Goal: Information Seeking & Learning: Check status

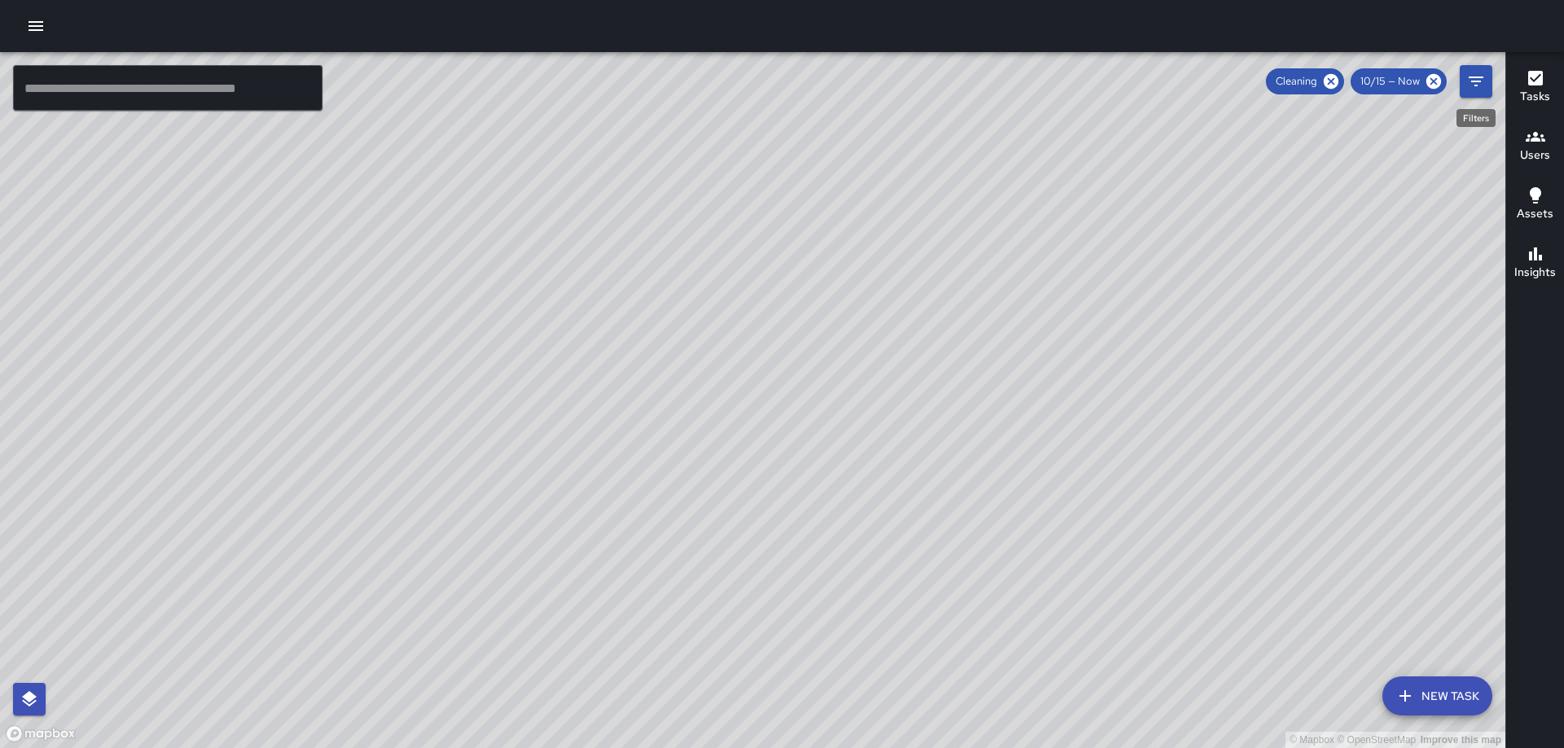
click at [1485, 87] on button "Filters" at bounding box center [1475, 81] width 33 height 33
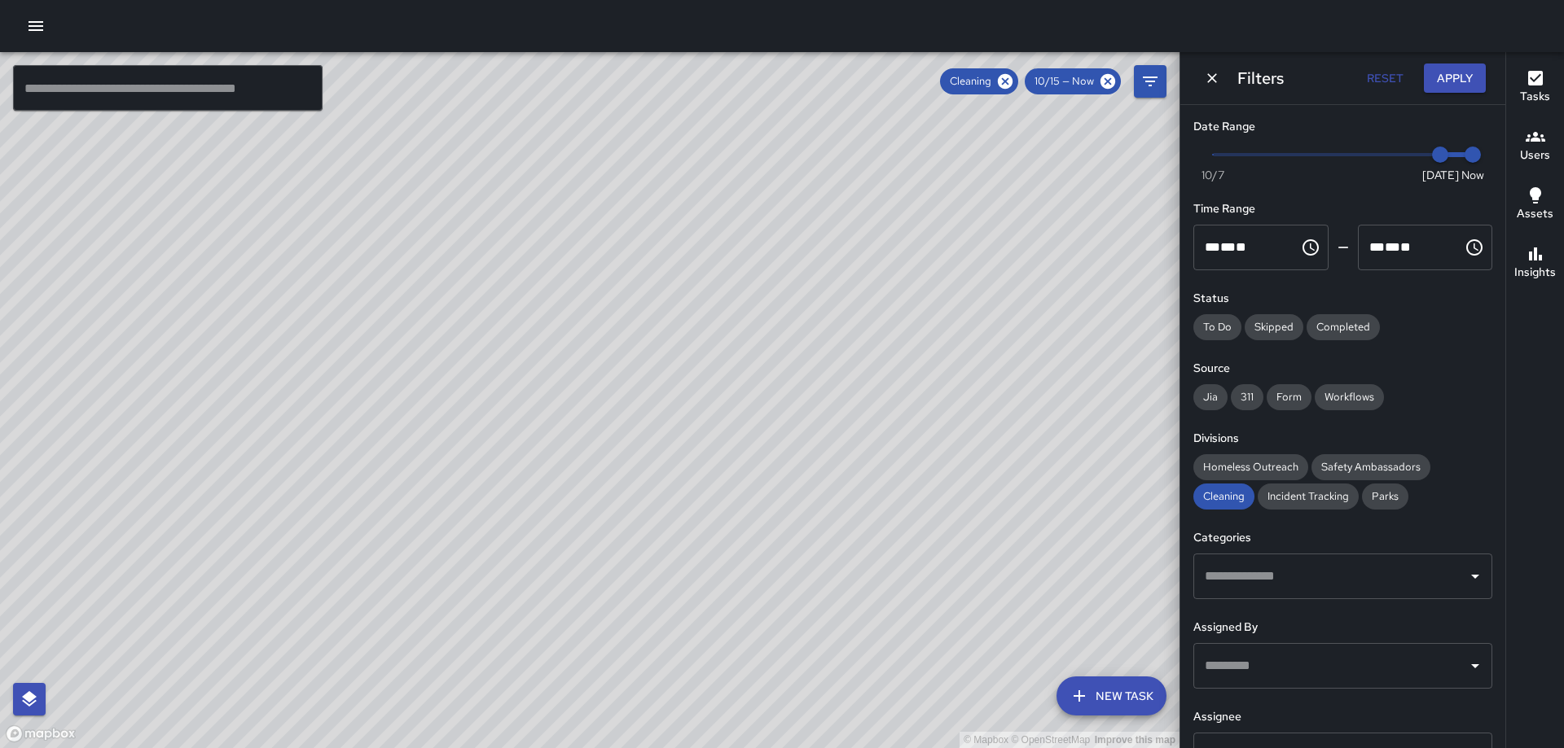
click at [22, 22] on button "button" at bounding box center [36, 26] width 33 height 33
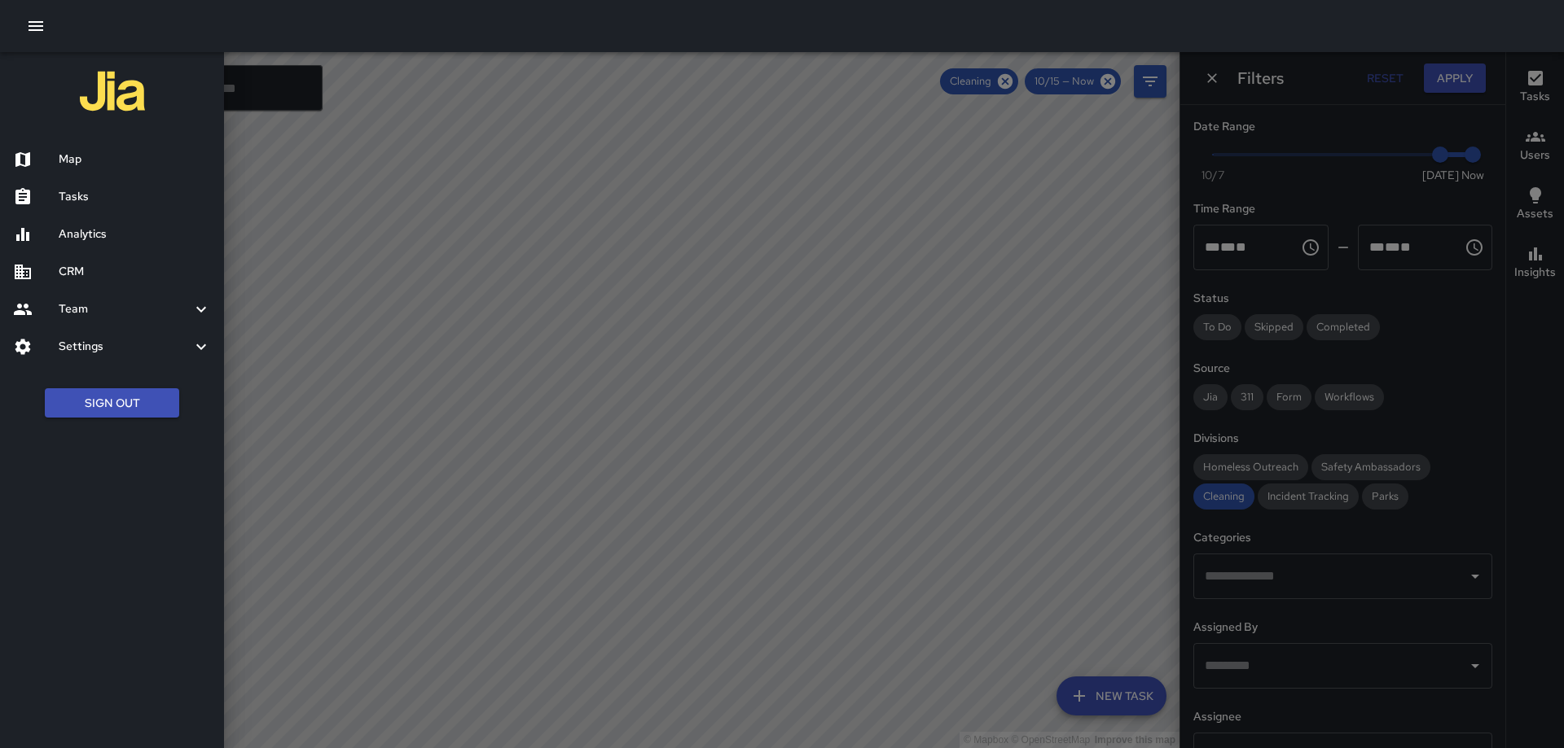
click at [108, 311] on h6 "Team" at bounding box center [125, 310] width 133 height 18
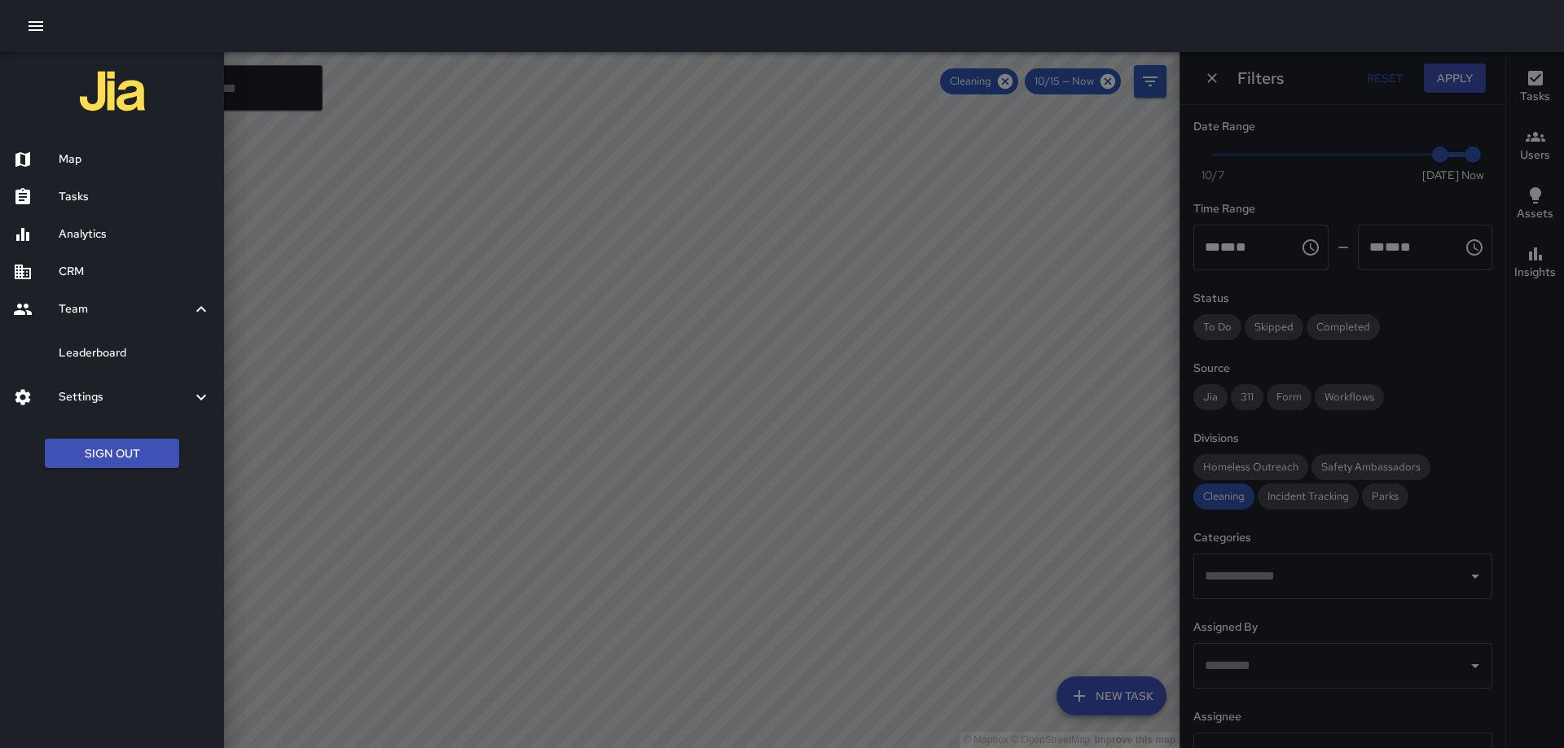
click at [107, 348] on h6 "Leaderboard" at bounding box center [135, 353] width 152 height 18
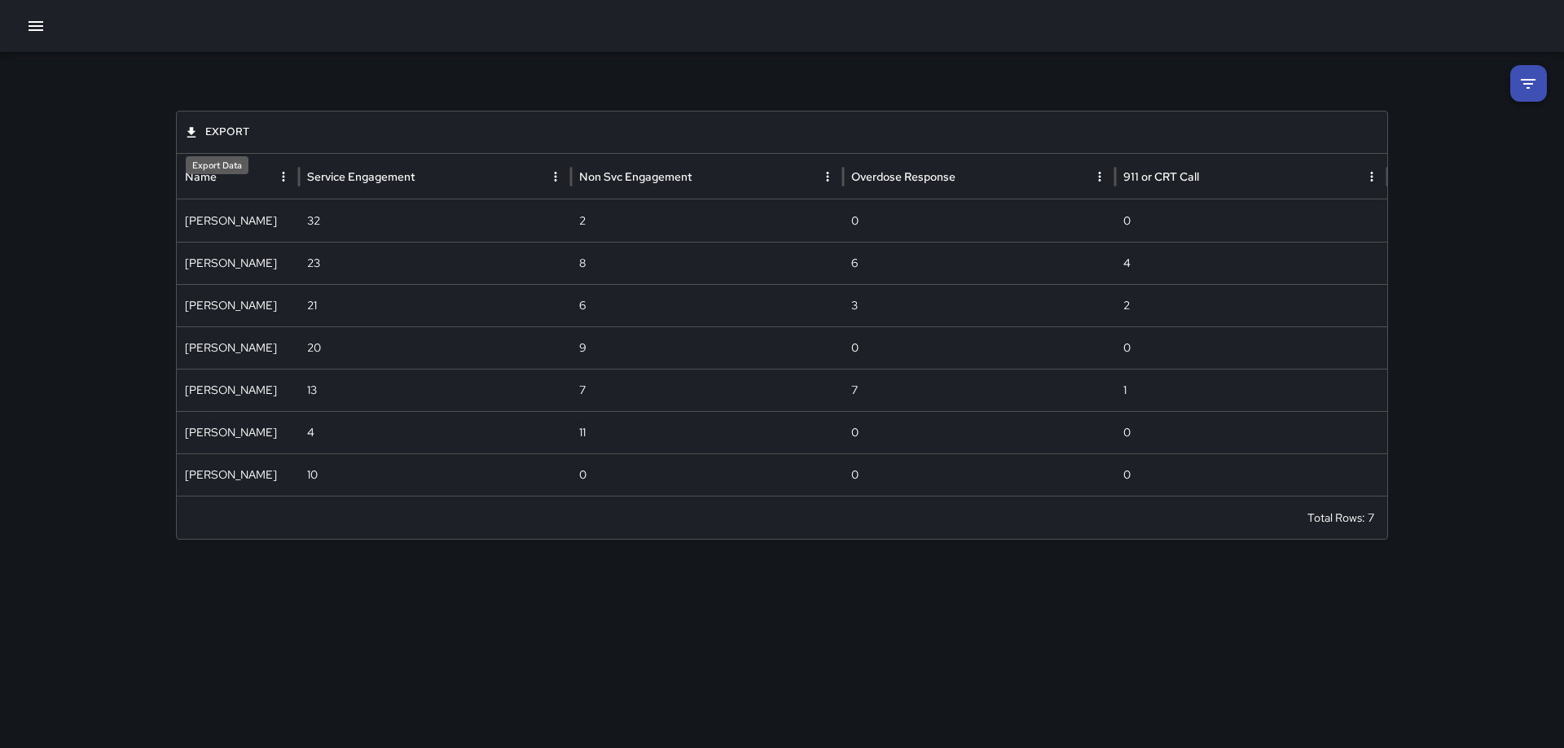
click at [217, 121] on button "Export" at bounding box center [218, 132] width 72 height 25
drag, startPoint x: 654, startPoint y: 68, endPoint x: 682, endPoint y: 62, distance: 28.3
click at [655, 68] on div at bounding box center [782, 374] width 1564 height 748
click at [1523, 77] on icon at bounding box center [1528, 84] width 20 height 20
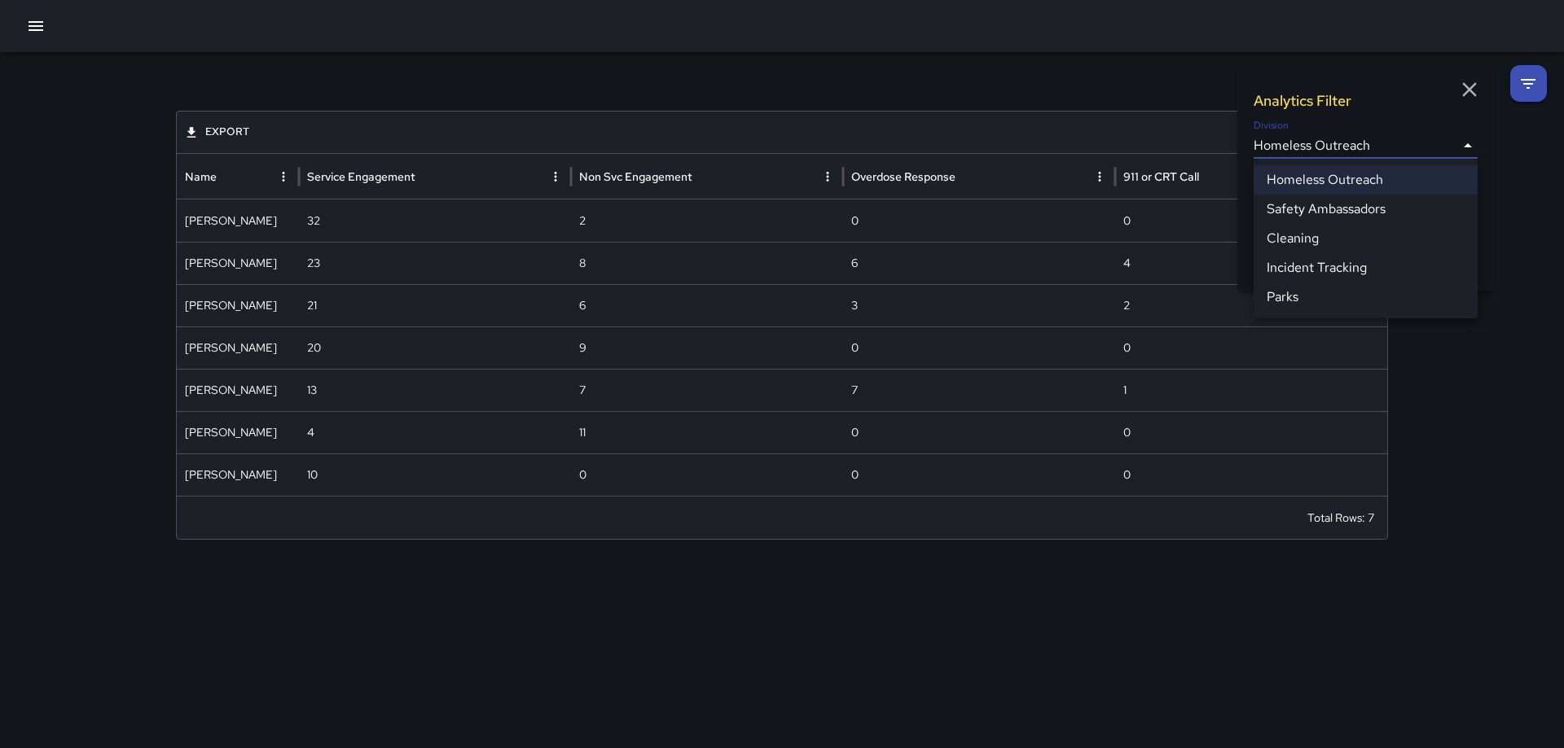
click at [1408, 151] on body "**********" at bounding box center [782, 374] width 1564 height 748
click at [1371, 204] on li "Safety Ambassadors" at bounding box center [1365, 209] width 224 height 29
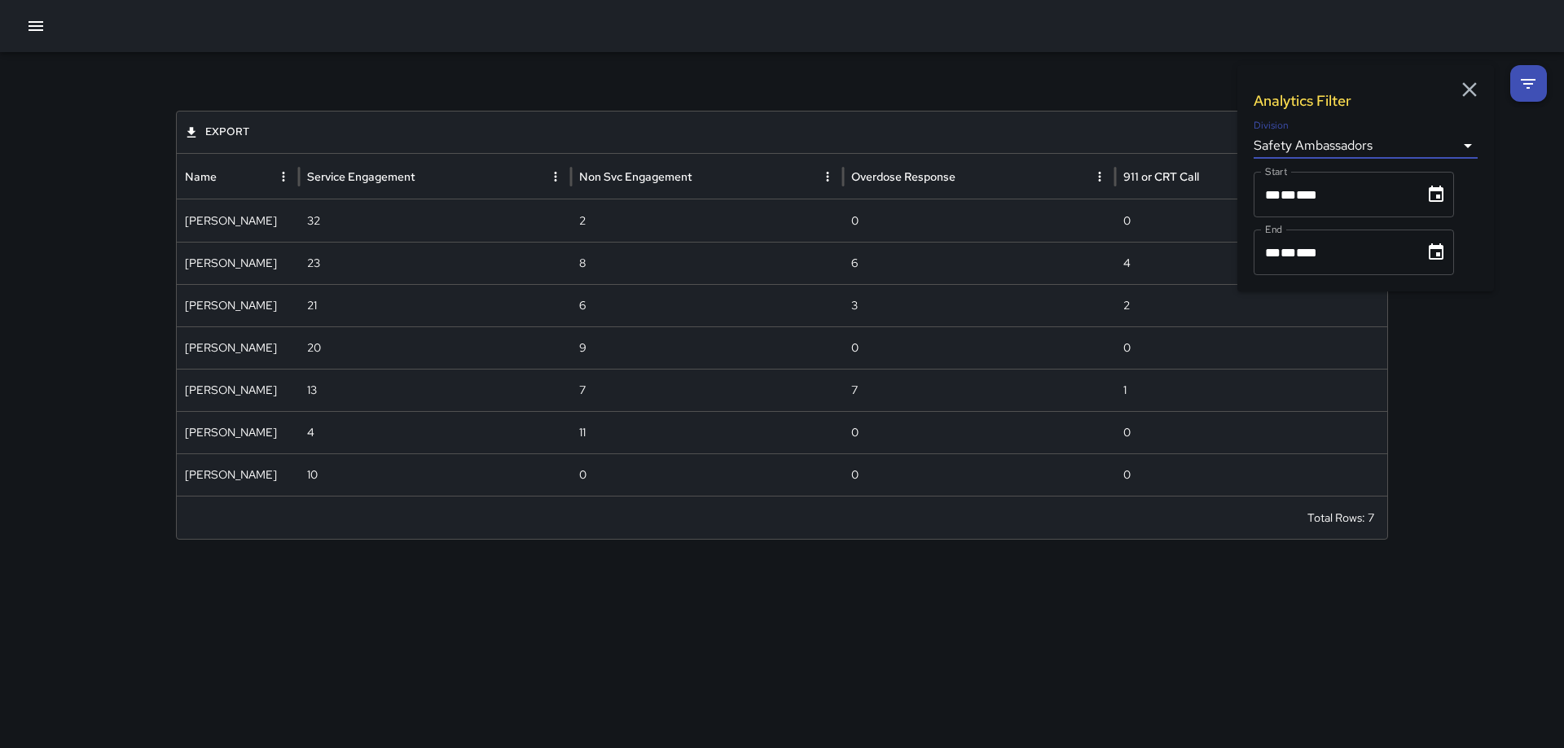
click at [1441, 138] on body "**********" at bounding box center [782, 374] width 1564 height 748
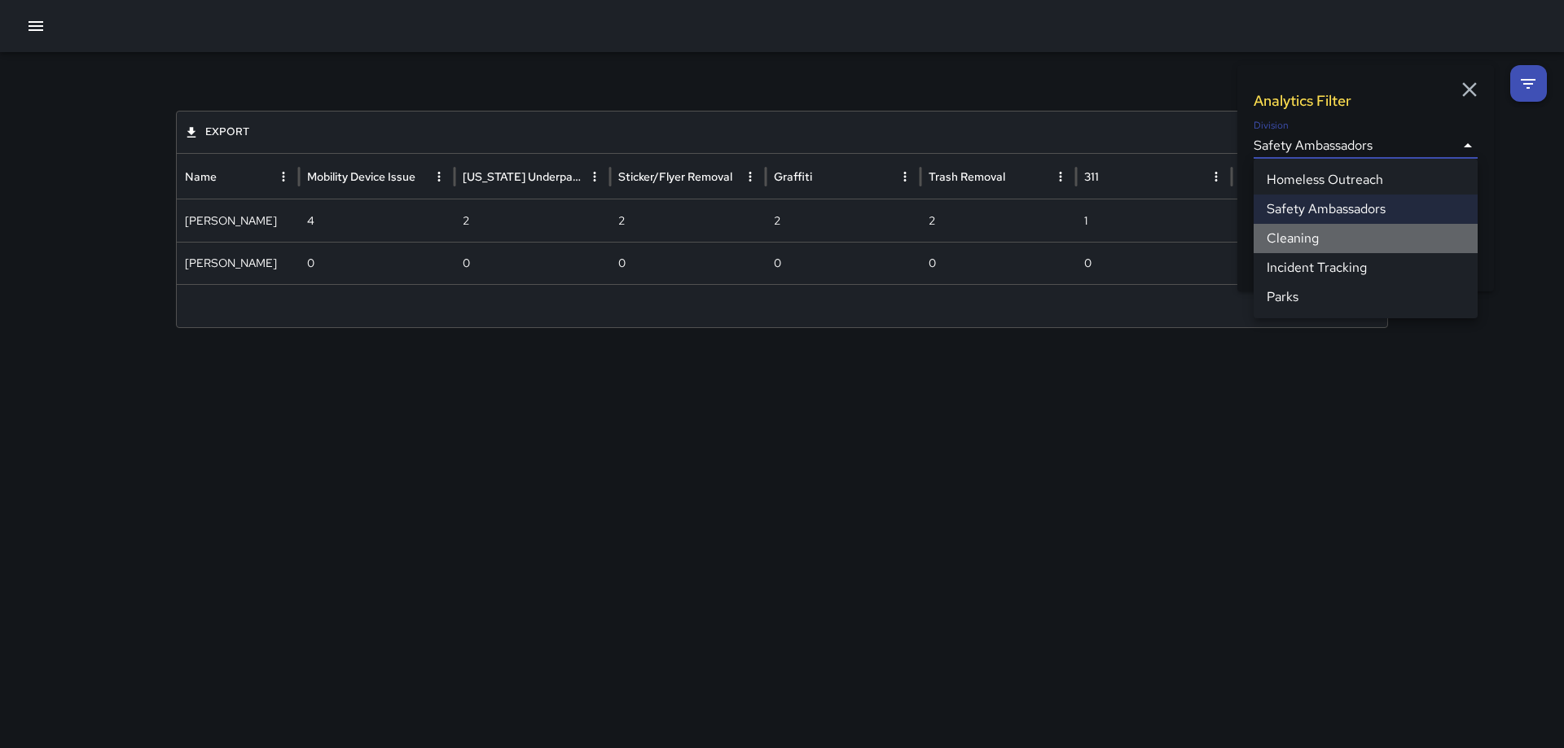
click at [1379, 245] on li "Cleaning" at bounding box center [1365, 238] width 224 height 29
type input "**********"
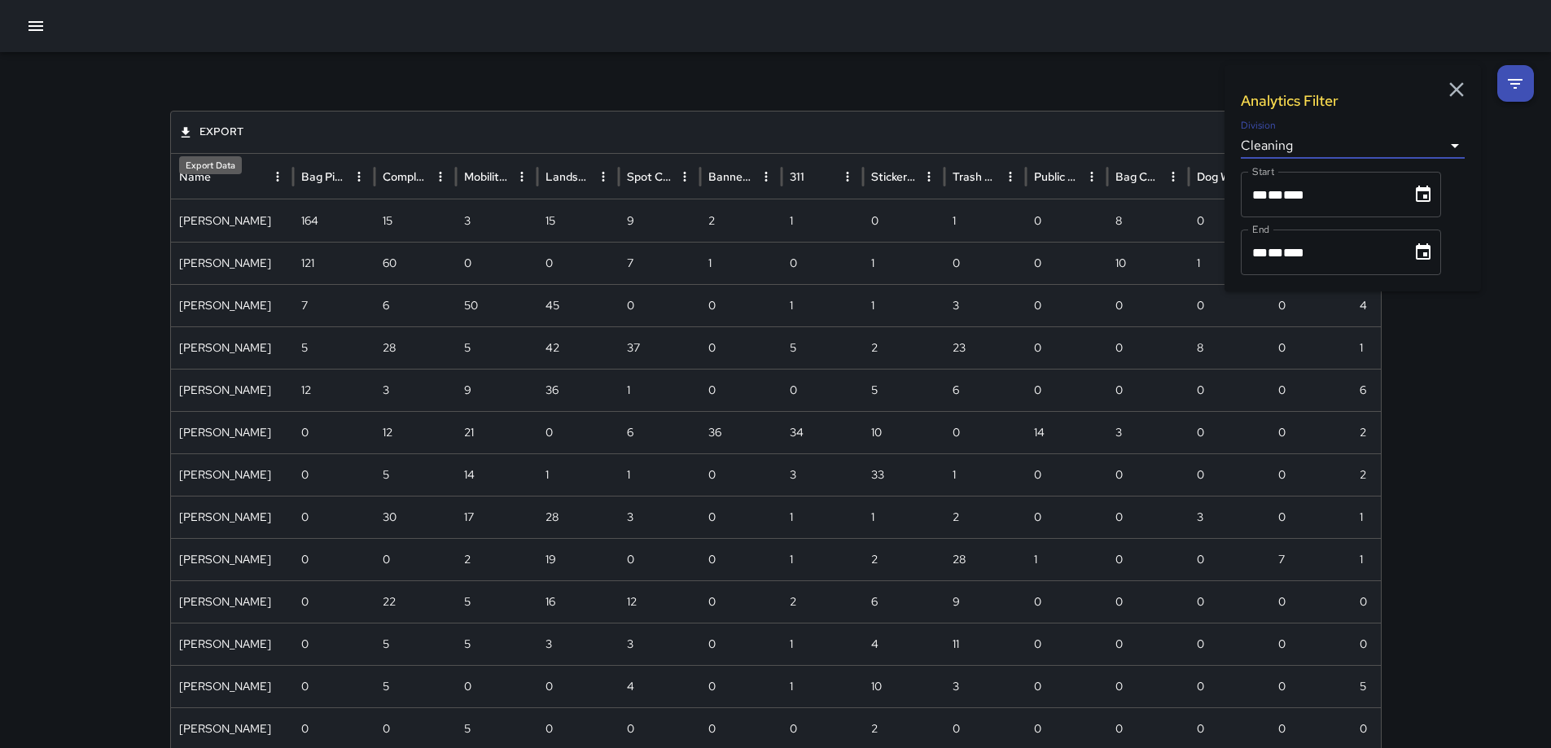
click at [213, 131] on button "Export" at bounding box center [212, 132] width 72 height 25
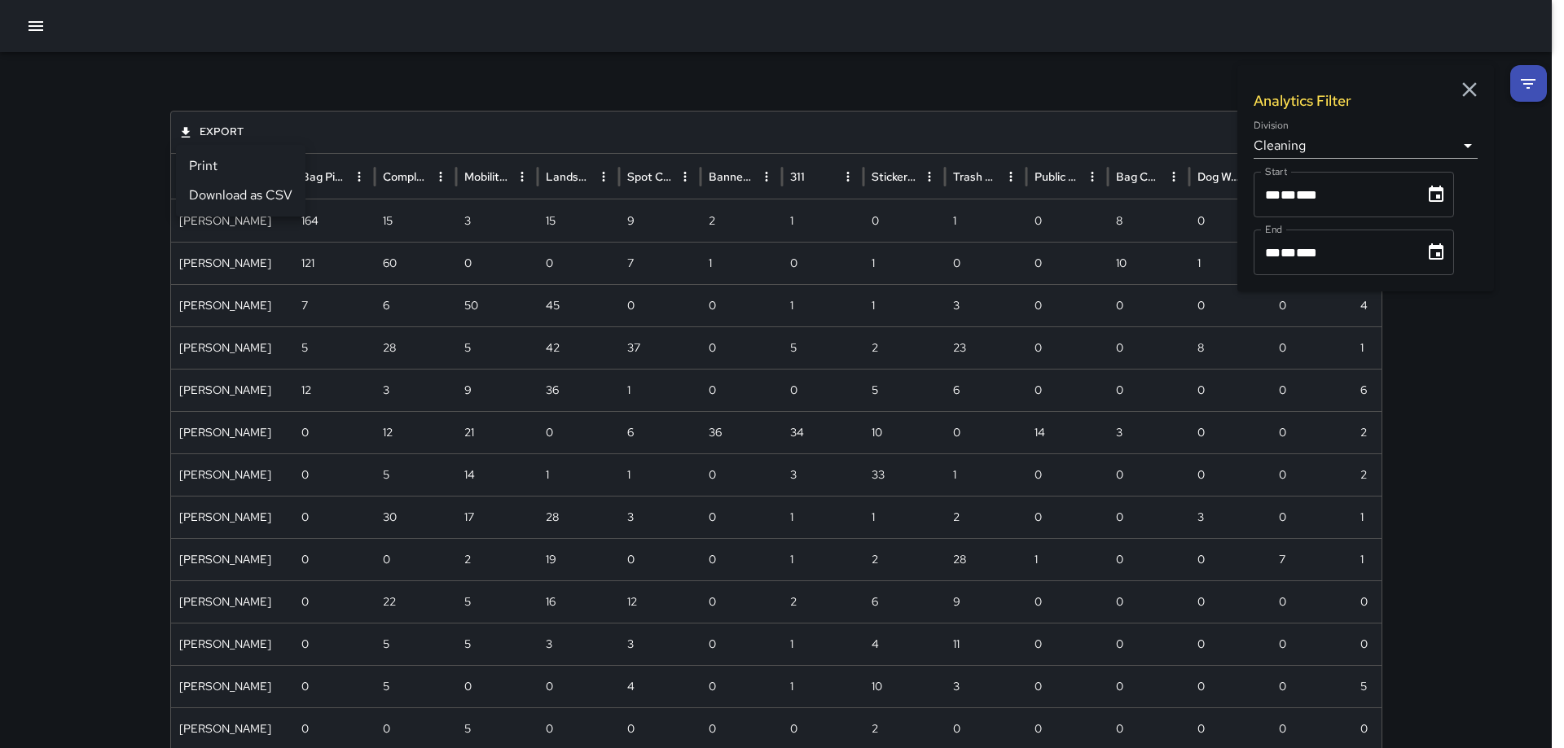
click at [215, 163] on li "Print" at bounding box center [240, 165] width 129 height 29
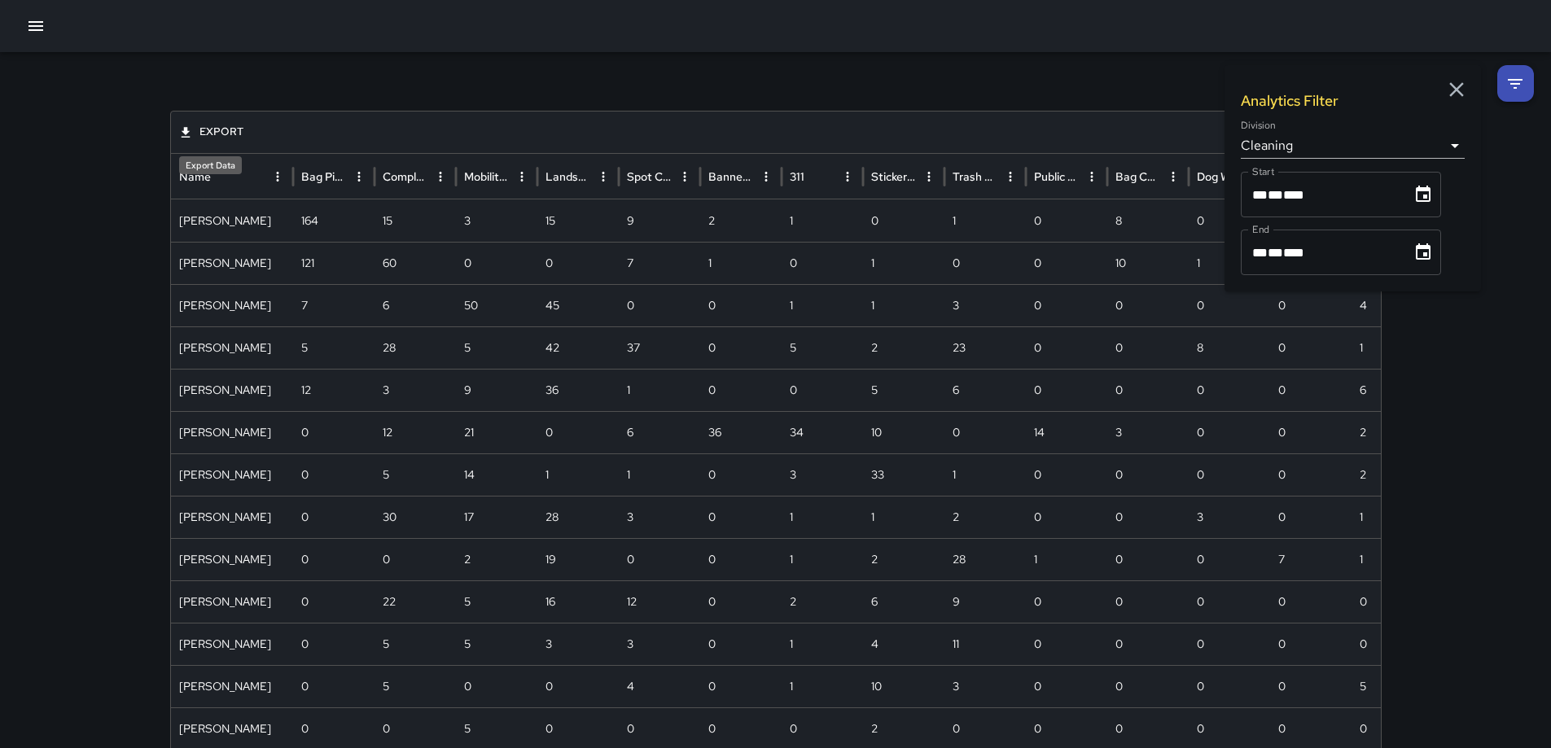
click at [222, 128] on button "Export" at bounding box center [212, 132] width 72 height 25
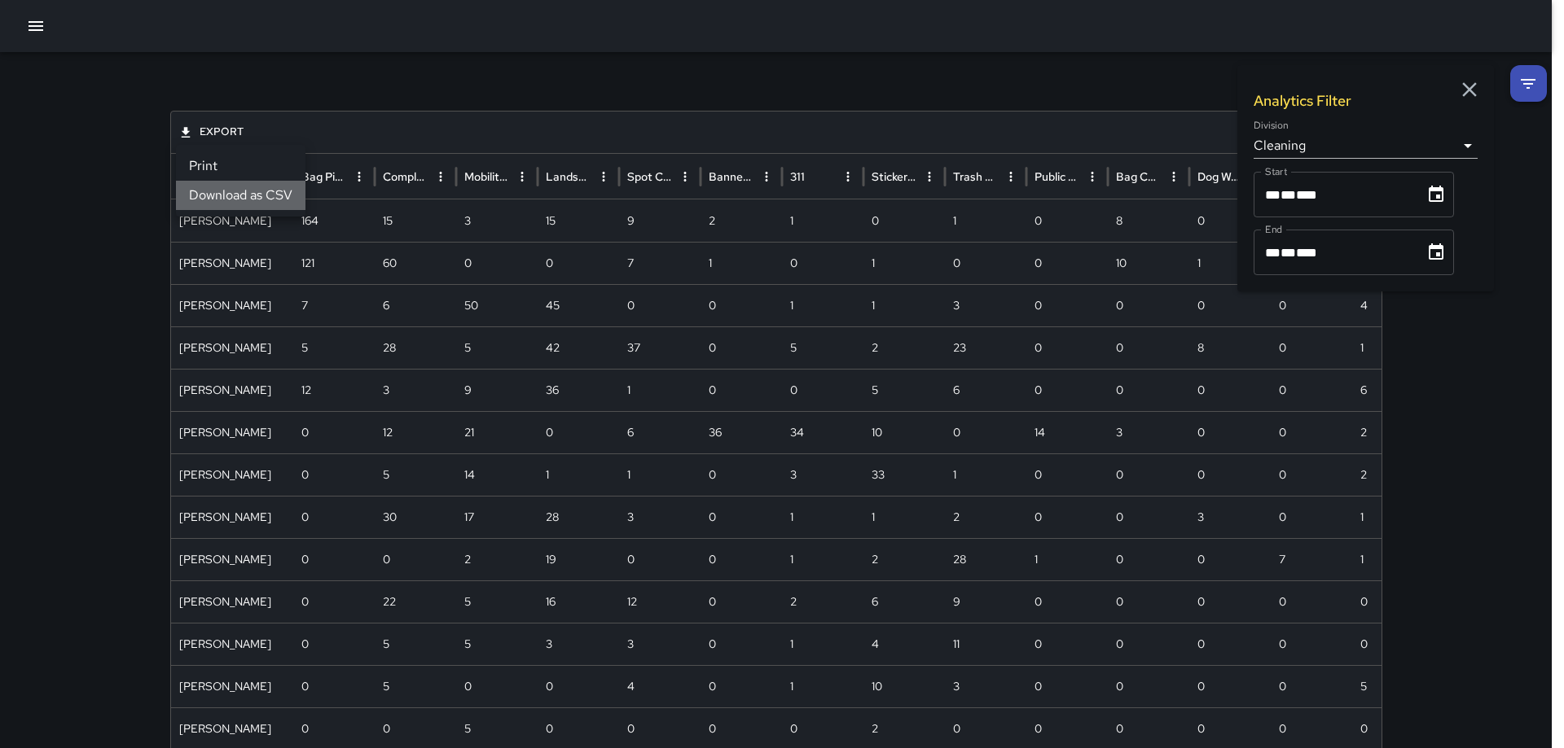
click at [244, 191] on li "Download as CSV" at bounding box center [240, 195] width 129 height 29
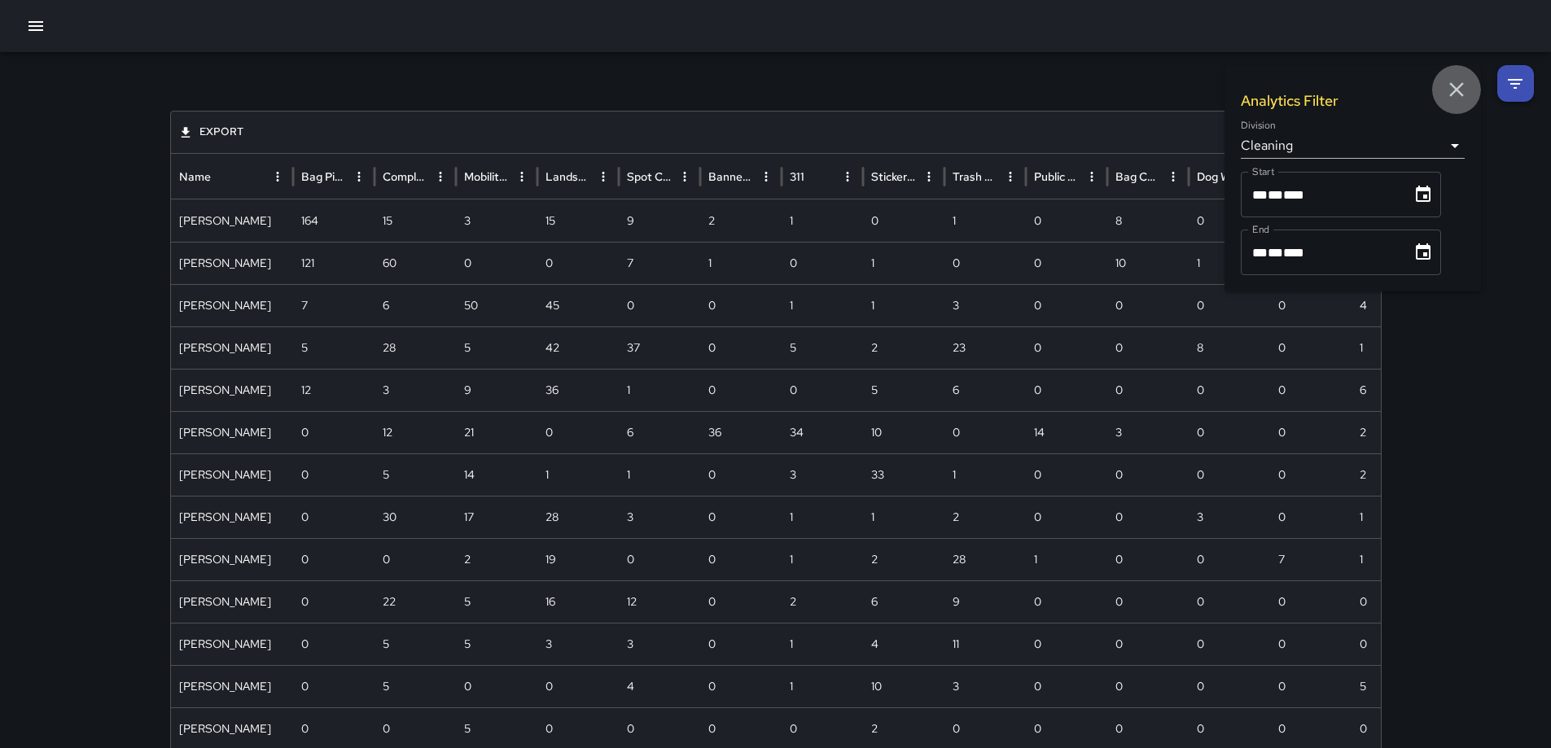
click at [1452, 81] on icon "button" at bounding box center [1457, 89] width 24 height 24
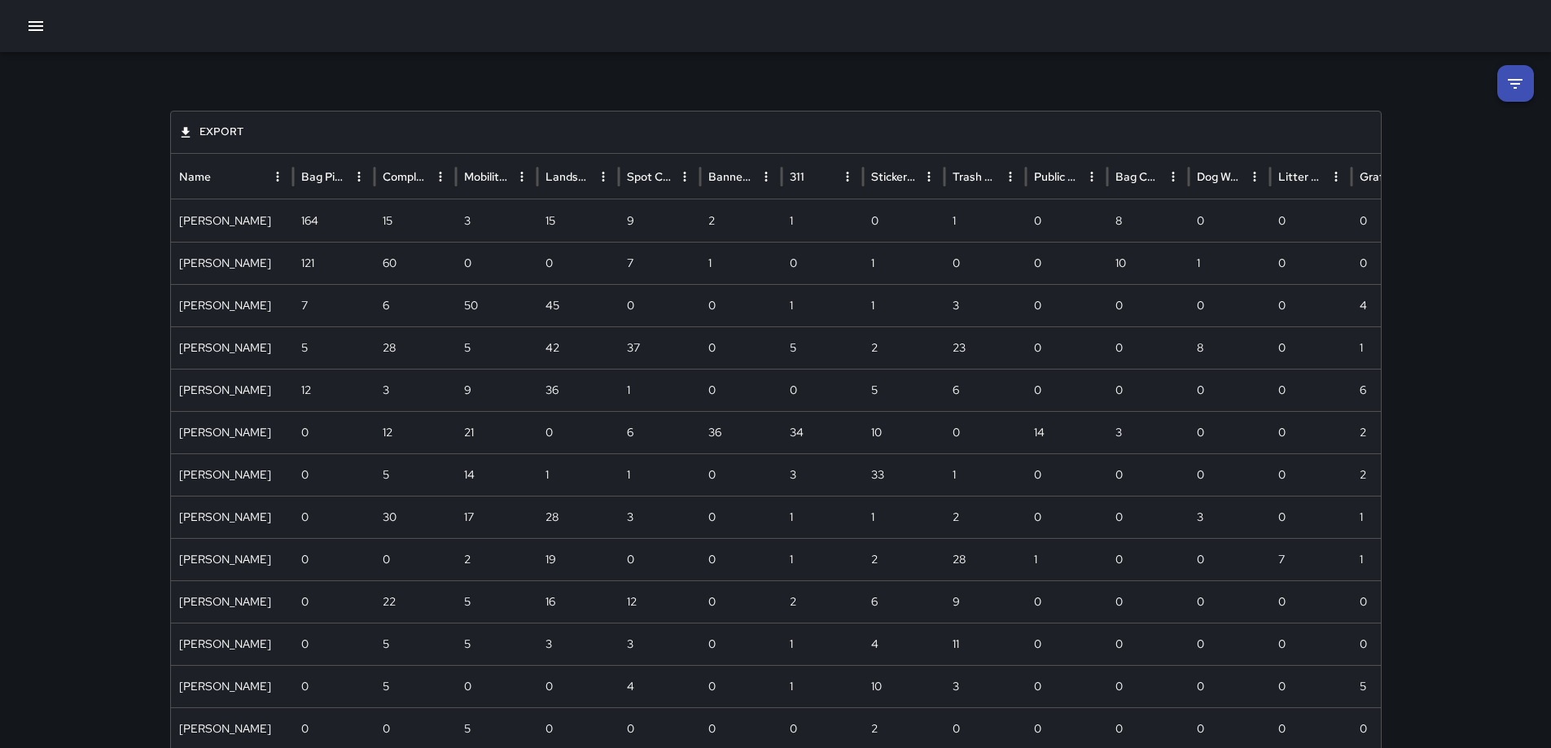
click at [27, 19] on button "button" at bounding box center [36, 26] width 33 height 33
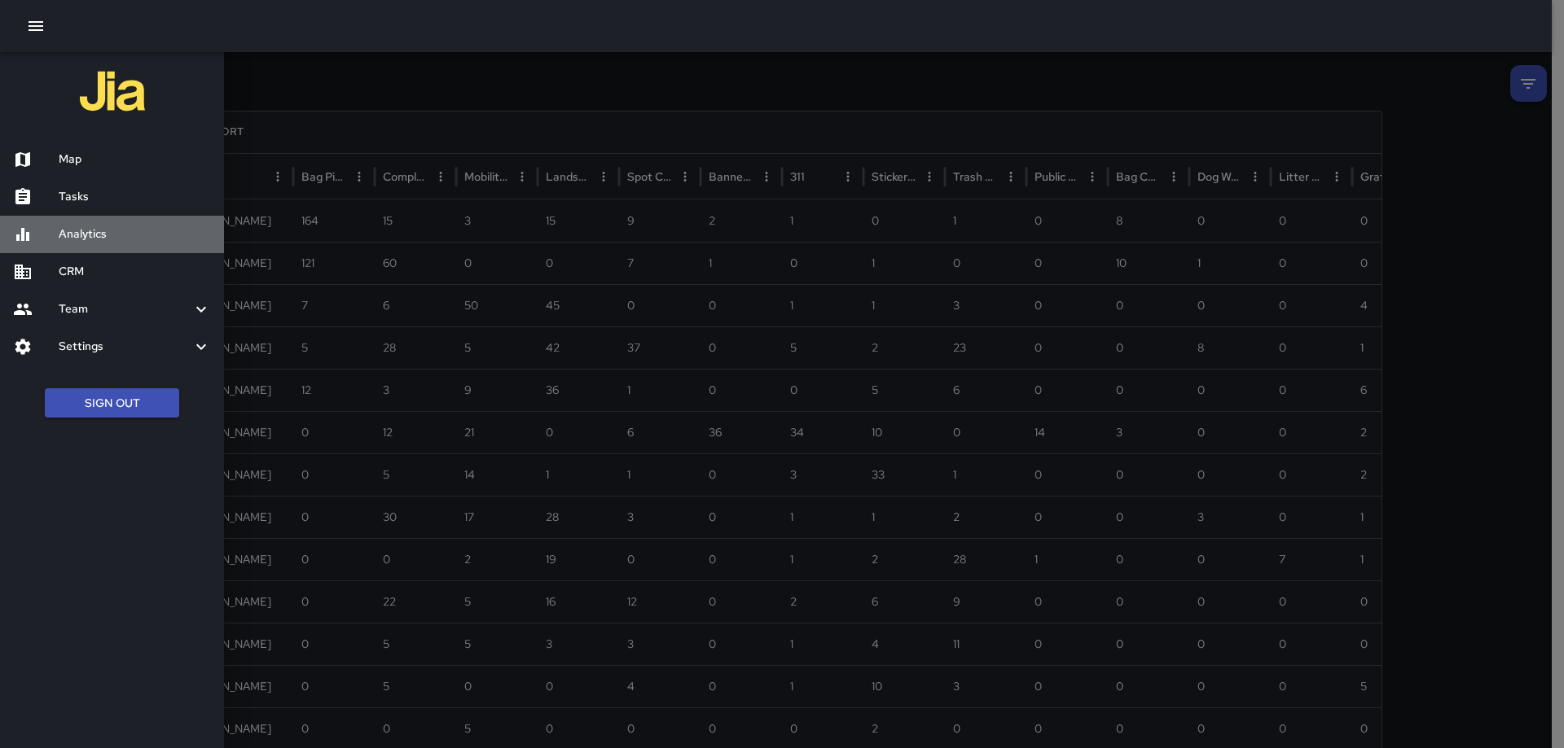
click at [103, 234] on h6 "Analytics" at bounding box center [135, 235] width 152 height 18
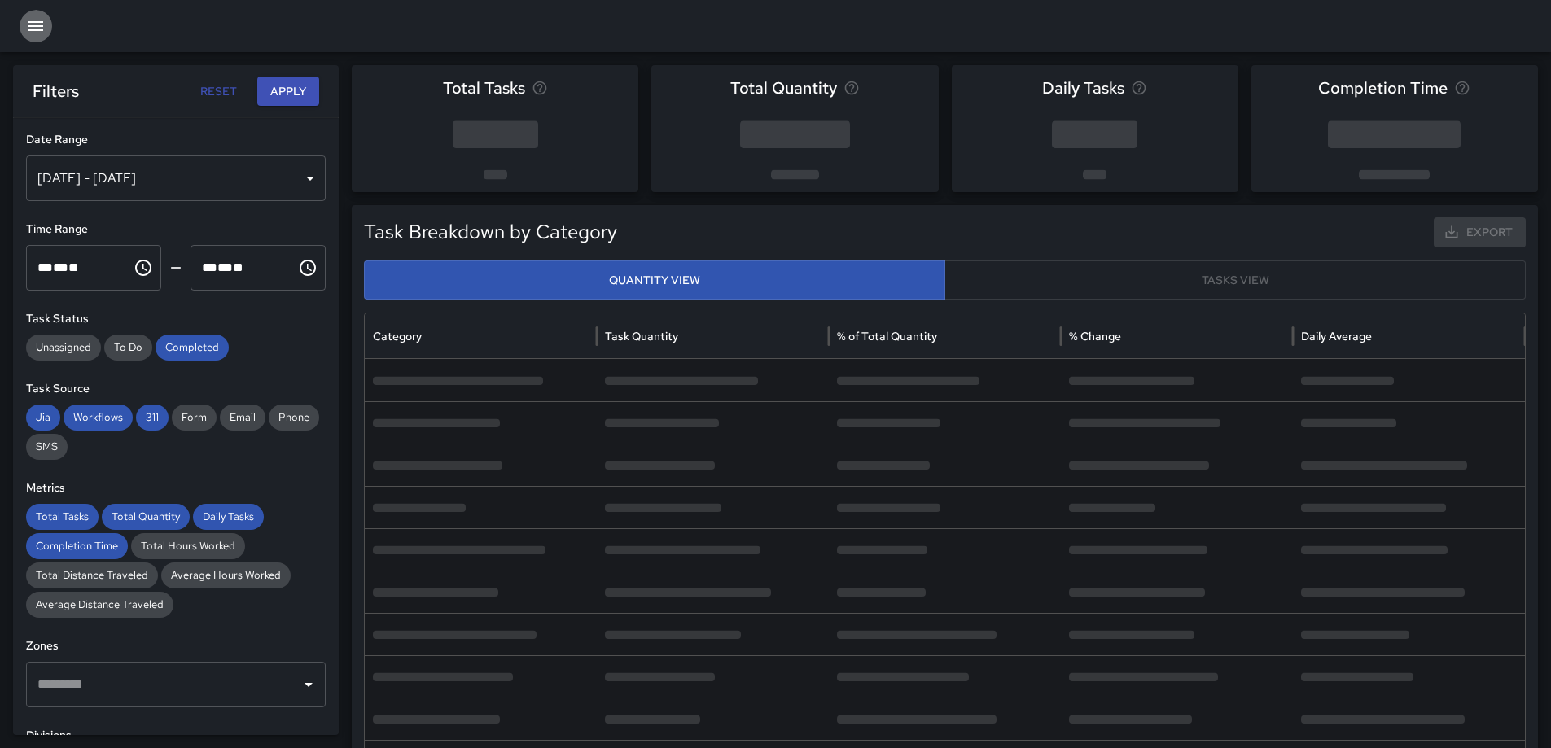
click at [36, 25] on icon "button" at bounding box center [36, 26] width 15 height 10
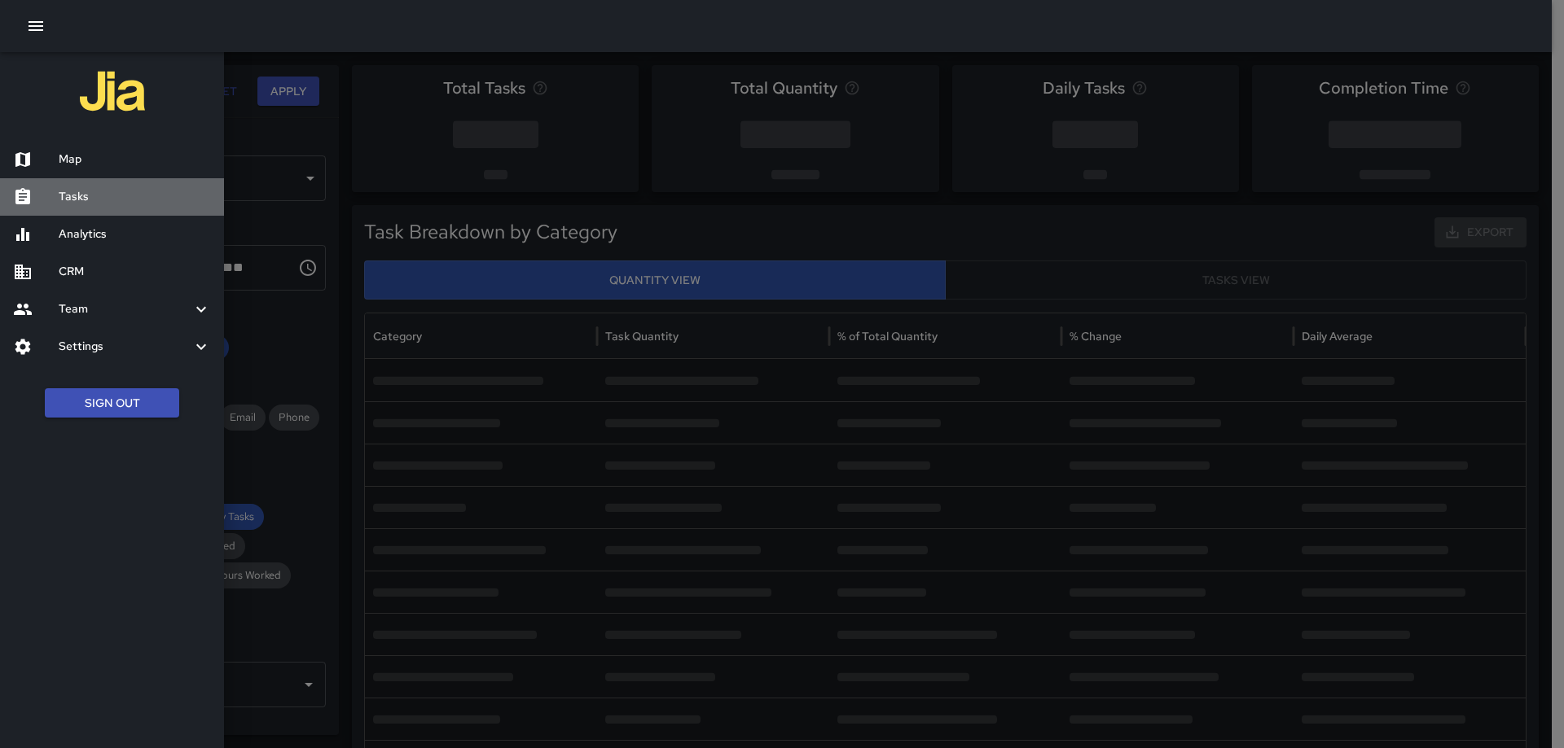
click at [71, 191] on h6 "Tasks" at bounding box center [135, 197] width 152 height 18
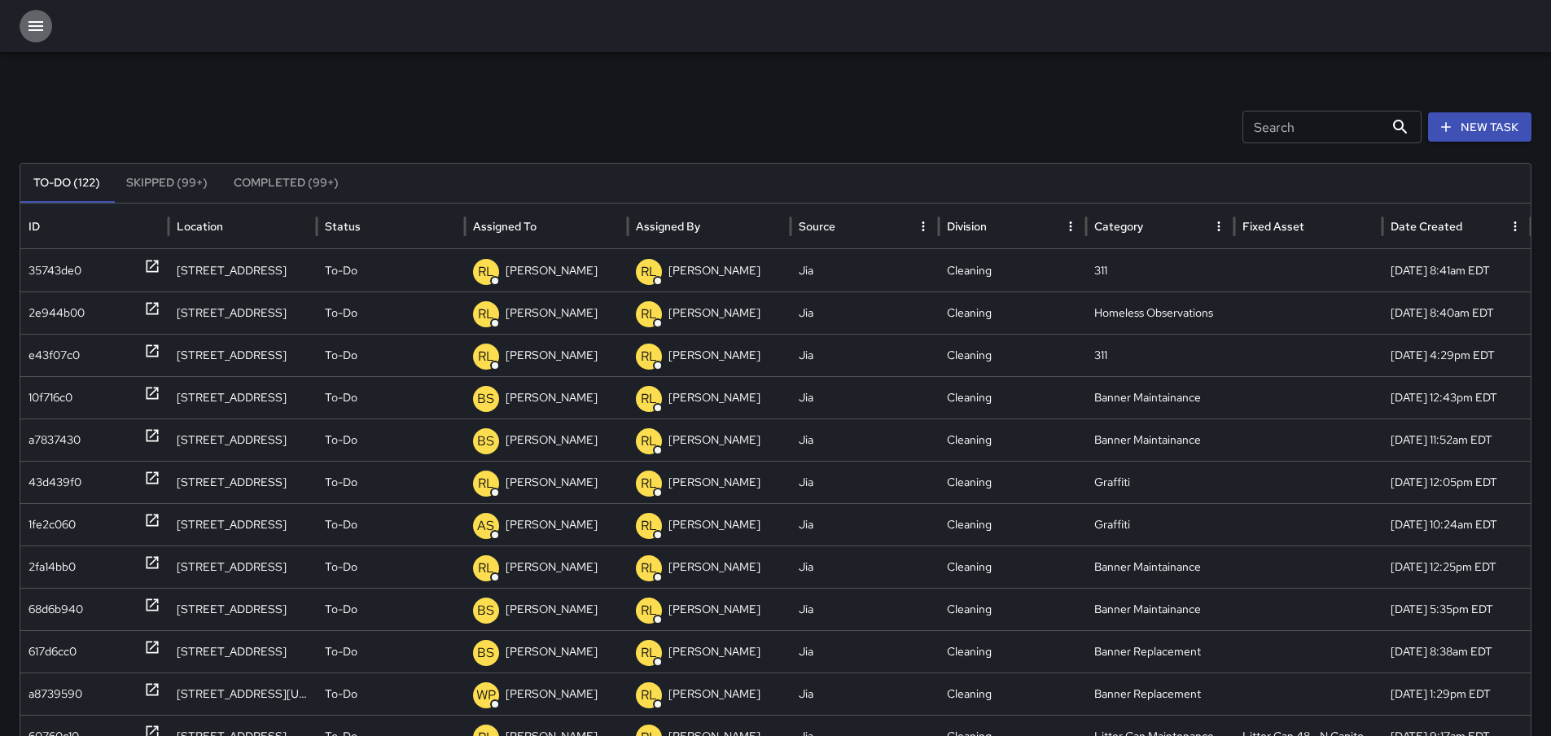
click at [31, 26] on icon "button" at bounding box center [36, 26] width 15 height 10
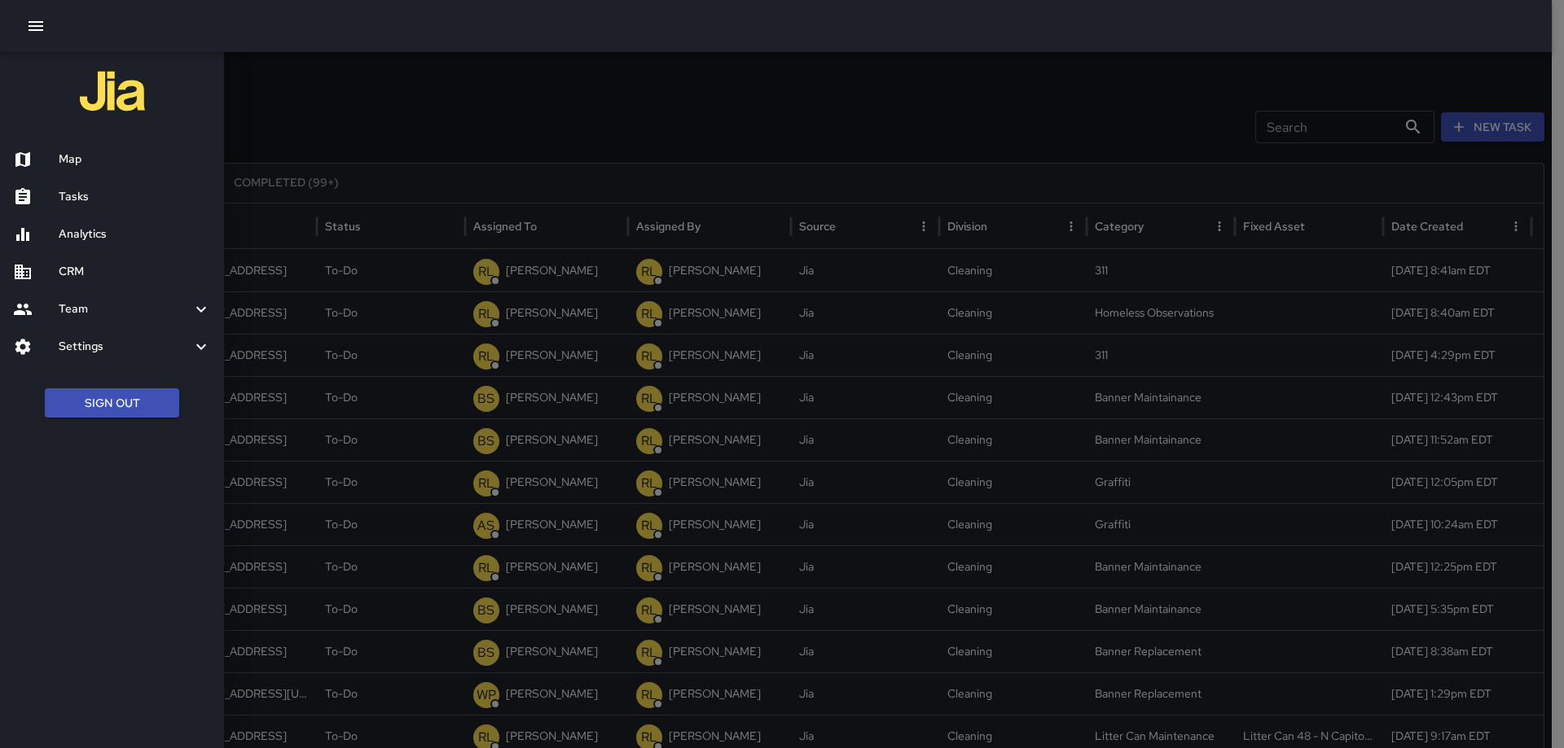
click at [87, 239] on h6 "Analytics" at bounding box center [135, 235] width 152 height 18
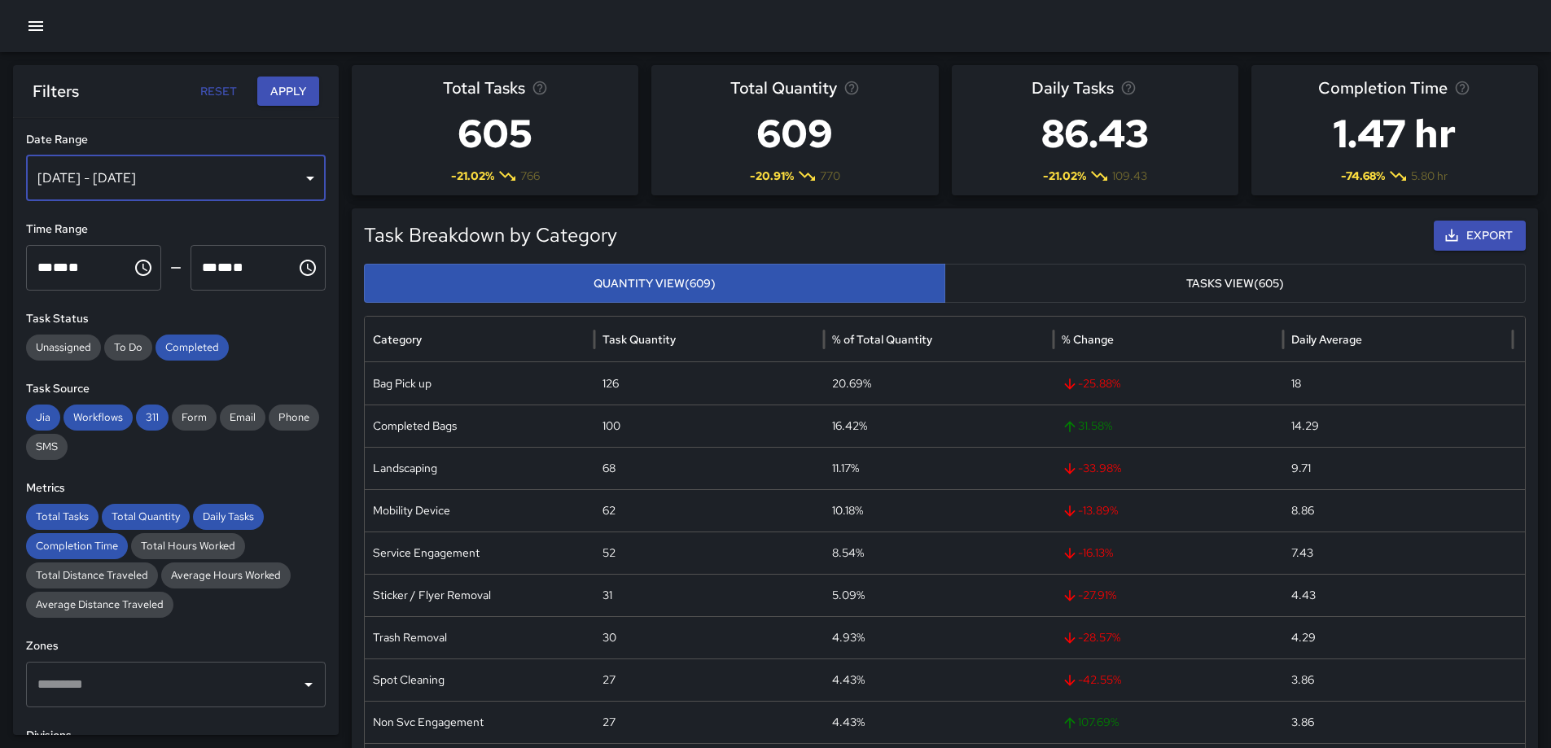
click at [281, 178] on div "[DATE] - [DATE]" at bounding box center [176, 179] width 300 height 46
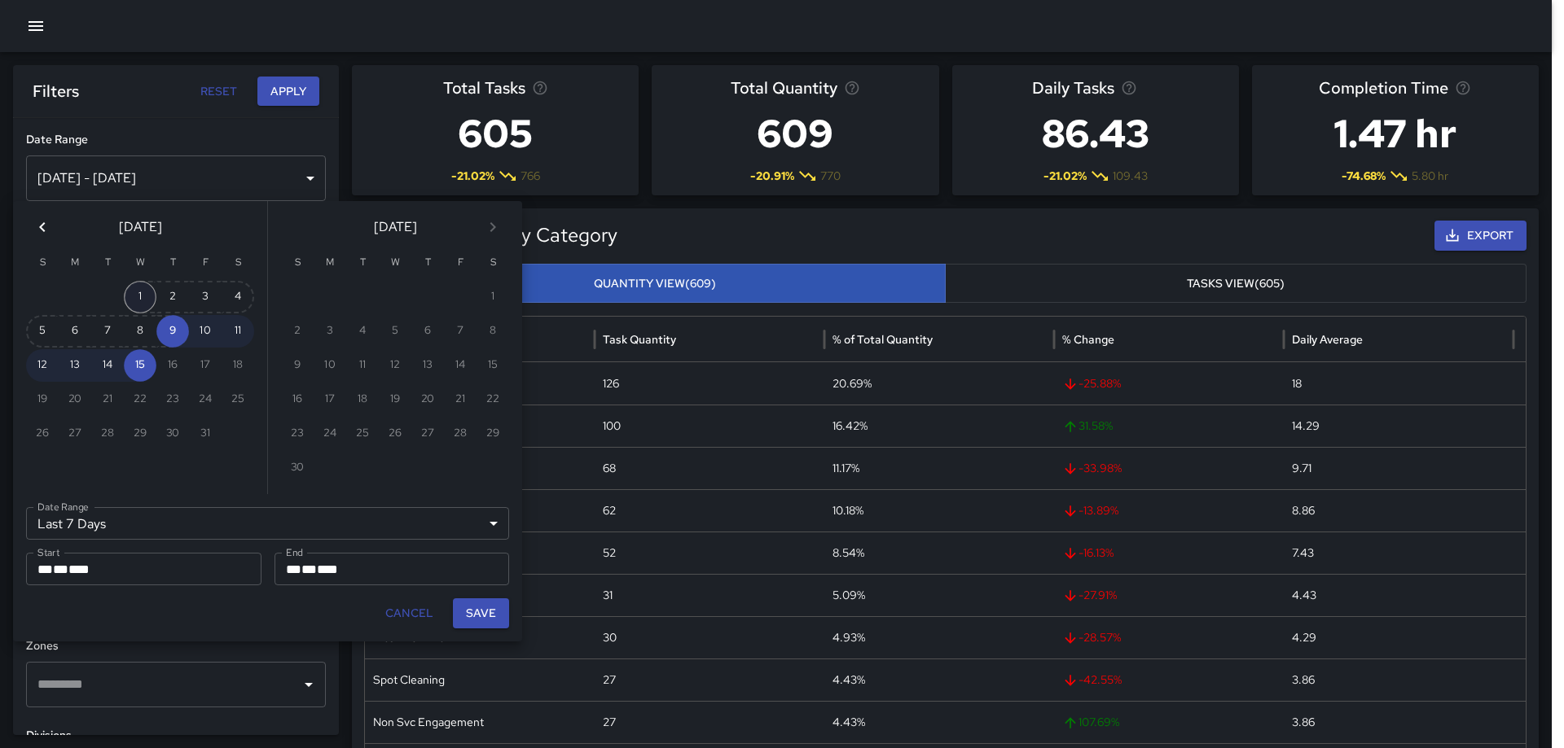
click at [143, 289] on button "1" at bounding box center [140, 297] width 33 height 33
type input "******"
type input "**********"
click at [138, 366] on button "15" at bounding box center [140, 365] width 33 height 33
click at [466, 611] on button "Save" at bounding box center [481, 614] width 56 height 30
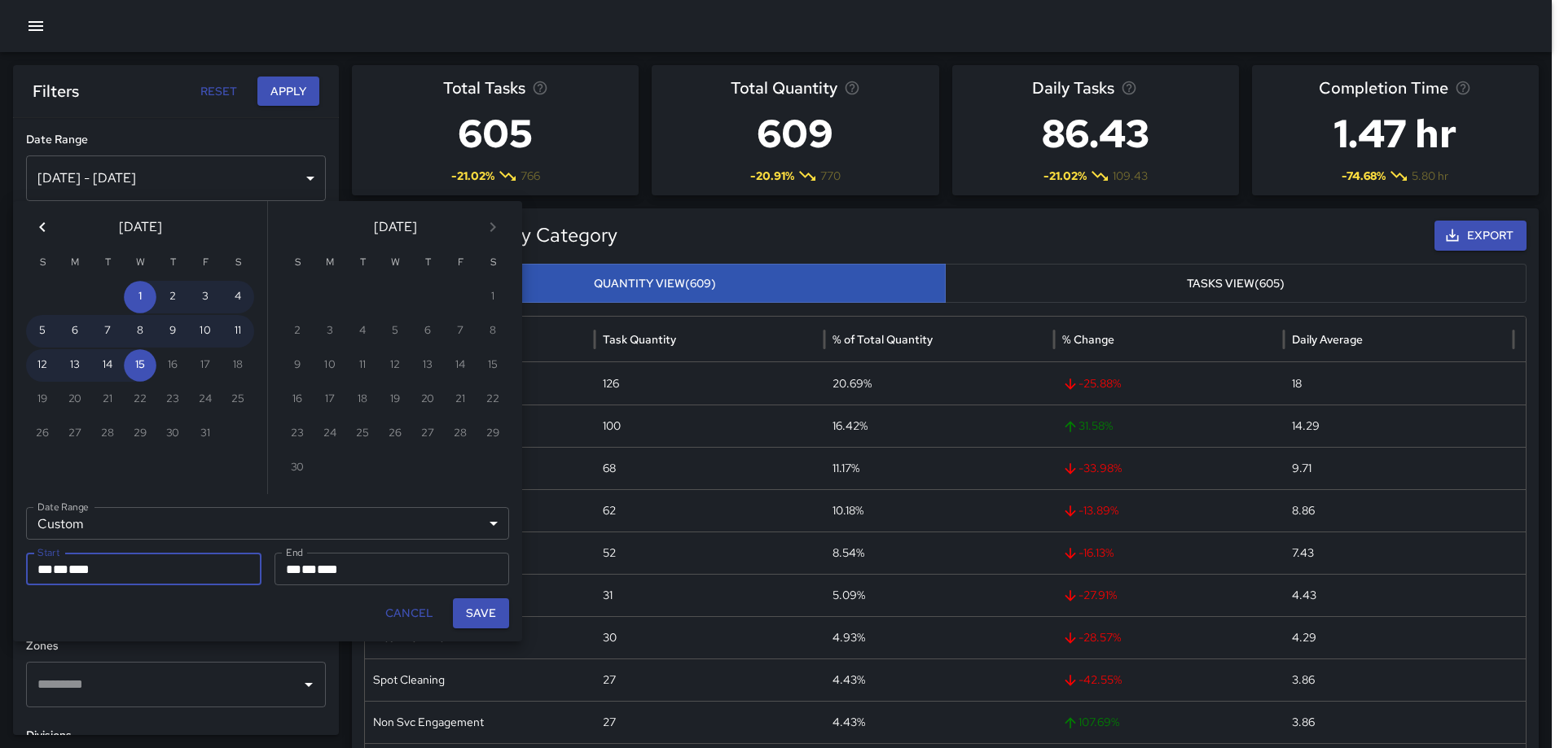
type input "**********"
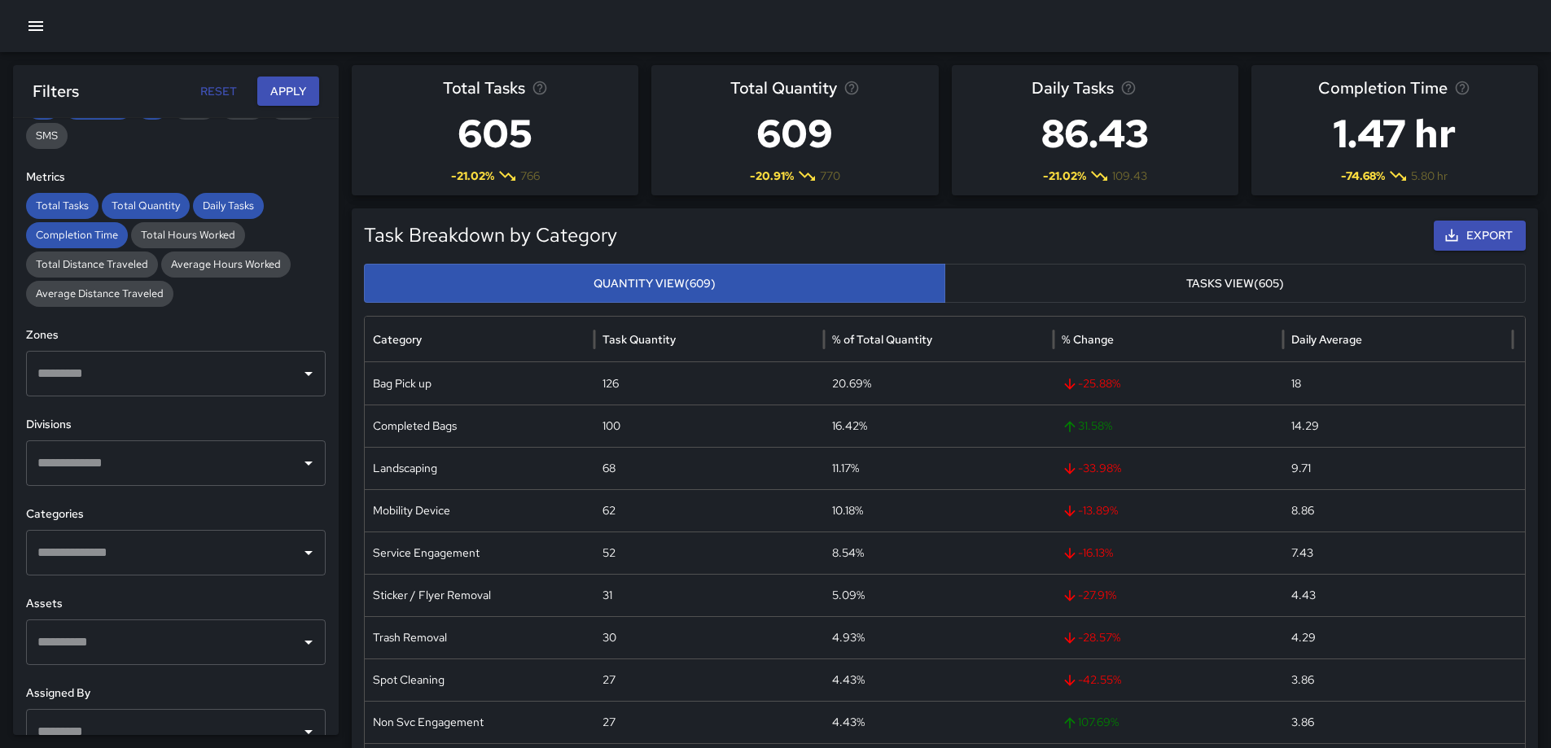
scroll to position [326, 0]
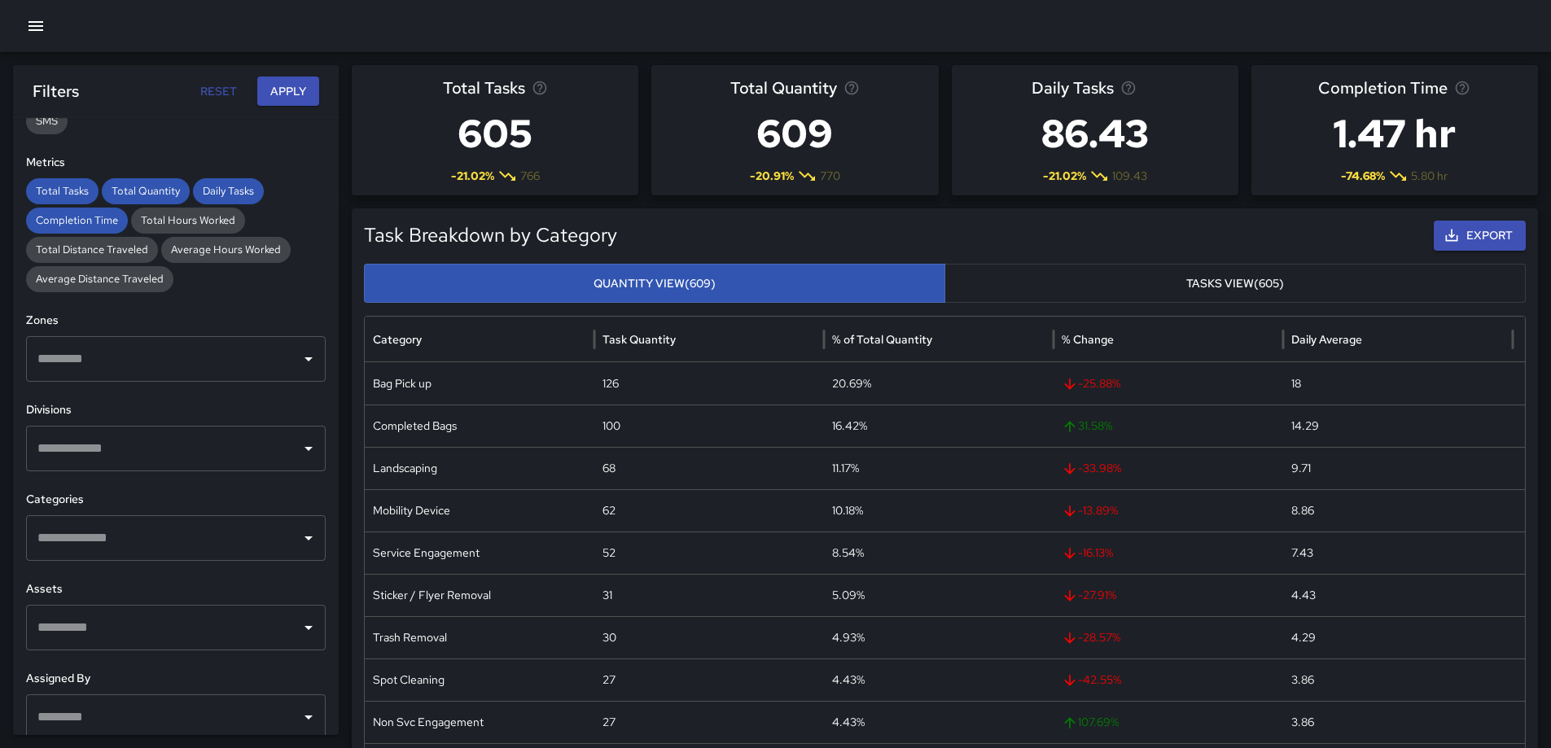
click at [192, 538] on input "text" at bounding box center [163, 538] width 261 height 31
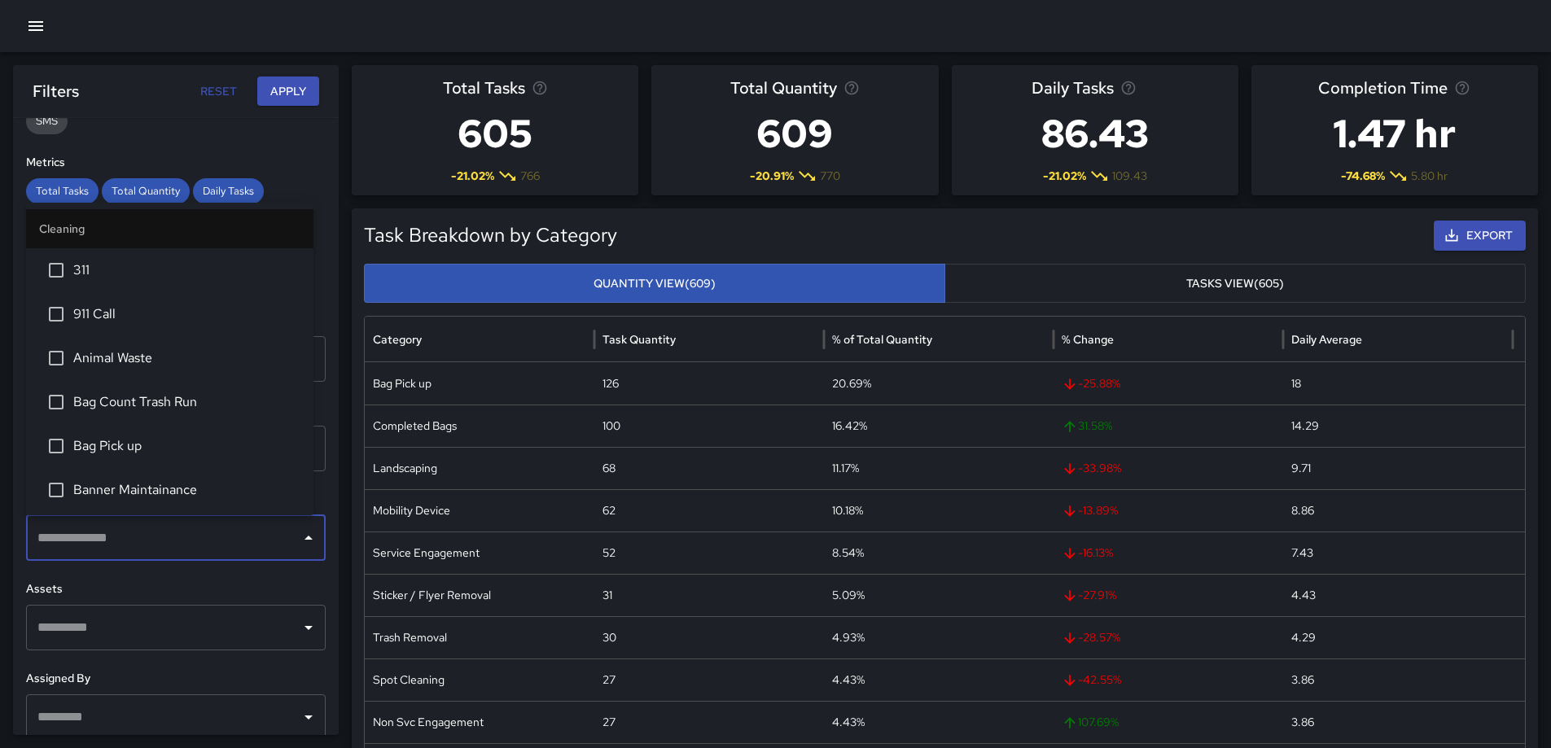
click at [135, 438] on span "Bag Pick up" at bounding box center [186, 447] width 227 height 20
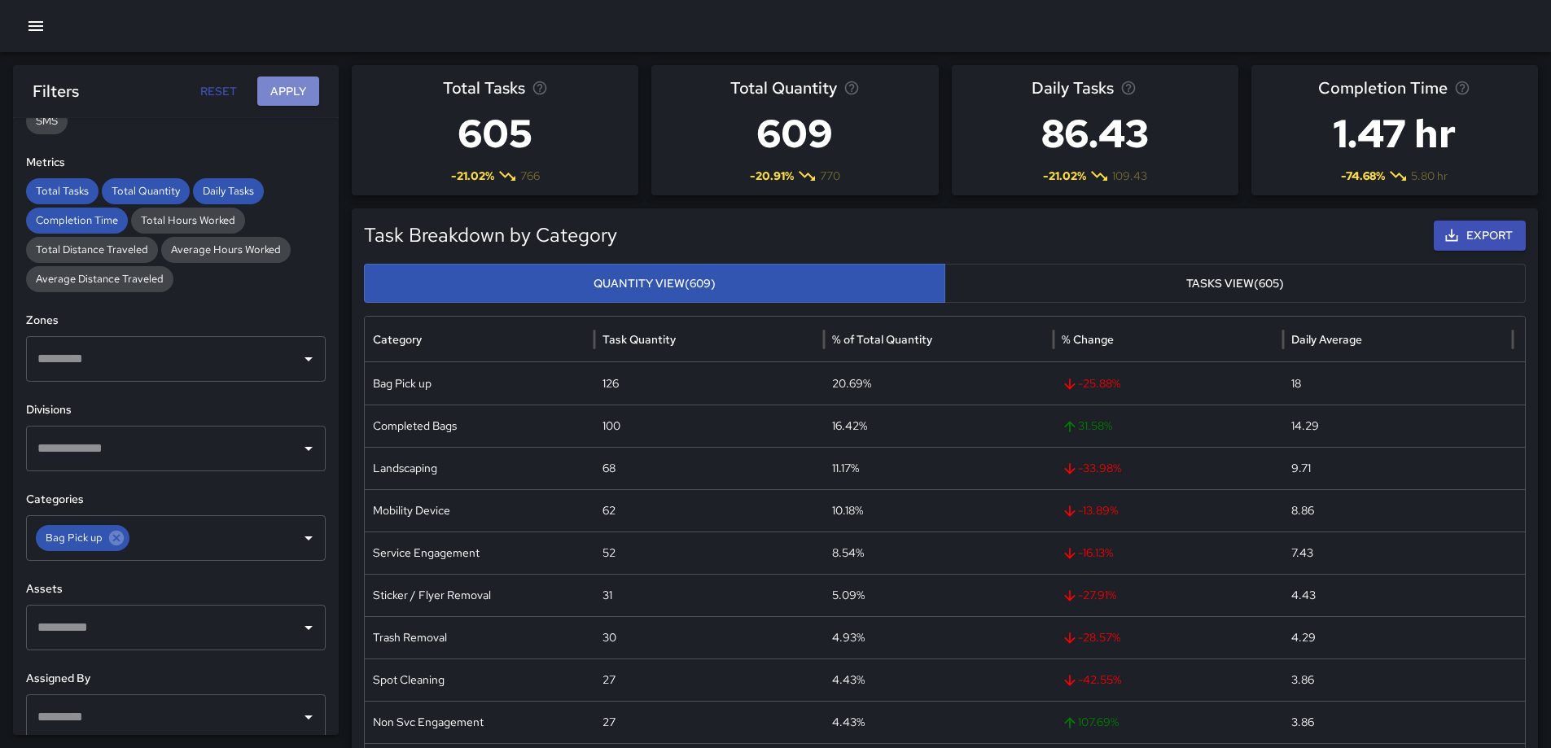
click at [267, 95] on button "Apply" at bounding box center [288, 92] width 62 height 30
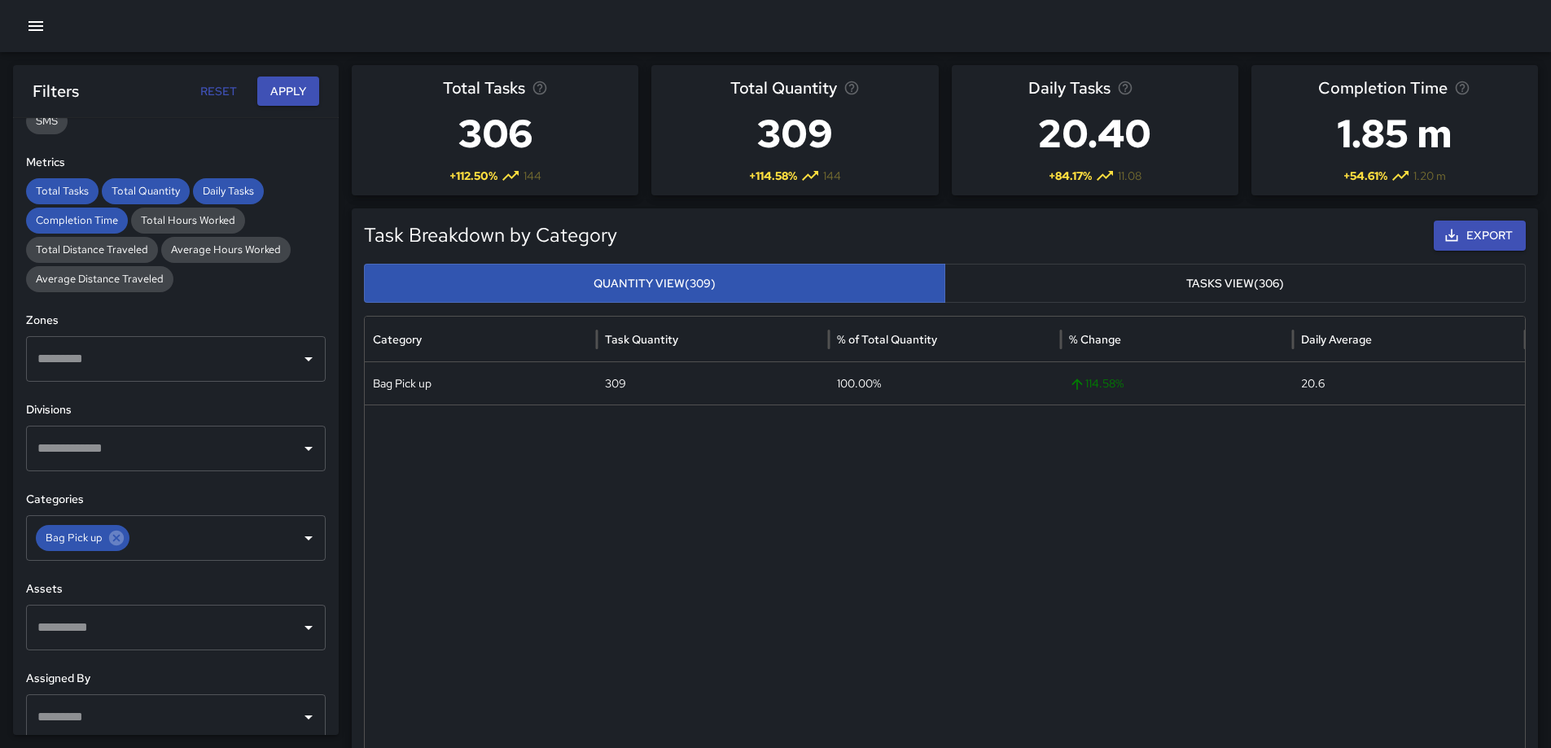
click at [1206, 272] on button "Tasks View (306)" at bounding box center [1235, 284] width 581 height 40
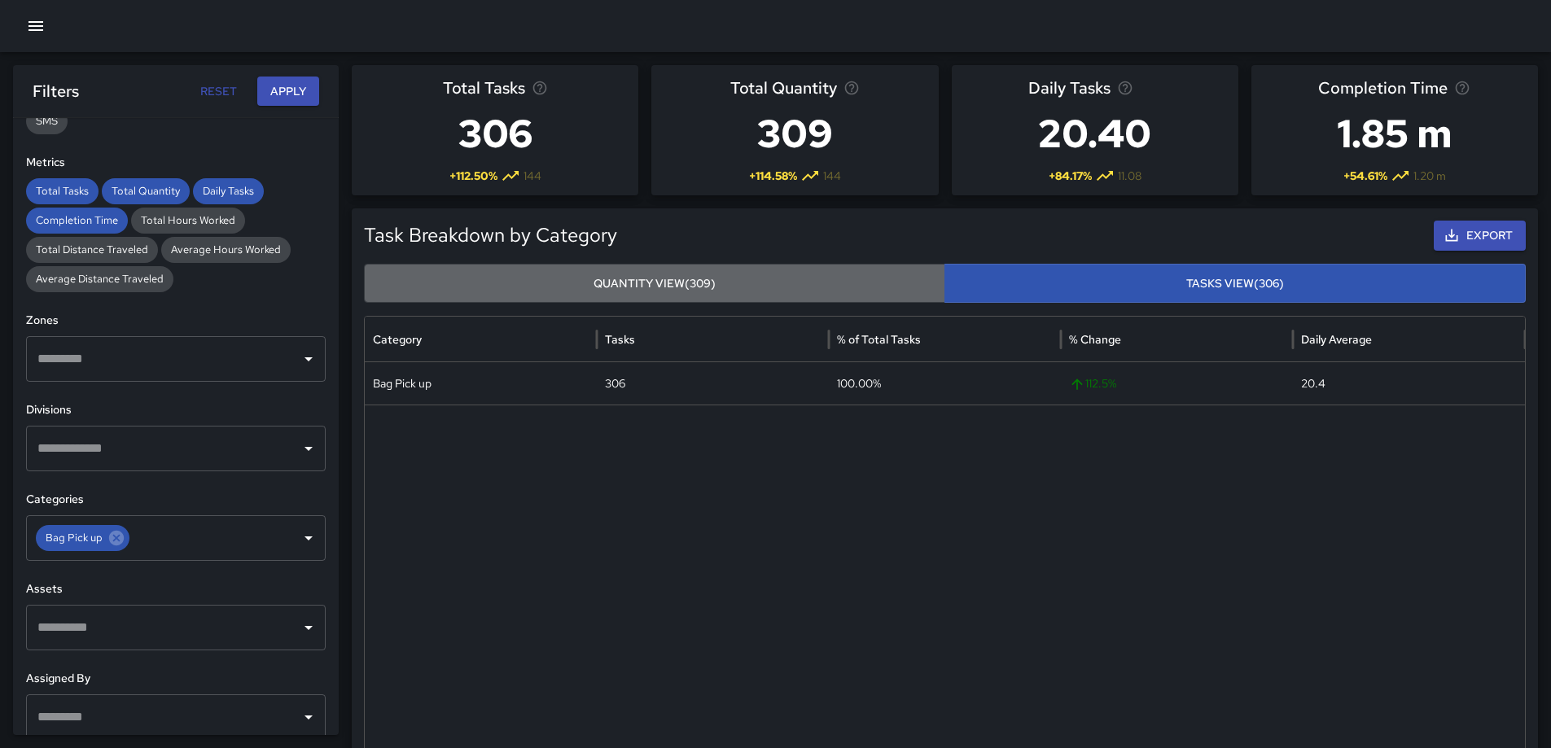
click at [678, 283] on button "Quantity View (309)" at bounding box center [654, 284] width 581 height 40
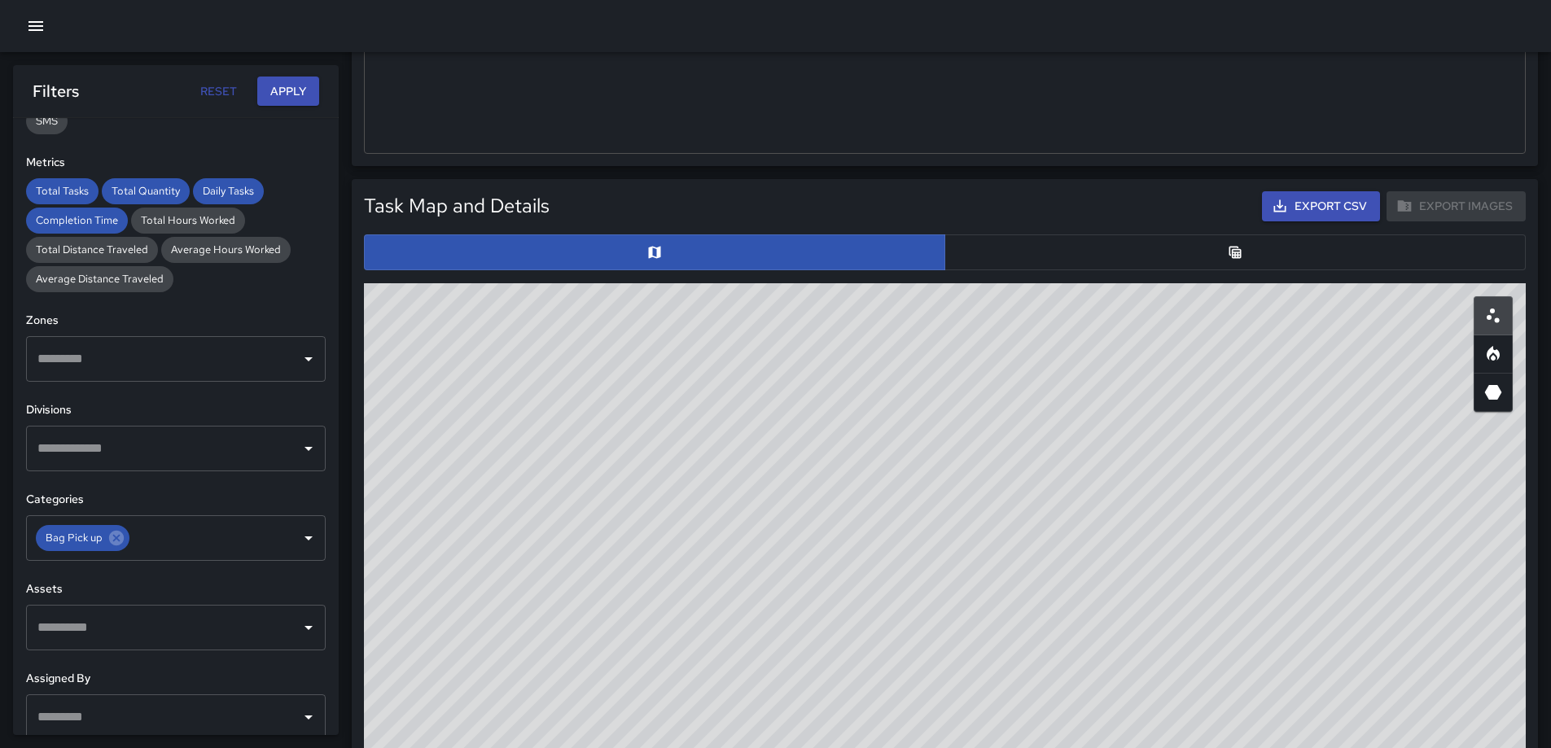
scroll to position [652, 0]
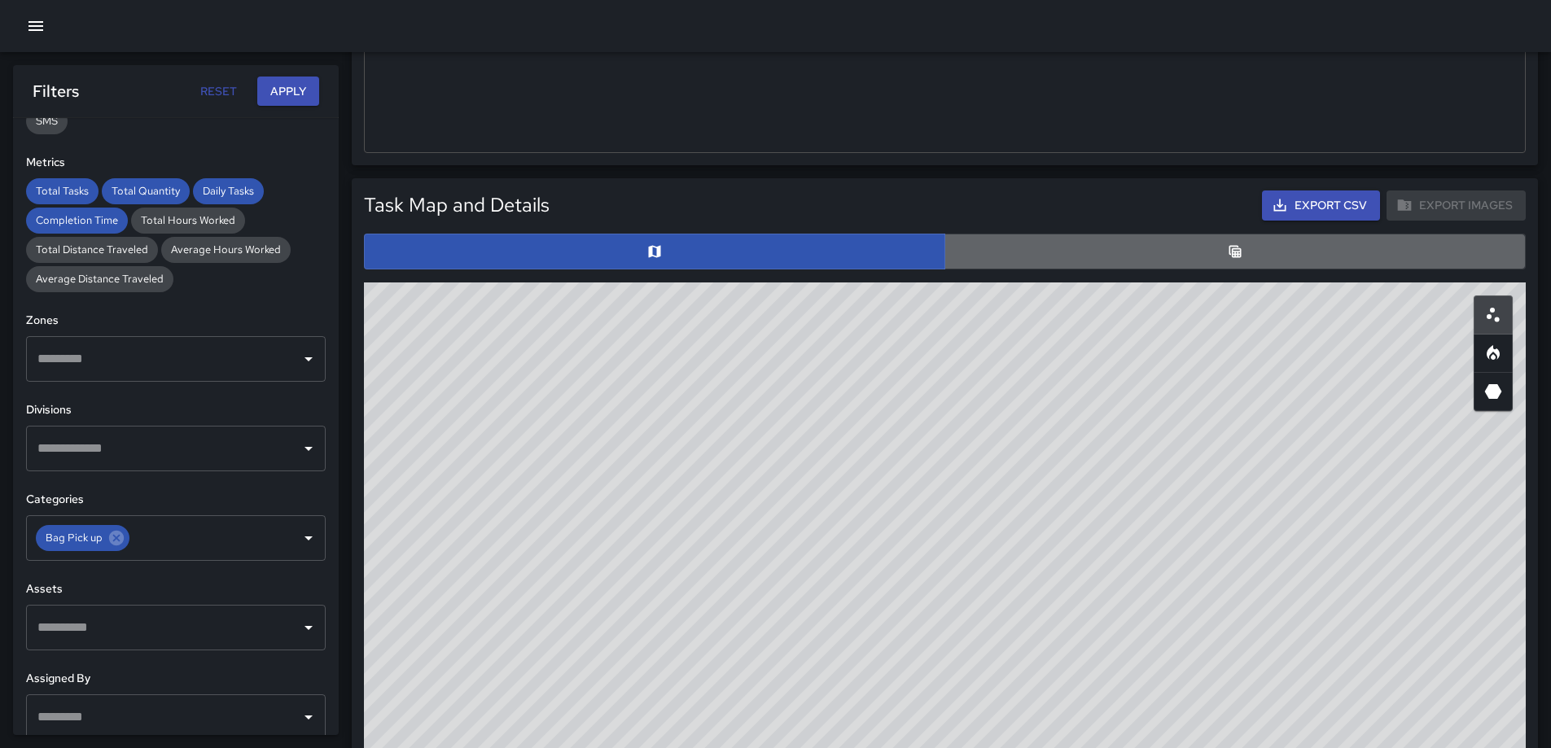
click at [1199, 252] on button "button" at bounding box center [1235, 252] width 581 height 36
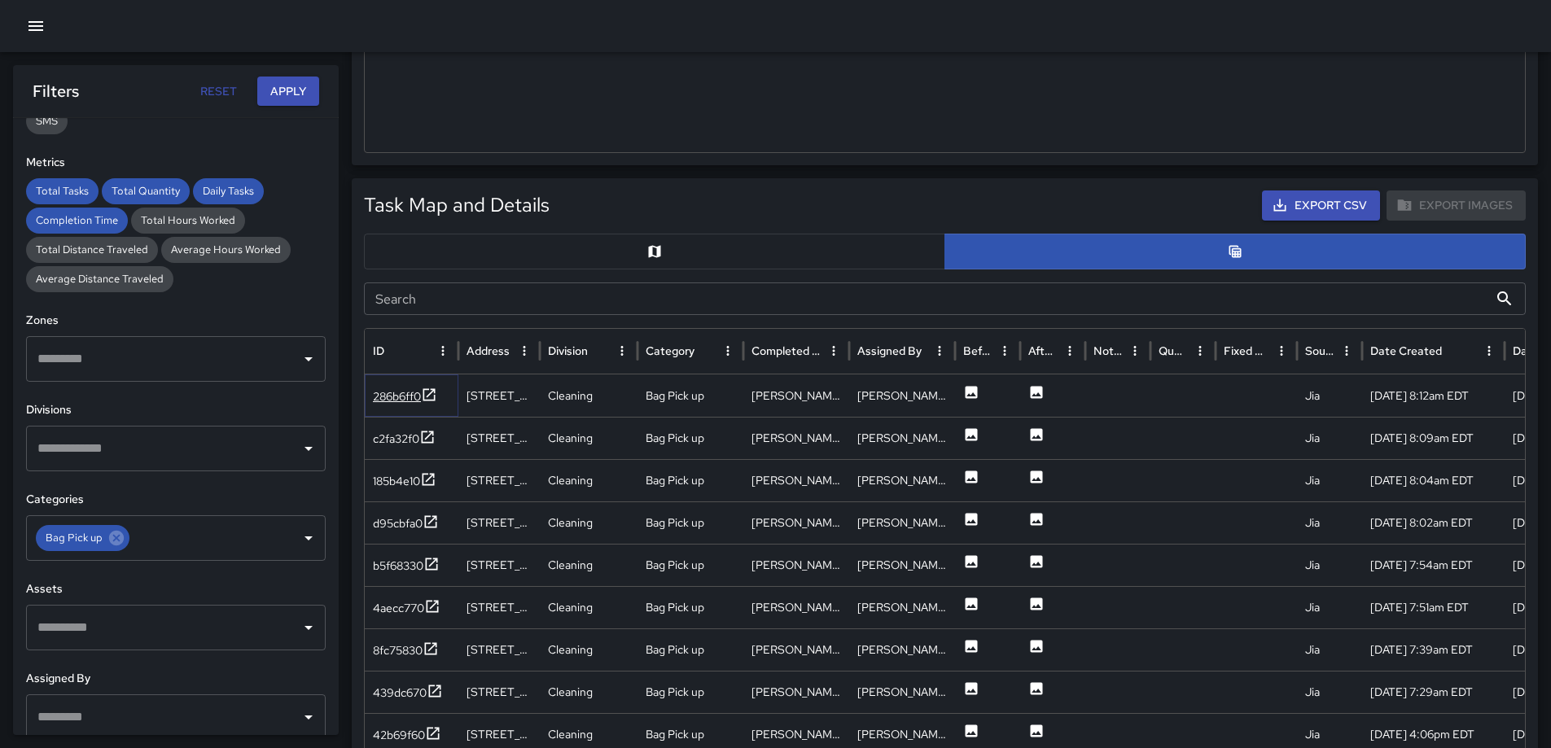
click at [435, 393] on icon at bounding box center [429, 395] width 16 height 16
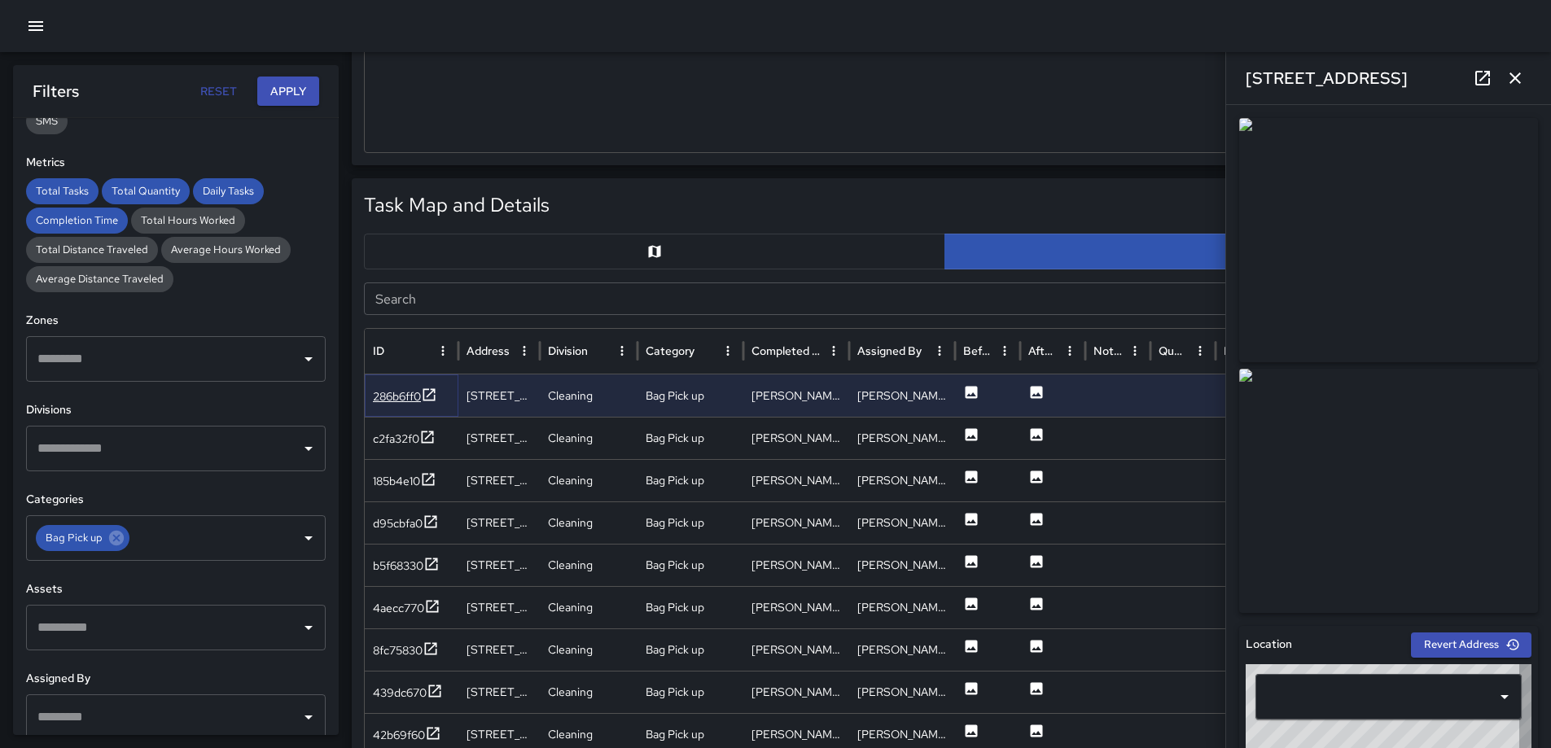
type input "**********"
click at [1508, 80] on icon "button" at bounding box center [1516, 78] width 20 height 20
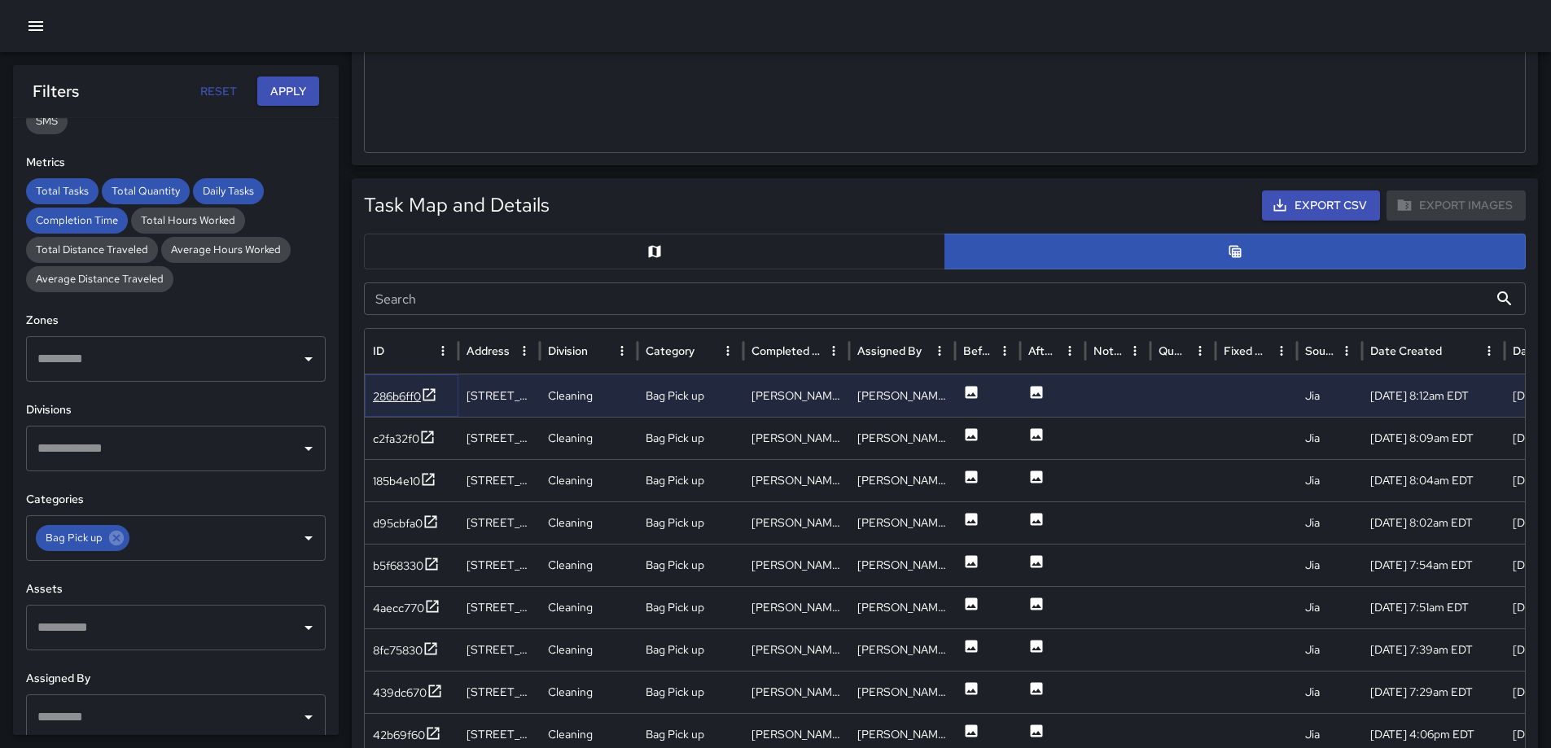
click at [426, 392] on icon at bounding box center [429, 394] width 12 height 12
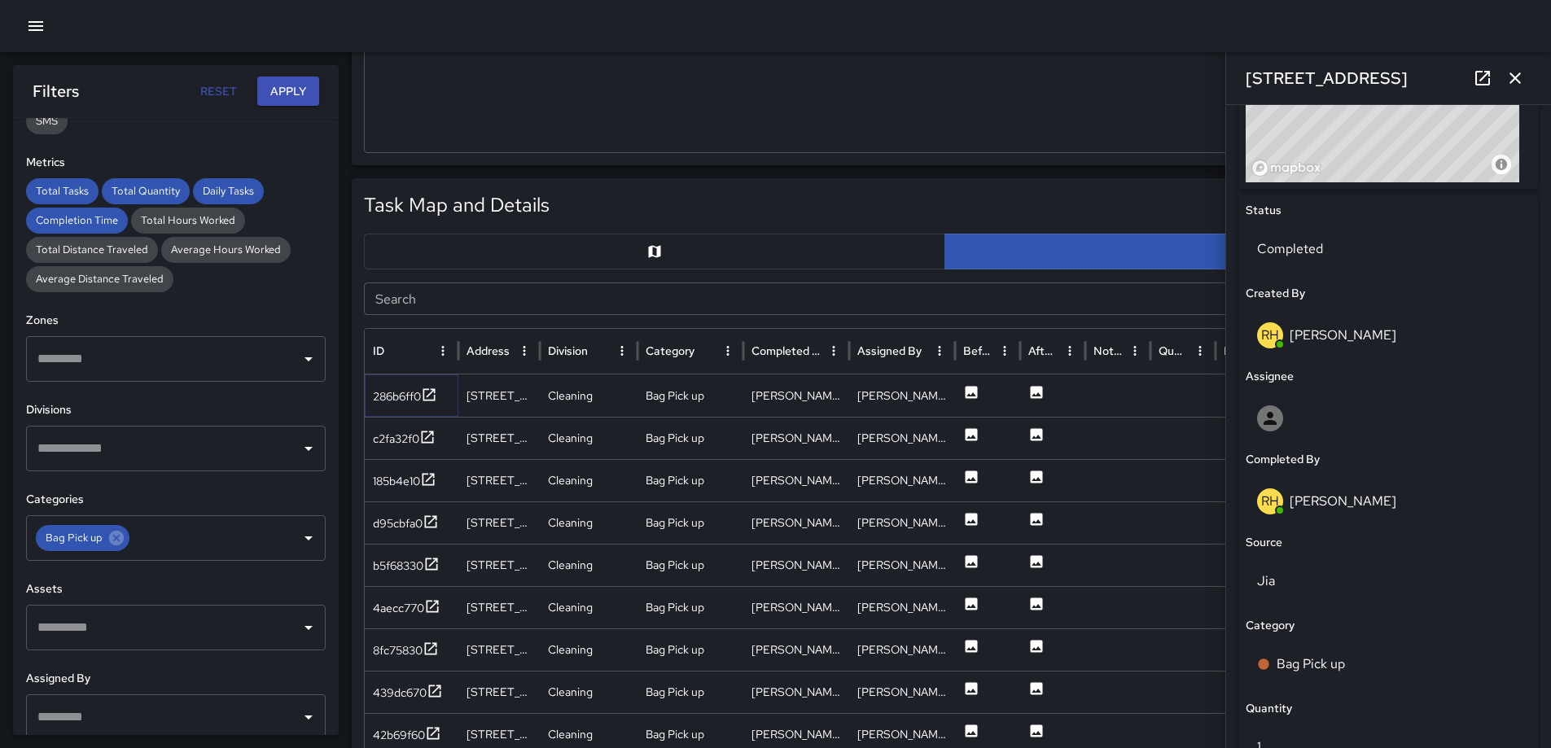
scroll to position [842, 0]
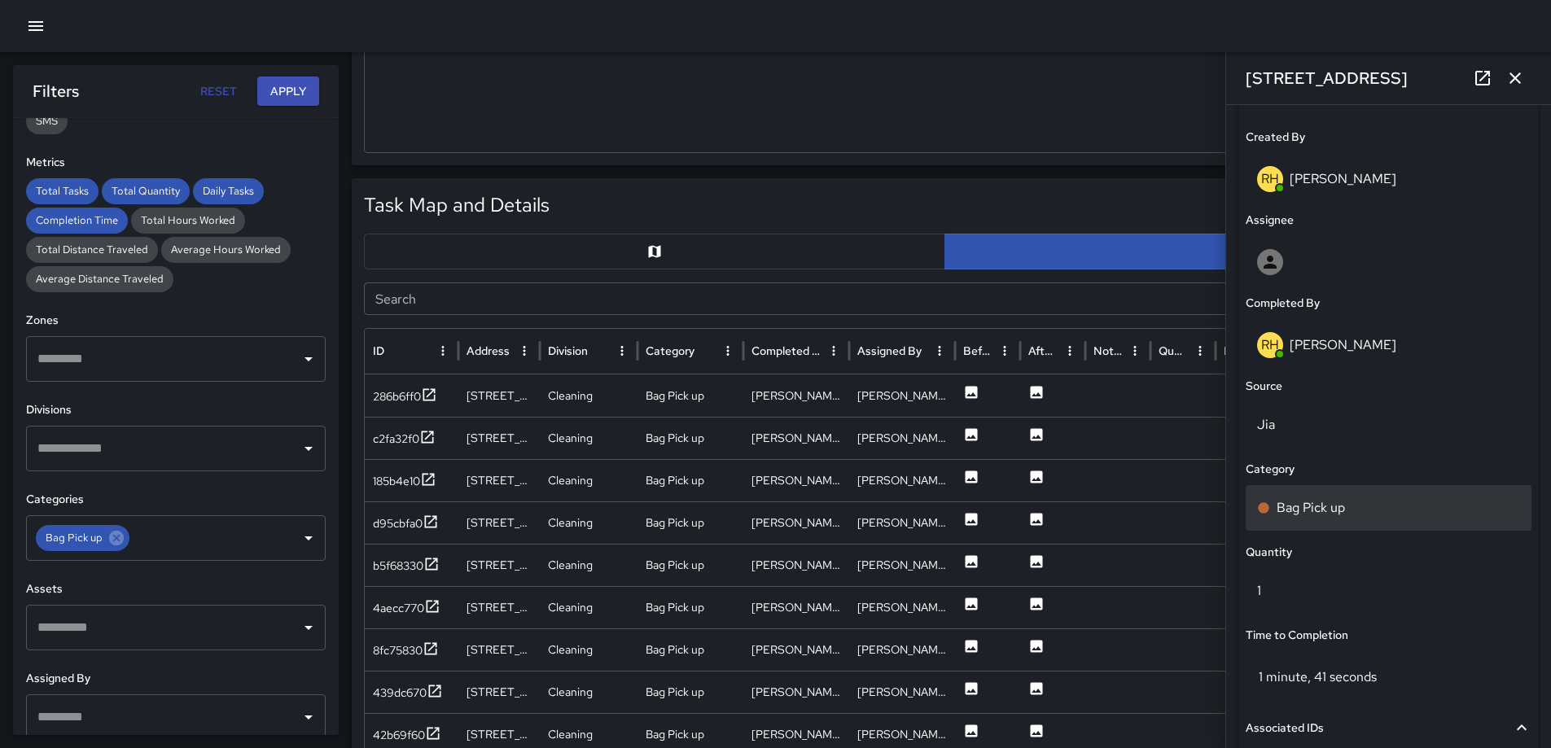
click at [1301, 499] on p "Bag Pick up" at bounding box center [1311, 508] width 68 height 20
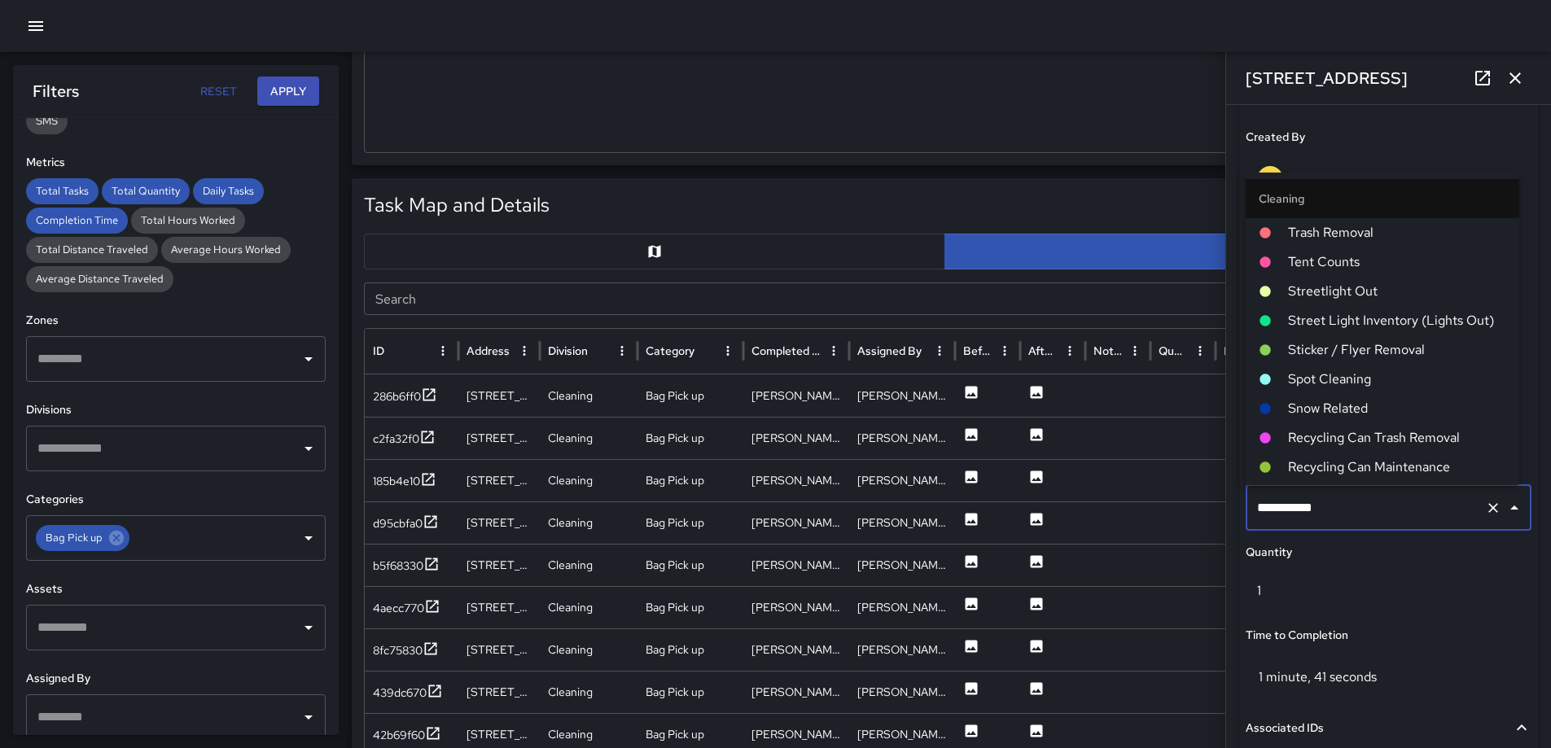
scroll to position [788, 0]
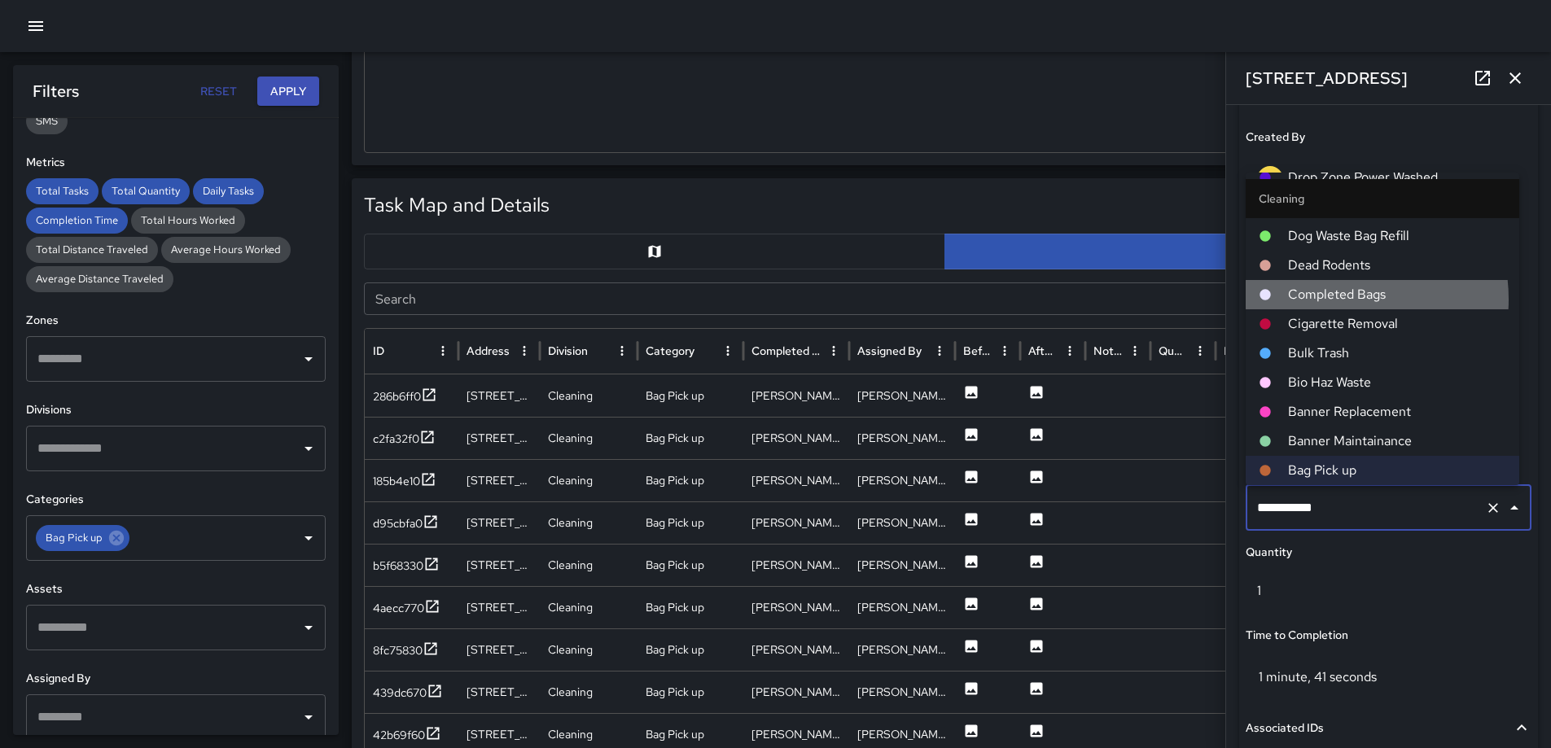
click at [1343, 299] on span "Completed Bags" at bounding box center [1397, 295] width 218 height 20
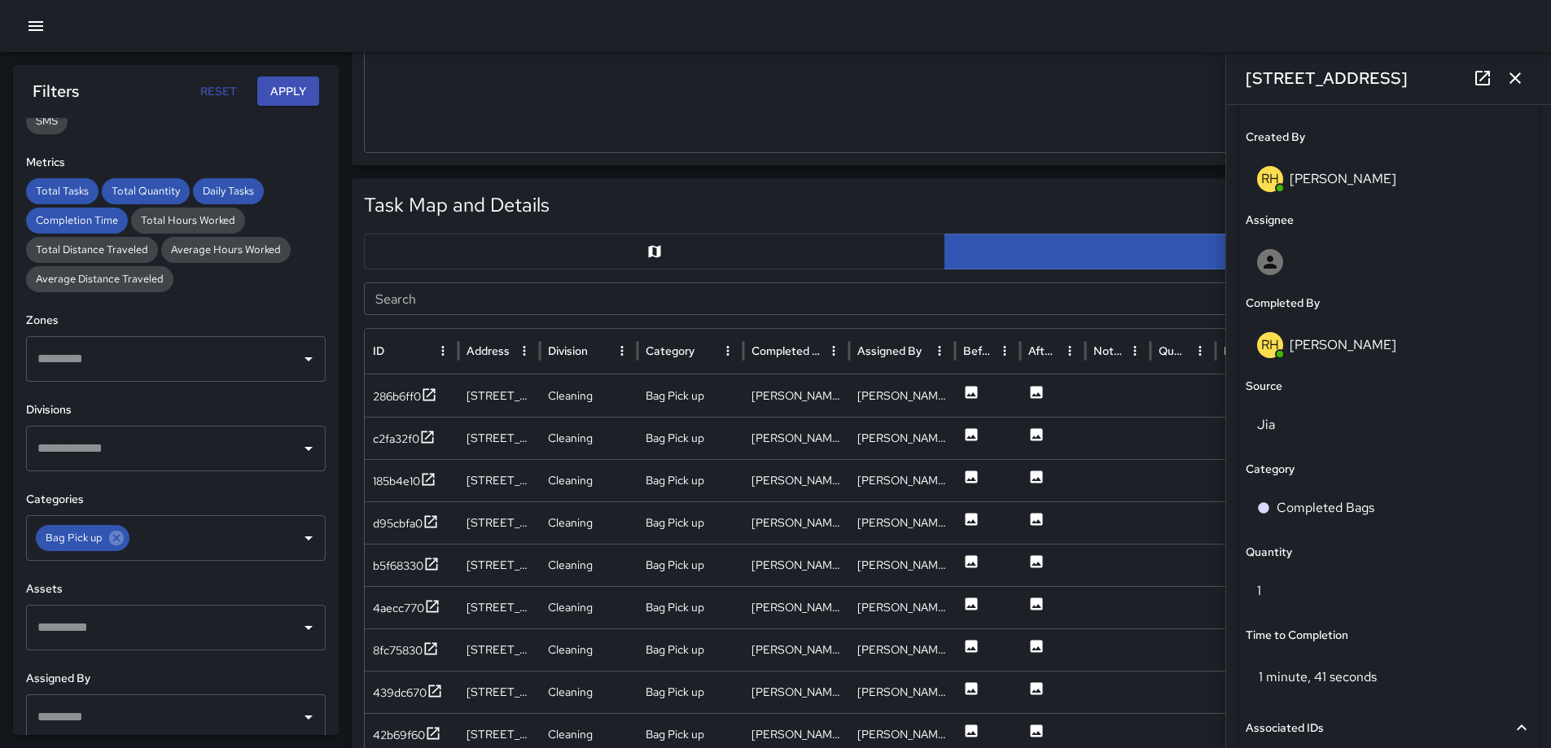
click at [1508, 78] on icon "button" at bounding box center [1516, 78] width 20 height 20
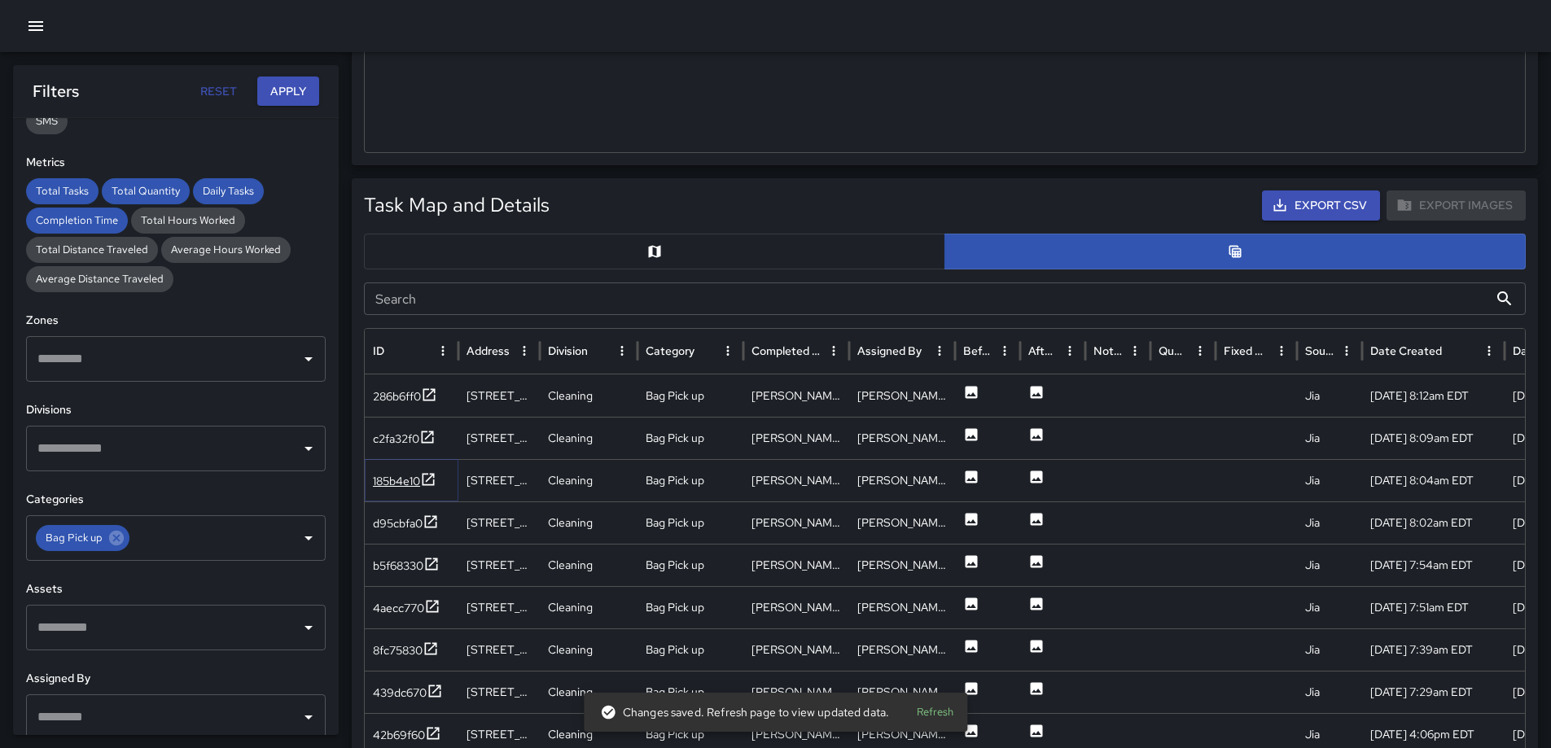
click at [432, 476] on icon at bounding box center [429, 479] width 12 height 12
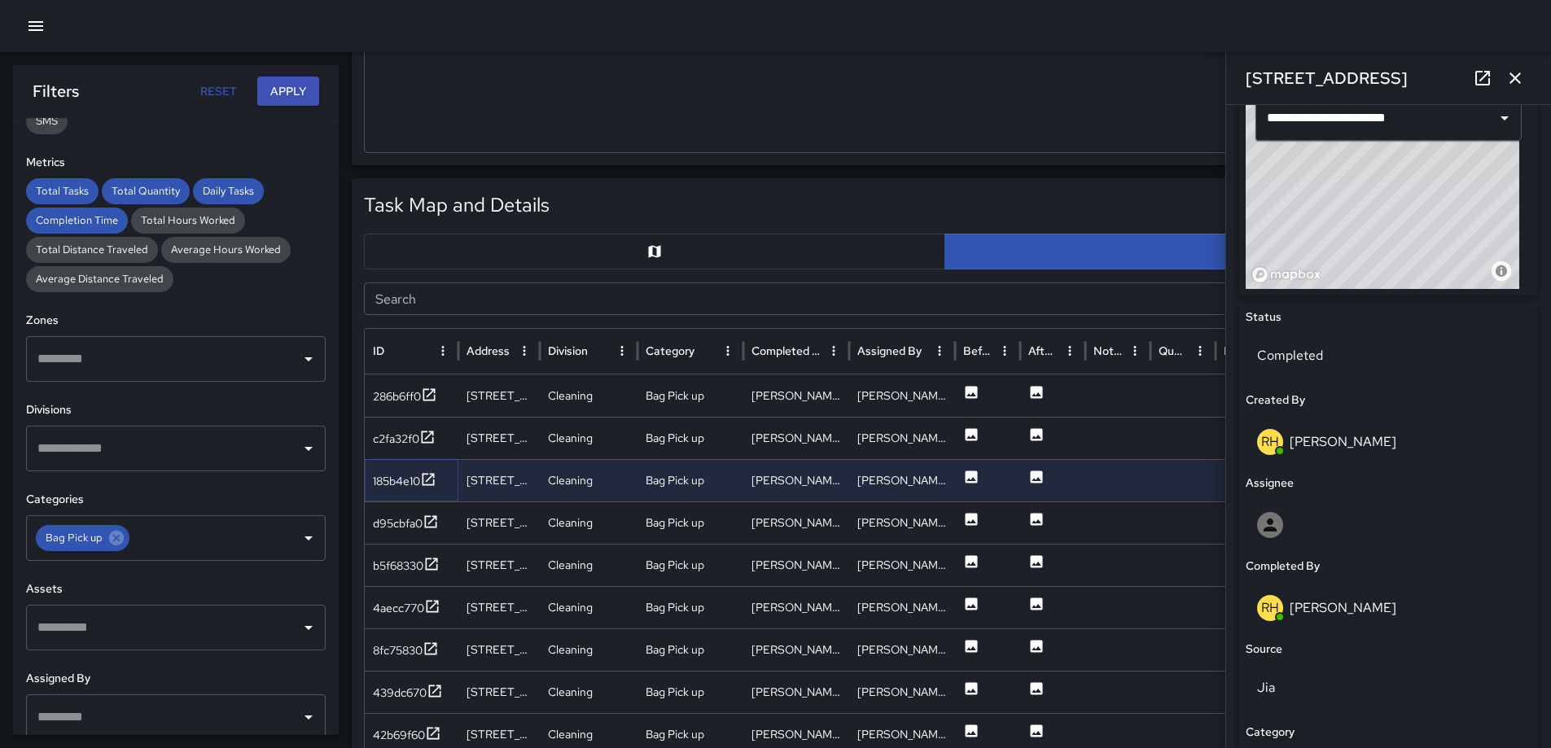
scroll to position [844, 0]
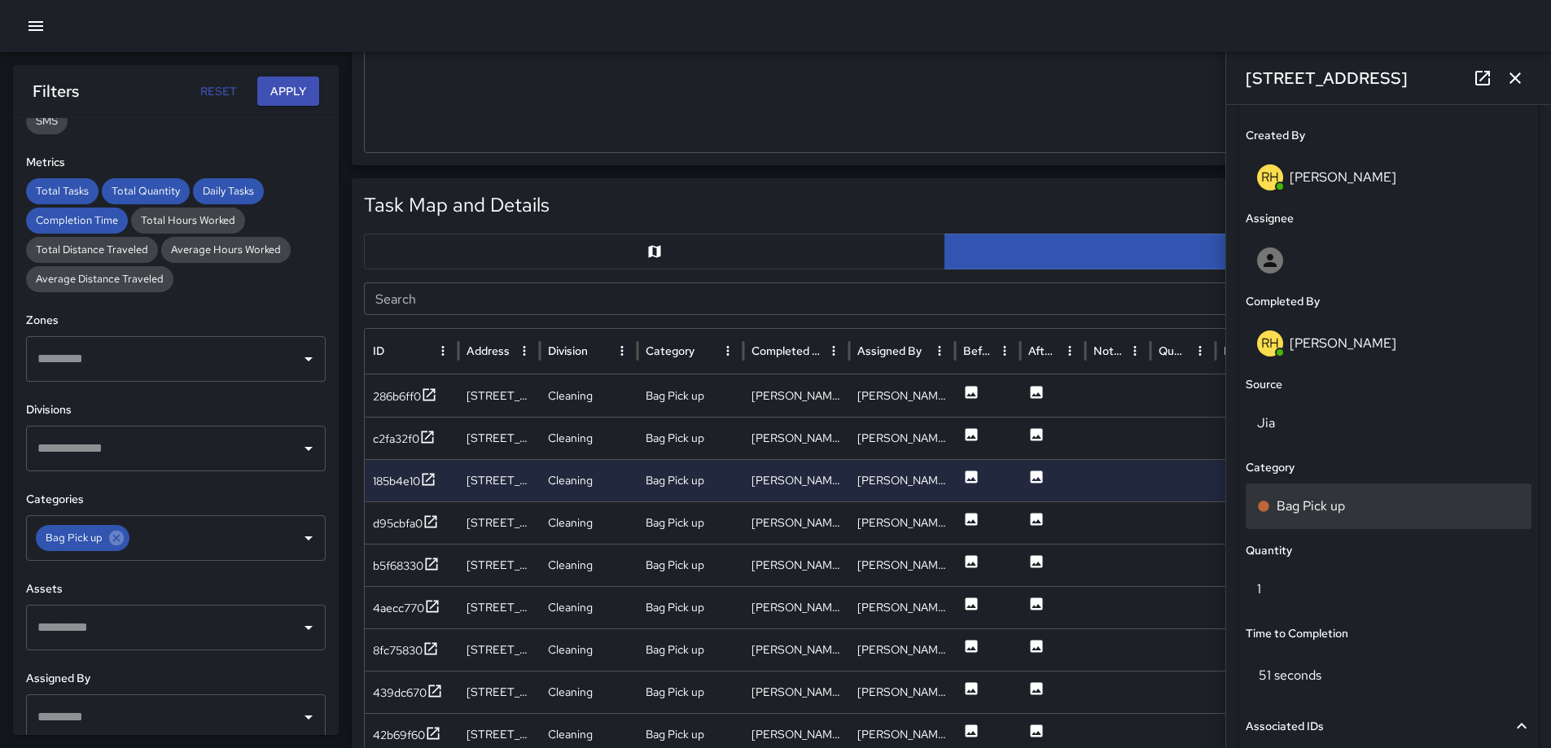
click at [1340, 495] on div "Bag Pick up" at bounding box center [1389, 507] width 286 height 46
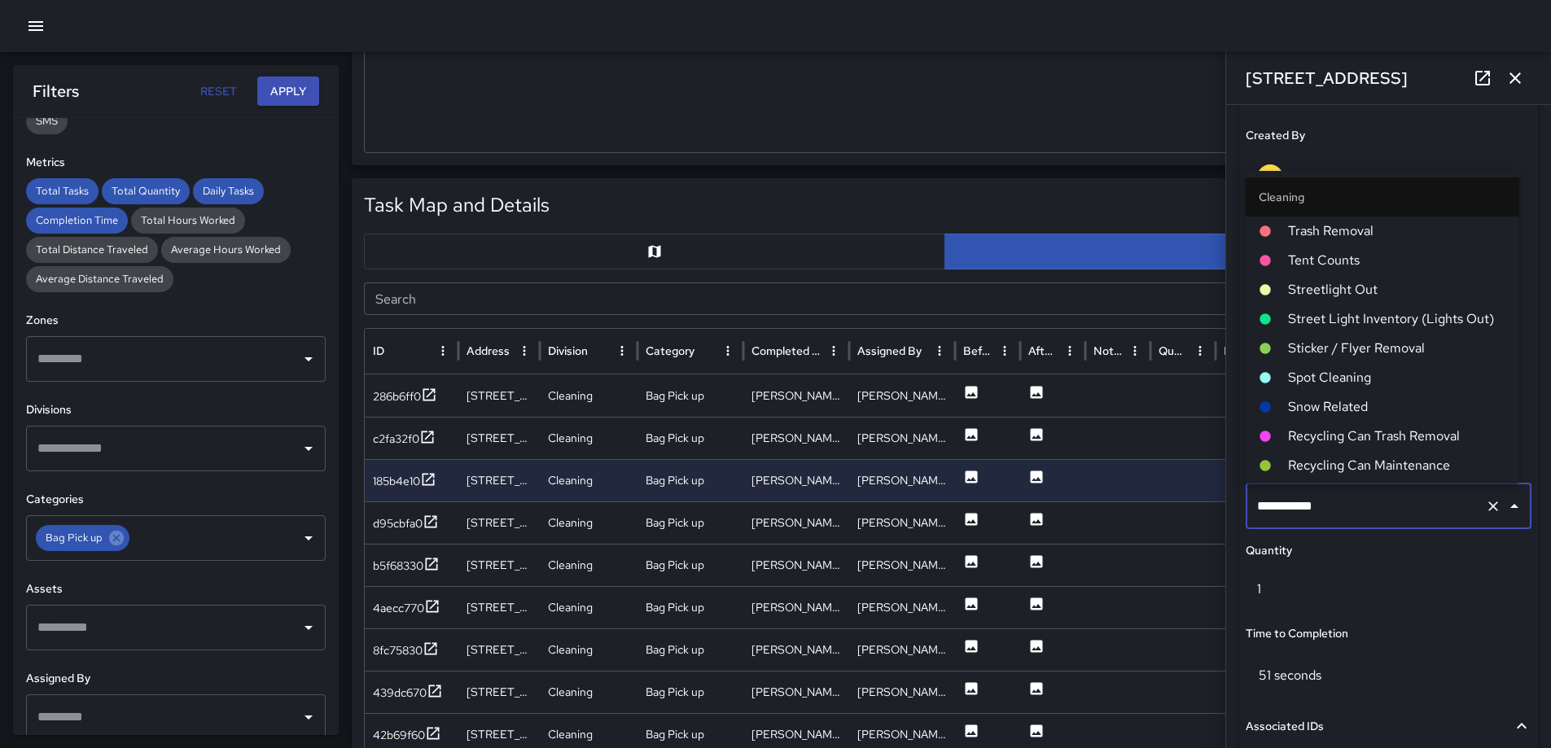
scroll to position [788, 0]
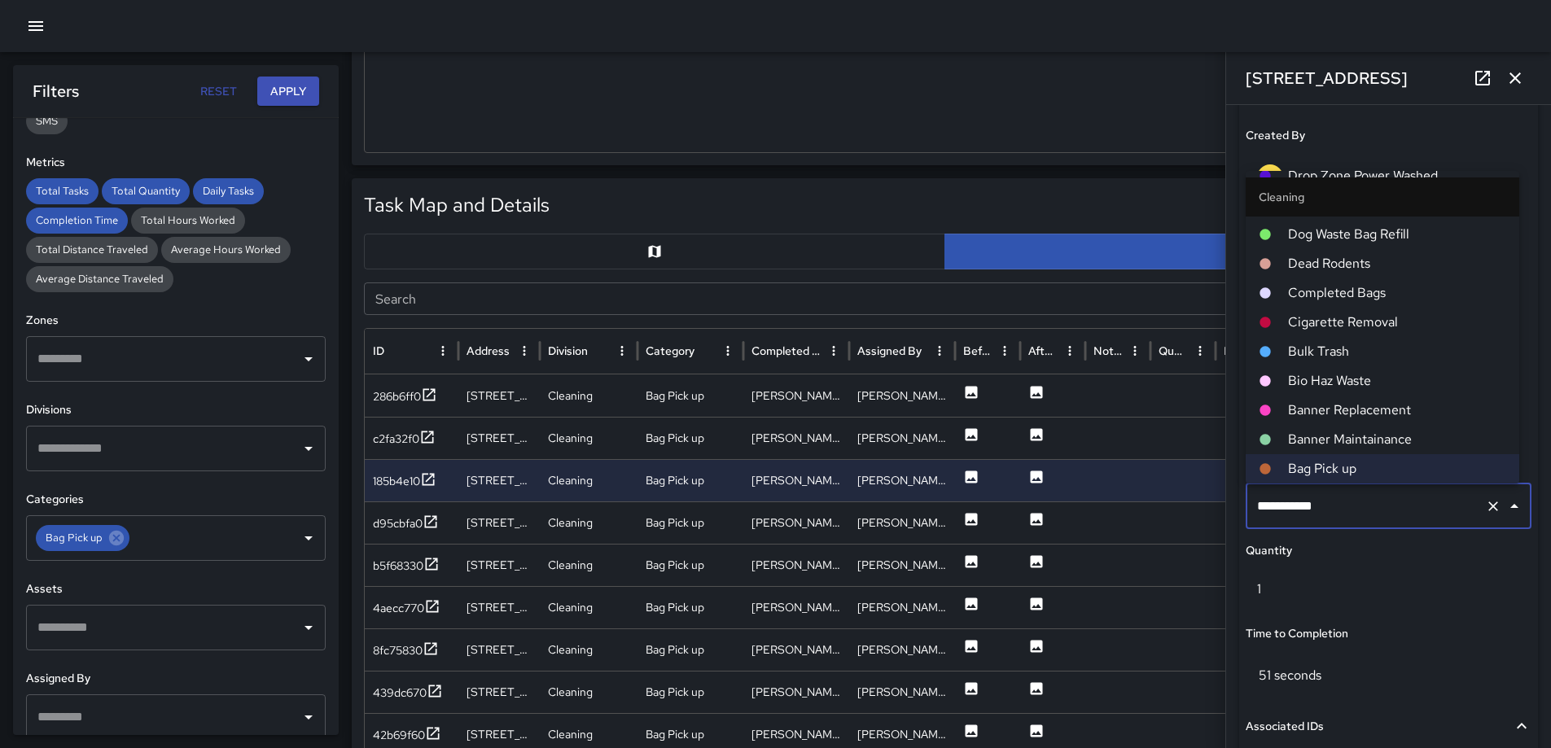
click at [1355, 295] on span "Completed Bags" at bounding box center [1397, 293] width 218 height 20
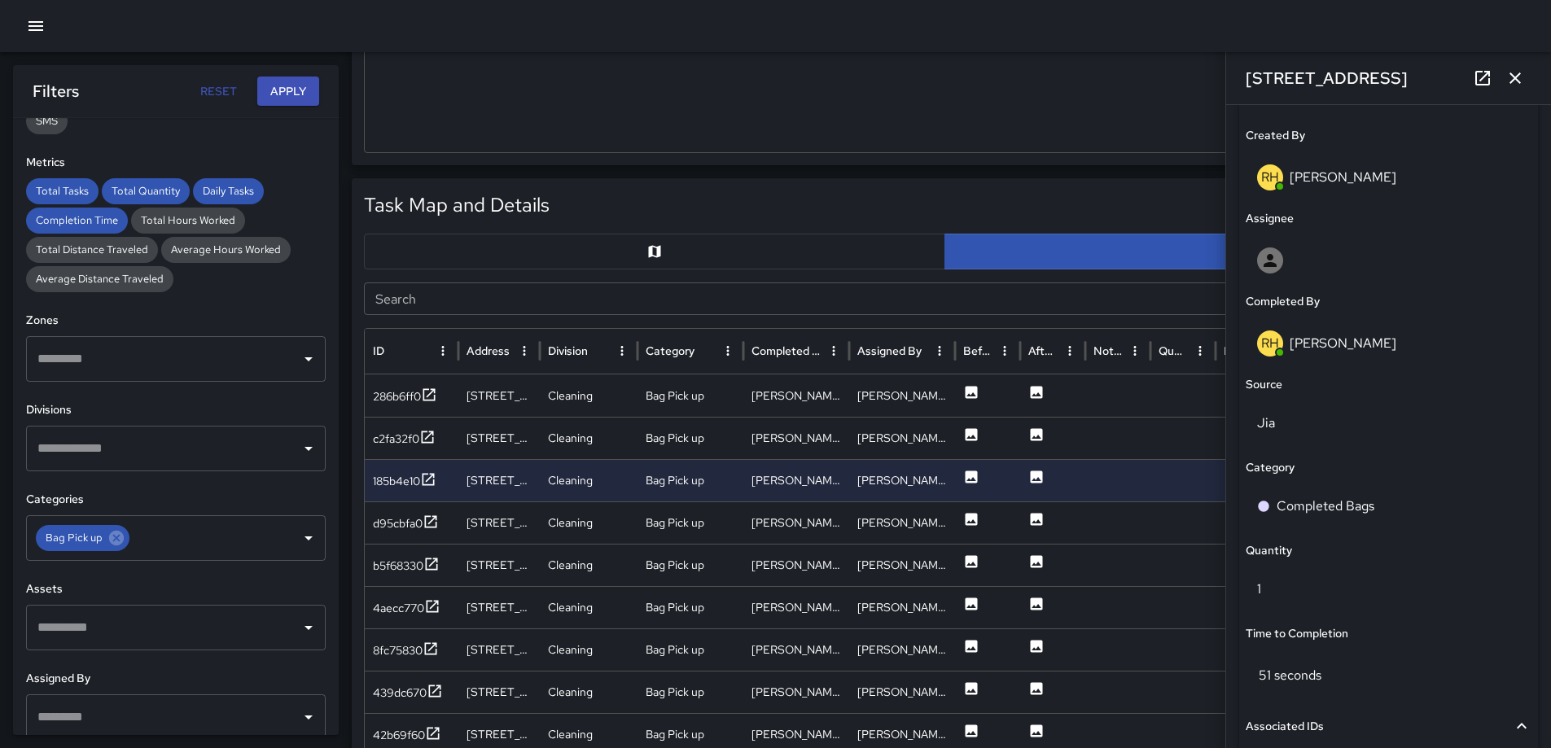
click at [1515, 78] on icon "button" at bounding box center [1515, 77] width 11 height 11
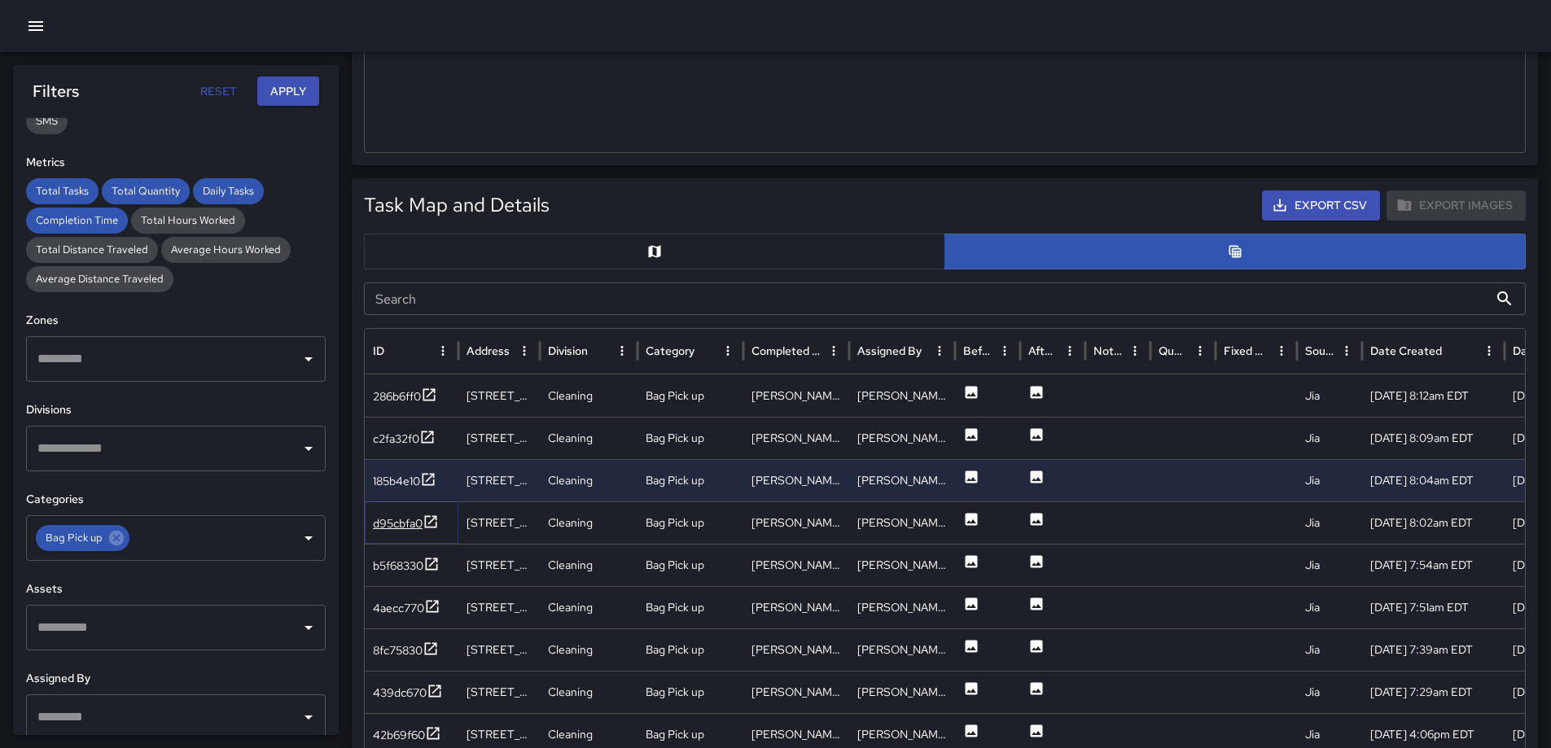
click at [428, 521] on icon at bounding box center [431, 522] width 16 height 16
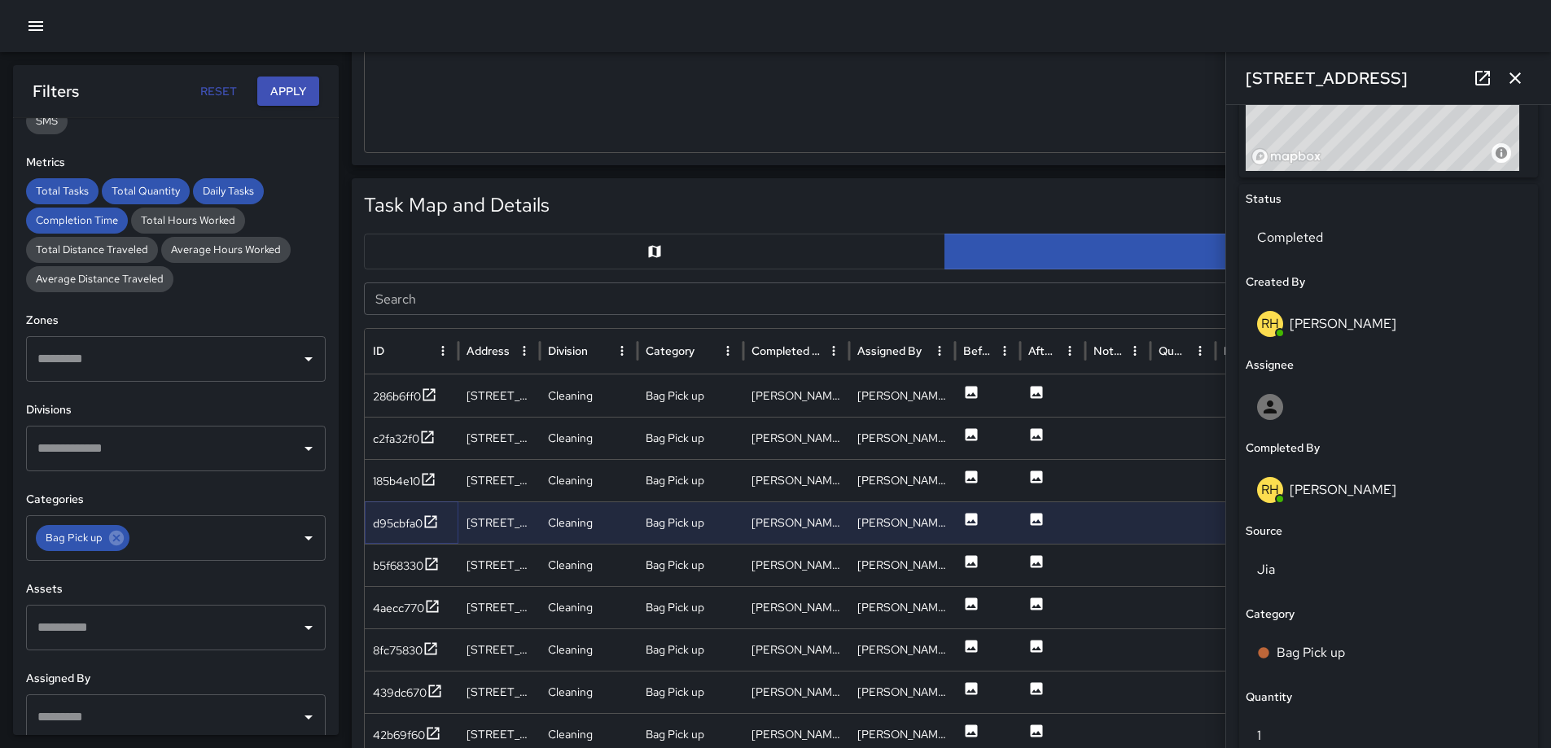
scroll to position [724, 0]
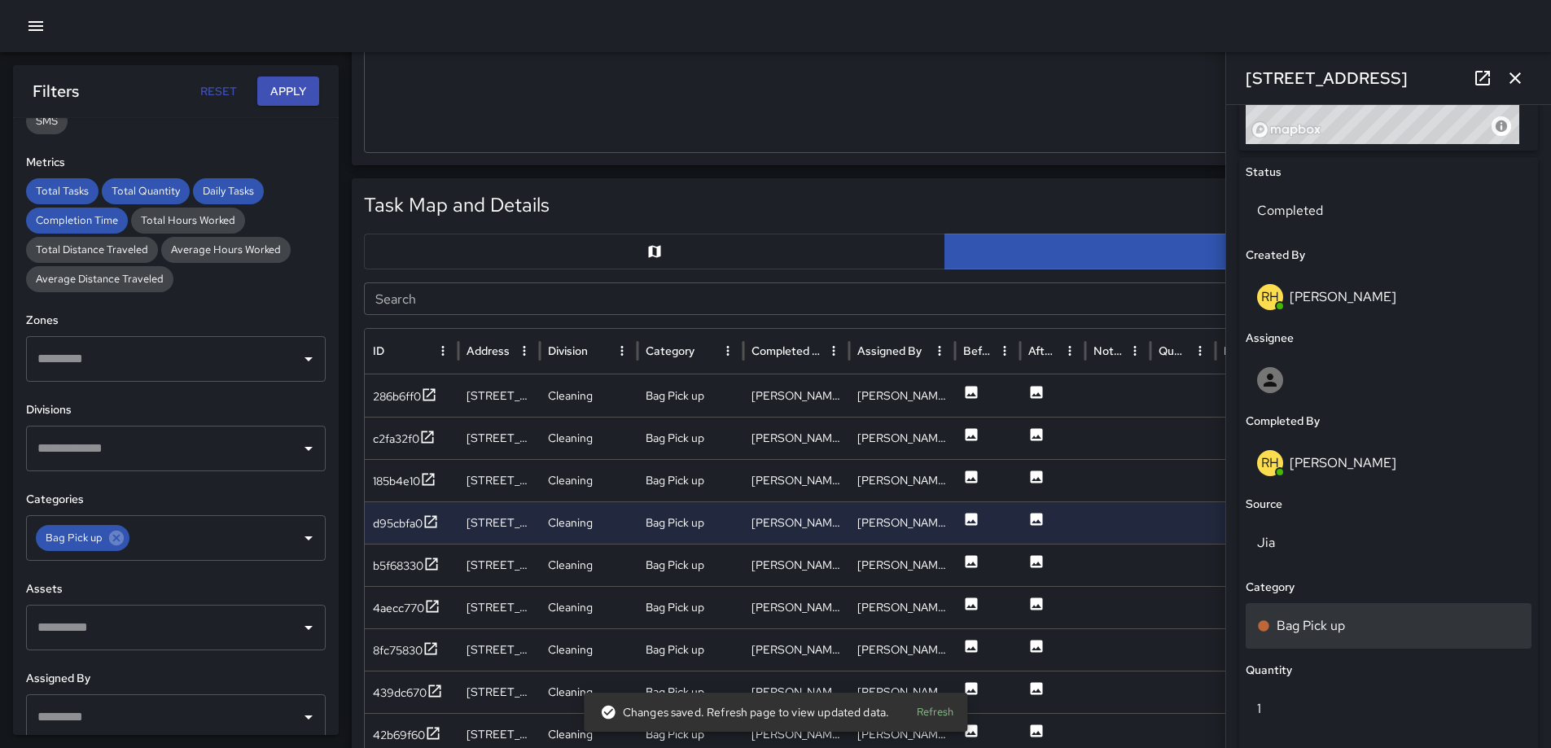
click at [1326, 622] on p "Bag Pick up" at bounding box center [1311, 627] width 68 height 20
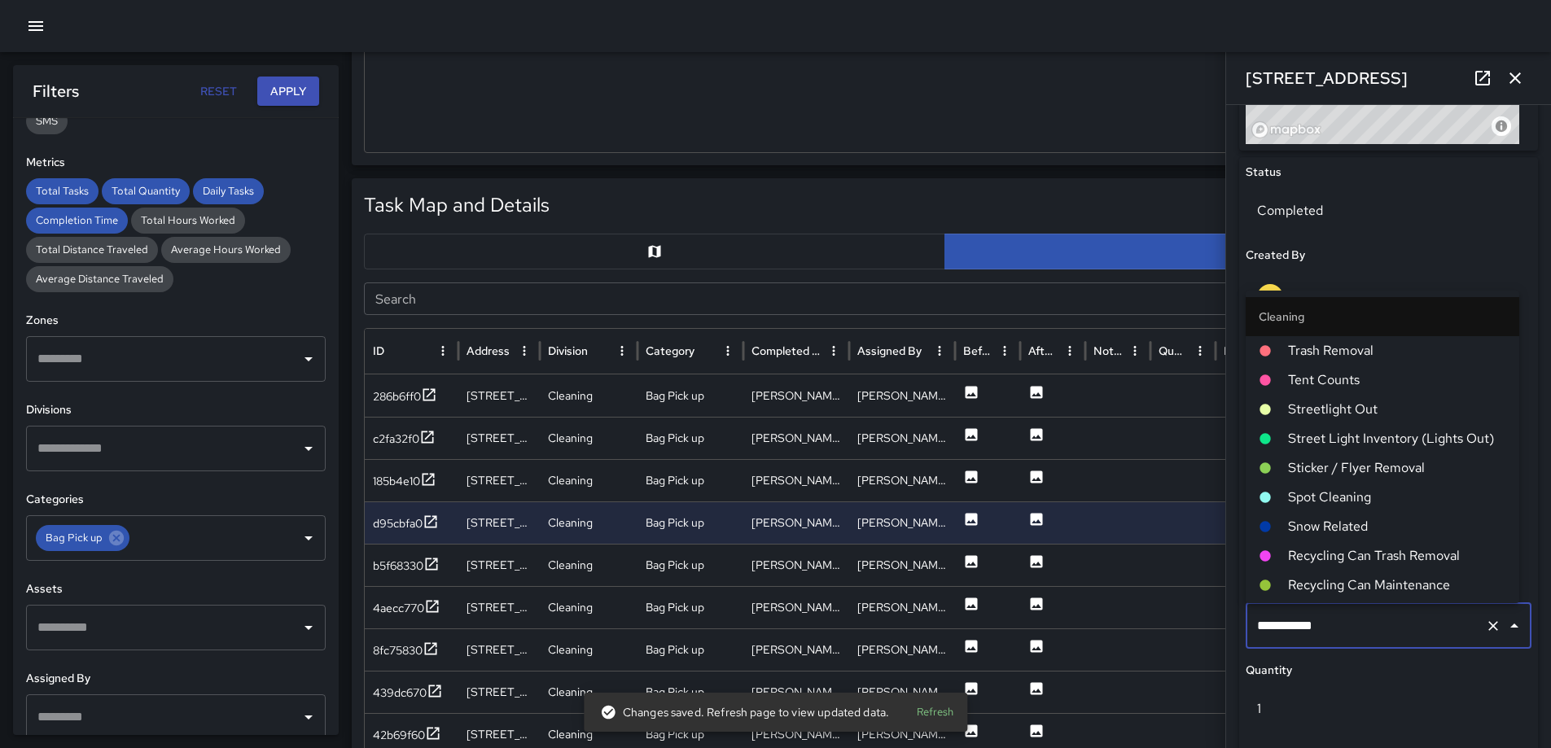
scroll to position [788, 0]
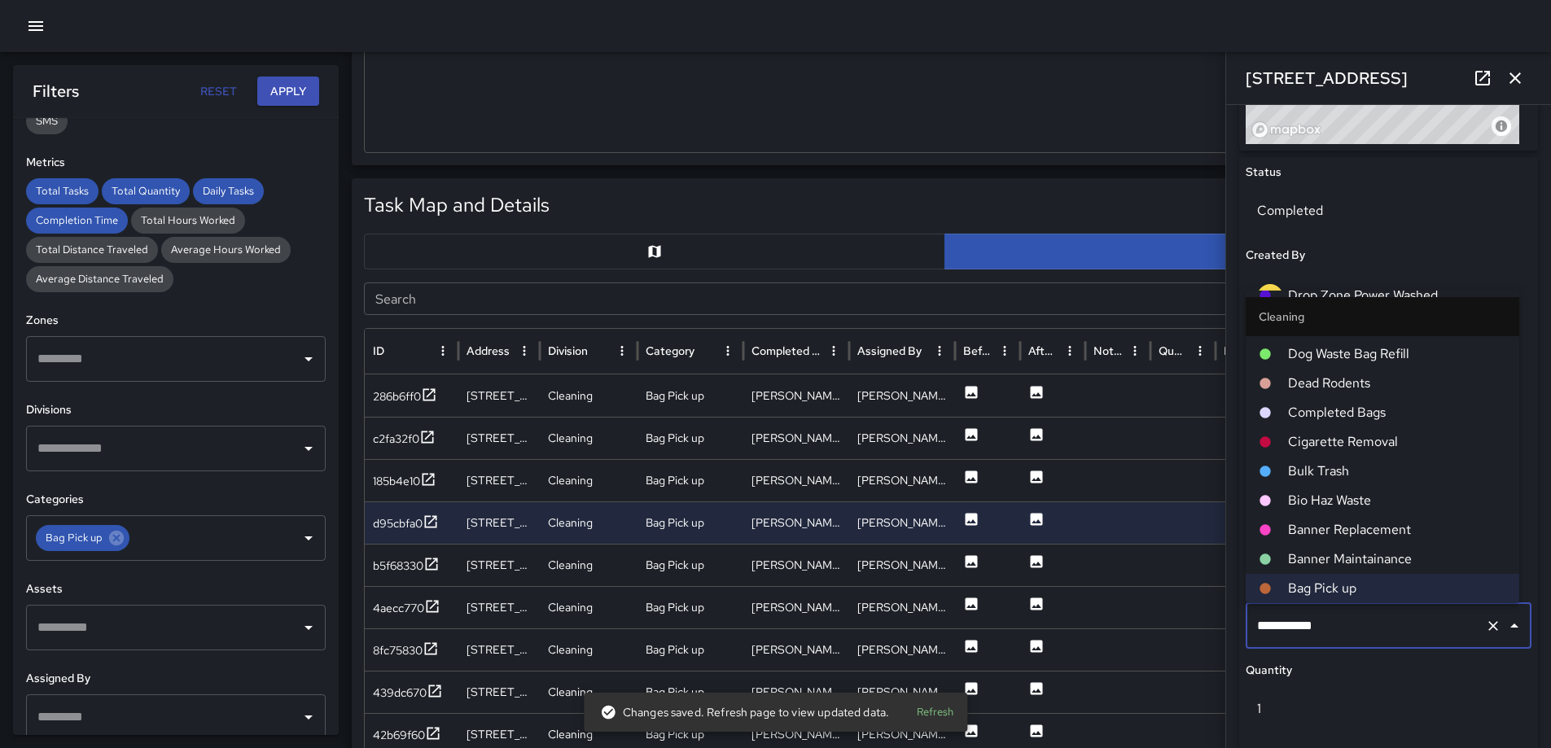
click at [1340, 410] on span "Completed Bags" at bounding box center [1397, 413] width 218 height 20
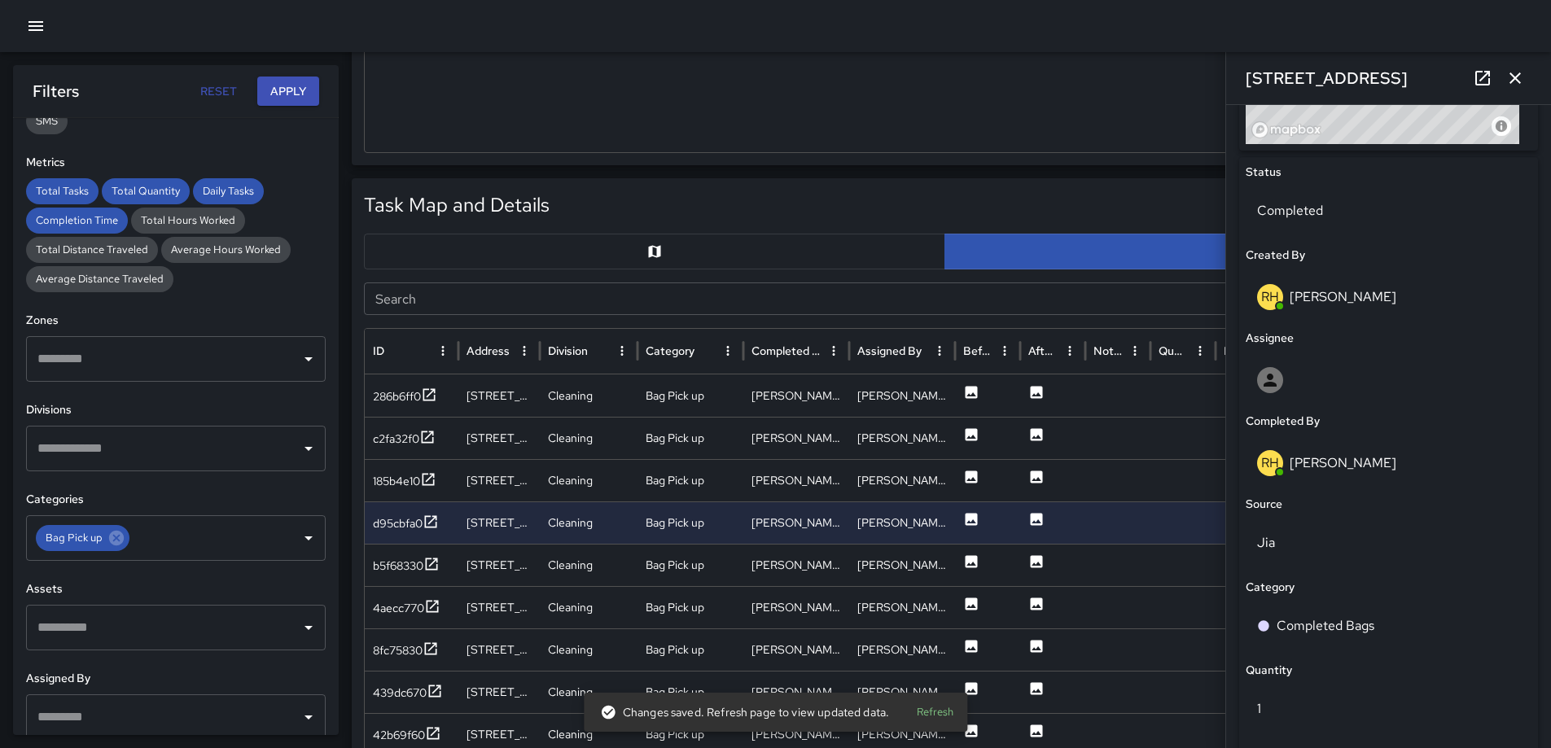
click at [1509, 75] on icon "button" at bounding box center [1516, 78] width 20 height 20
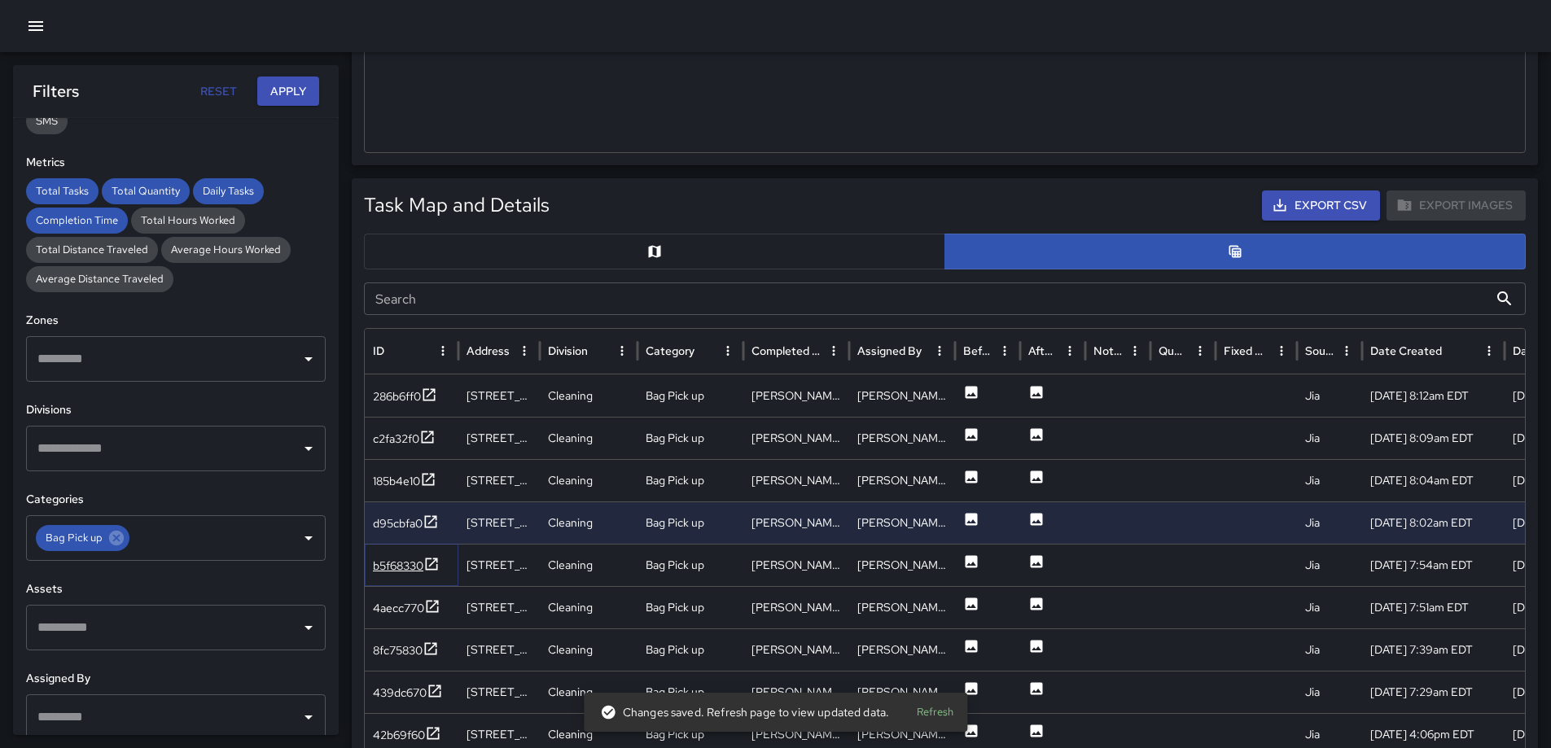
click at [432, 567] on icon at bounding box center [431, 564] width 16 height 16
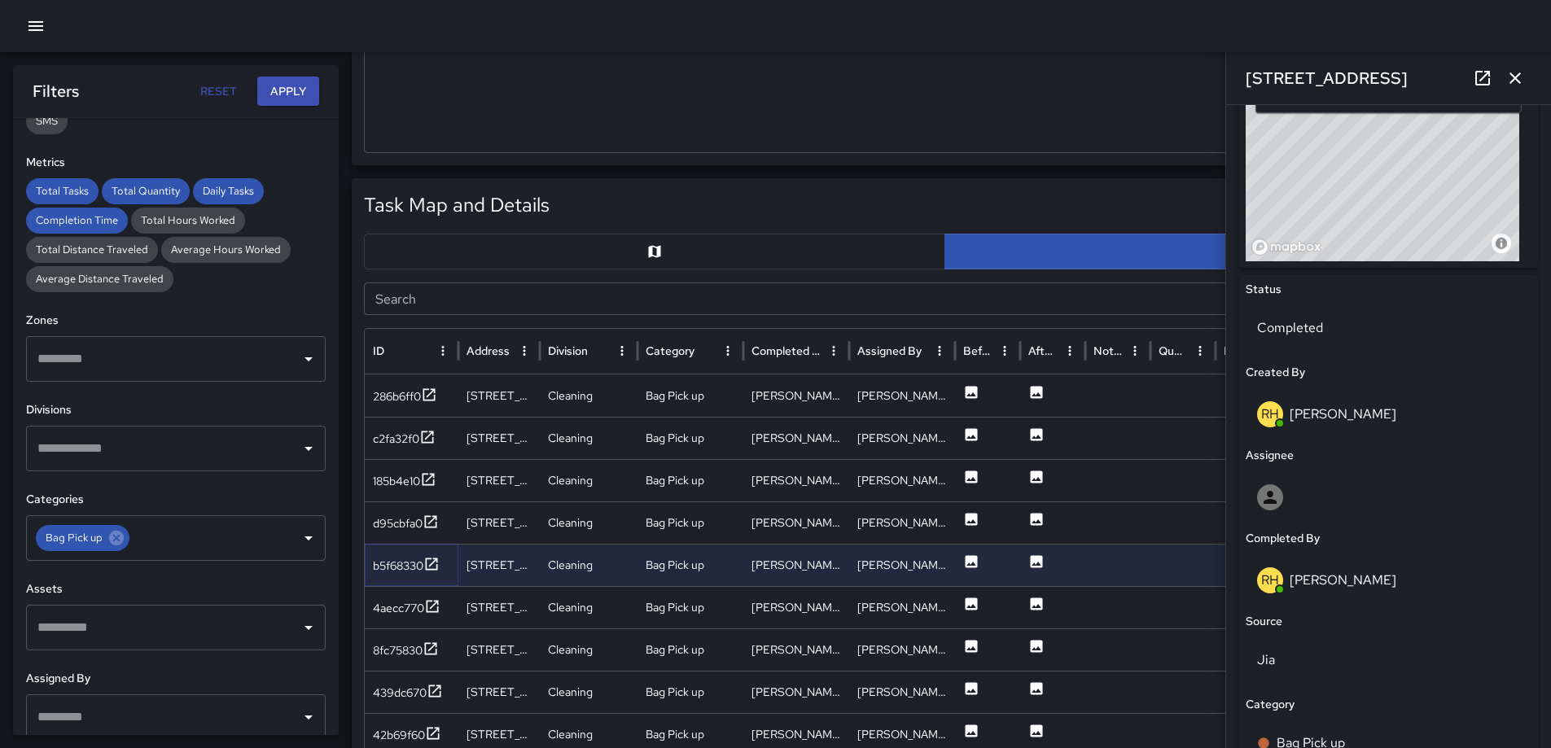
scroll to position [779, 0]
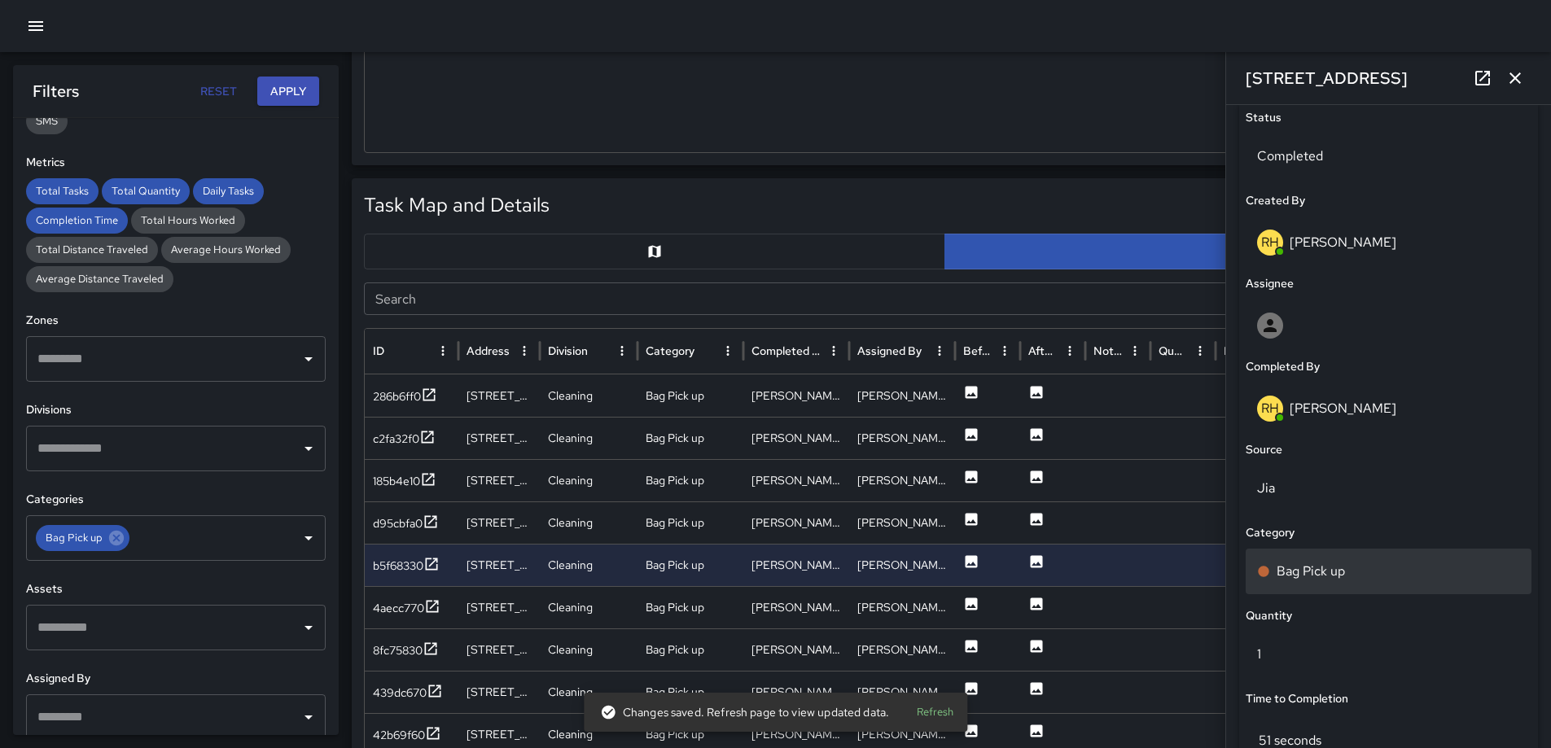
click at [1368, 555] on div "Bag Pick up" at bounding box center [1389, 572] width 286 height 46
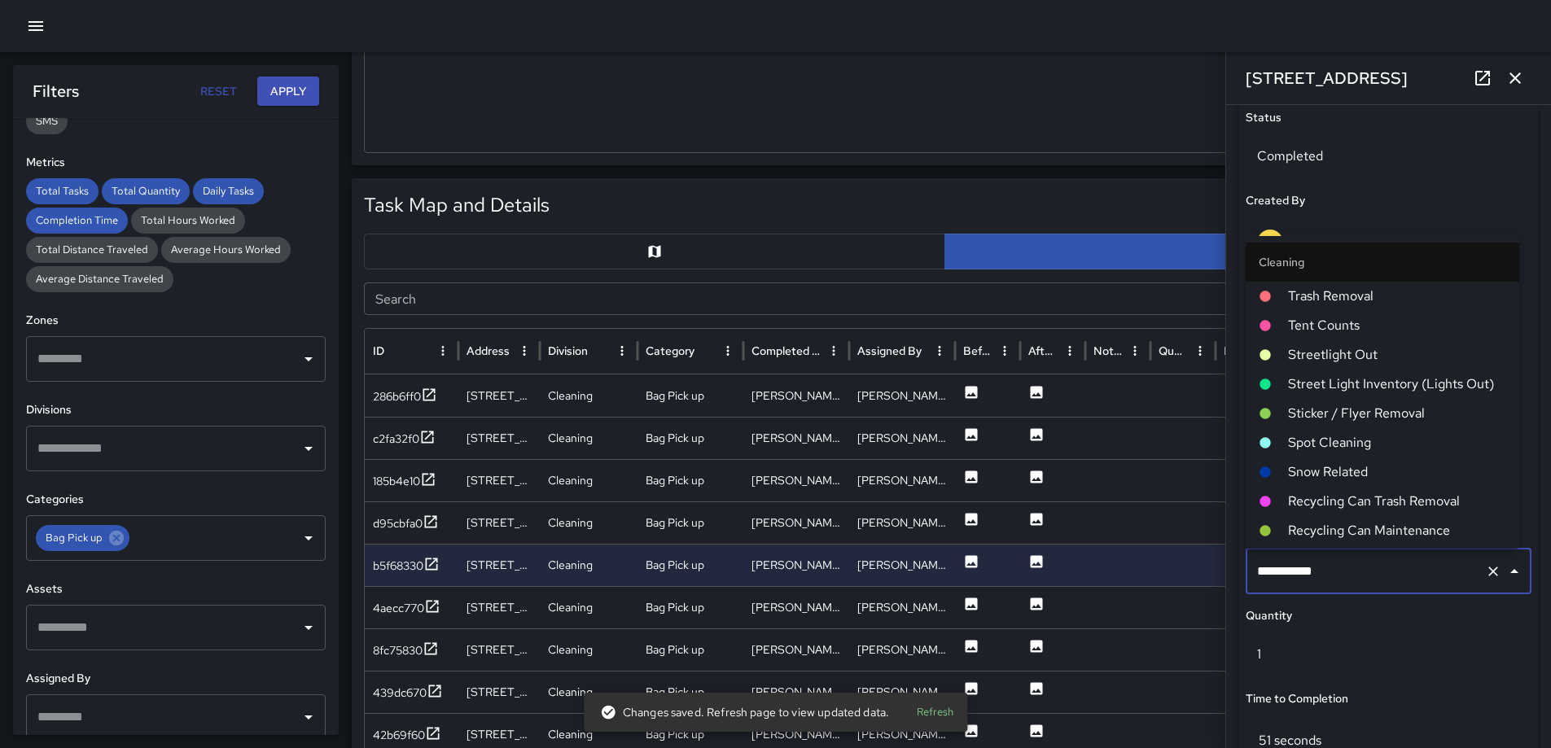
scroll to position [788, 0]
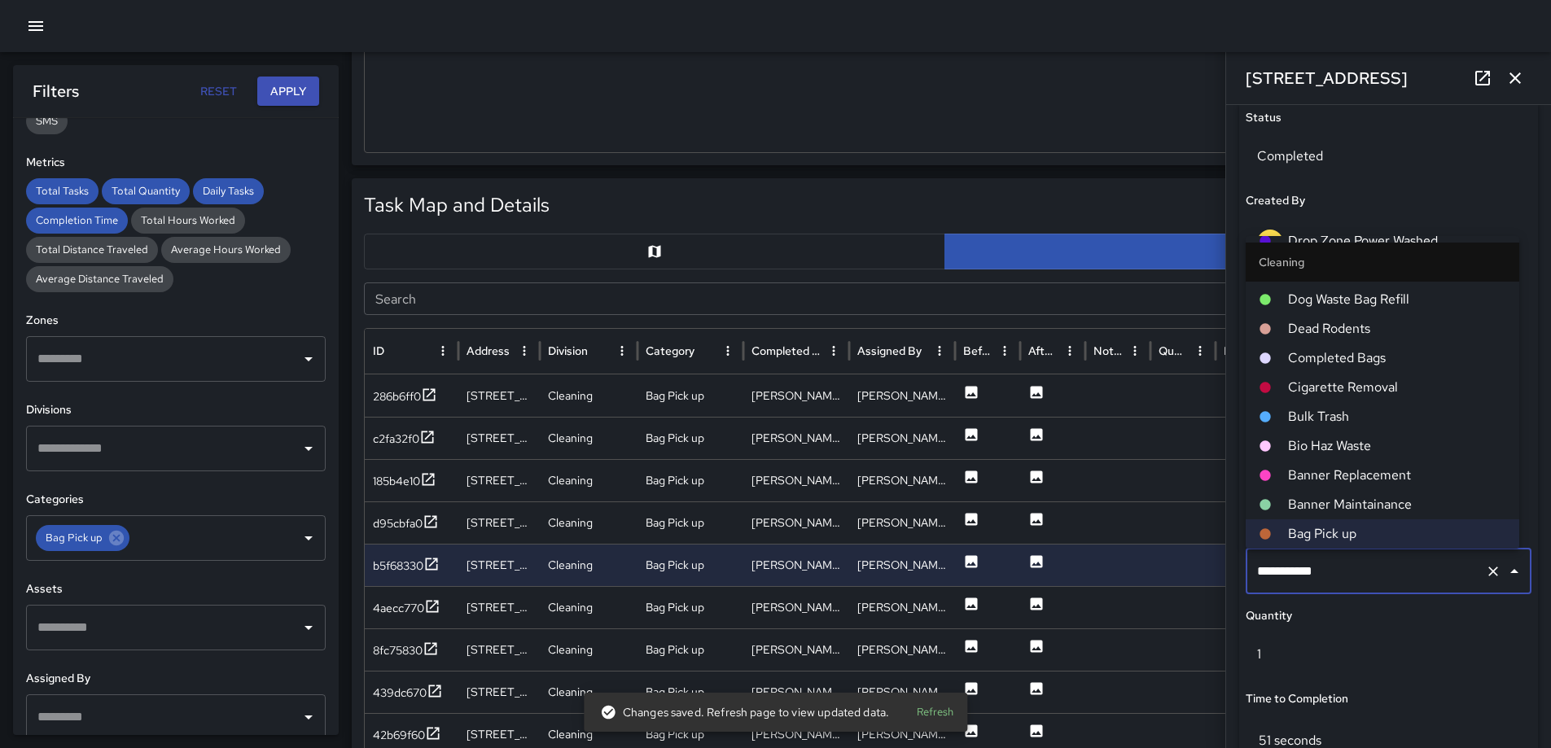
click at [1363, 357] on span "Completed Bags" at bounding box center [1397, 359] width 218 height 20
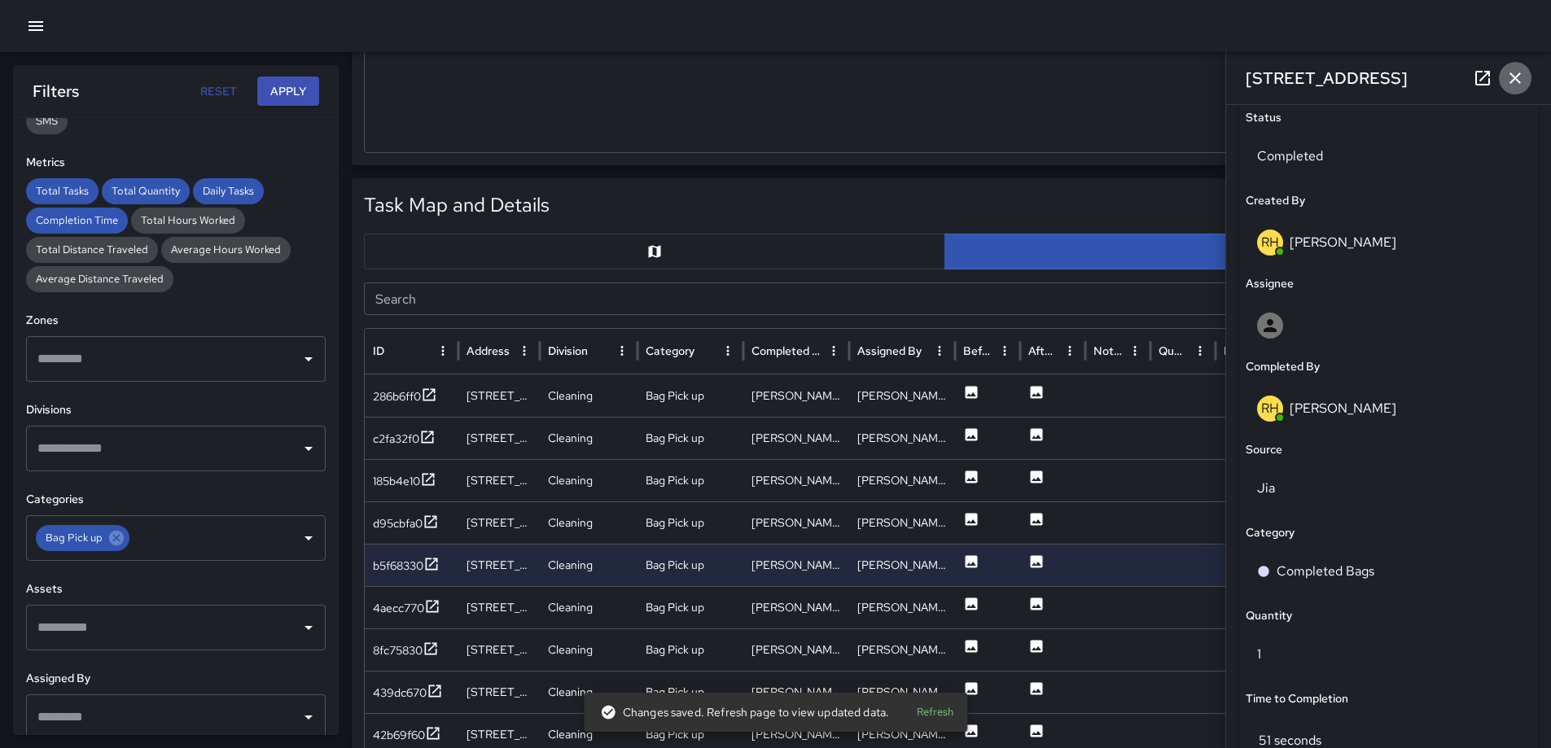
click at [1512, 80] on icon "button" at bounding box center [1516, 78] width 20 height 20
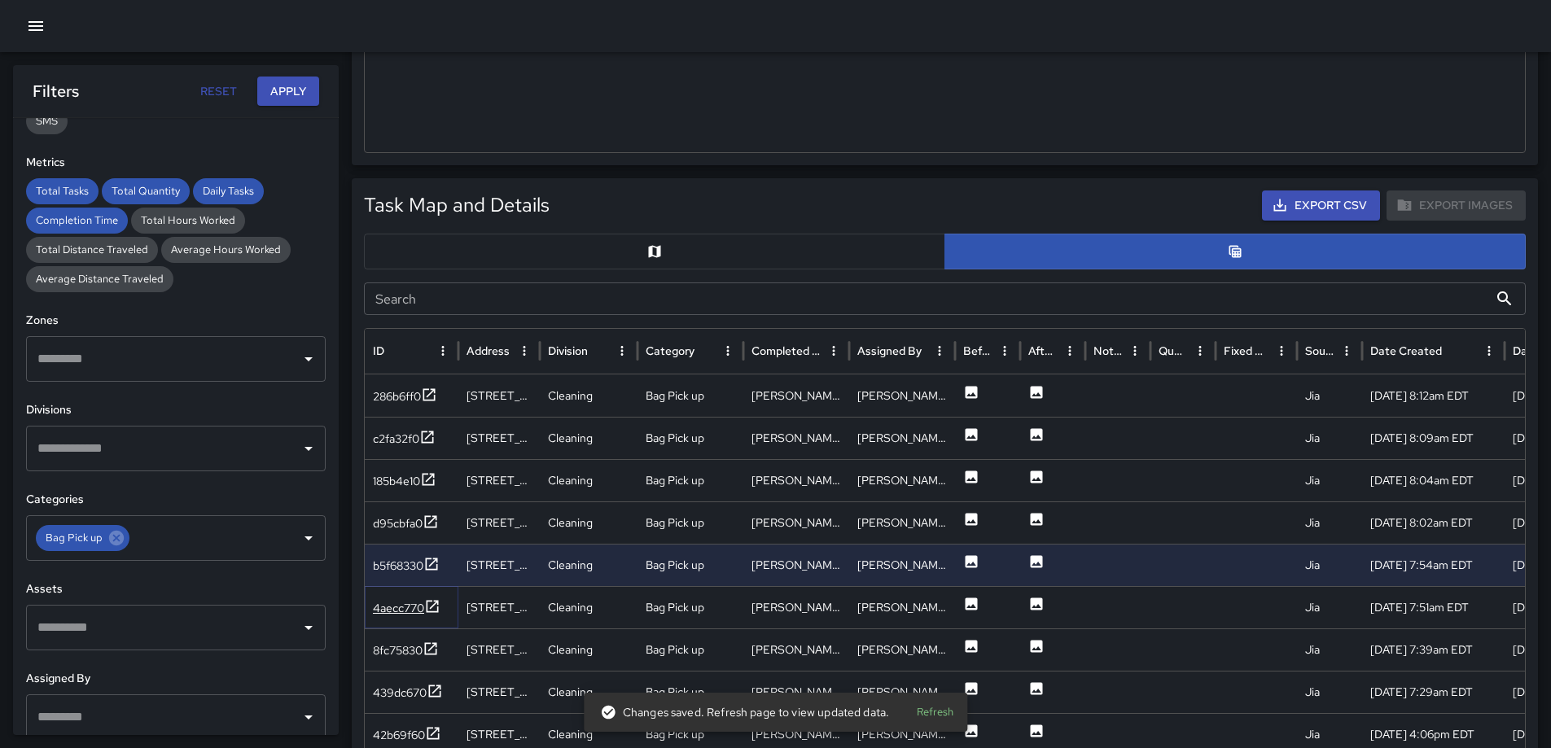
click at [434, 603] on icon at bounding box center [432, 607] width 16 height 16
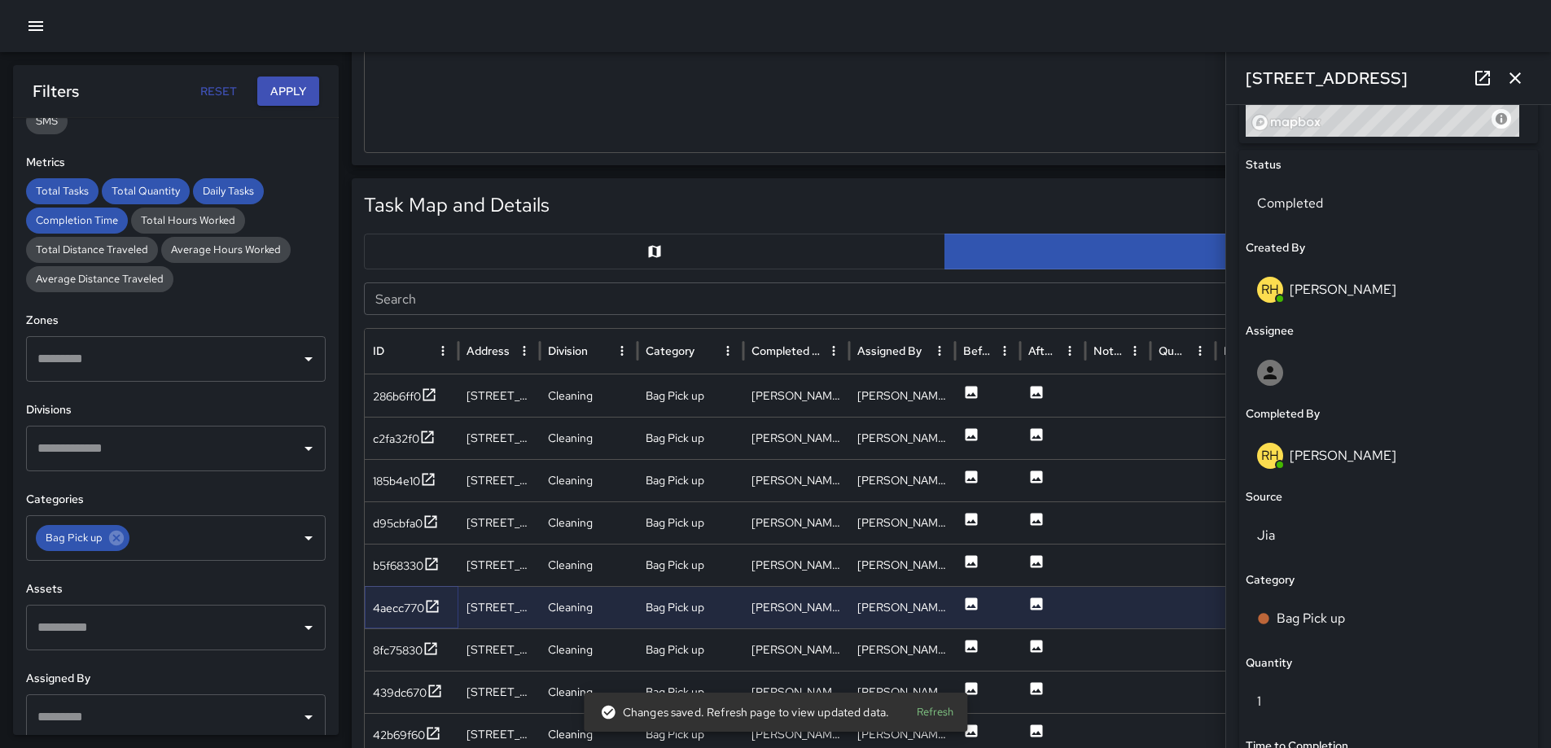
scroll to position [744, 0]
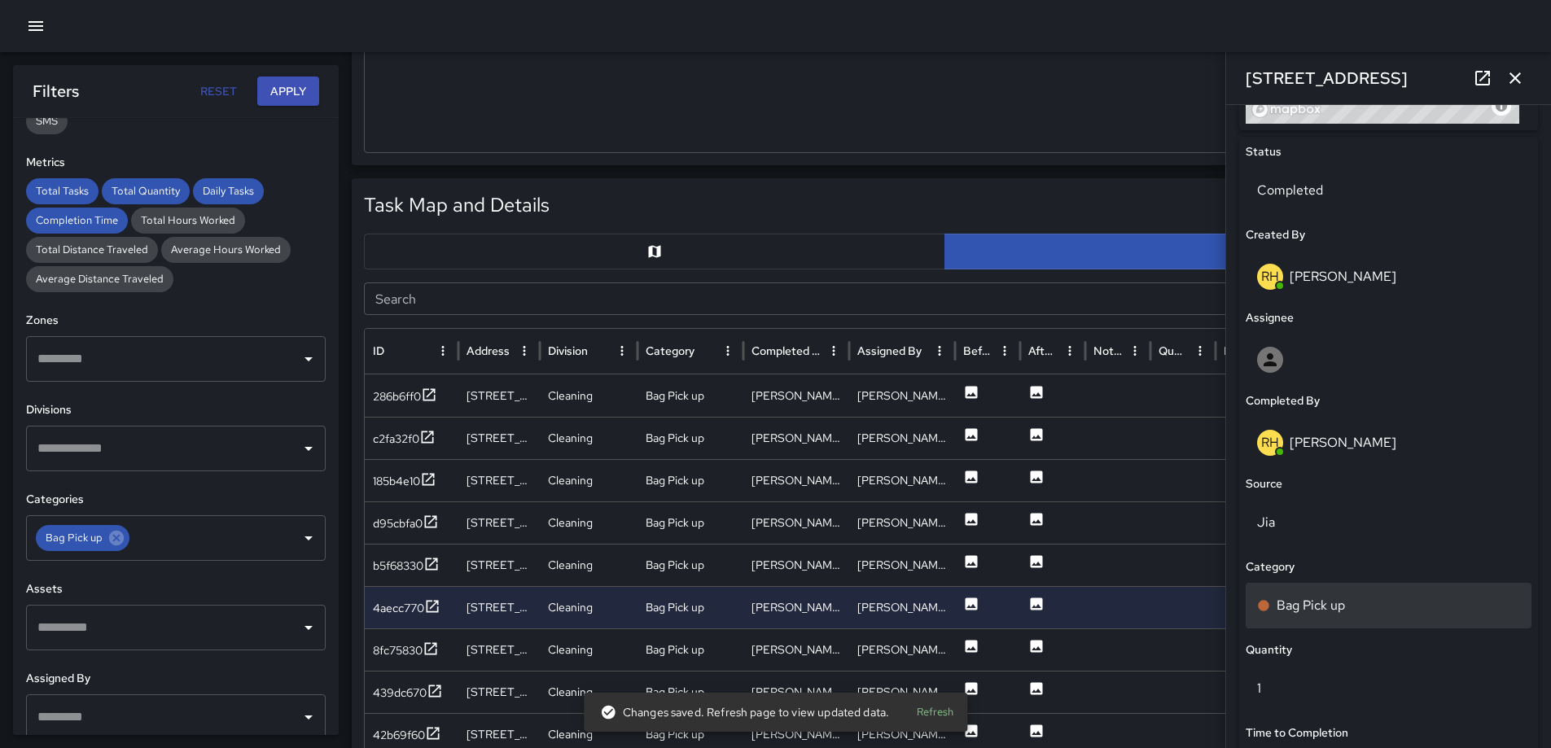
click at [1318, 596] on p "Bag Pick up" at bounding box center [1311, 606] width 68 height 20
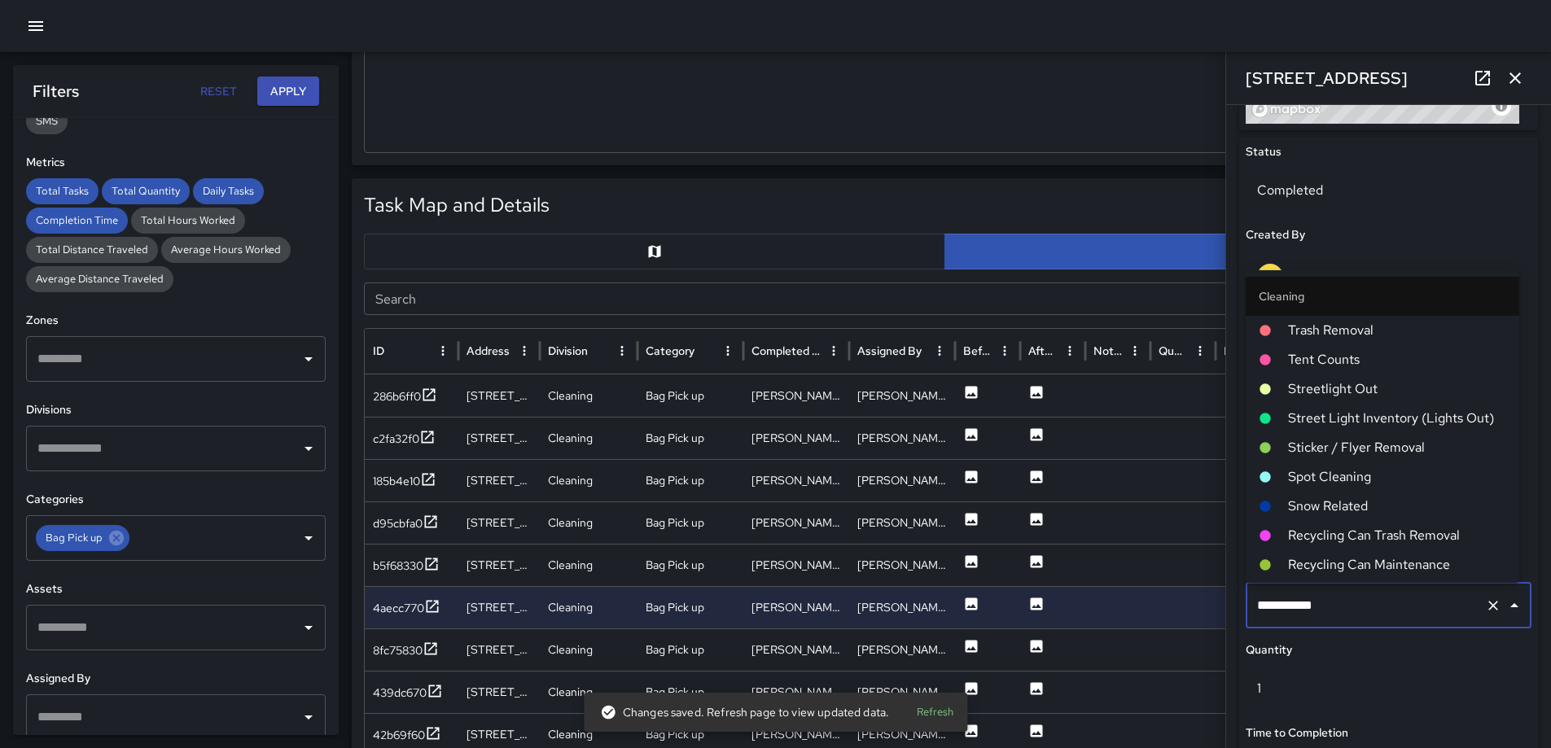
scroll to position [788, 0]
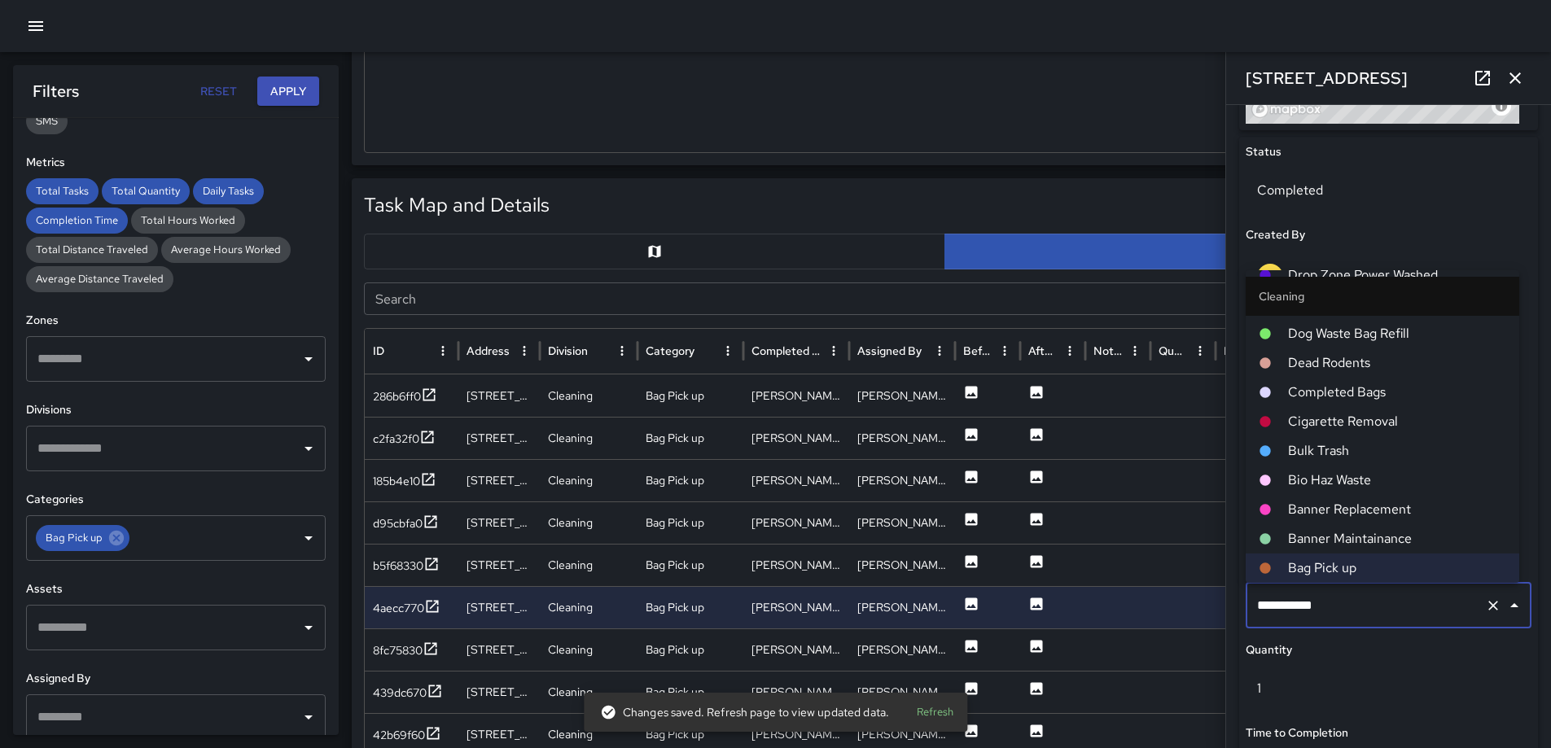
click at [1343, 394] on span "Completed Bags" at bounding box center [1397, 393] width 218 height 20
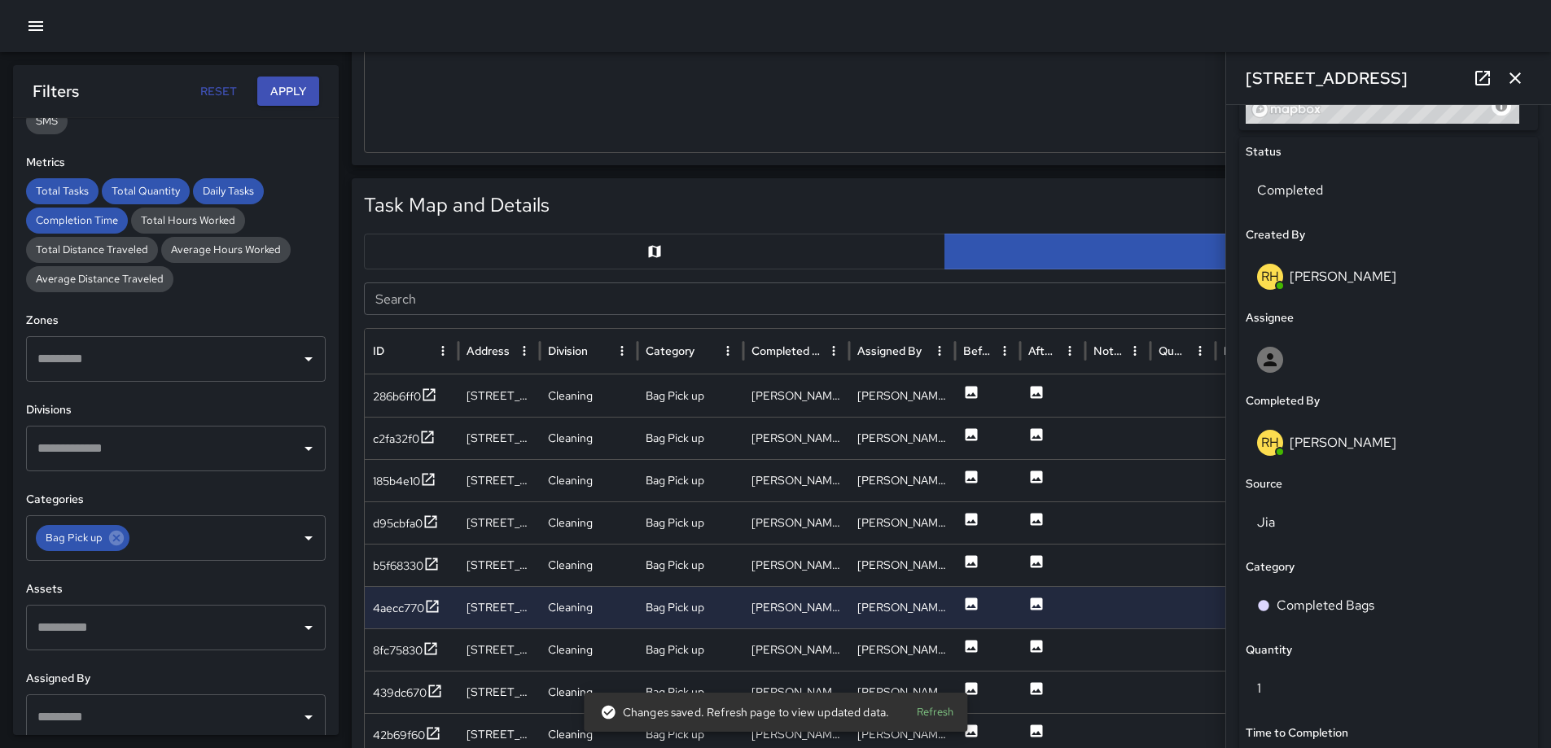
click at [1516, 68] on icon "button" at bounding box center [1516, 78] width 20 height 20
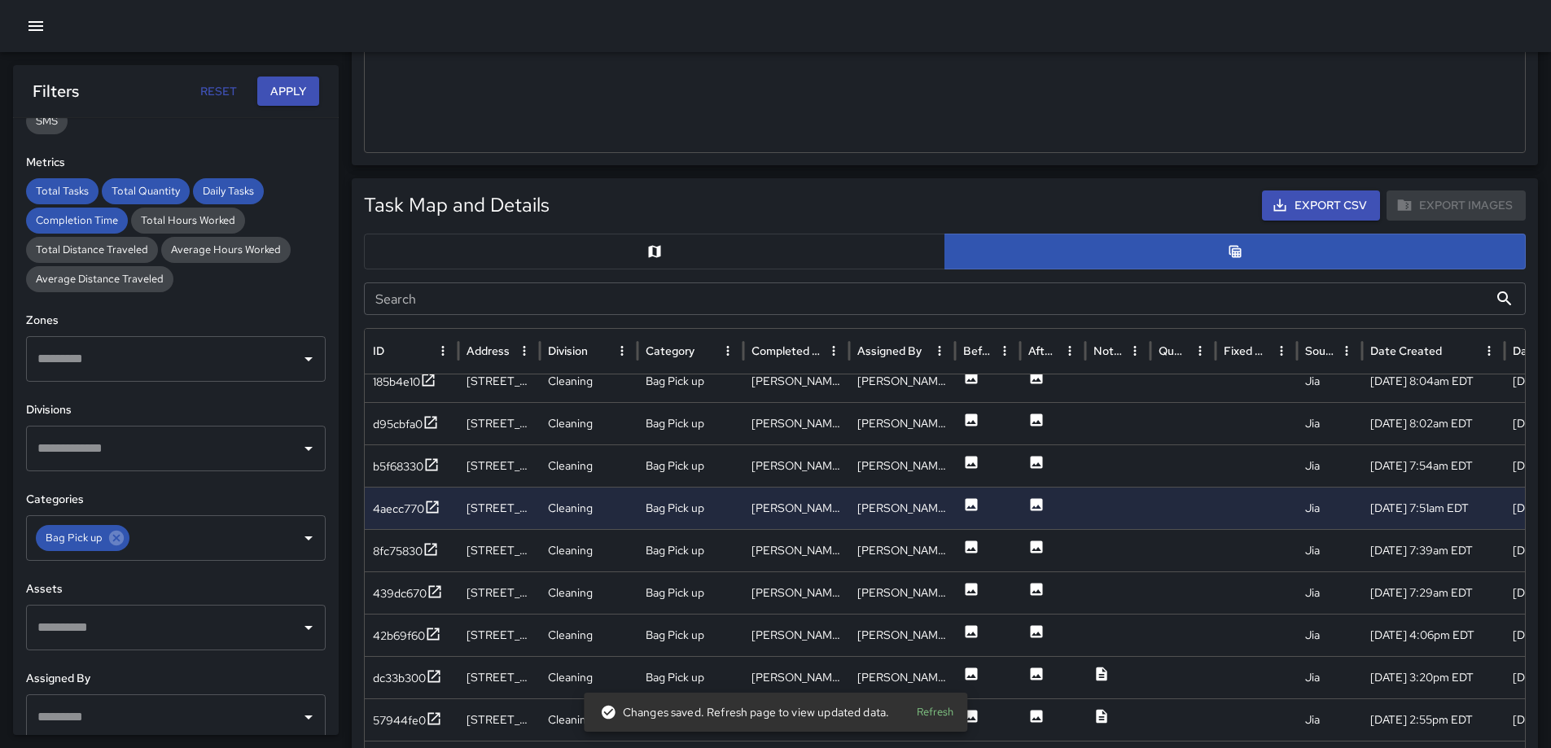
scroll to position [81, 0]
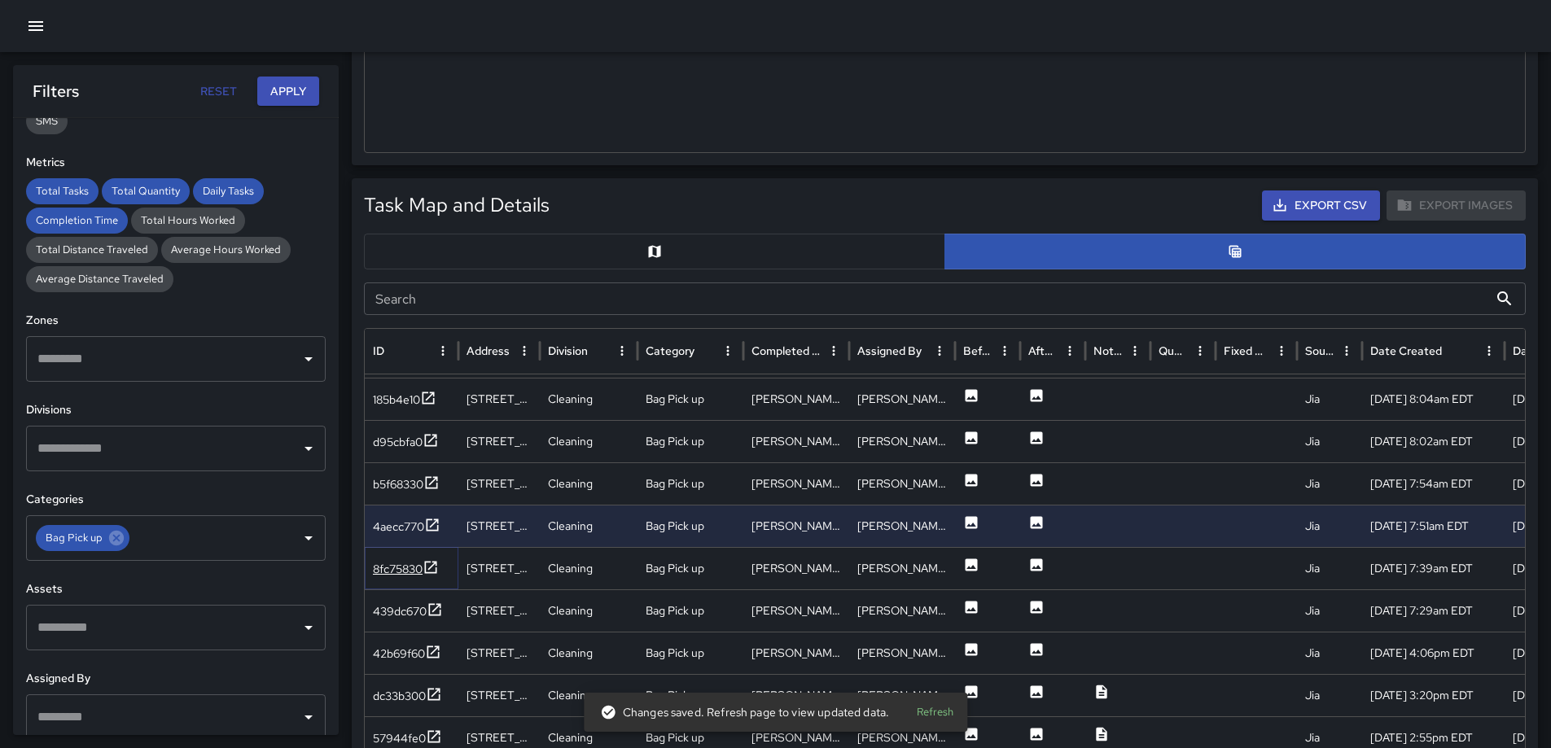
click at [434, 570] on icon at bounding box center [431, 567] width 16 height 16
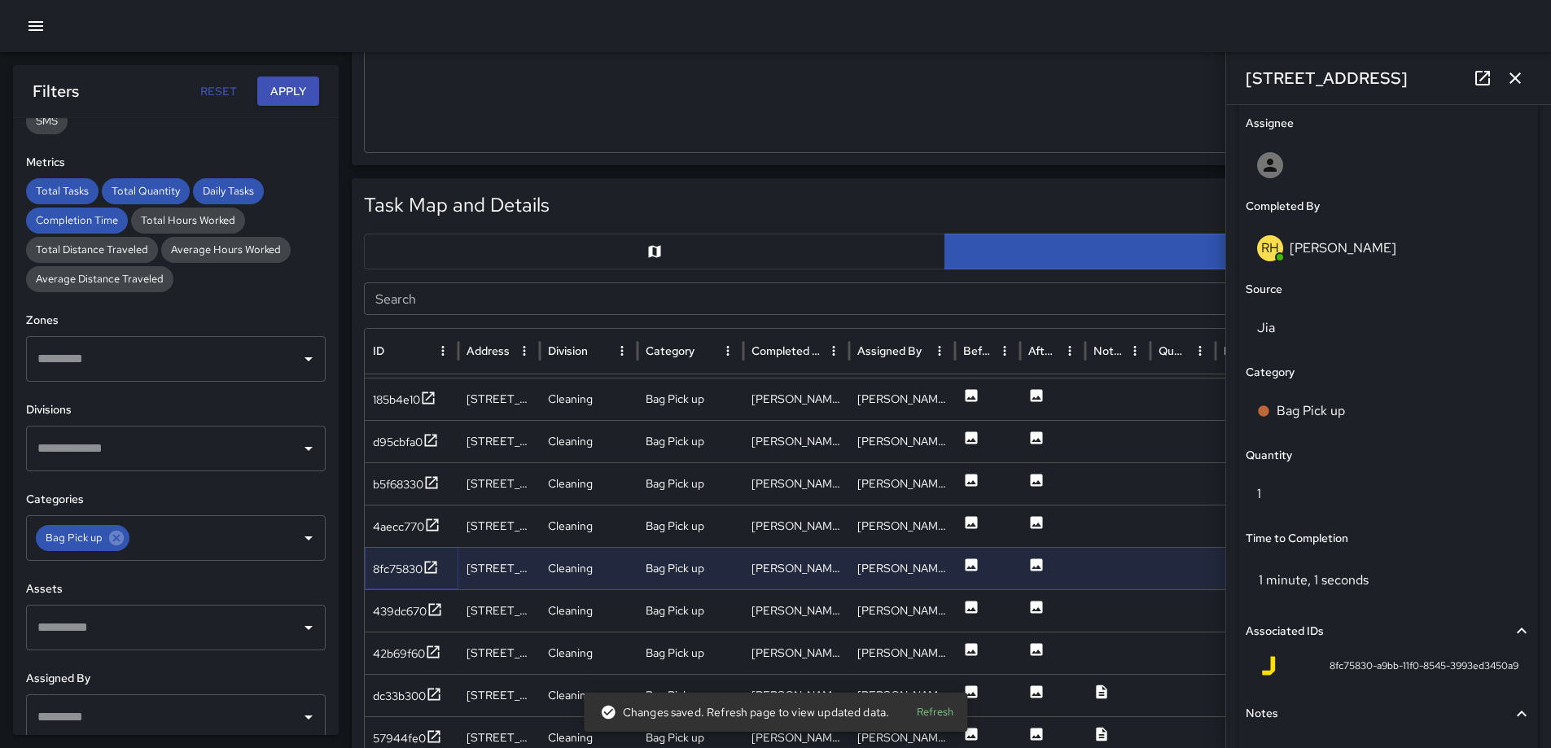
scroll to position [982, 0]
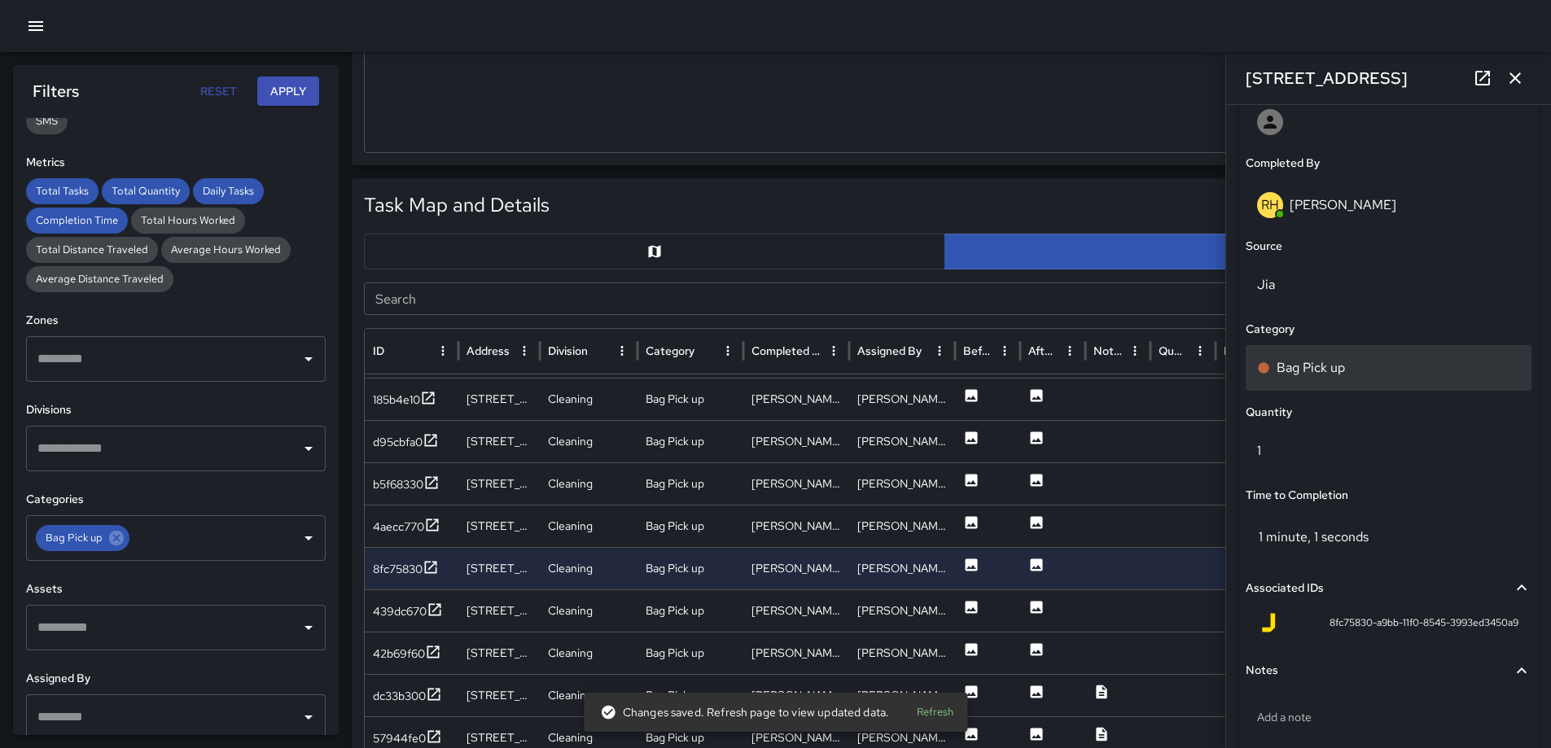
click at [1370, 362] on div "Bag Pick up" at bounding box center [1388, 368] width 263 height 20
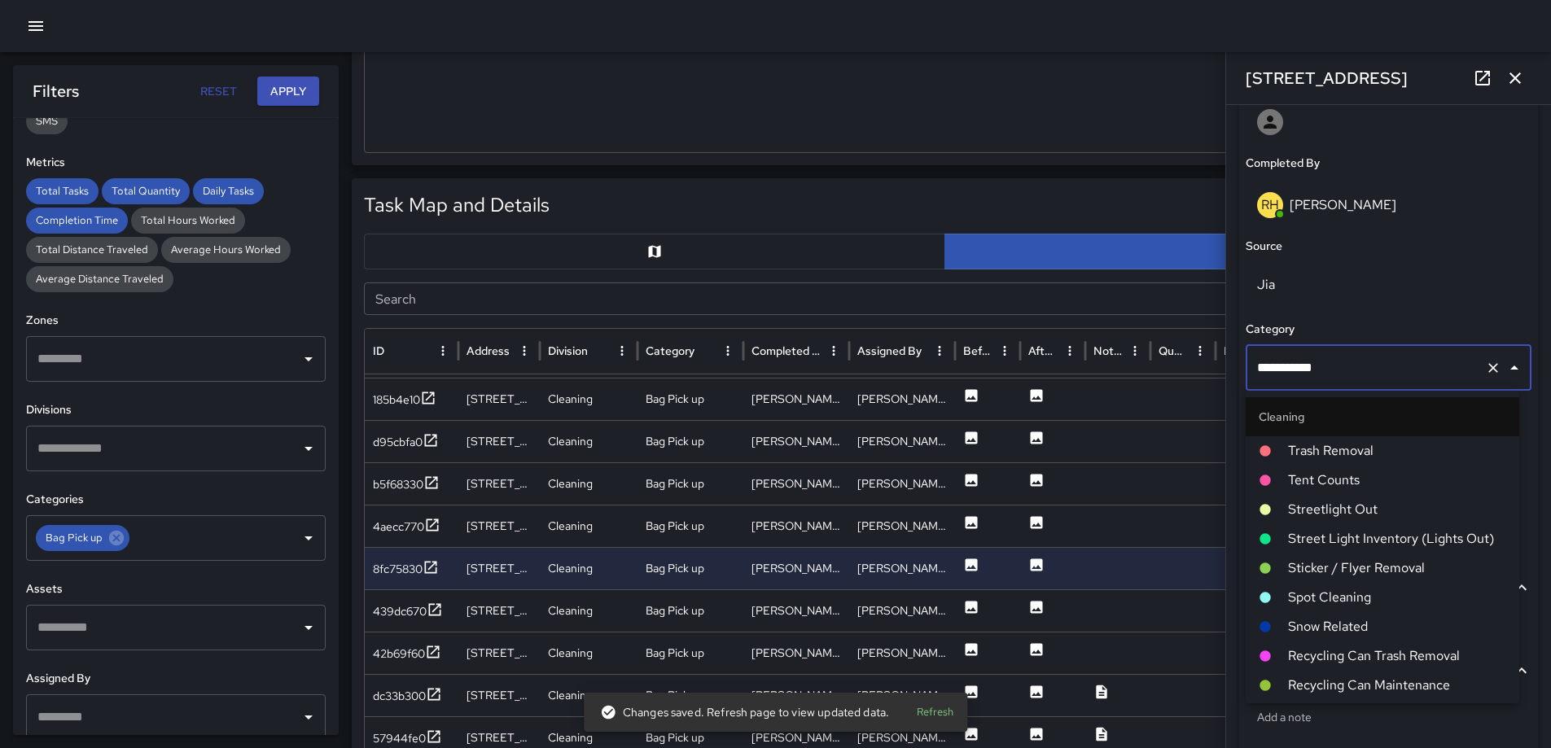
scroll to position [788, 0]
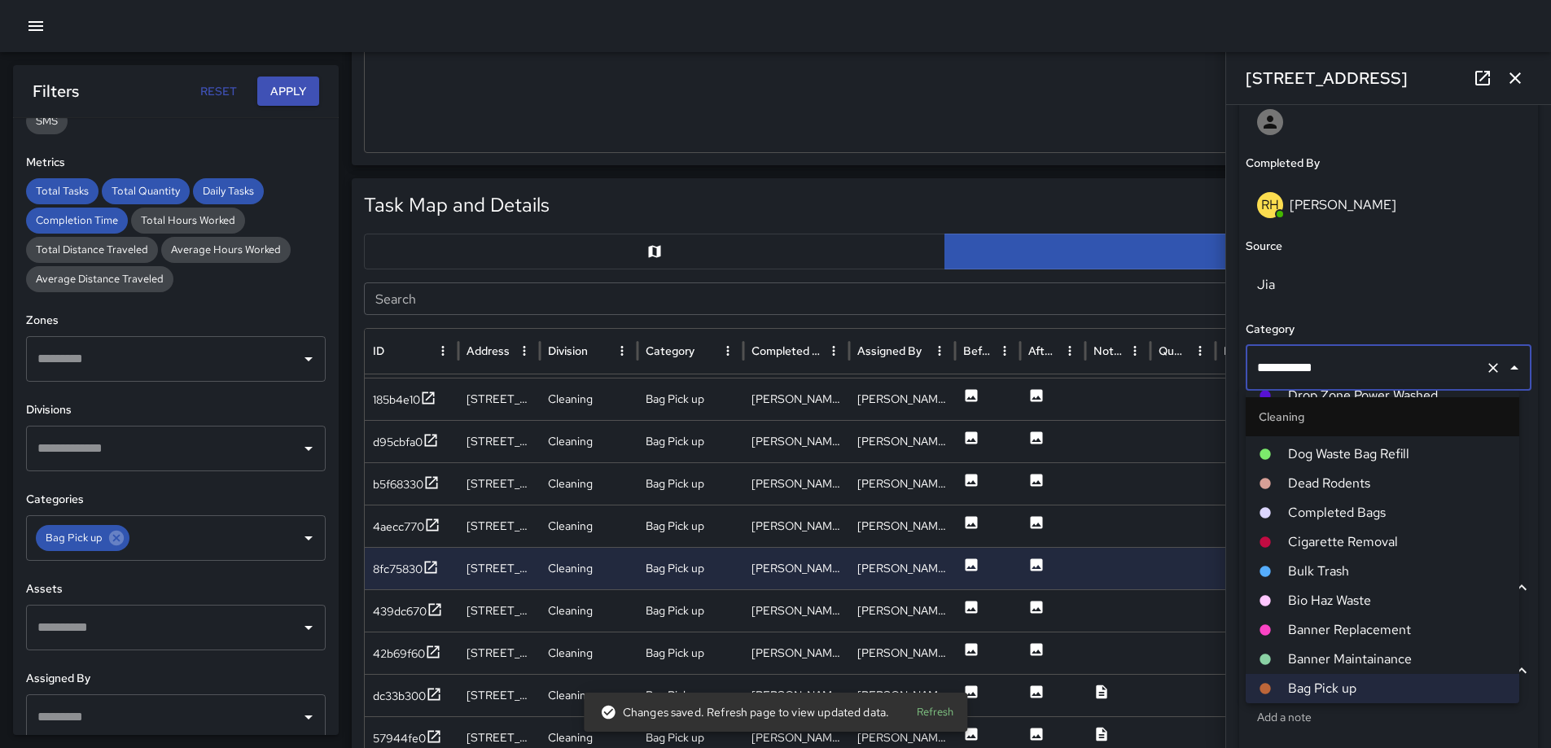
click at [1349, 501] on li "Completed Bags" at bounding box center [1383, 512] width 274 height 29
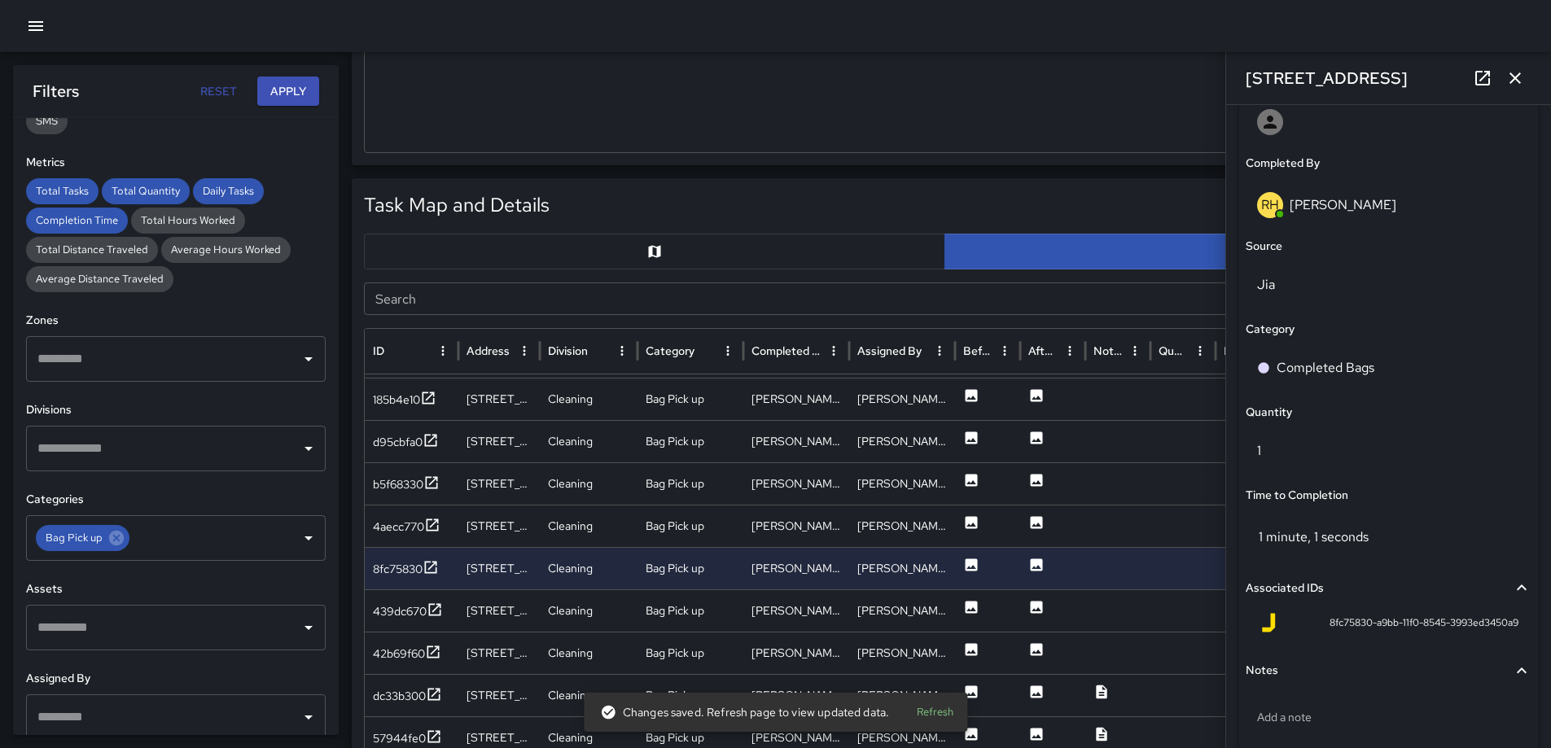
click at [1517, 77] on icon "button" at bounding box center [1515, 77] width 11 height 11
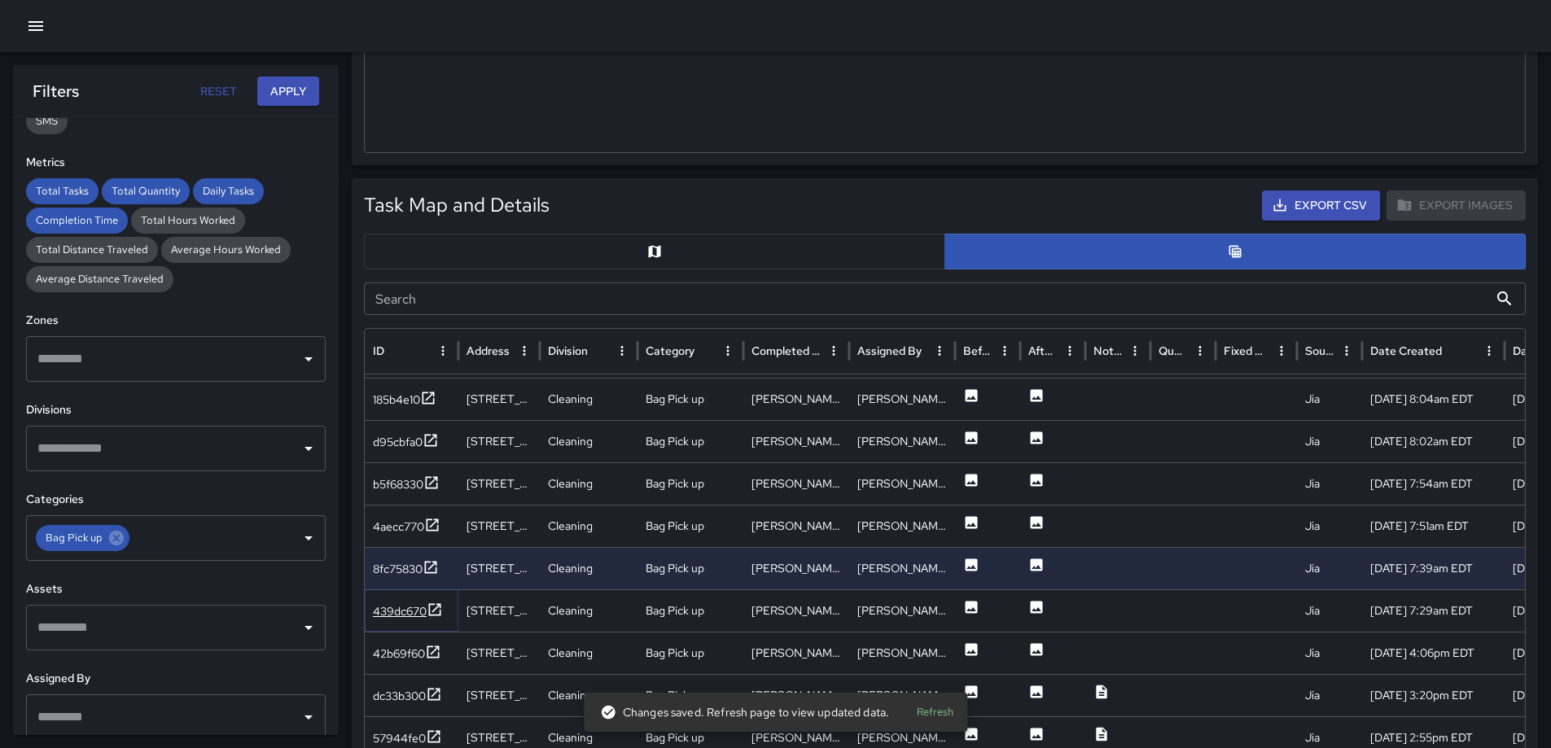
click at [428, 609] on icon at bounding box center [435, 610] width 16 height 16
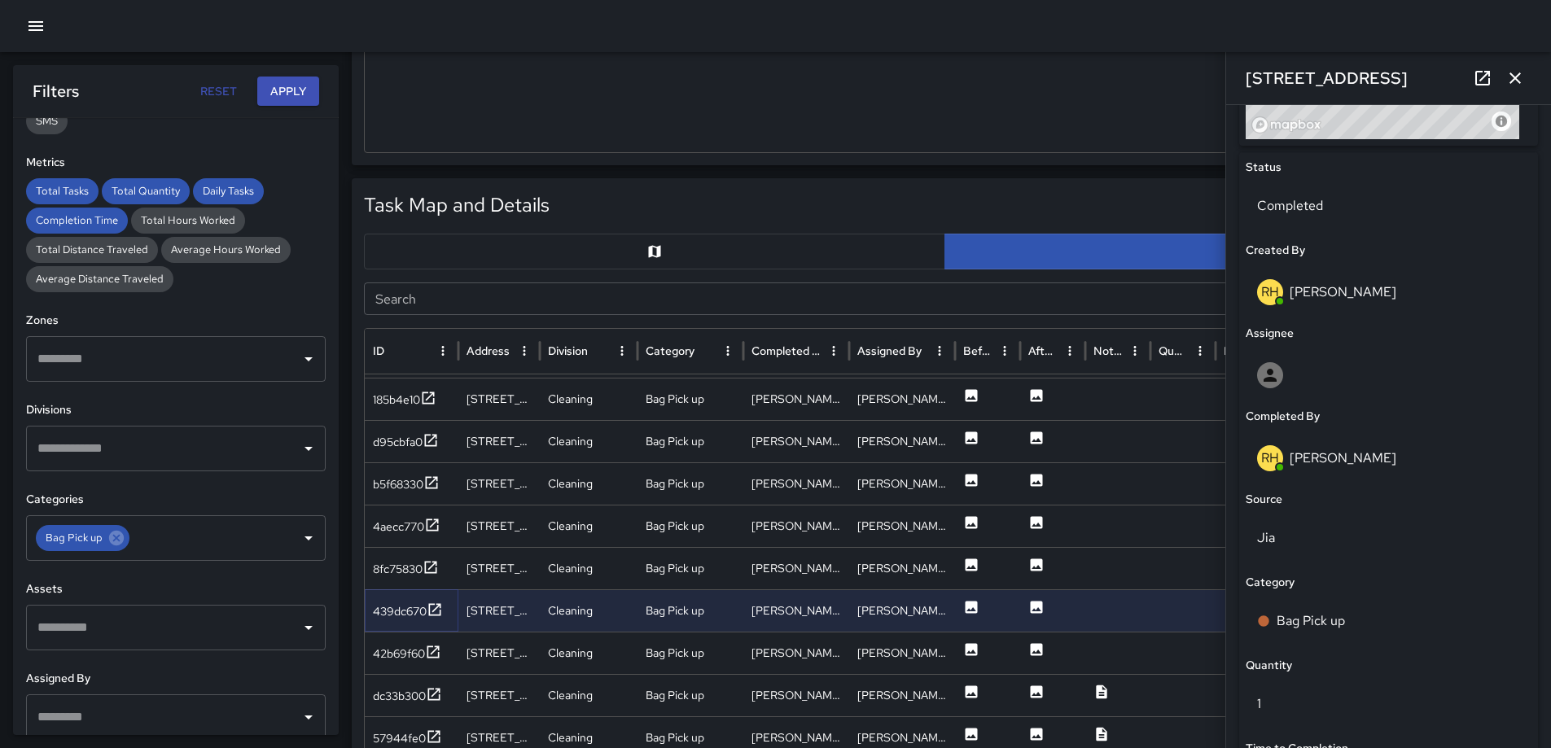
scroll to position [854, 0]
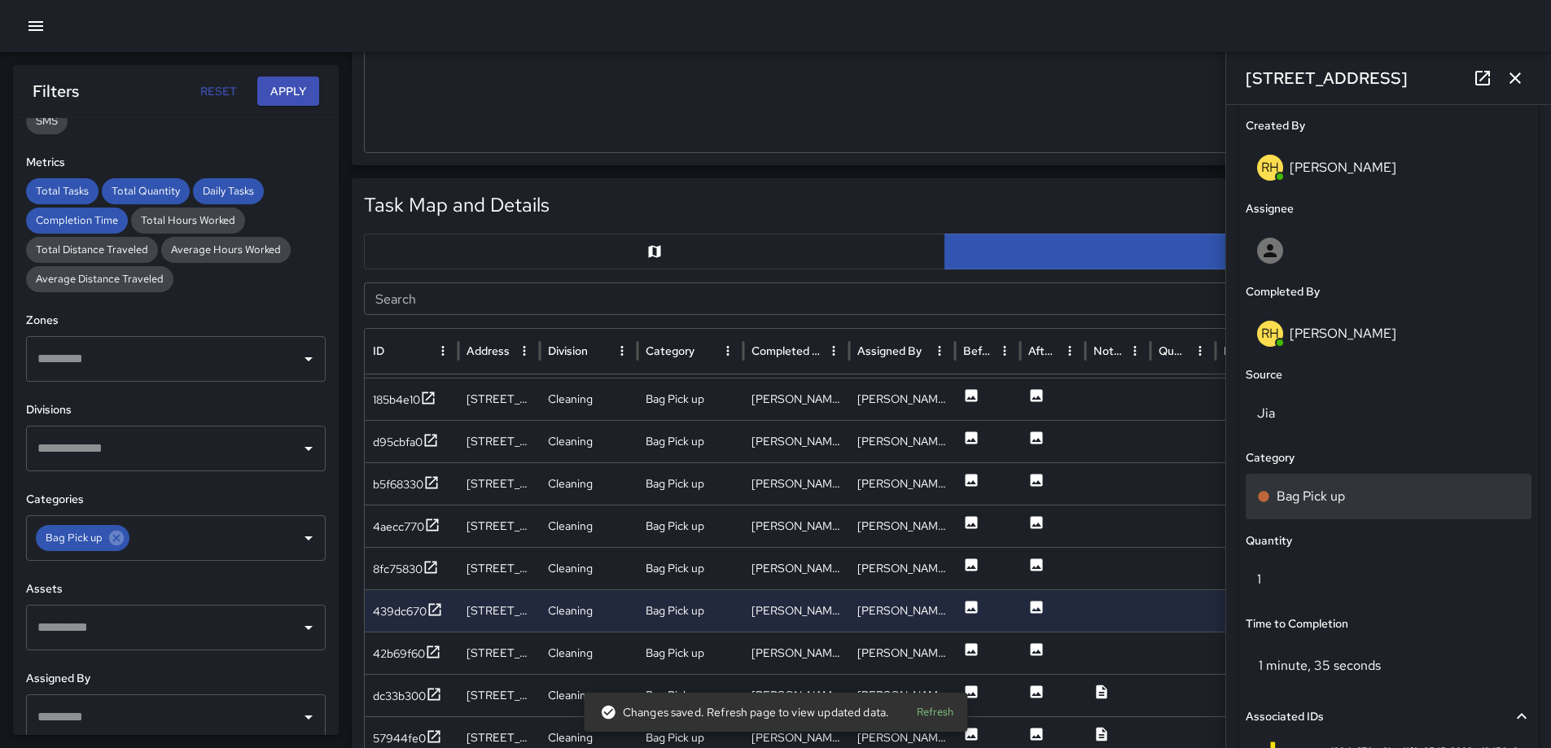
click at [1341, 497] on p "Bag Pick up" at bounding box center [1311, 497] width 68 height 20
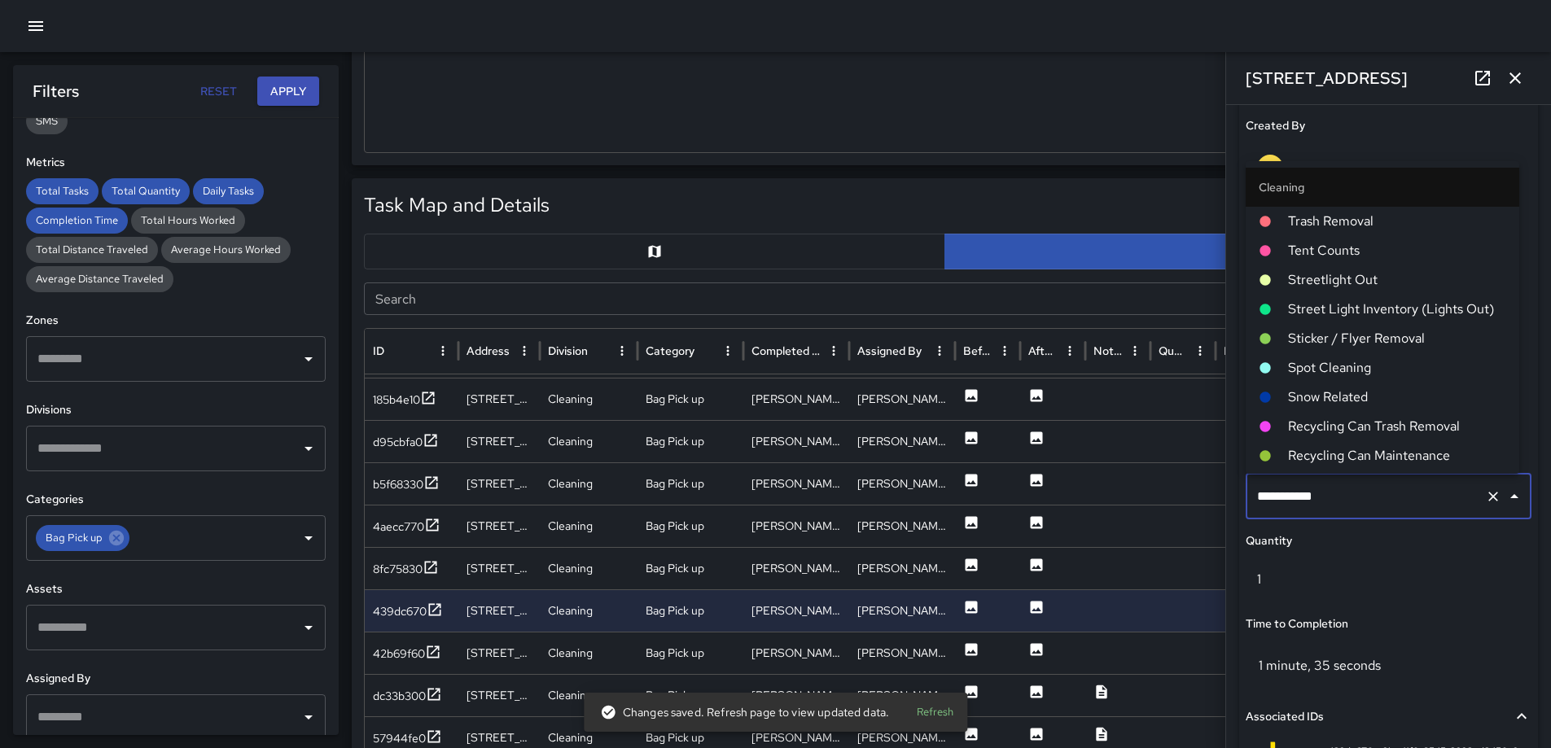
scroll to position [788, 0]
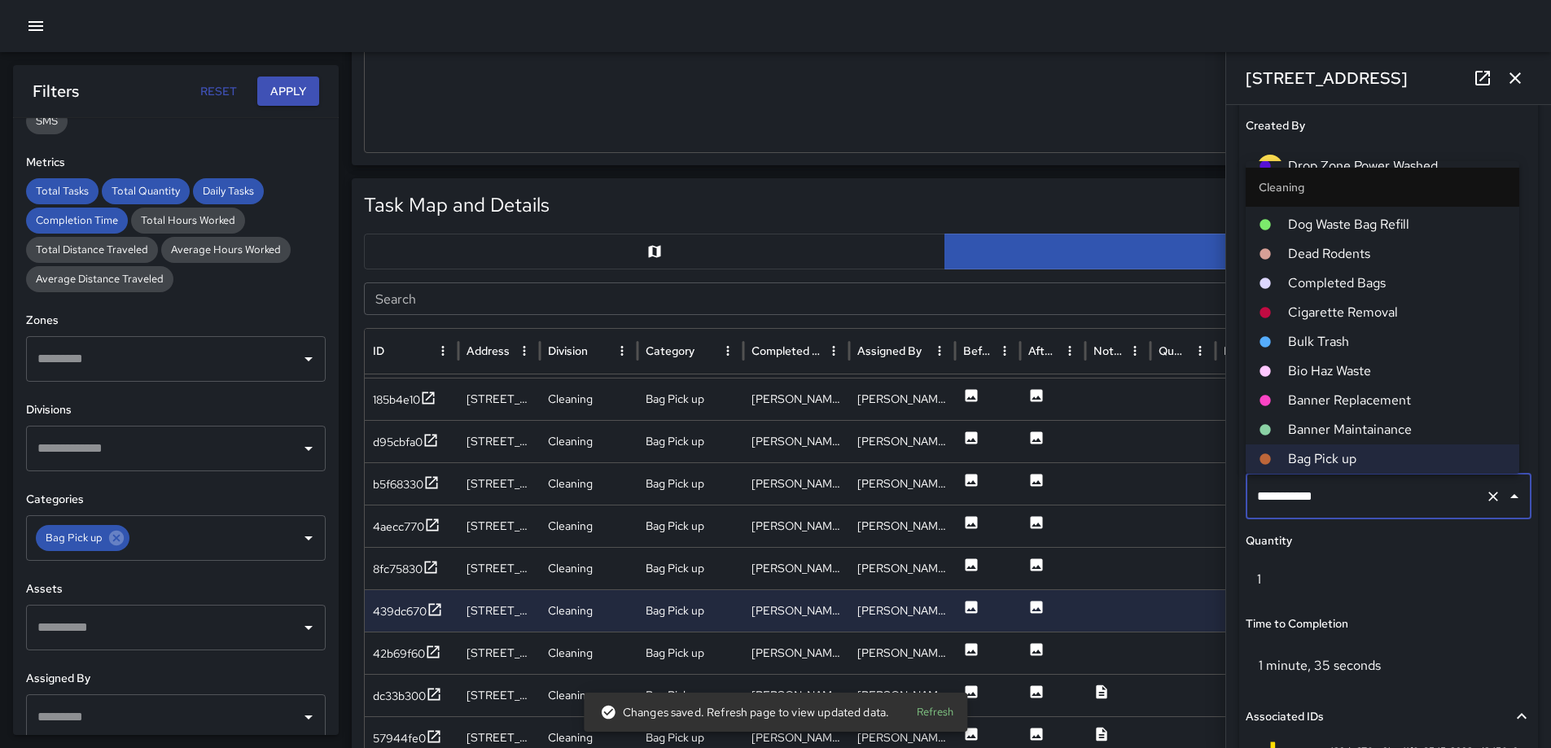
click at [1377, 291] on span "Completed Bags" at bounding box center [1397, 284] width 218 height 20
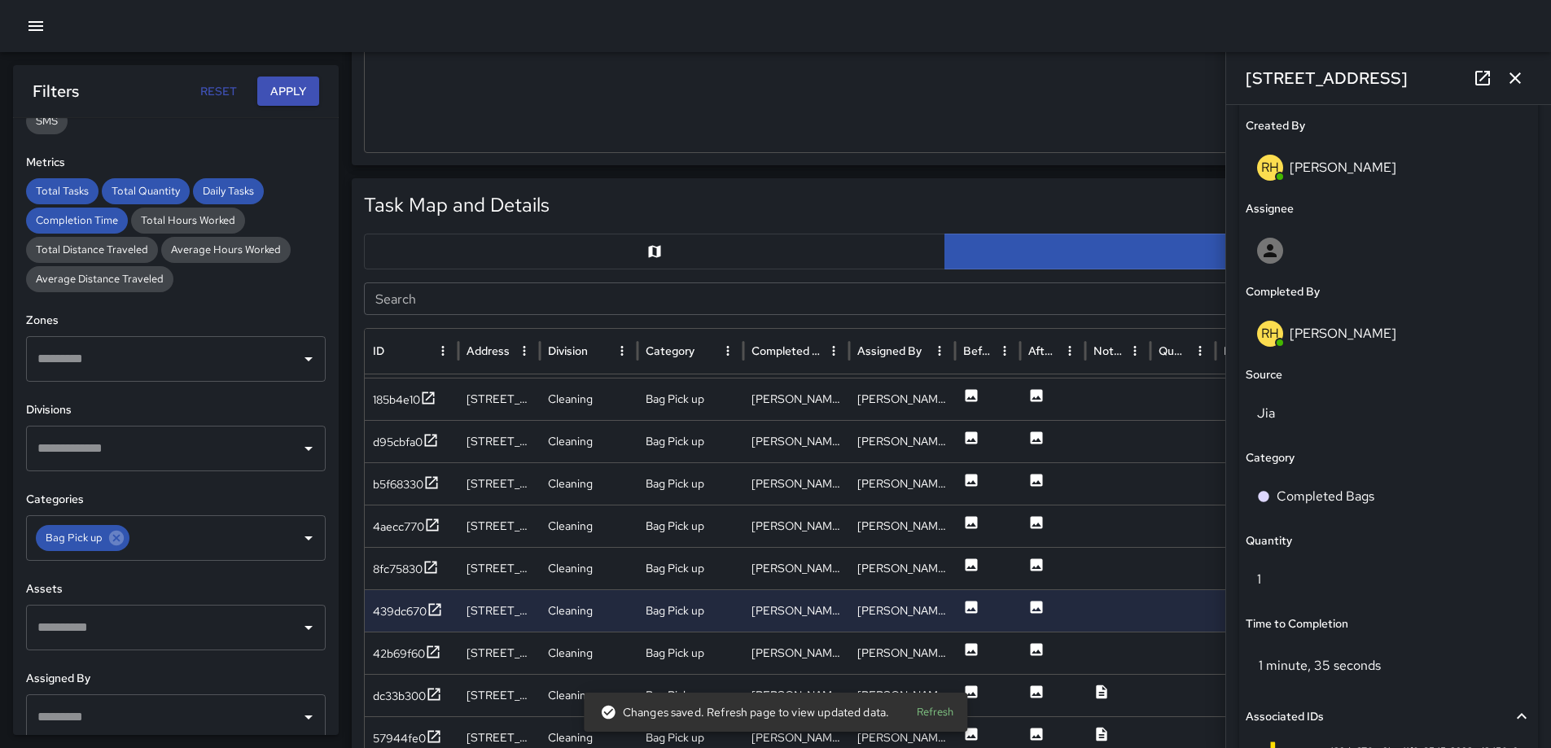
click at [1509, 85] on icon "button" at bounding box center [1516, 78] width 20 height 20
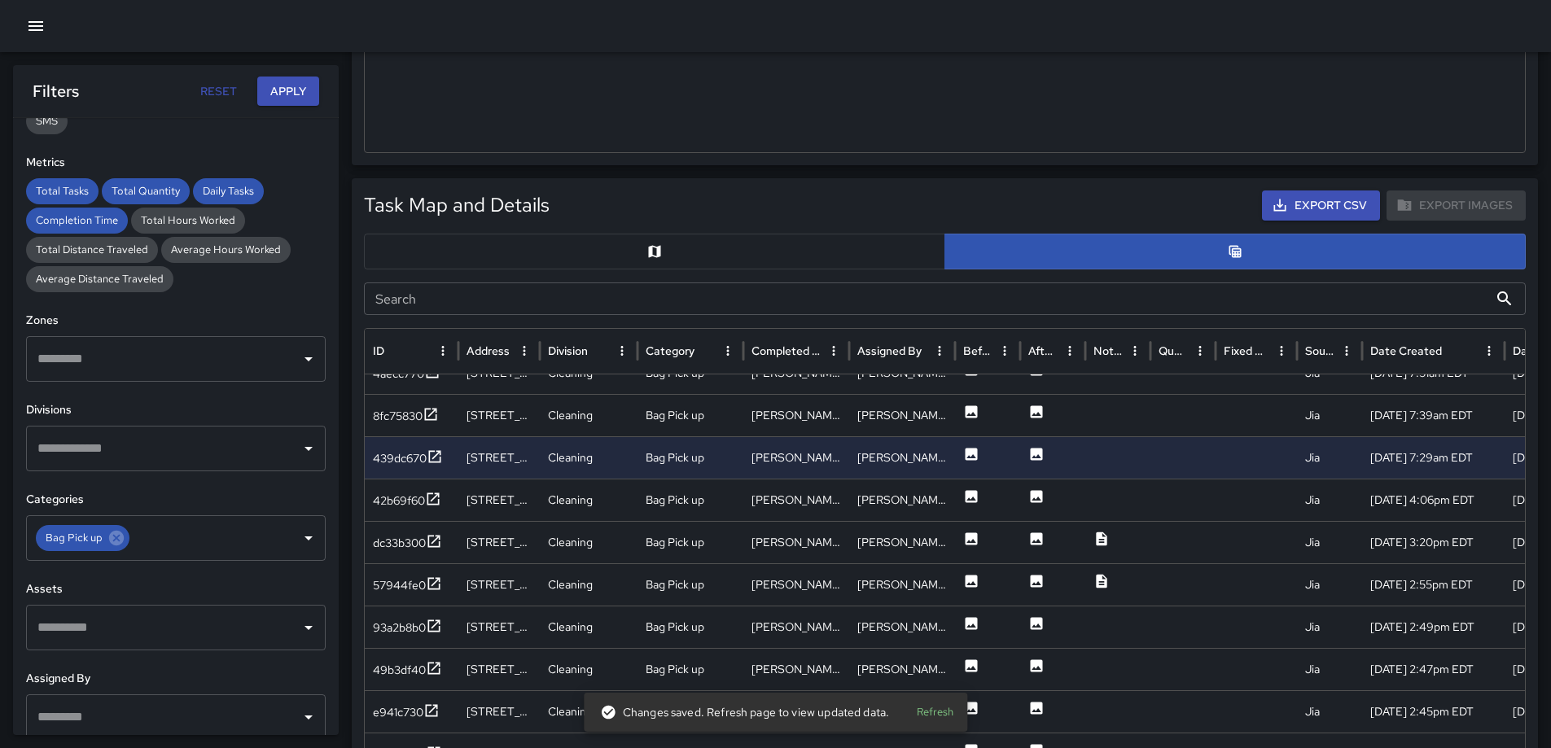
scroll to position [226, 0]
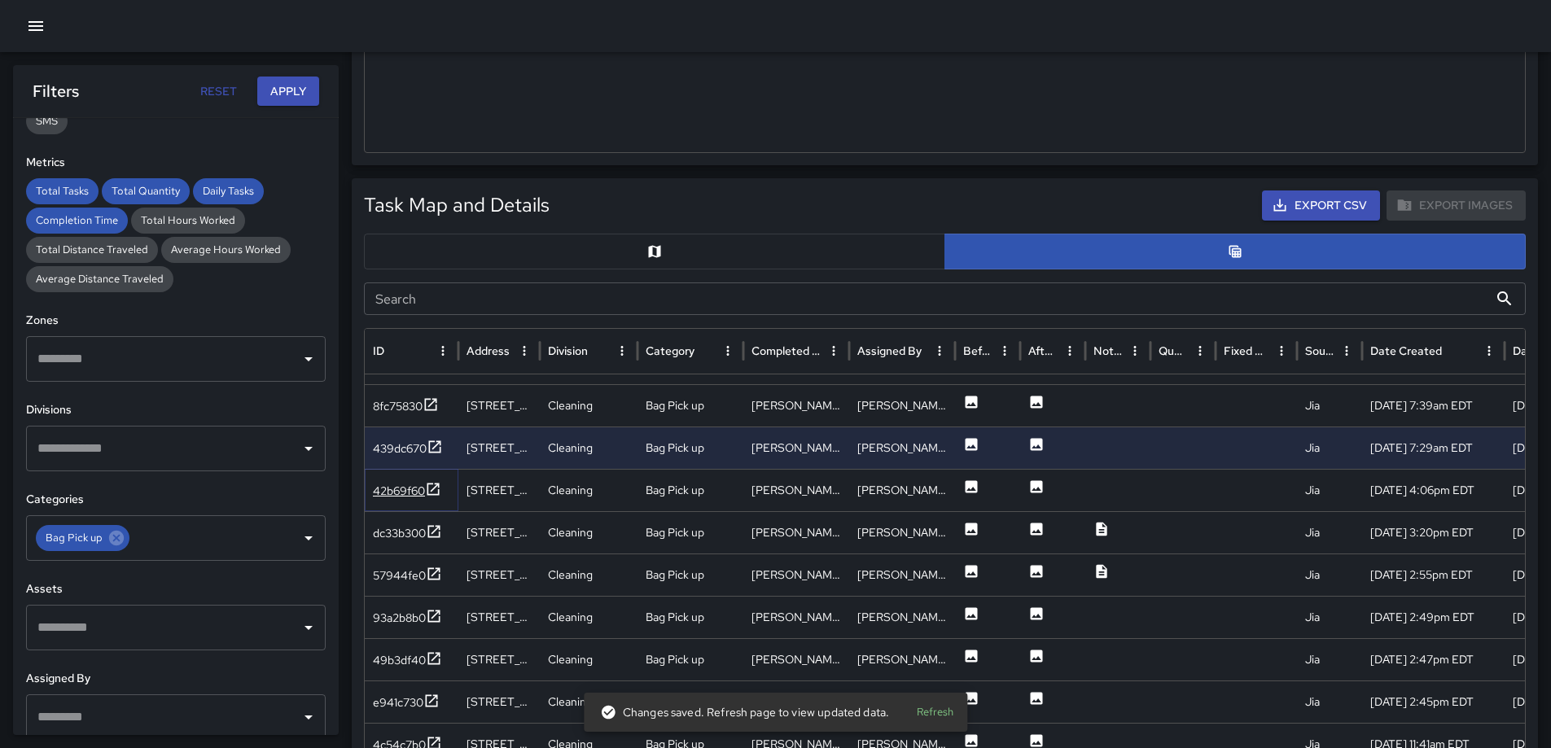
click at [432, 484] on icon at bounding box center [434, 489] width 12 height 12
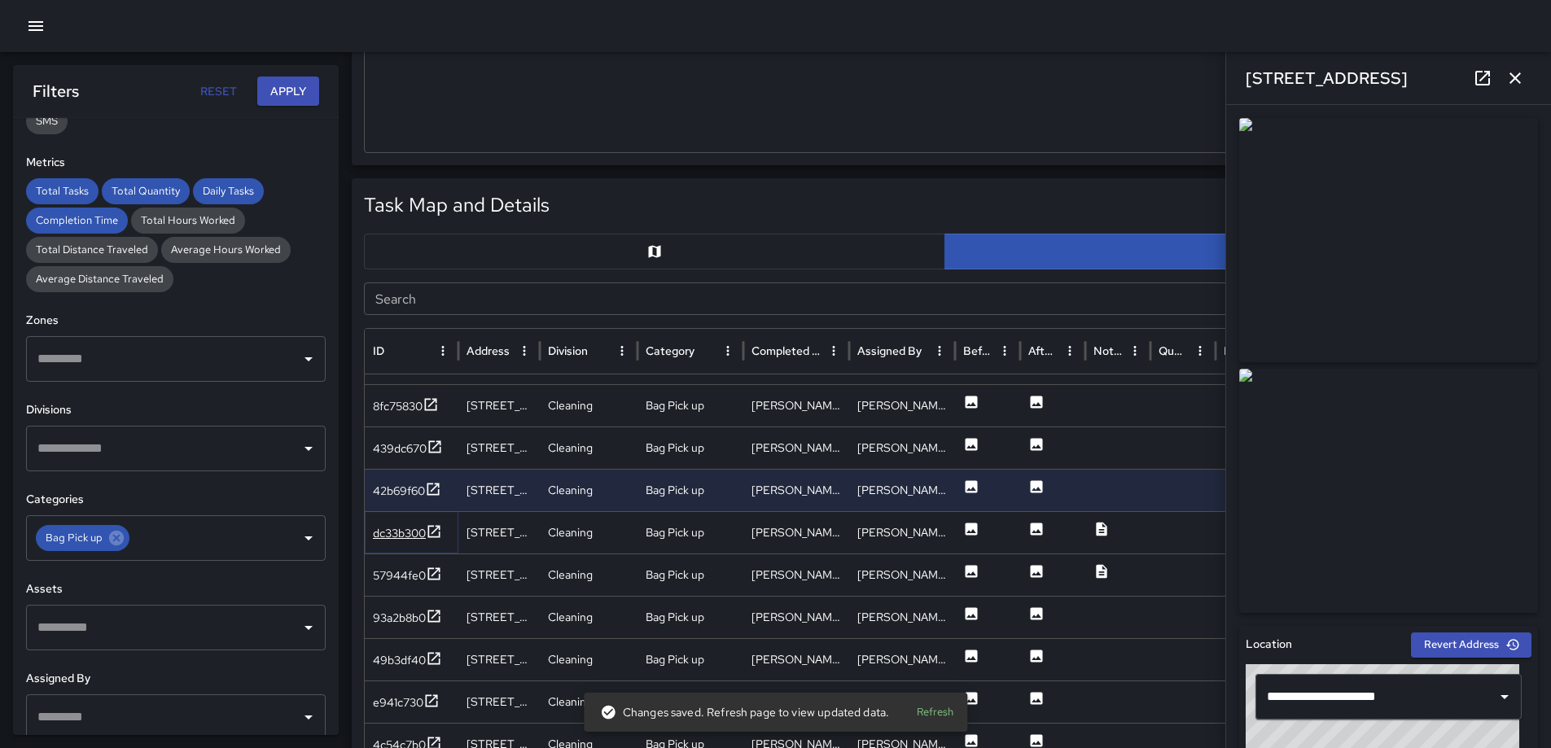
click at [436, 531] on icon at bounding box center [434, 531] width 12 height 12
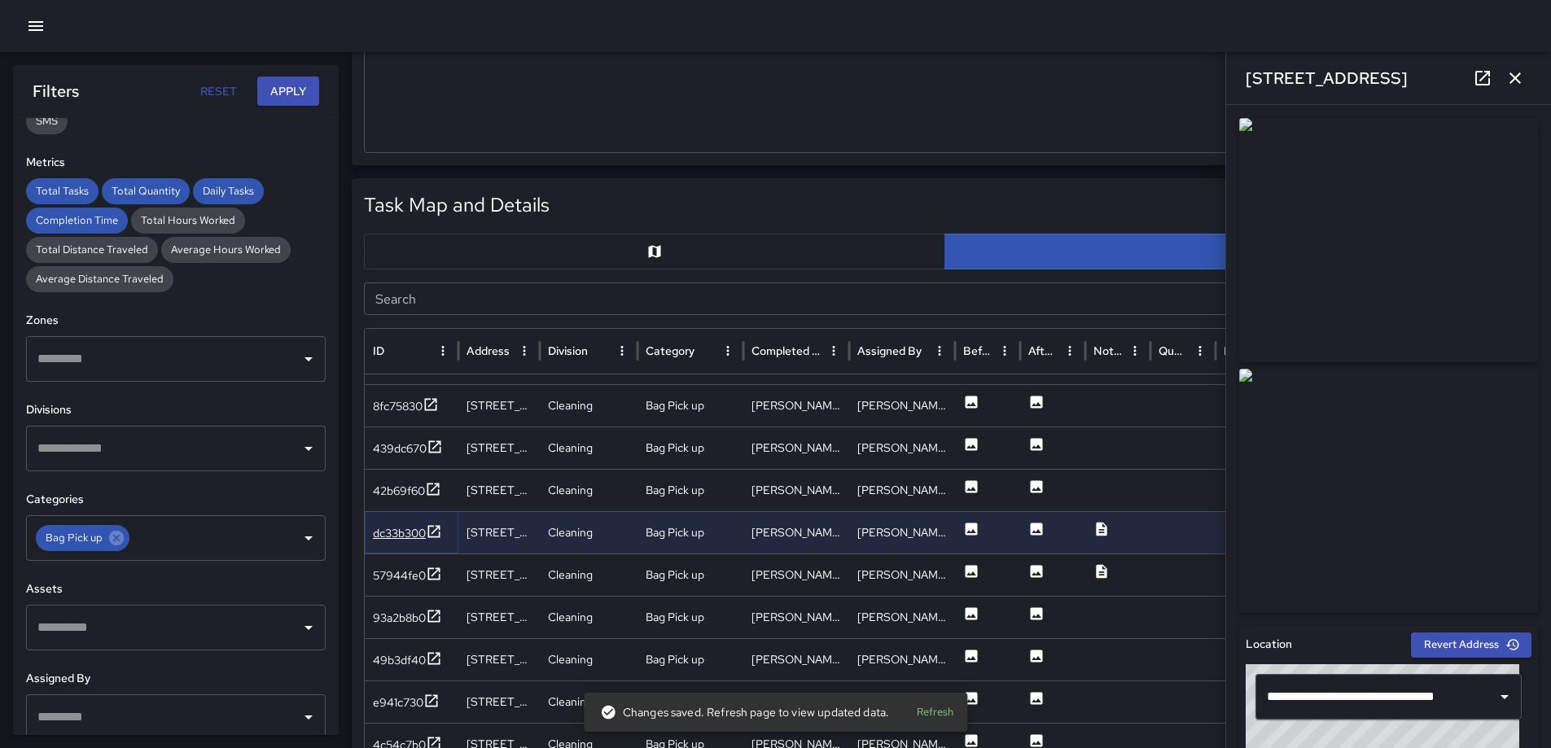
click at [434, 530] on icon at bounding box center [434, 532] width 16 height 16
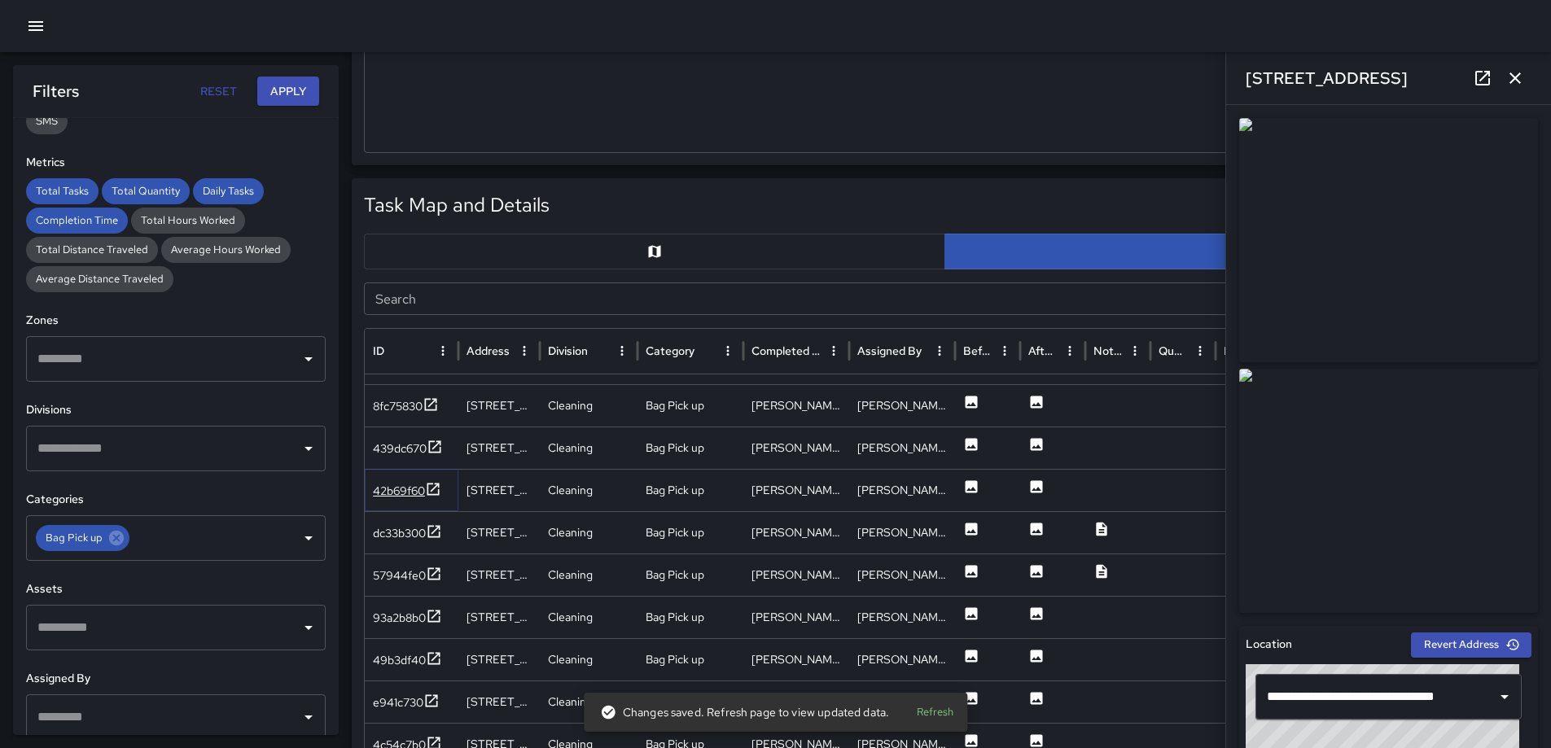
click at [434, 493] on icon at bounding box center [433, 489] width 16 height 16
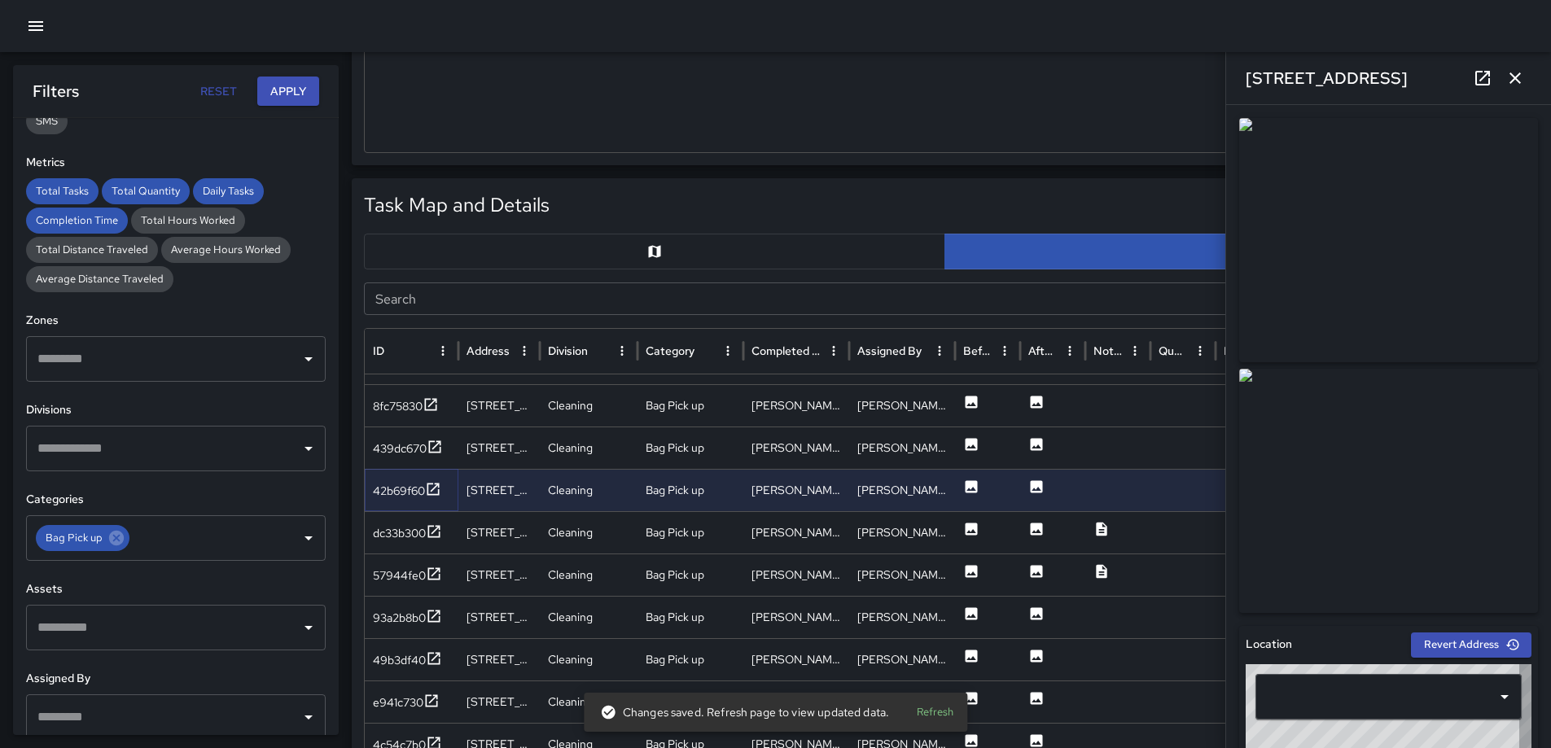
type input "**********"
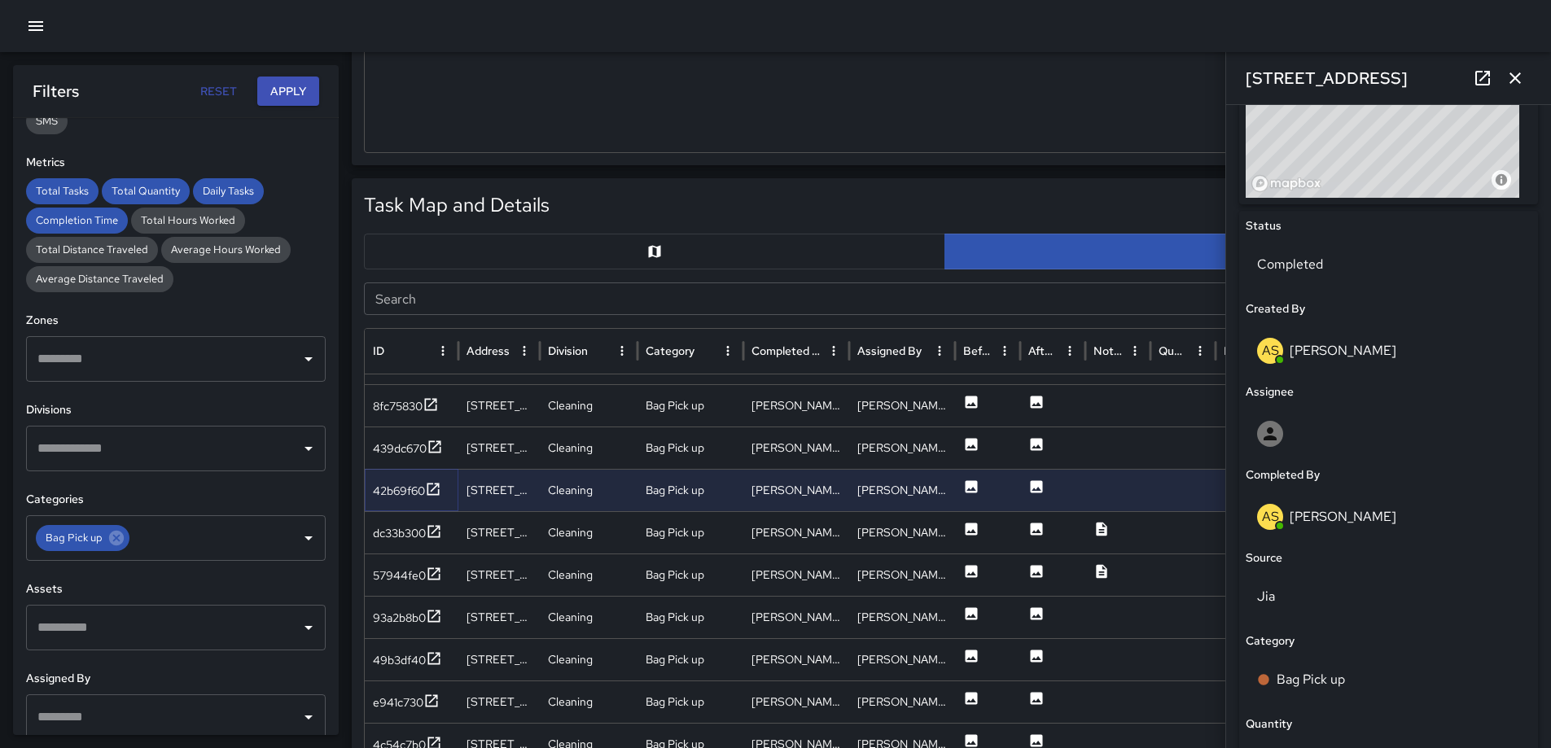
scroll to position [762, 0]
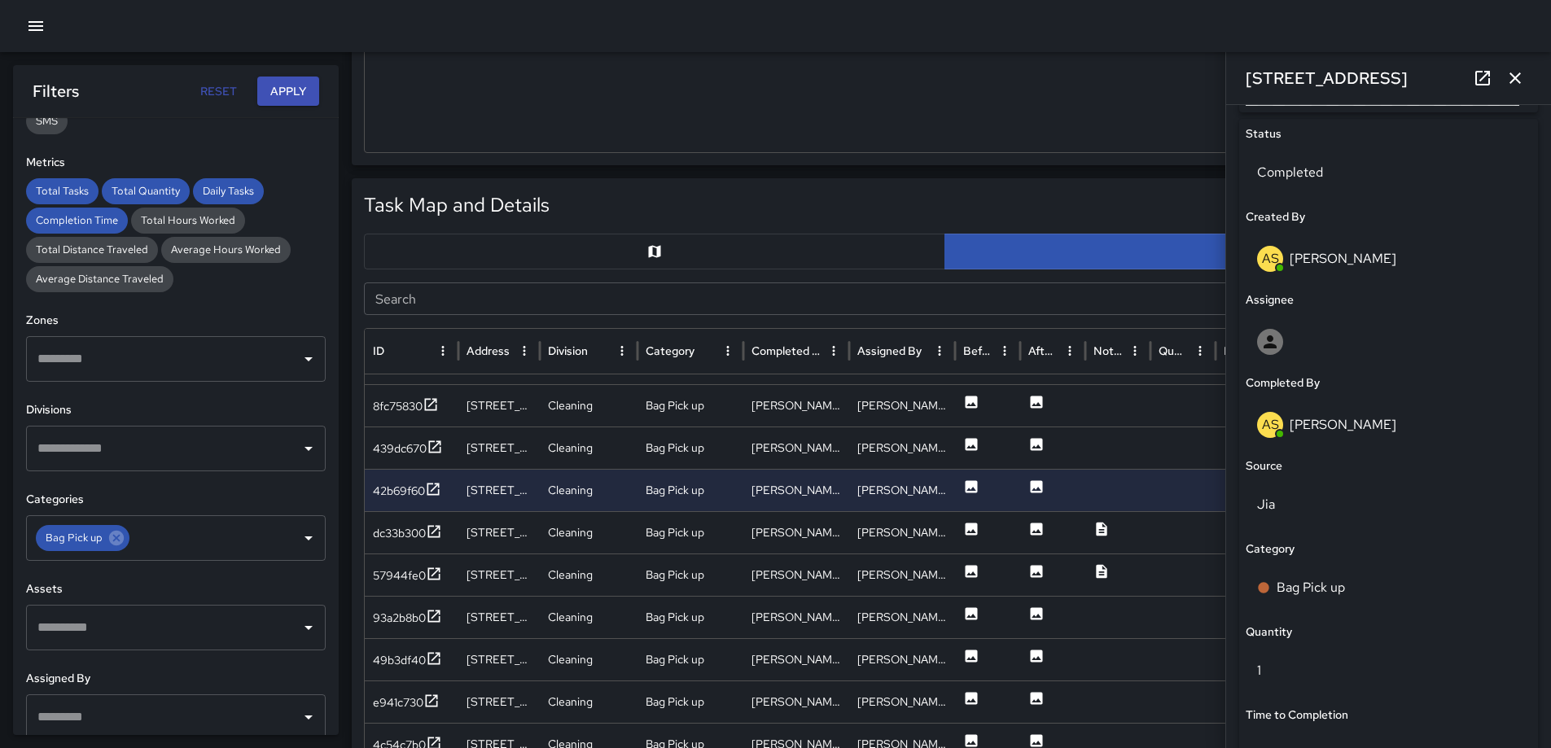
click at [1510, 72] on icon "button" at bounding box center [1516, 78] width 20 height 20
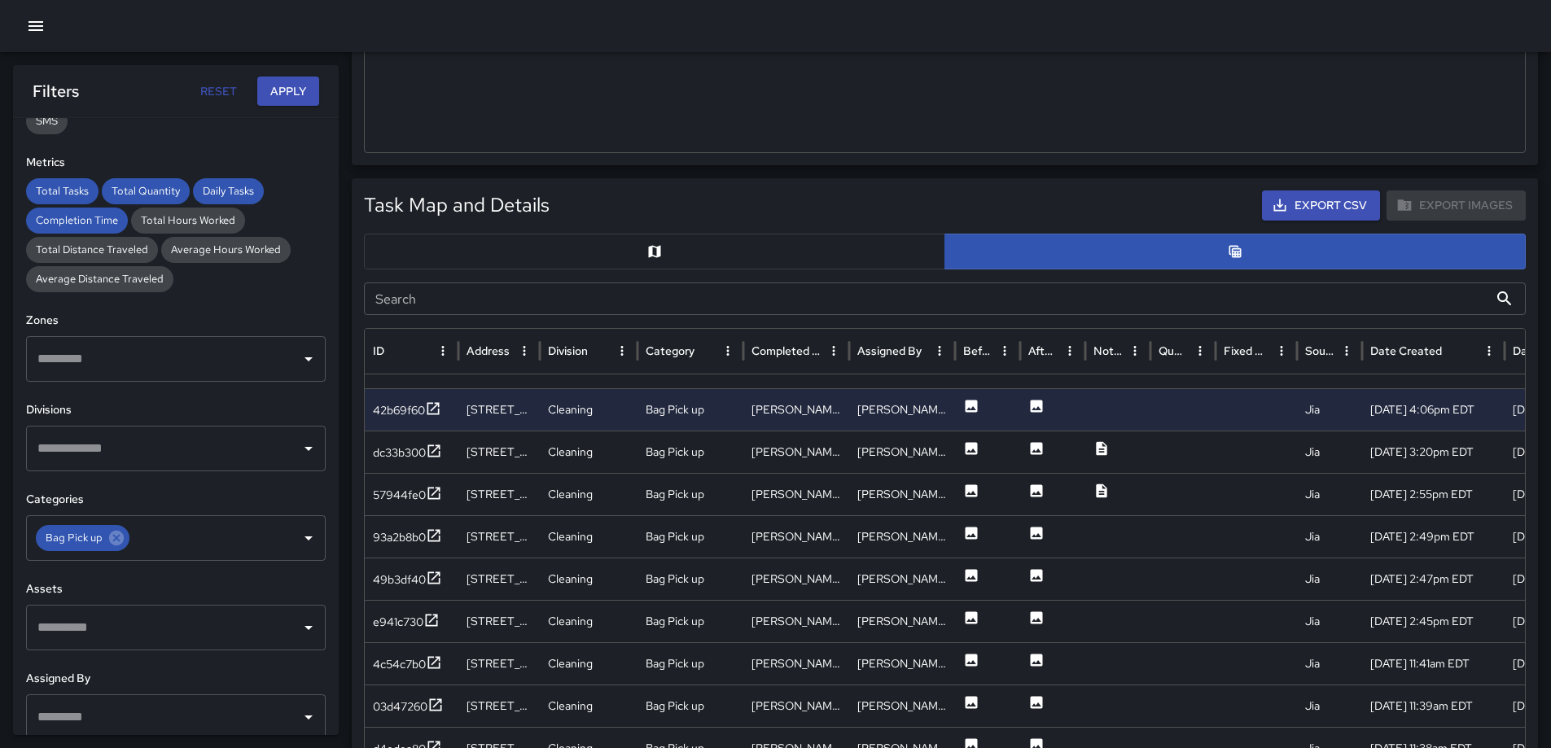
scroll to position [301, 0]
click at [434, 573] on icon at bounding box center [434, 577] width 16 height 16
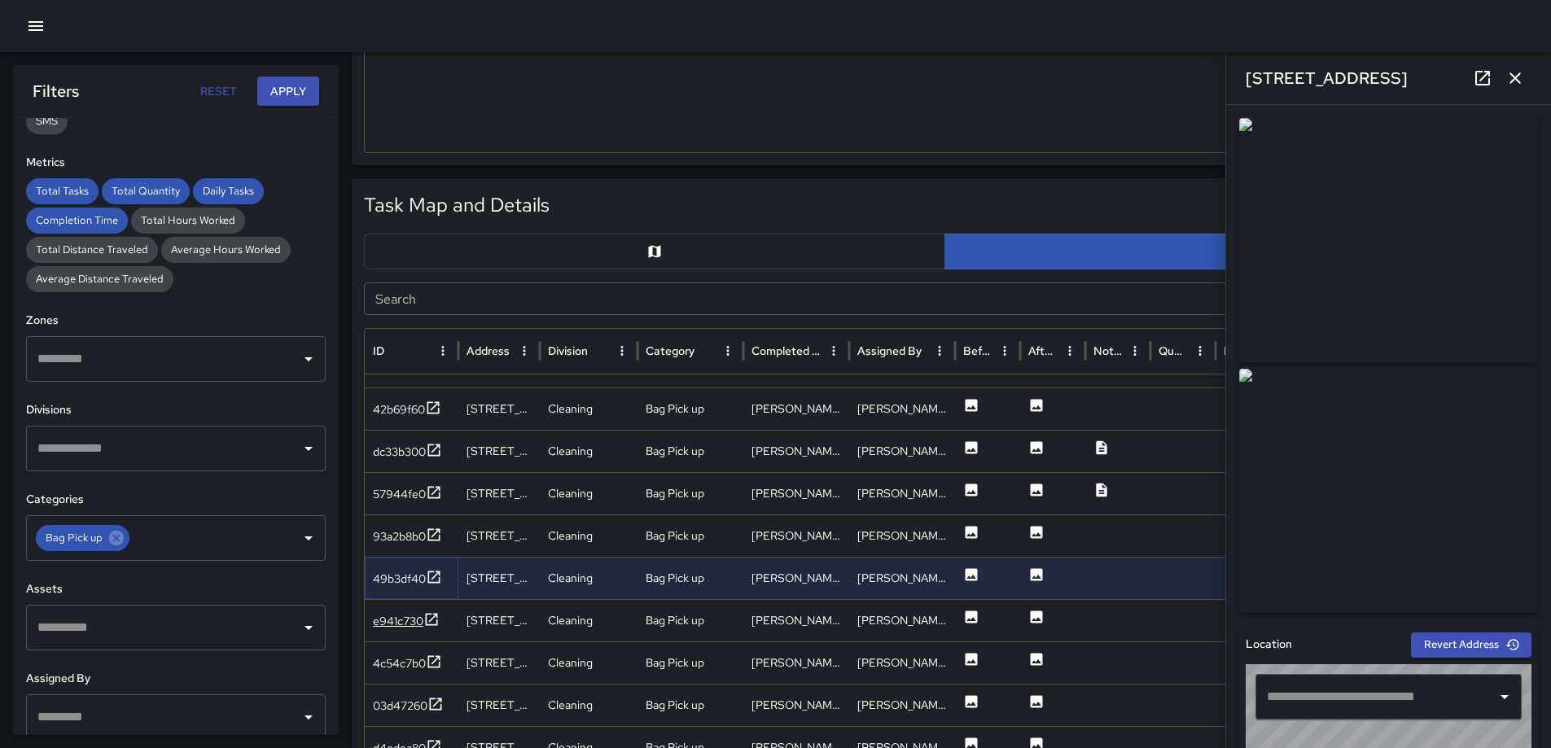
type input "**********"
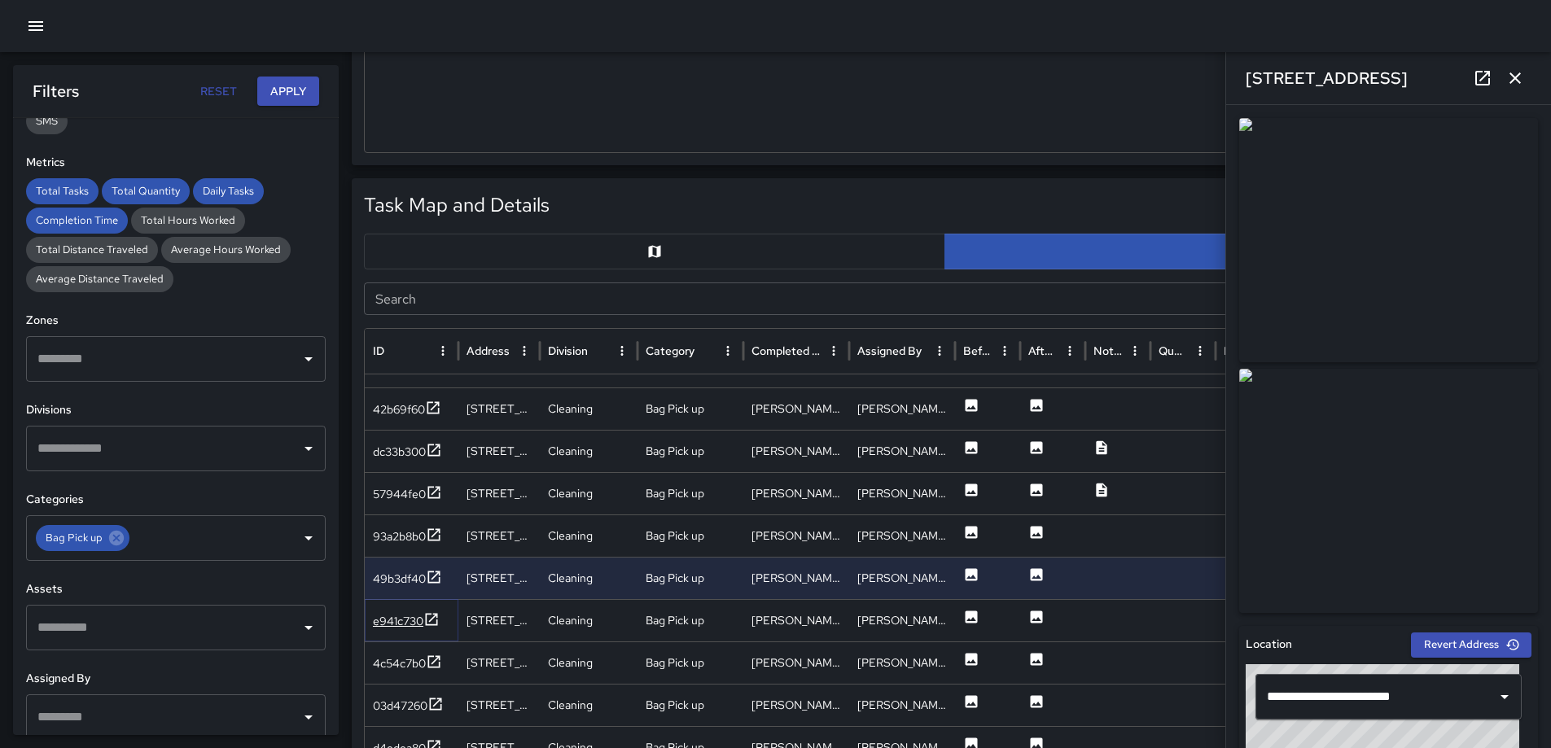
click at [429, 617] on icon at bounding box center [431, 620] width 16 height 16
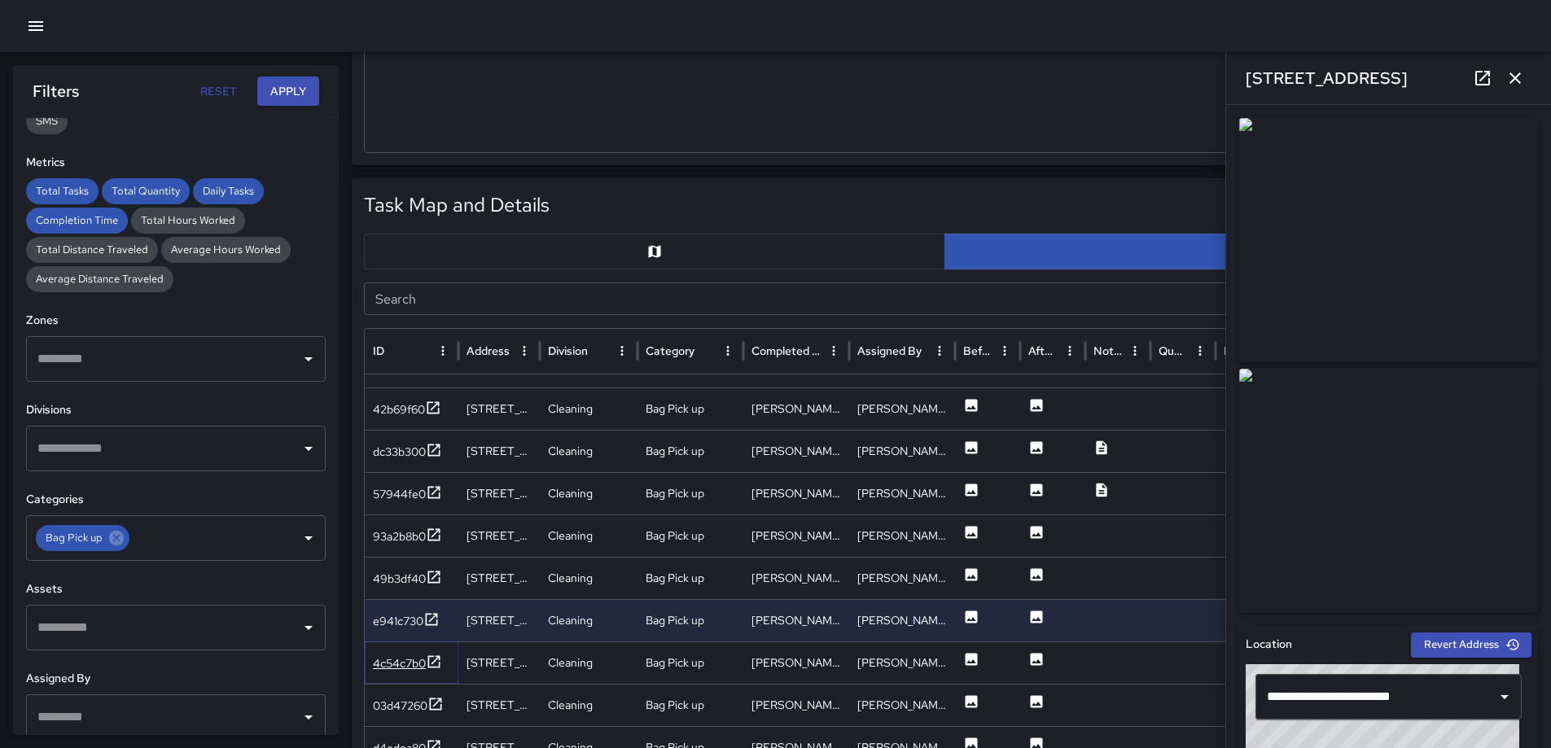
click at [434, 658] on icon at bounding box center [434, 662] width 16 height 16
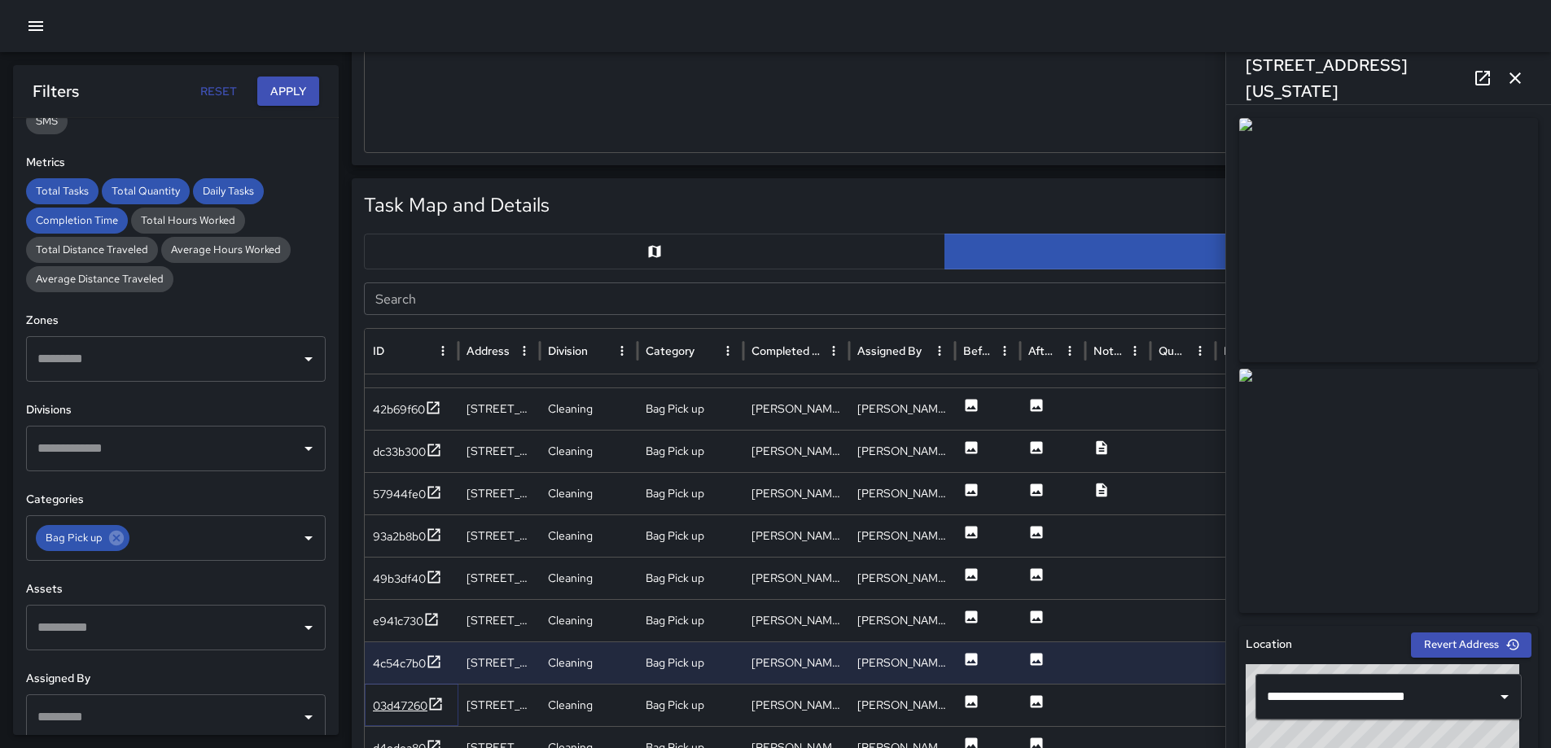
click at [434, 700] on icon at bounding box center [436, 704] width 16 height 16
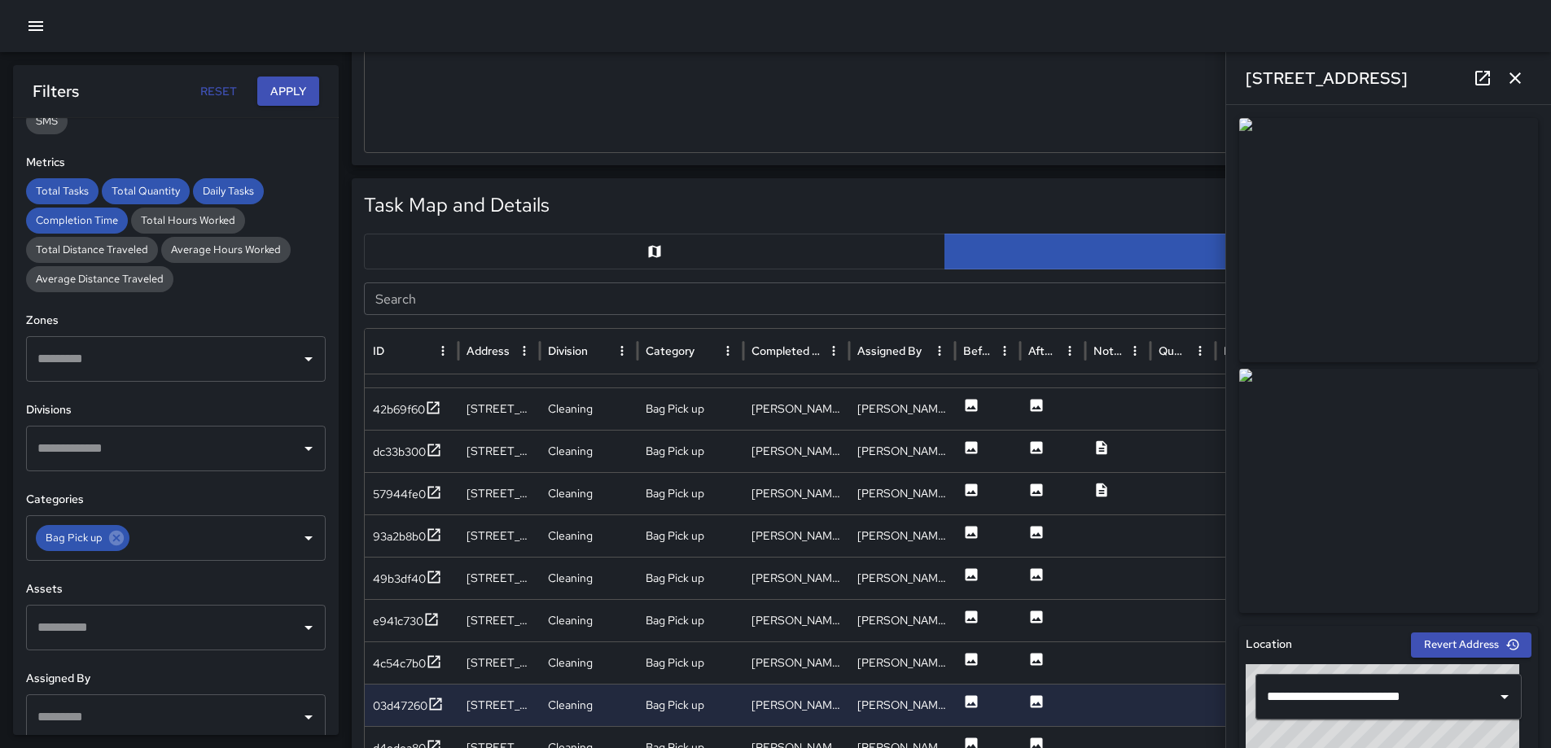
click at [1516, 74] on icon "button" at bounding box center [1516, 78] width 20 height 20
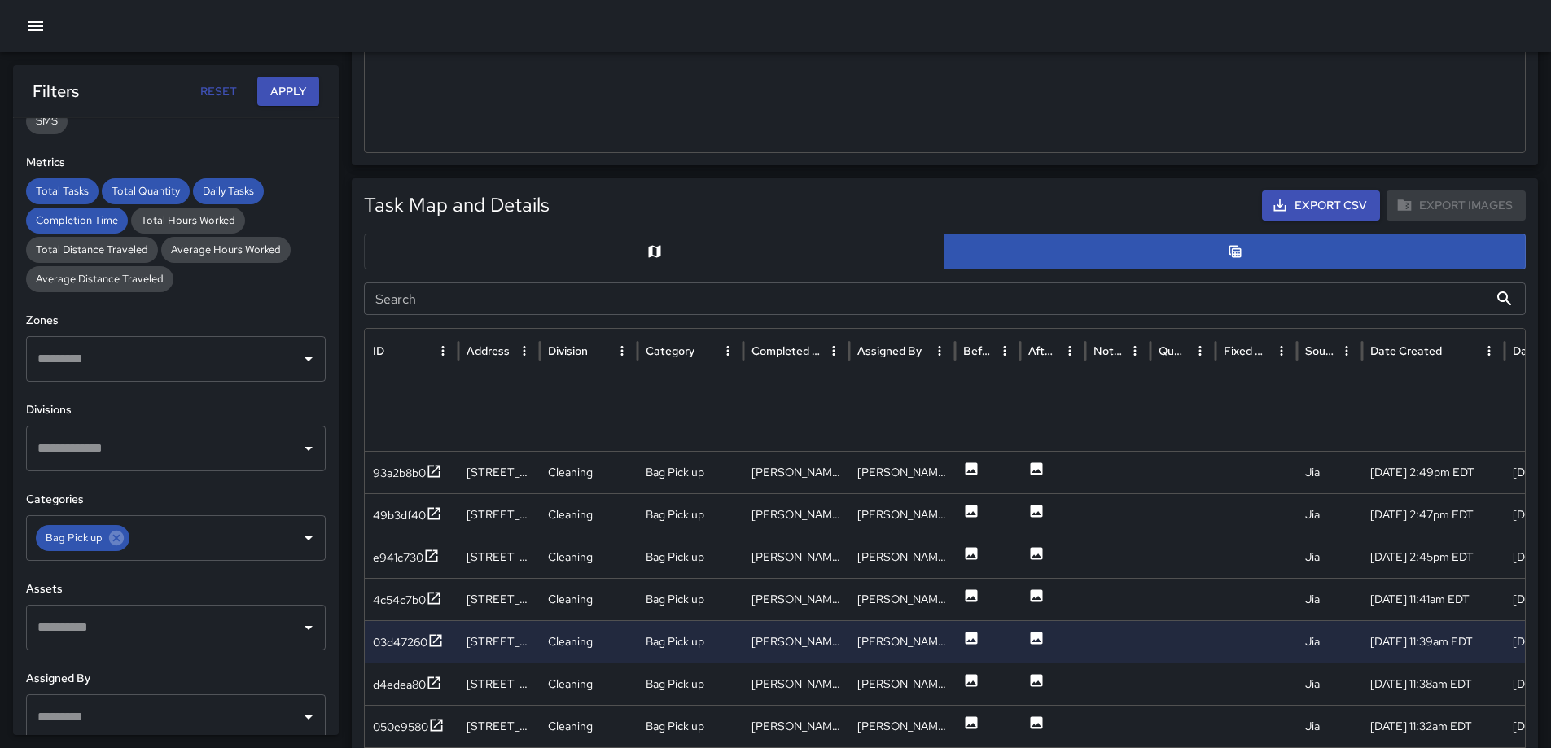
scroll to position [0, 0]
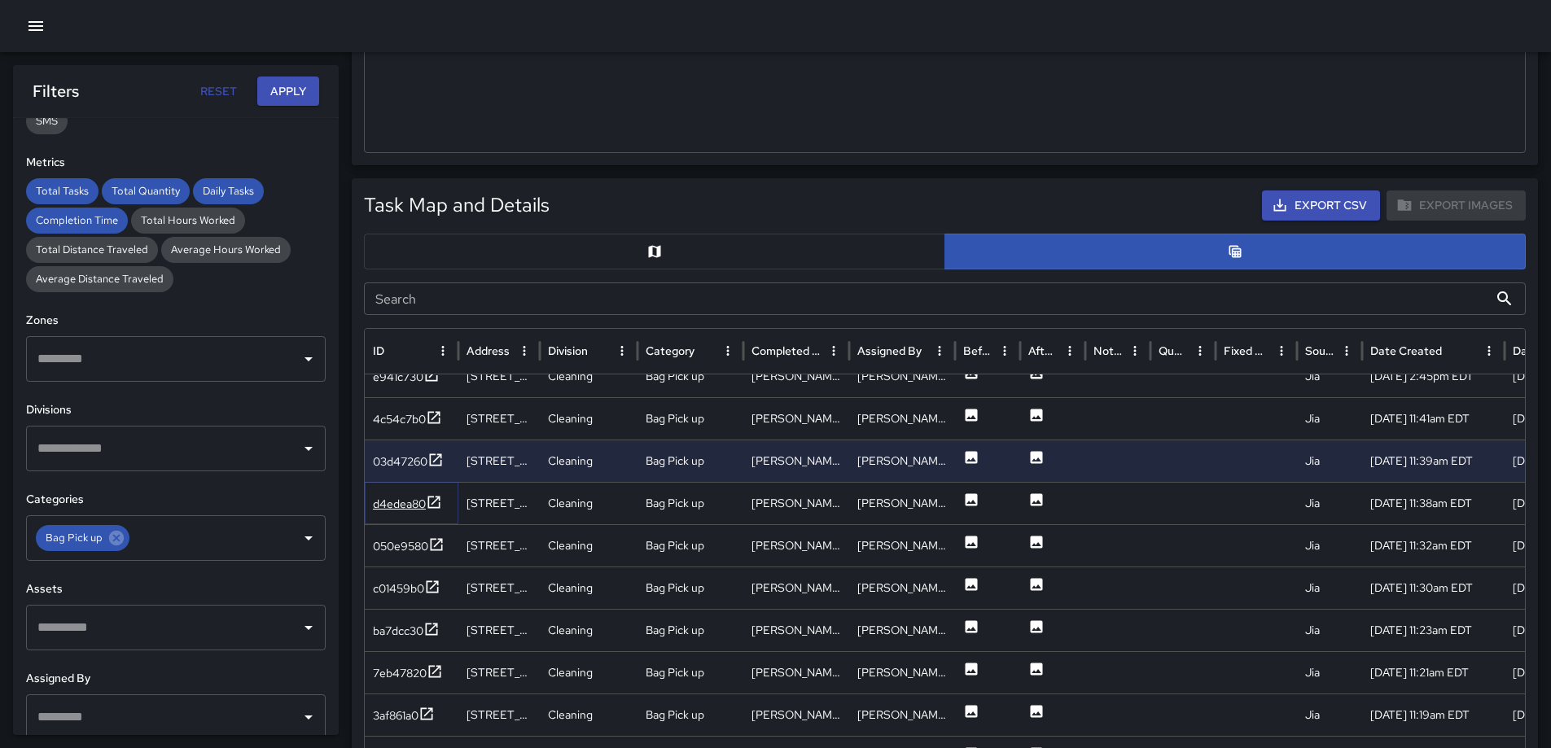
click at [433, 498] on icon at bounding box center [434, 502] width 16 height 16
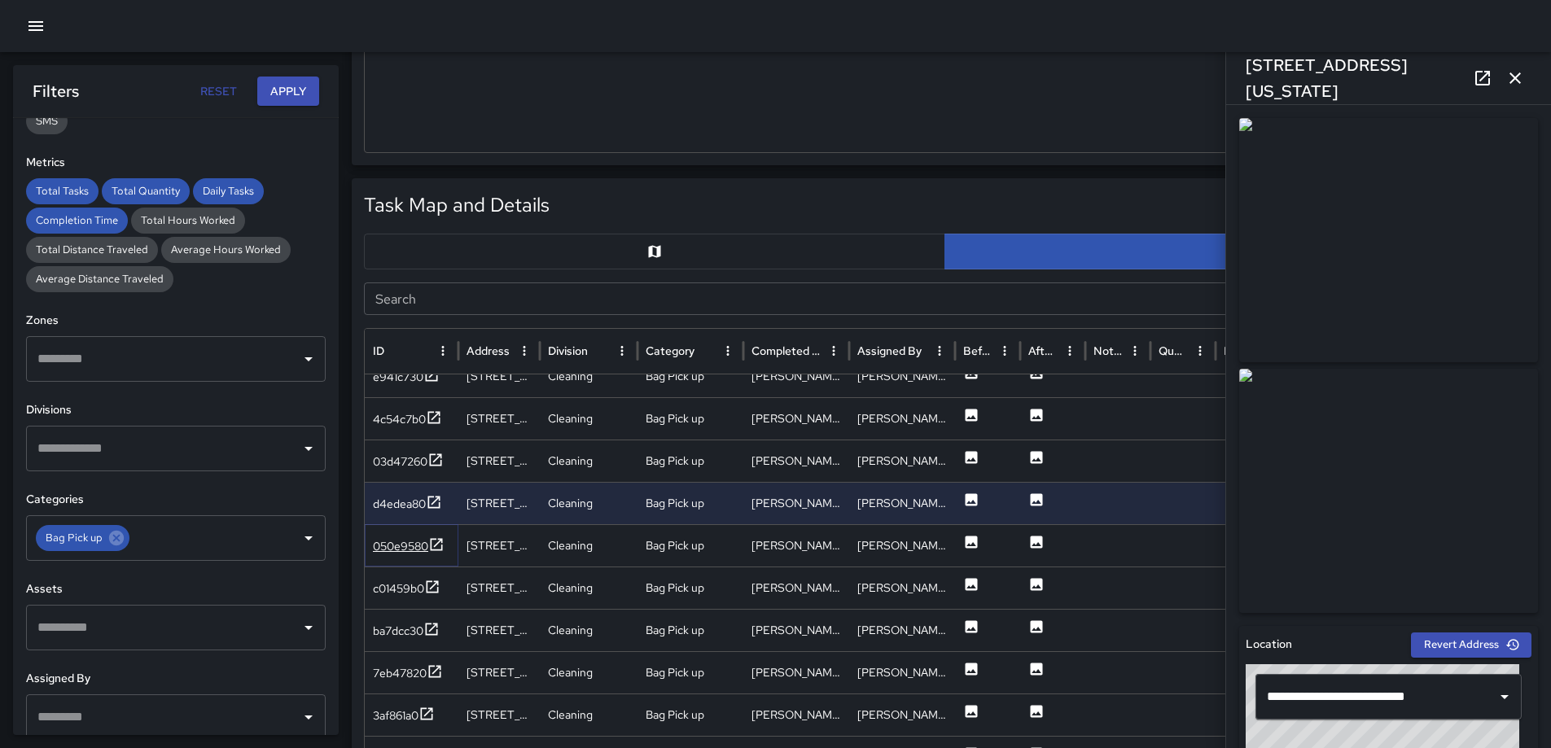
click at [437, 541] on icon at bounding box center [436, 545] width 16 height 16
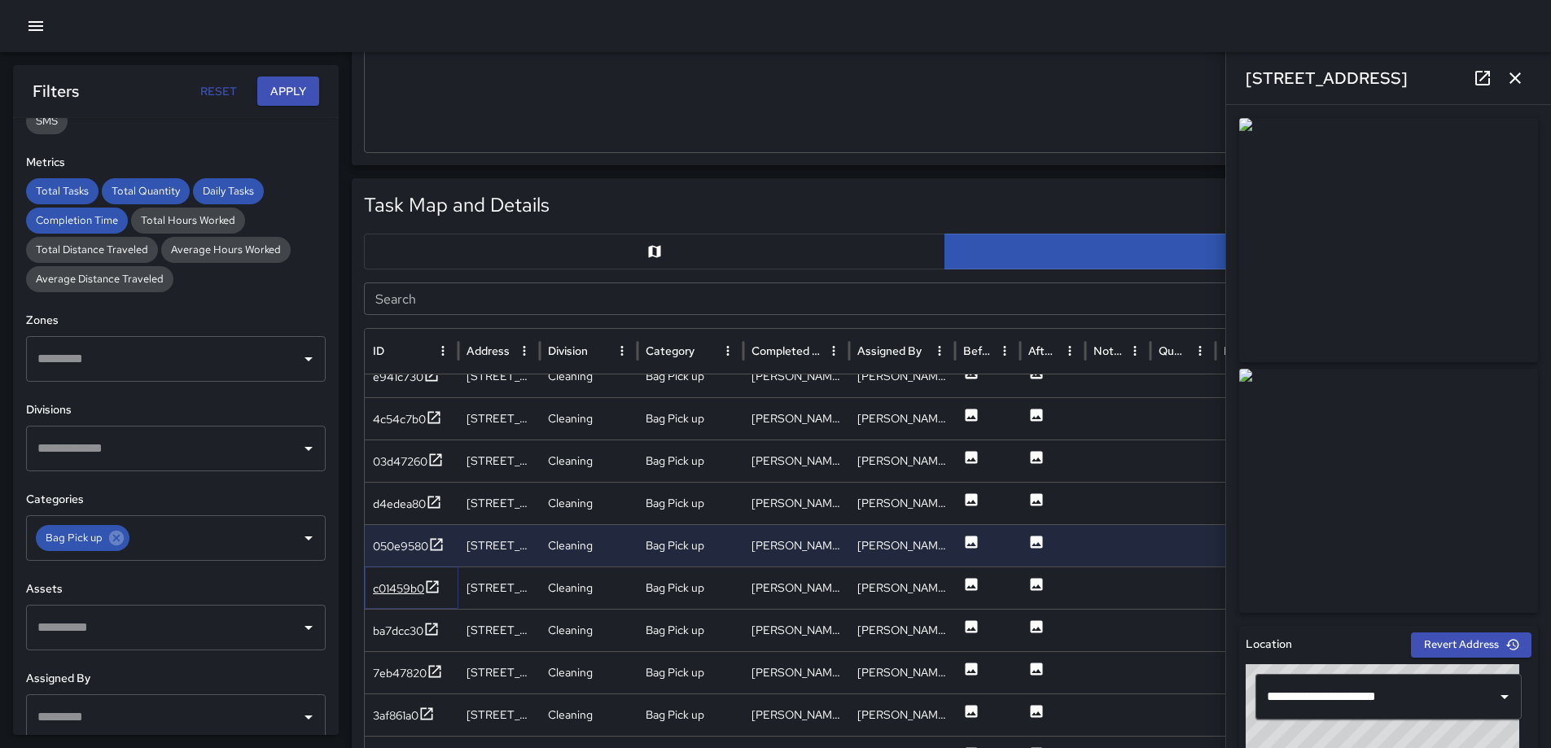
click at [429, 584] on icon at bounding box center [432, 587] width 16 height 16
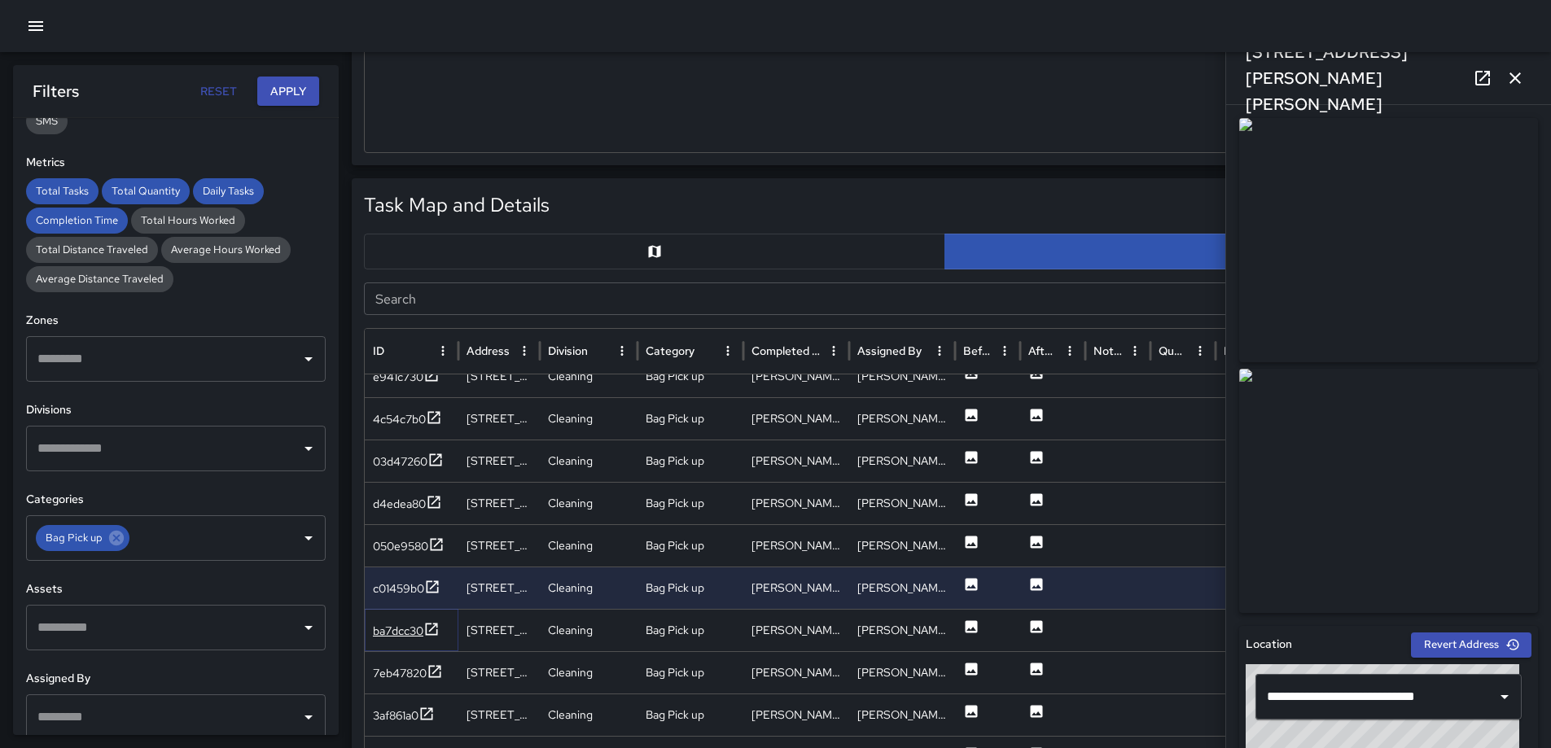
click at [435, 630] on icon at bounding box center [431, 629] width 16 height 16
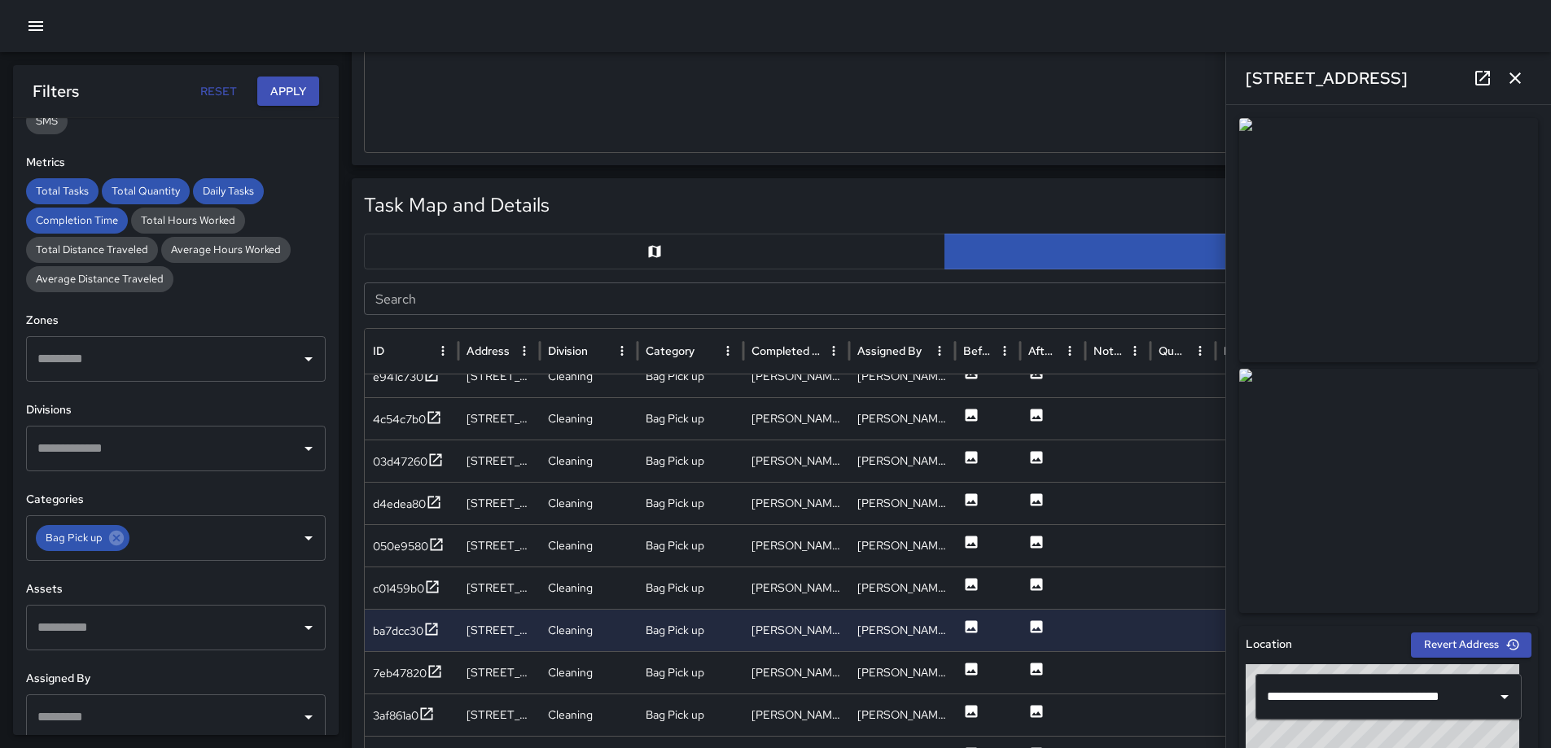
click at [1516, 73] on icon "button" at bounding box center [1516, 78] width 20 height 20
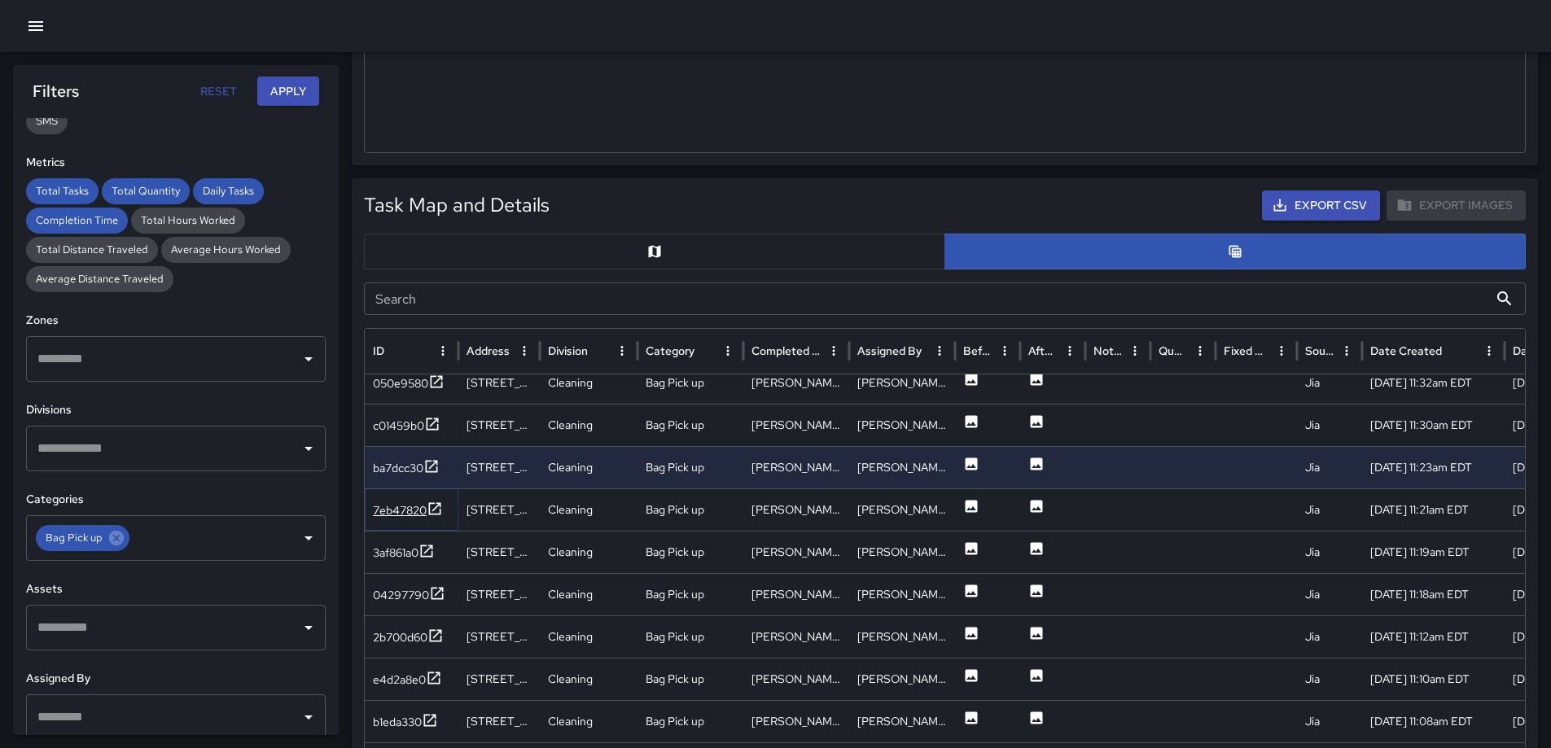
click at [437, 504] on icon at bounding box center [435, 509] width 16 height 16
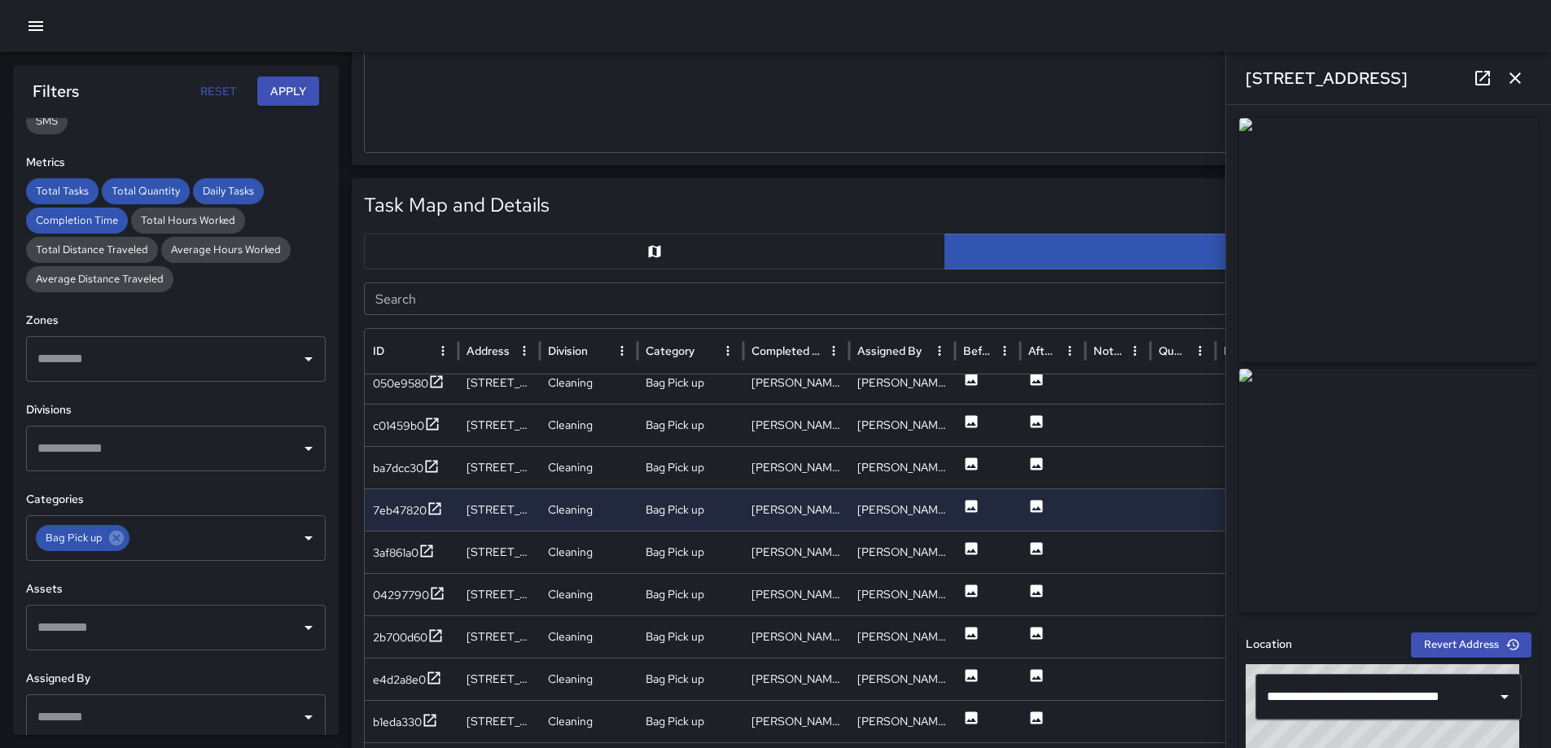
click at [1511, 80] on icon "button" at bounding box center [1516, 78] width 20 height 20
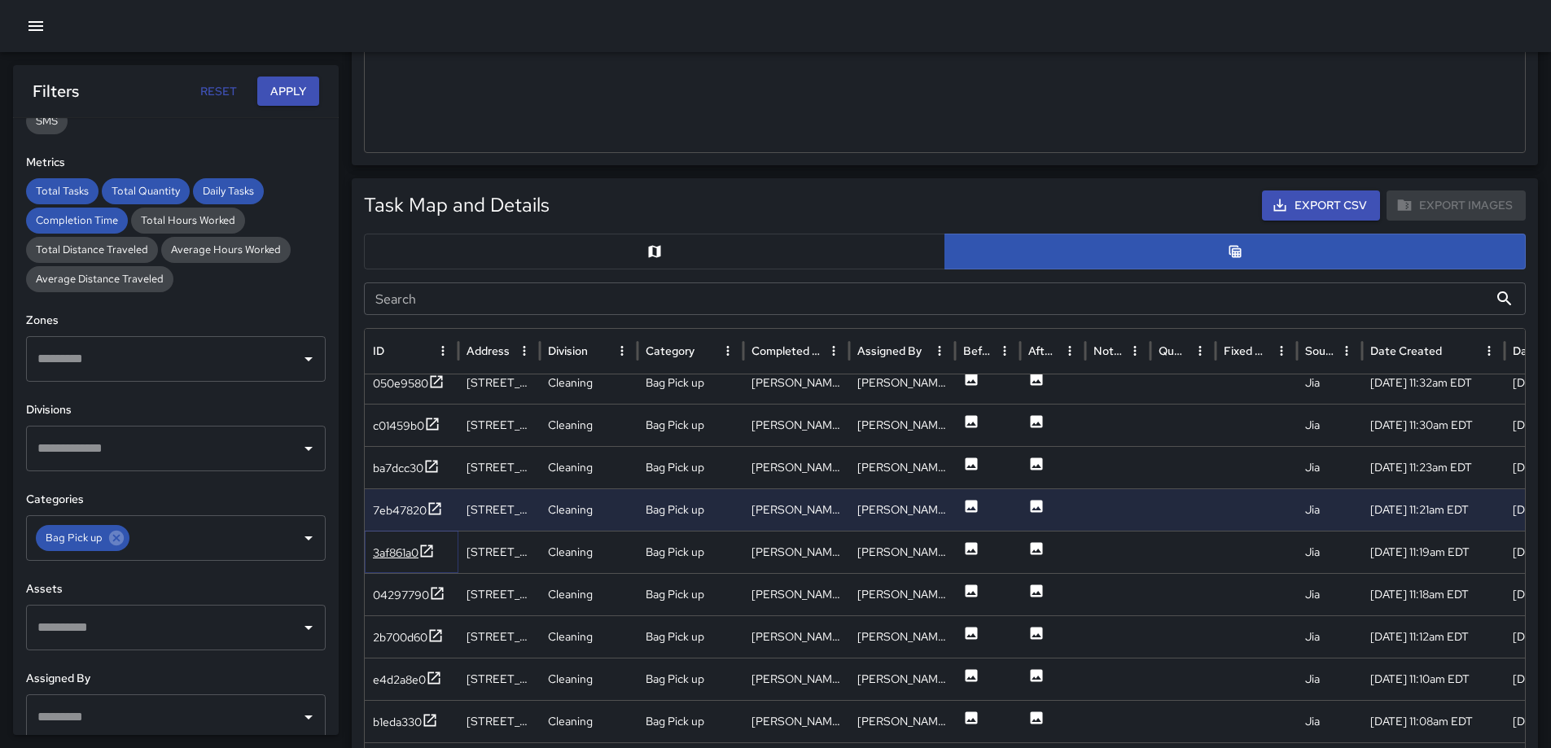
click at [435, 550] on icon at bounding box center [427, 551] width 16 height 16
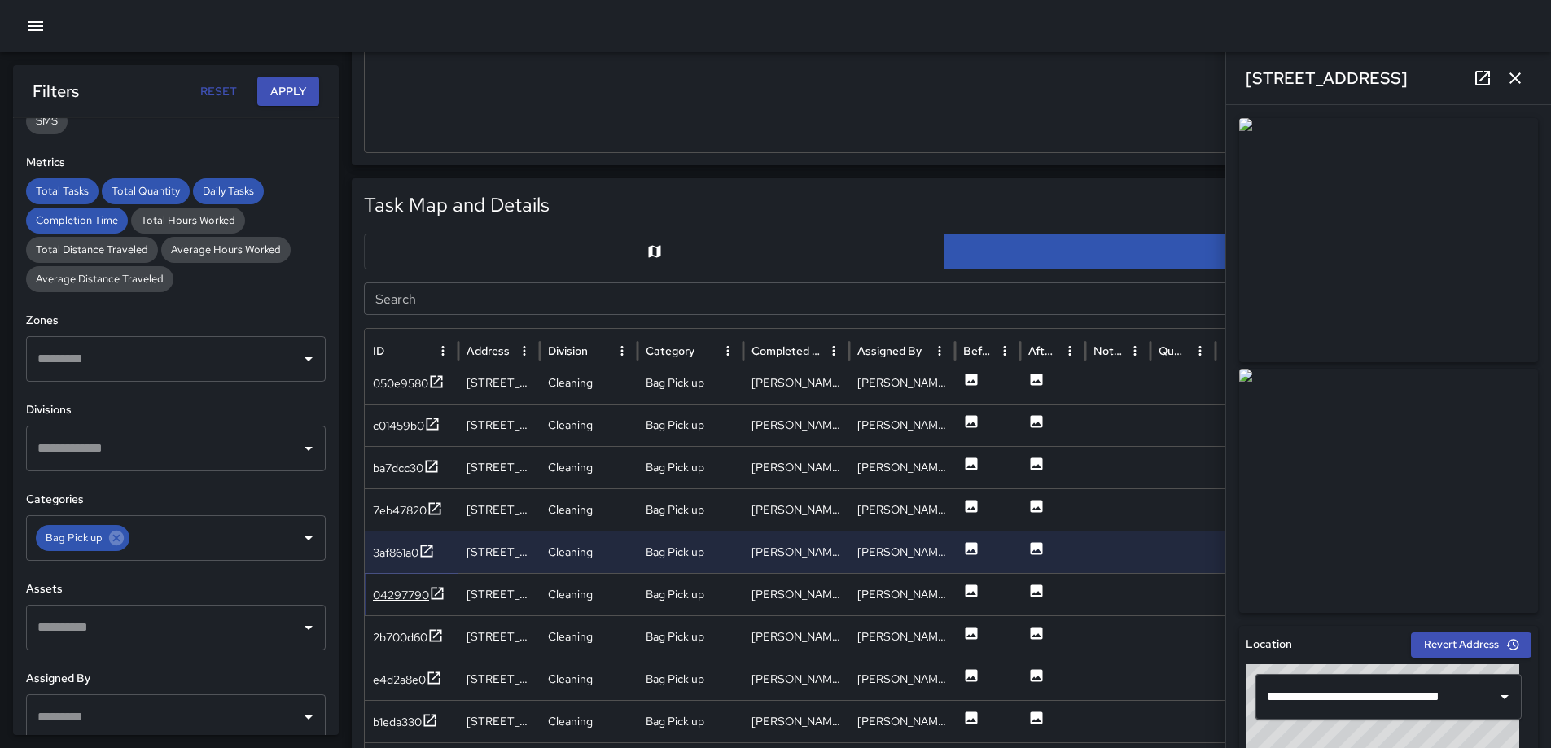
click at [441, 587] on icon at bounding box center [437, 594] width 16 height 16
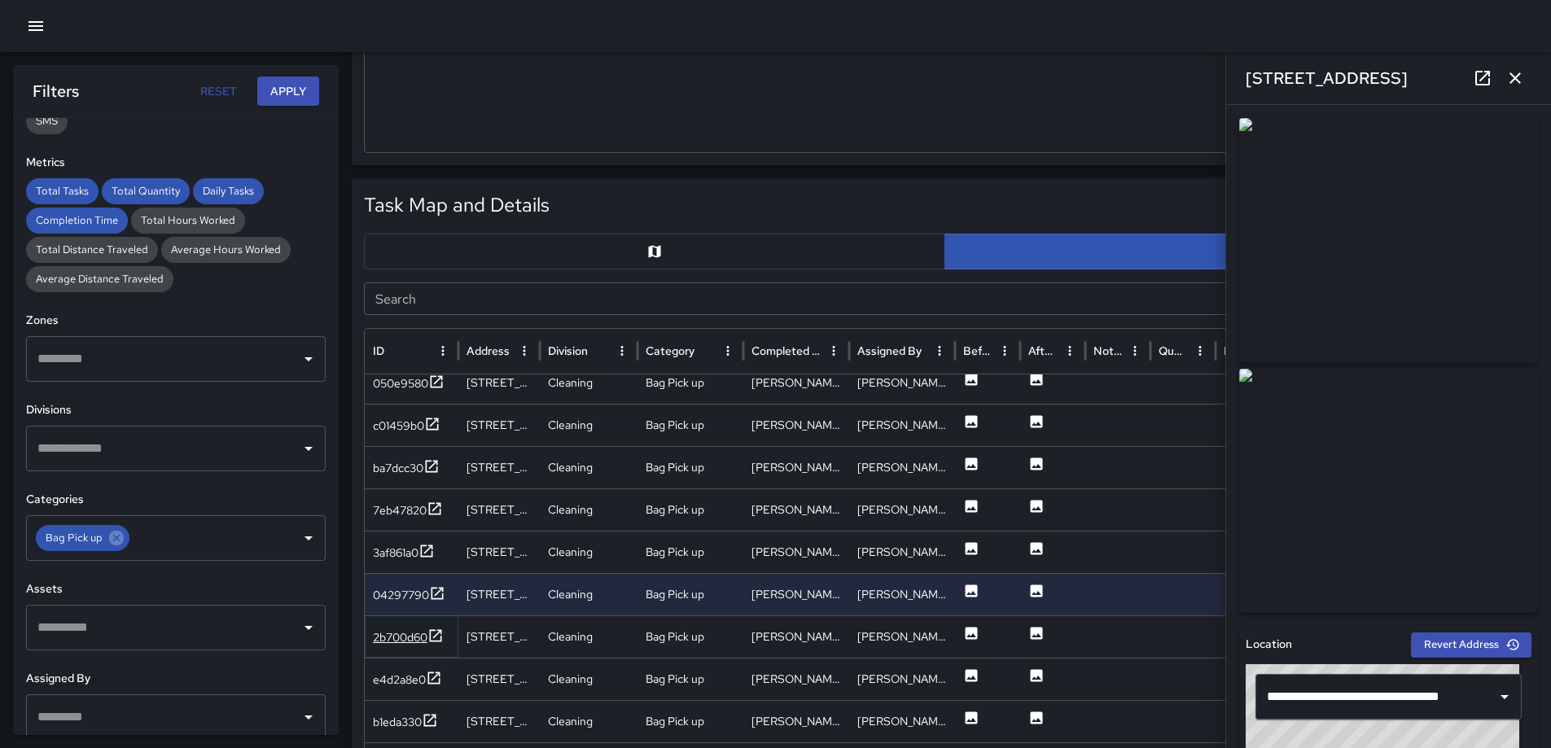
click at [433, 630] on icon at bounding box center [436, 636] width 12 height 12
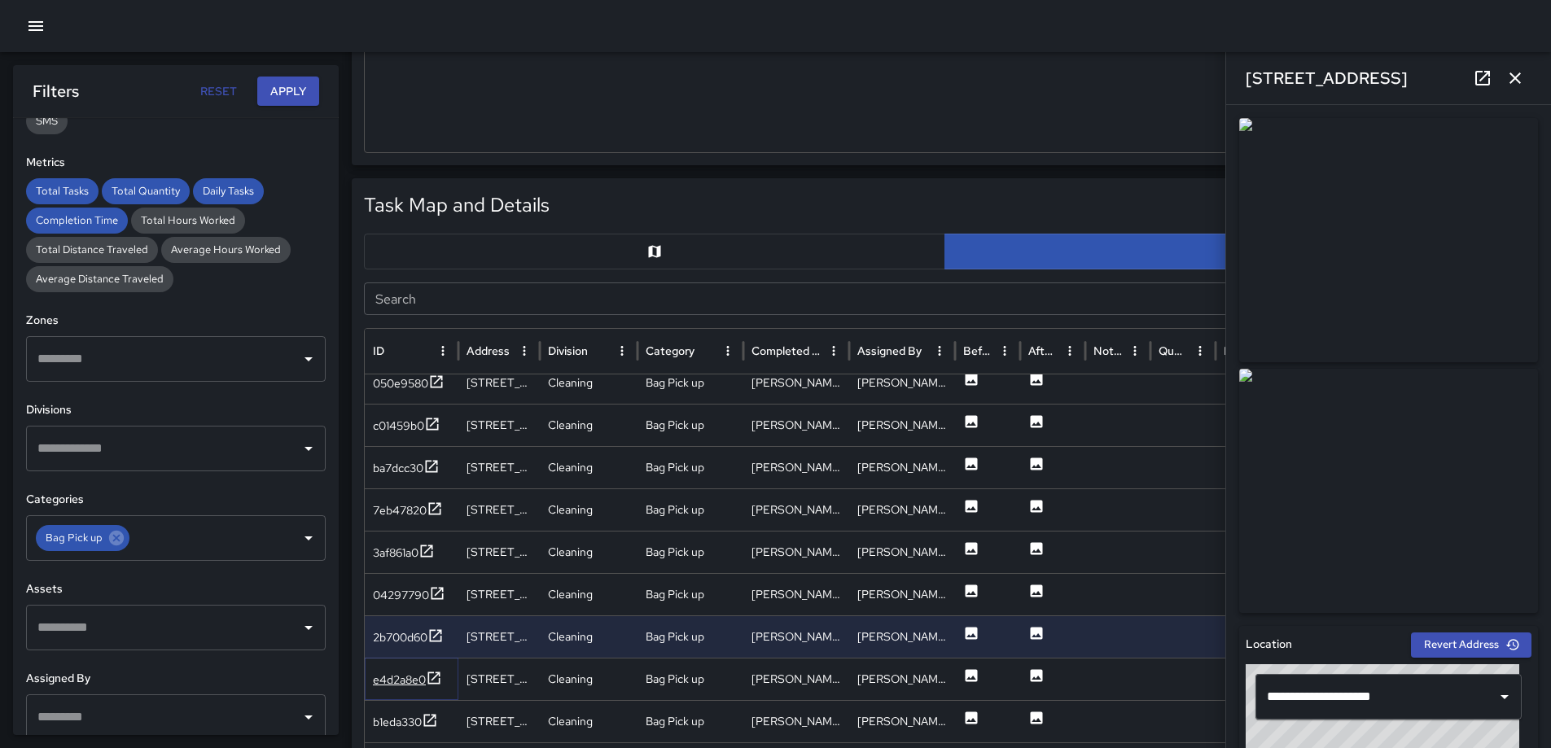
click at [433, 678] on icon at bounding box center [434, 678] width 16 height 16
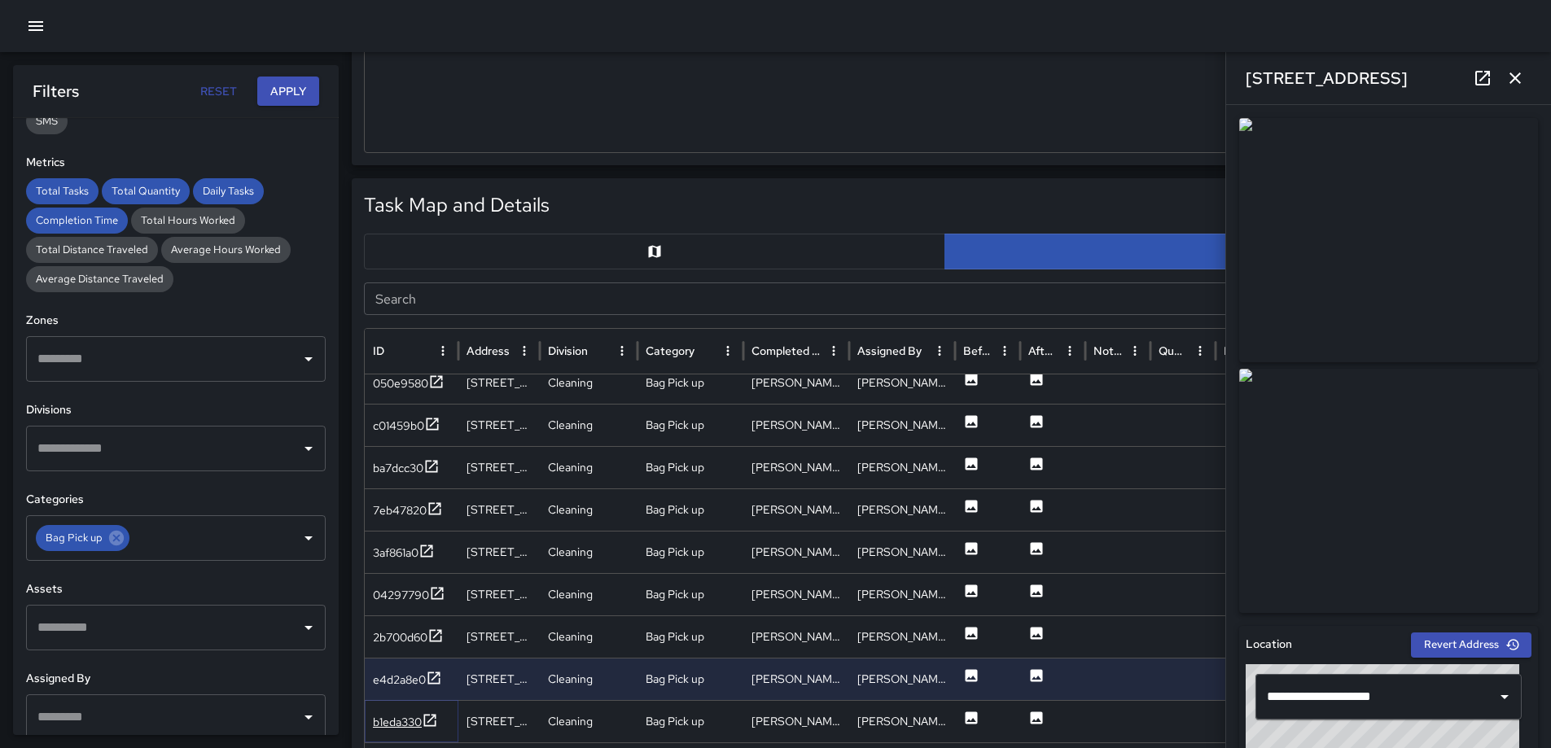
click at [432, 715] on icon at bounding box center [430, 721] width 16 height 16
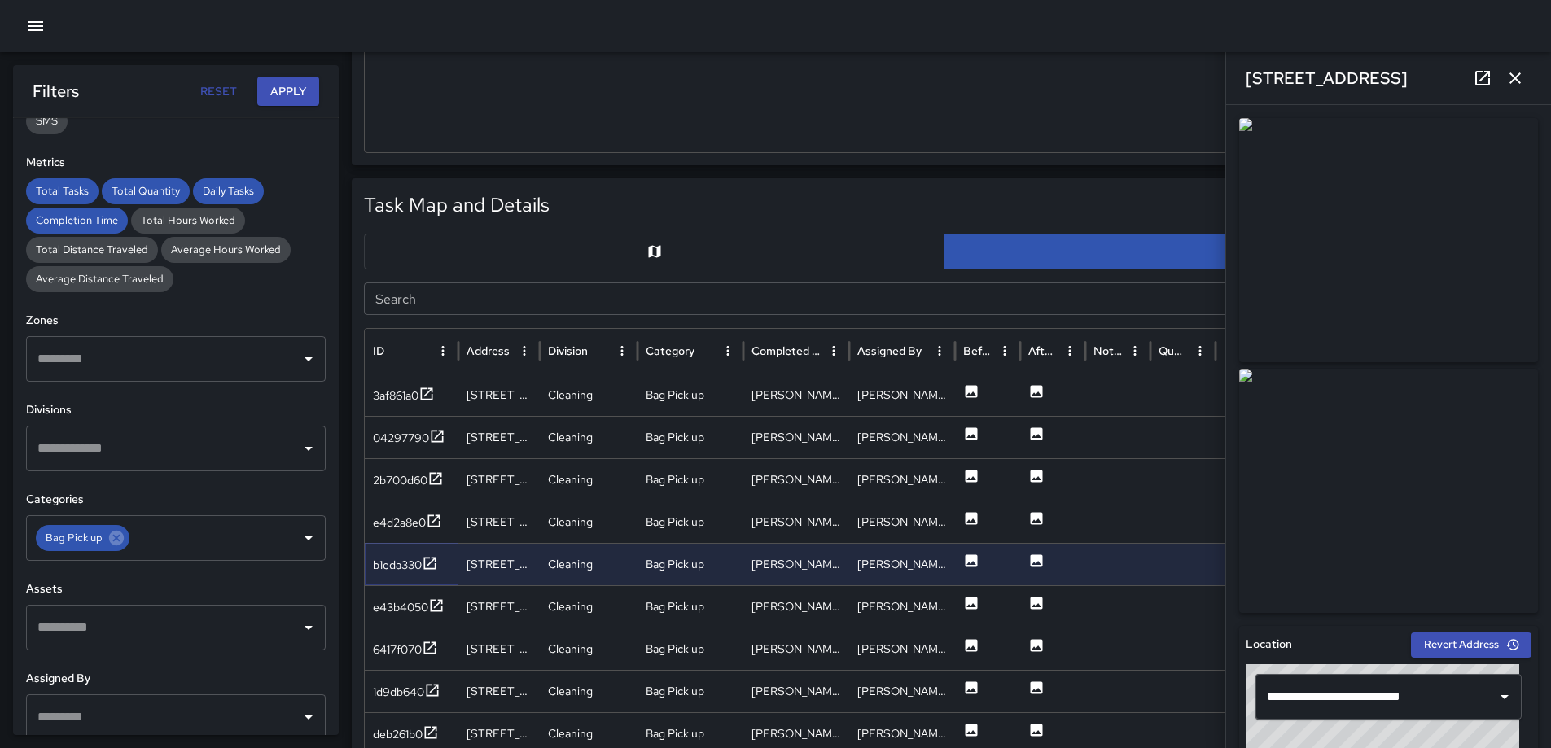
scroll to position [828, 0]
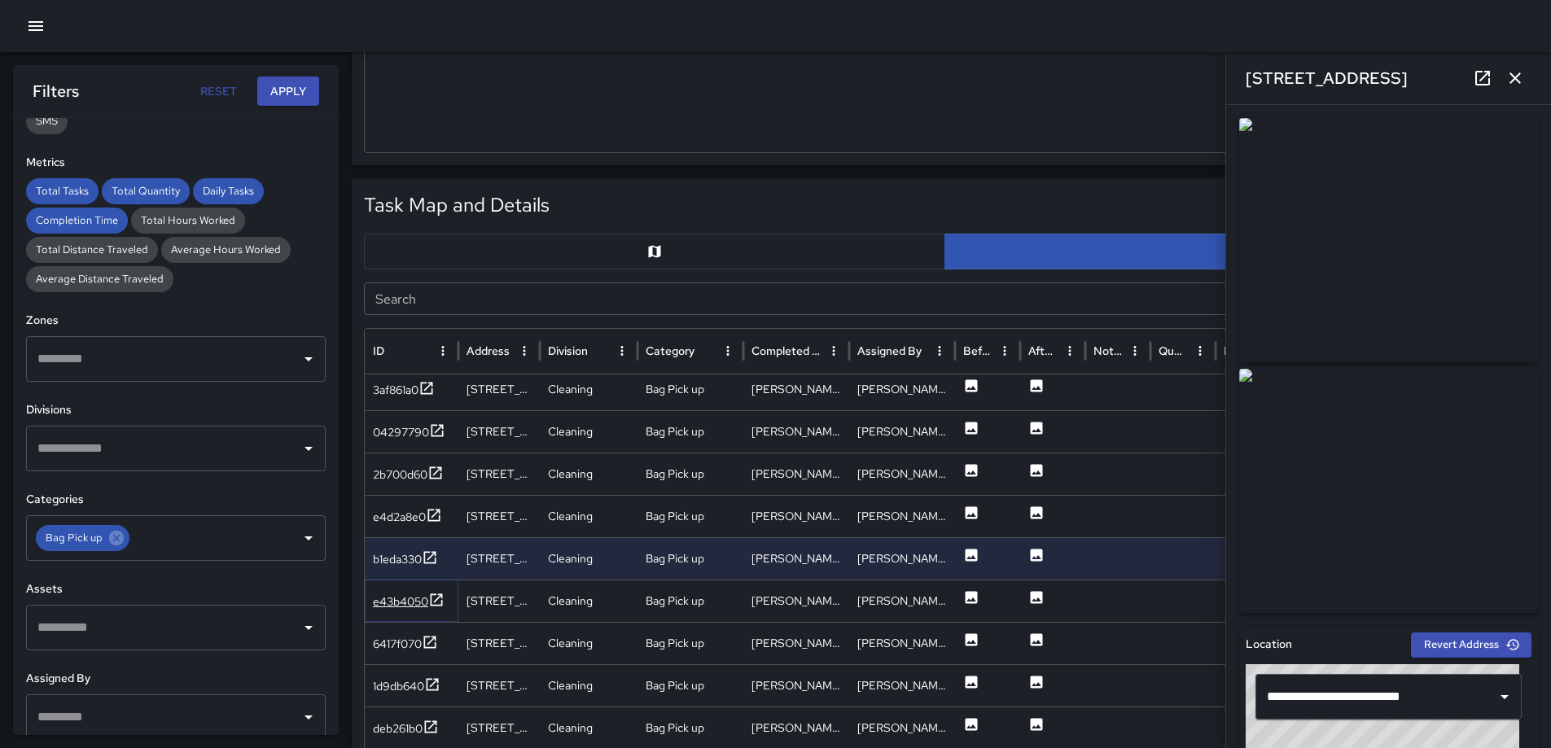
click at [437, 599] on icon at bounding box center [437, 600] width 12 height 12
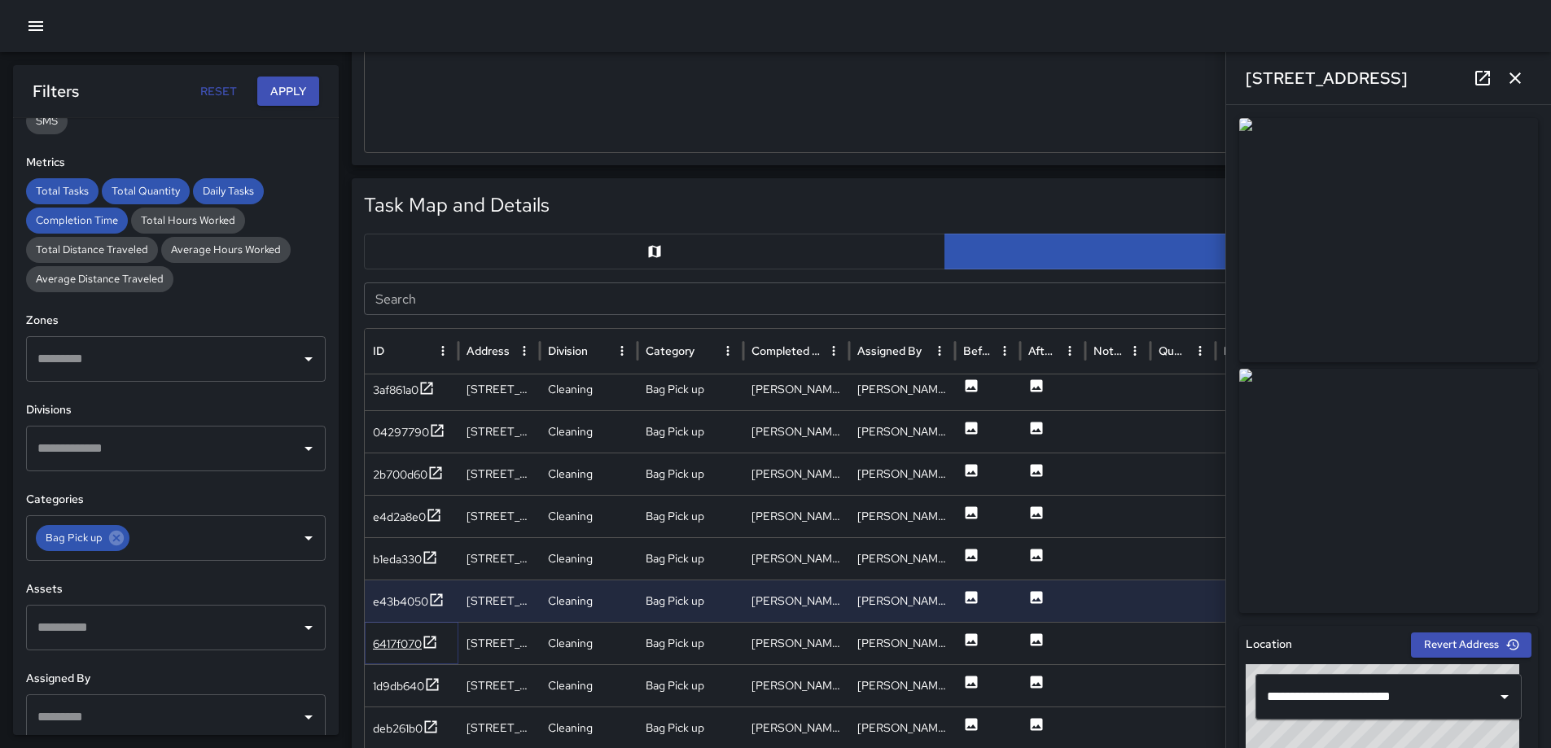
click at [425, 636] on icon at bounding box center [430, 642] width 16 height 16
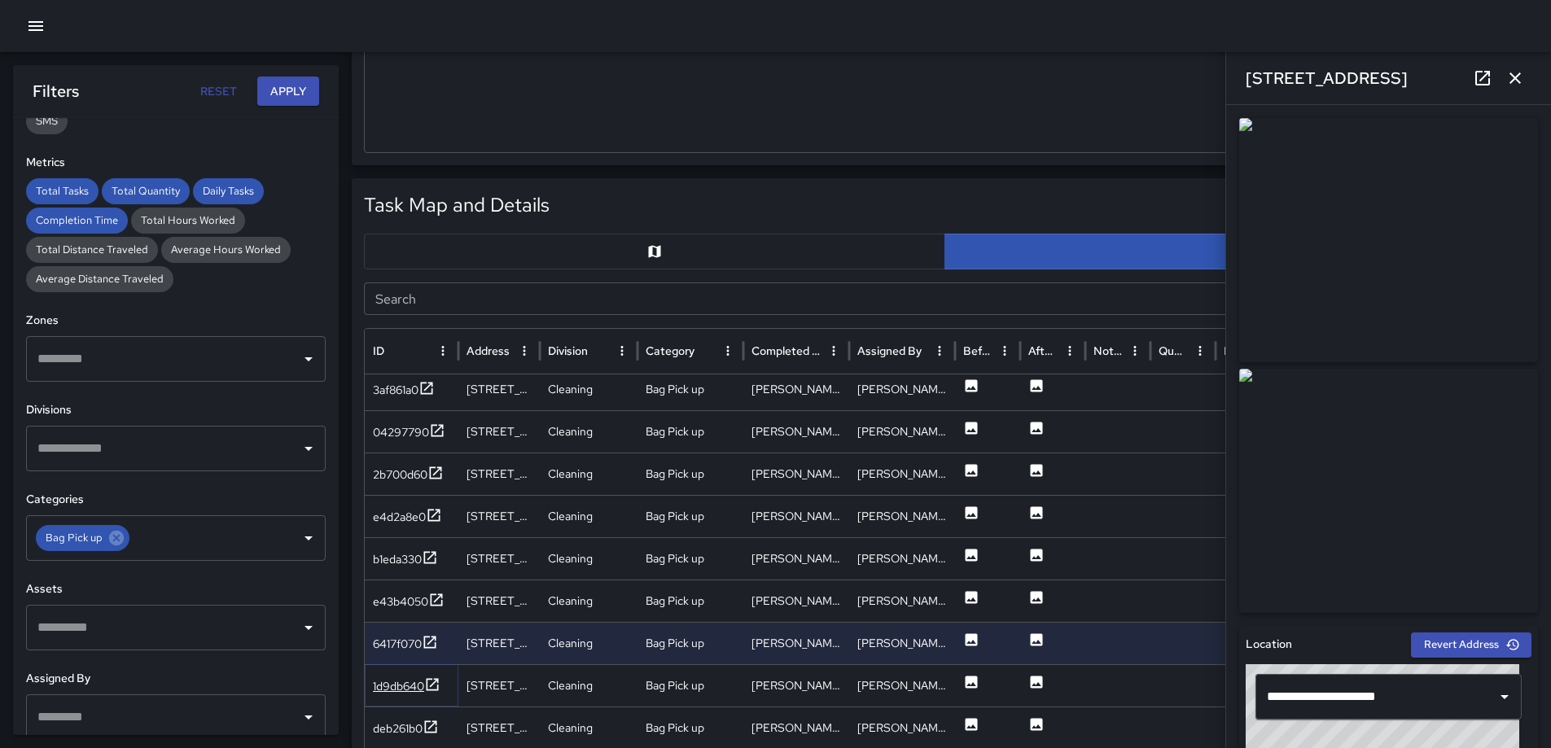
click at [432, 683] on icon at bounding box center [432, 685] width 16 height 16
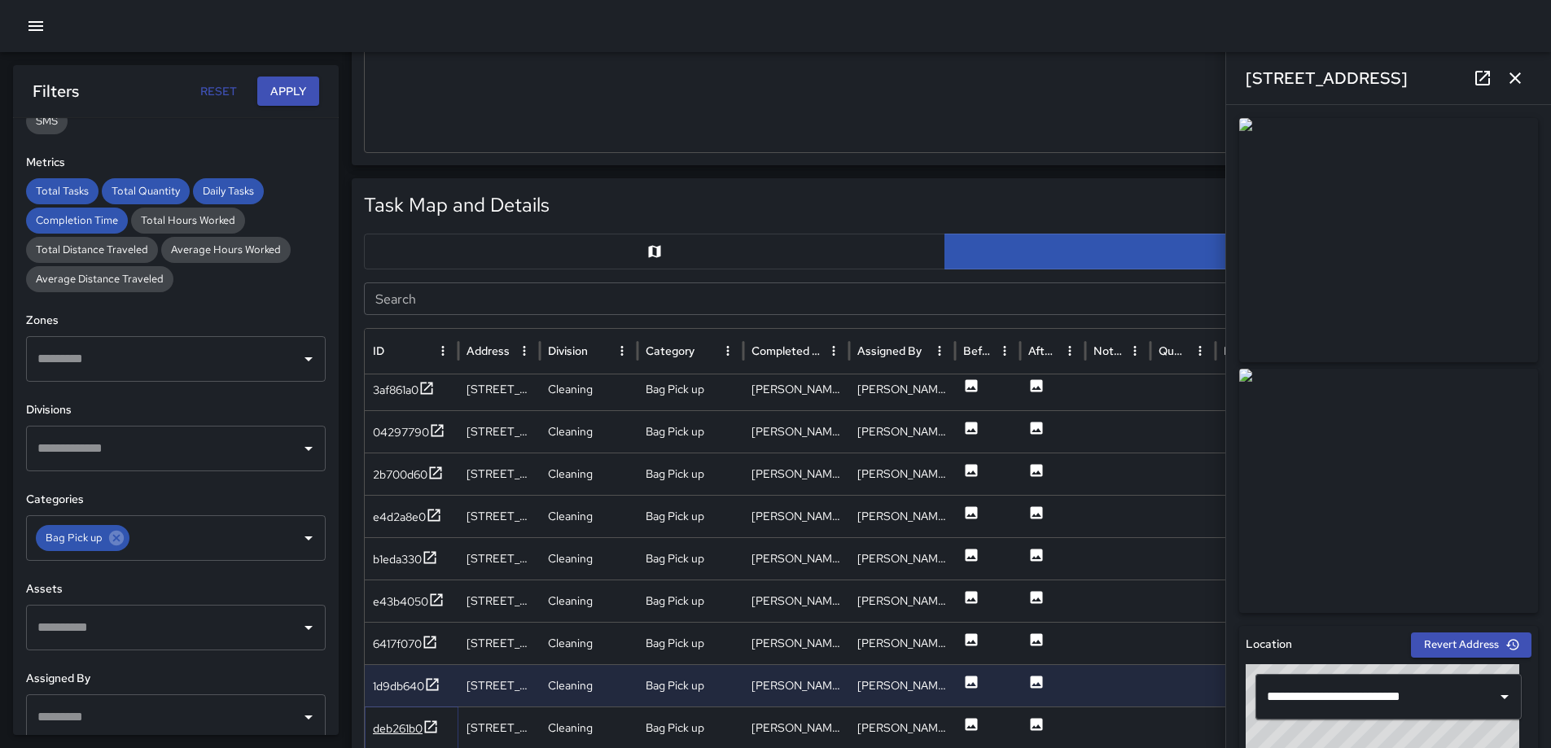
click at [435, 720] on icon at bounding box center [431, 727] width 16 height 16
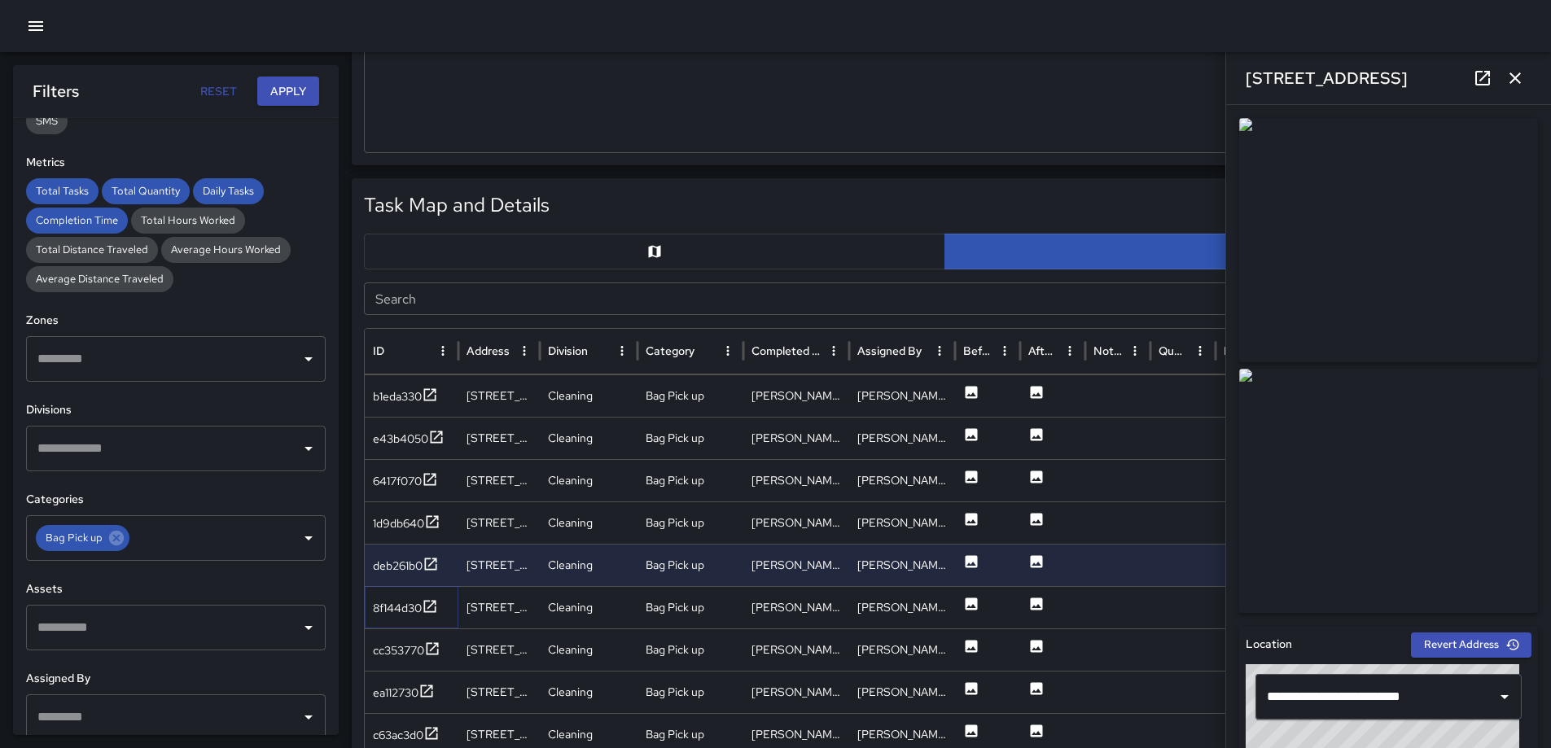
click at [423, 604] on icon at bounding box center [430, 607] width 16 height 16
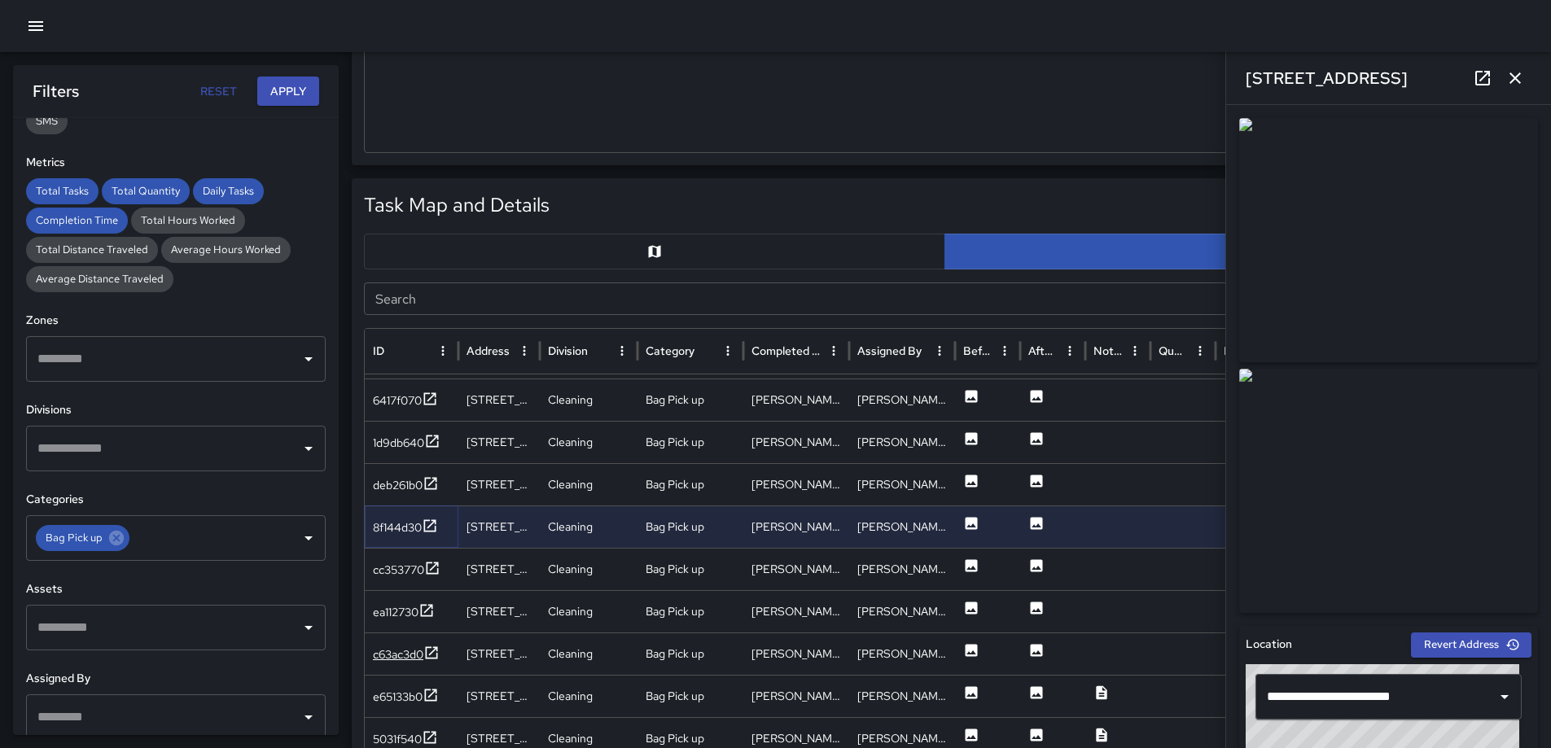
scroll to position [1055, 0]
click at [427, 562] on icon at bounding box center [432, 567] width 16 height 16
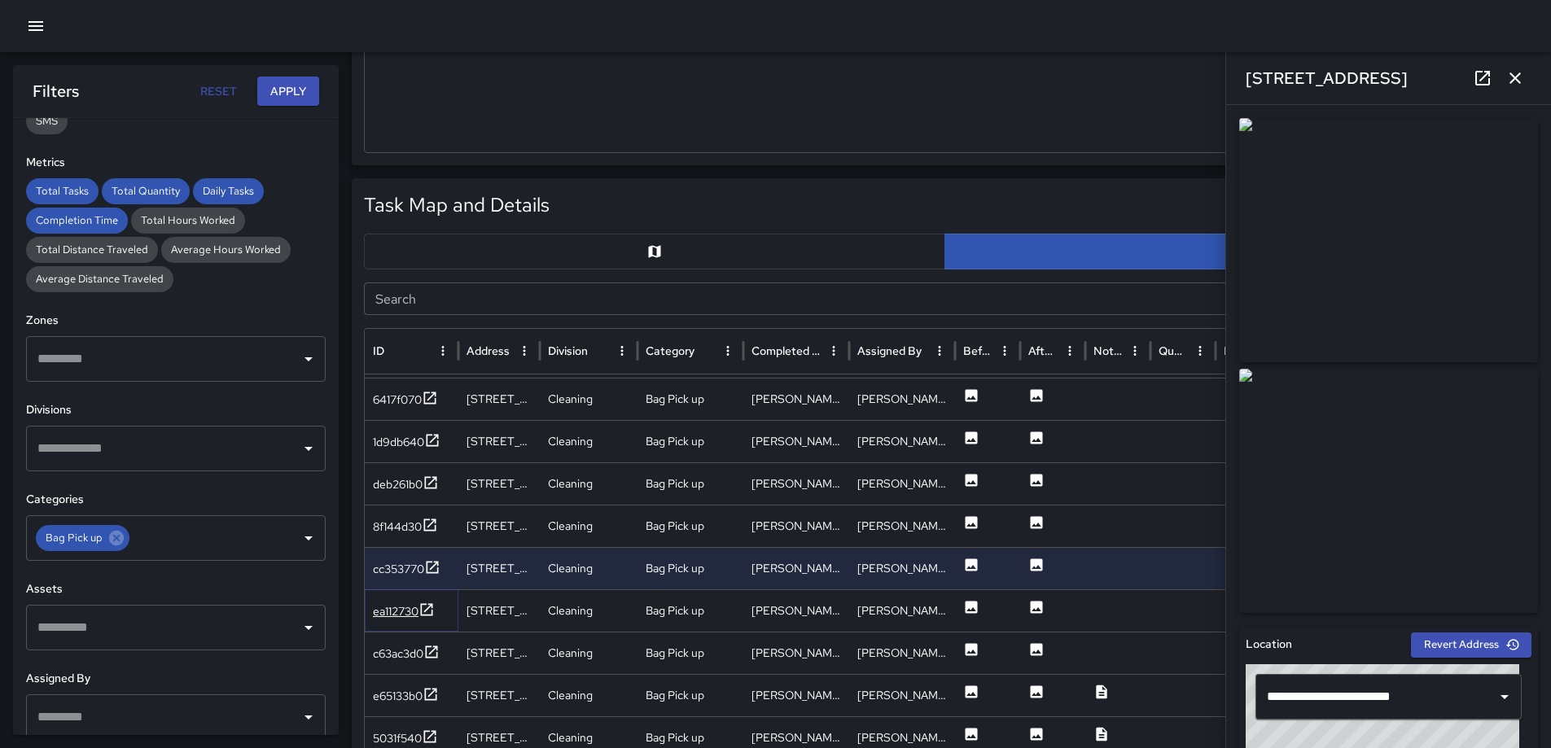
click at [431, 608] on icon at bounding box center [427, 609] width 12 height 12
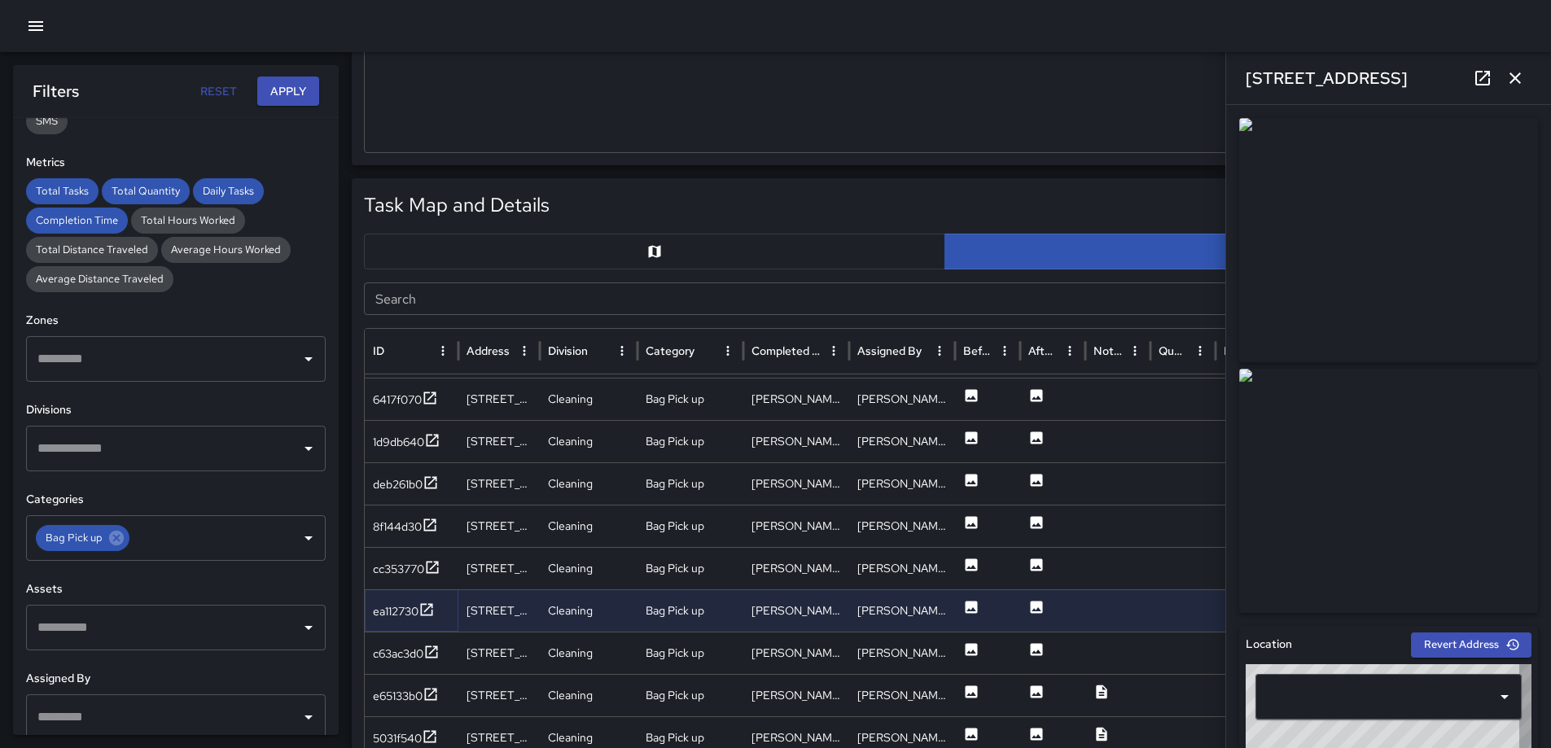
type input "**********"
click at [437, 652] on icon at bounding box center [431, 652] width 16 height 16
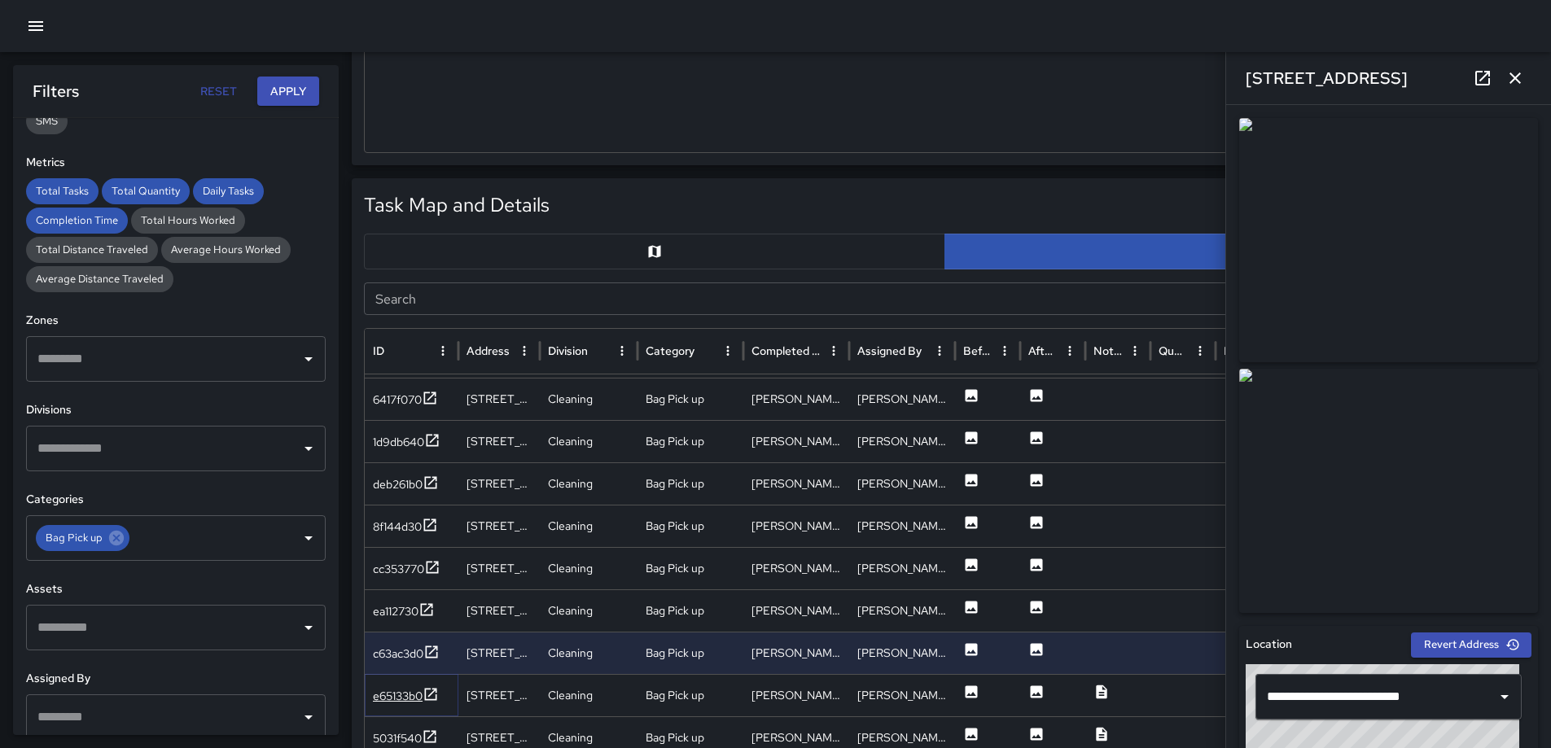
click at [431, 690] on icon at bounding box center [431, 695] width 16 height 16
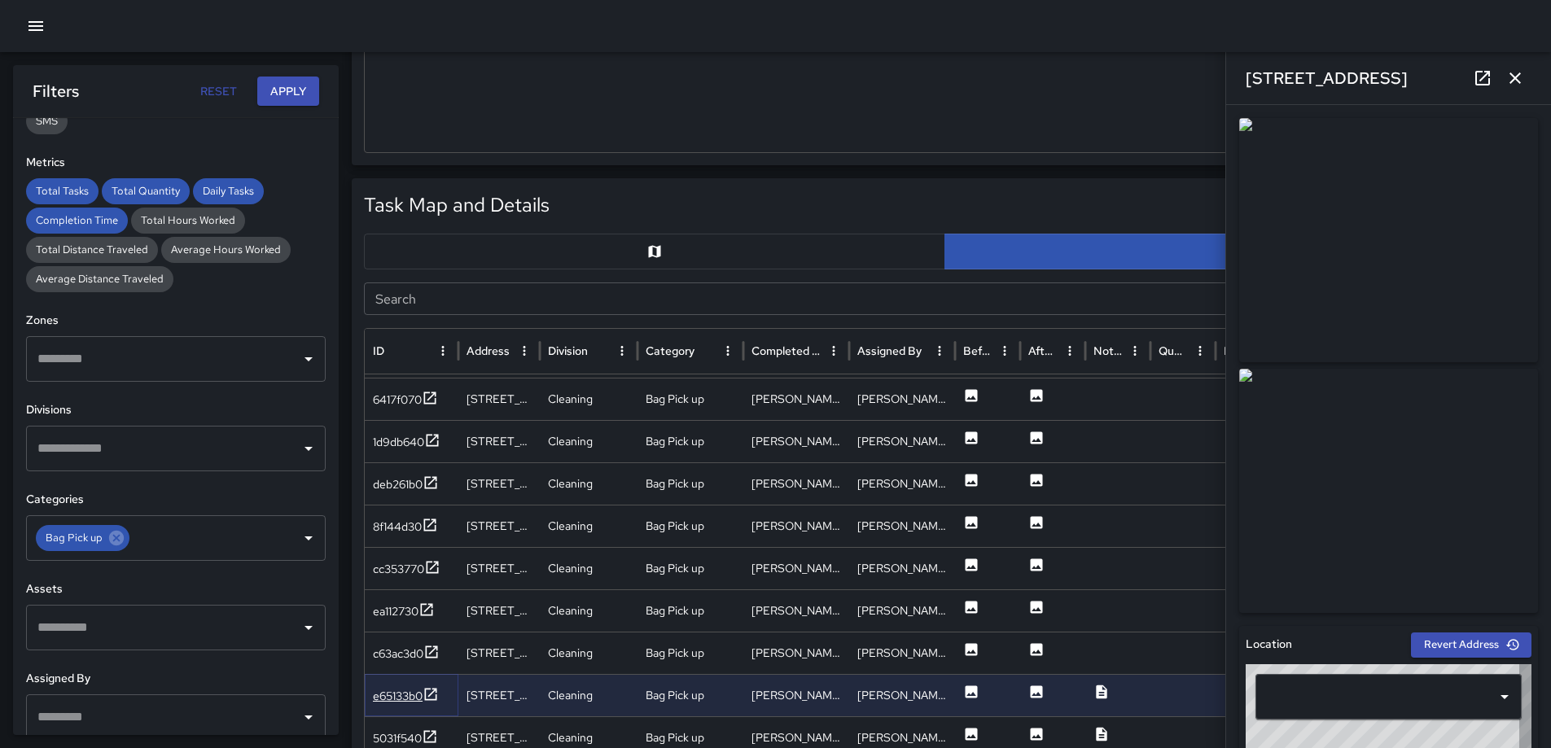
type input "**********"
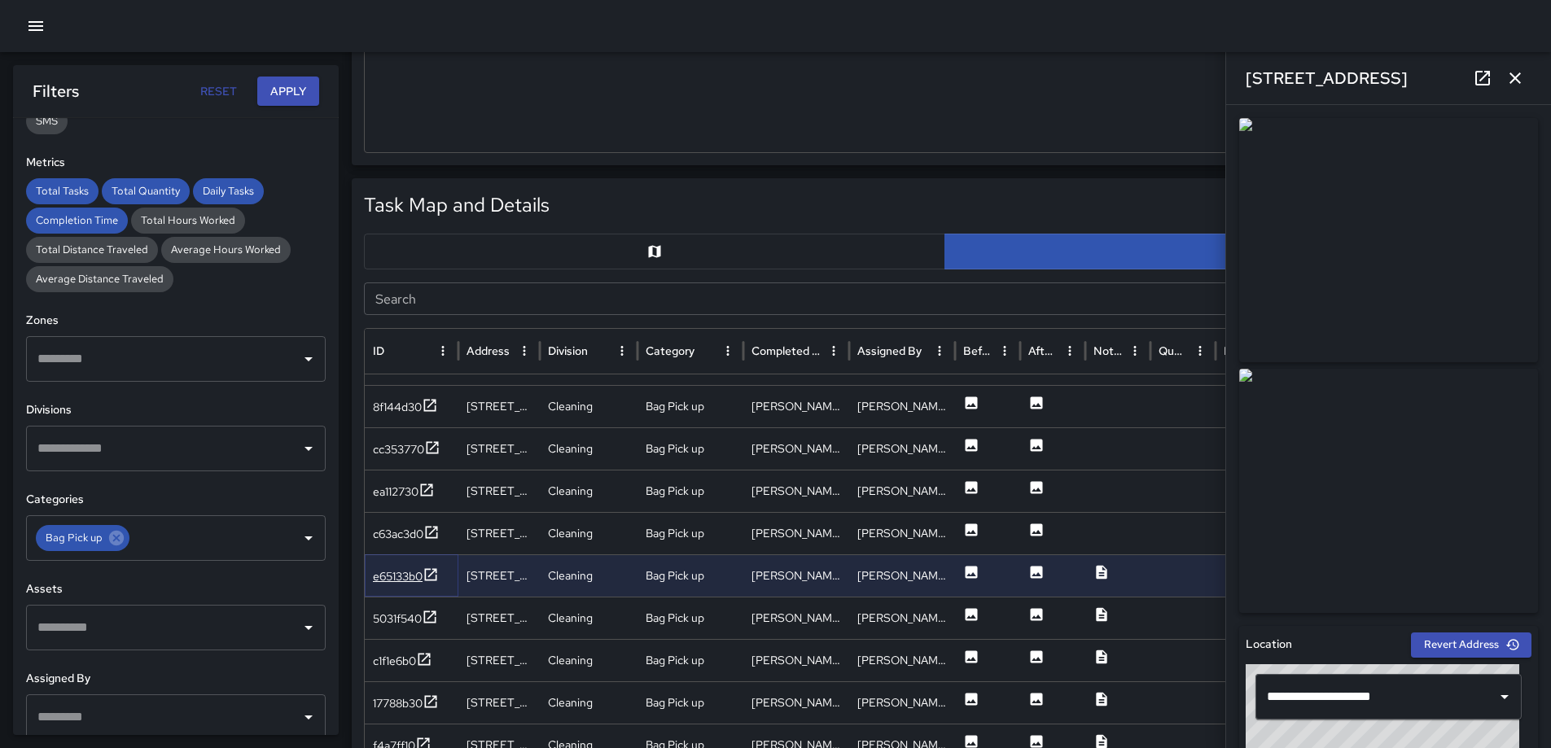
scroll to position [1205, 0]
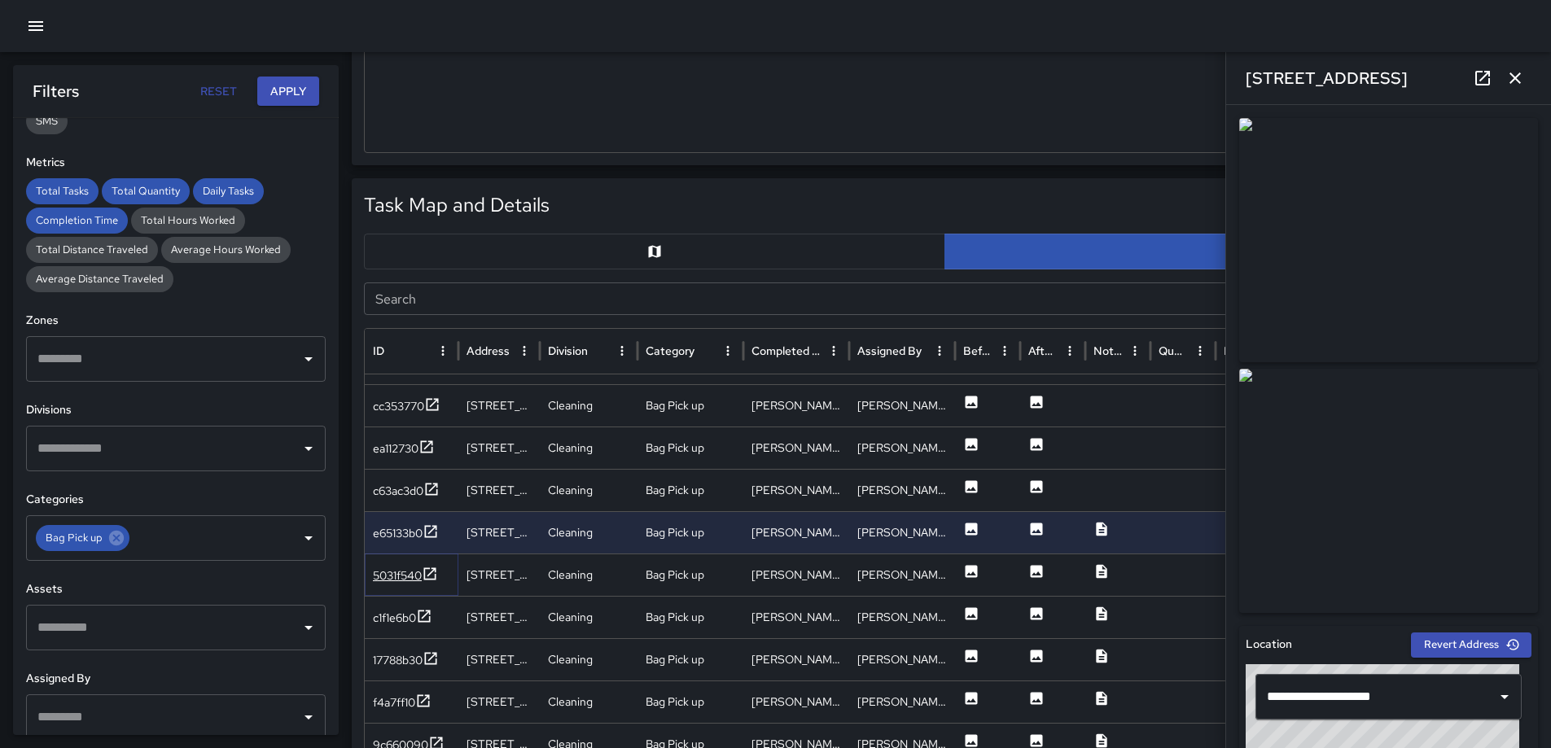
click at [429, 575] on icon at bounding box center [430, 574] width 16 height 16
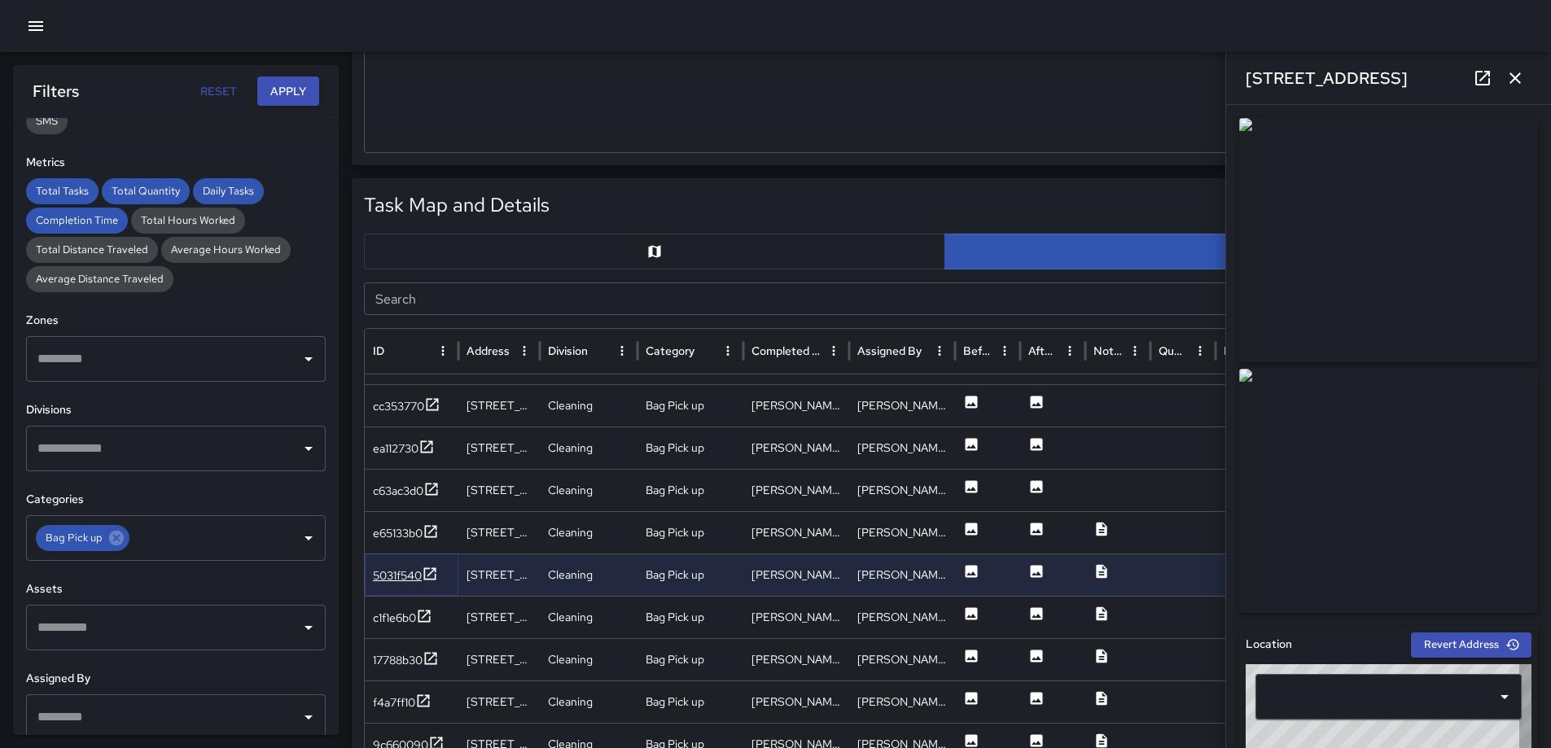
type input "**********"
click at [429, 609] on icon at bounding box center [424, 616] width 16 height 16
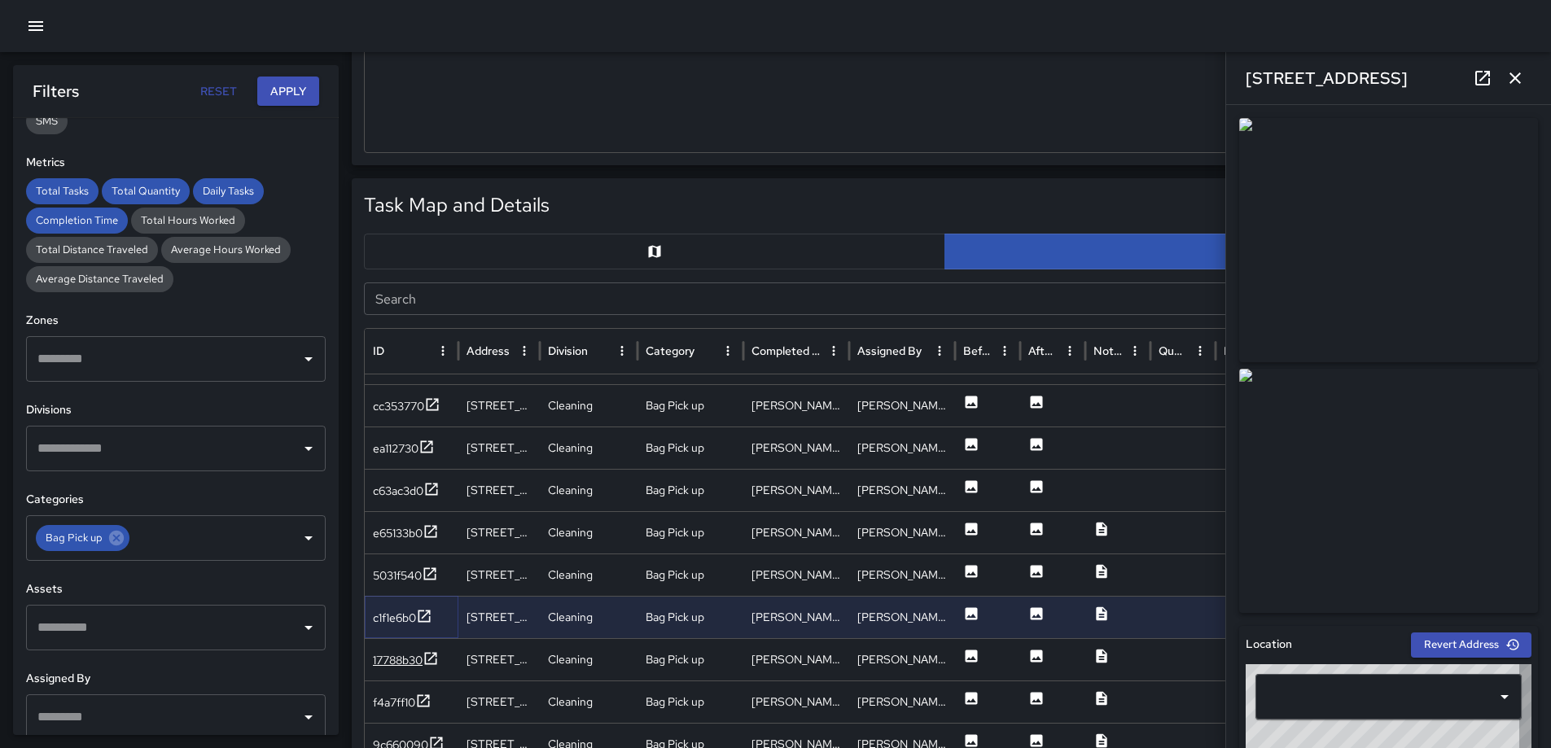
type input "**********"
click at [437, 654] on icon at bounding box center [431, 658] width 12 height 12
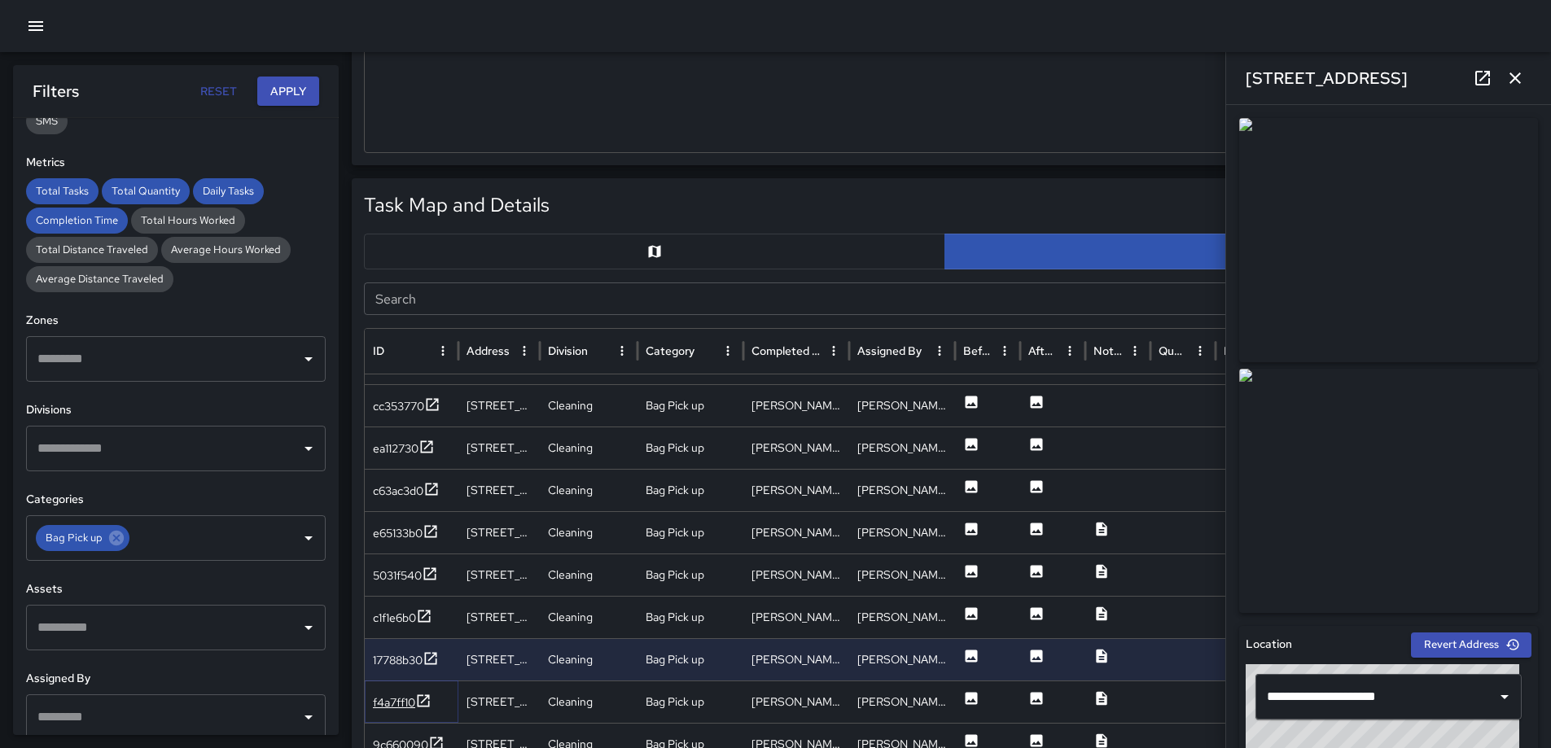
click at [430, 698] on icon at bounding box center [424, 701] width 12 height 12
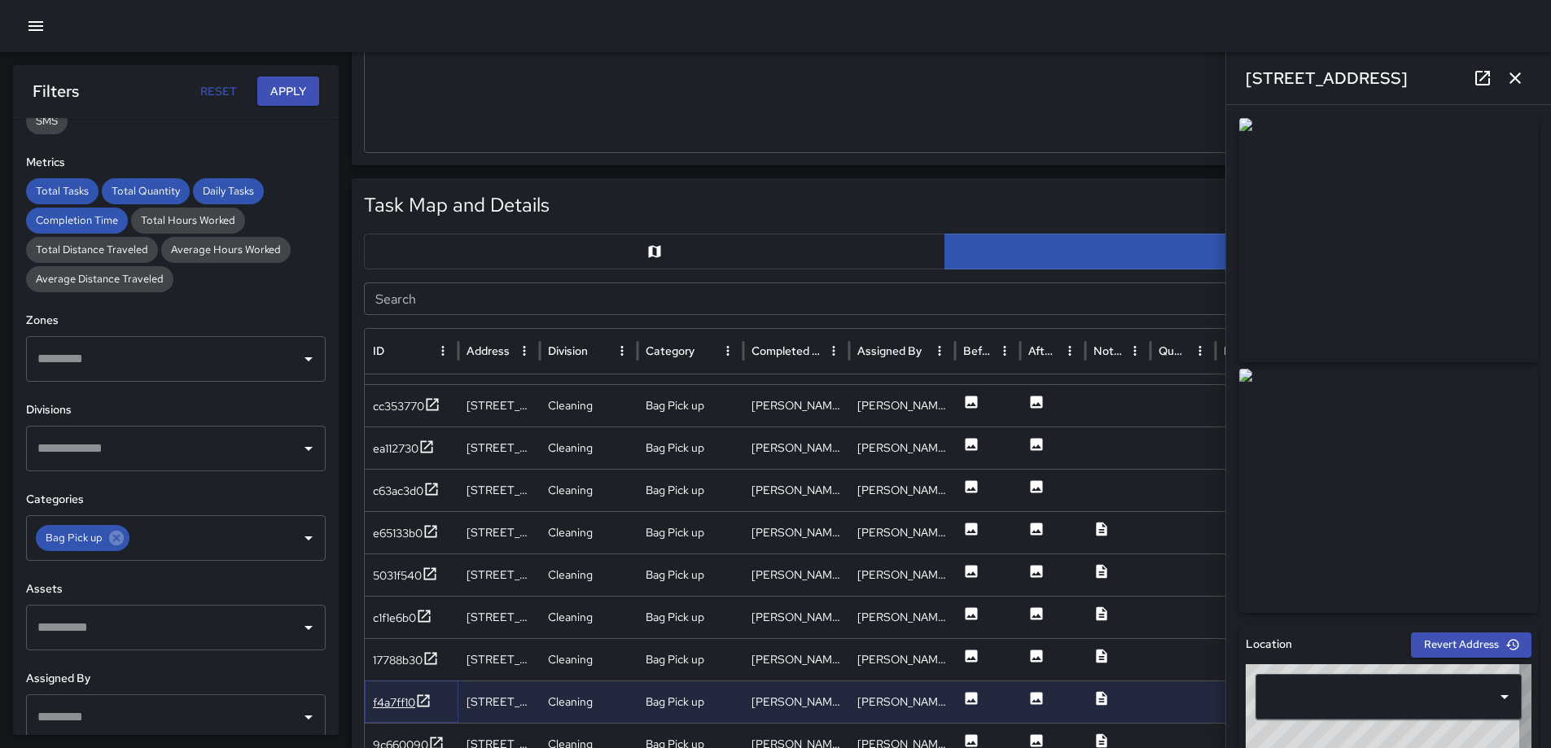
type input "**********"
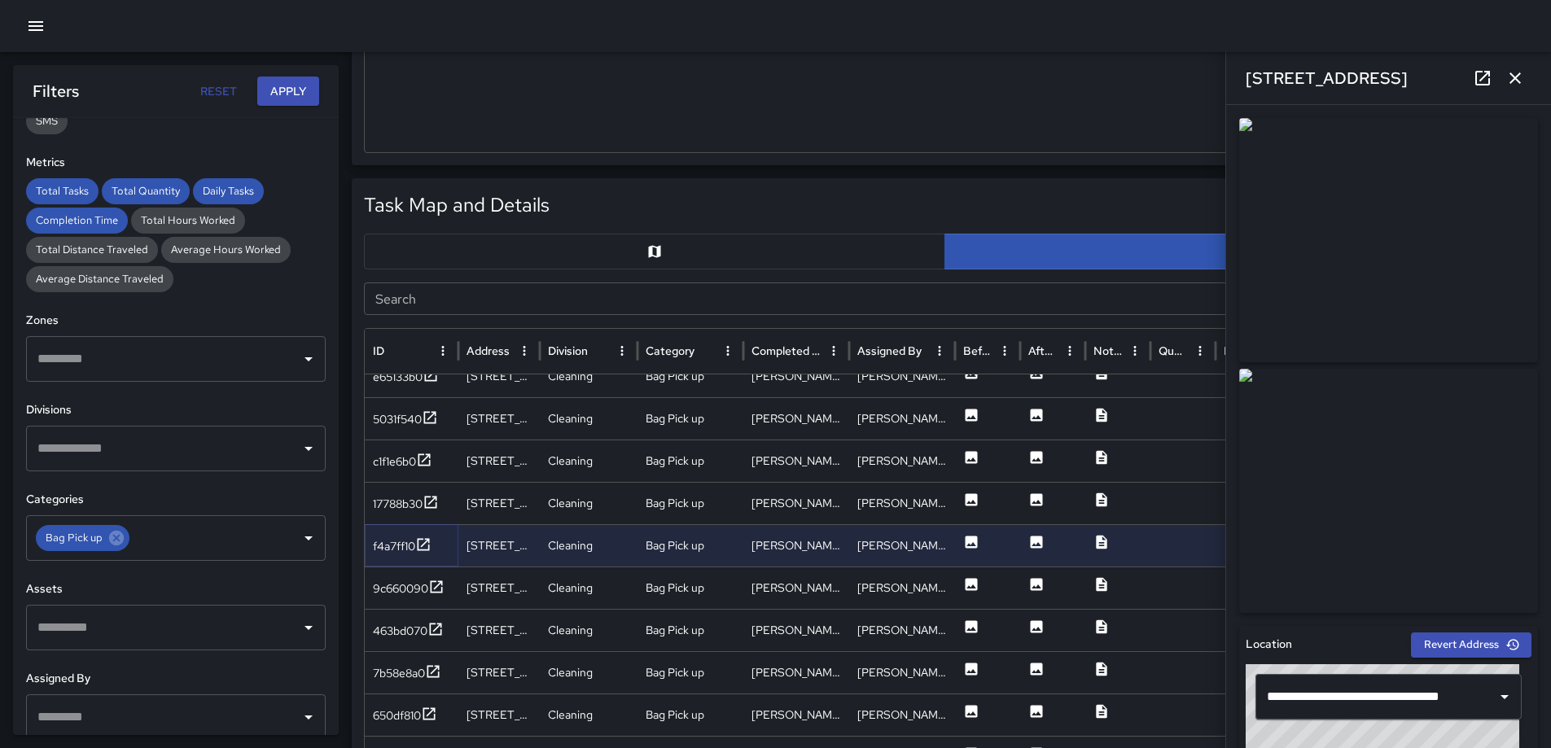
scroll to position [1356, 0]
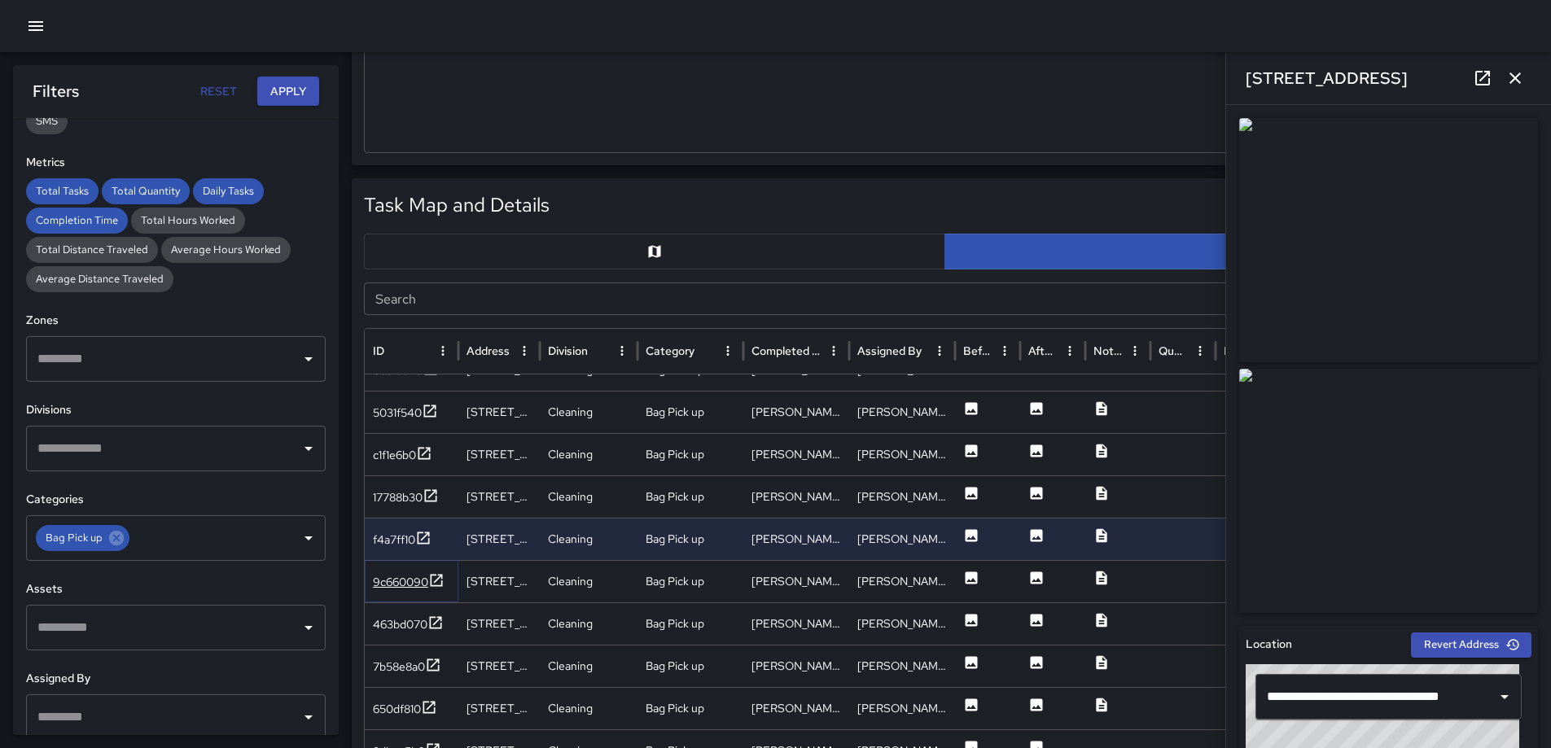
click at [432, 577] on icon at bounding box center [437, 580] width 12 height 12
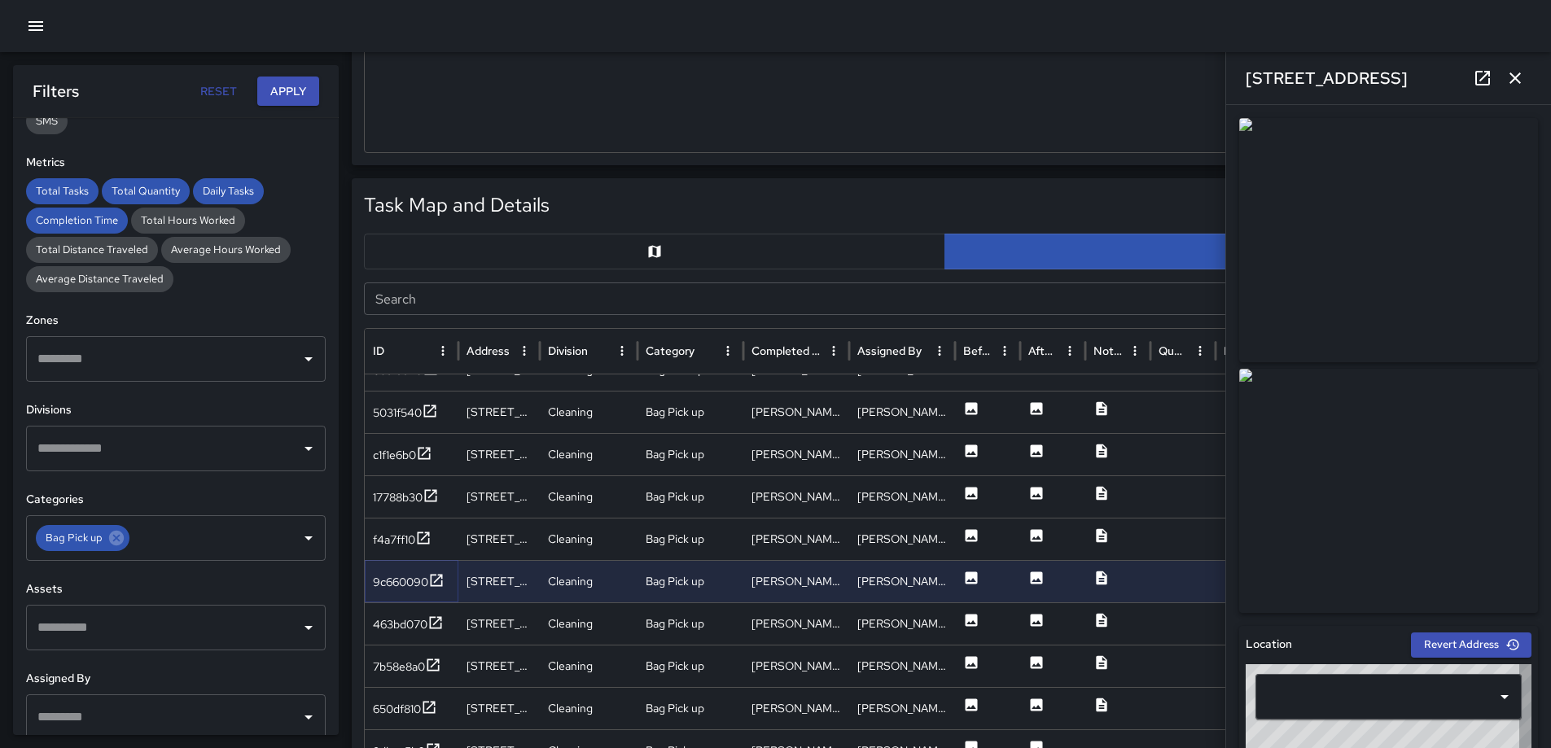
type input "**********"
click at [433, 619] on icon at bounding box center [436, 623] width 16 height 16
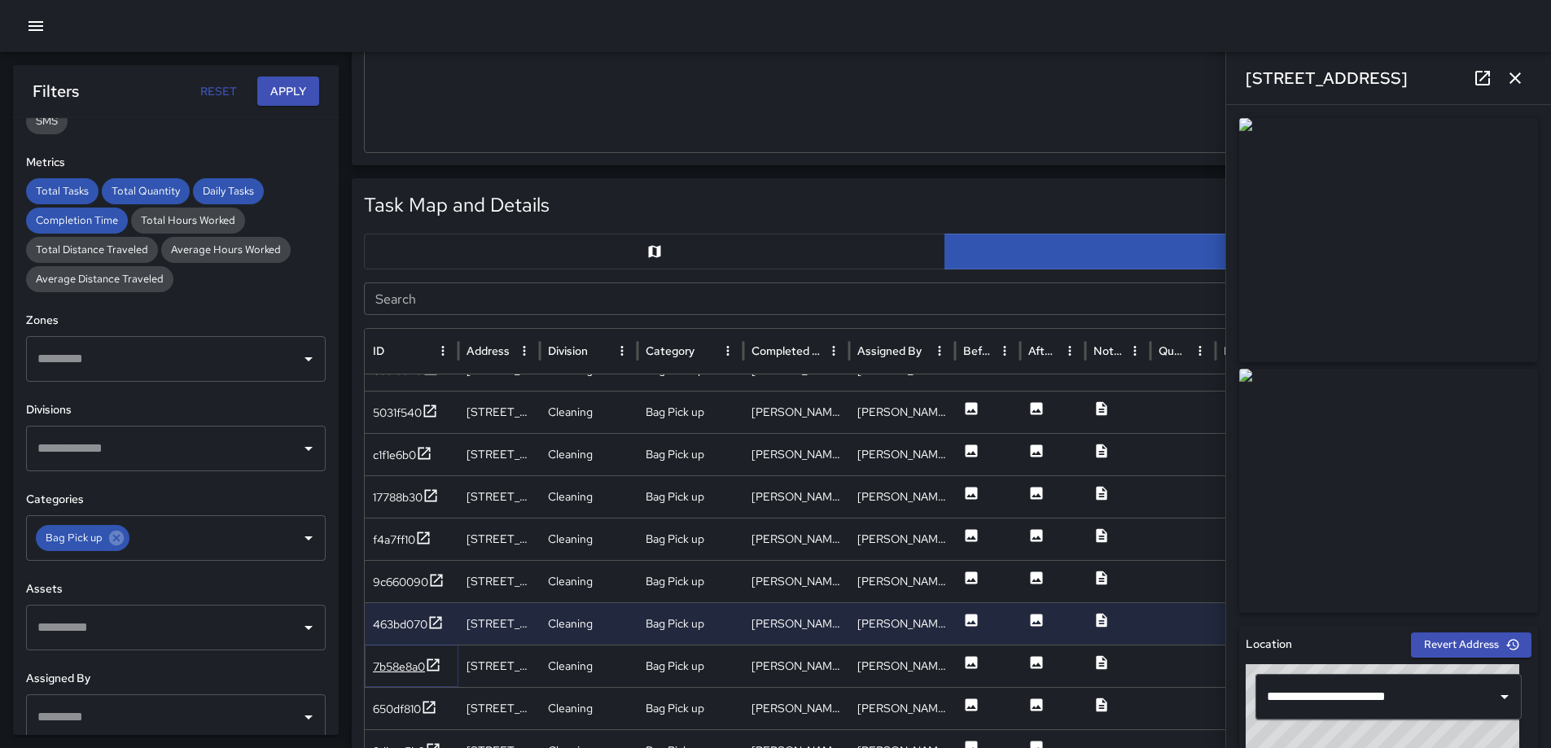
click at [437, 662] on icon at bounding box center [433, 665] width 16 height 16
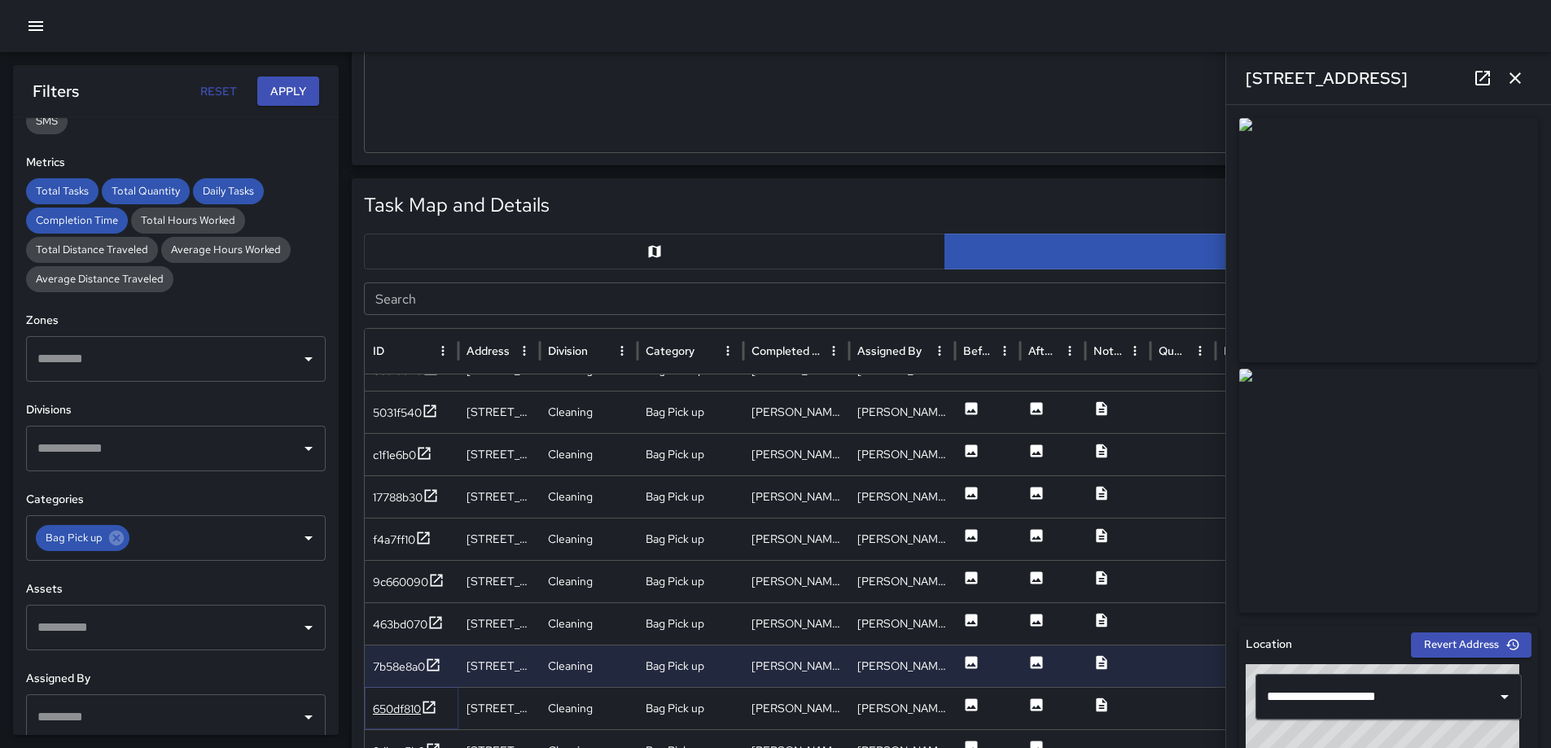
click at [435, 704] on icon at bounding box center [429, 708] width 16 height 16
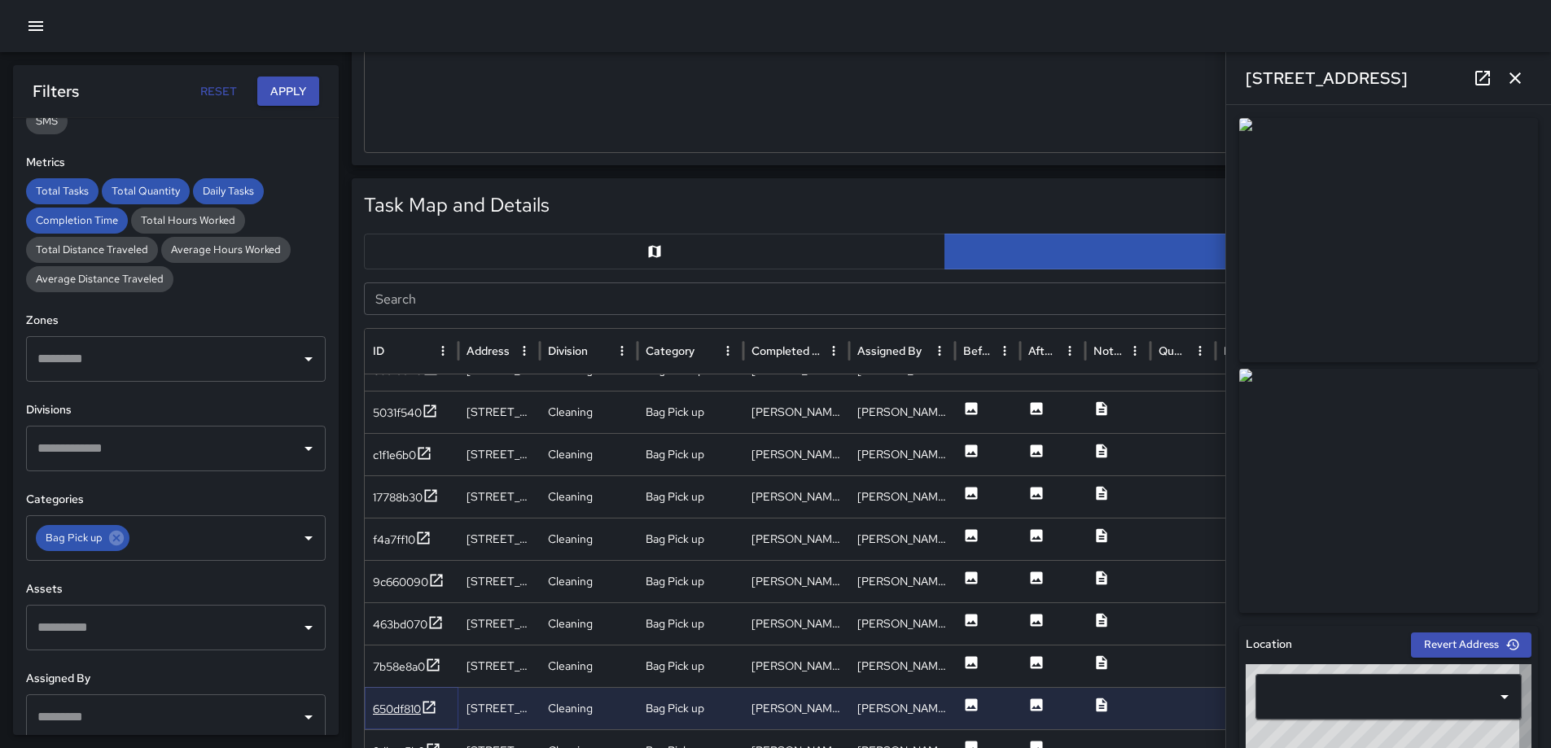
type input "**********"
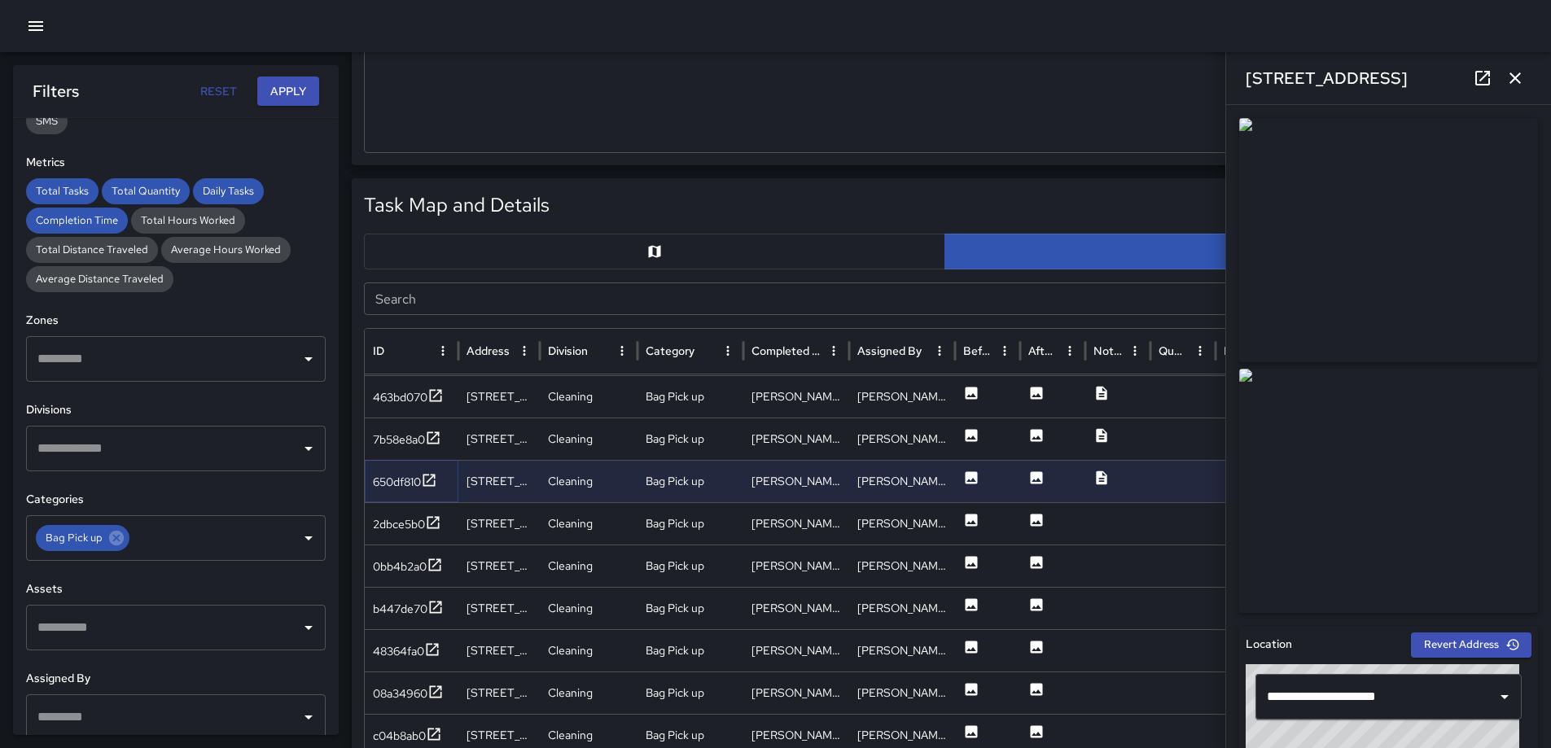
scroll to position [1582, 0]
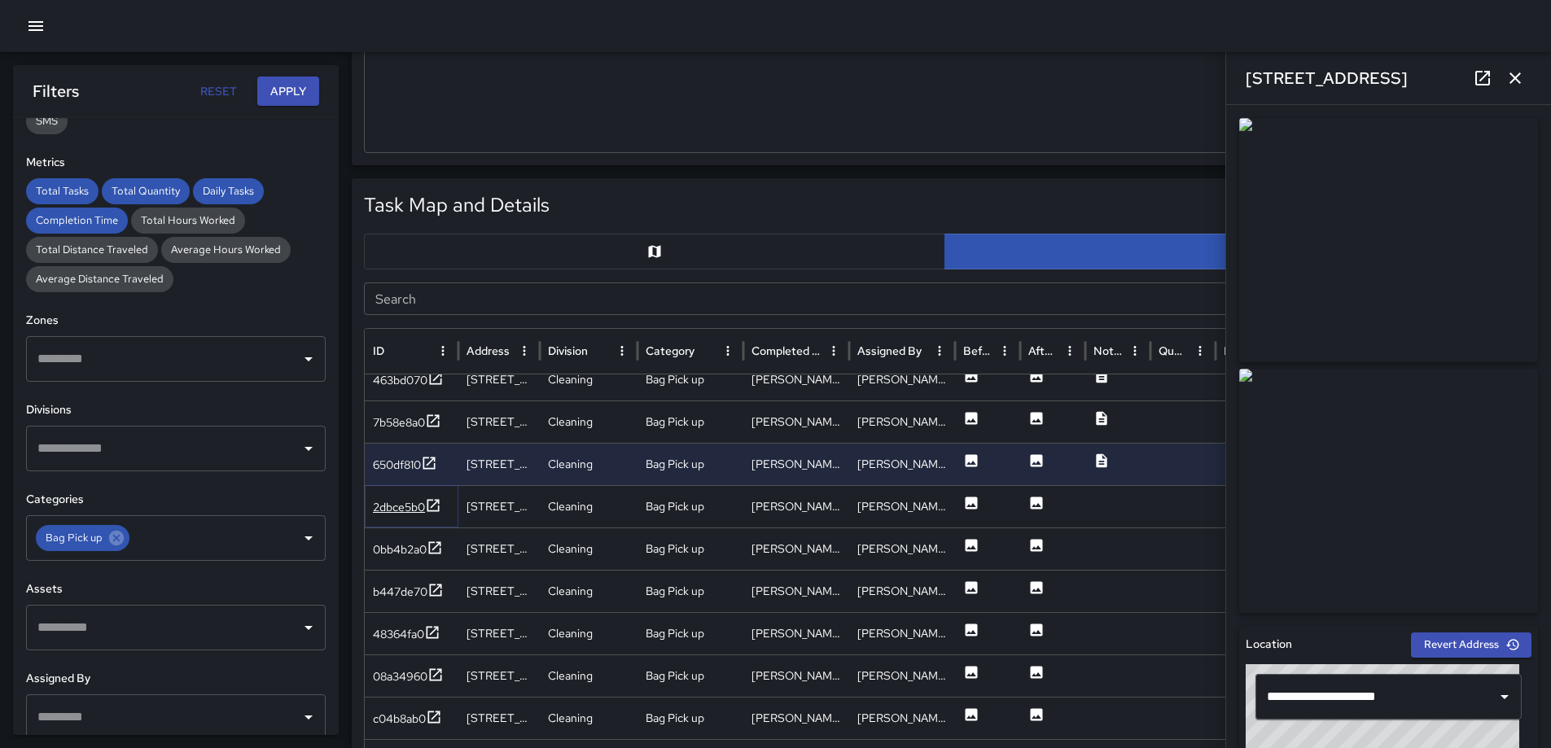
click at [441, 502] on icon at bounding box center [433, 506] width 16 height 16
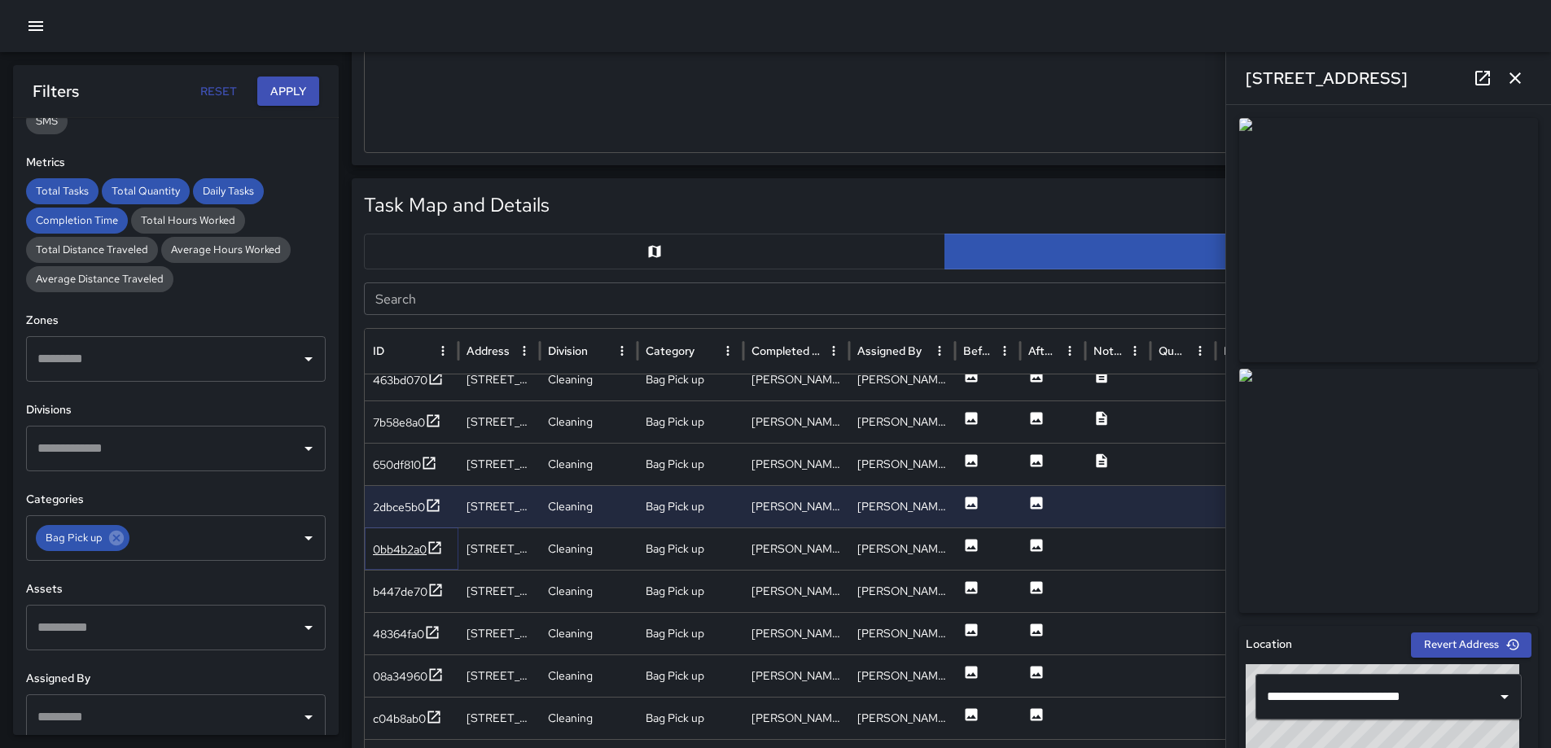
click at [433, 547] on icon at bounding box center [435, 548] width 16 height 16
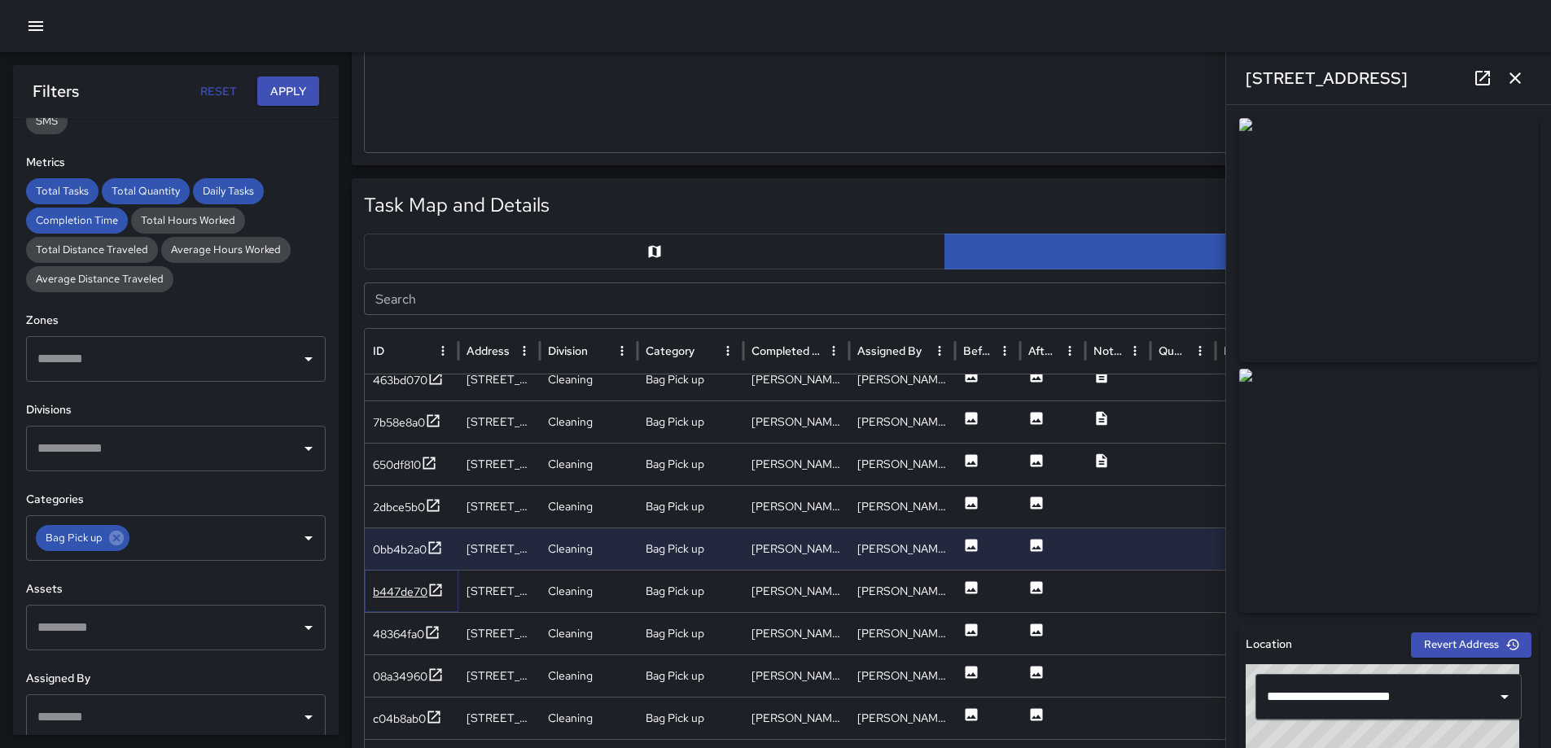
click at [435, 593] on icon at bounding box center [436, 590] width 16 height 16
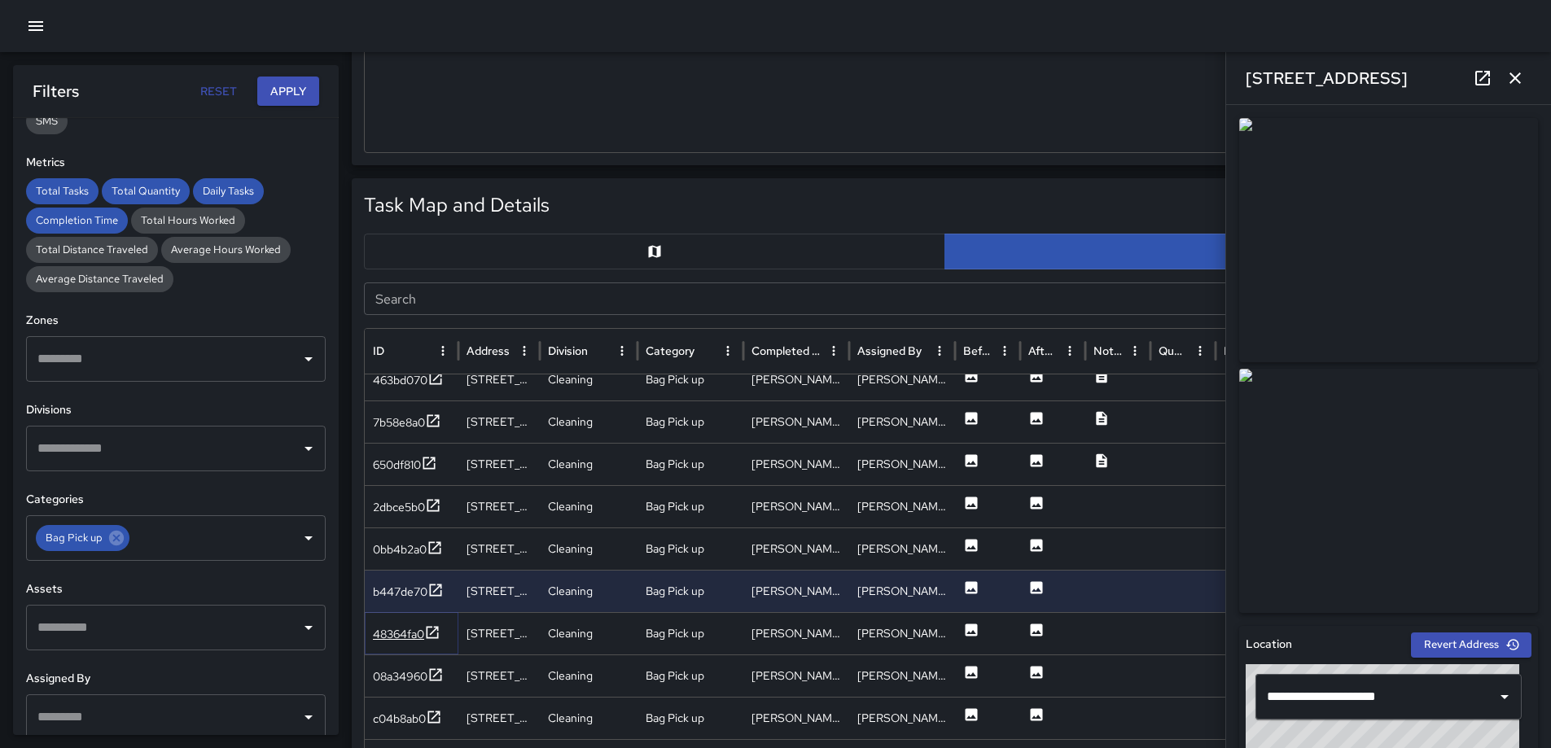
click at [434, 629] on icon at bounding box center [432, 633] width 16 height 16
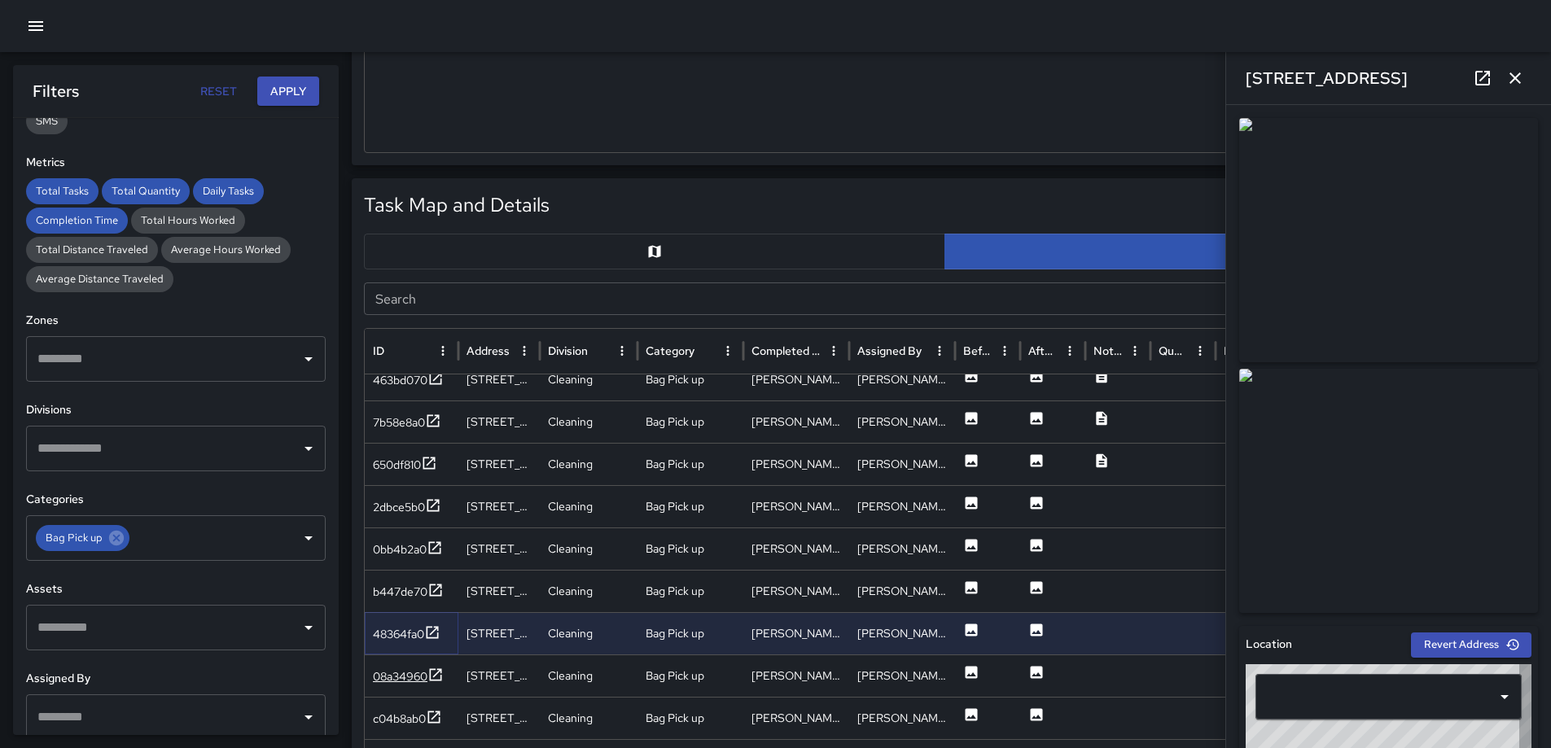
type input "**********"
click at [437, 667] on icon at bounding box center [436, 675] width 16 height 16
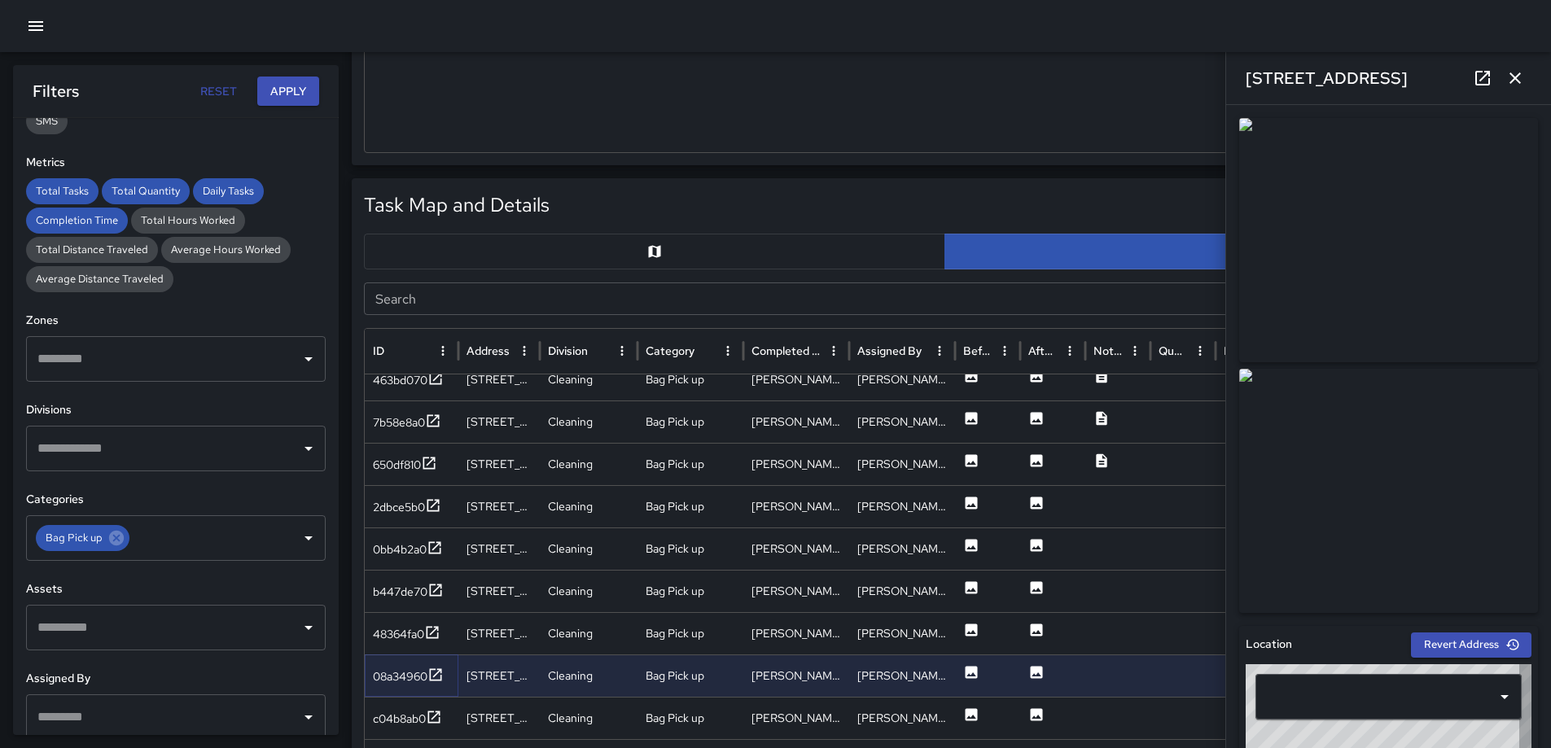
type input "**********"
click at [437, 713] on icon at bounding box center [434, 717] width 16 height 16
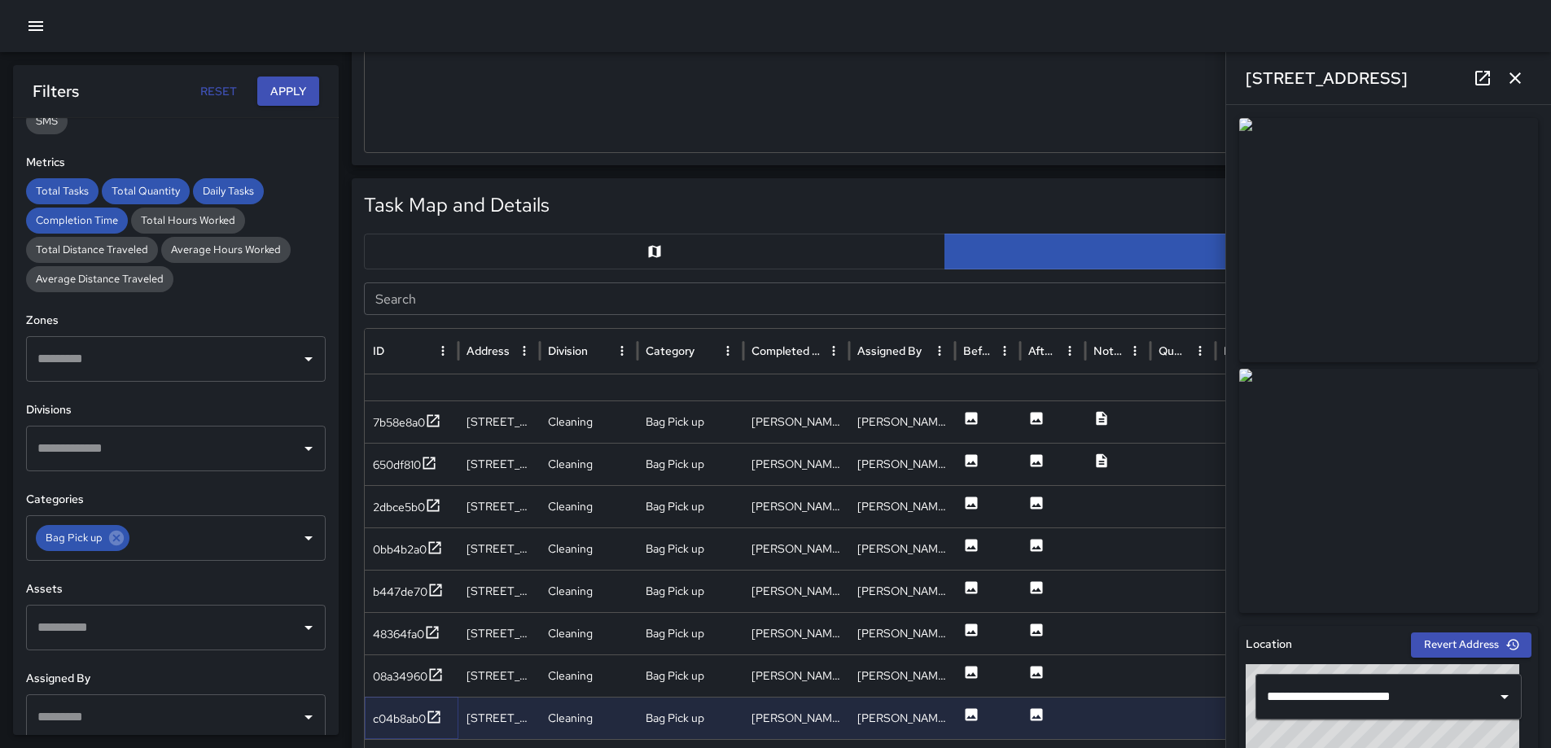
scroll to position [1732, 0]
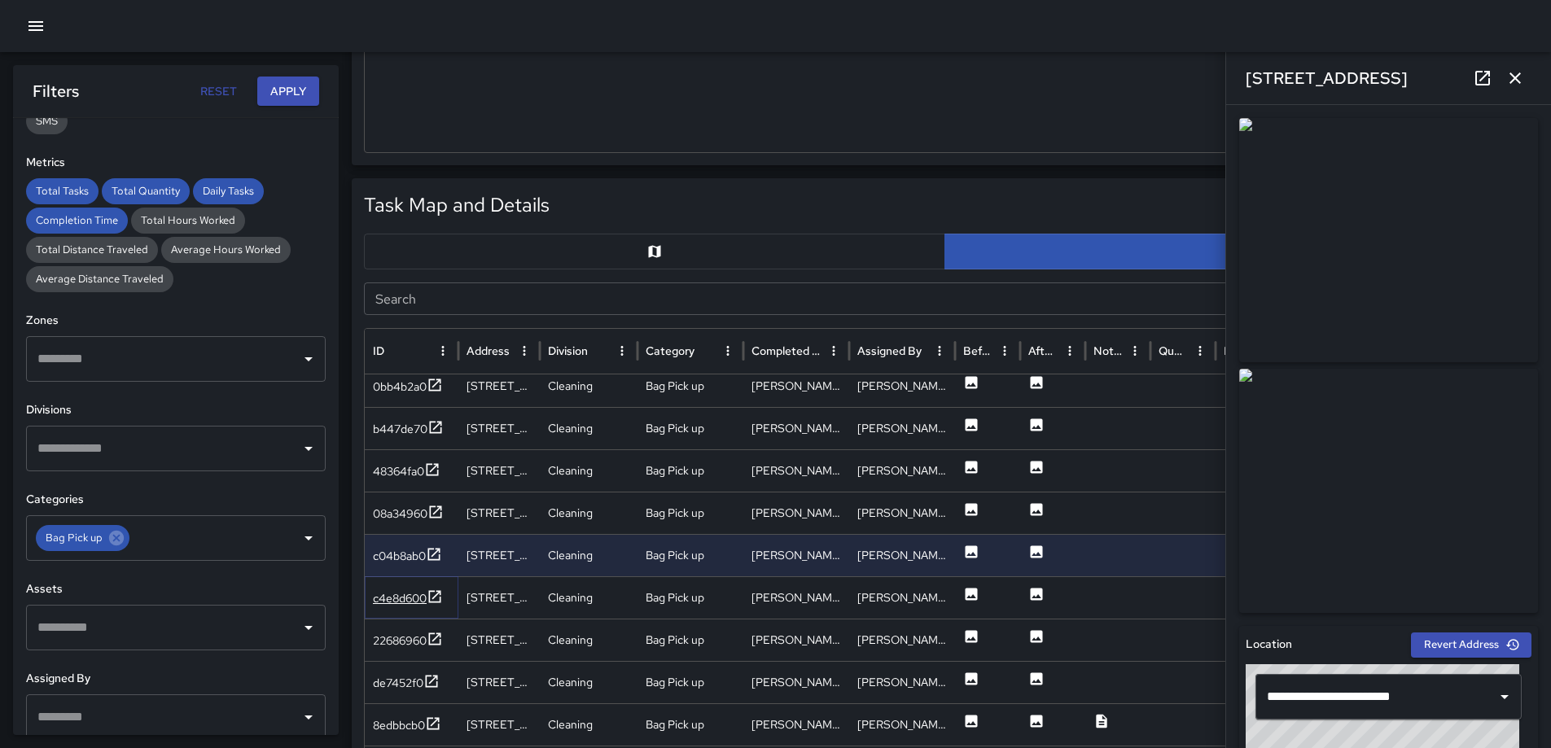
click at [436, 595] on icon at bounding box center [435, 597] width 16 height 16
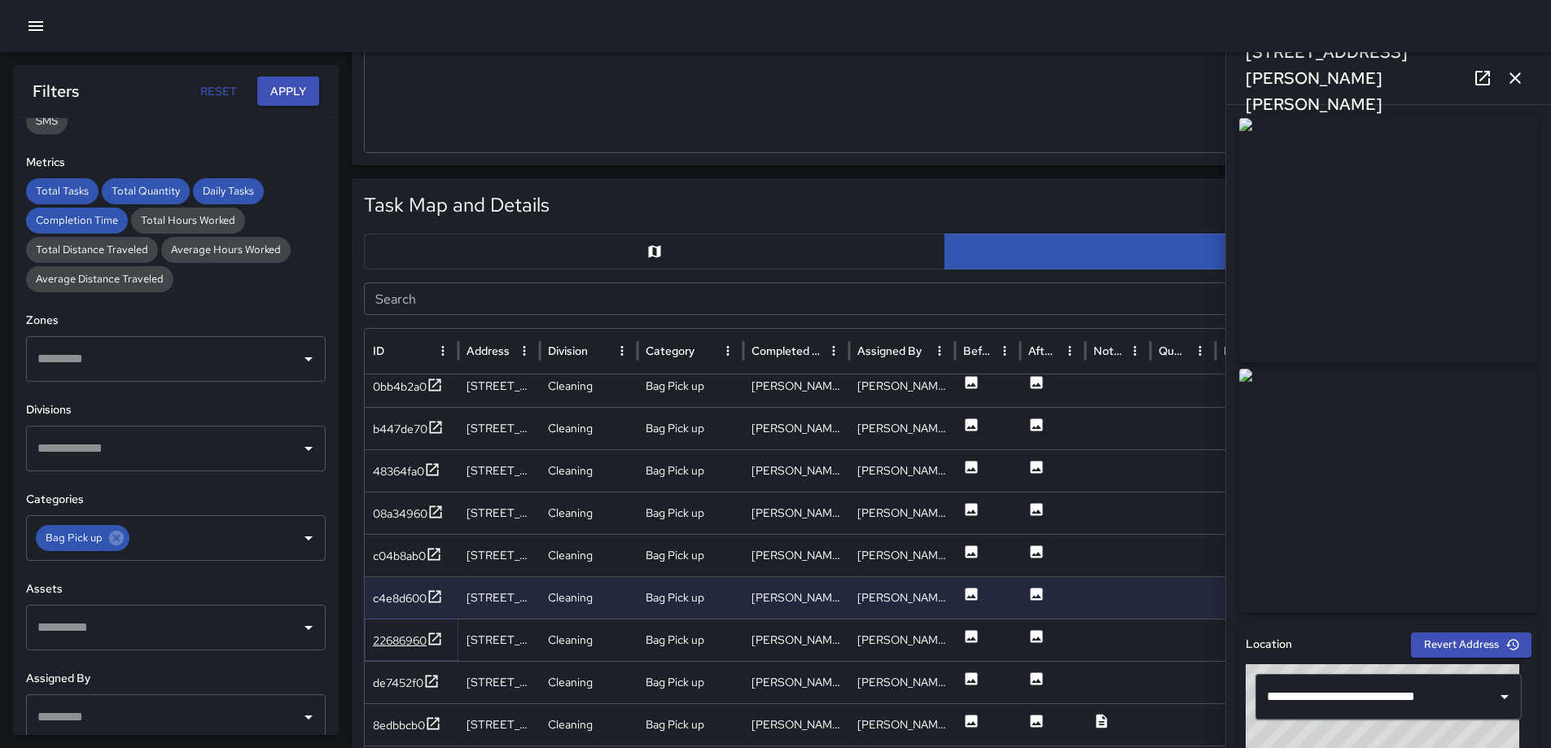
click at [437, 635] on icon at bounding box center [435, 639] width 16 height 16
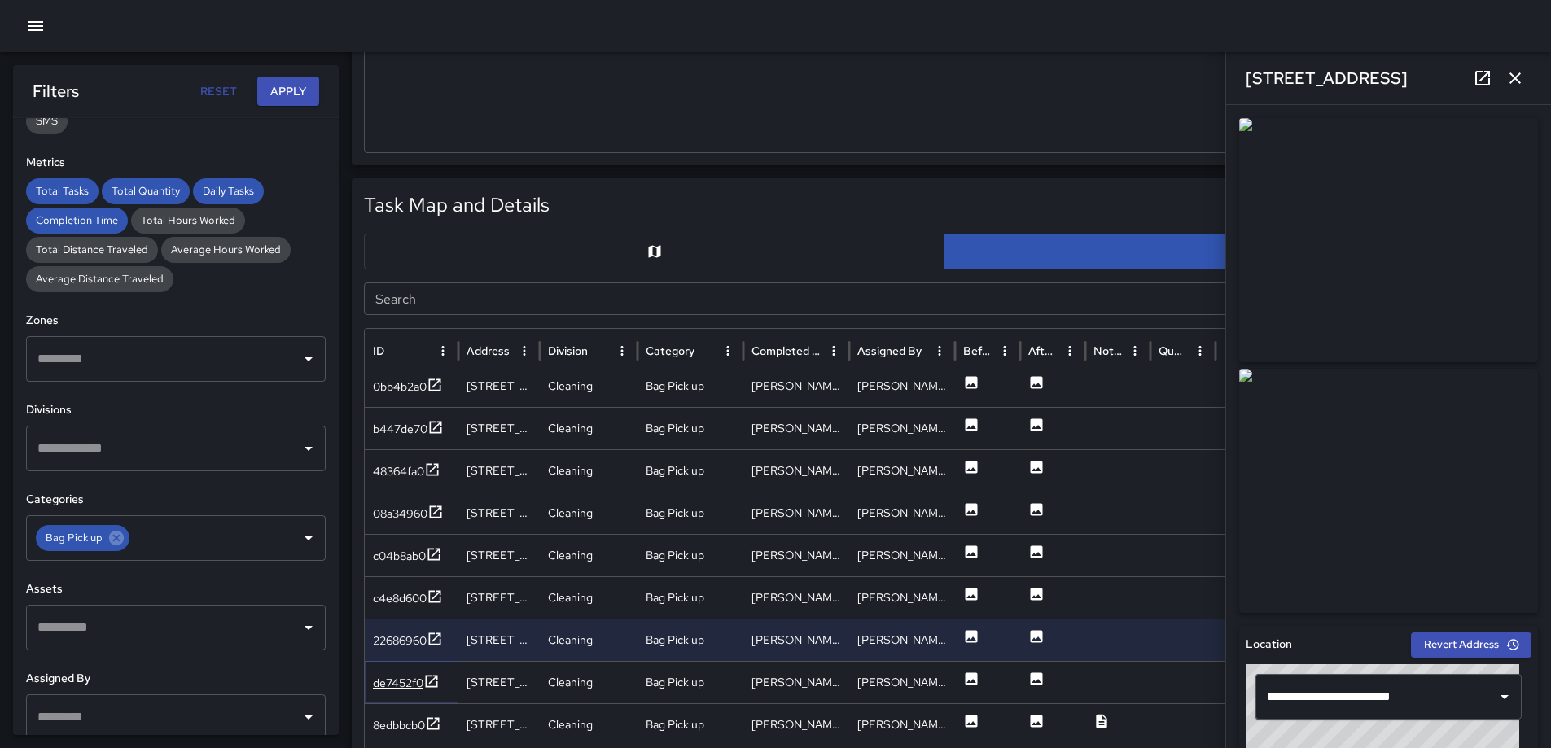
click at [436, 678] on icon at bounding box center [432, 681] width 12 height 12
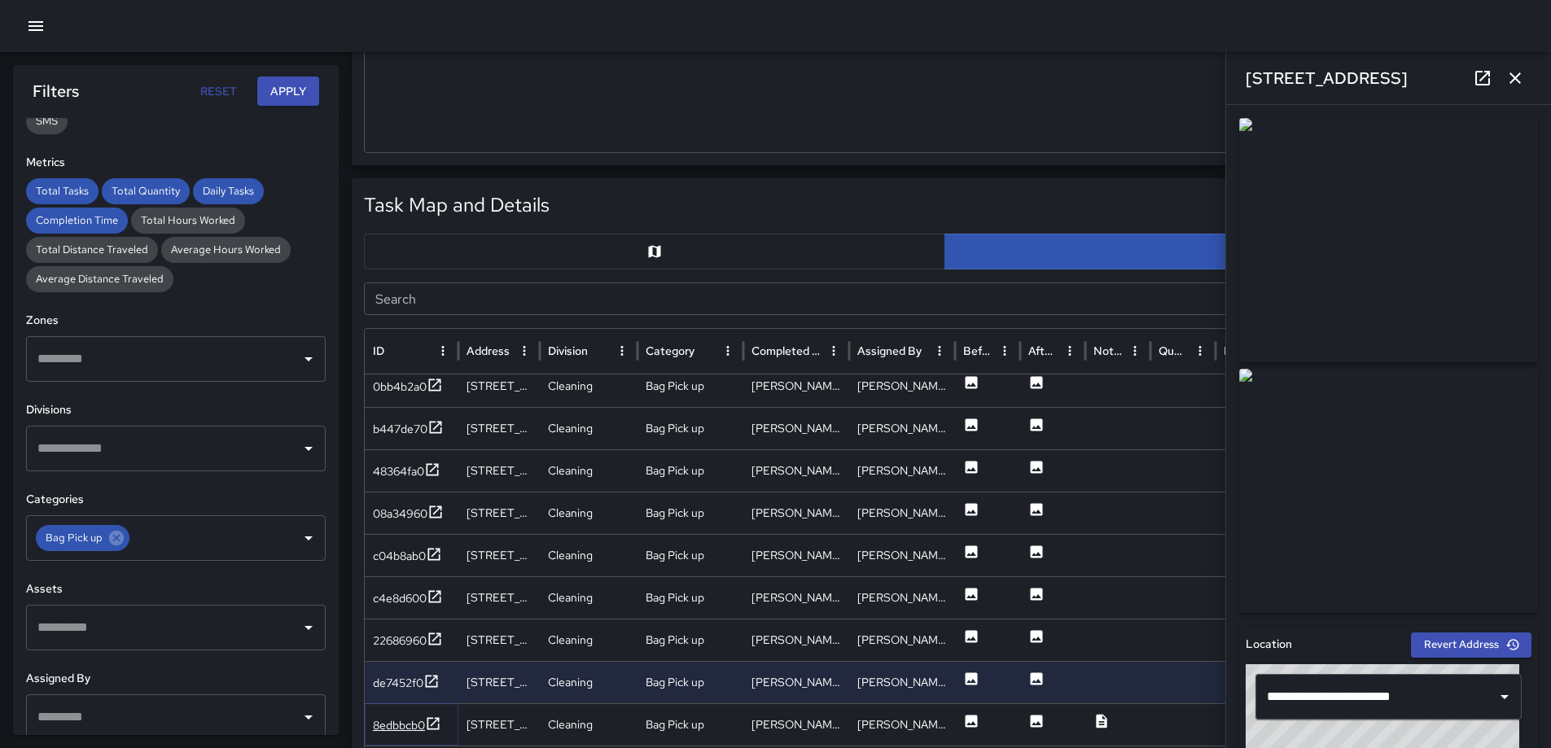
click at [434, 719] on icon at bounding box center [433, 724] width 16 height 16
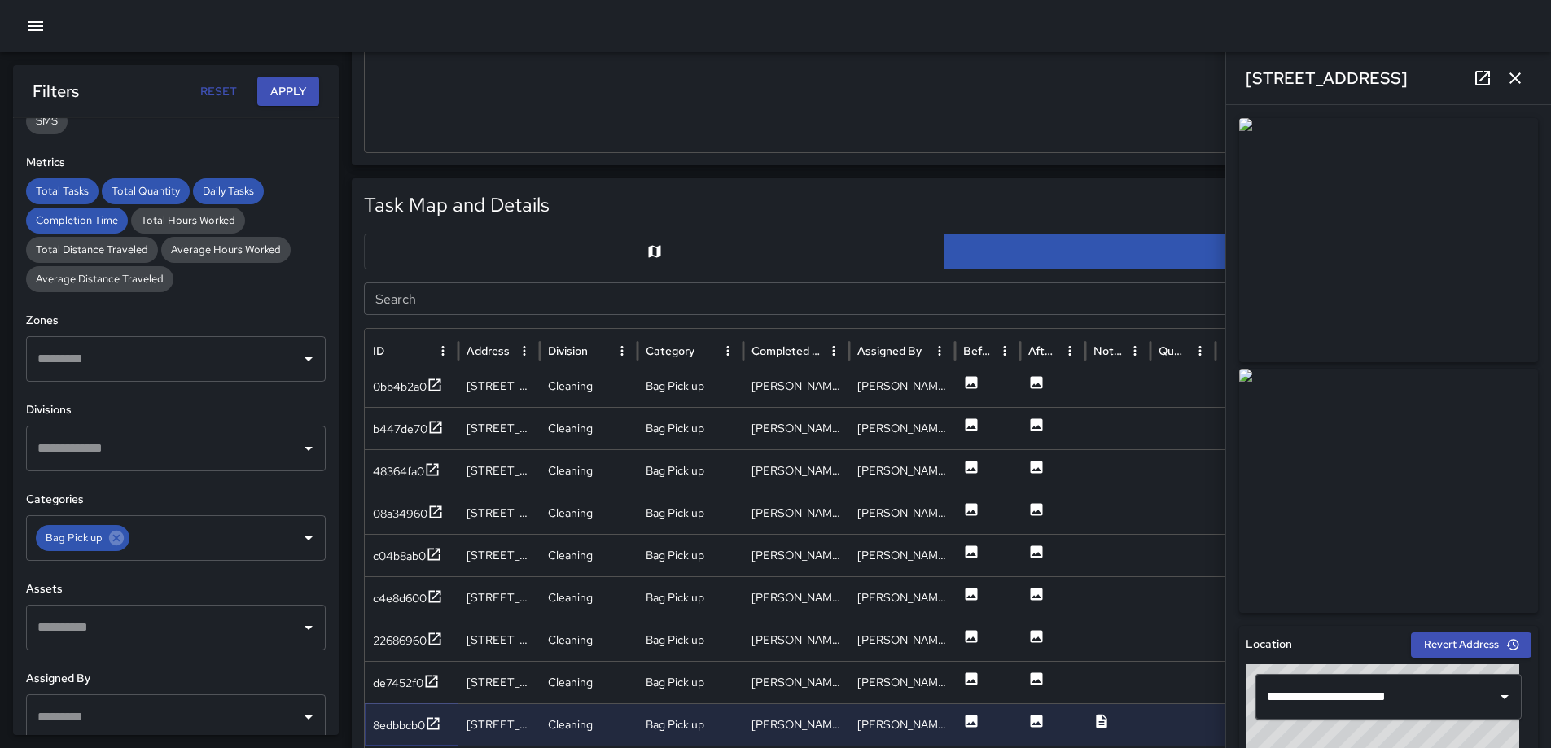
scroll to position [1797, 0]
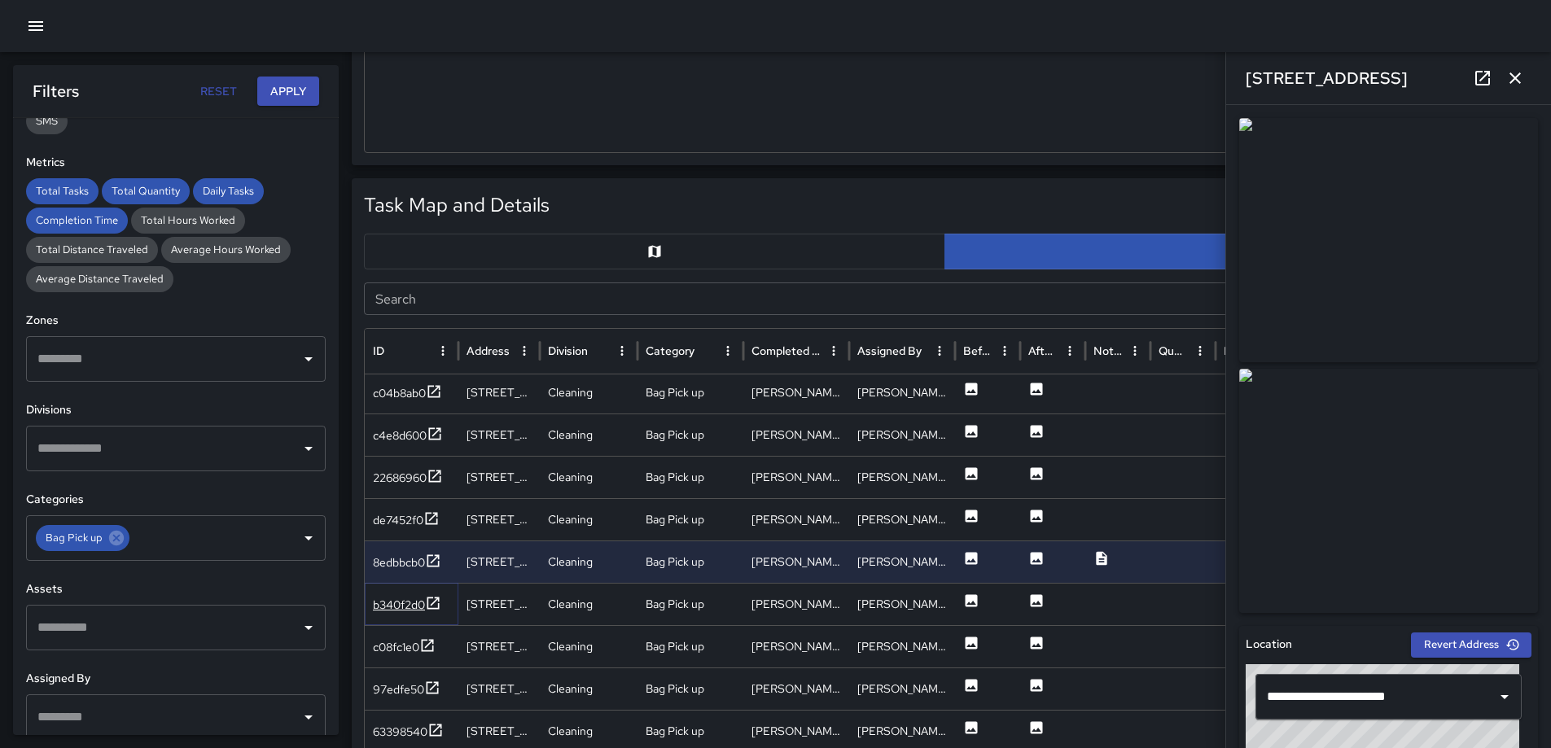
click at [437, 602] on icon at bounding box center [434, 603] width 12 height 12
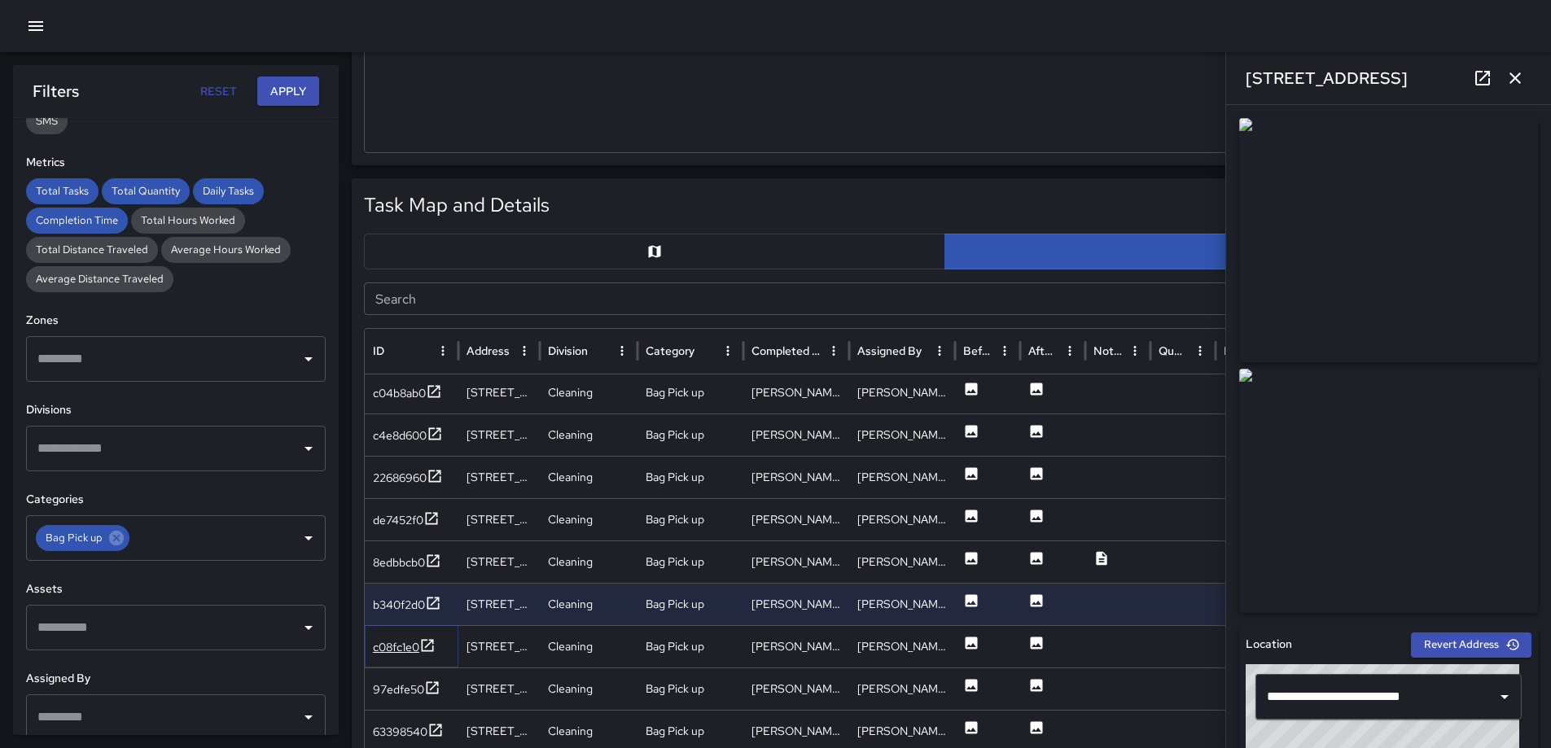
click at [430, 646] on icon at bounding box center [427, 646] width 16 height 16
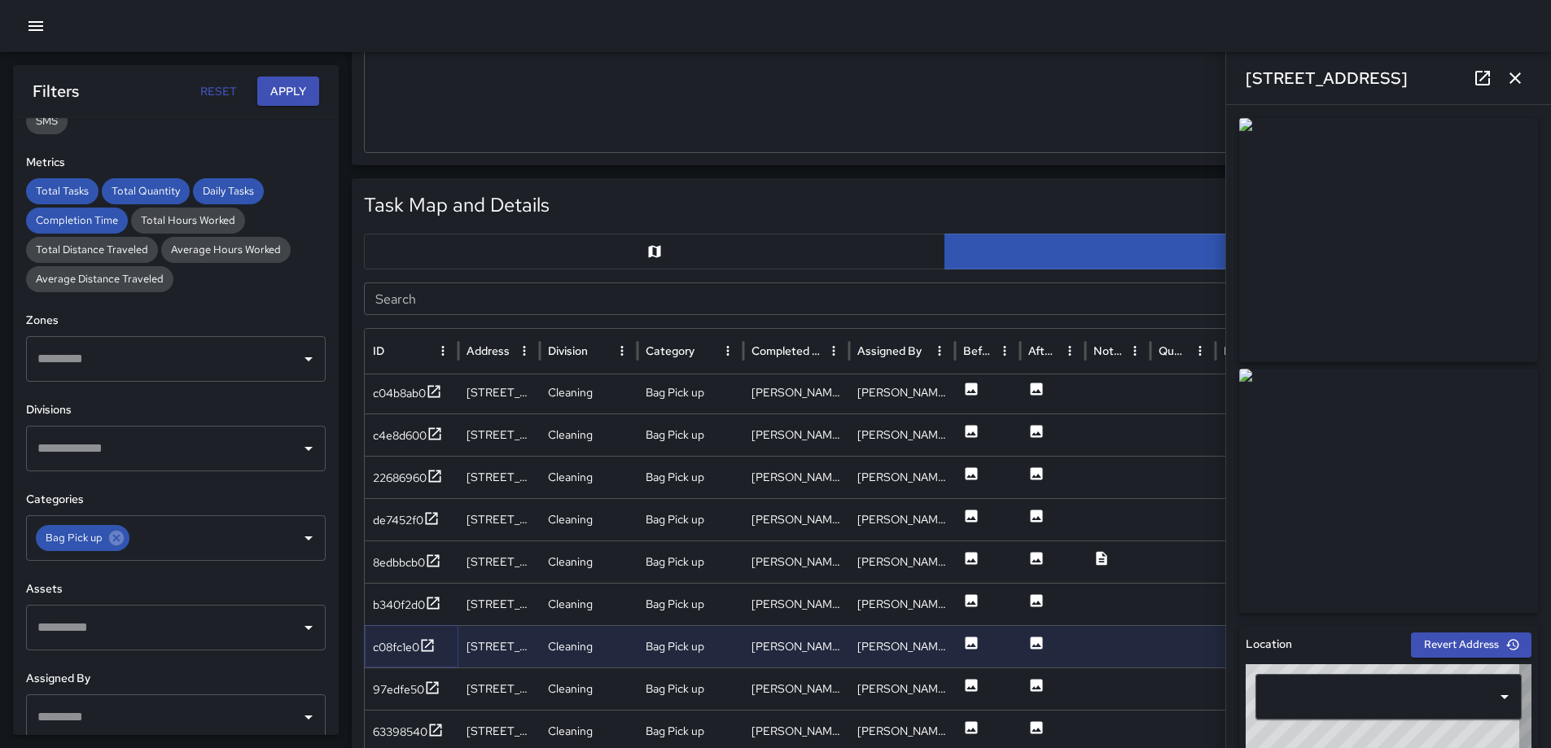
type input "**********"
click at [433, 682] on icon at bounding box center [432, 688] width 16 height 16
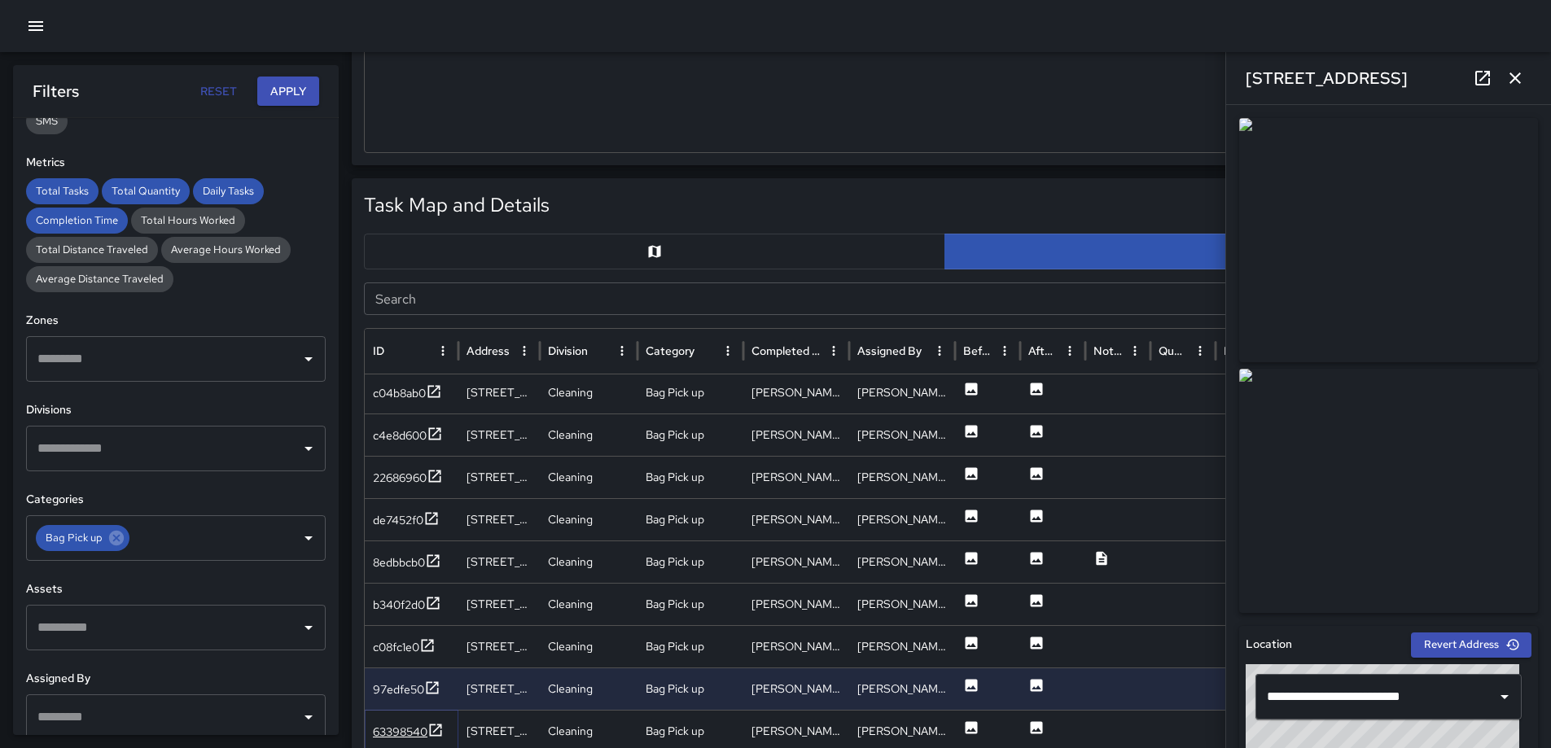
click at [444, 724] on icon at bounding box center [436, 730] width 16 height 16
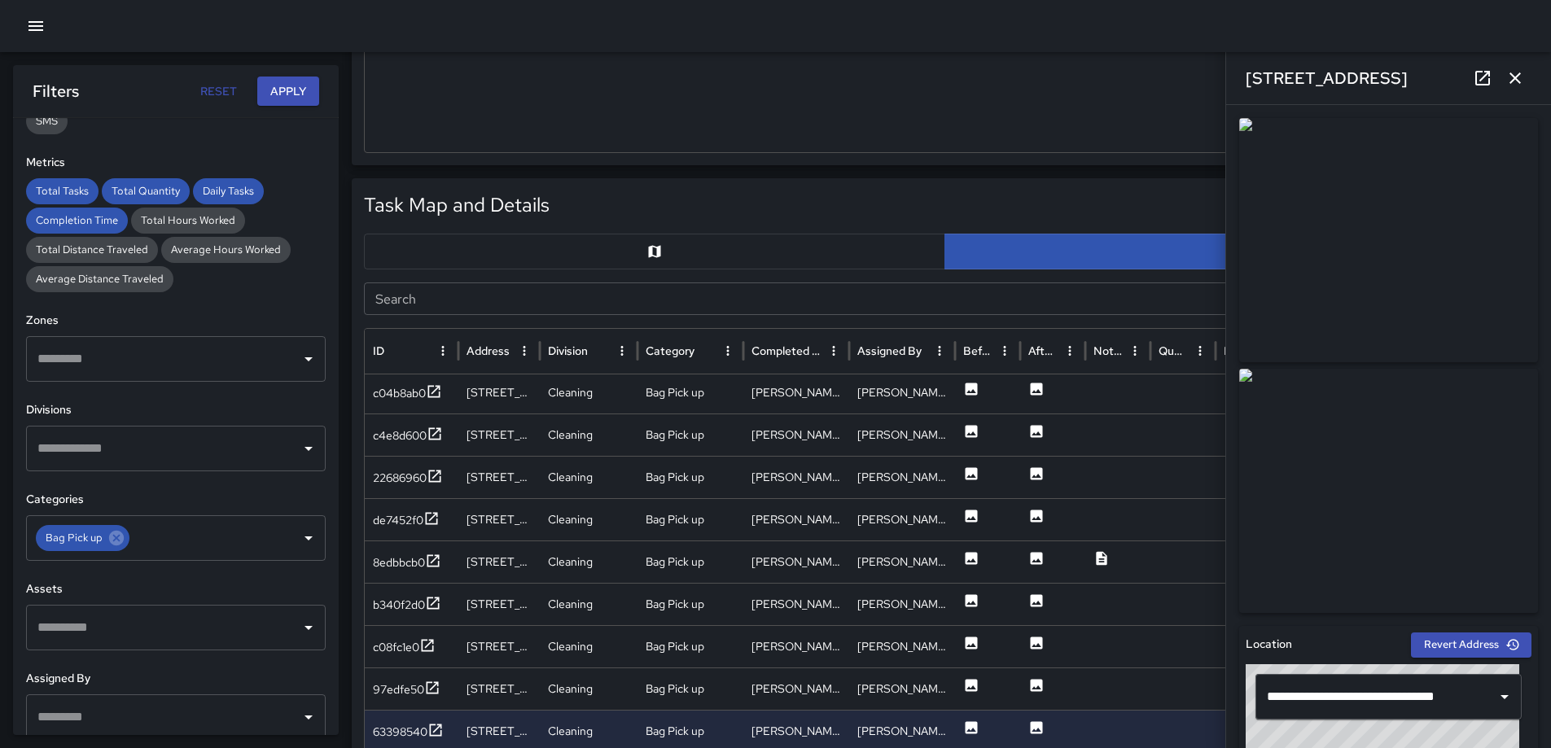
click at [1517, 69] on icon "button" at bounding box center [1516, 78] width 20 height 20
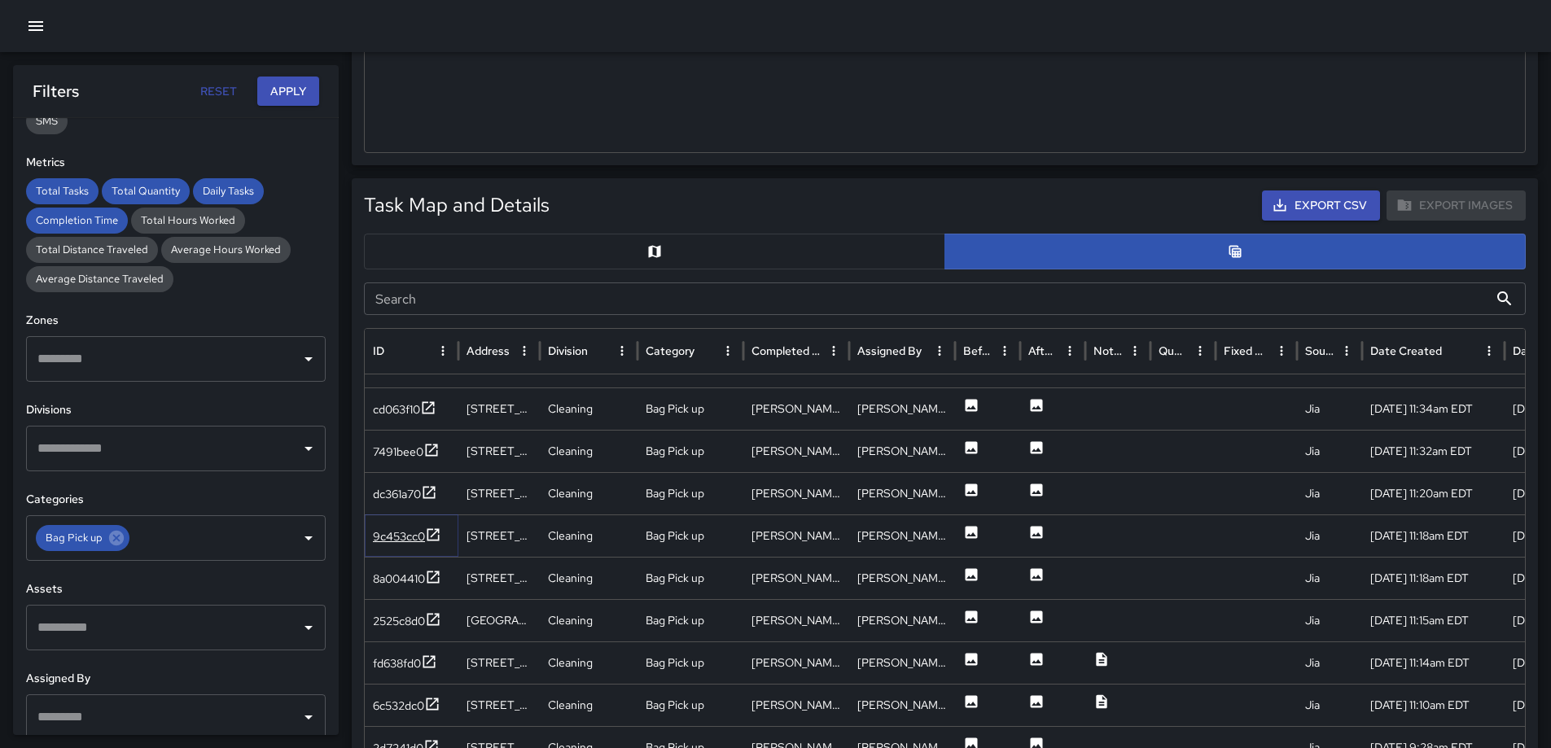
click at [439, 532] on icon at bounding box center [434, 535] width 12 height 12
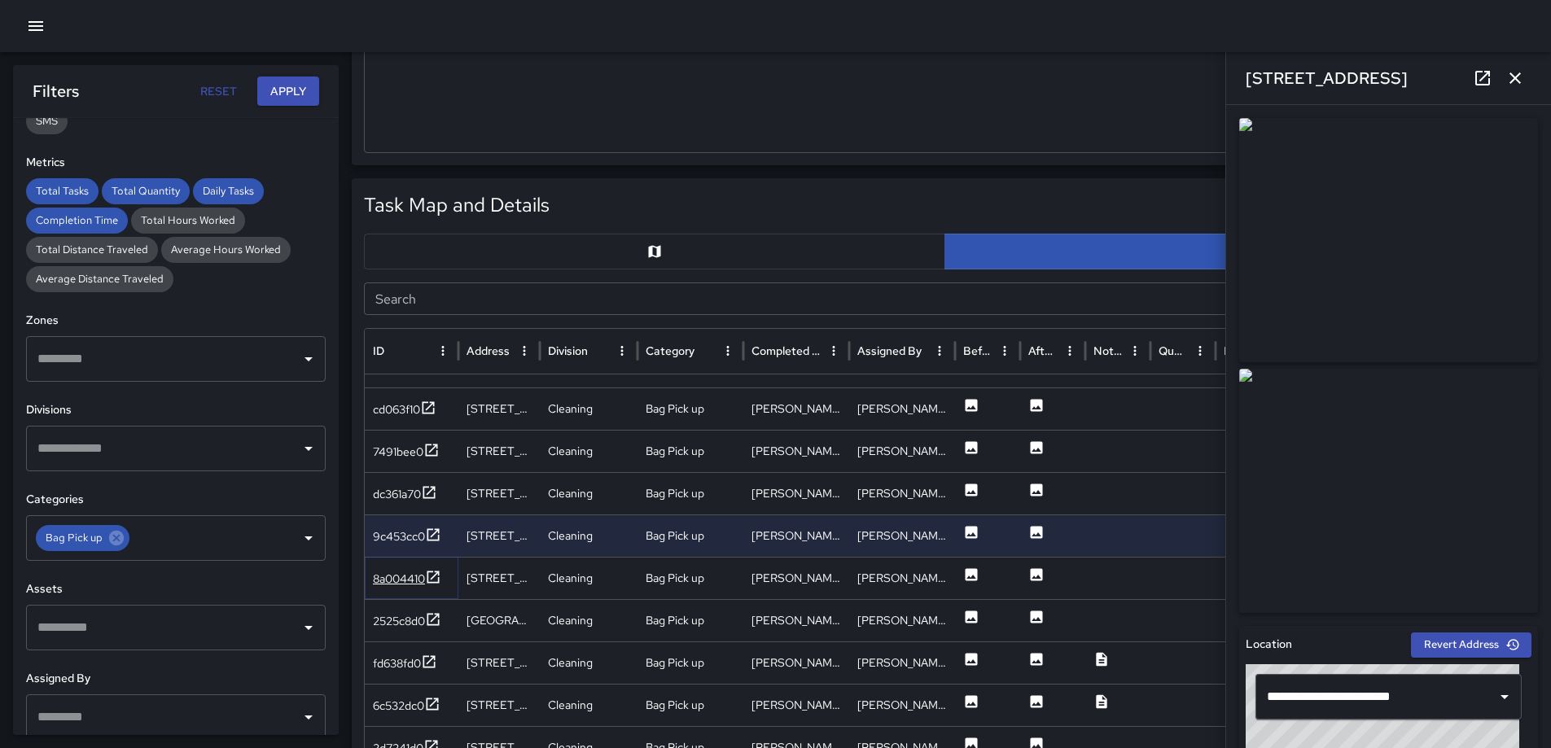
click at [437, 575] on icon at bounding box center [433, 577] width 16 height 16
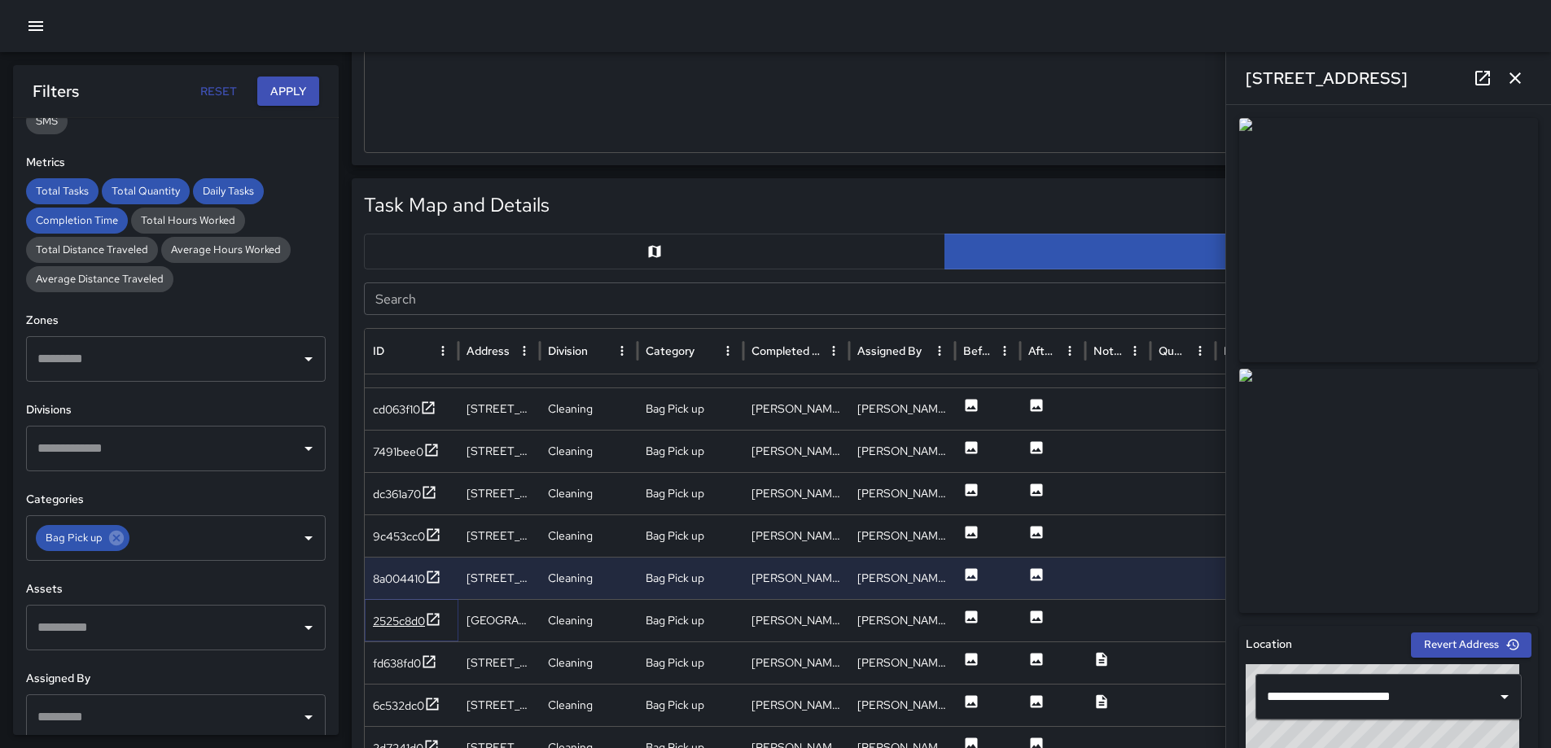
click at [432, 618] on icon at bounding box center [433, 620] width 16 height 16
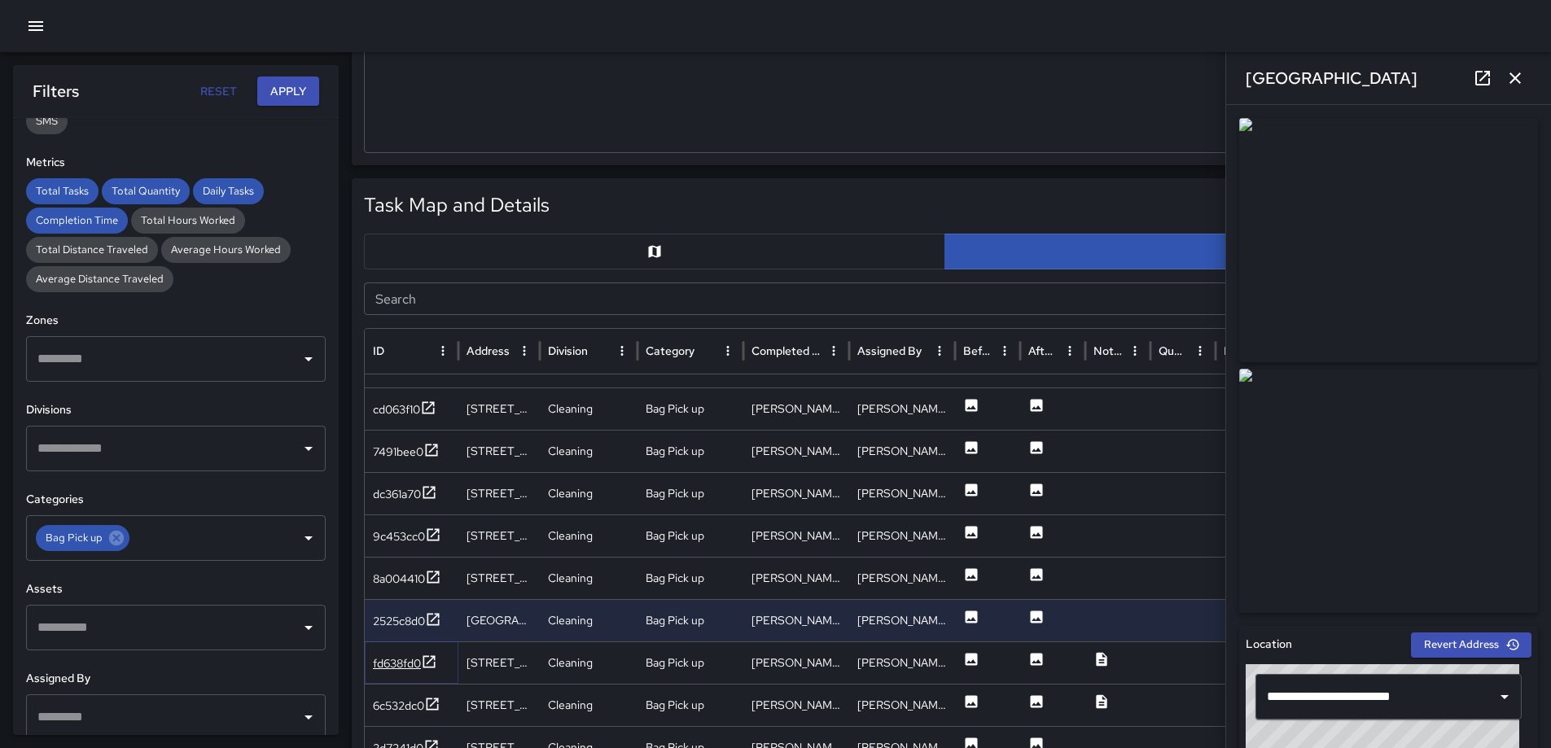
click at [433, 657] on icon at bounding box center [429, 662] width 16 height 16
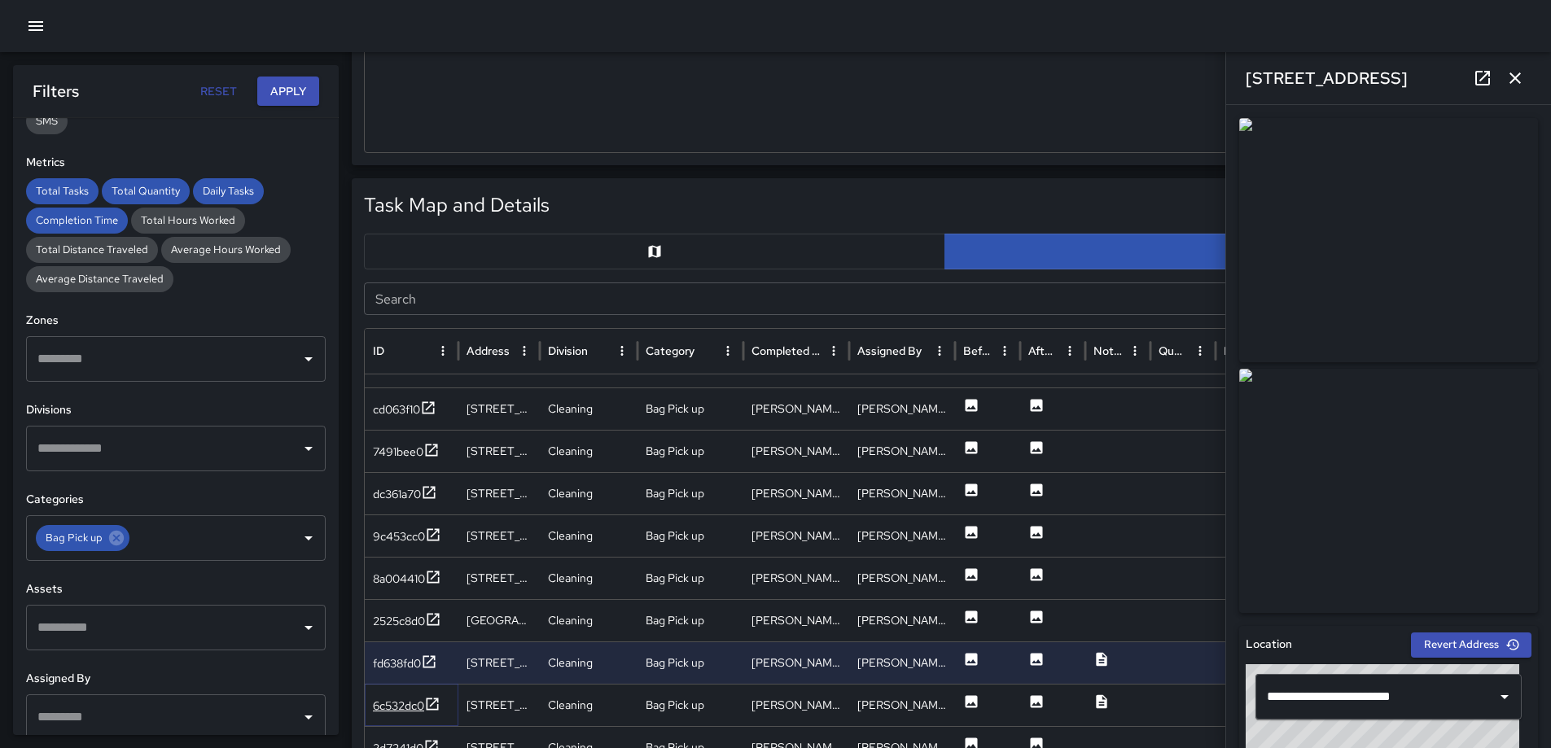
click at [433, 704] on icon at bounding box center [432, 704] width 16 height 16
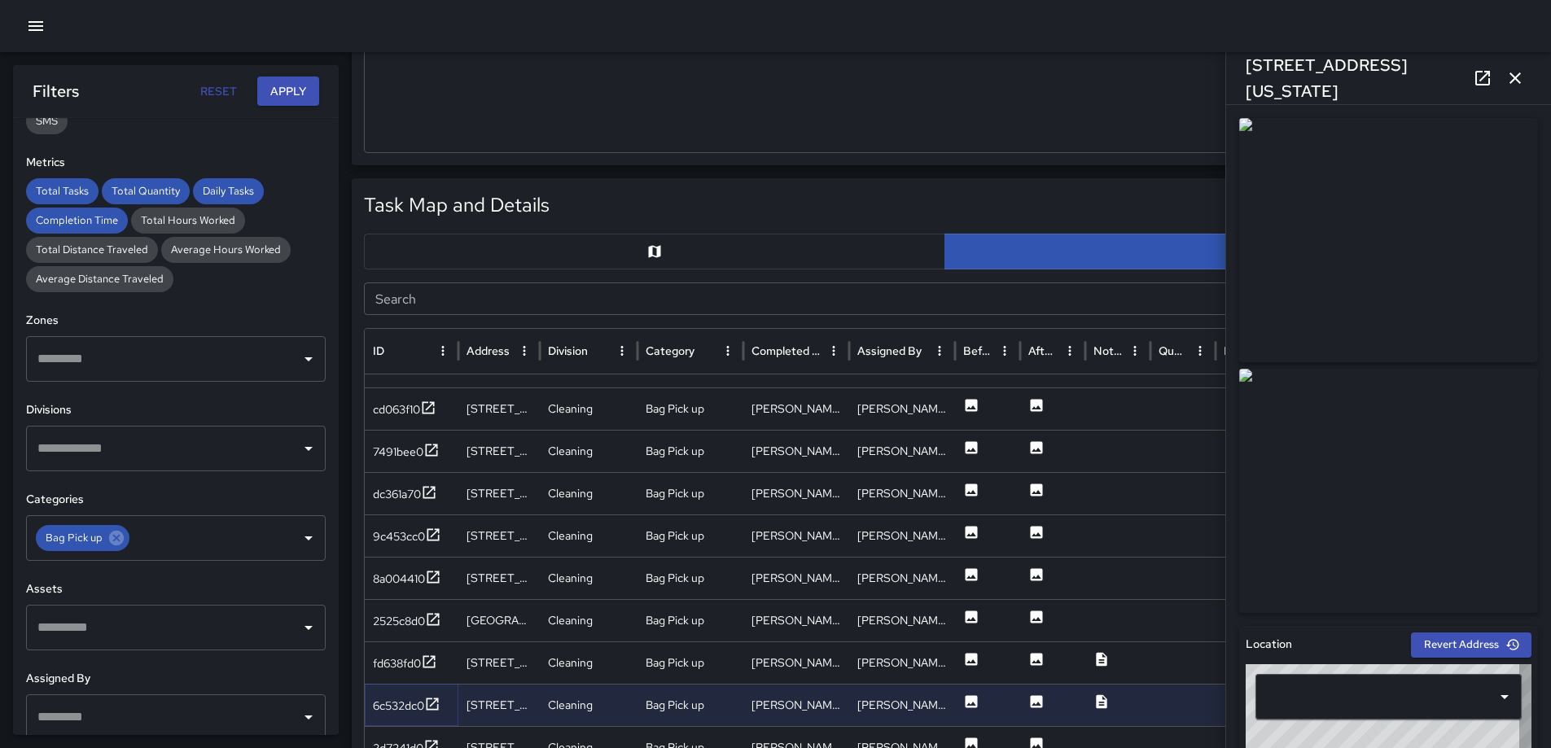
type input "**********"
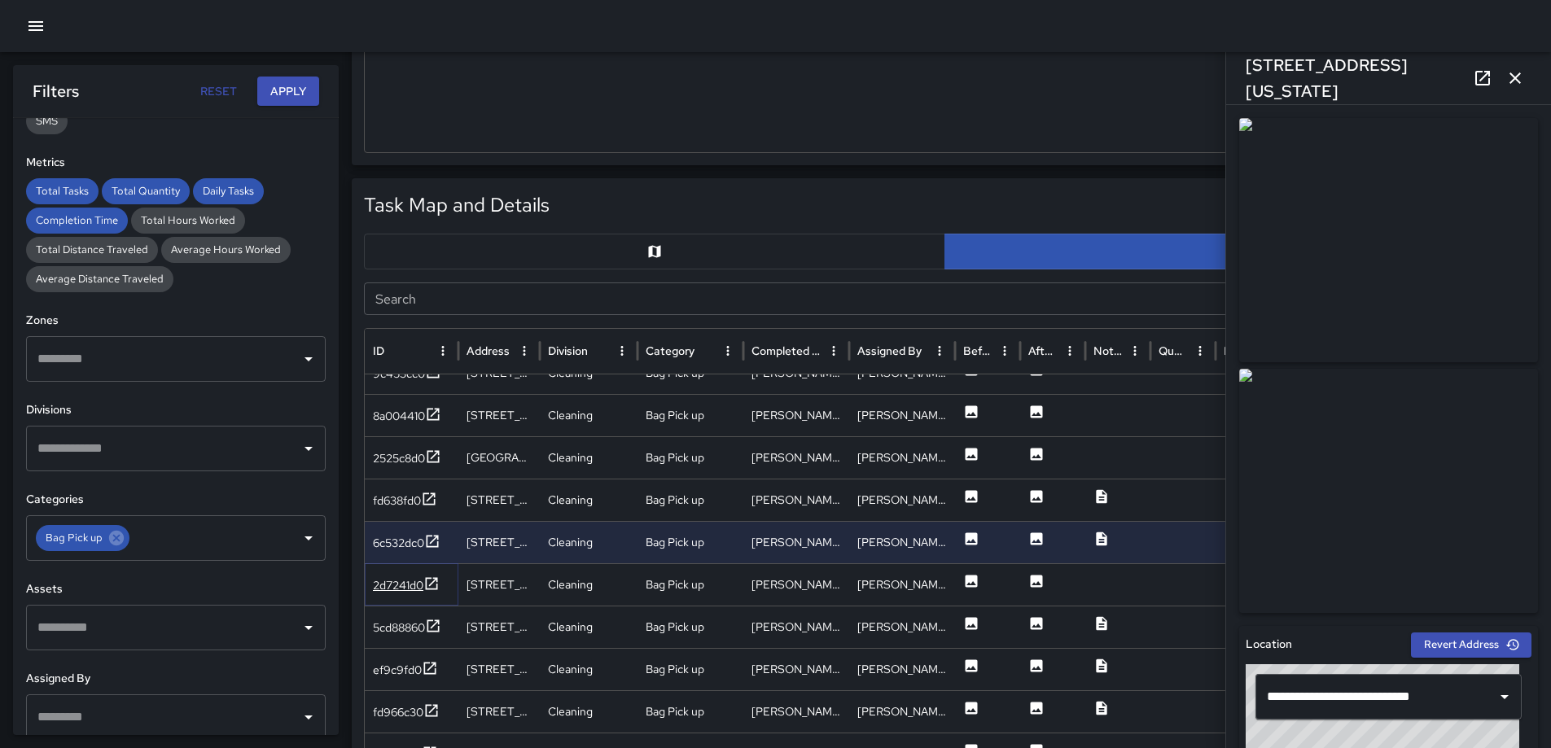
click at [432, 577] on icon at bounding box center [431, 584] width 16 height 16
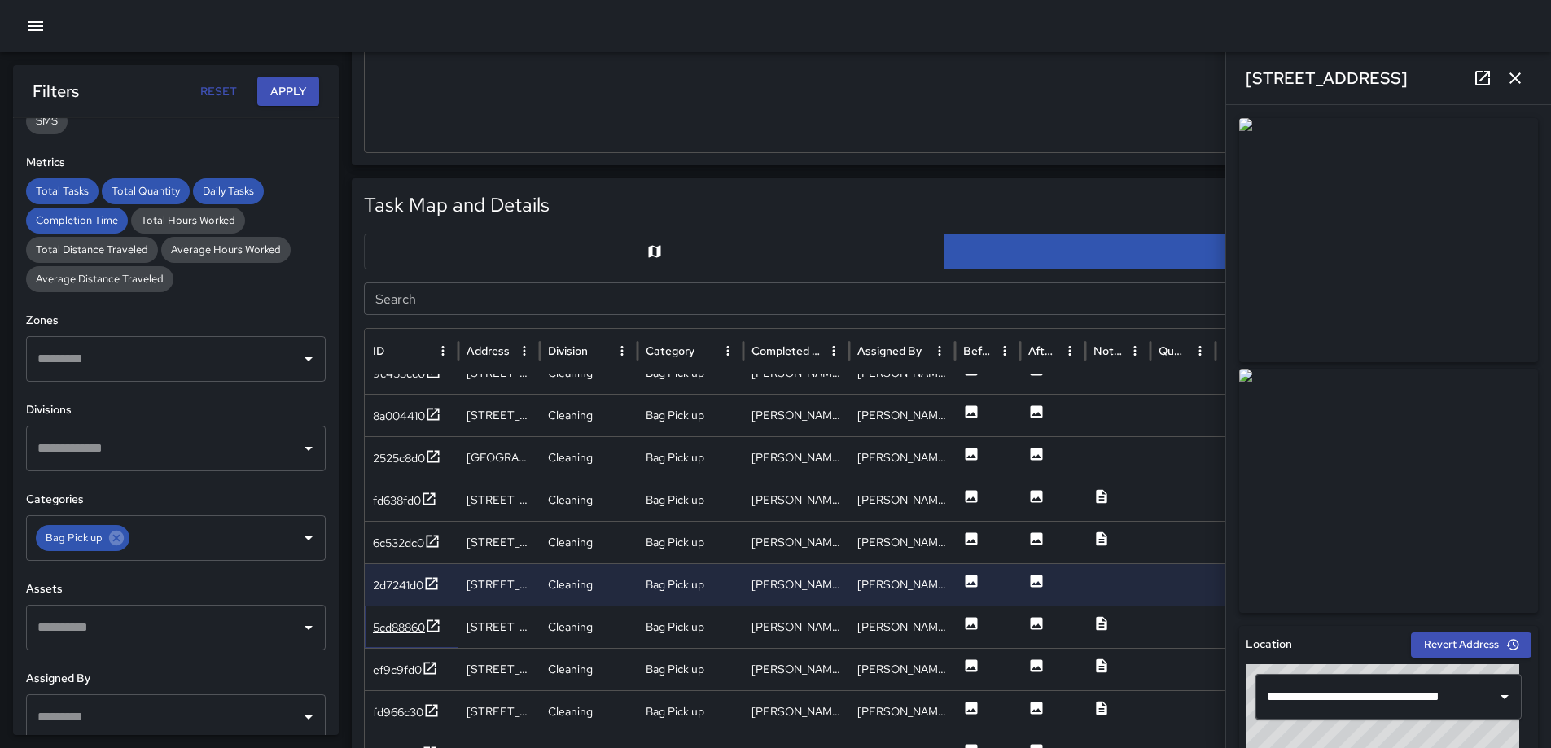
click at [432, 621] on icon at bounding box center [434, 626] width 12 height 12
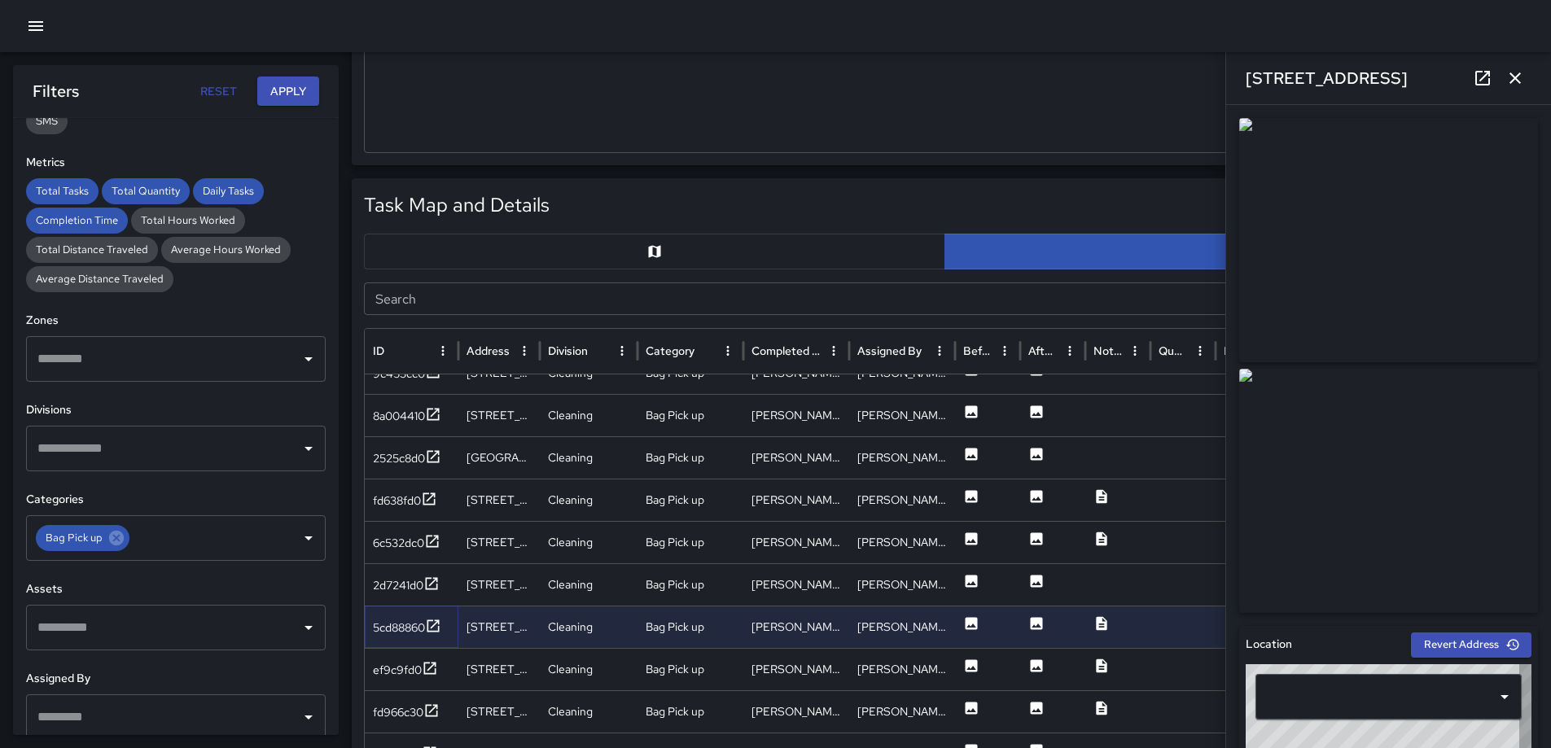
type input "**********"
click at [431, 666] on icon at bounding box center [430, 668] width 12 height 12
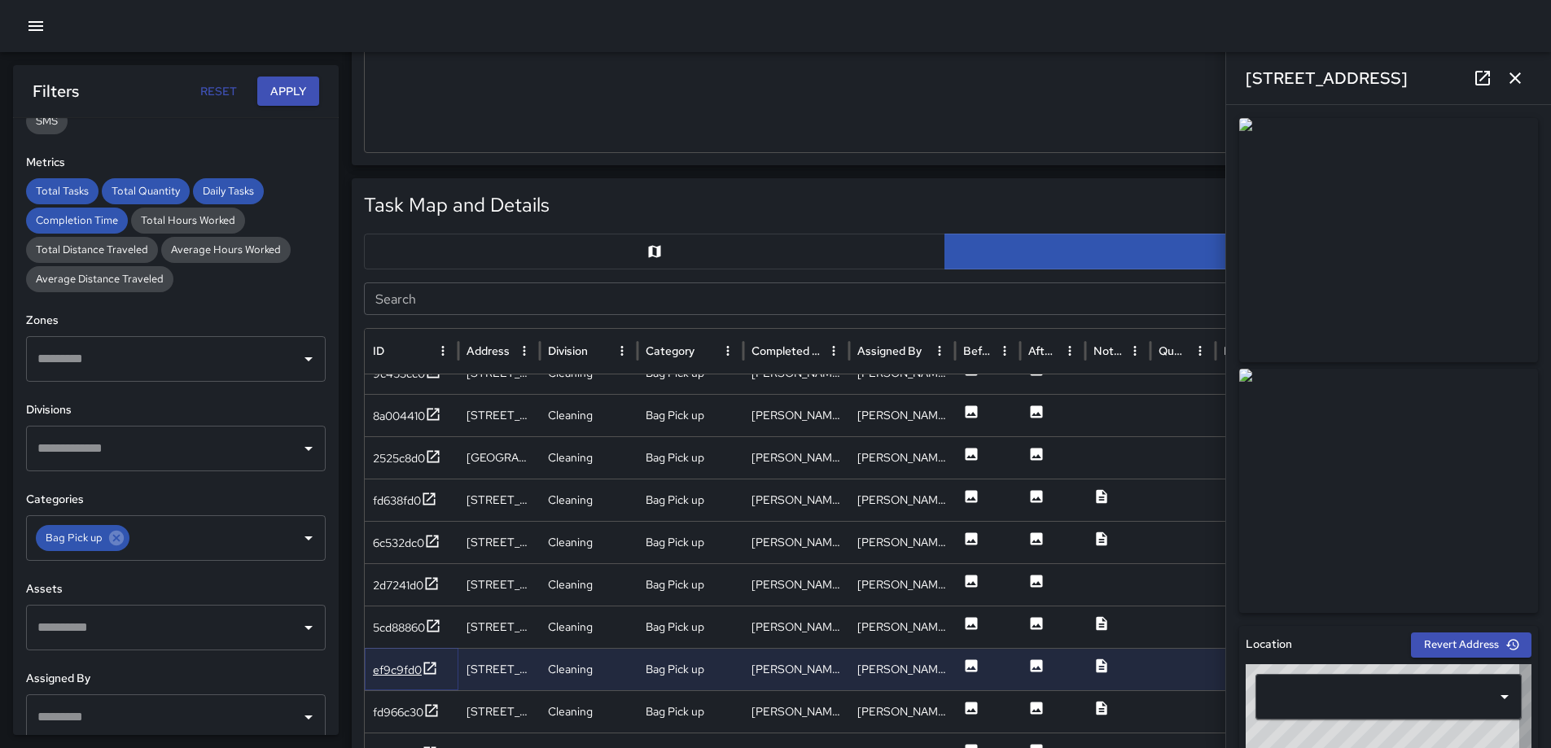
type input "**********"
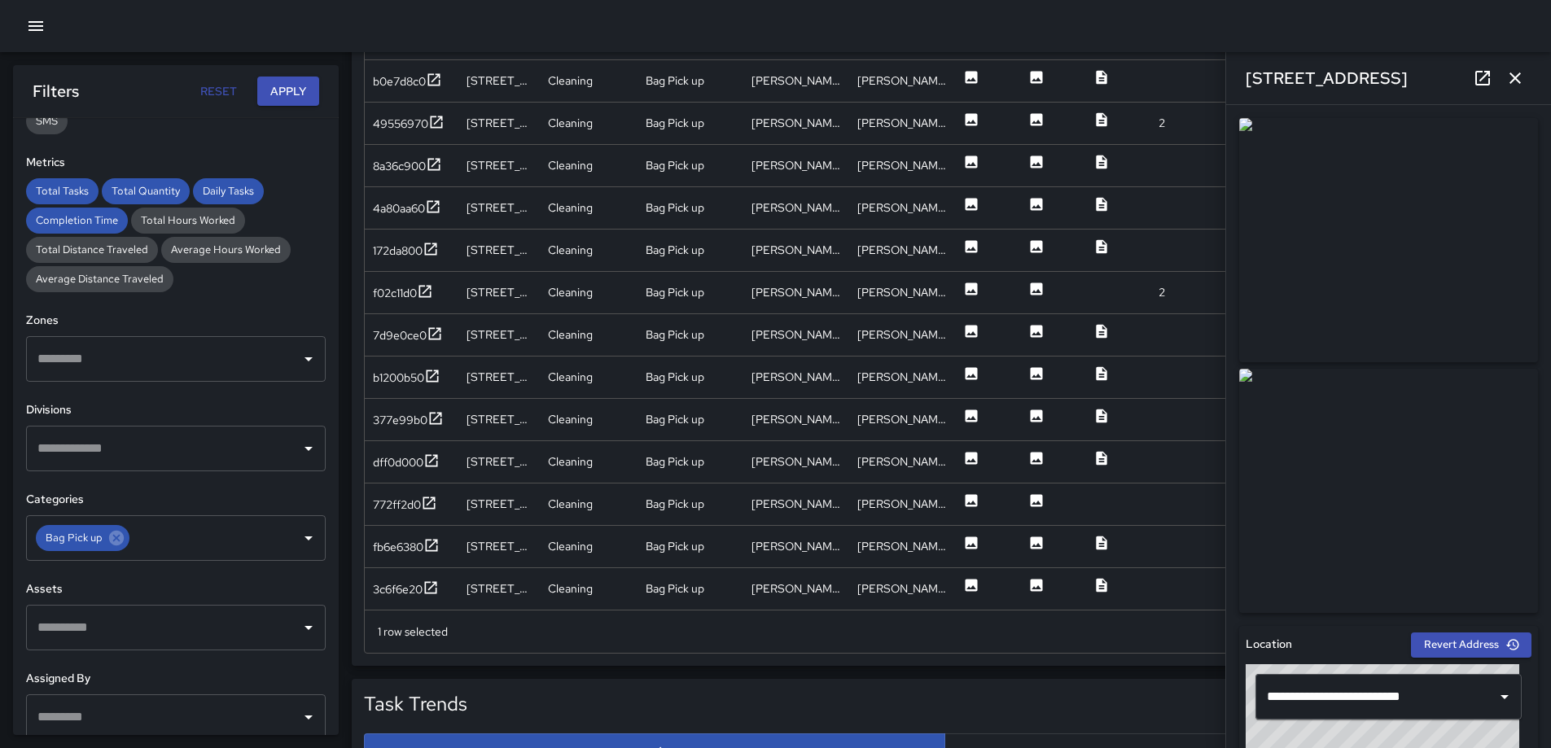
click at [1521, 80] on icon "button" at bounding box center [1516, 78] width 20 height 20
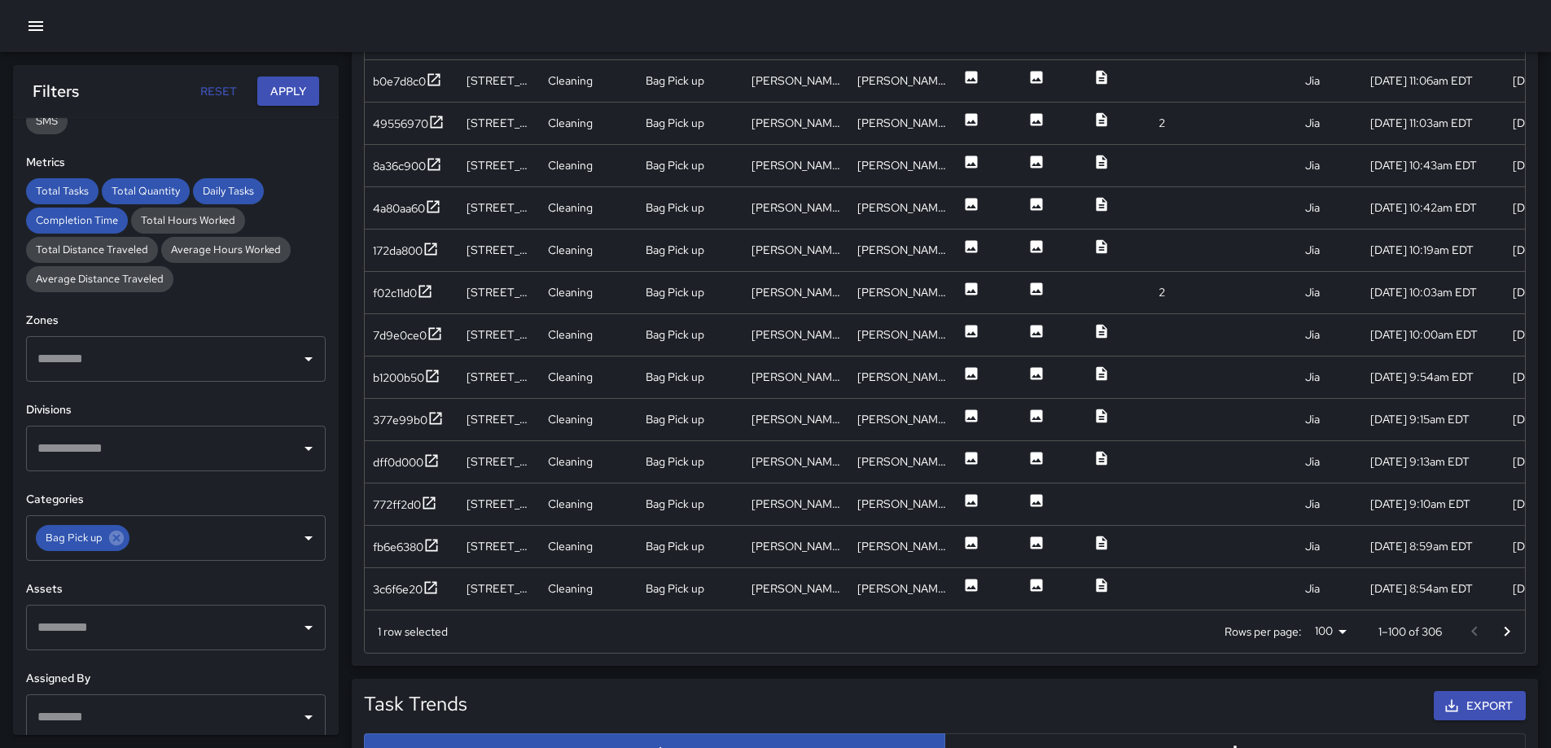
click at [1511, 623] on icon "Go to next page" at bounding box center [1508, 632] width 20 height 20
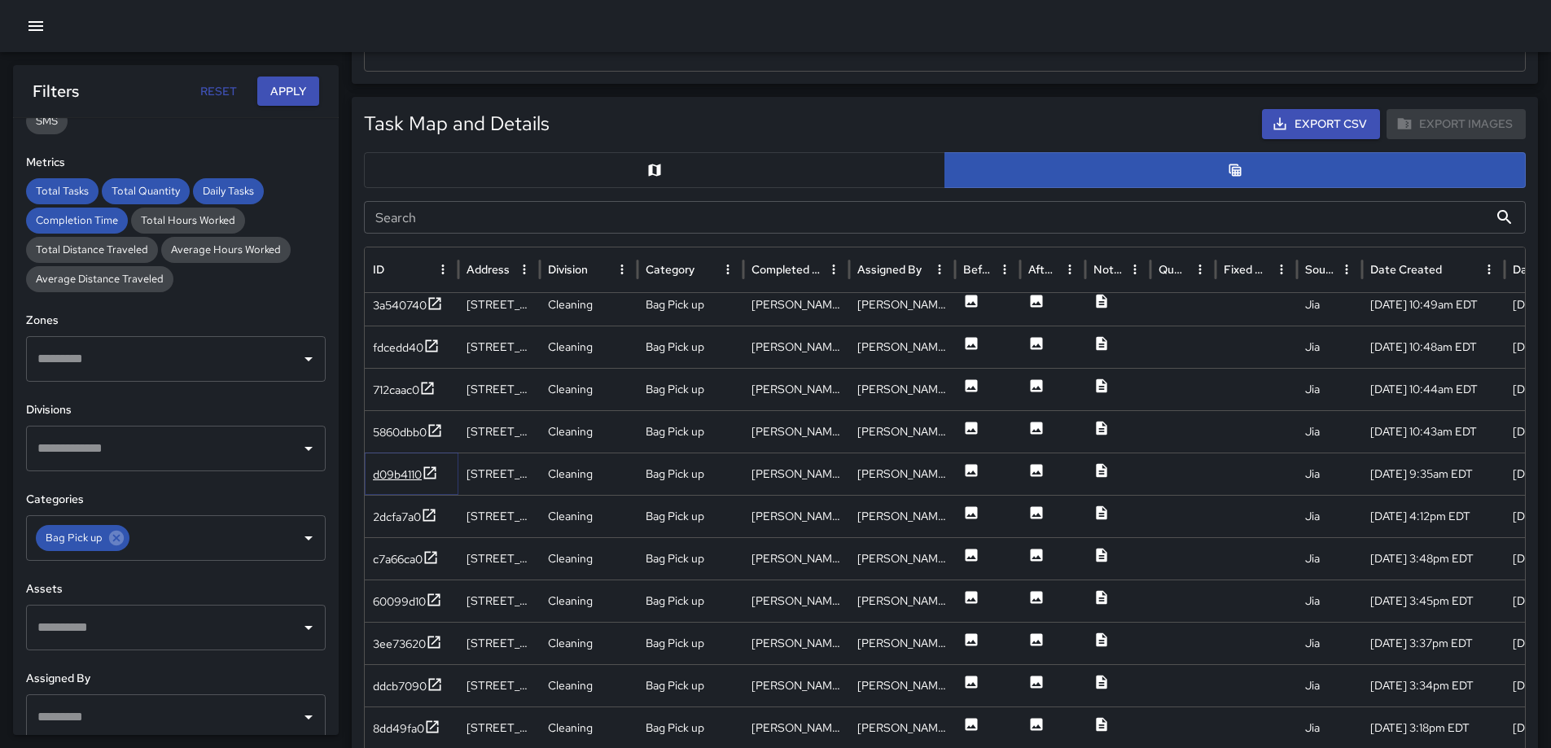
click at [426, 466] on icon at bounding box center [430, 473] width 16 height 16
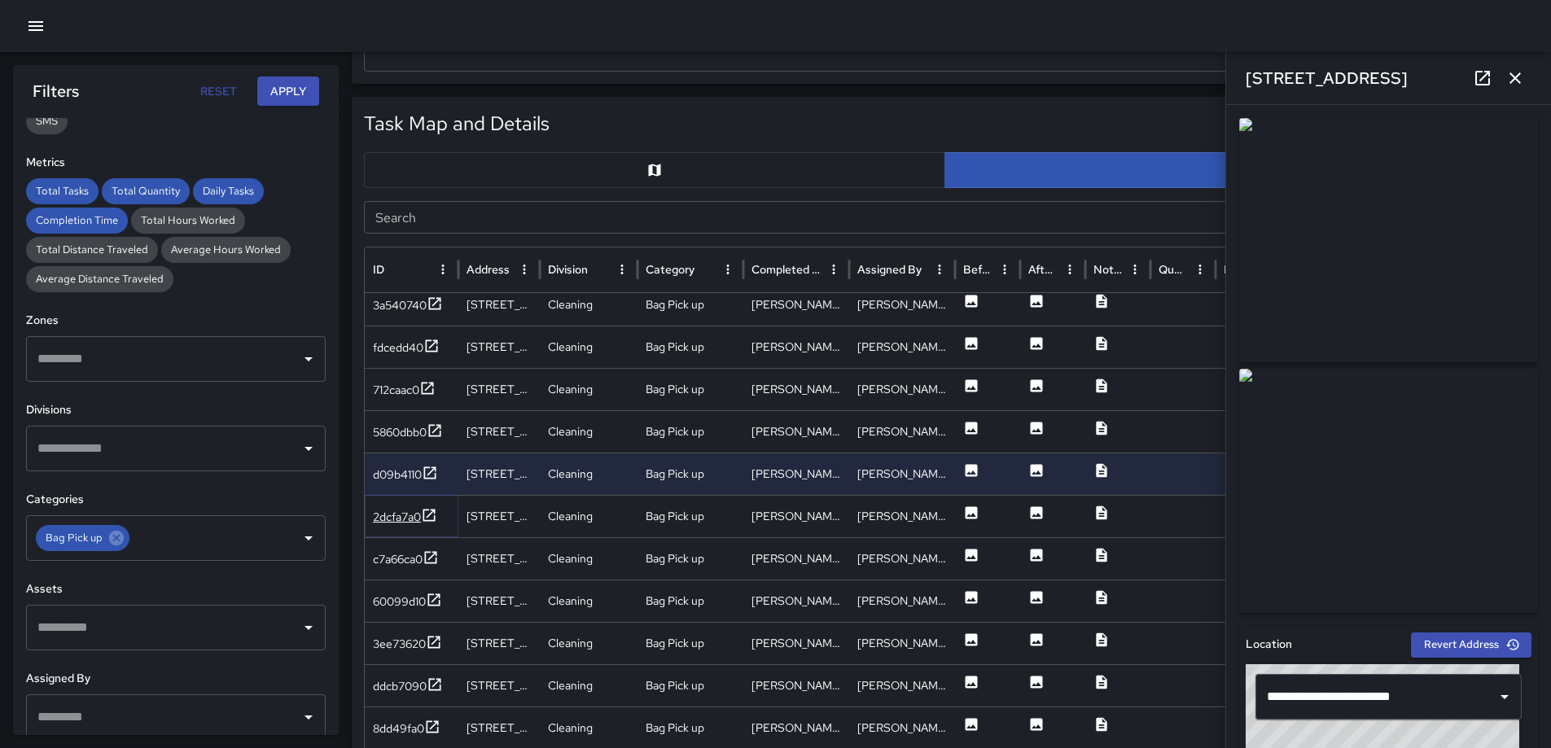
click at [431, 516] on icon at bounding box center [429, 515] width 16 height 16
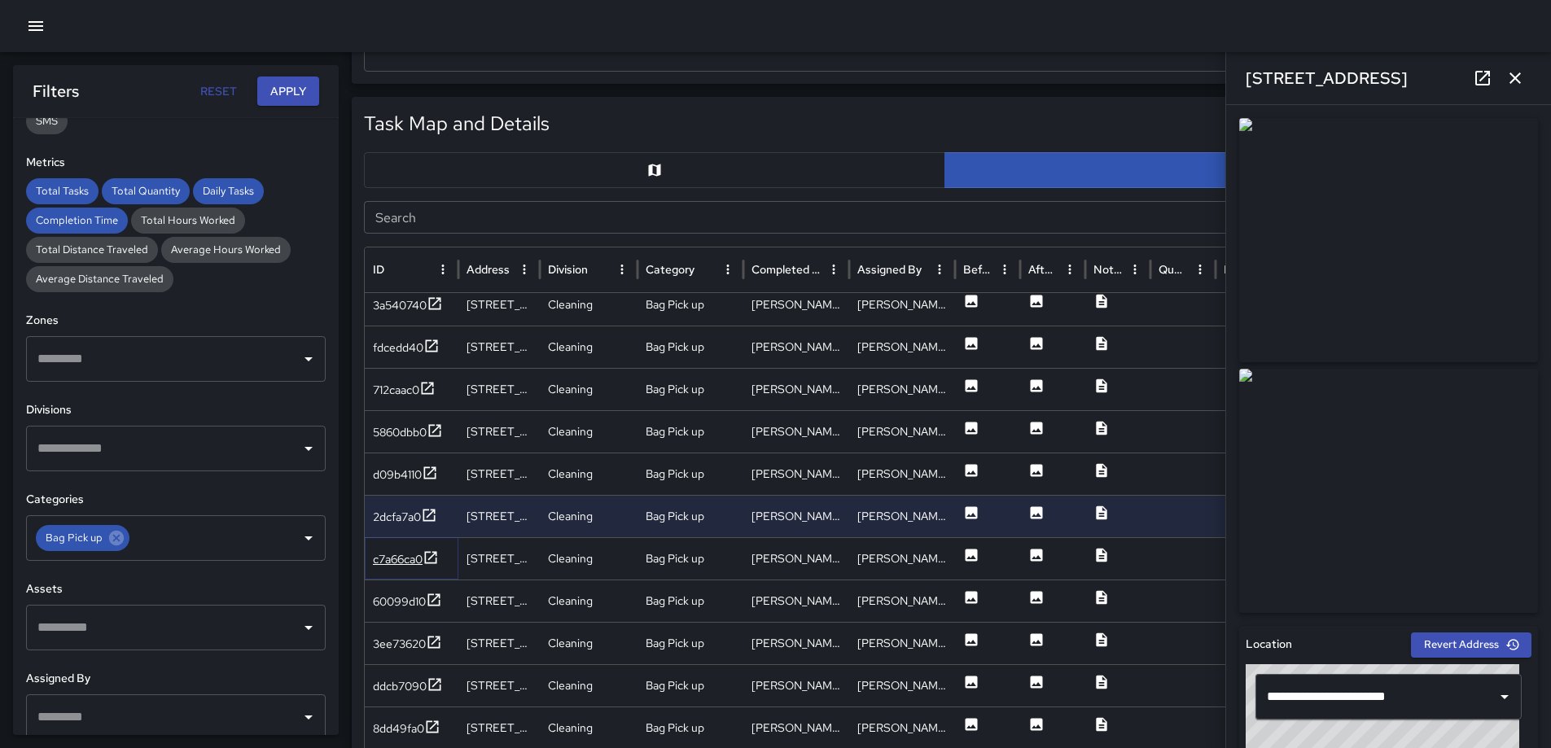
click at [431, 559] on icon at bounding box center [431, 557] width 12 height 12
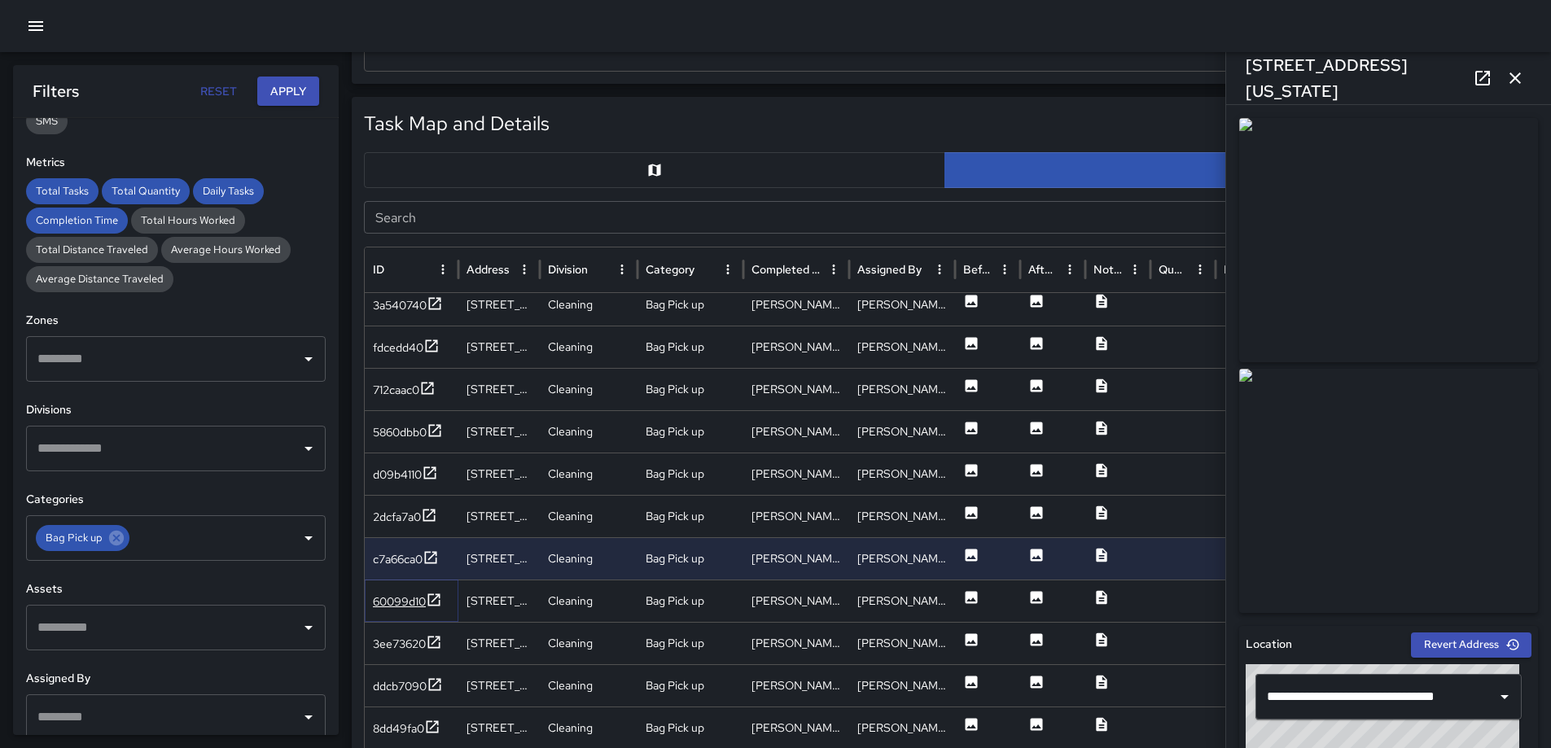
click at [431, 599] on icon at bounding box center [434, 600] width 16 height 16
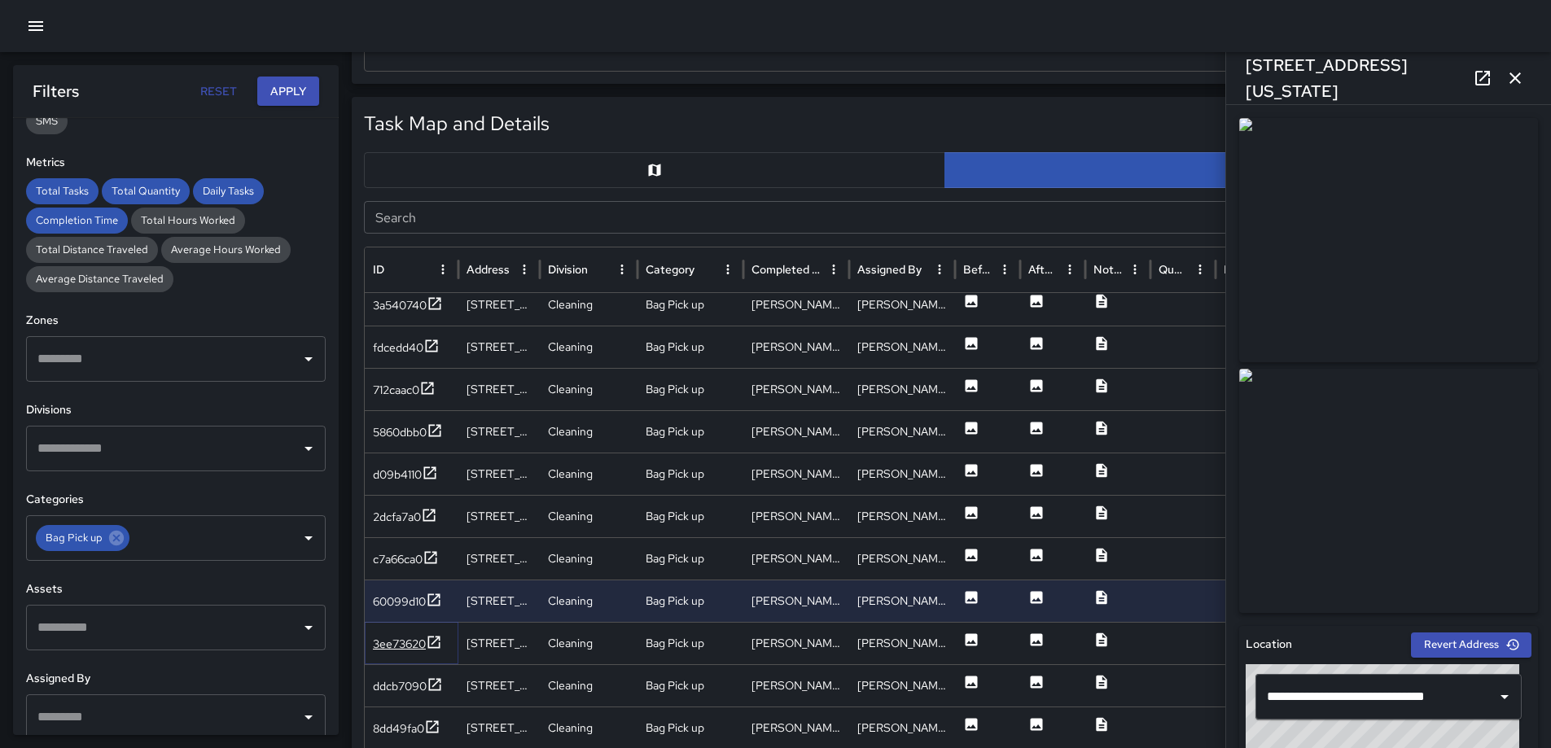
click at [437, 644] on icon at bounding box center [434, 642] width 16 height 16
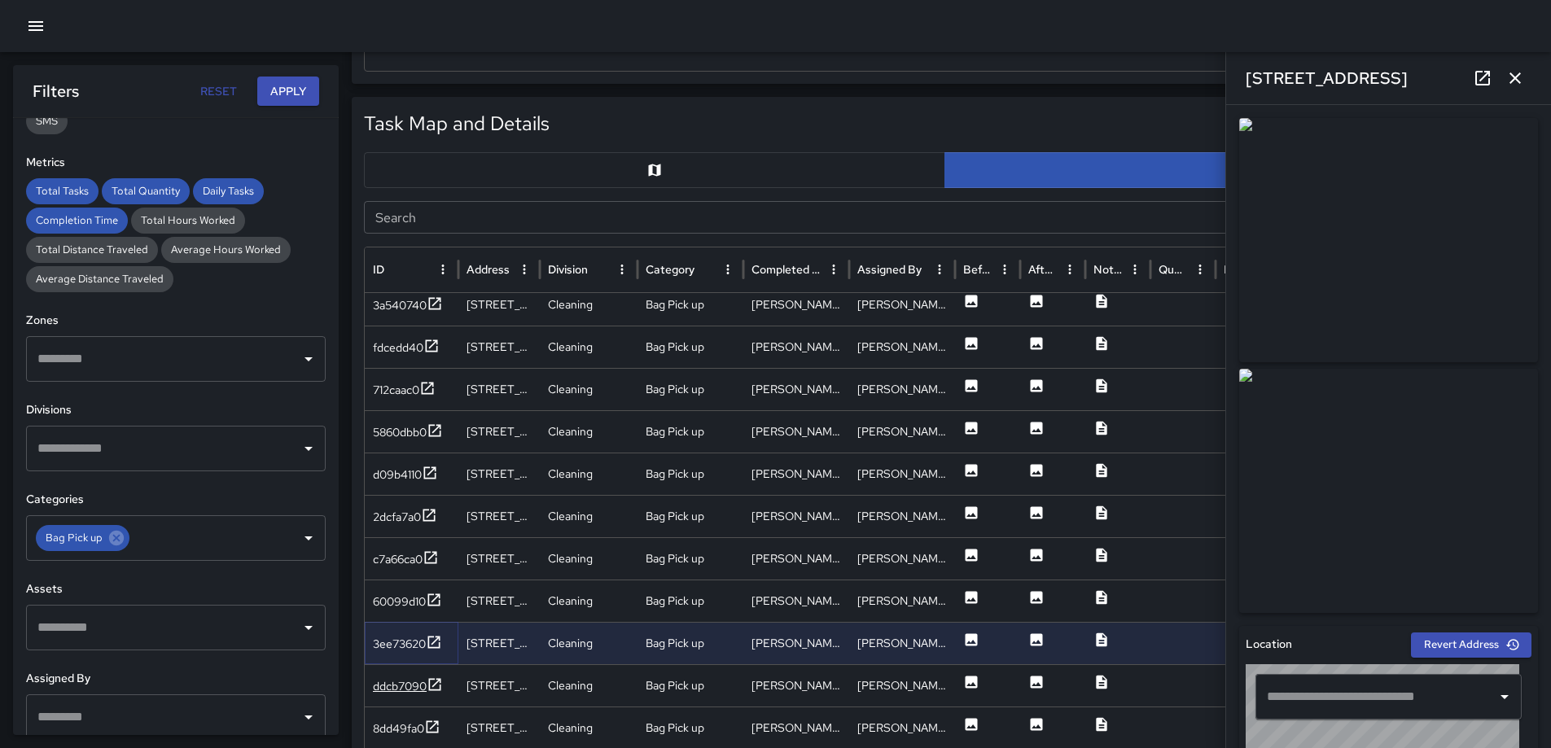
type input "**********"
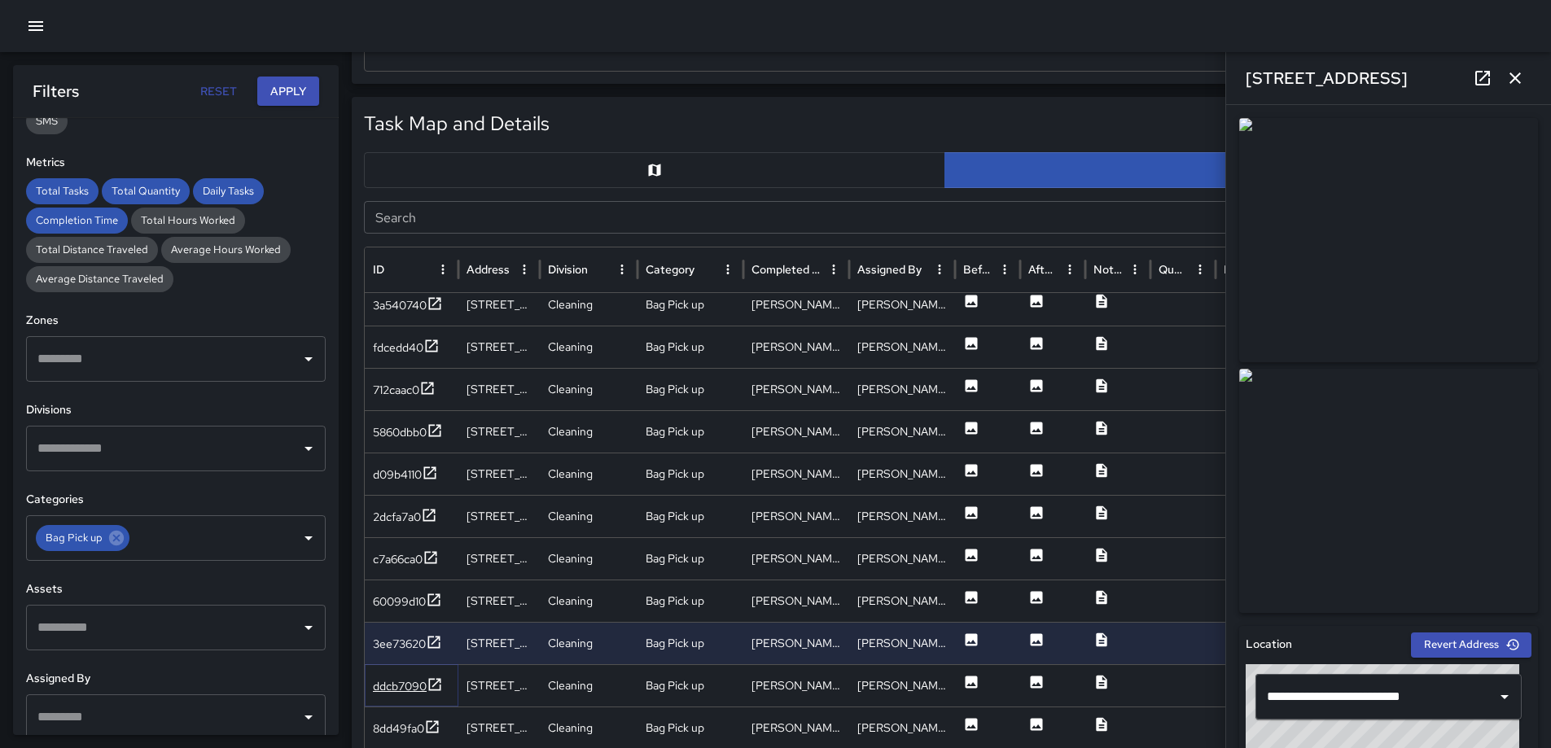
click at [432, 682] on icon at bounding box center [435, 685] width 16 height 16
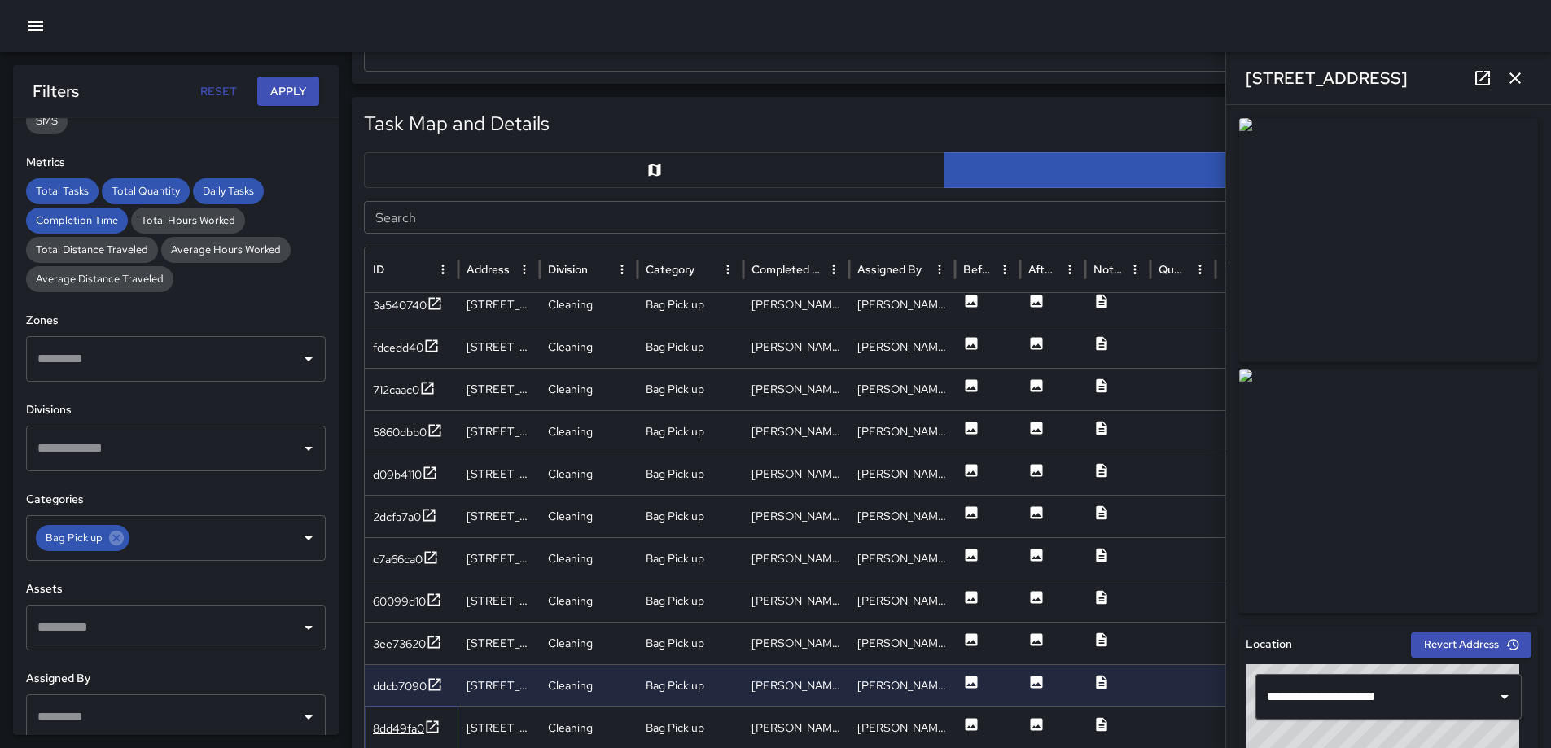
click at [438, 722] on icon at bounding box center [433, 727] width 12 height 12
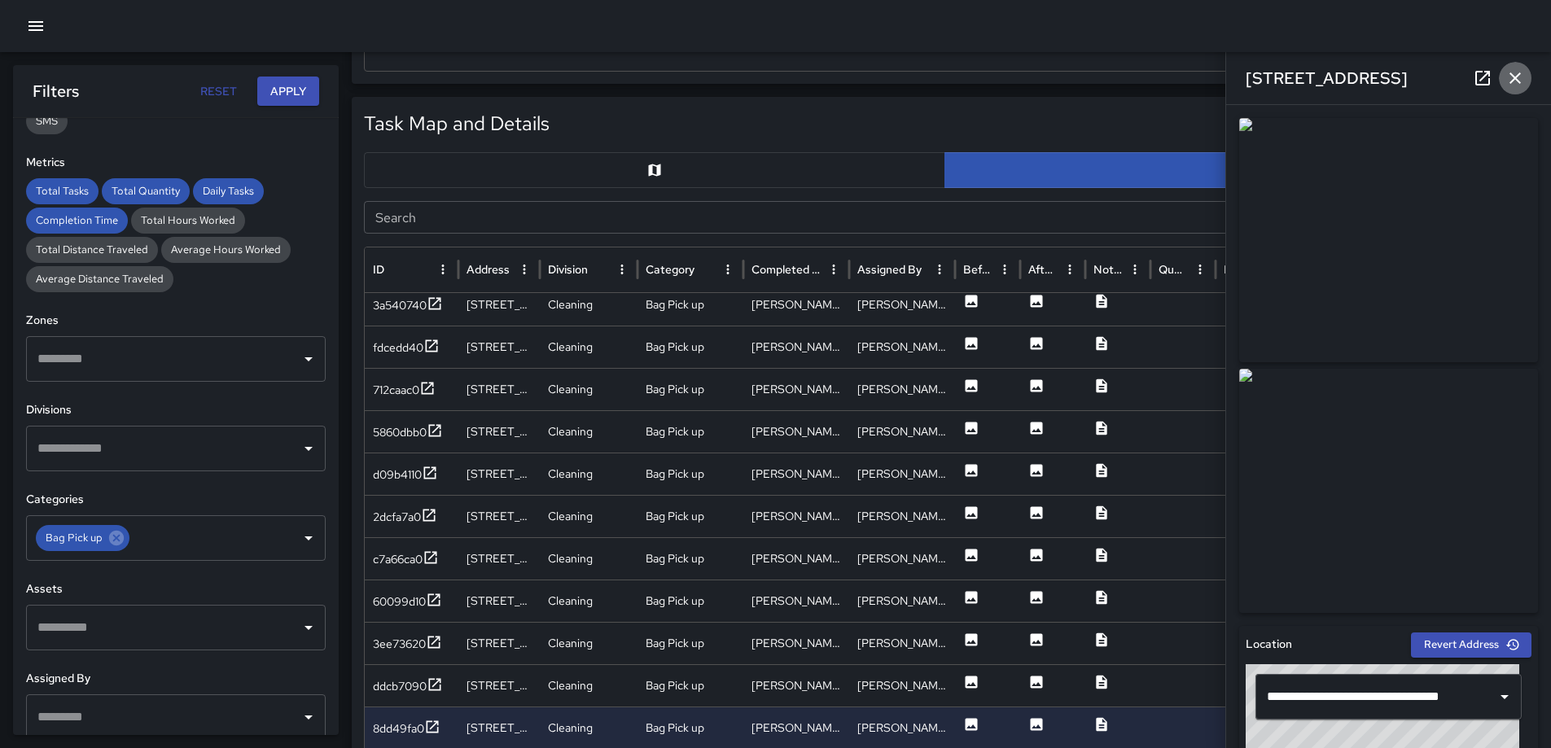
click at [1509, 71] on icon "button" at bounding box center [1516, 78] width 20 height 20
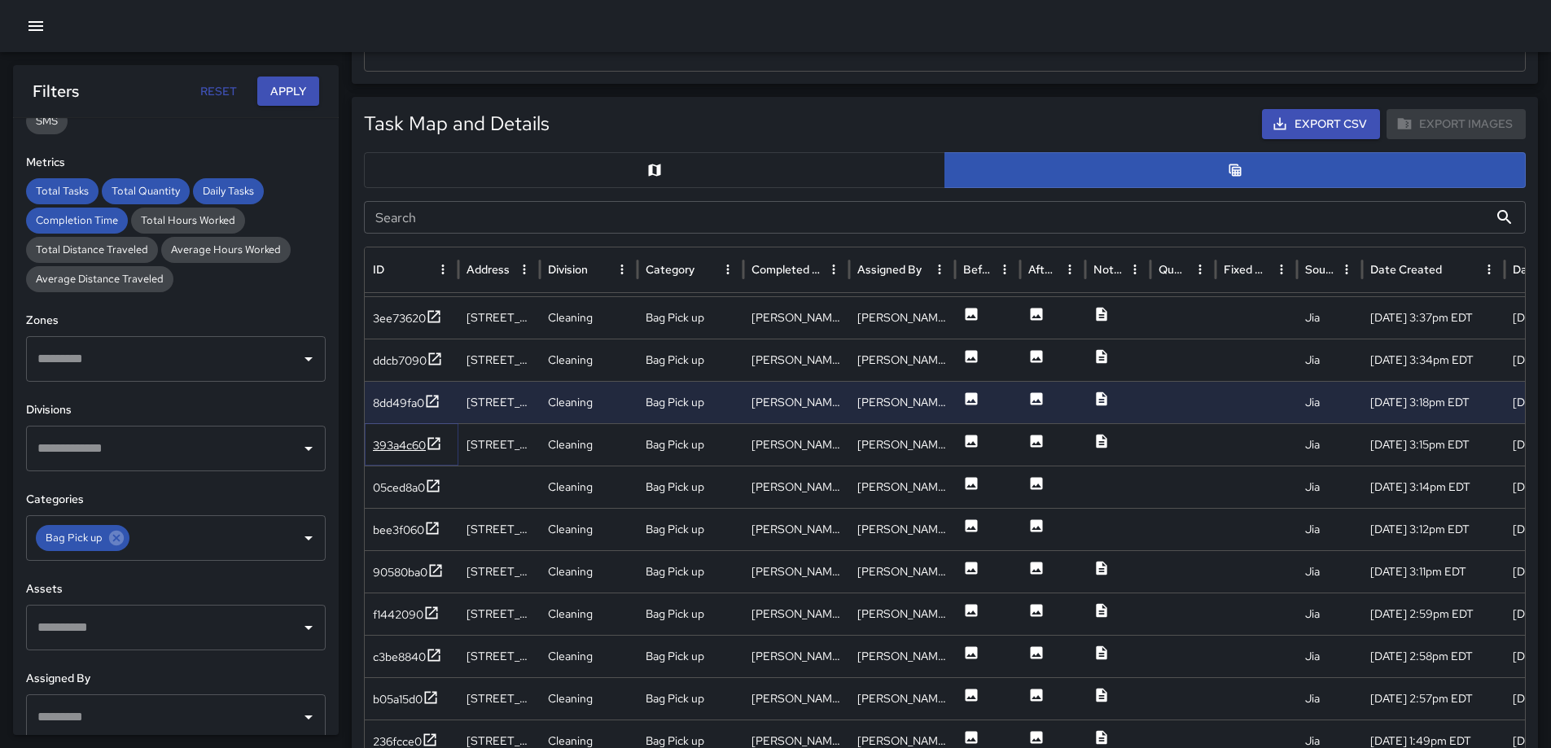
click at [438, 439] on icon at bounding box center [434, 444] width 16 height 16
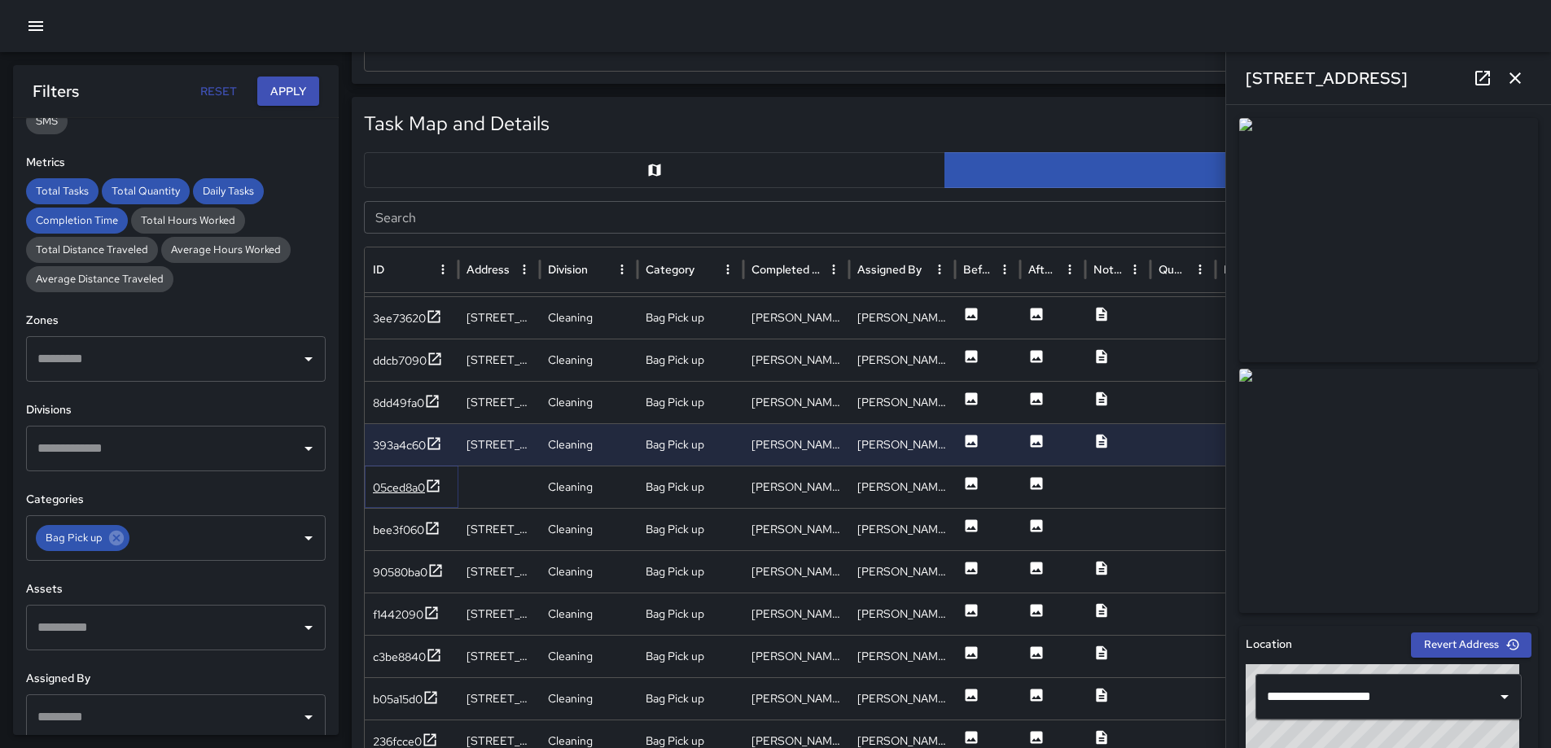
click at [437, 488] on icon at bounding box center [433, 486] width 16 height 16
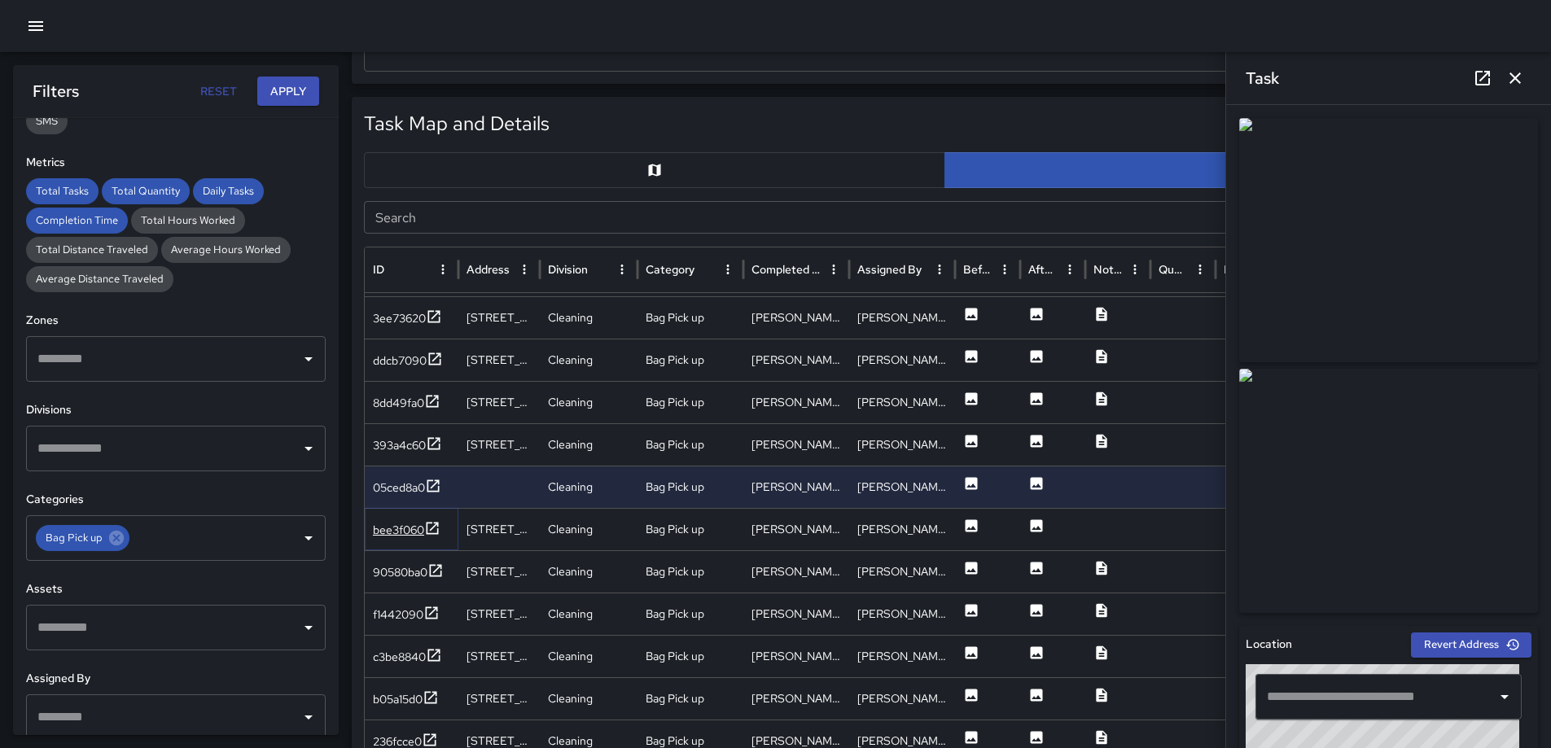
click at [434, 527] on icon at bounding box center [433, 528] width 12 height 12
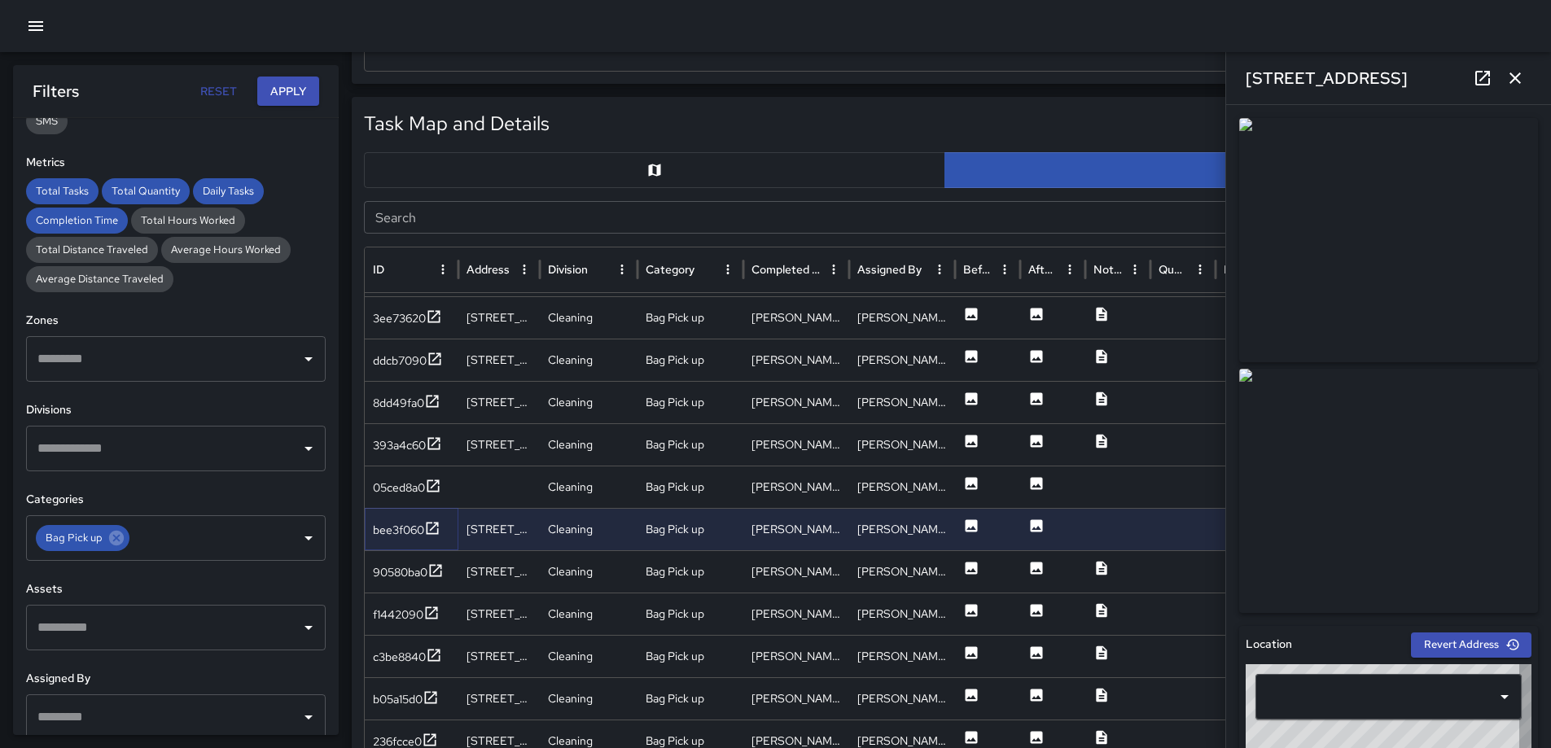
type input "**********"
click at [442, 571] on icon at bounding box center [436, 570] width 12 height 12
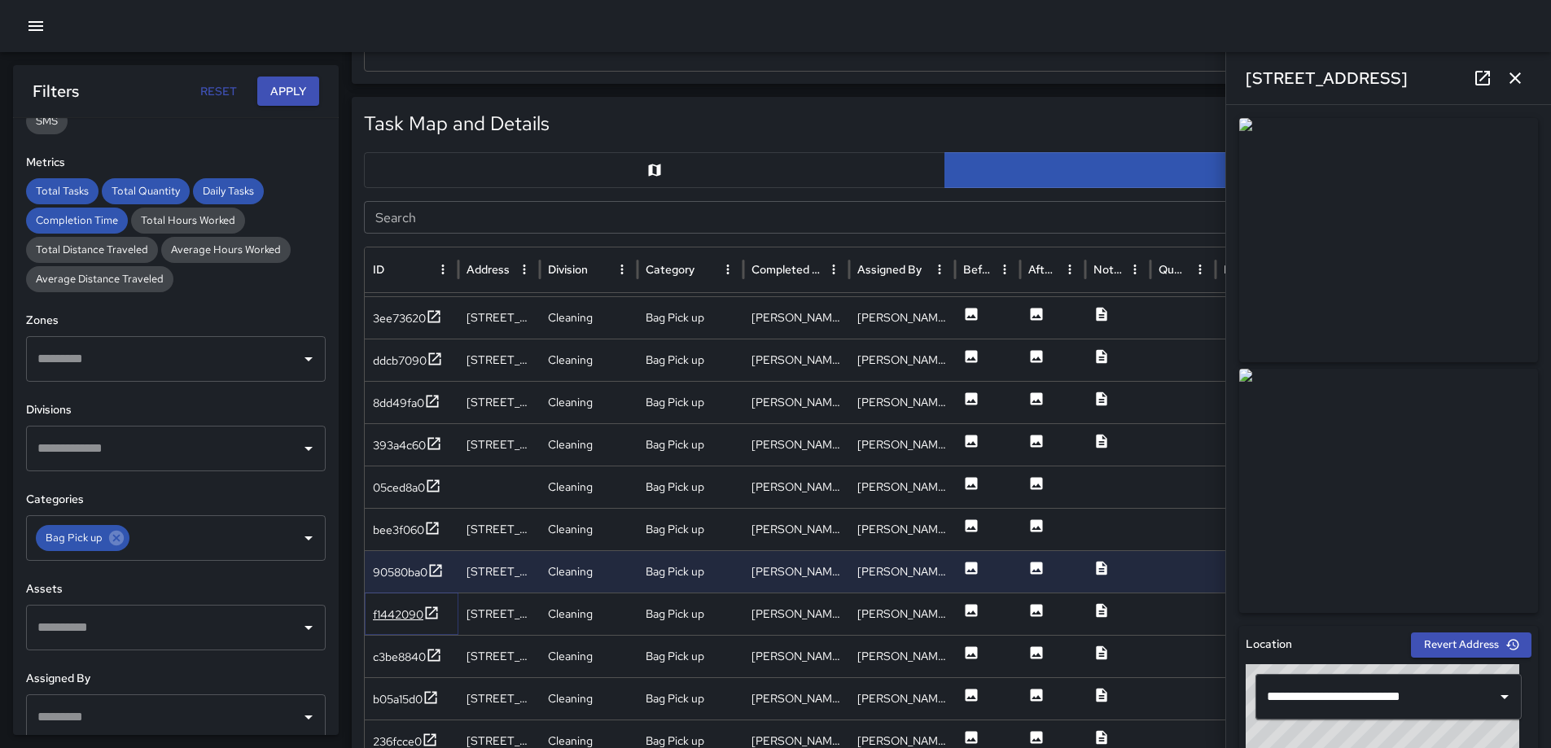
click at [429, 613] on icon at bounding box center [431, 613] width 16 height 16
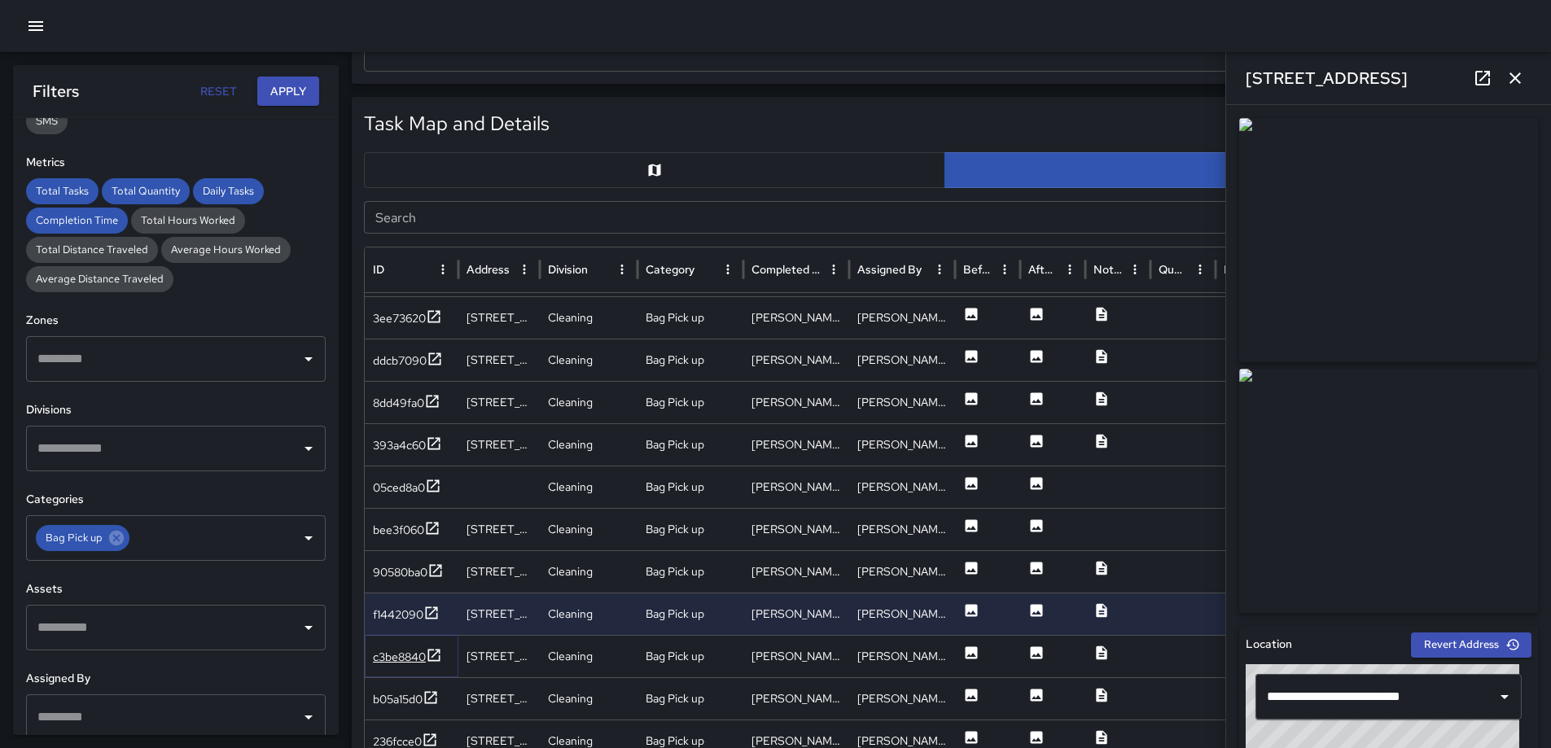
click at [431, 655] on icon at bounding box center [434, 655] width 16 height 16
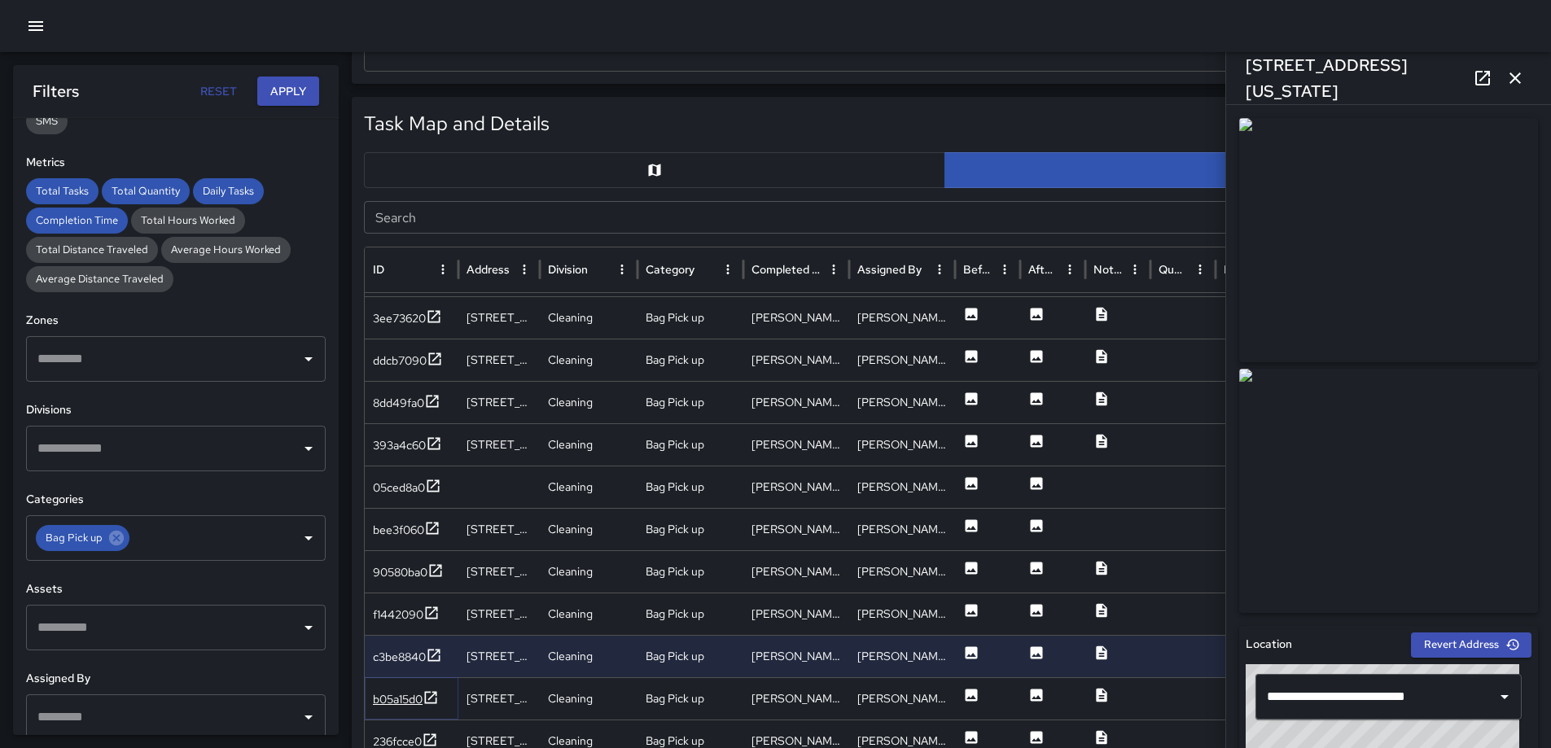
click at [433, 692] on icon at bounding box center [431, 698] width 16 height 16
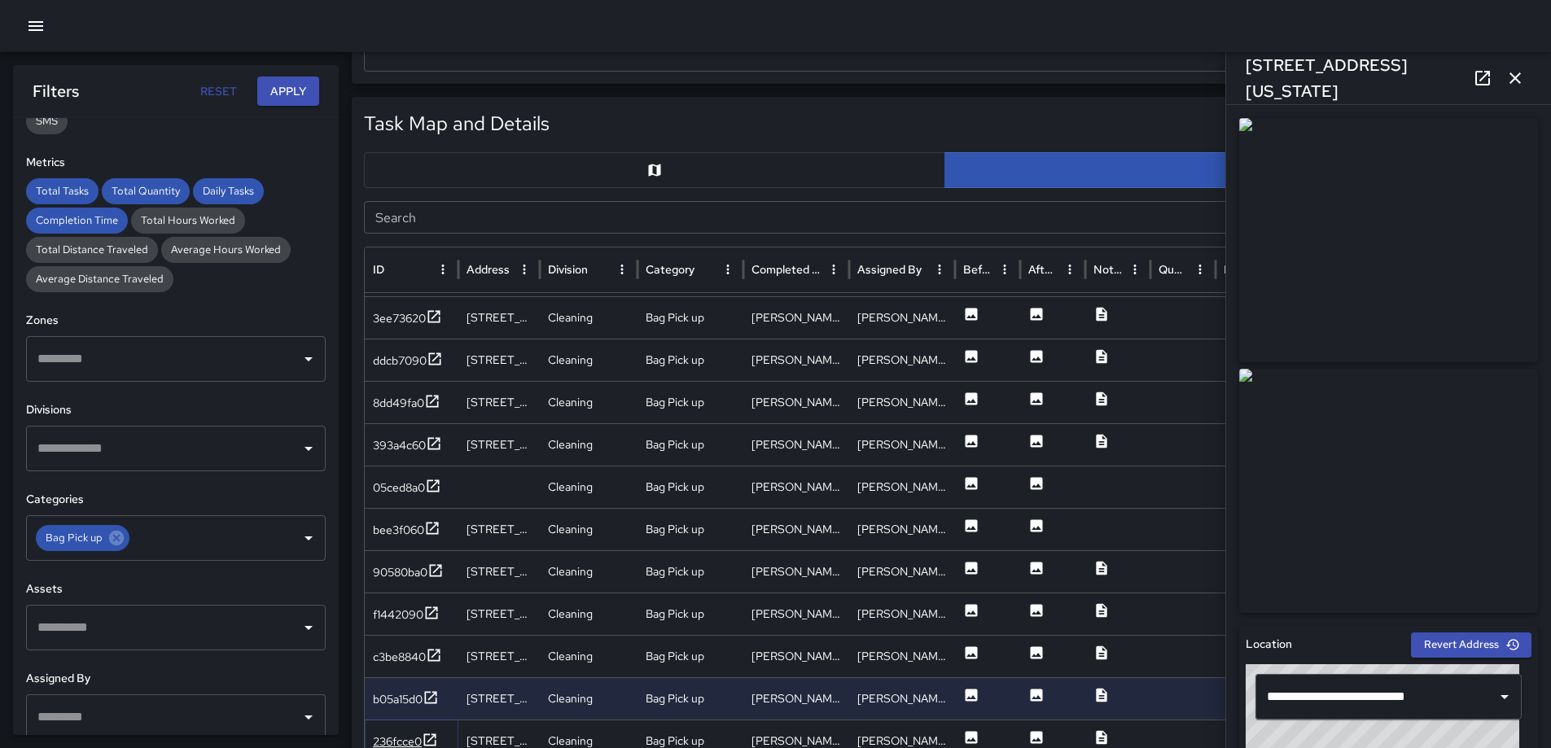
click at [432, 735] on icon at bounding box center [430, 740] width 16 height 16
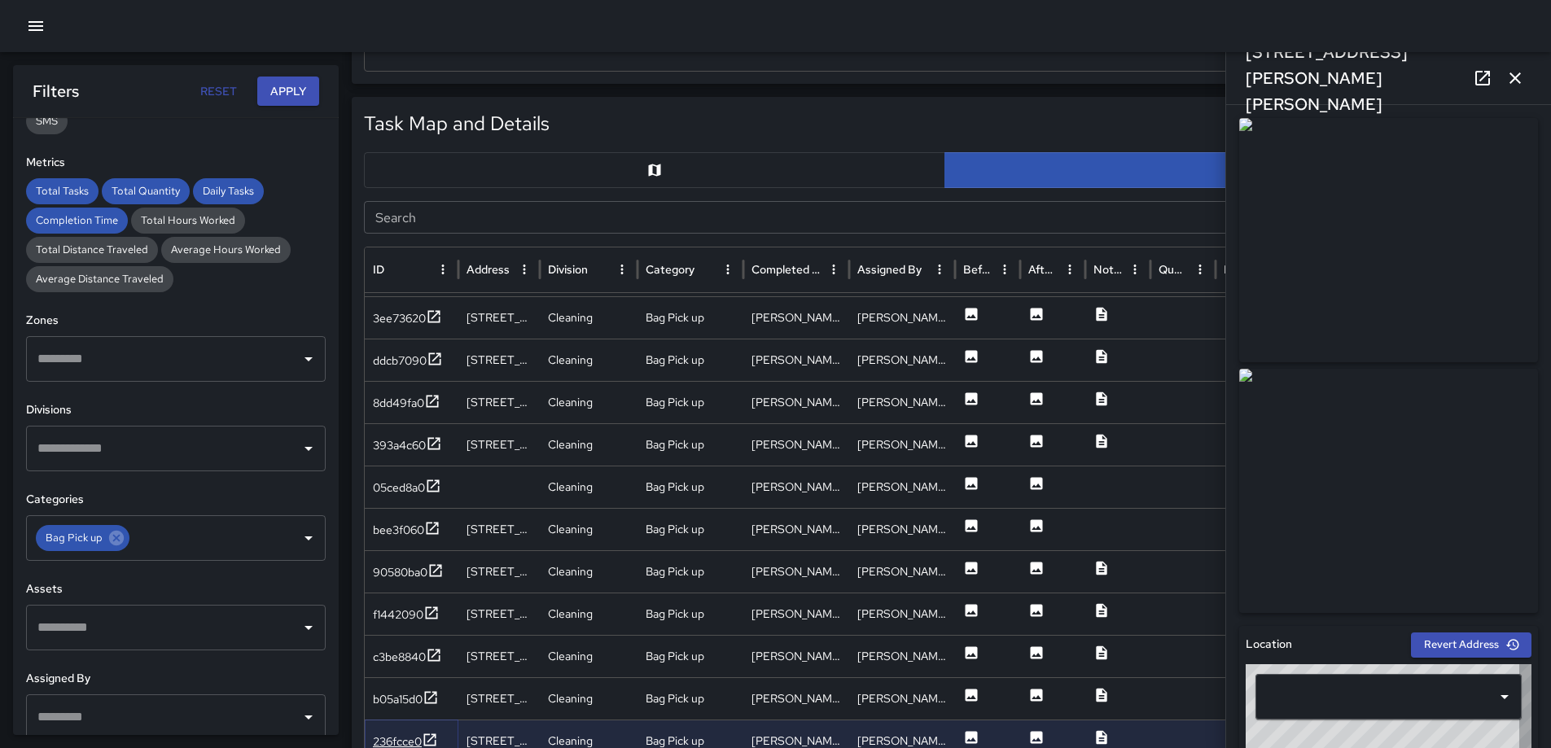
type input "**********"
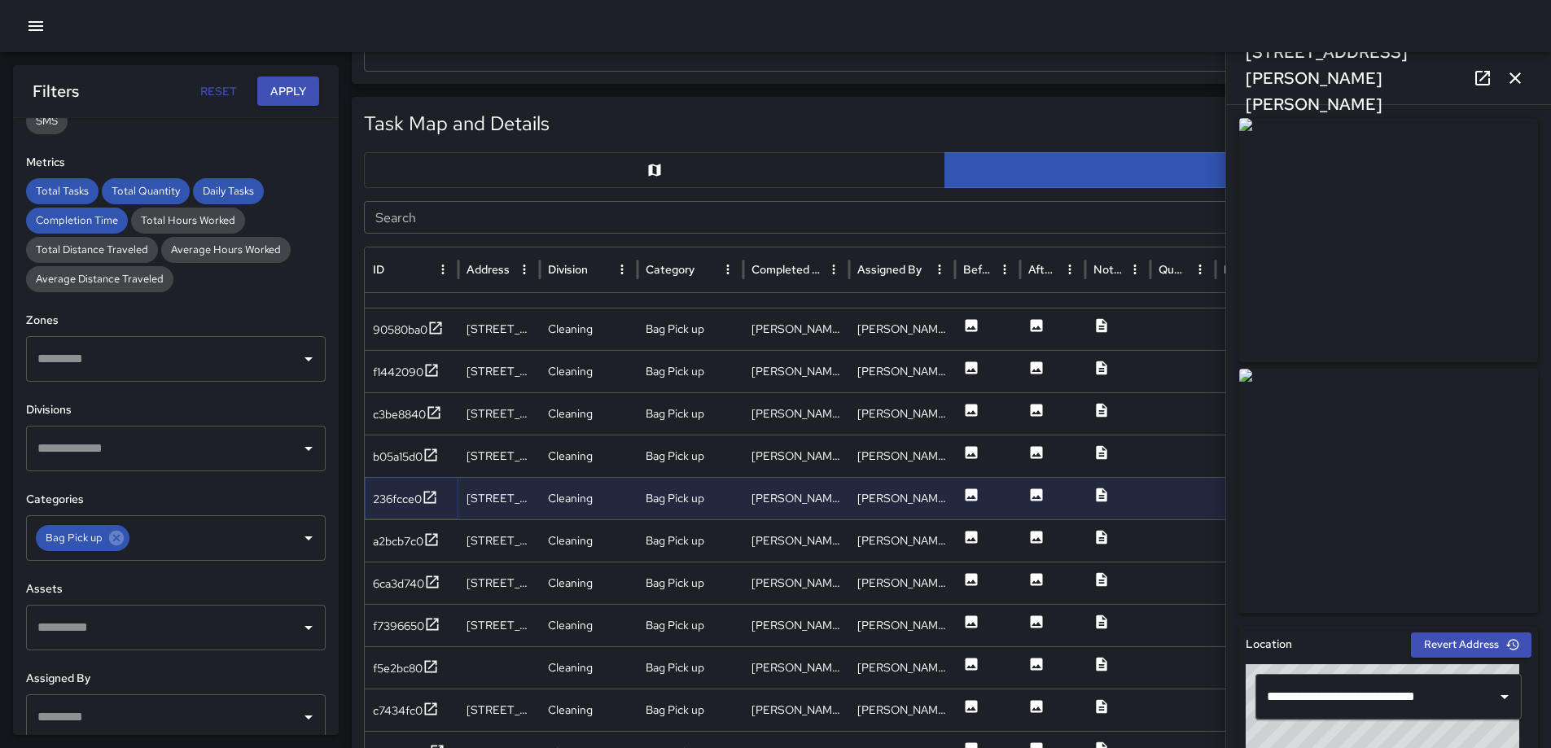
scroll to position [1280, 0]
click at [435, 538] on icon at bounding box center [431, 538] width 16 height 16
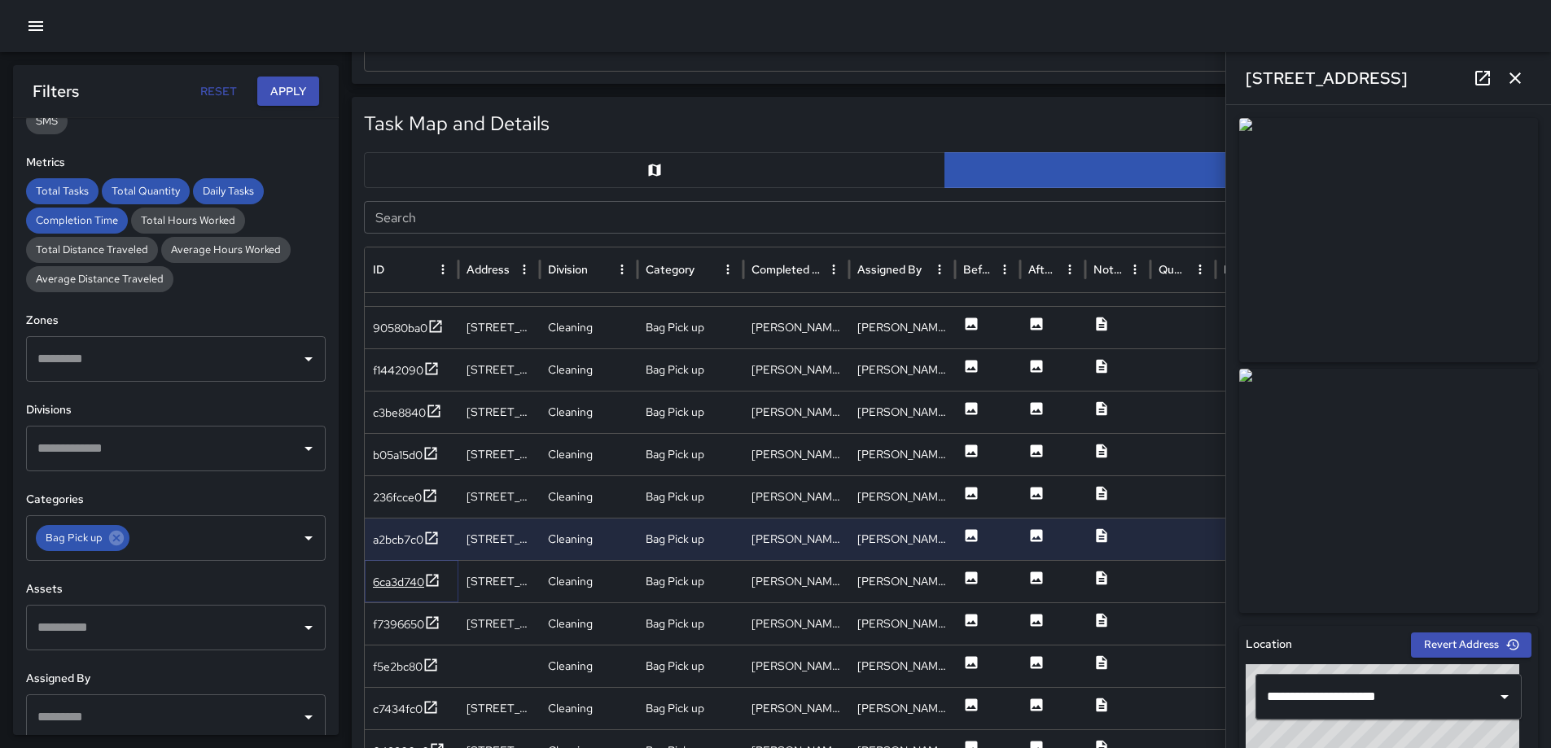
click at [435, 588] on icon at bounding box center [432, 581] width 16 height 16
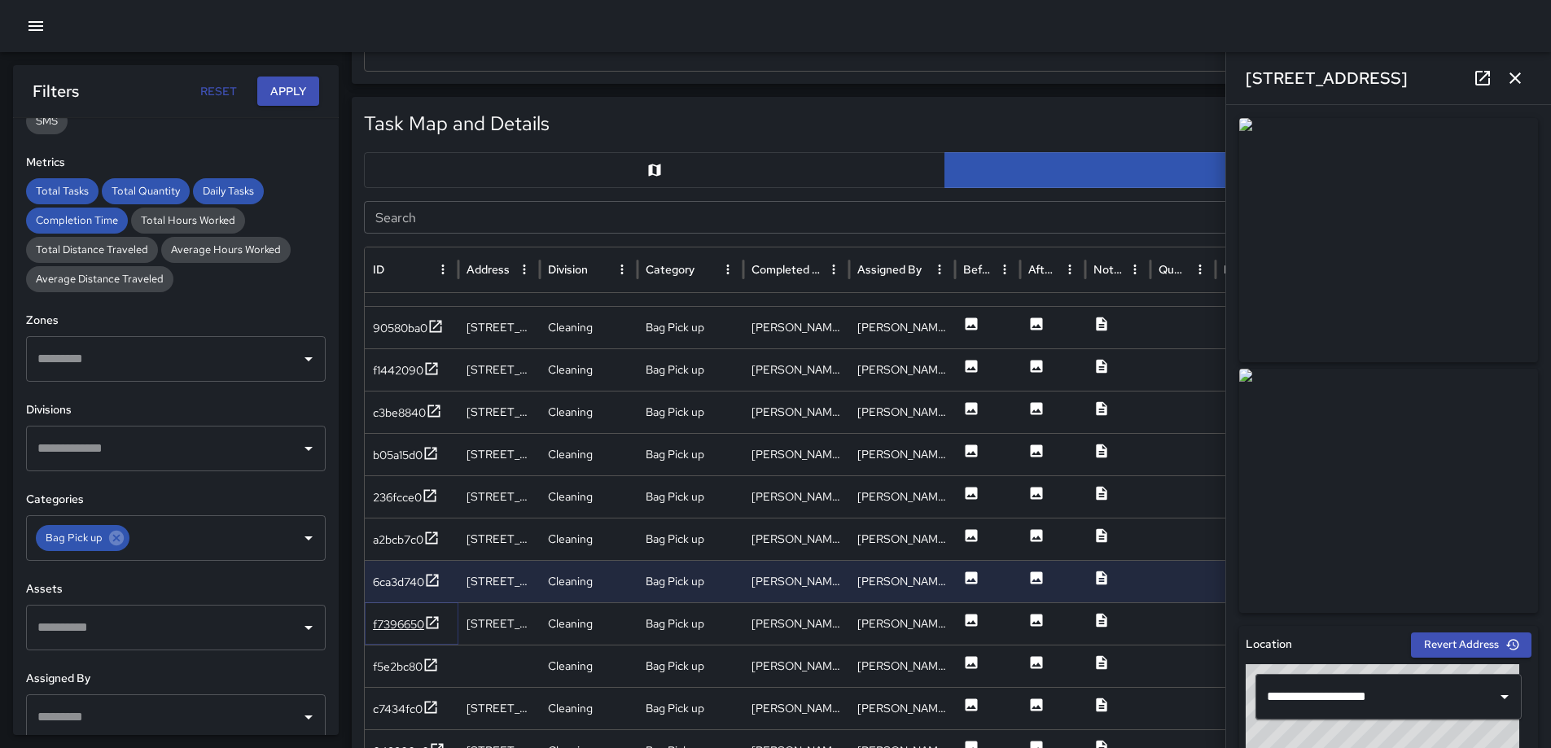
click at [431, 618] on icon at bounding box center [432, 623] width 16 height 16
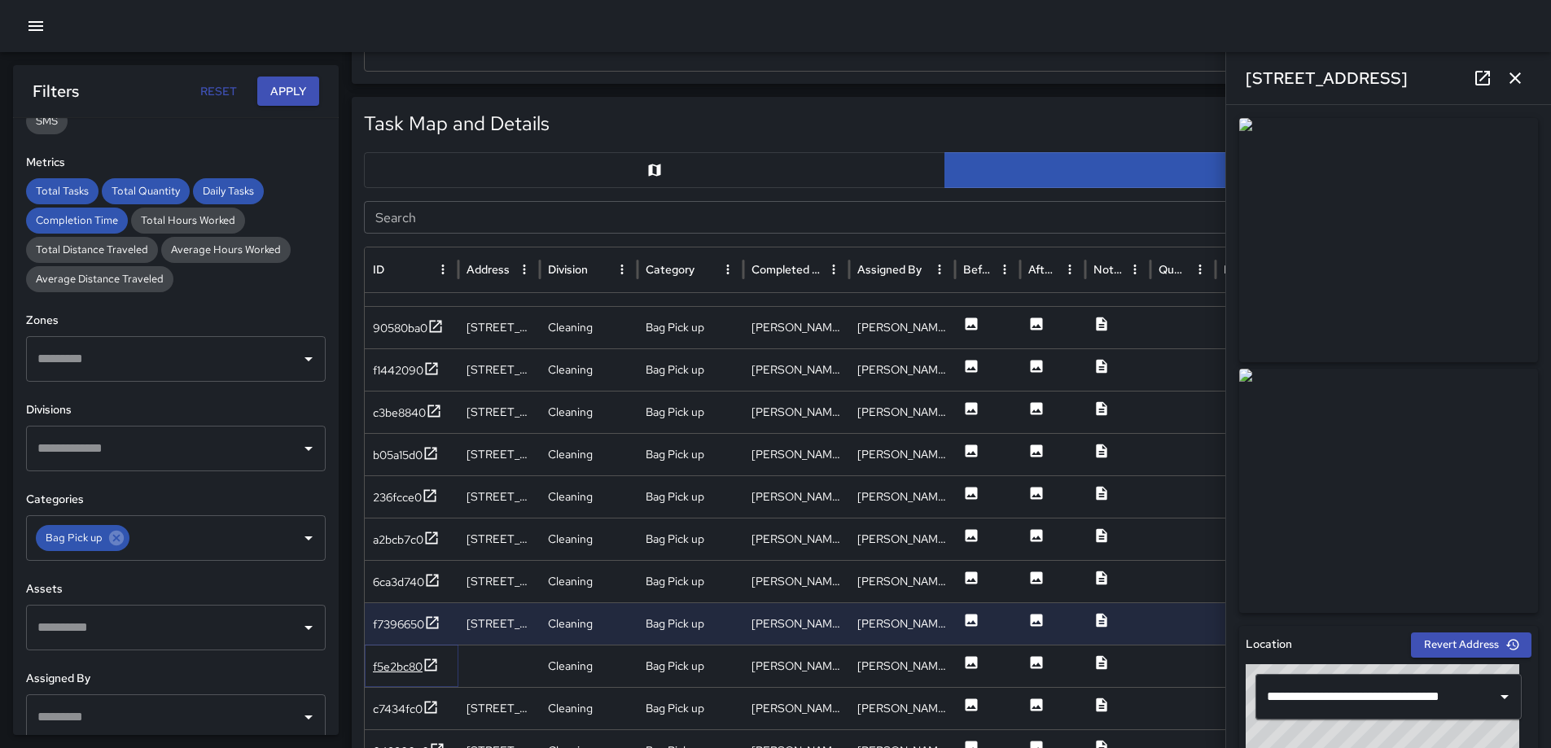
click at [434, 660] on icon at bounding box center [431, 665] width 12 height 12
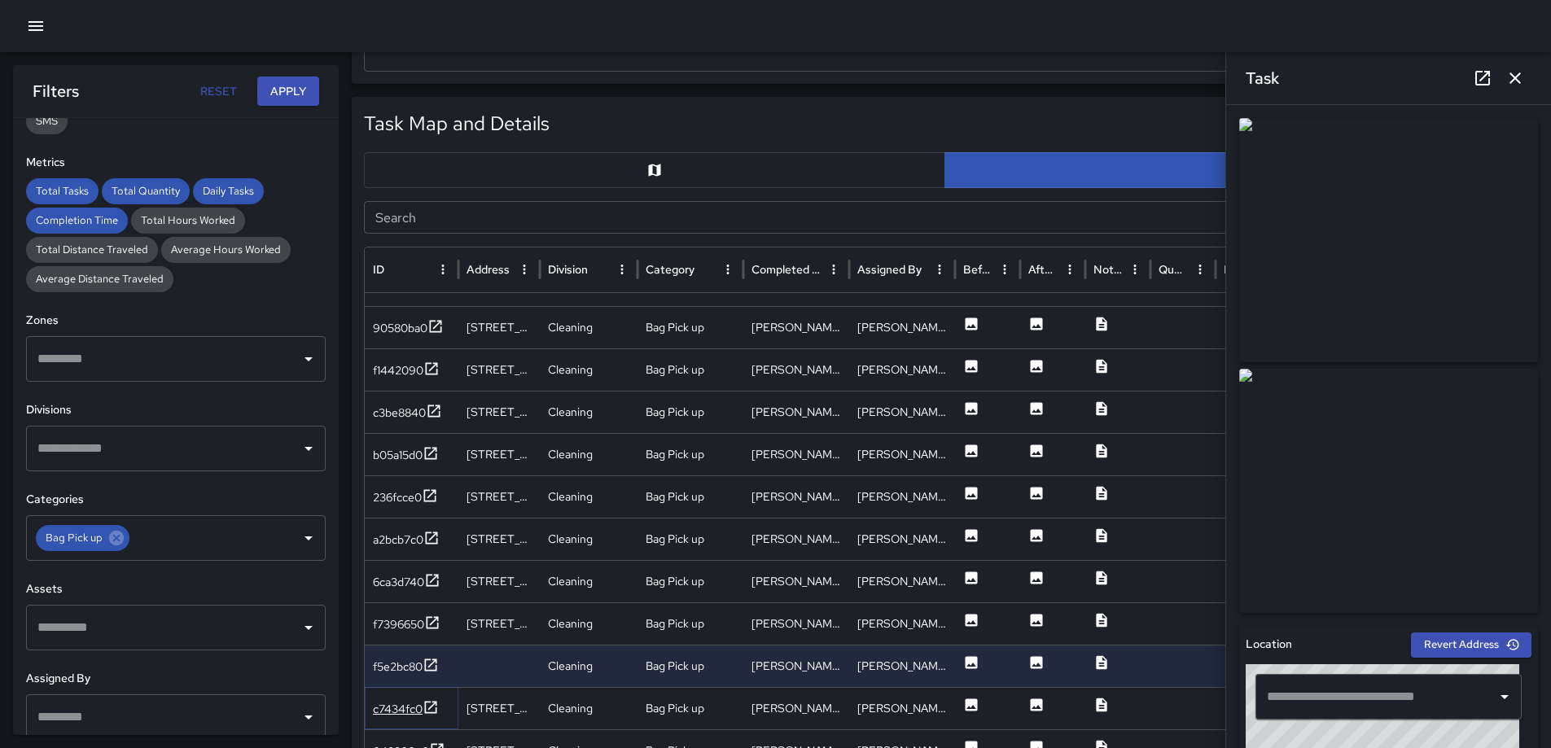
click at [429, 705] on icon at bounding box center [431, 708] width 16 height 16
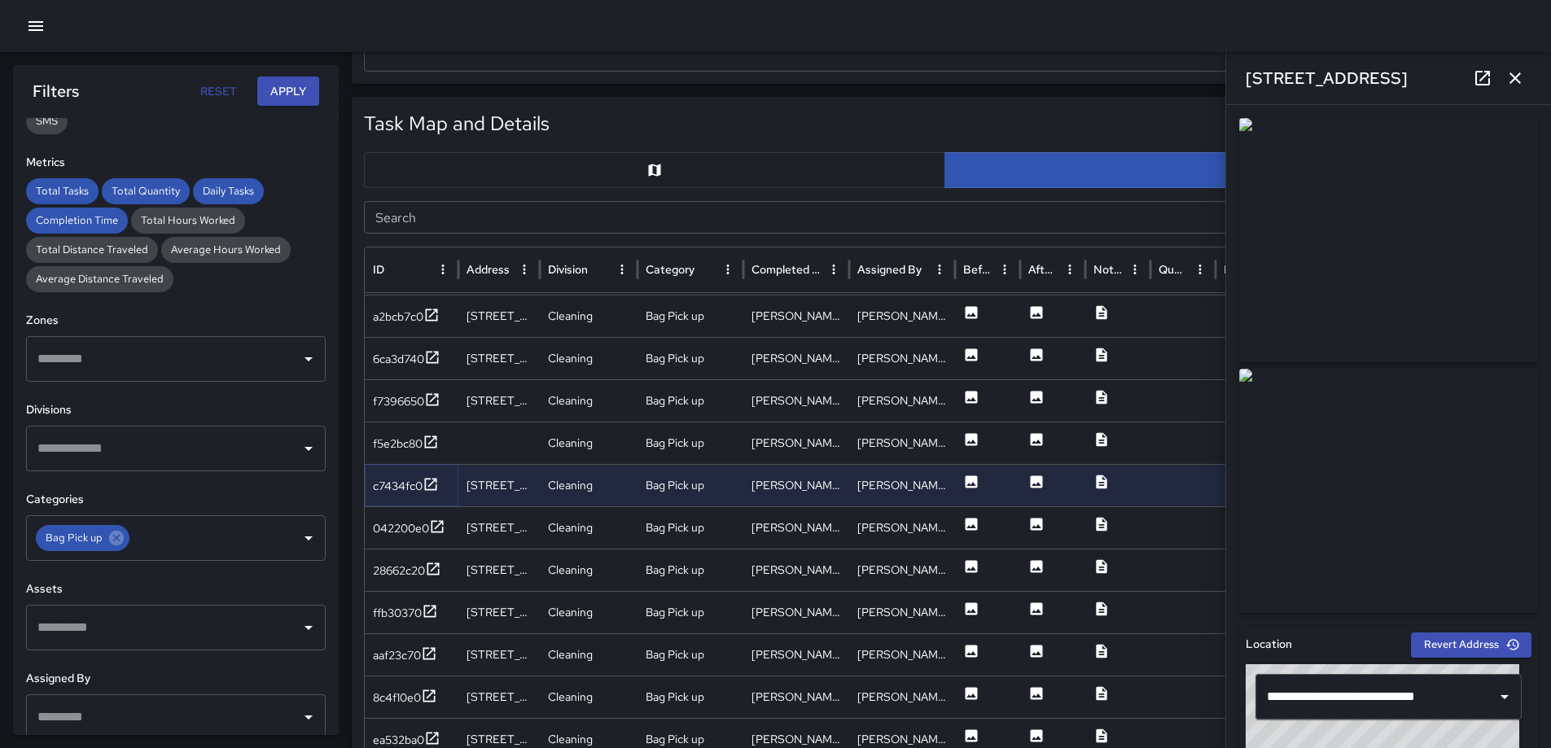
scroll to position [1507, 0]
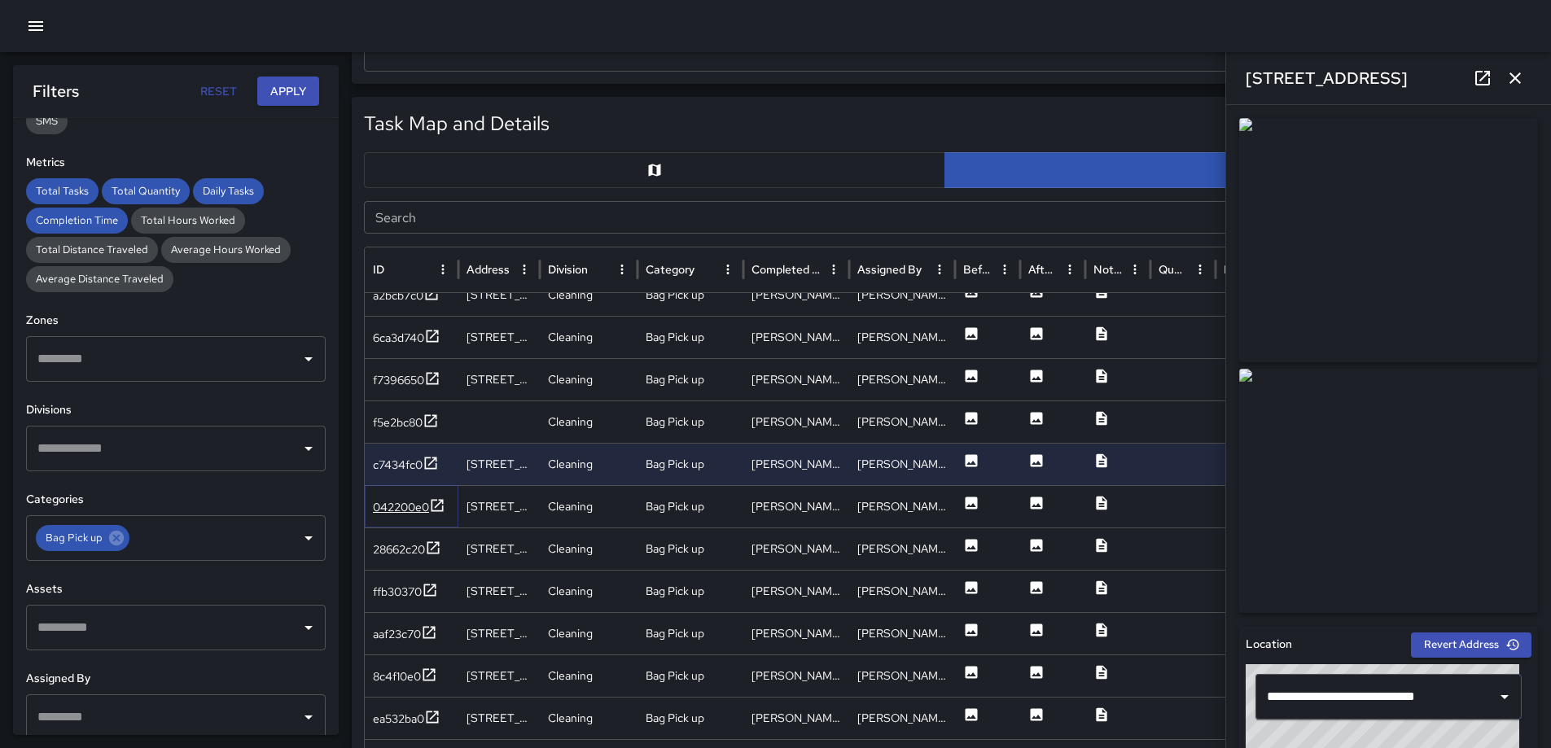
click at [437, 505] on icon at bounding box center [437, 506] width 16 height 16
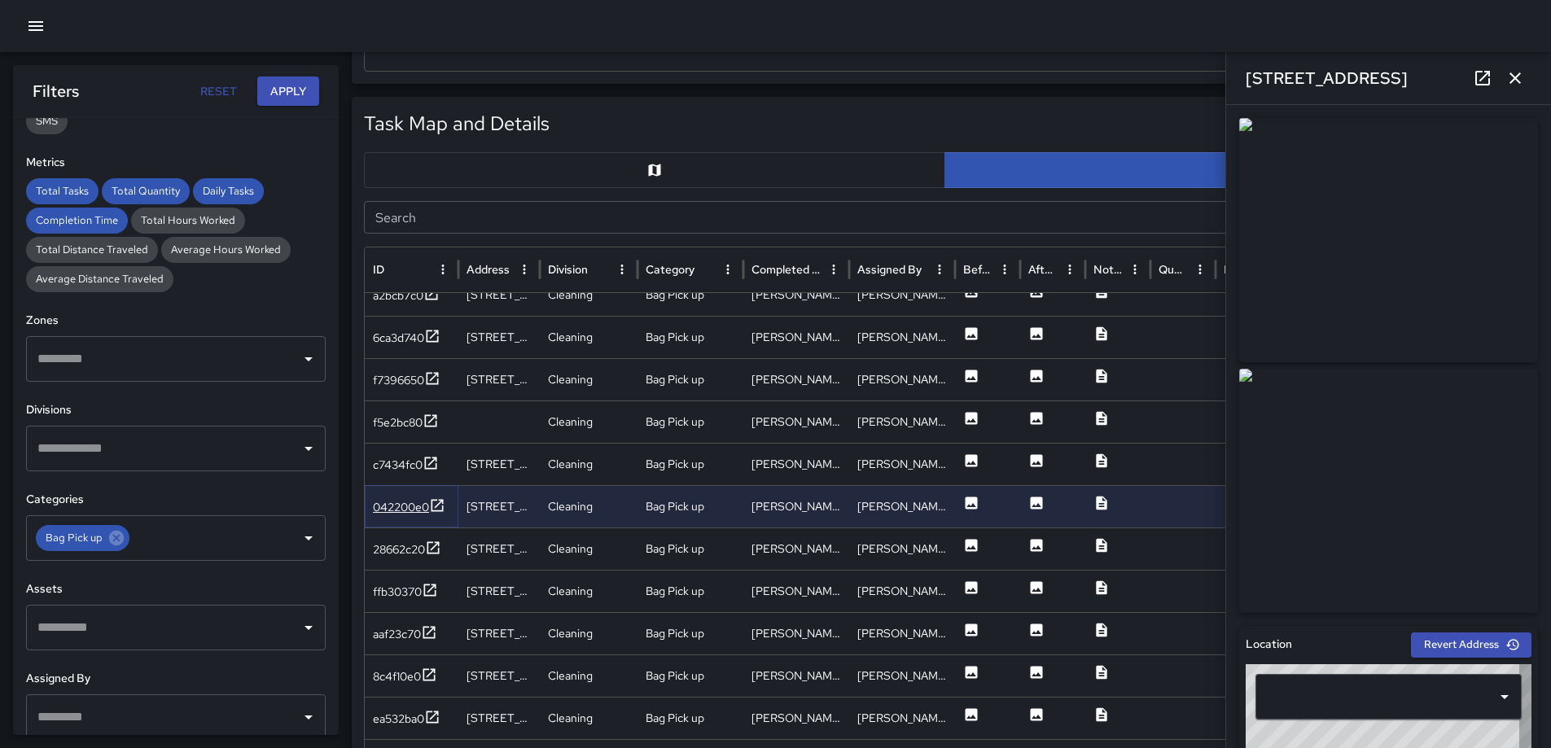
type input "**********"
click at [437, 544] on icon at bounding box center [433, 548] width 16 height 16
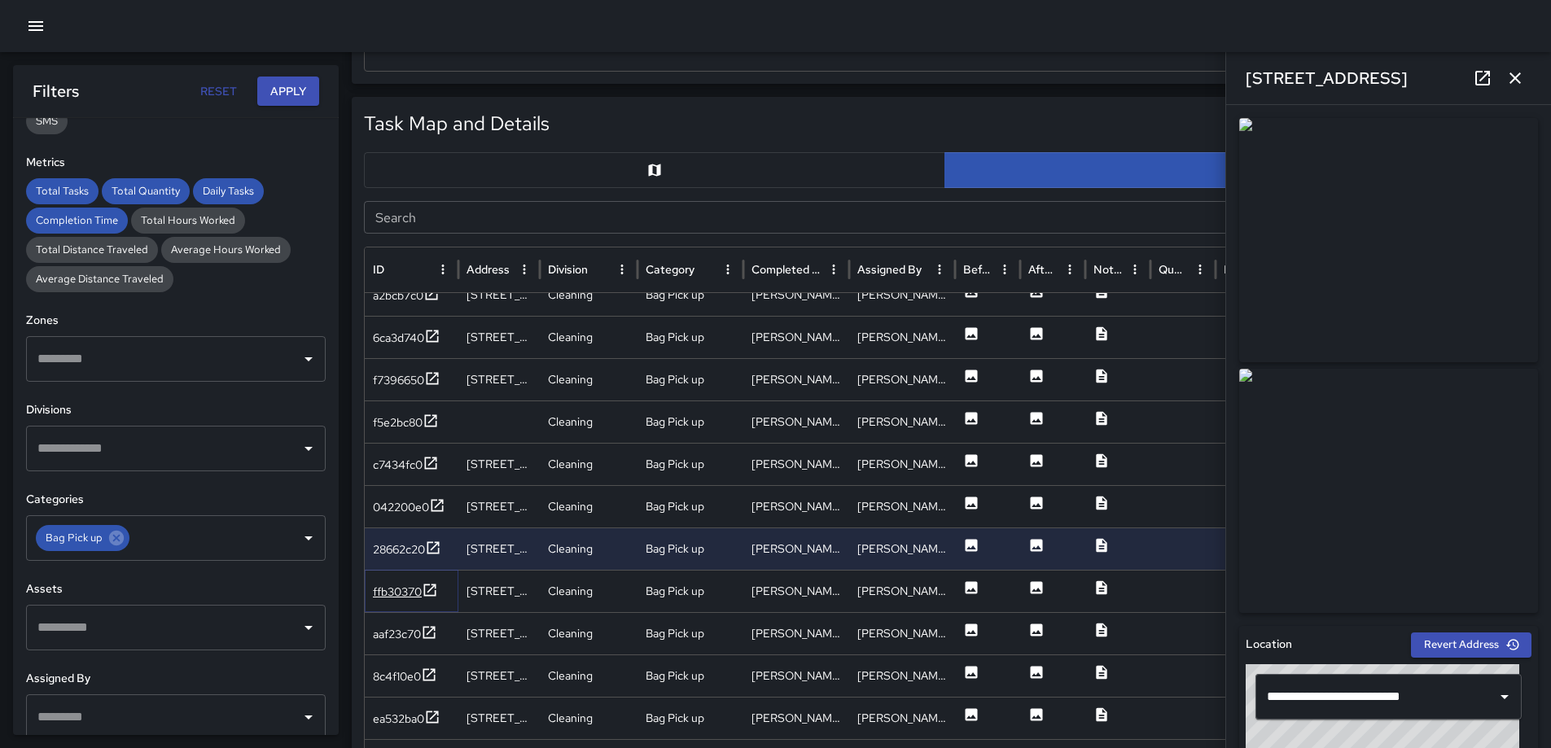
click at [437, 586] on icon at bounding box center [430, 590] width 12 height 12
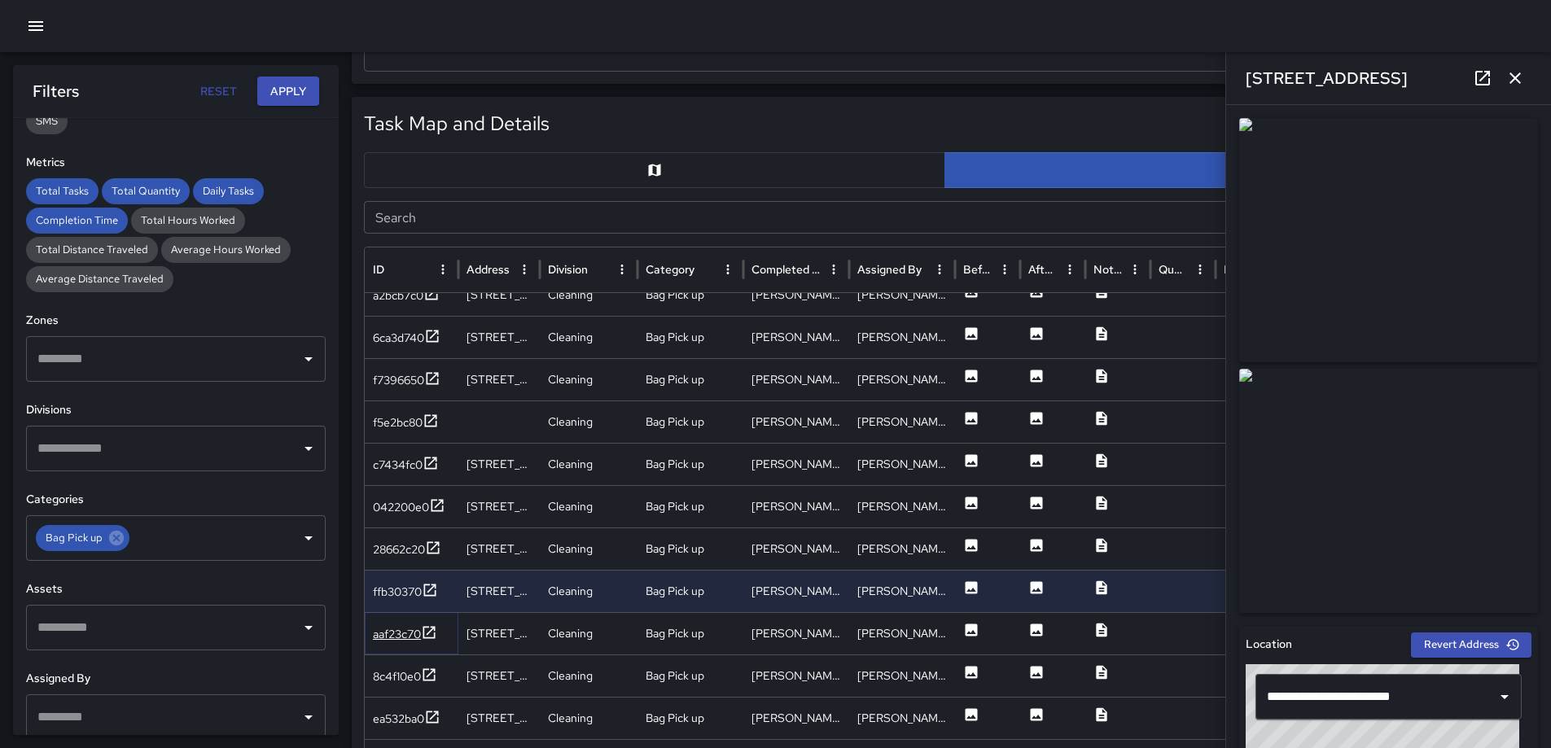
click at [433, 627] on icon at bounding box center [429, 632] width 12 height 12
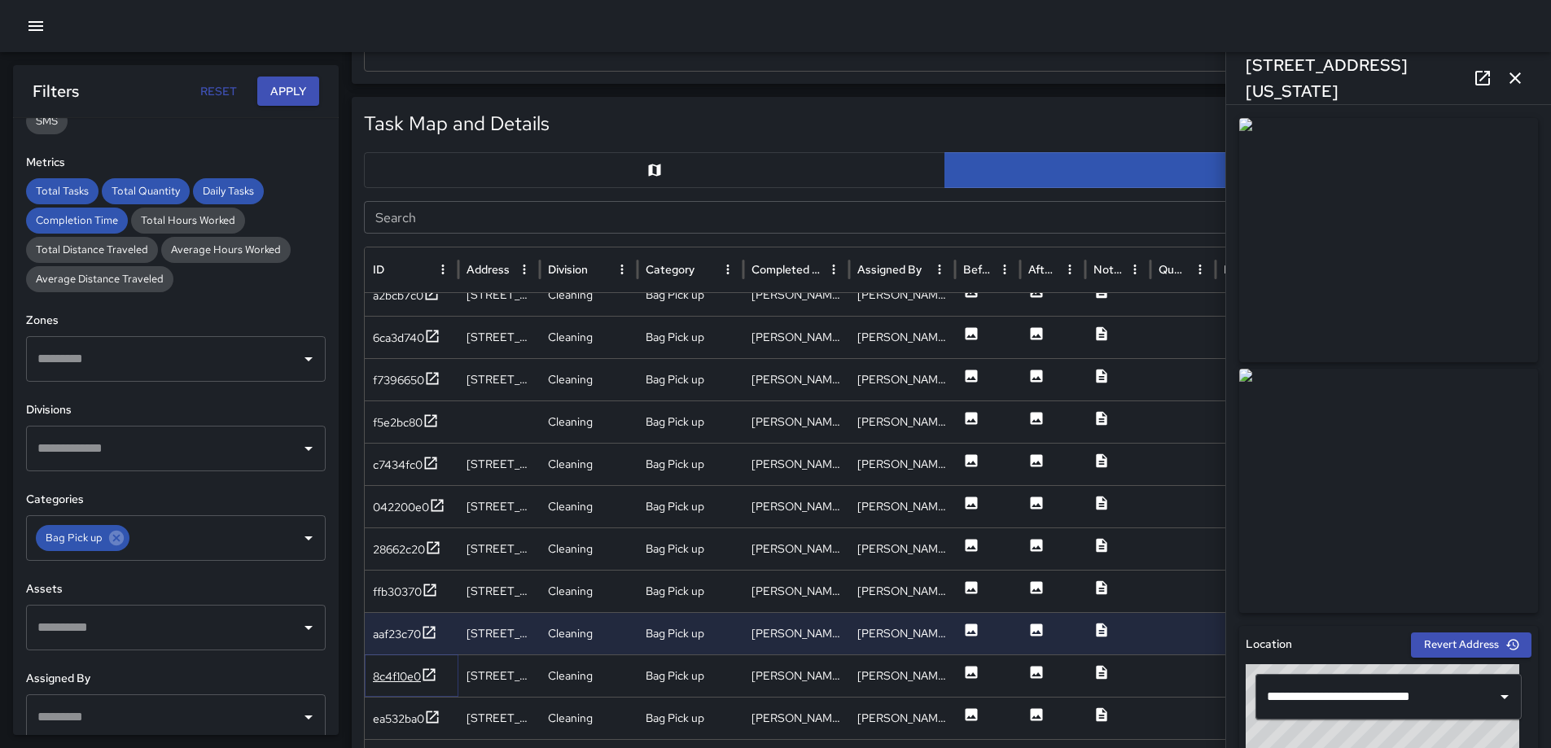
click at [430, 670] on icon at bounding box center [429, 675] width 16 height 16
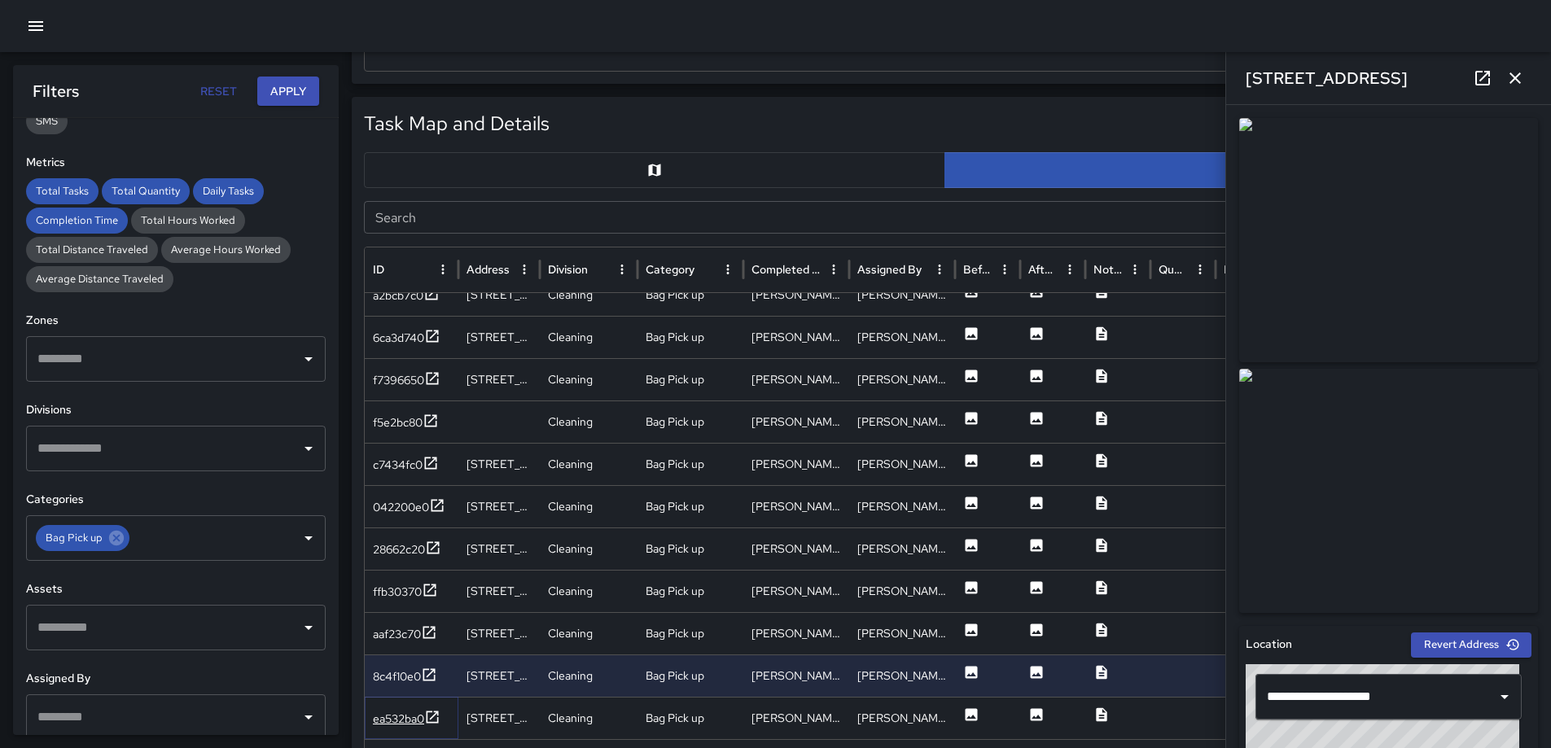
click at [430, 710] on icon at bounding box center [432, 717] width 16 height 16
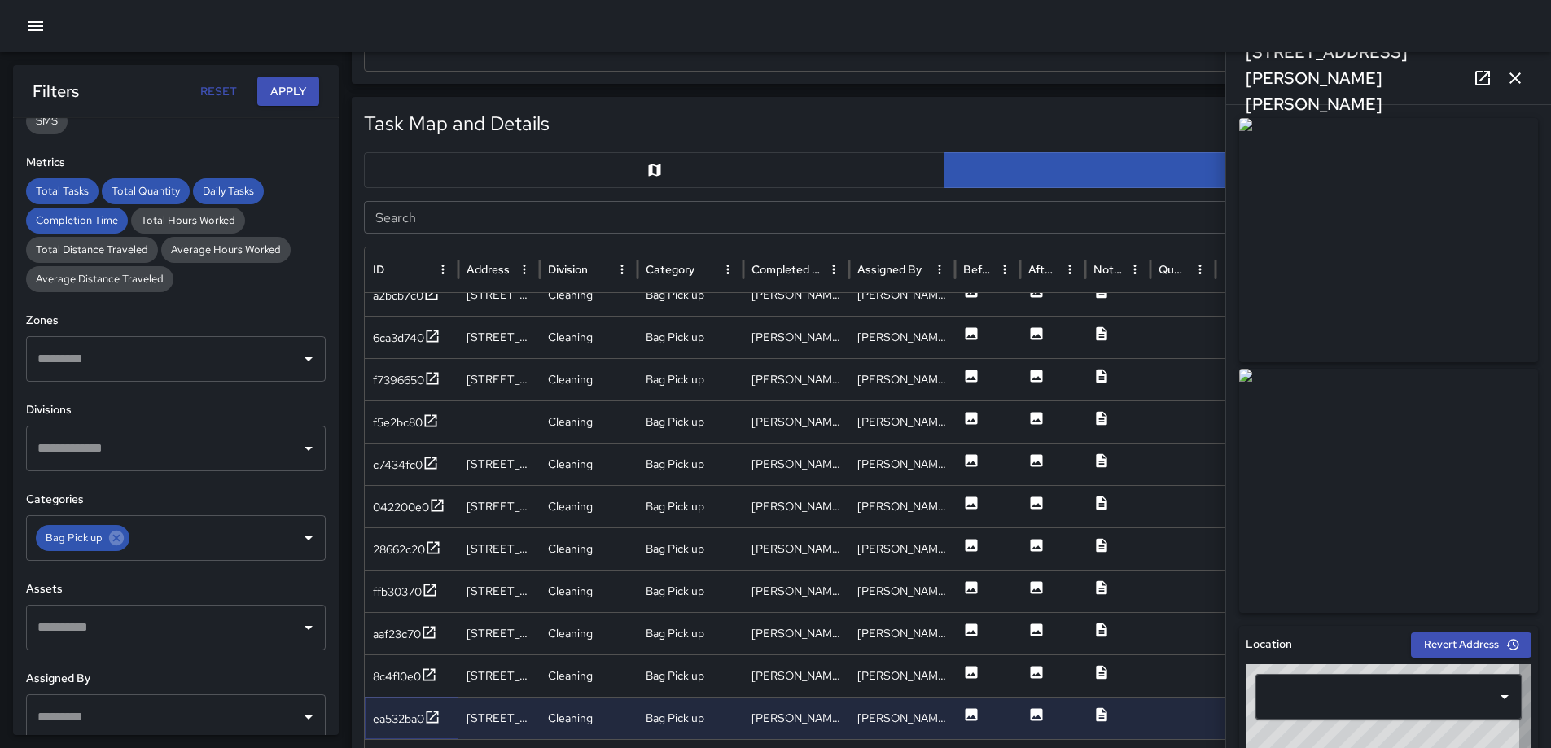
type input "**********"
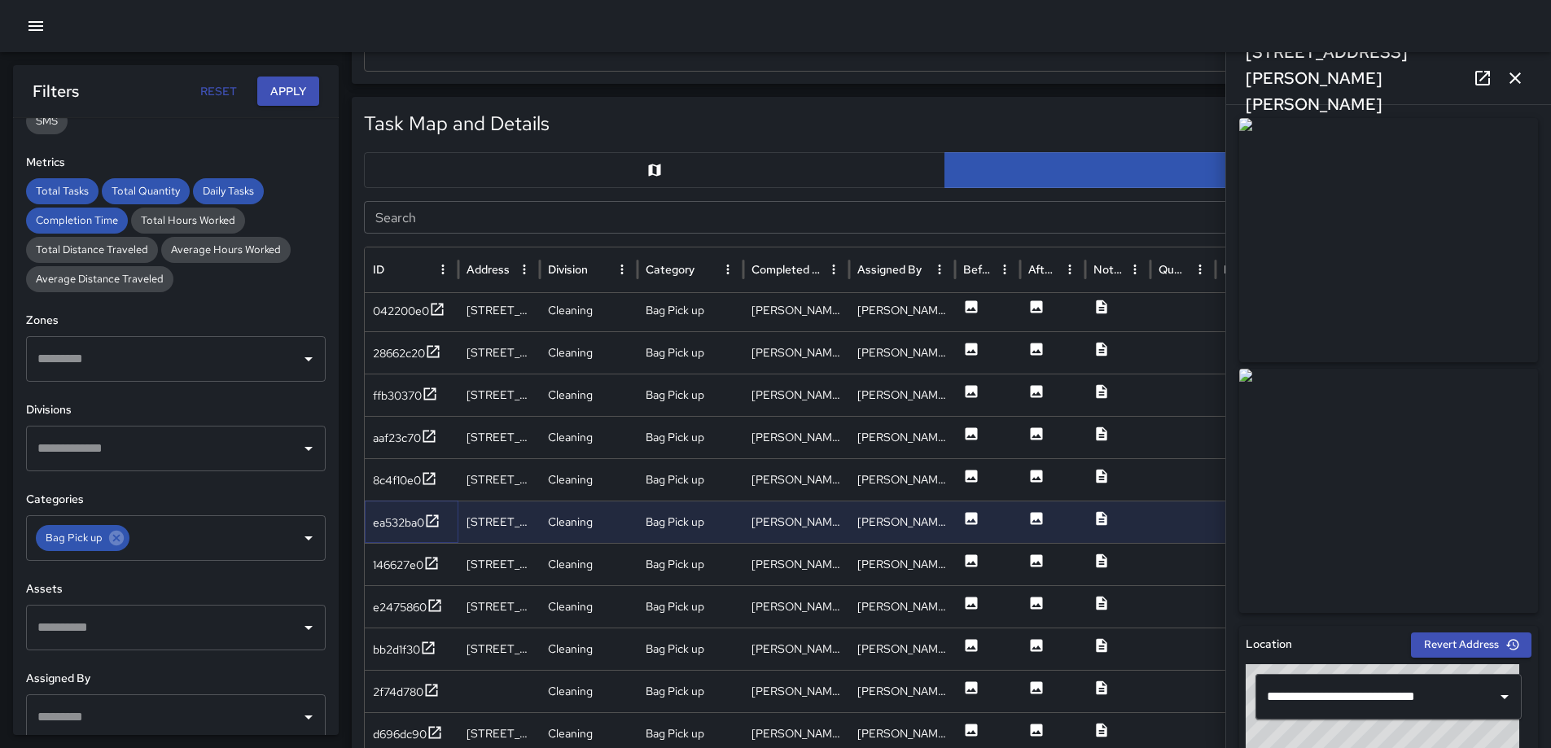
scroll to position [1732, 0]
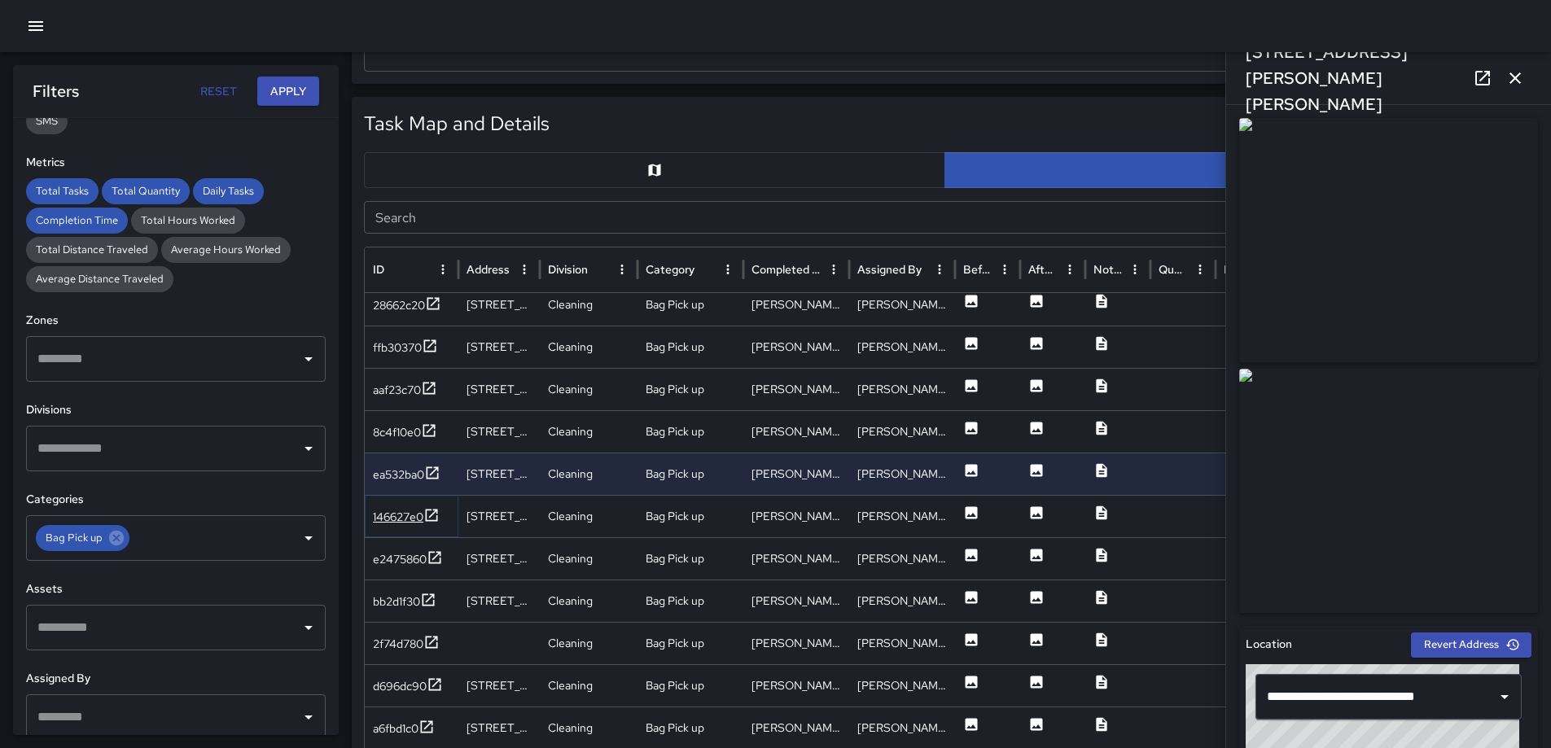
click at [436, 513] on icon at bounding box center [431, 515] width 16 height 16
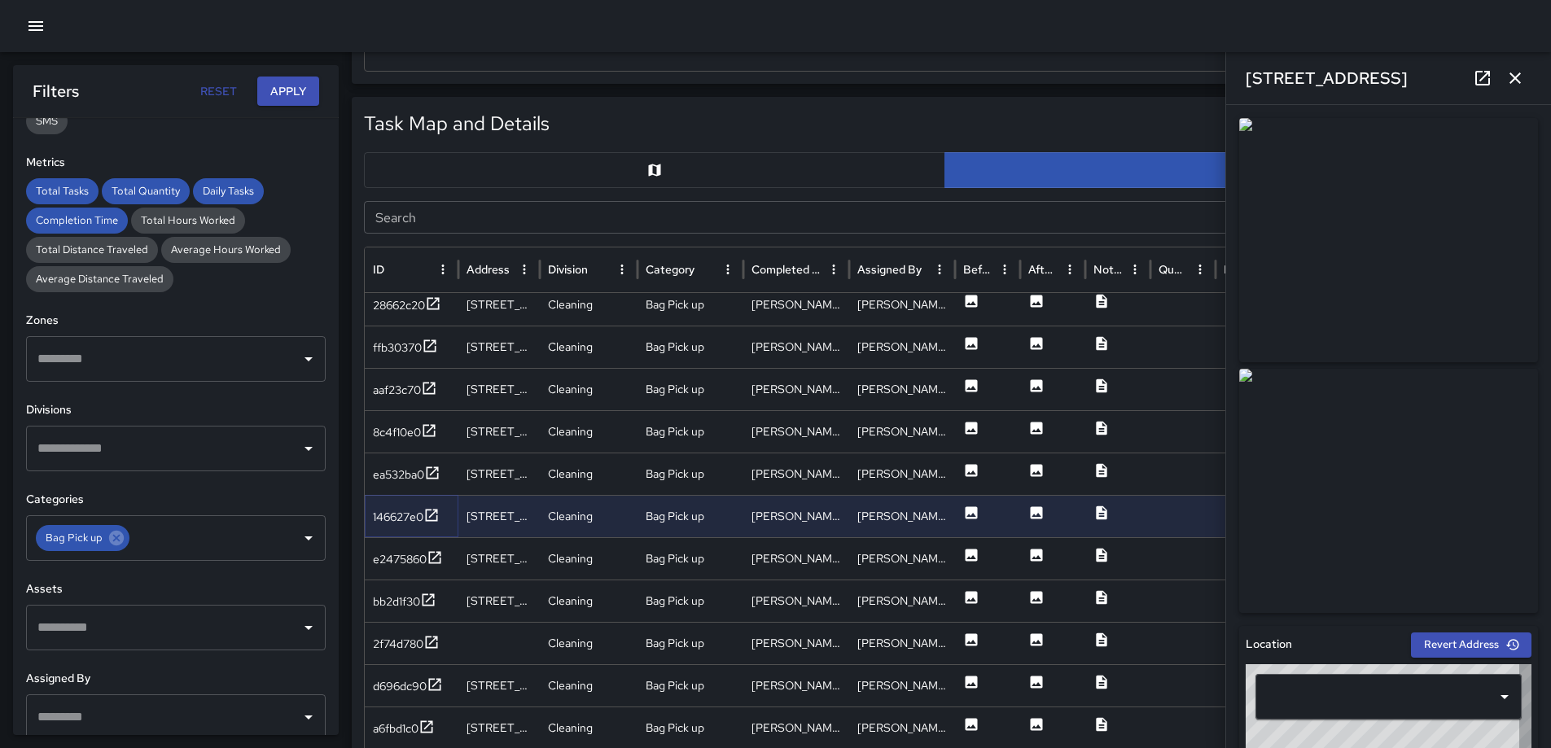
type input "**********"
click at [432, 558] on icon at bounding box center [435, 558] width 16 height 16
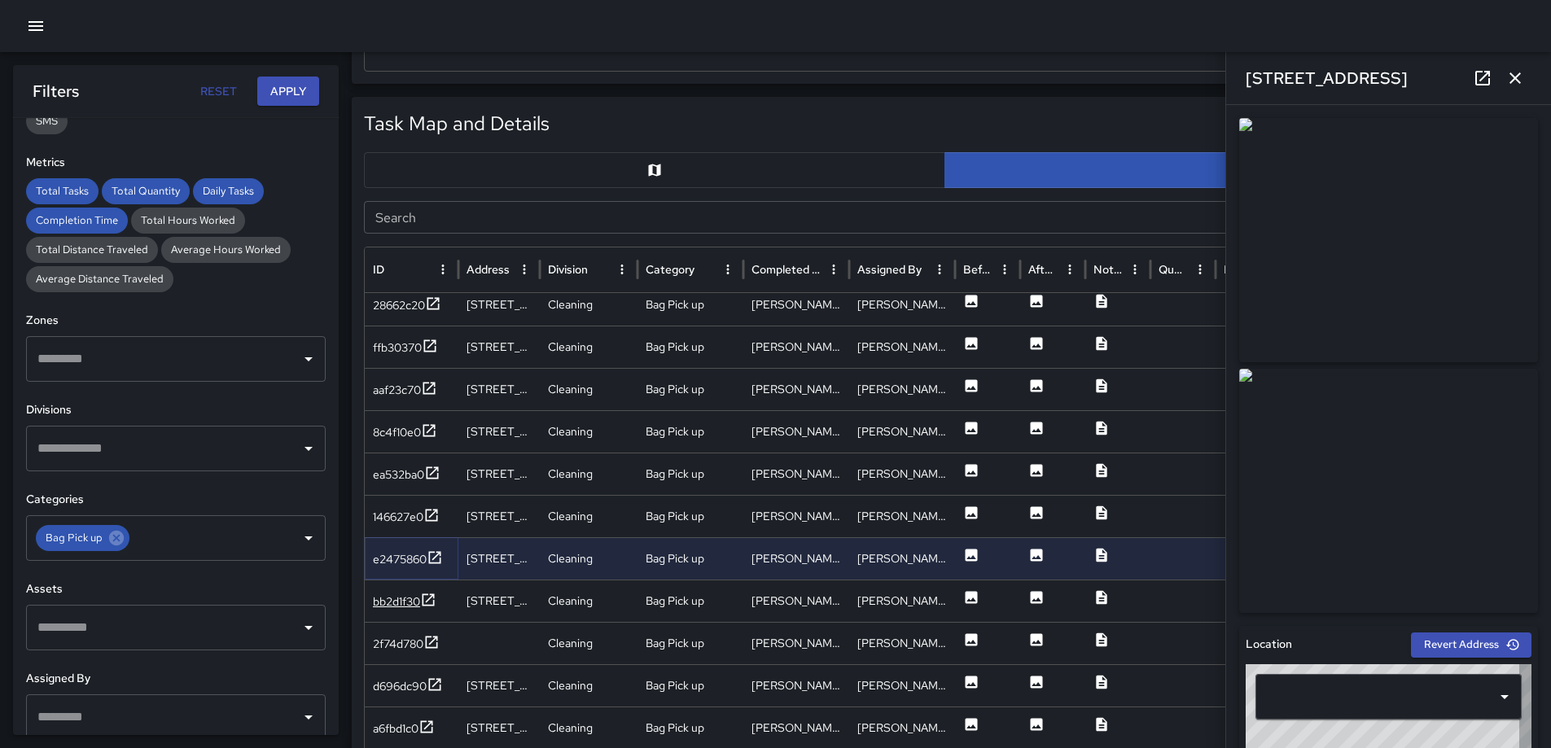
type input "**********"
click at [429, 597] on icon at bounding box center [428, 600] width 16 height 16
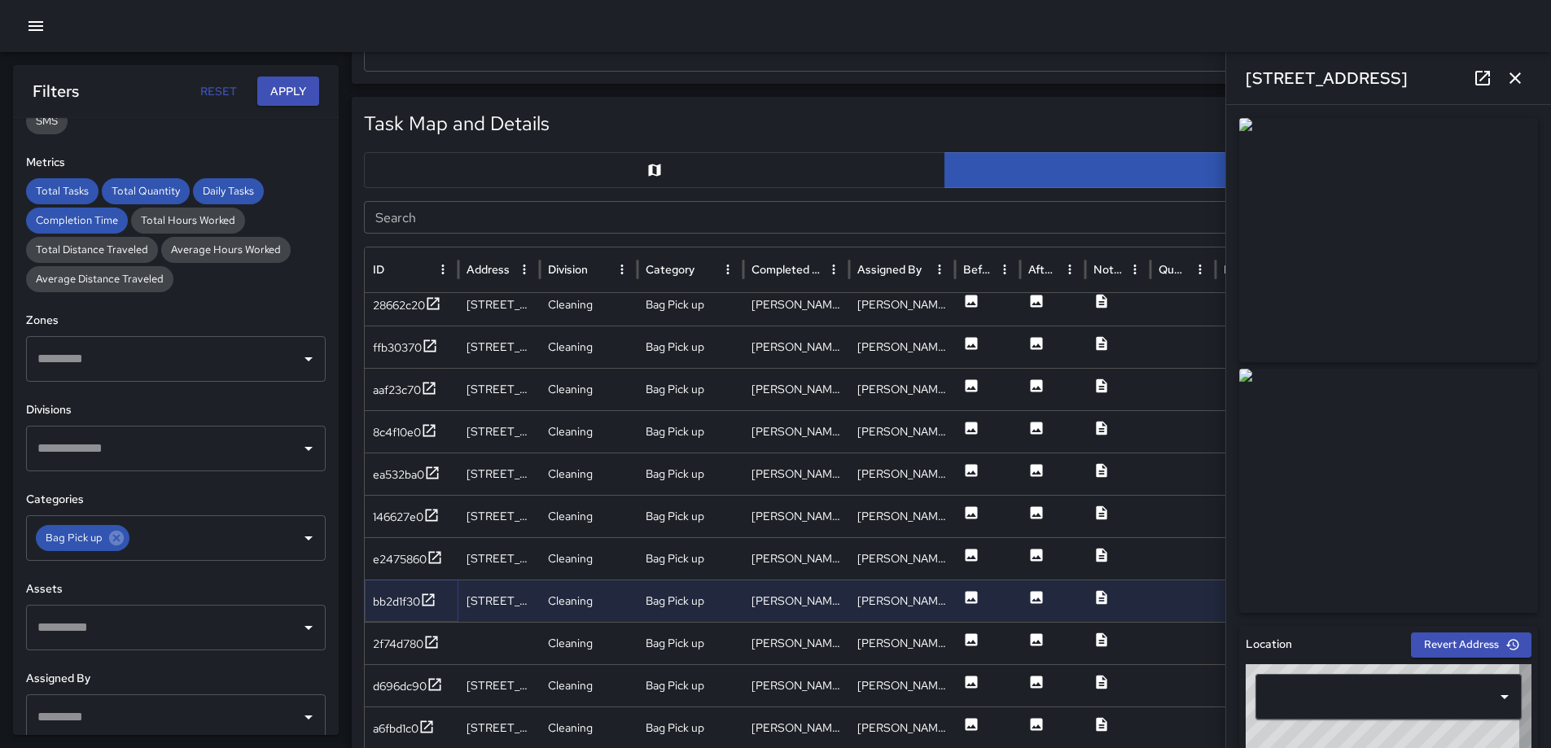
type input "**********"
click at [431, 643] on icon at bounding box center [431, 642] width 16 height 16
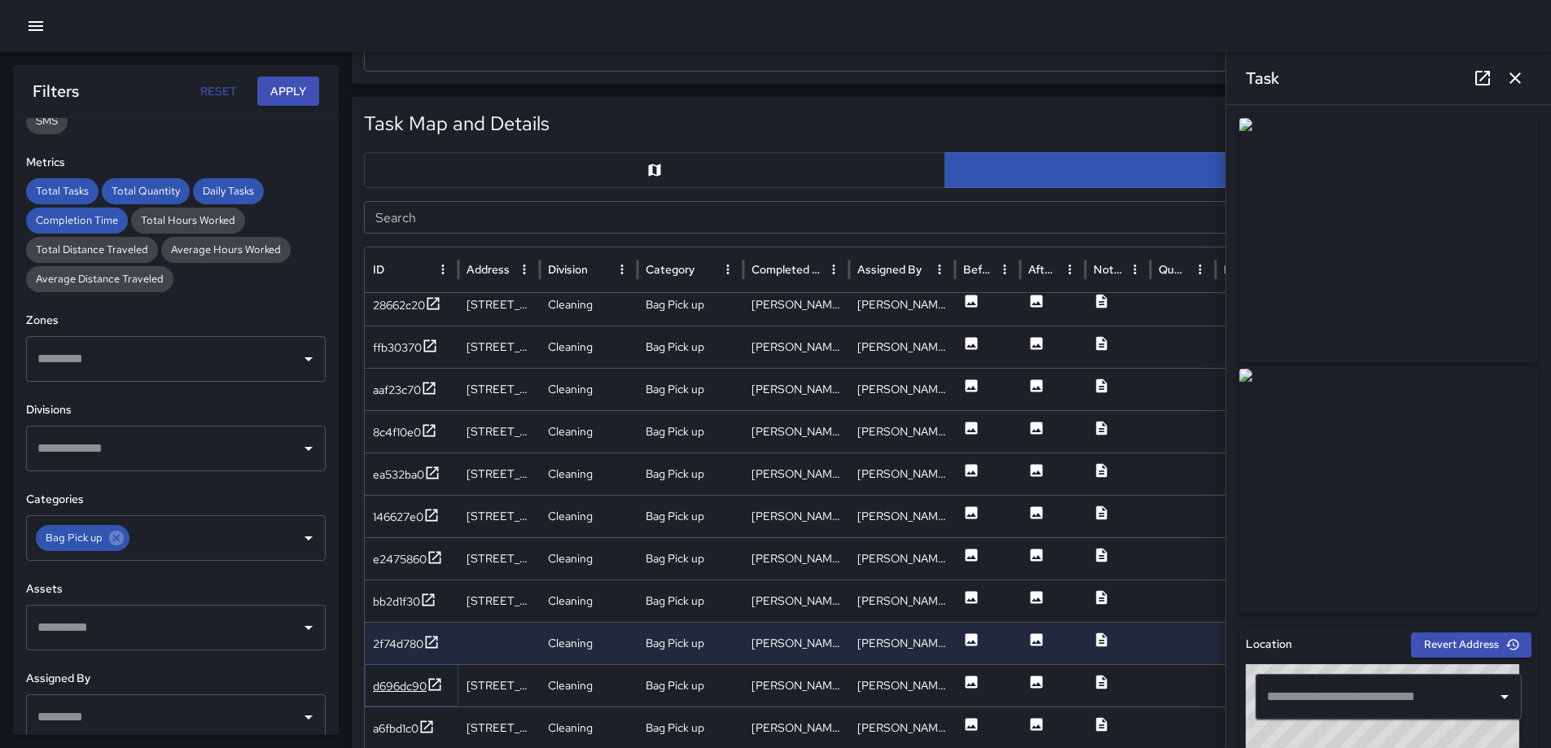
click at [435, 687] on icon at bounding box center [435, 685] width 16 height 16
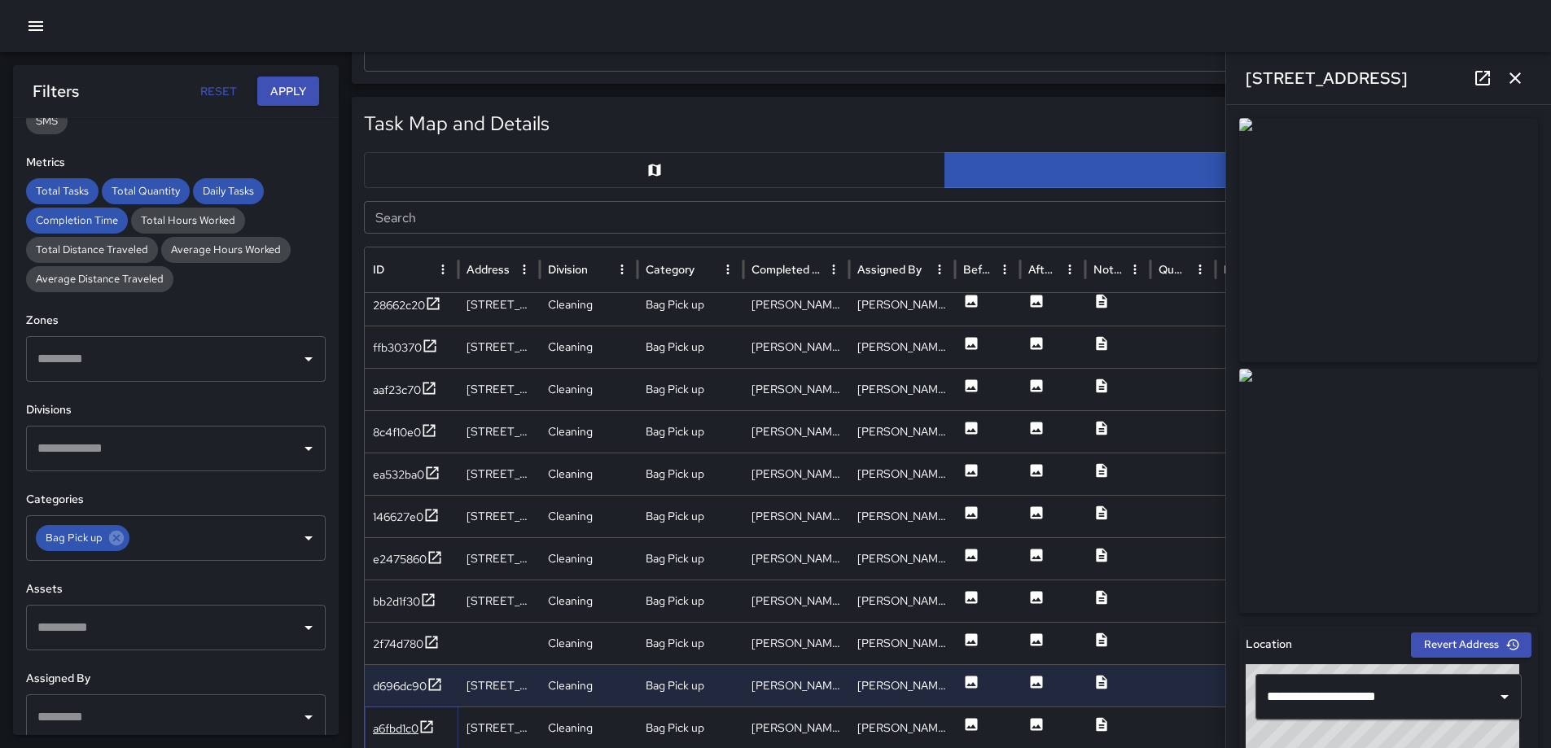
click at [432, 721] on icon at bounding box center [427, 727] width 16 height 16
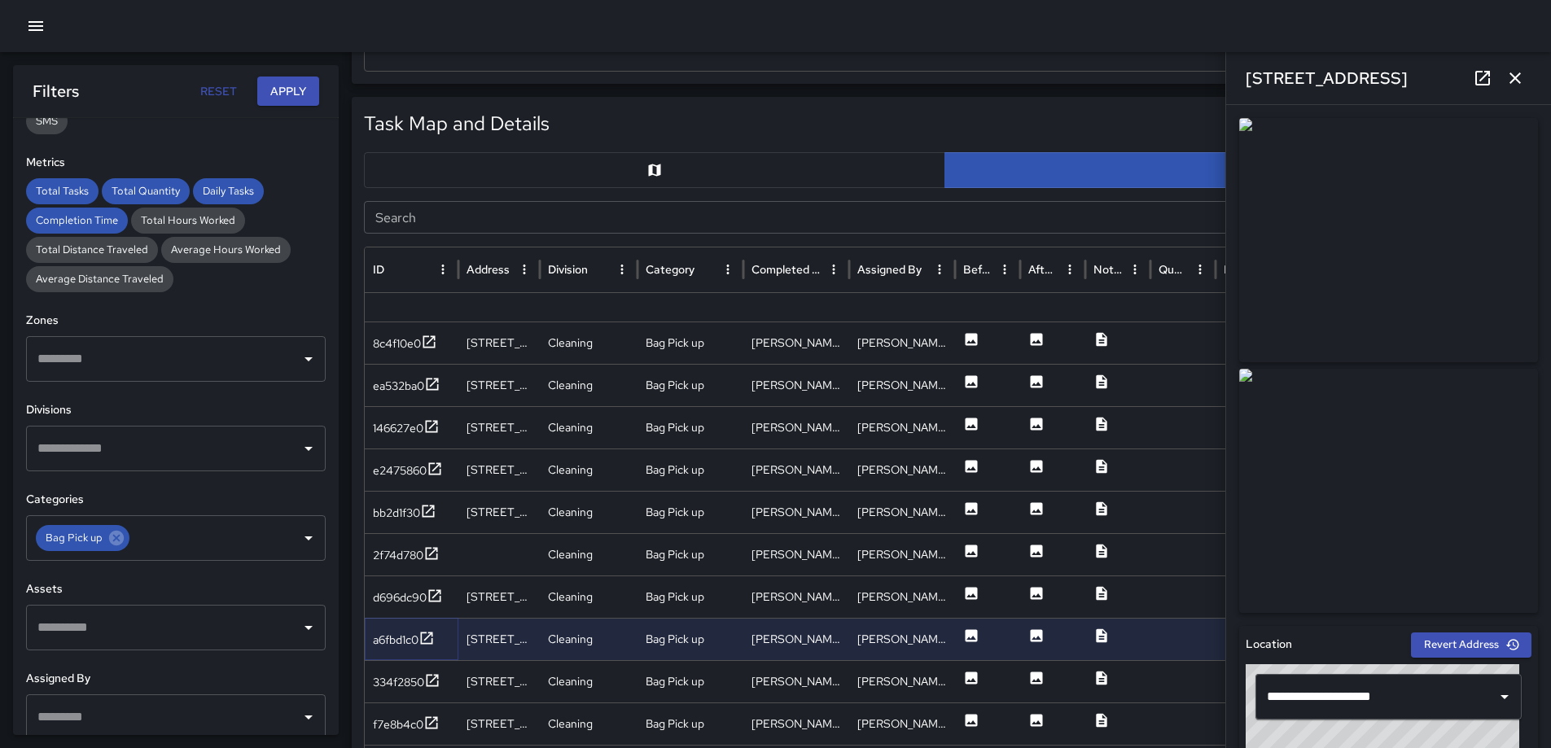
scroll to position [1883, 0]
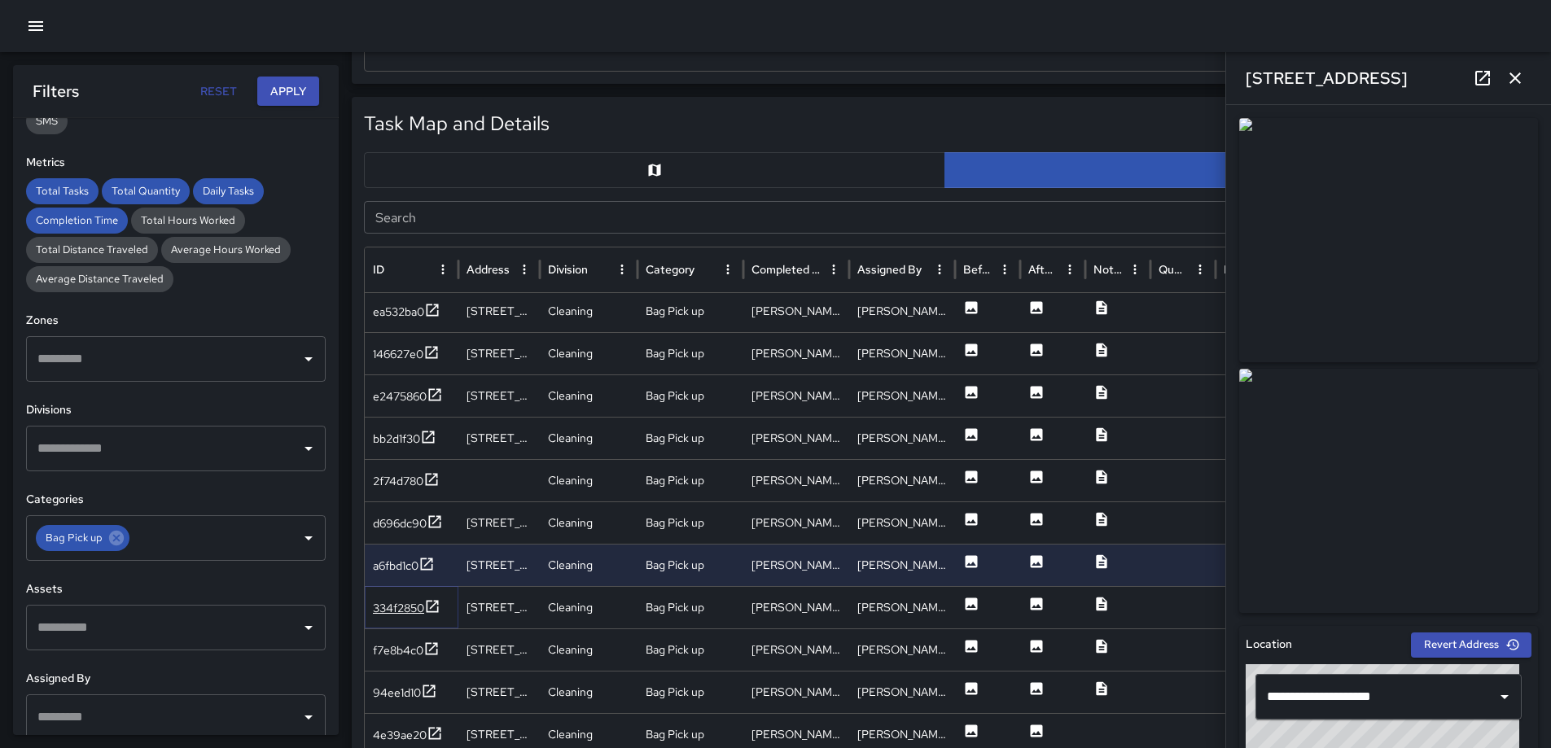
click at [437, 605] on icon at bounding box center [432, 607] width 16 height 16
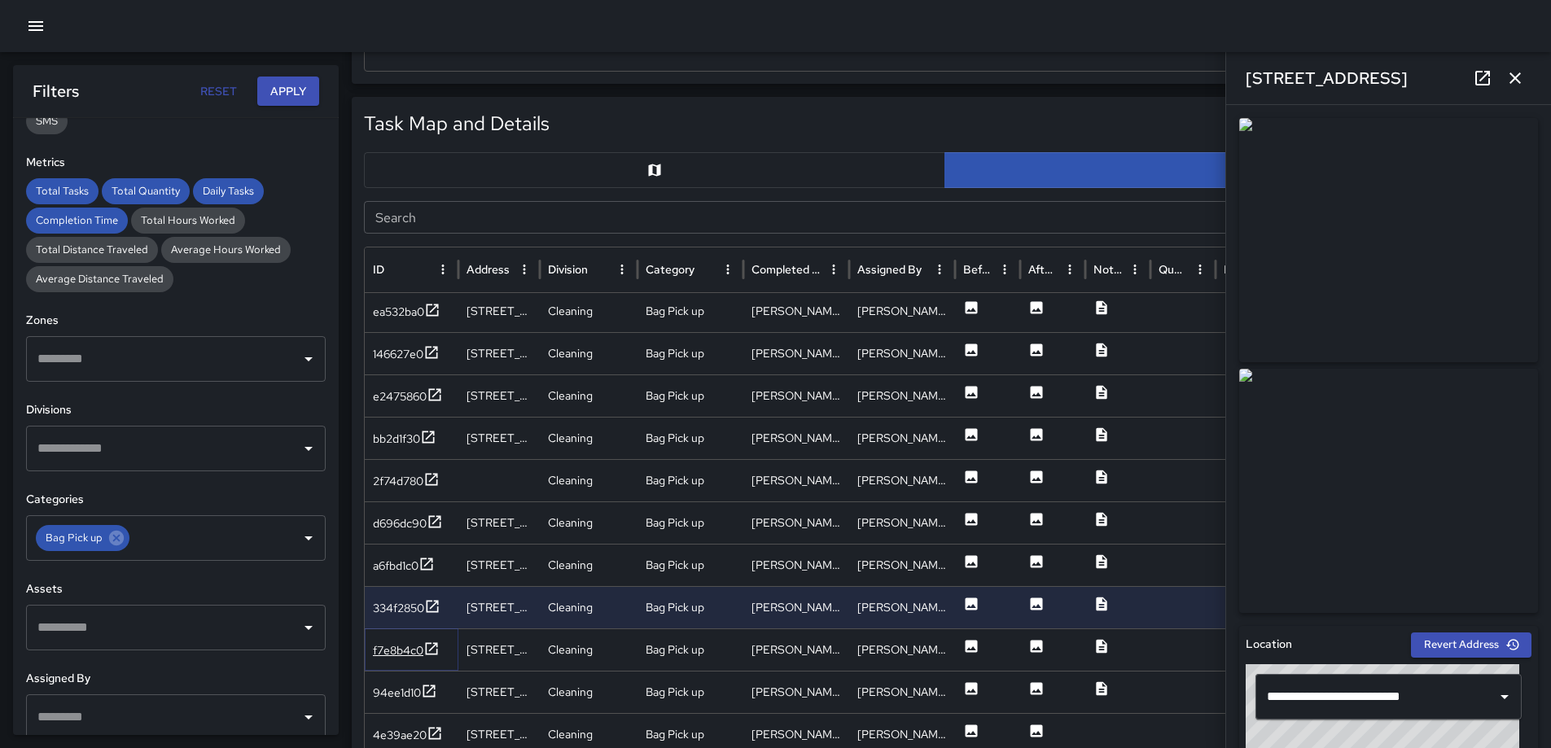
click at [437, 650] on icon at bounding box center [431, 649] width 16 height 16
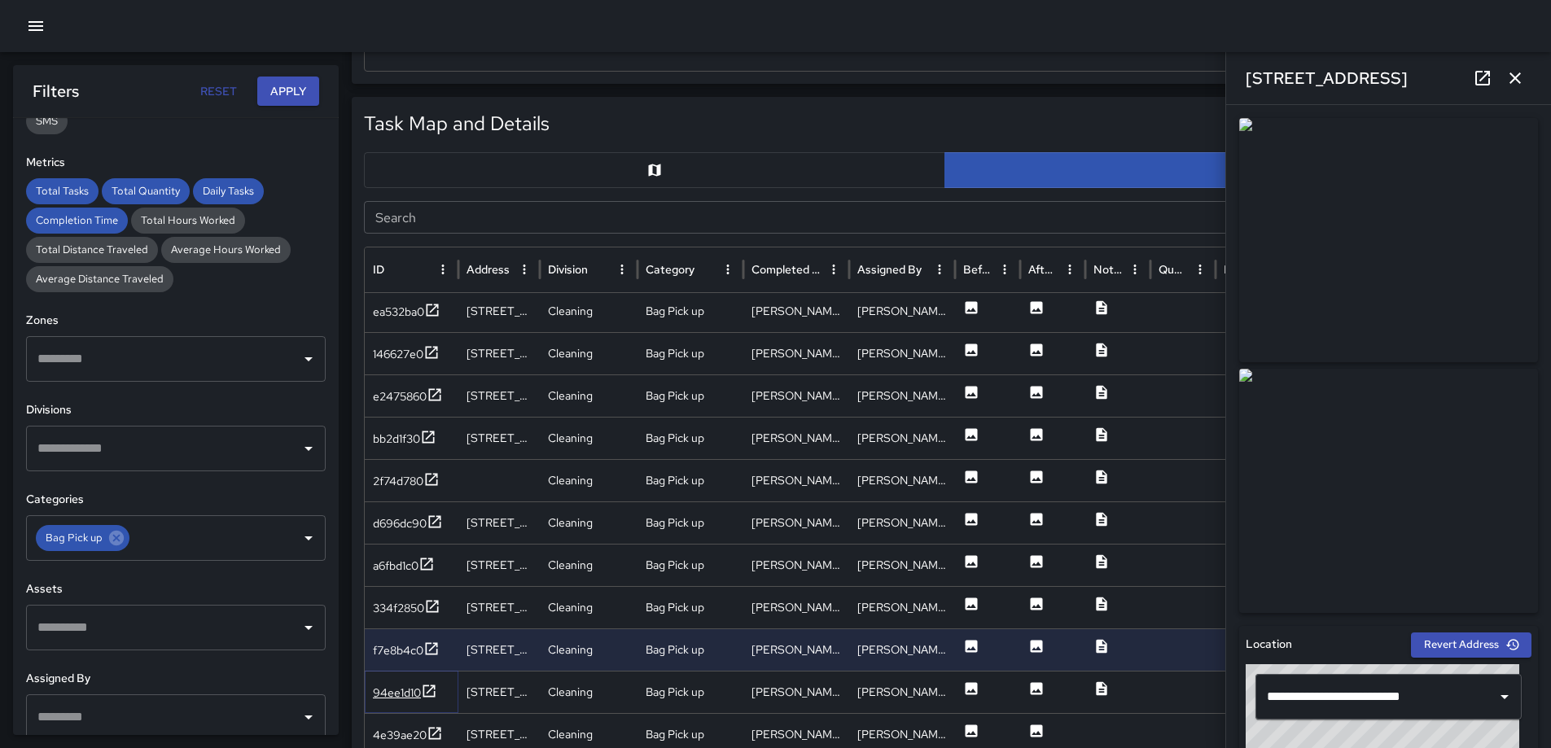
click at [432, 687] on icon at bounding box center [429, 691] width 16 height 16
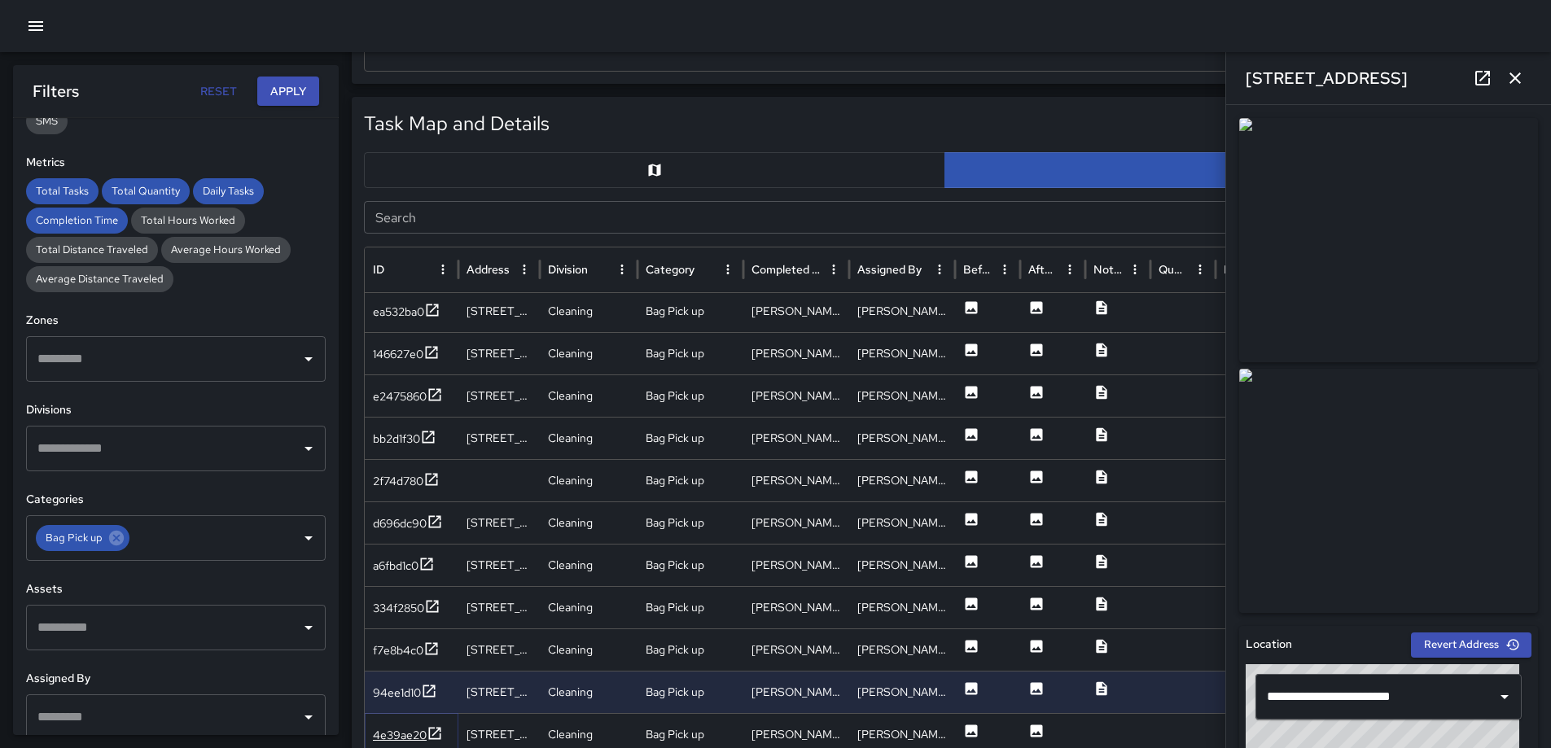
click at [435, 726] on icon at bounding box center [435, 734] width 16 height 16
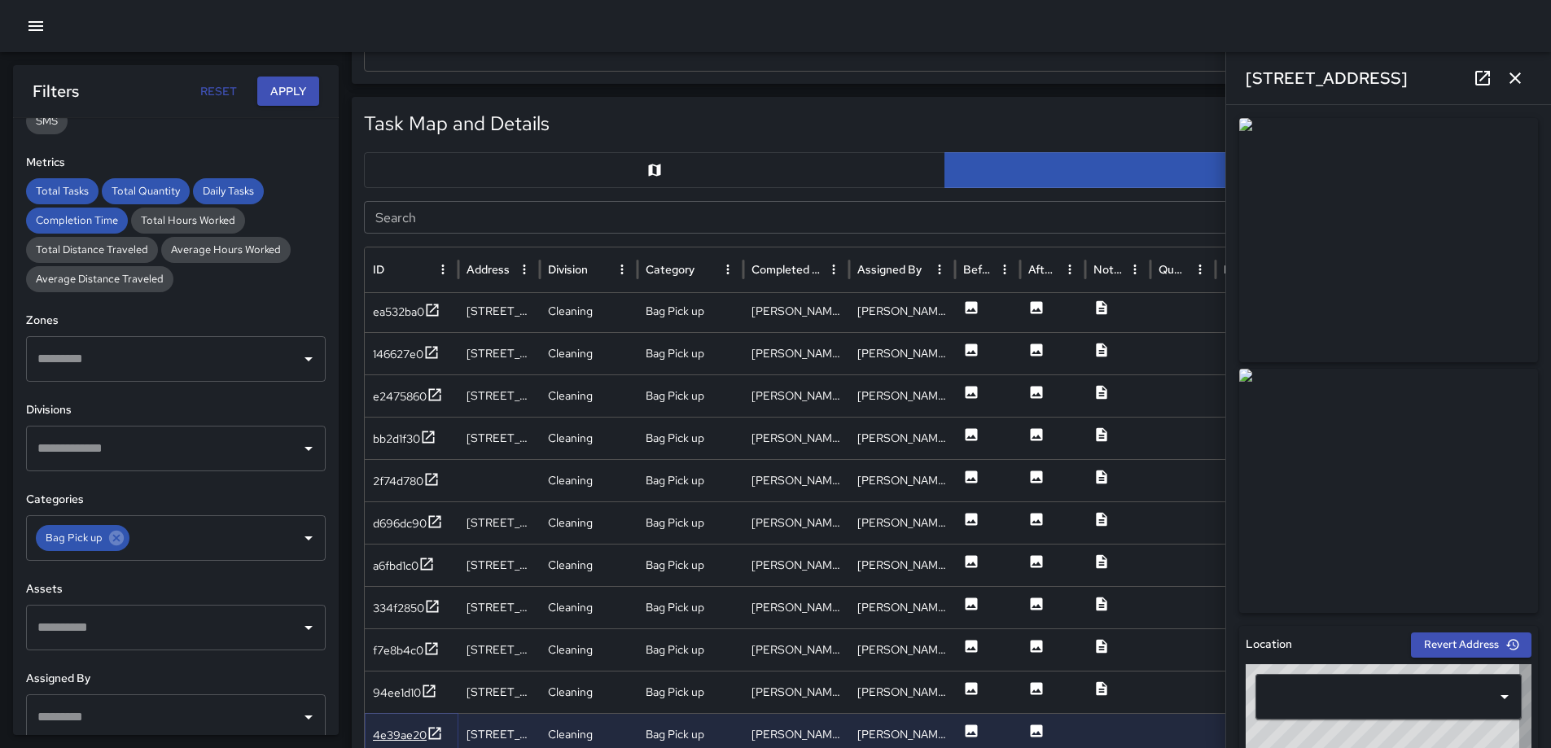
type input "**********"
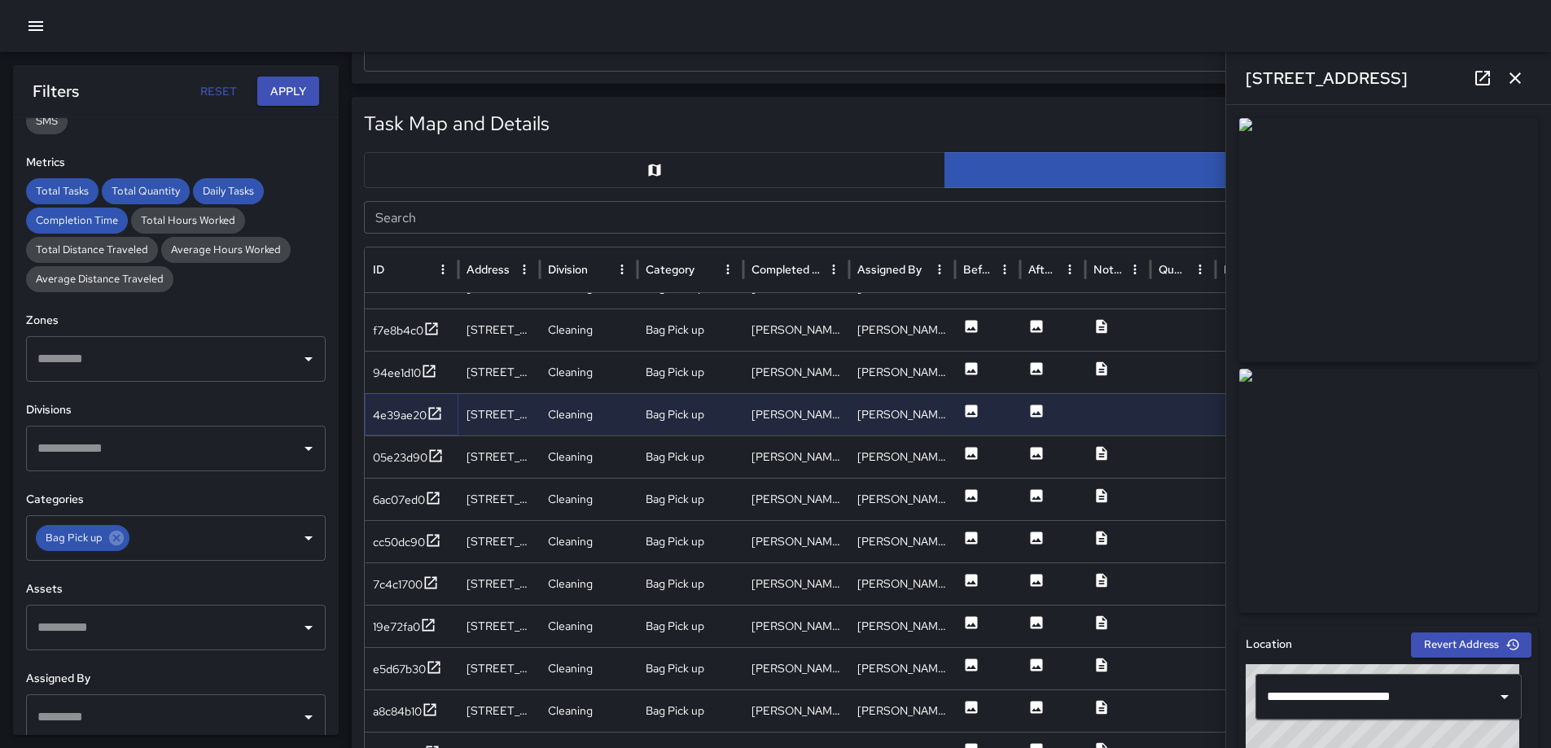
scroll to position [2184, 0]
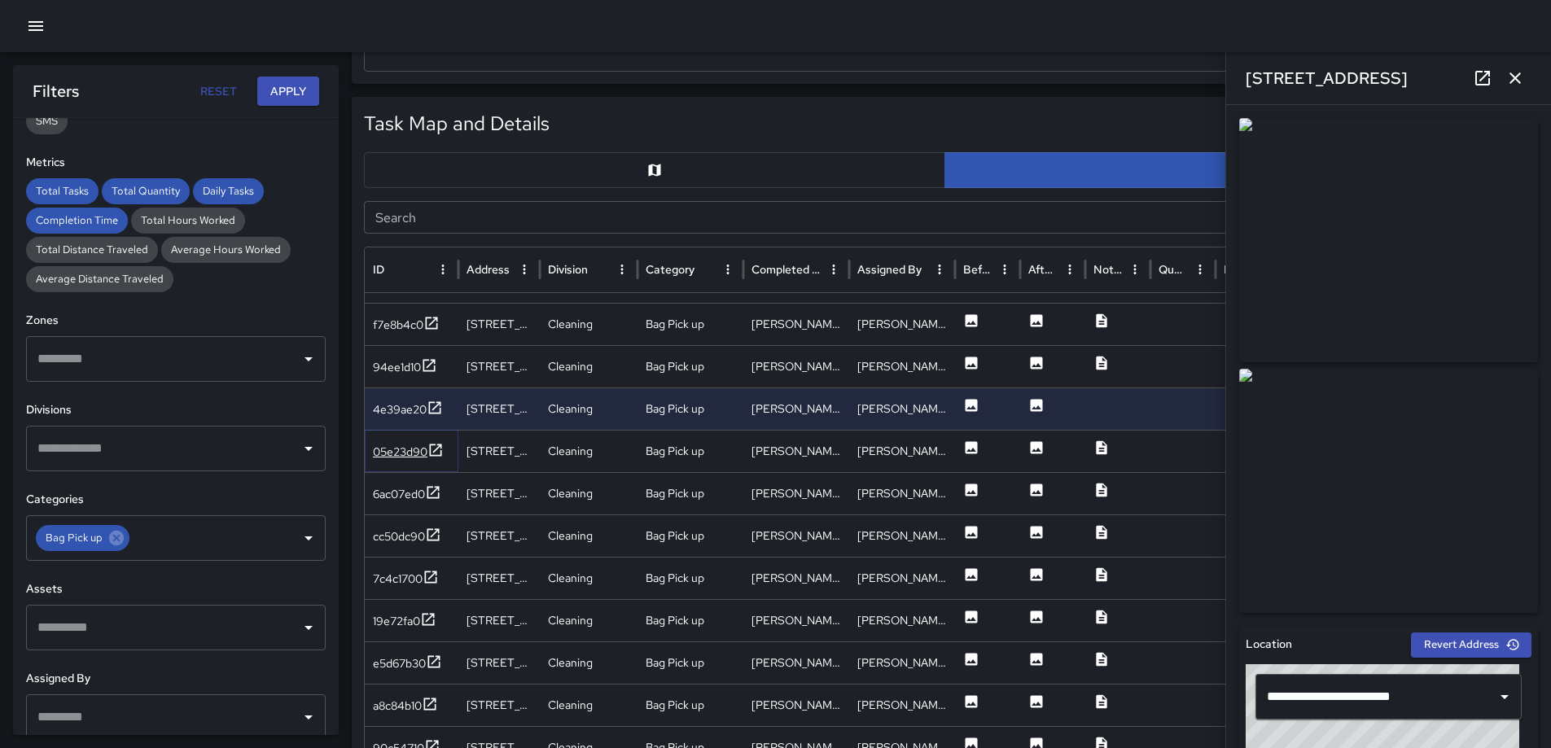
click at [435, 450] on icon at bounding box center [436, 450] width 16 height 16
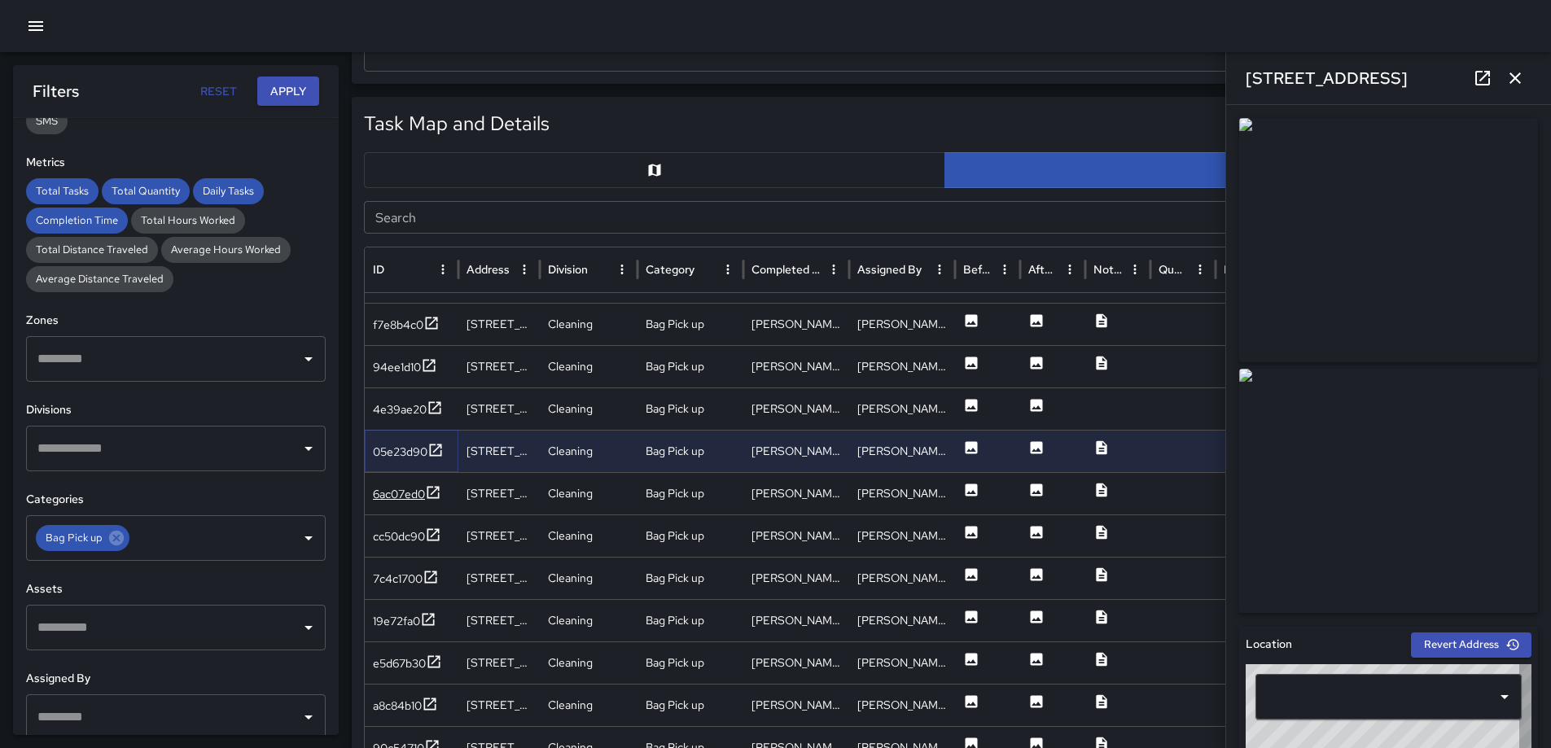
type input "**********"
click at [433, 490] on icon at bounding box center [433, 493] width 16 height 16
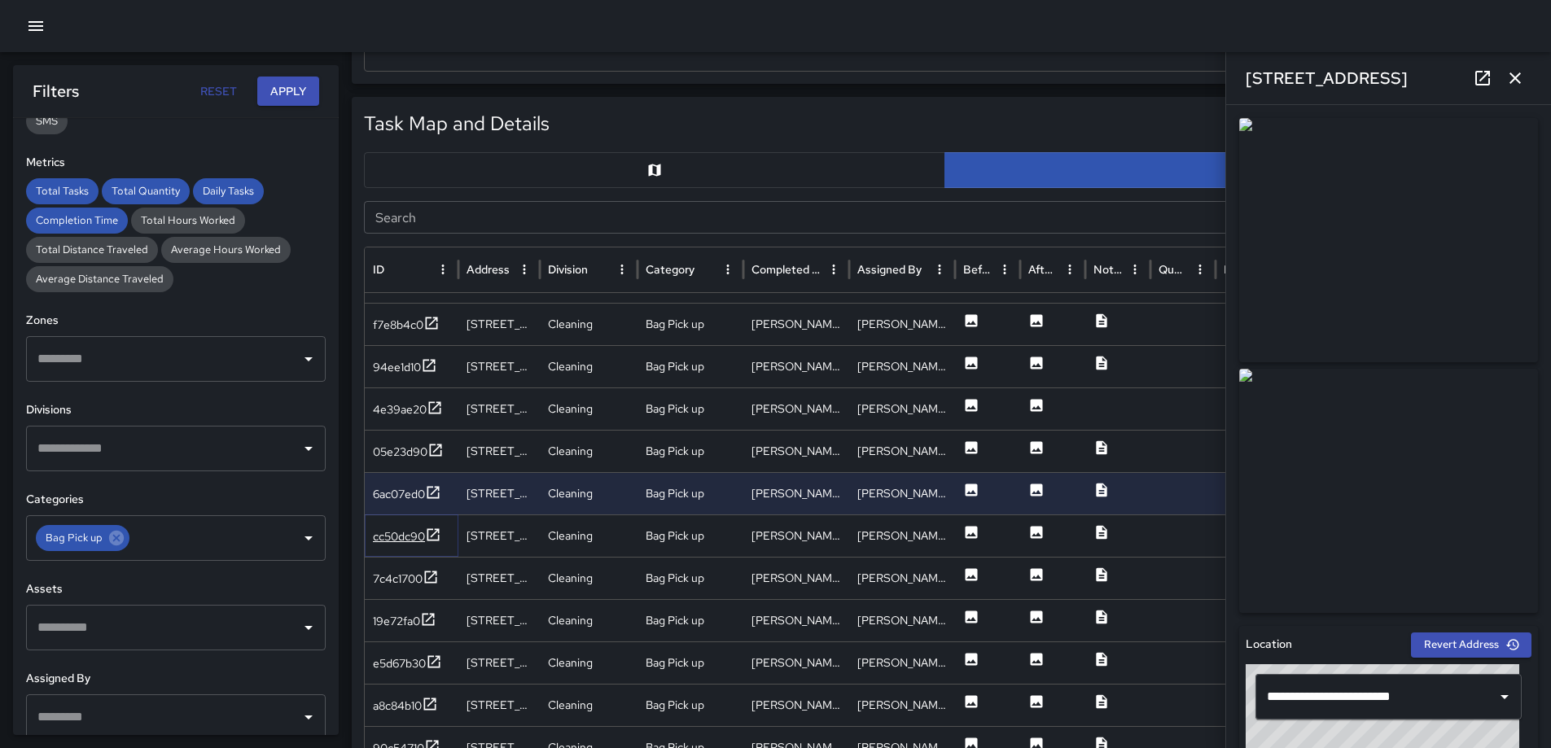
click at [436, 532] on icon at bounding box center [433, 535] width 16 height 16
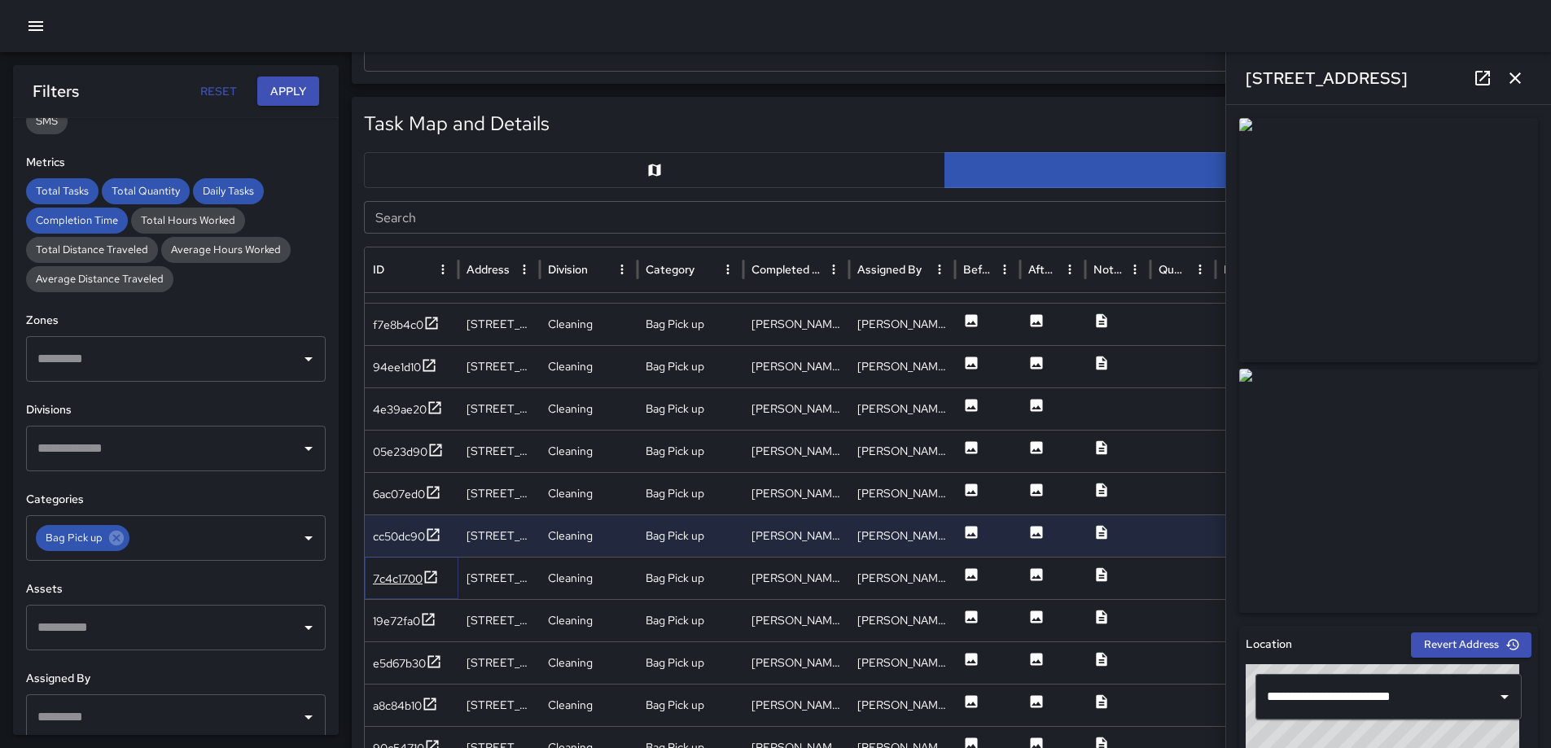
click at [435, 573] on icon at bounding box center [431, 577] width 12 height 12
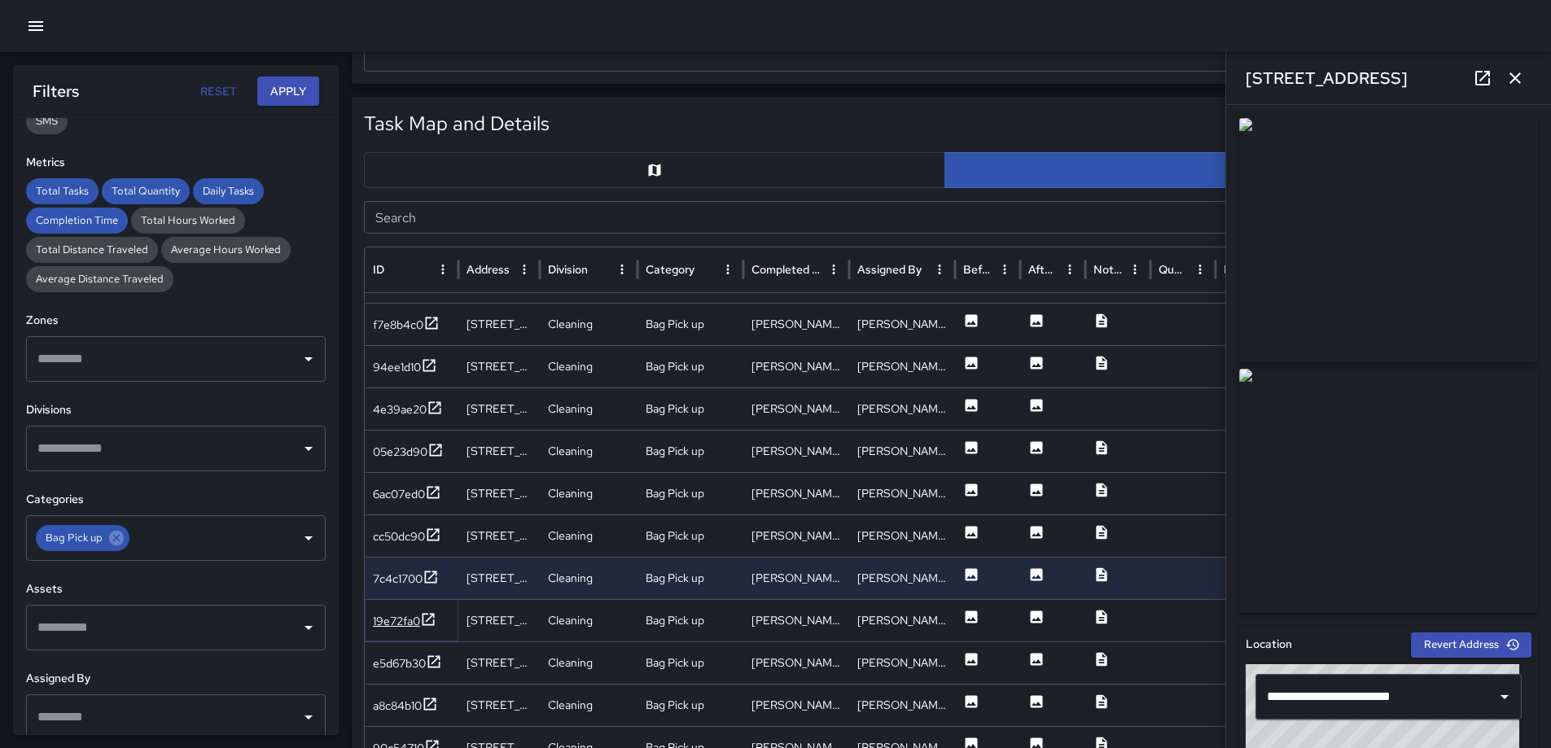
click at [428, 612] on icon at bounding box center [428, 620] width 16 height 16
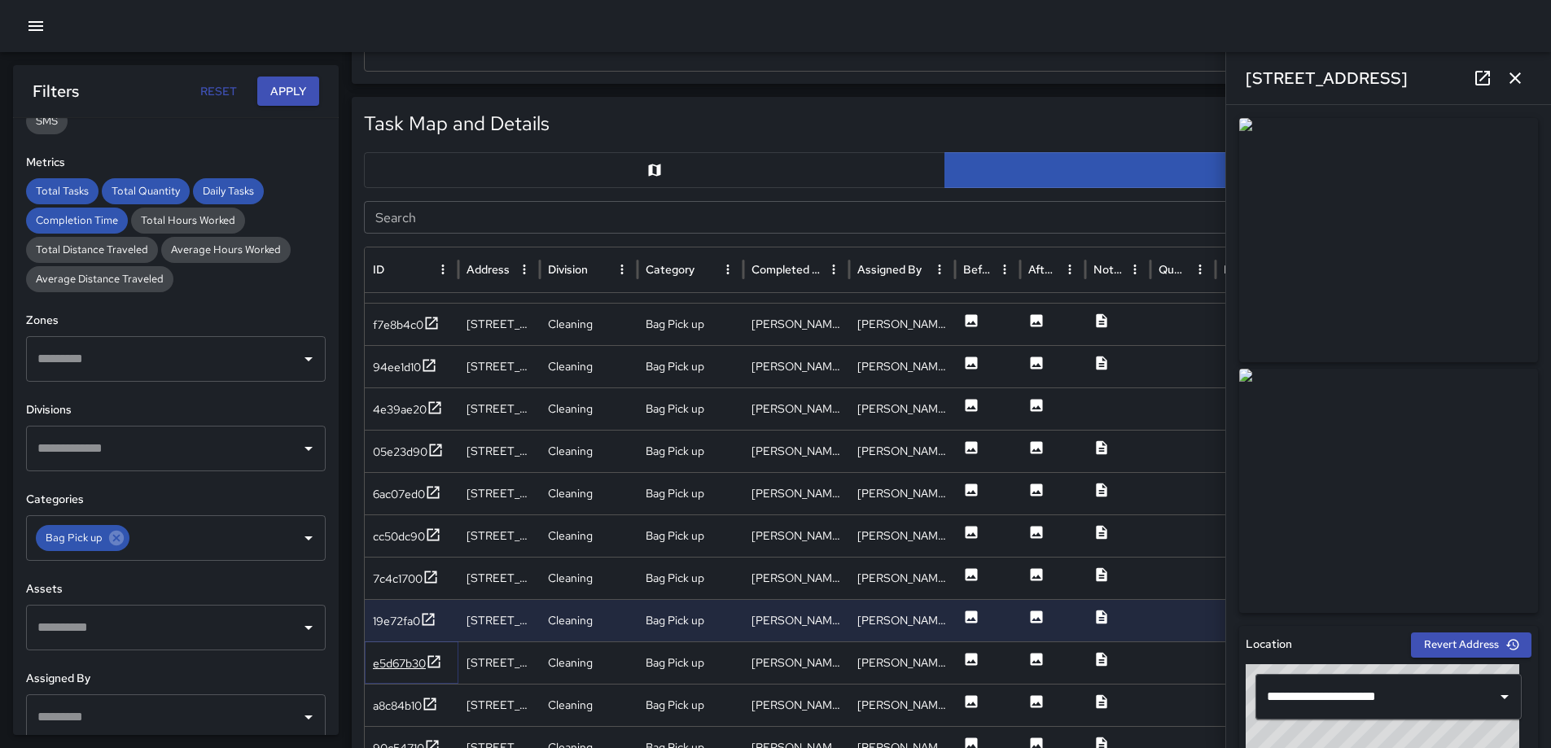
click at [432, 660] on icon at bounding box center [434, 662] width 16 height 16
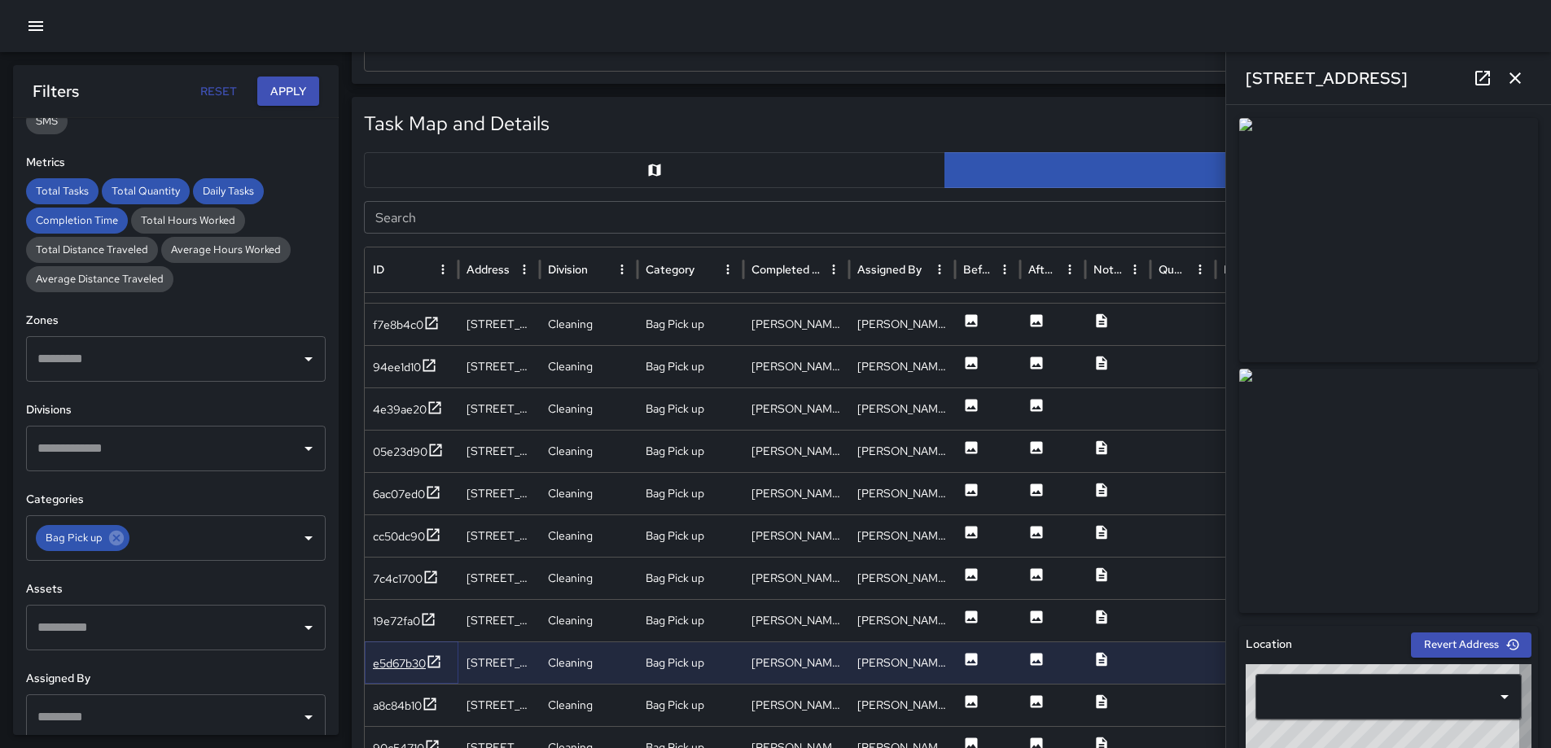
type input "**********"
click at [436, 699] on icon at bounding box center [430, 704] width 12 height 12
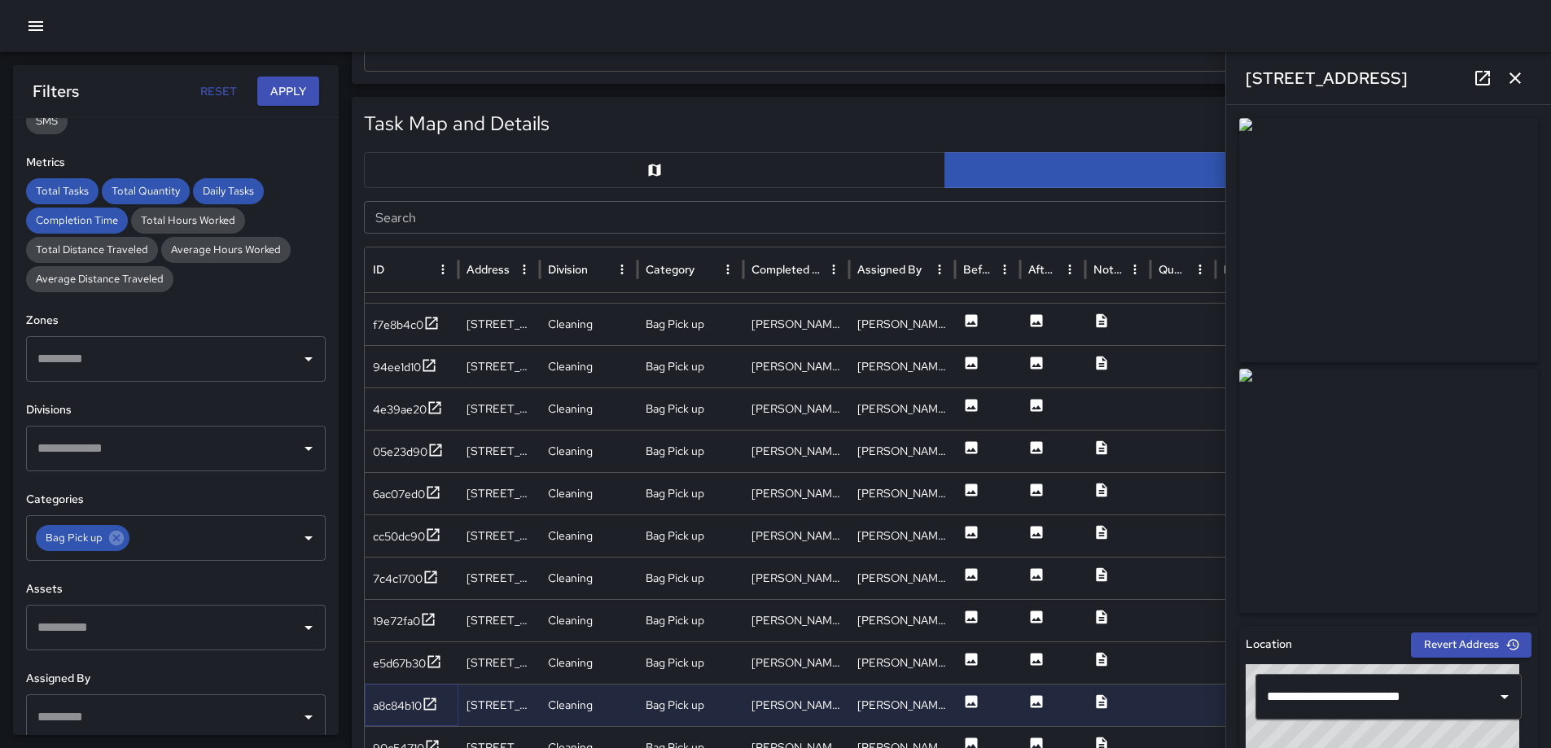
scroll to position [2363, 0]
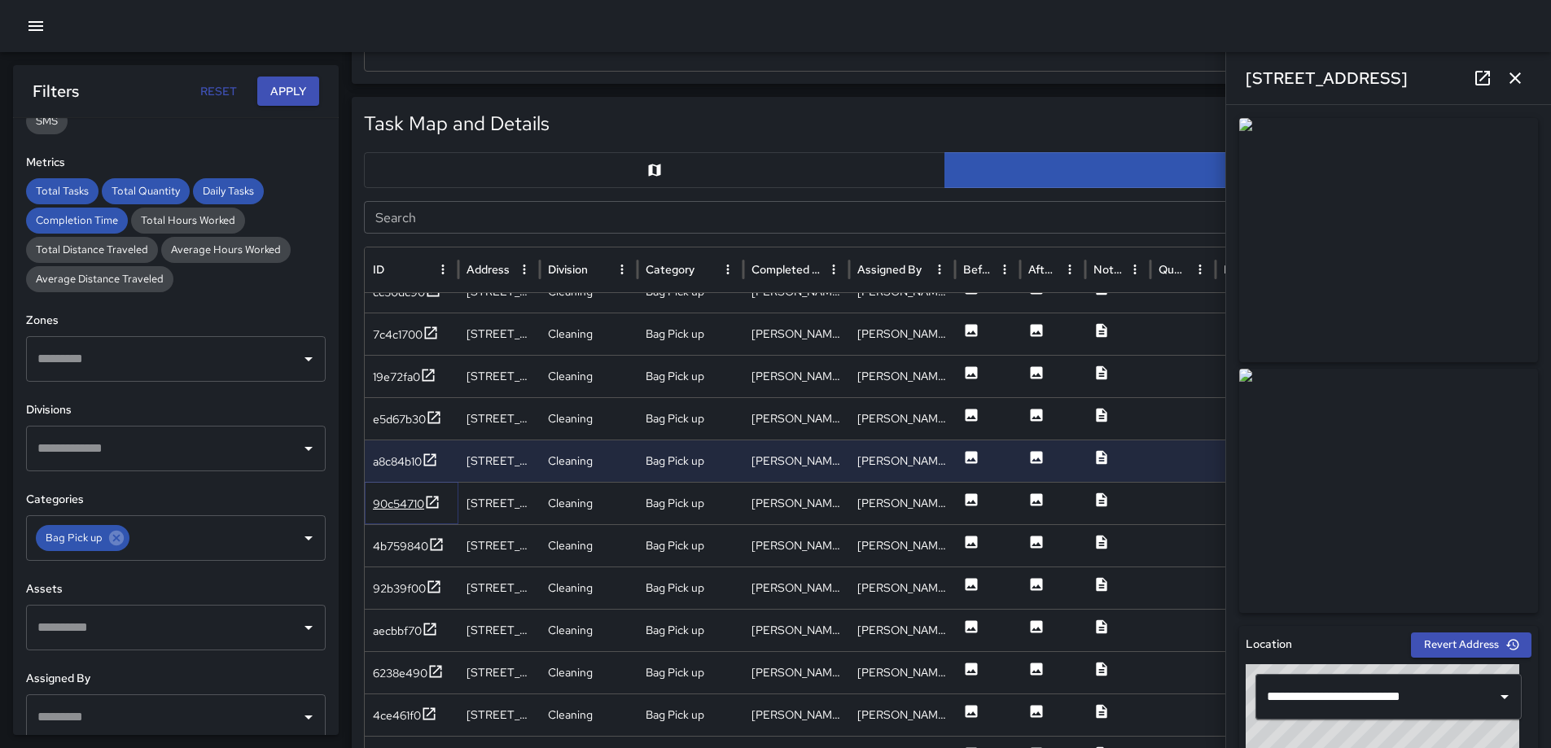
click at [436, 502] on icon at bounding box center [432, 502] width 16 height 16
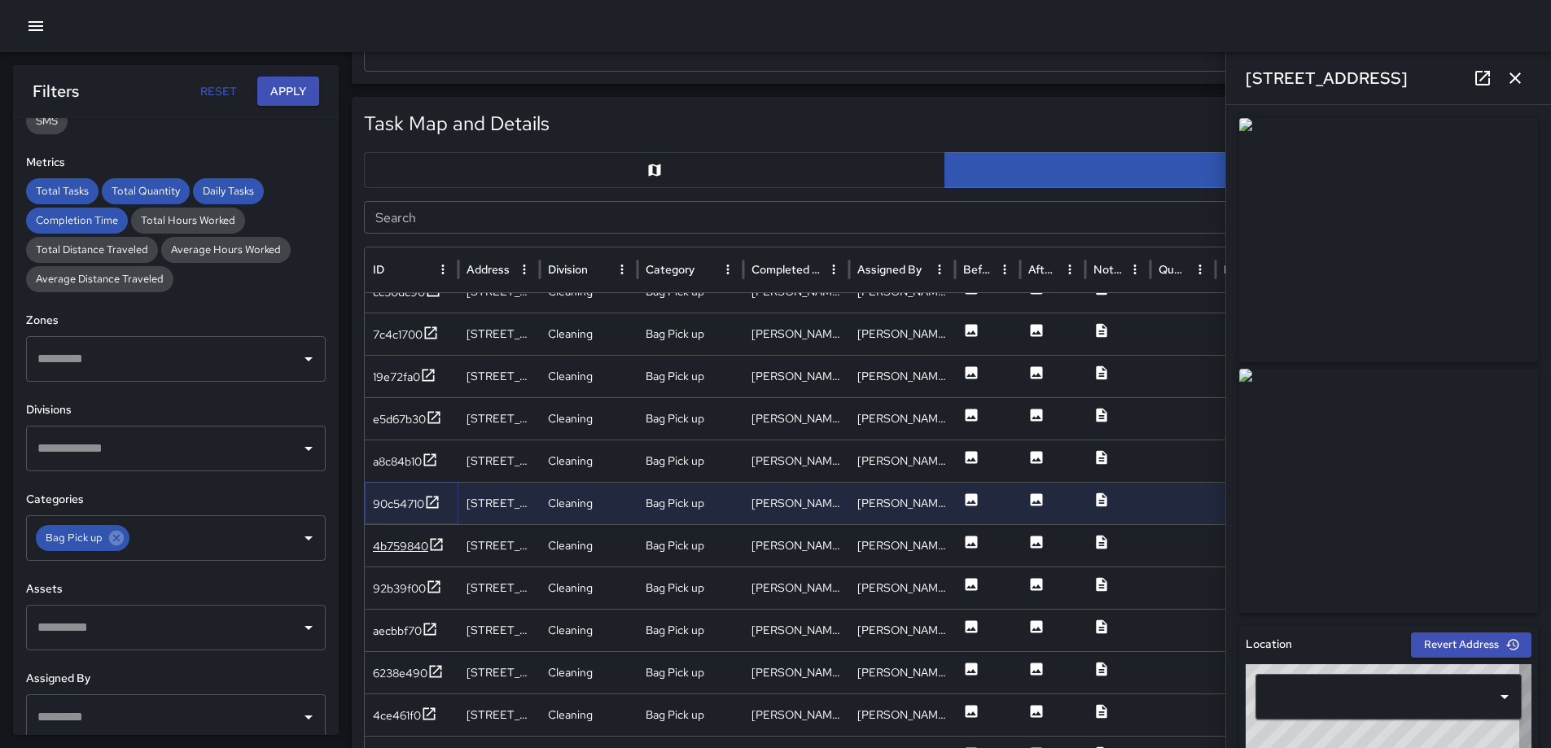
type input "**********"
click at [432, 541] on icon at bounding box center [436, 545] width 16 height 16
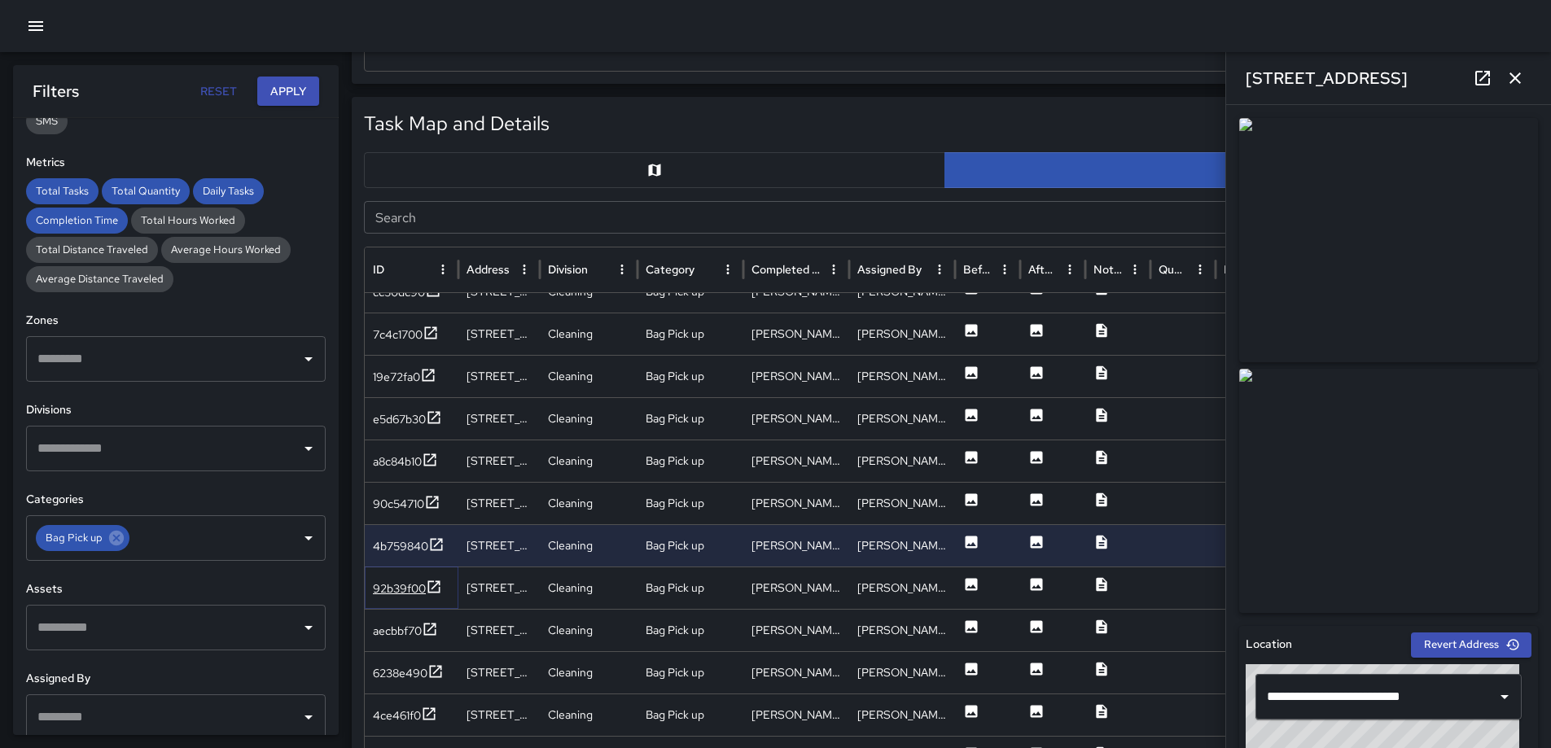
click at [437, 581] on icon at bounding box center [434, 587] width 16 height 16
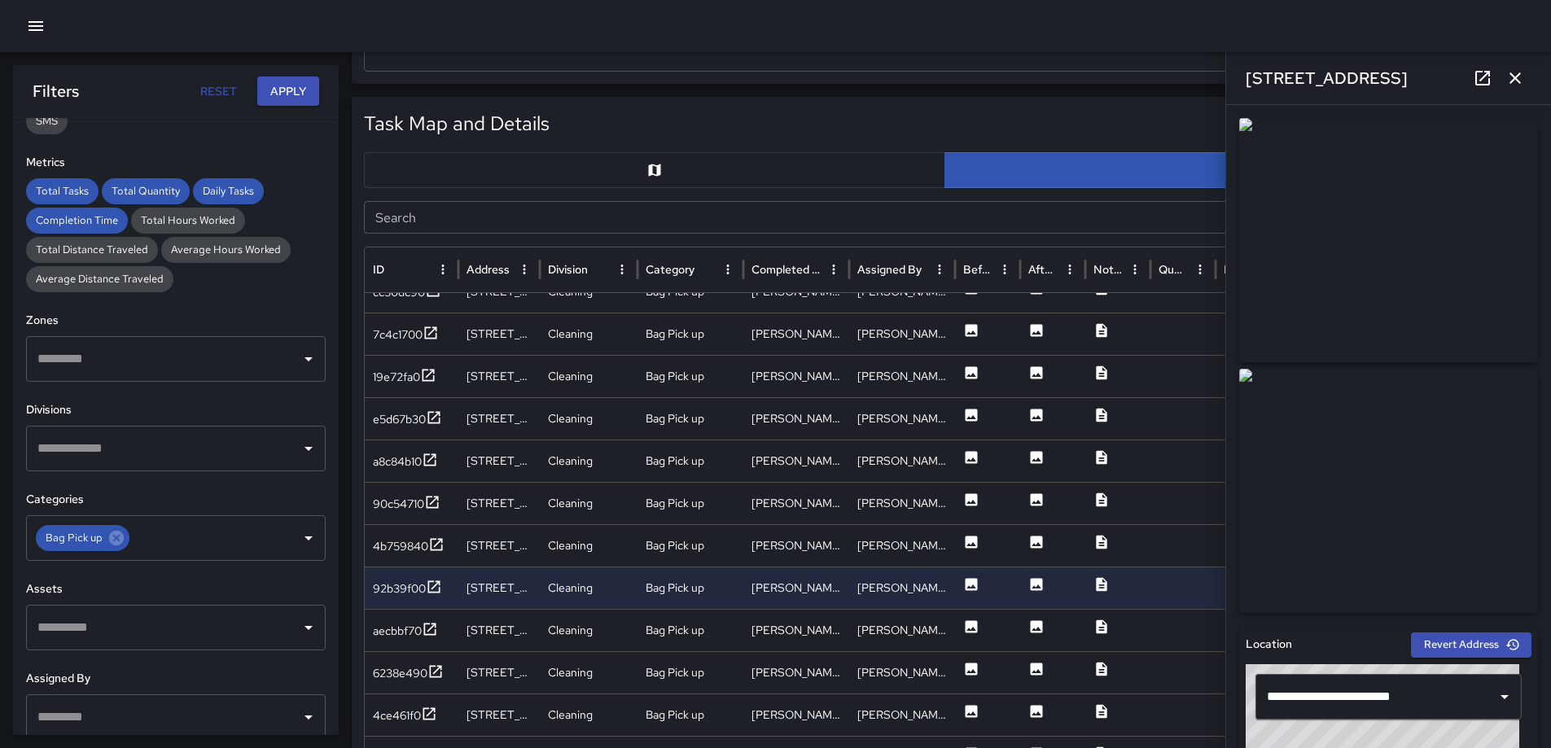
click at [1515, 80] on icon "button" at bounding box center [1515, 77] width 11 height 11
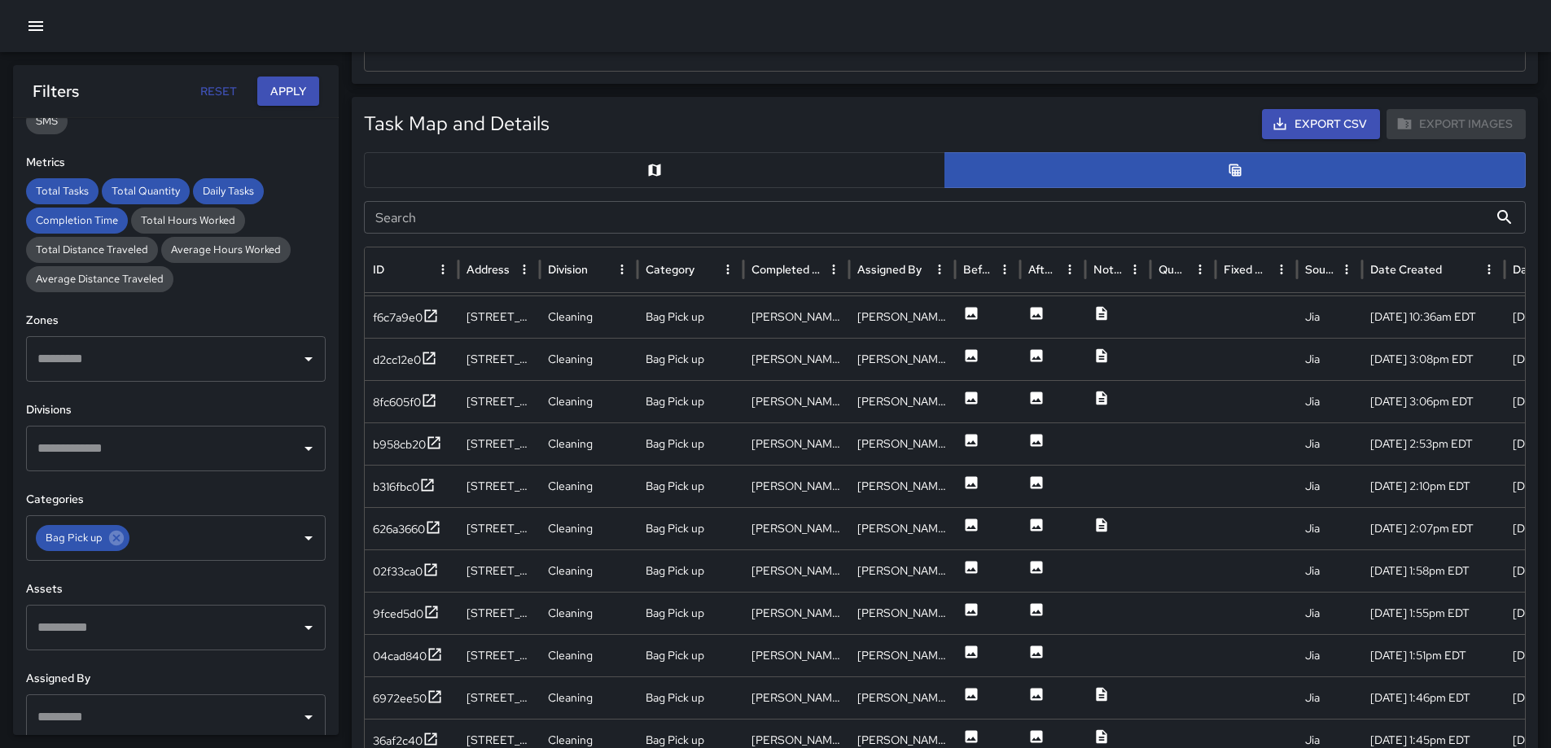
scroll to position [3012, 0]
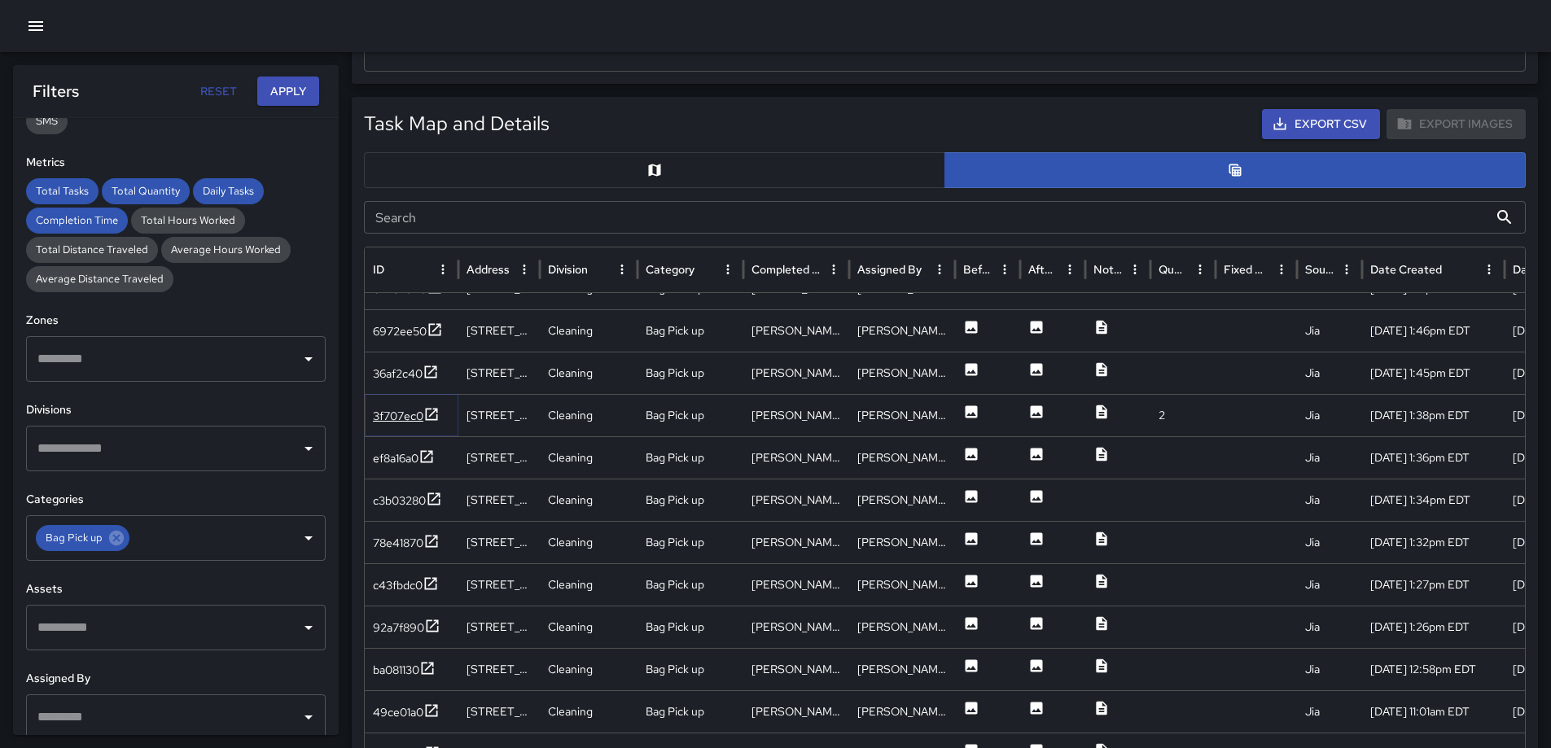
click at [428, 414] on icon at bounding box center [431, 414] width 16 height 16
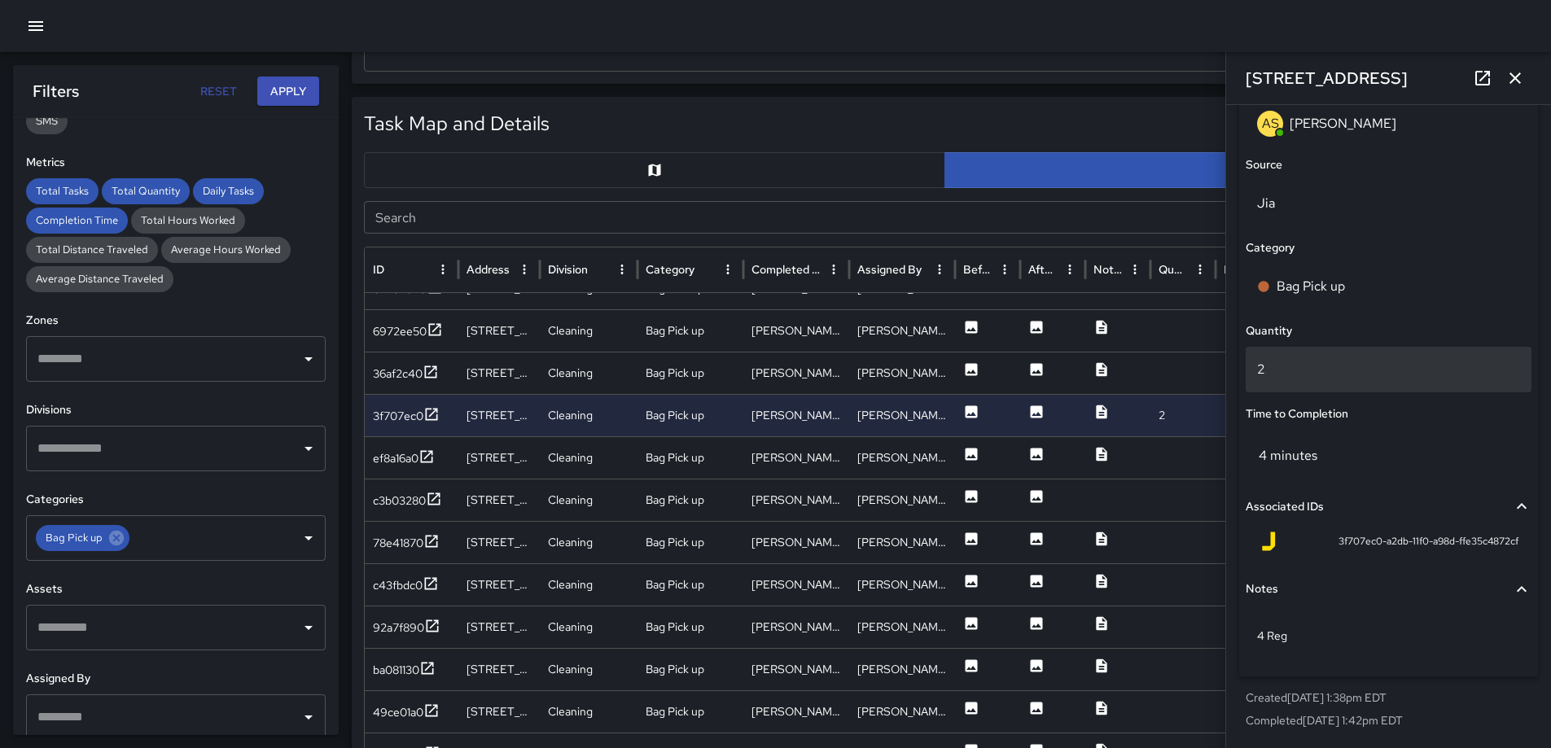
click at [1342, 375] on p "2" at bounding box center [1388, 370] width 263 height 20
type input "*"
click at [1258, 31] on div at bounding box center [775, 26] width 1551 height 52
click at [1521, 72] on icon "button" at bounding box center [1516, 78] width 20 height 20
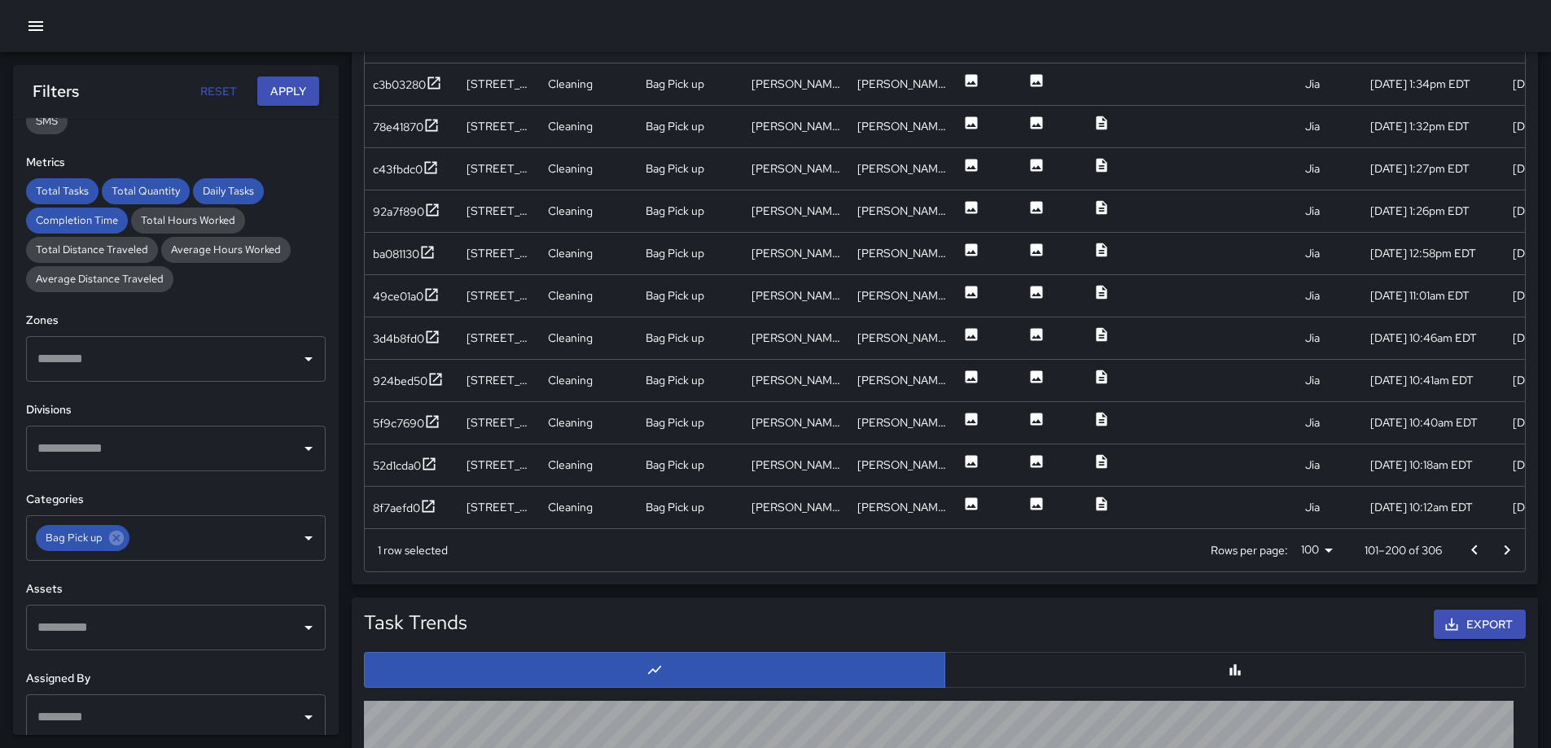
click at [1507, 549] on icon "Go to next page" at bounding box center [1508, 550] width 6 height 10
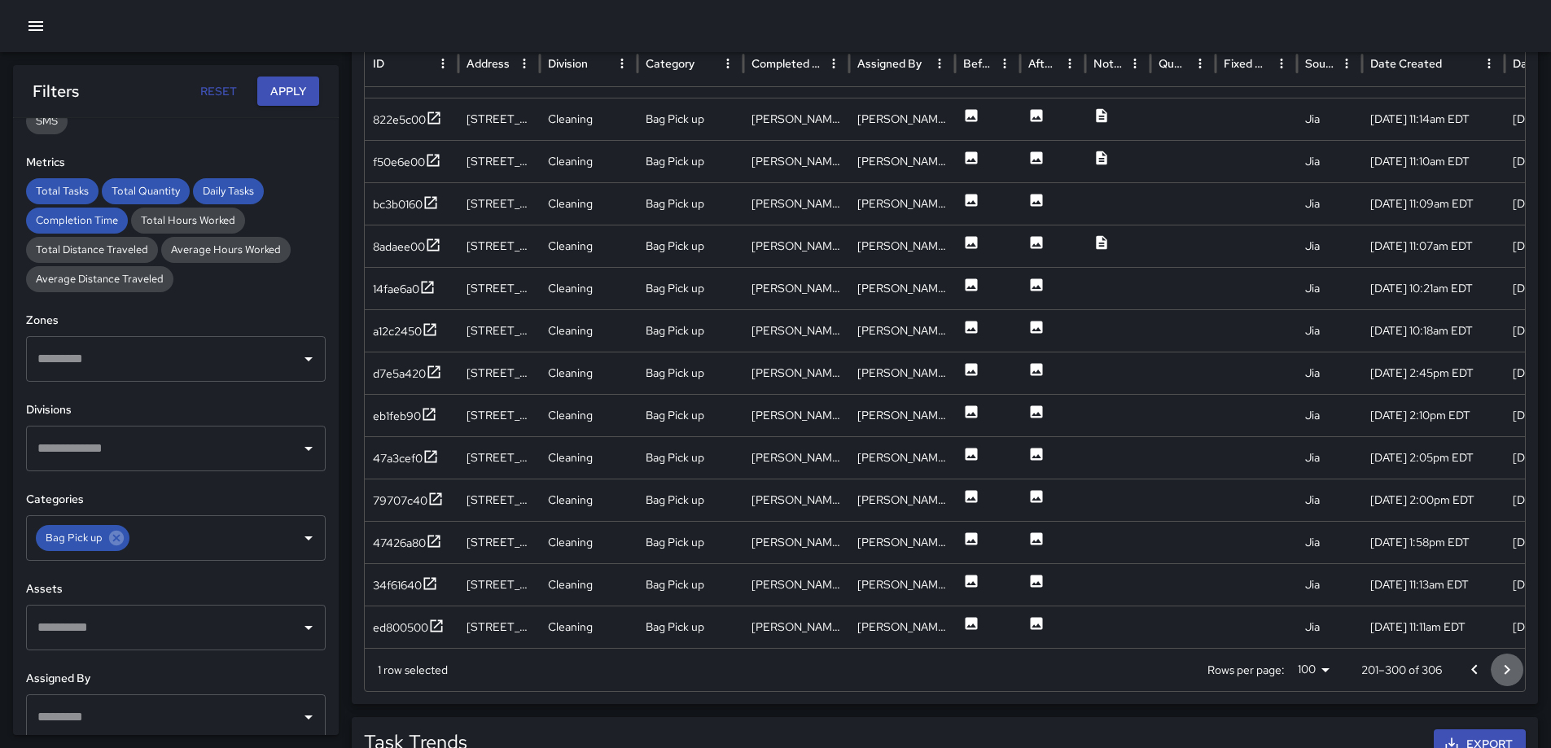
click at [1509, 668] on icon "Go to next page" at bounding box center [1508, 670] width 20 height 20
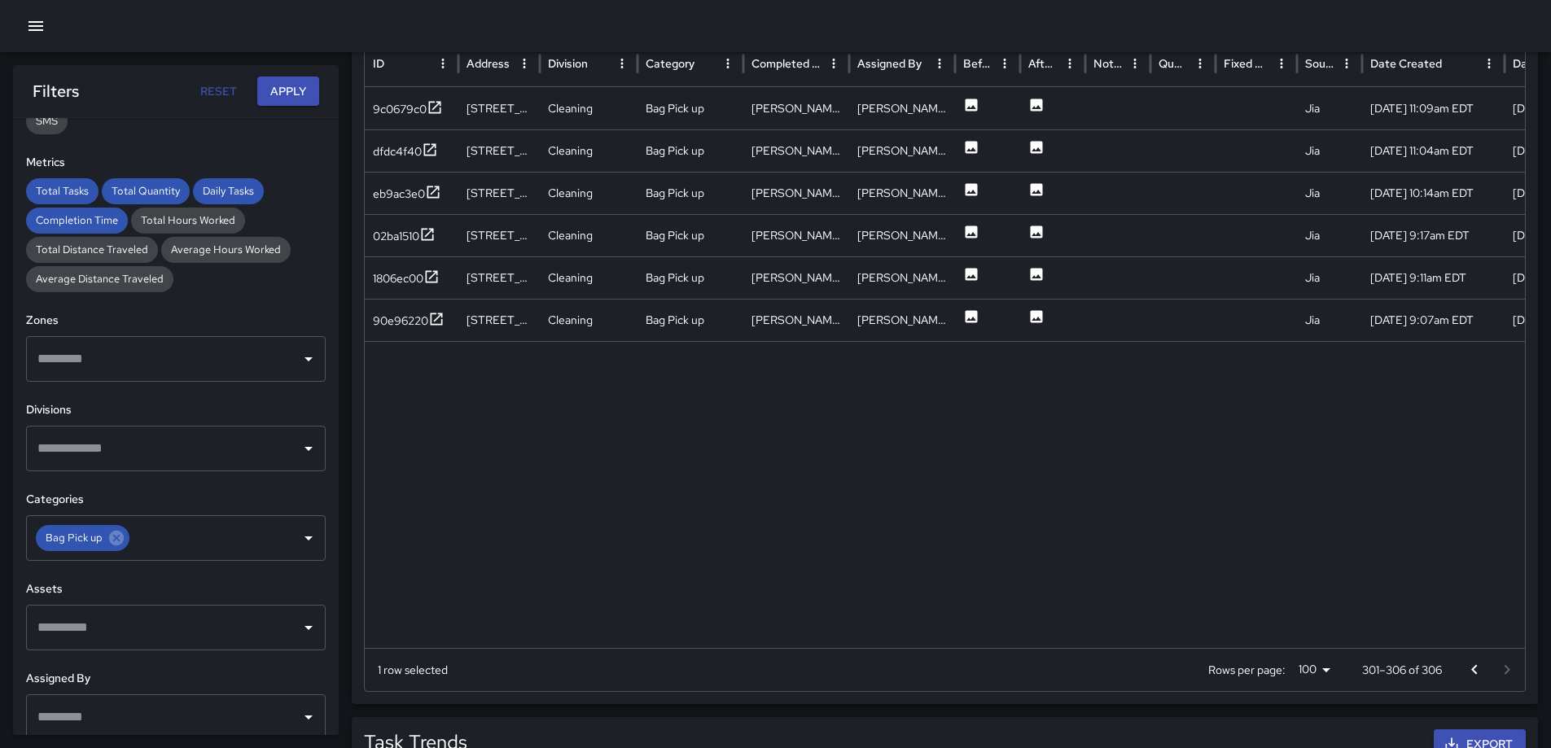
click at [42, 26] on icon "button" at bounding box center [36, 26] width 15 height 10
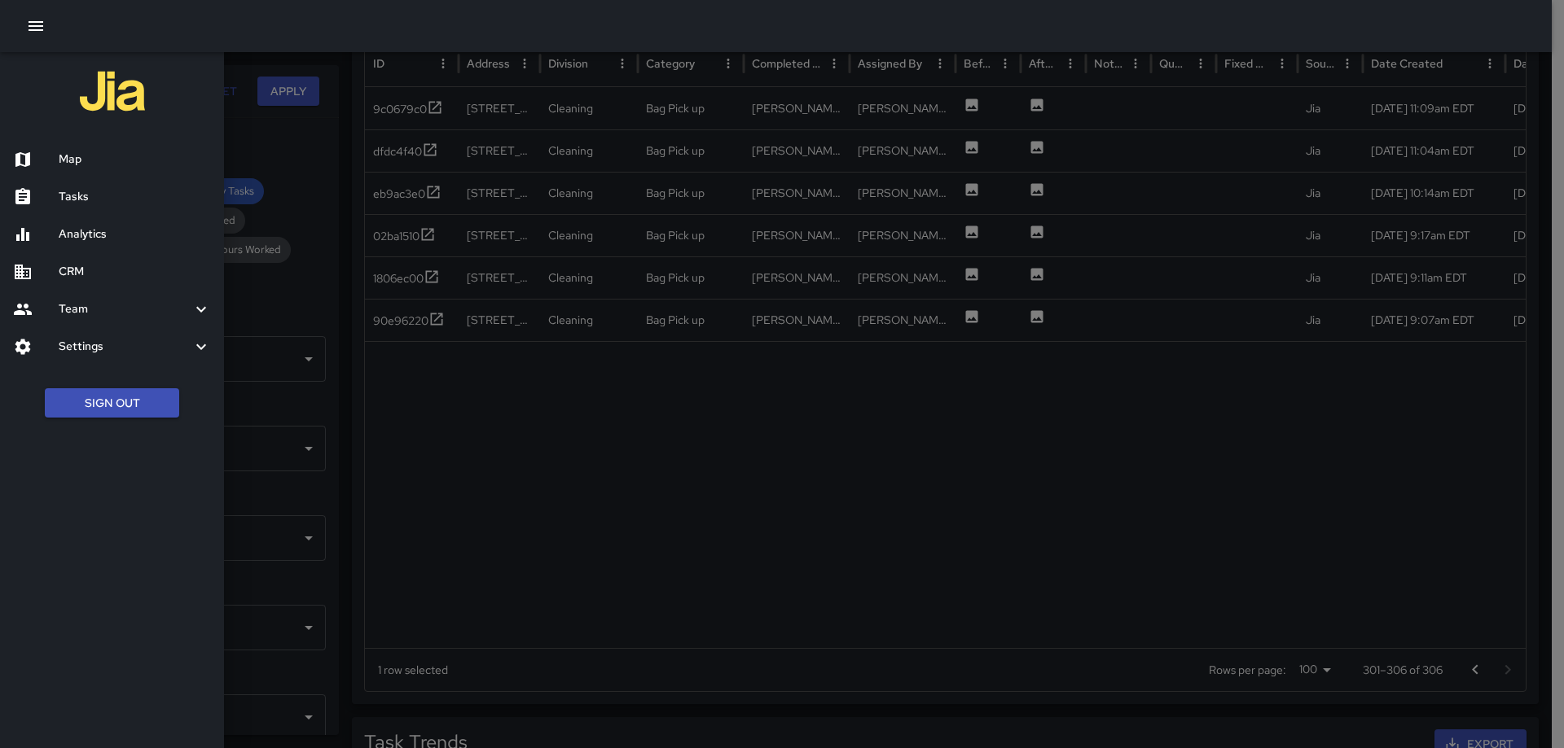
click at [235, 62] on div at bounding box center [782, 374] width 1564 height 748
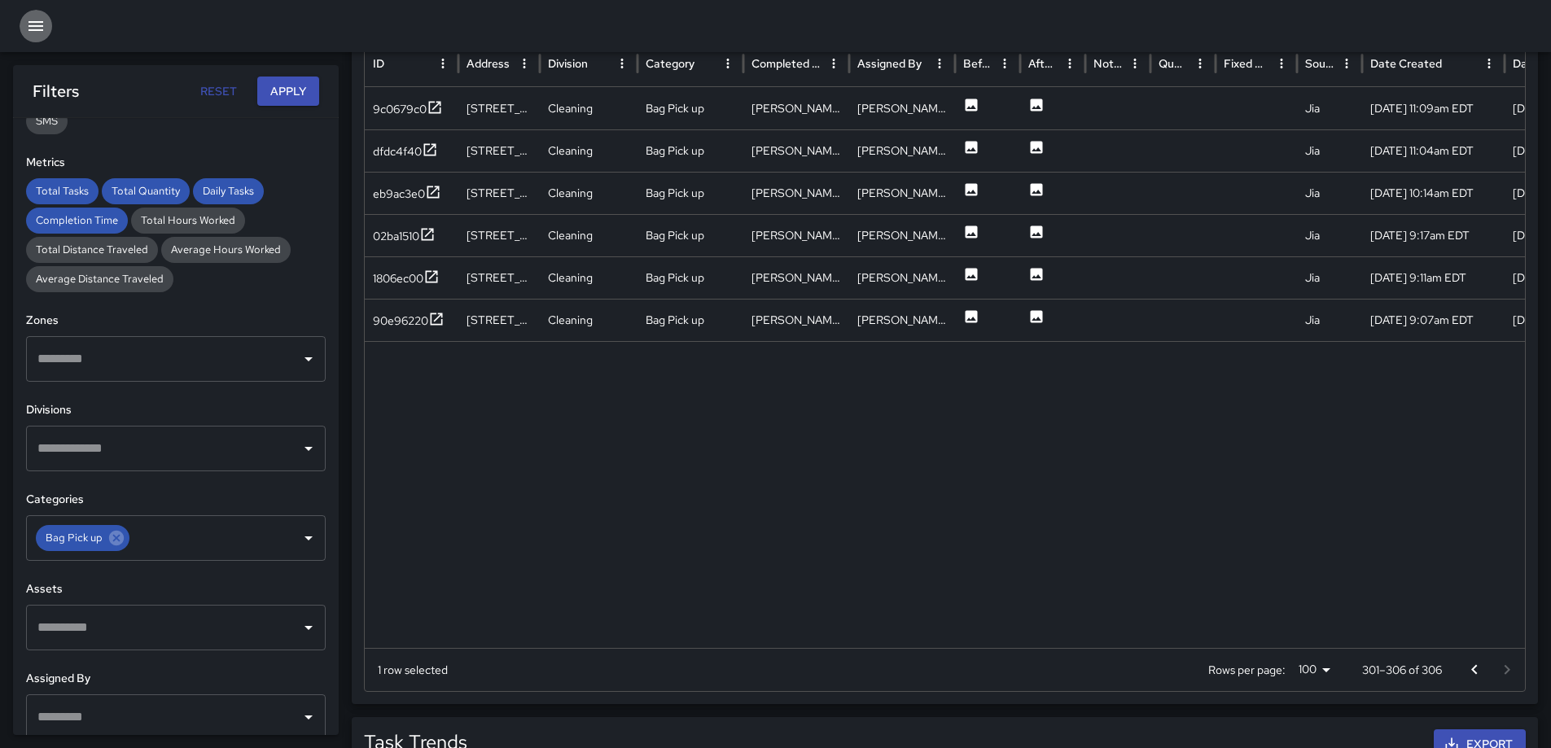
click at [31, 31] on icon "button" at bounding box center [36, 26] width 15 height 10
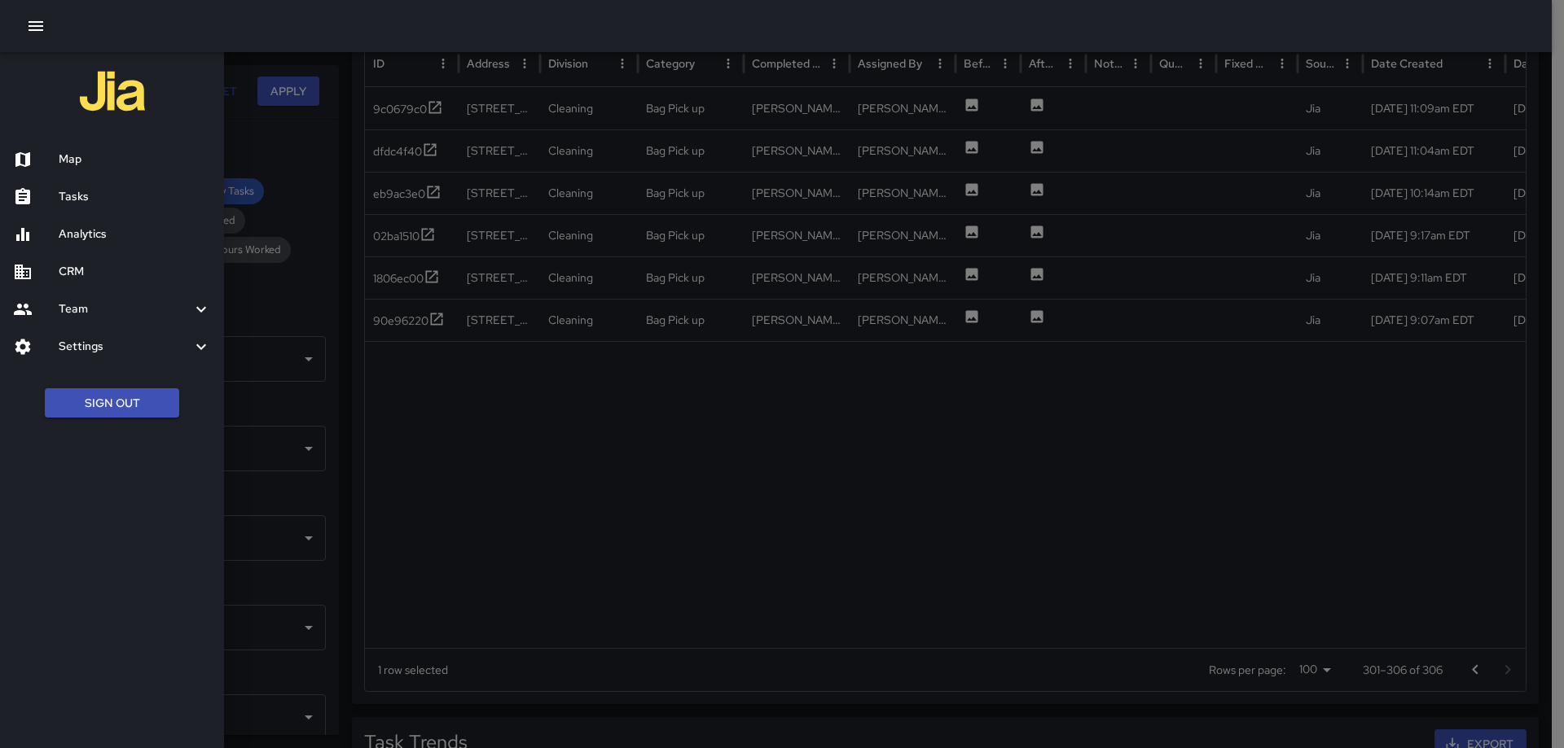
click at [69, 157] on h6 "Map" at bounding box center [135, 160] width 152 height 18
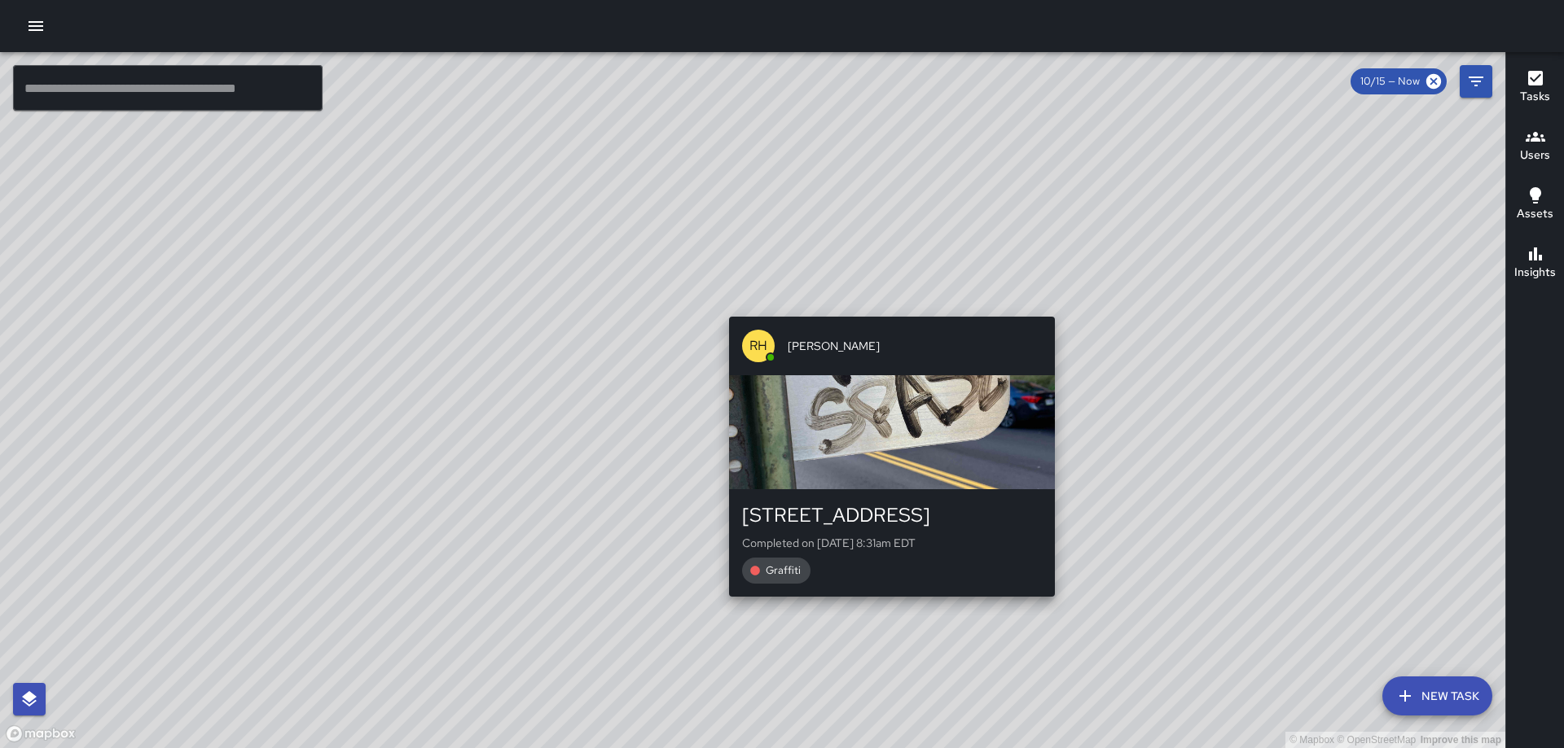
click at [887, 604] on div "© Mapbox © OpenStreetMap Improve this map [PERSON_NAME] [PERSON_NAME] [STREET_A…" at bounding box center [752, 400] width 1505 height 696
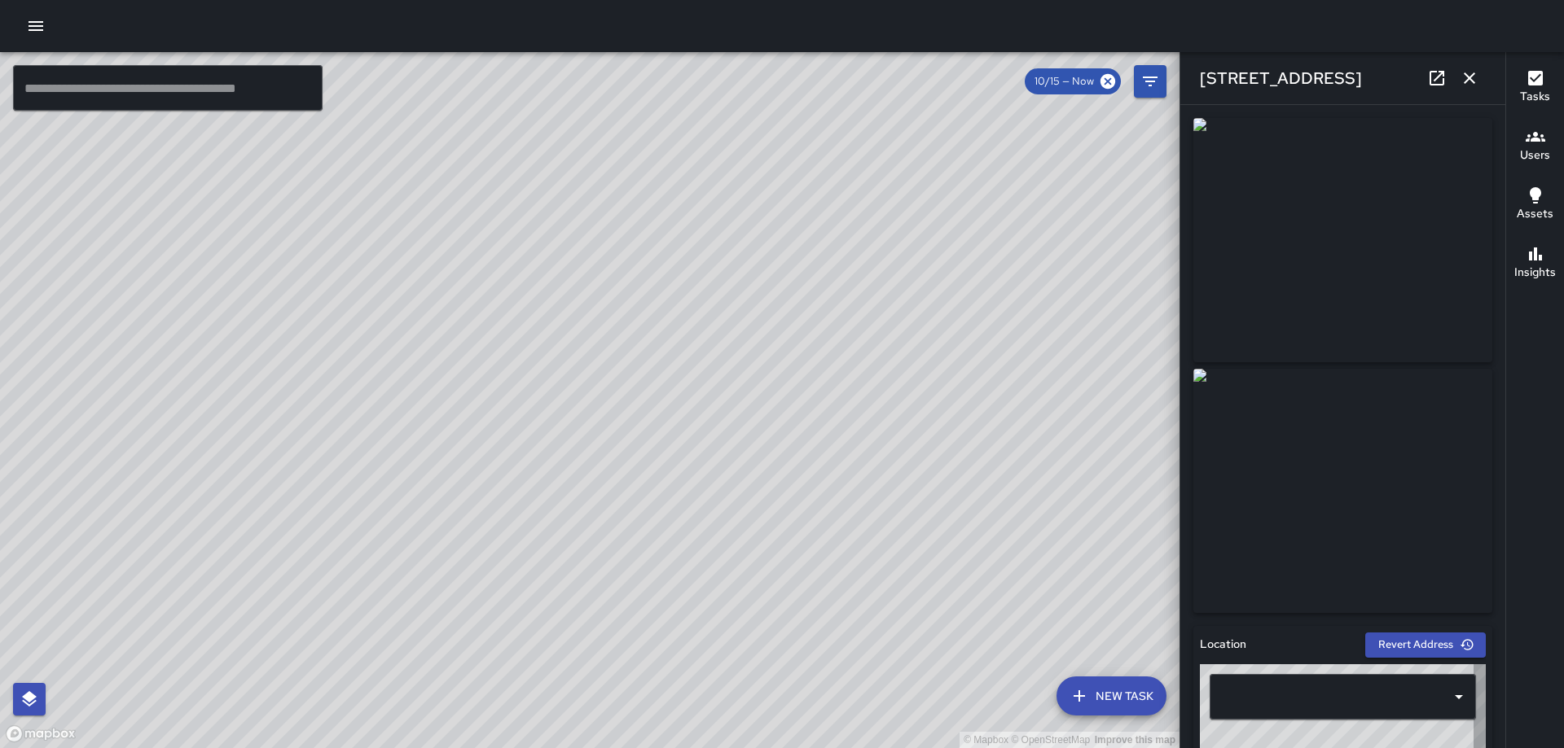
type input "**********"
click at [1477, 72] on icon "button" at bounding box center [1469, 78] width 20 height 20
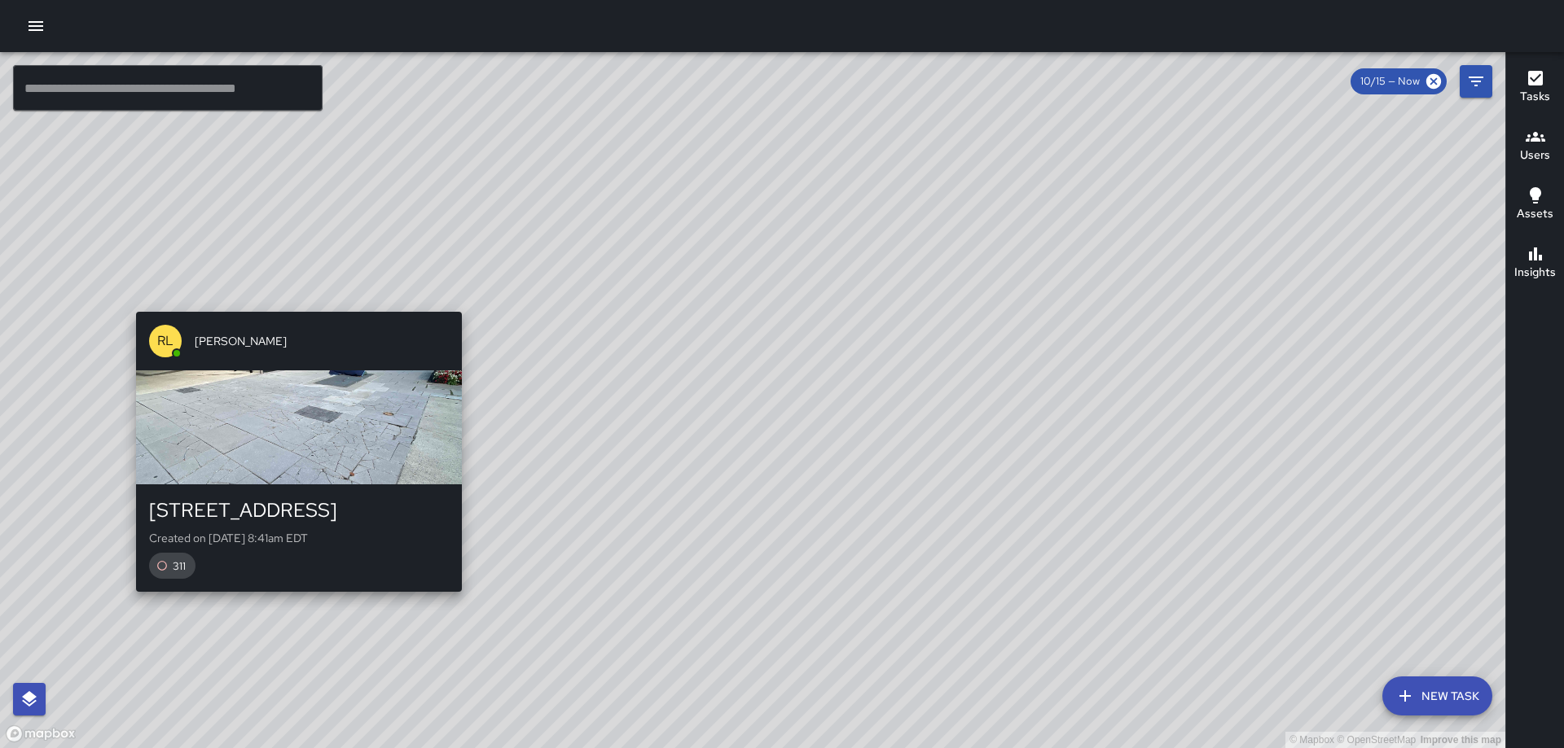
click at [290, 579] on div "311" at bounding box center [299, 566] width 300 height 26
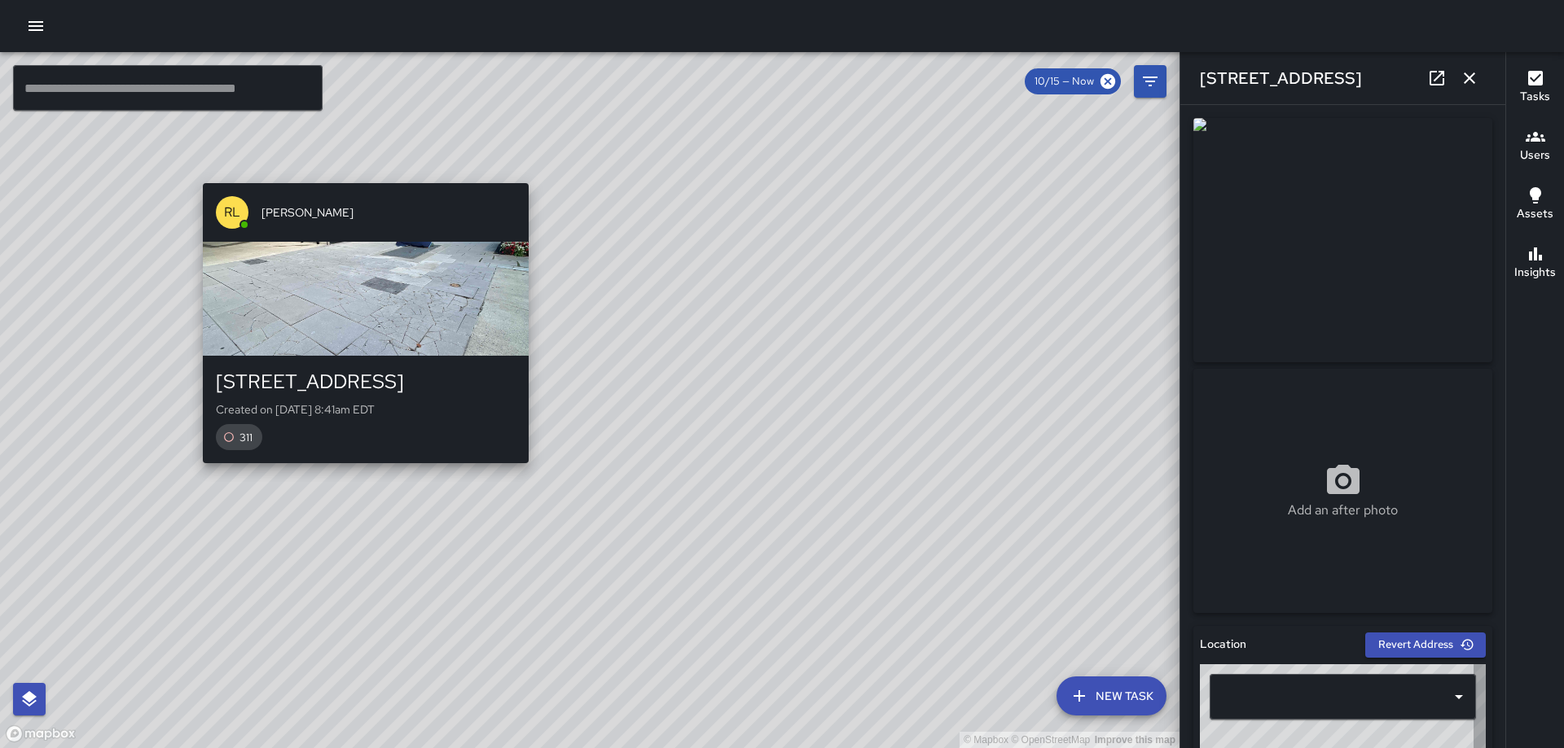
type input "**********"
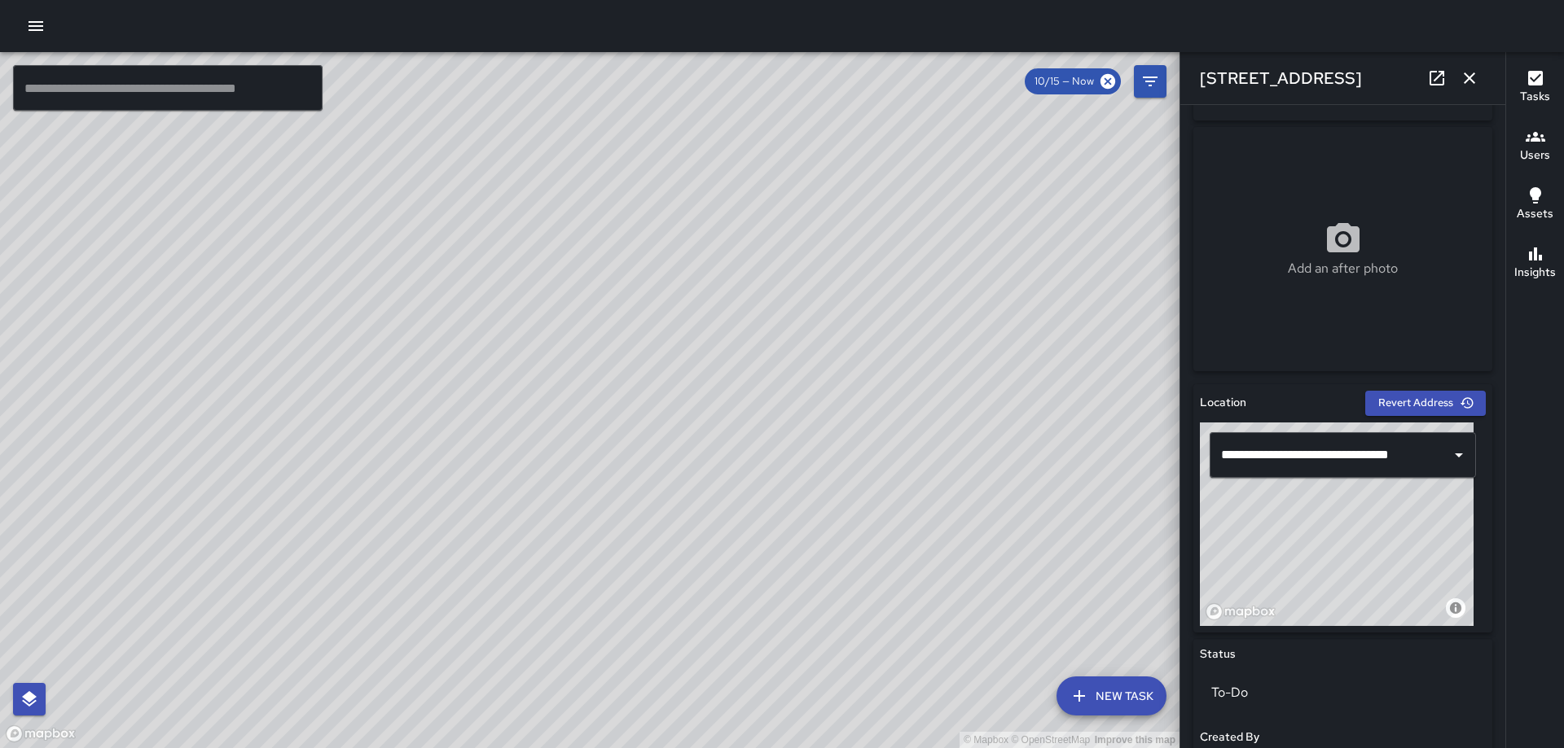
click at [1386, 528] on div "© Mapbox © OpenStreetMap Improve this map" at bounding box center [1337, 525] width 274 height 204
click at [1460, 74] on icon "button" at bounding box center [1469, 78] width 20 height 20
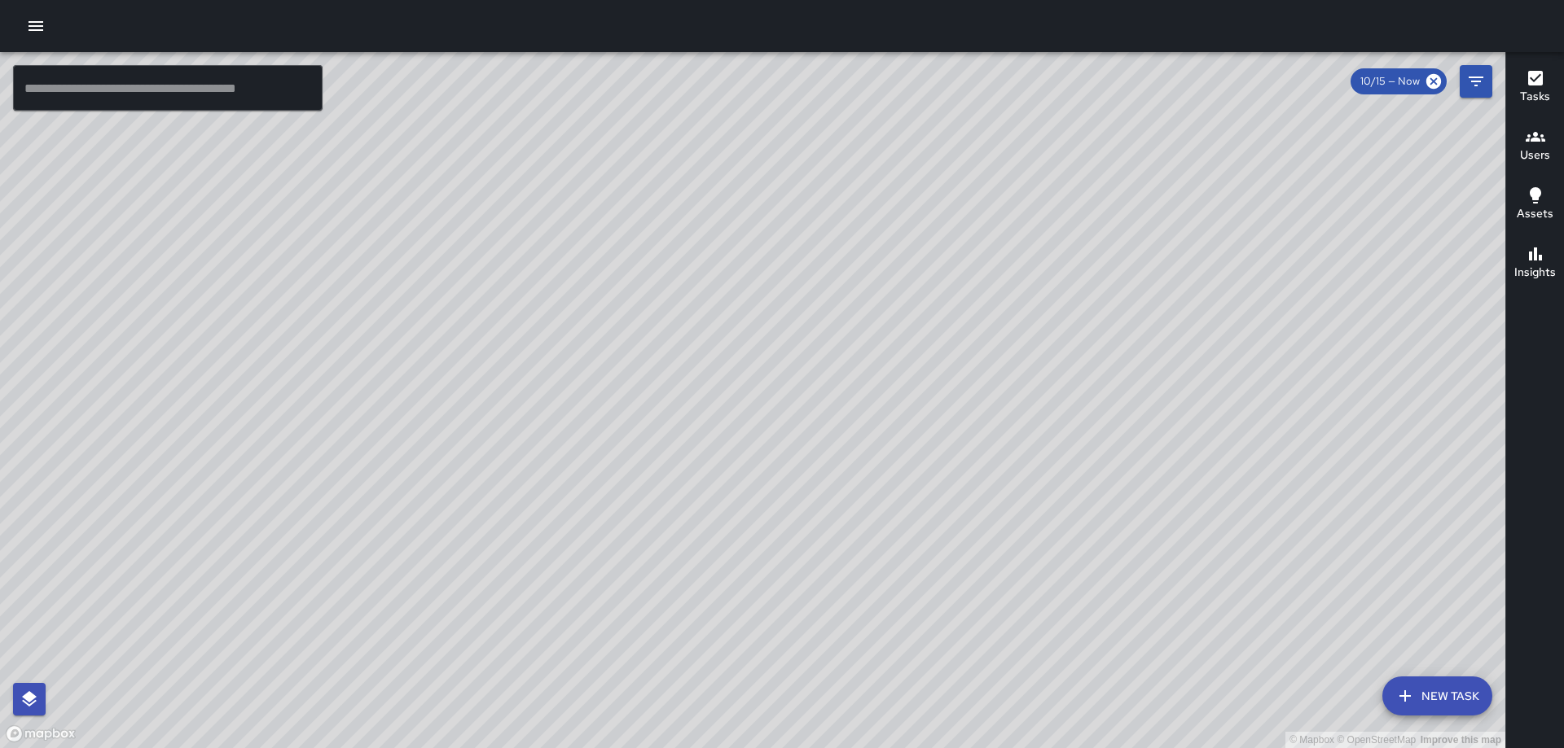
click at [744, 411] on div "© Mapbox © OpenStreetMap Improve this map [PERSON_NAME] [STREET_ADDRESS][GEOGRA…" at bounding box center [752, 400] width 1505 height 696
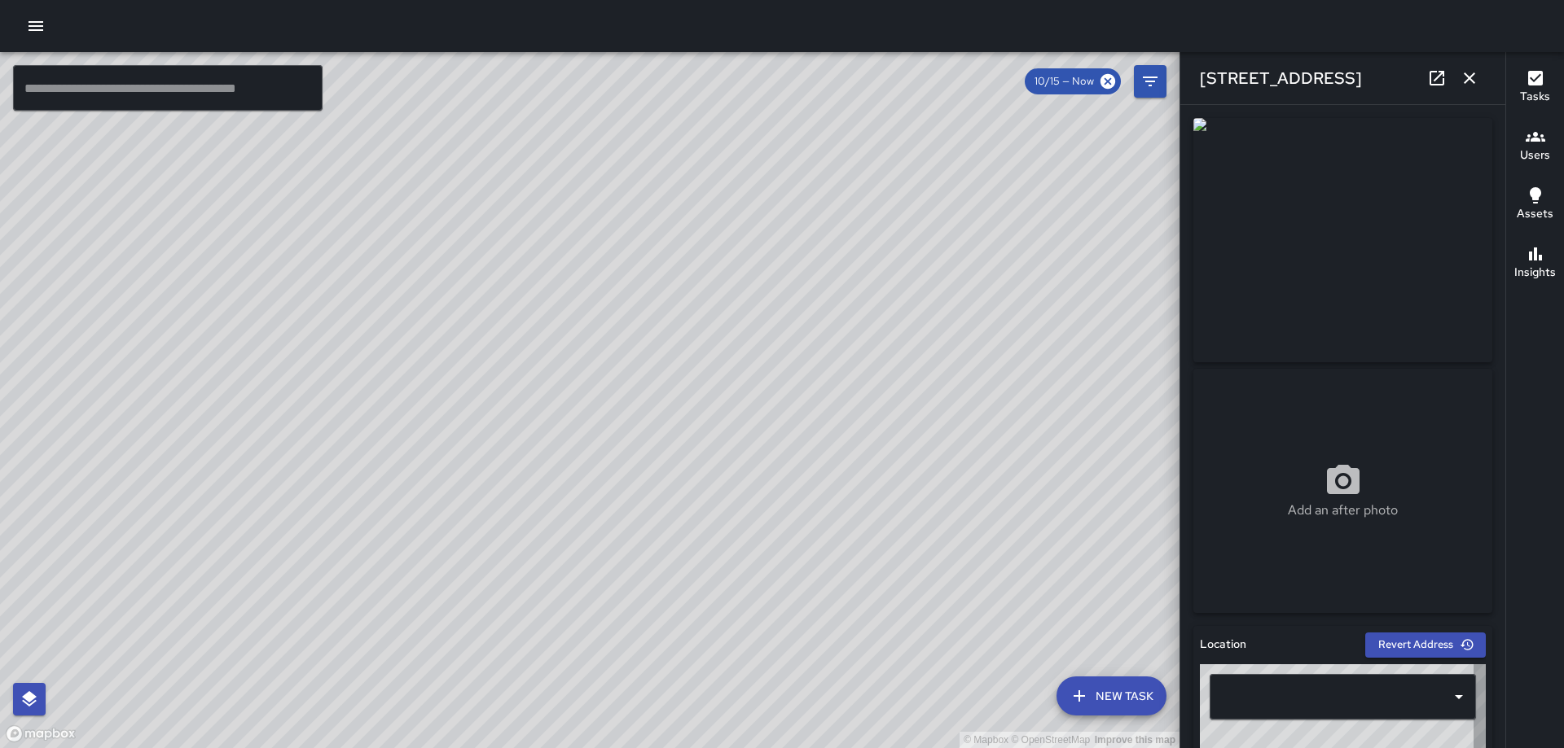
type input "**********"
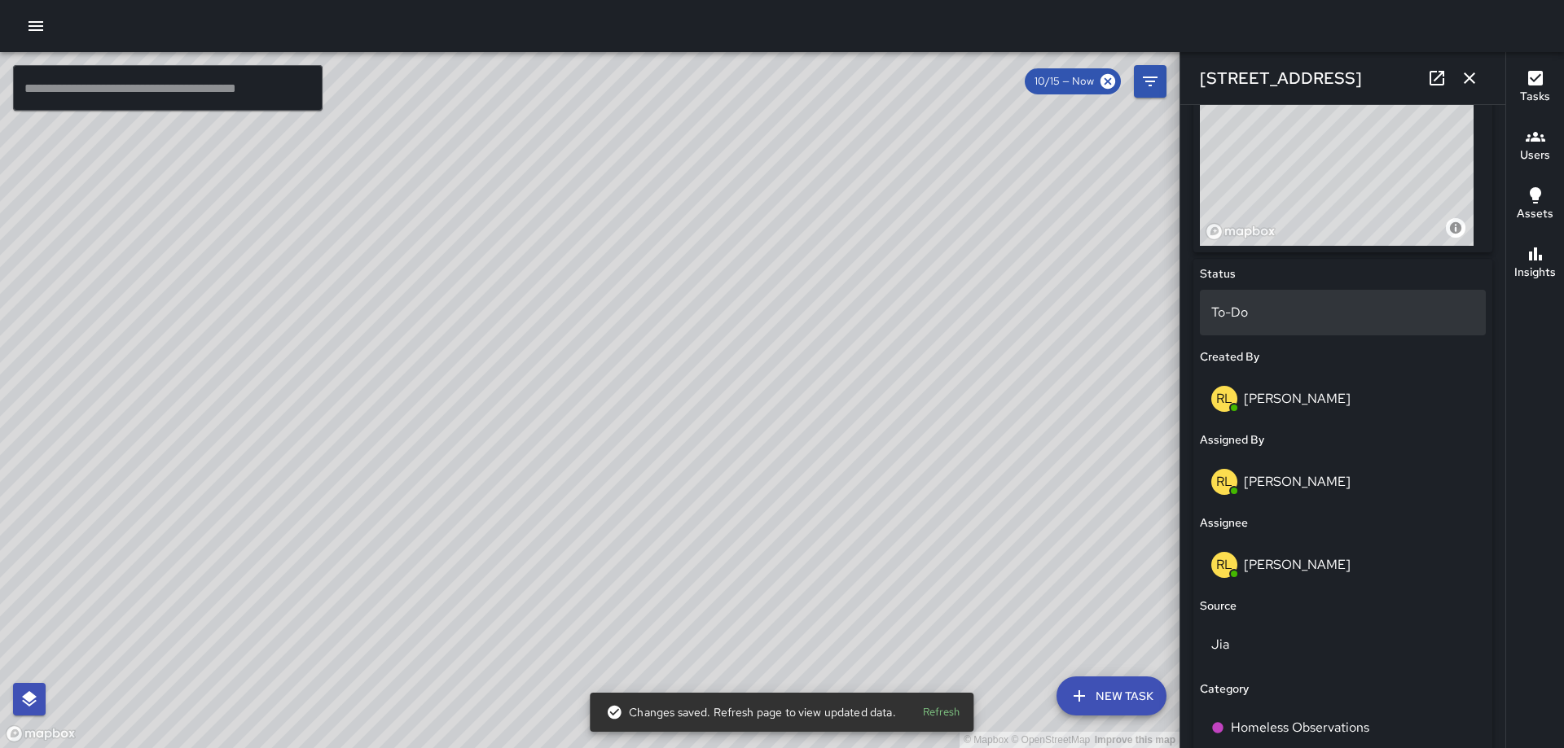
click at [1247, 303] on p "To-Do" at bounding box center [1342, 313] width 263 height 20
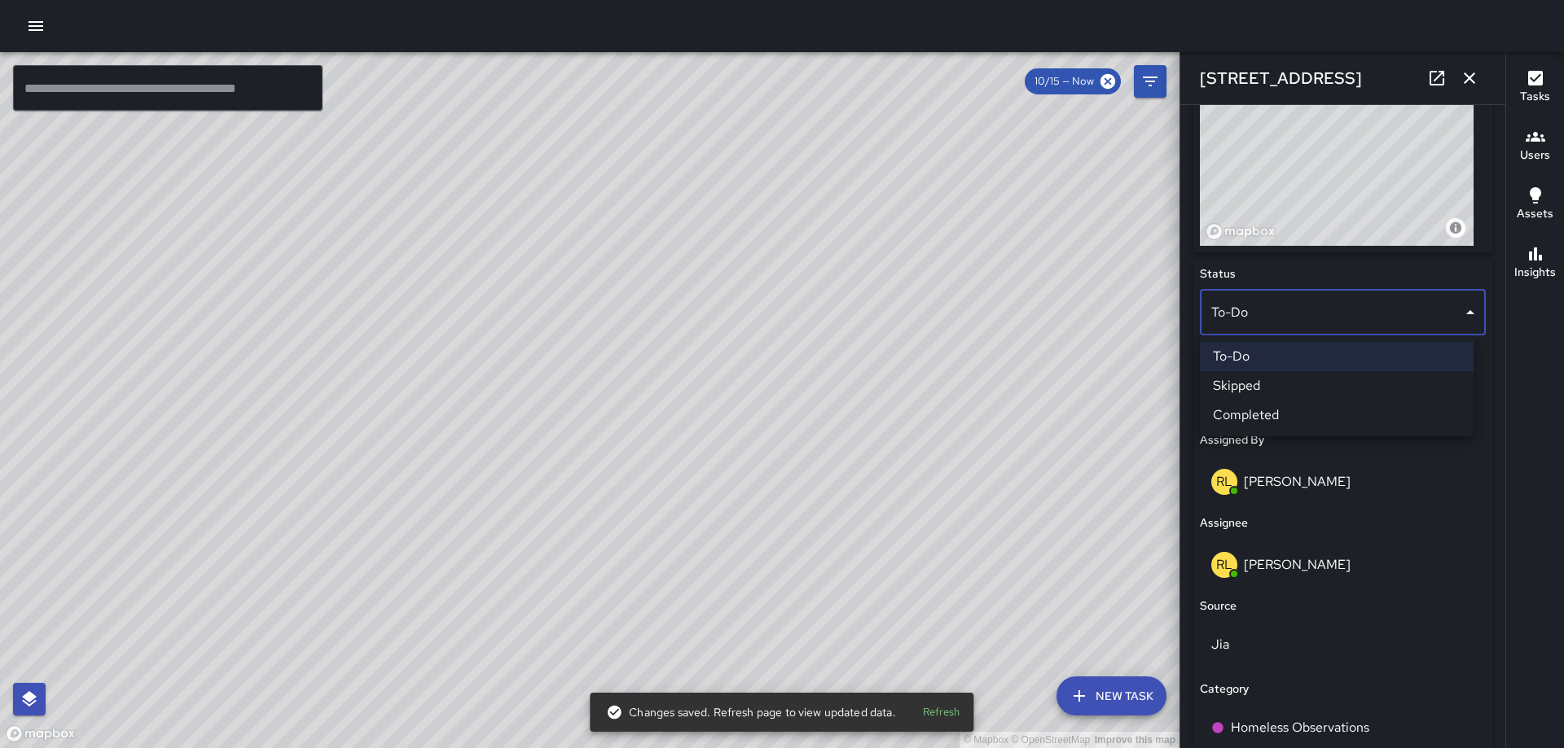
click at [1235, 413] on li "Completed" at bounding box center [1337, 415] width 274 height 29
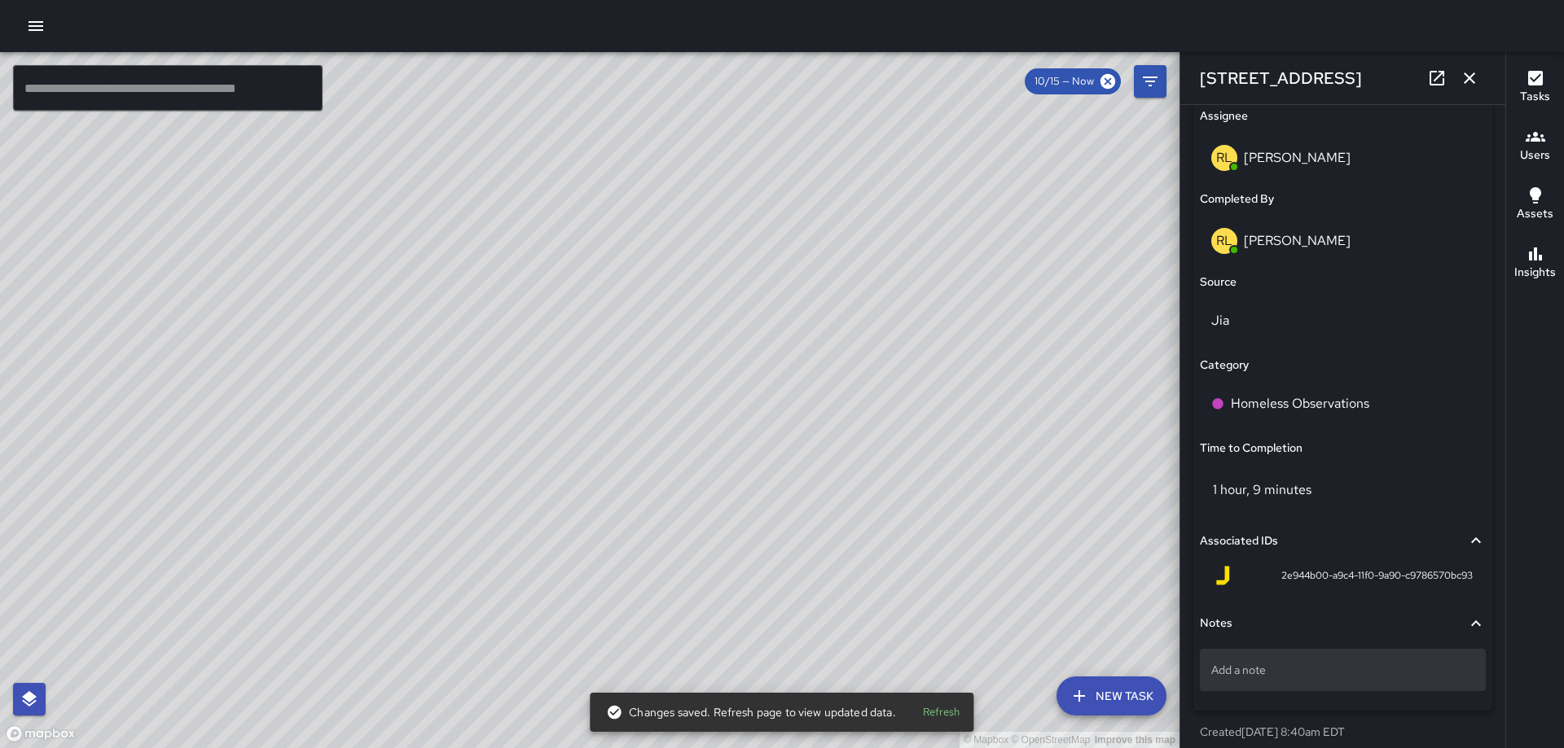
click at [1235, 679] on div "Add a note" at bounding box center [1343, 670] width 286 height 42
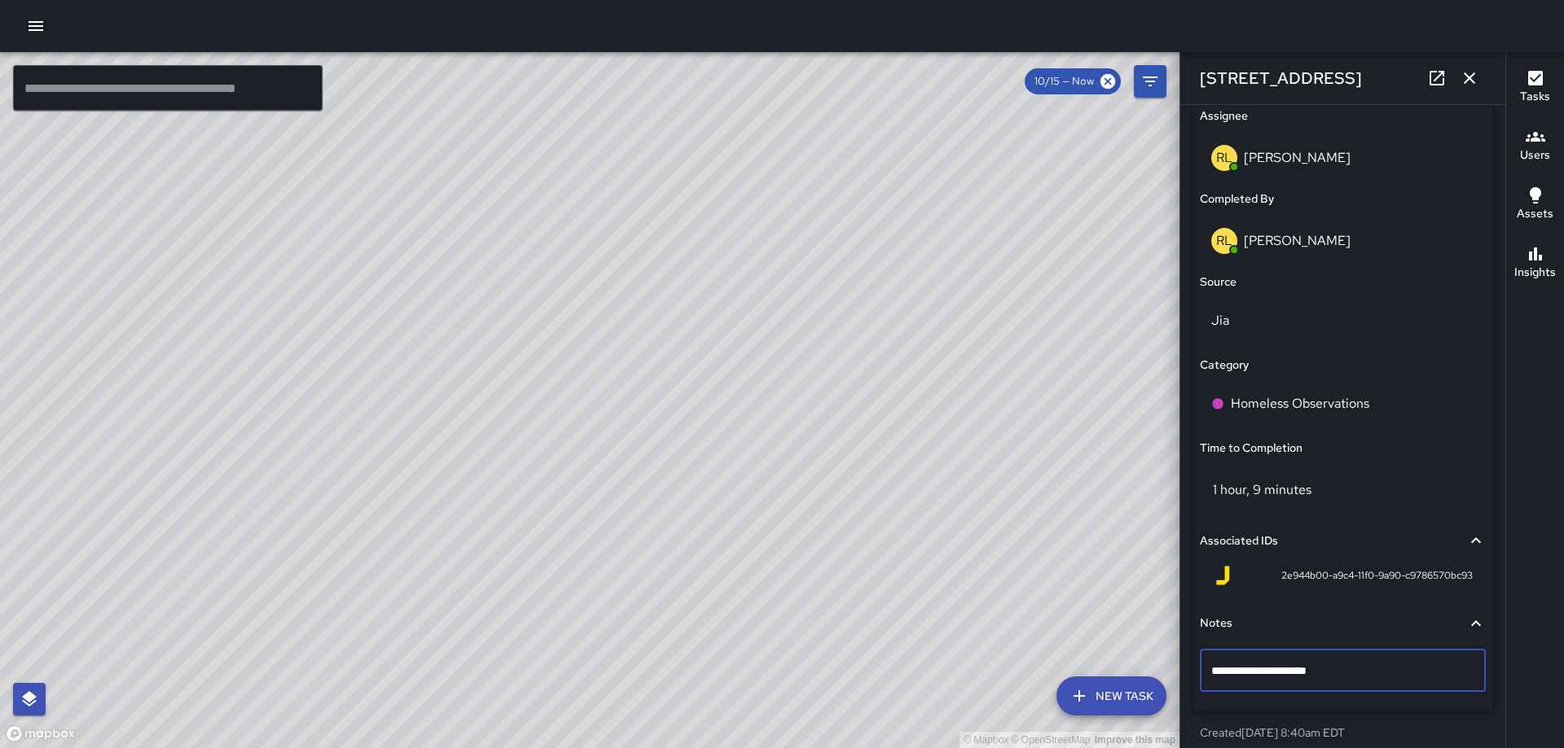
type textarea "**********"
click at [1461, 74] on icon "button" at bounding box center [1469, 78] width 20 height 20
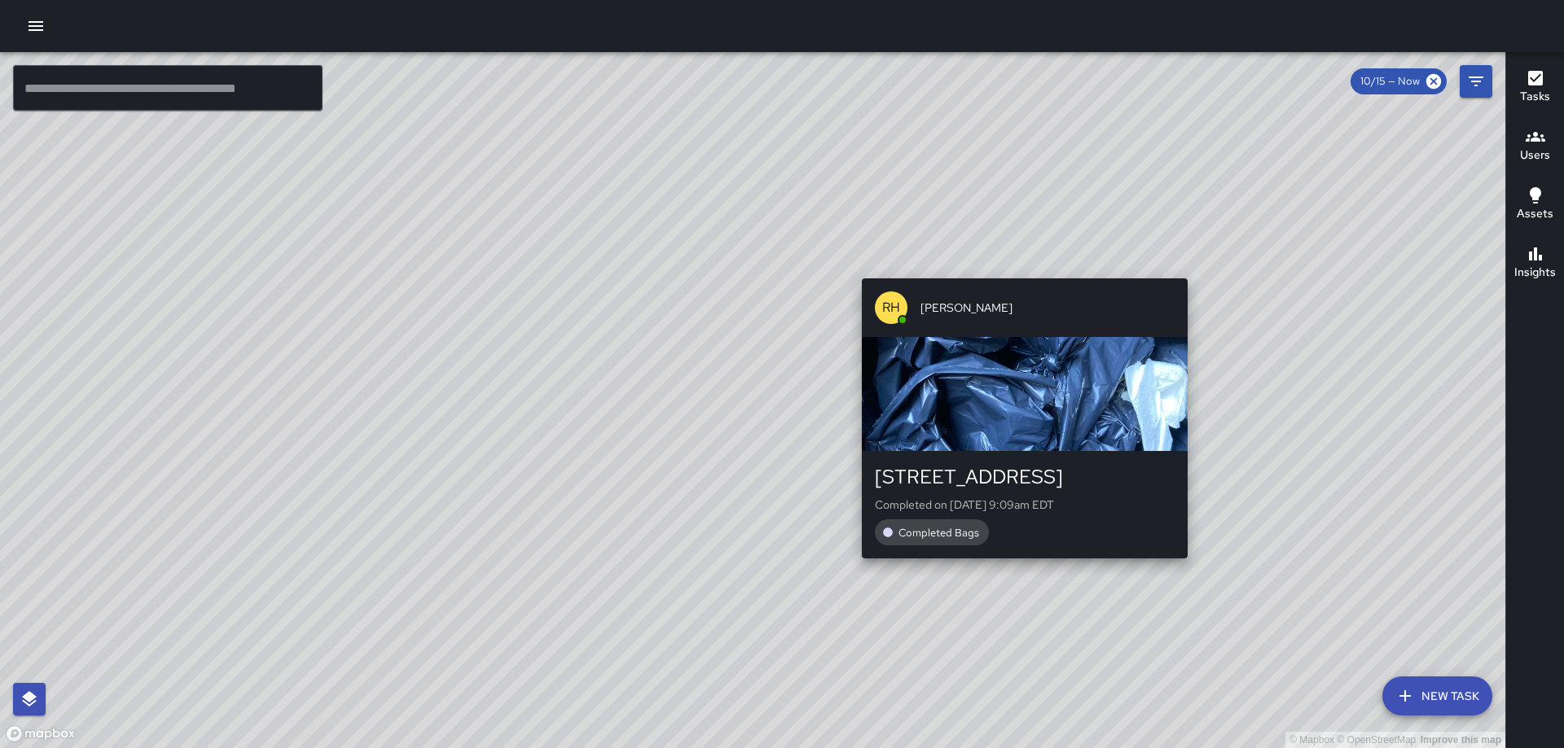
click at [1021, 269] on div "© Mapbox © OpenStreetMap Improve this map [PERSON_NAME] [PERSON_NAME] [STREET_A…" at bounding box center [752, 400] width 1505 height 696
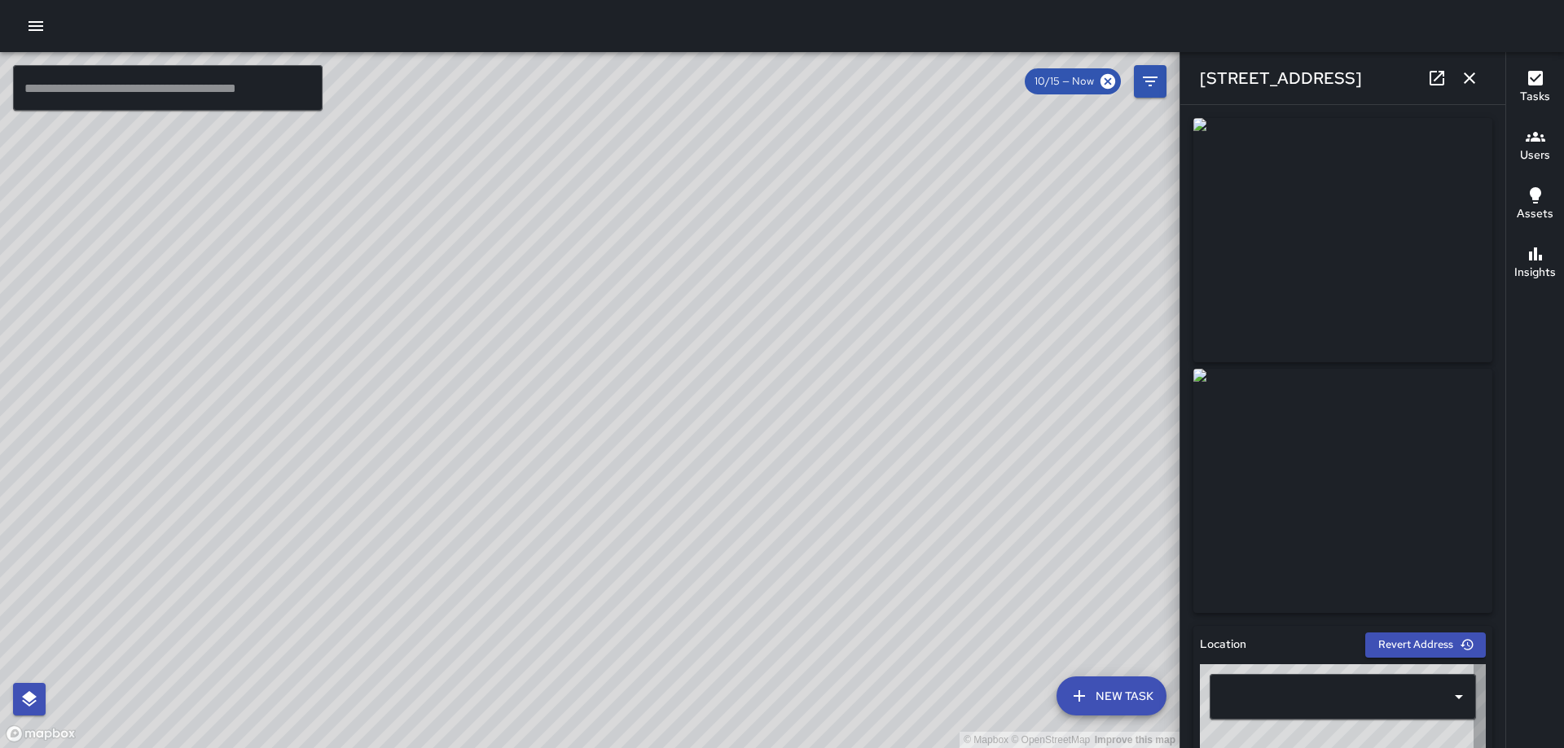
type input "**********"
click at [1459, 71] on button "button" at bounding box center [1469, 78] width 33 height 33
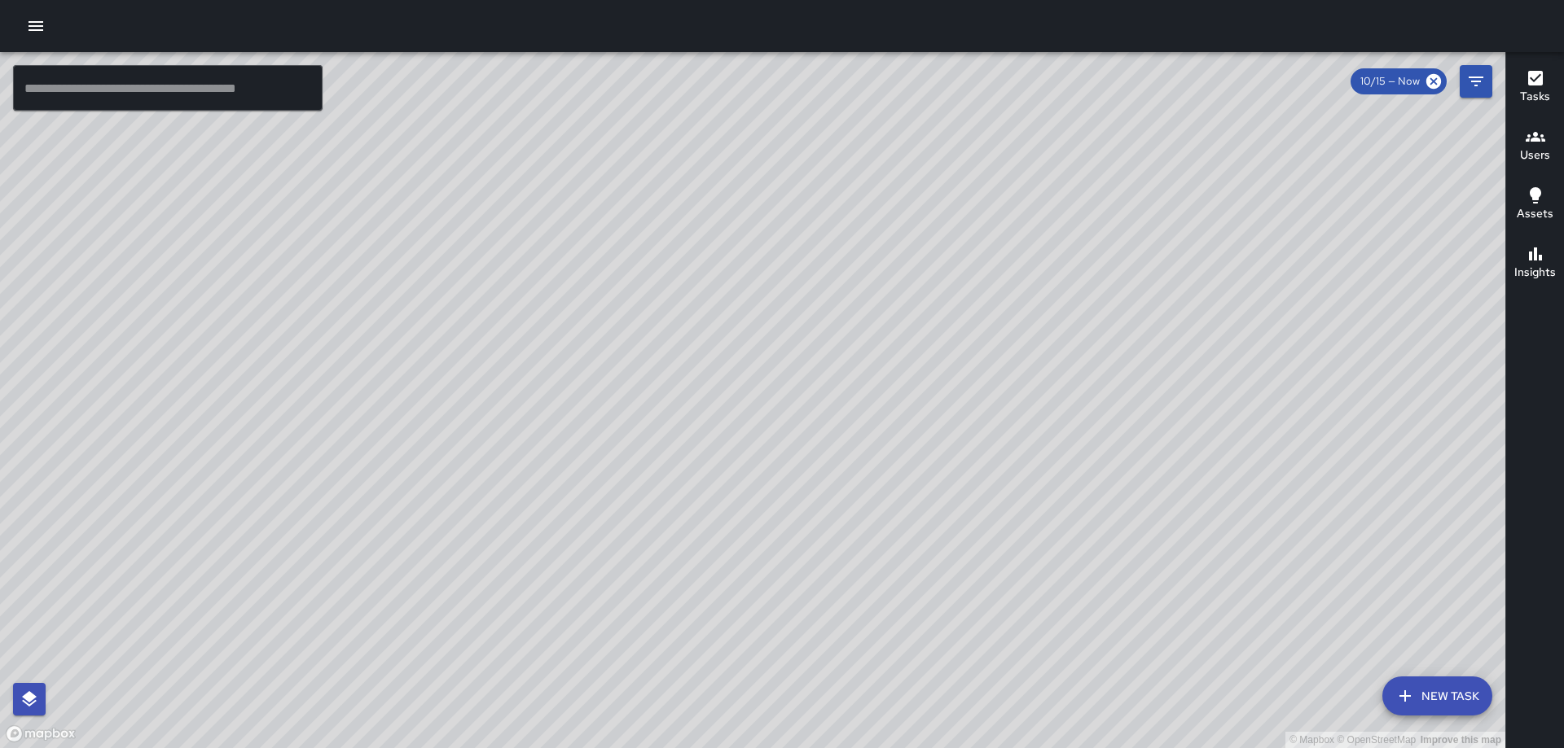
drag, startPoint x: 840, startPoint y: 334, endPoint x: 820, endPoint y: 505, distance: 172.1
click at [828, 566] on div "© Mapbox © OpenStreetMap Improve this map" at bounding box center [752, 400] width 1505 height 696
click at [811, 215] on div "© Mapbox © OpenStreetMap Improve this map [PERSON_NAME] [PERSON_NAME] [STREET_A…" at bounding box center [752, 400] width 1505 height 696
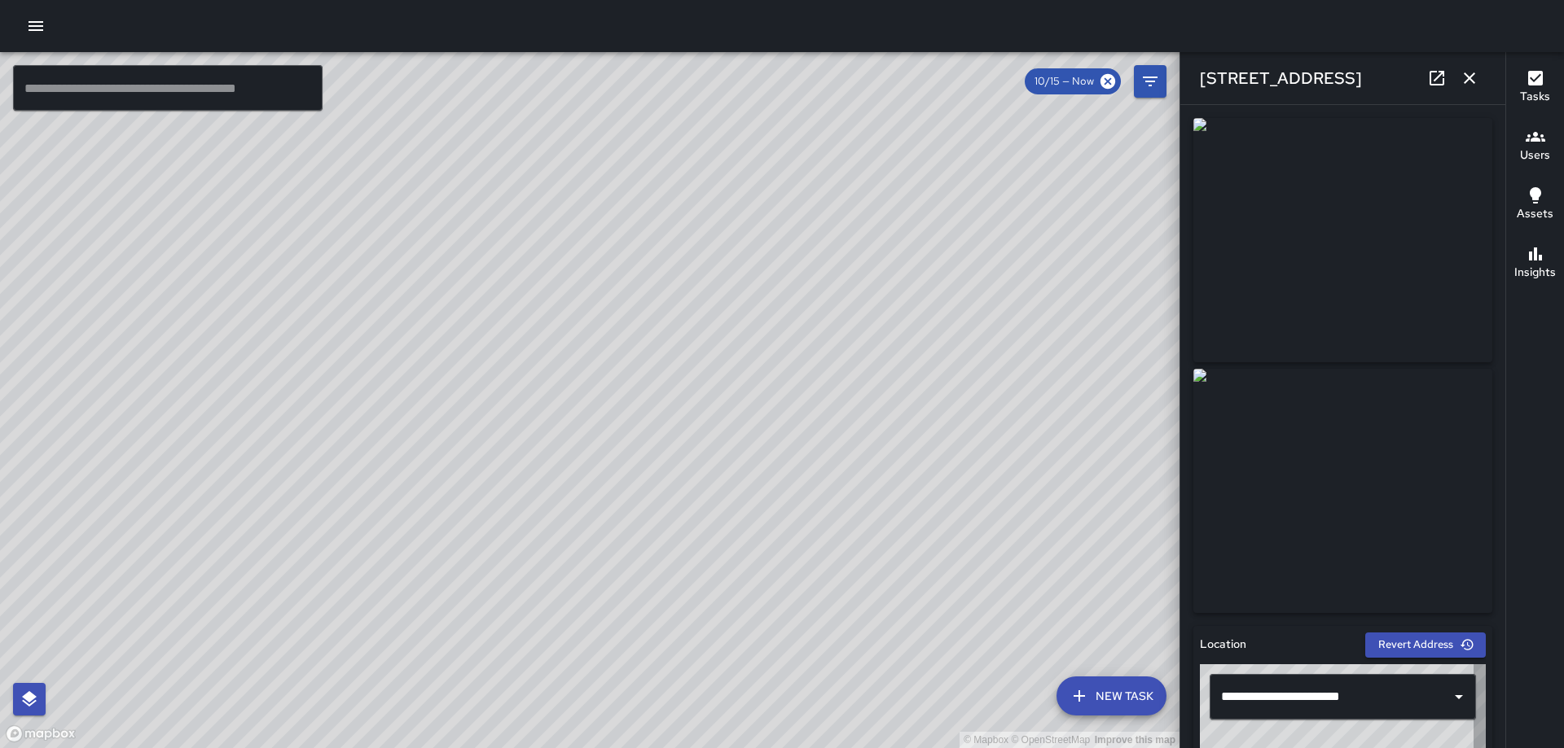
type input "**********"
click at [1460, 72] on icon "button" at bounding box center [1469, 78] width 20 height 20
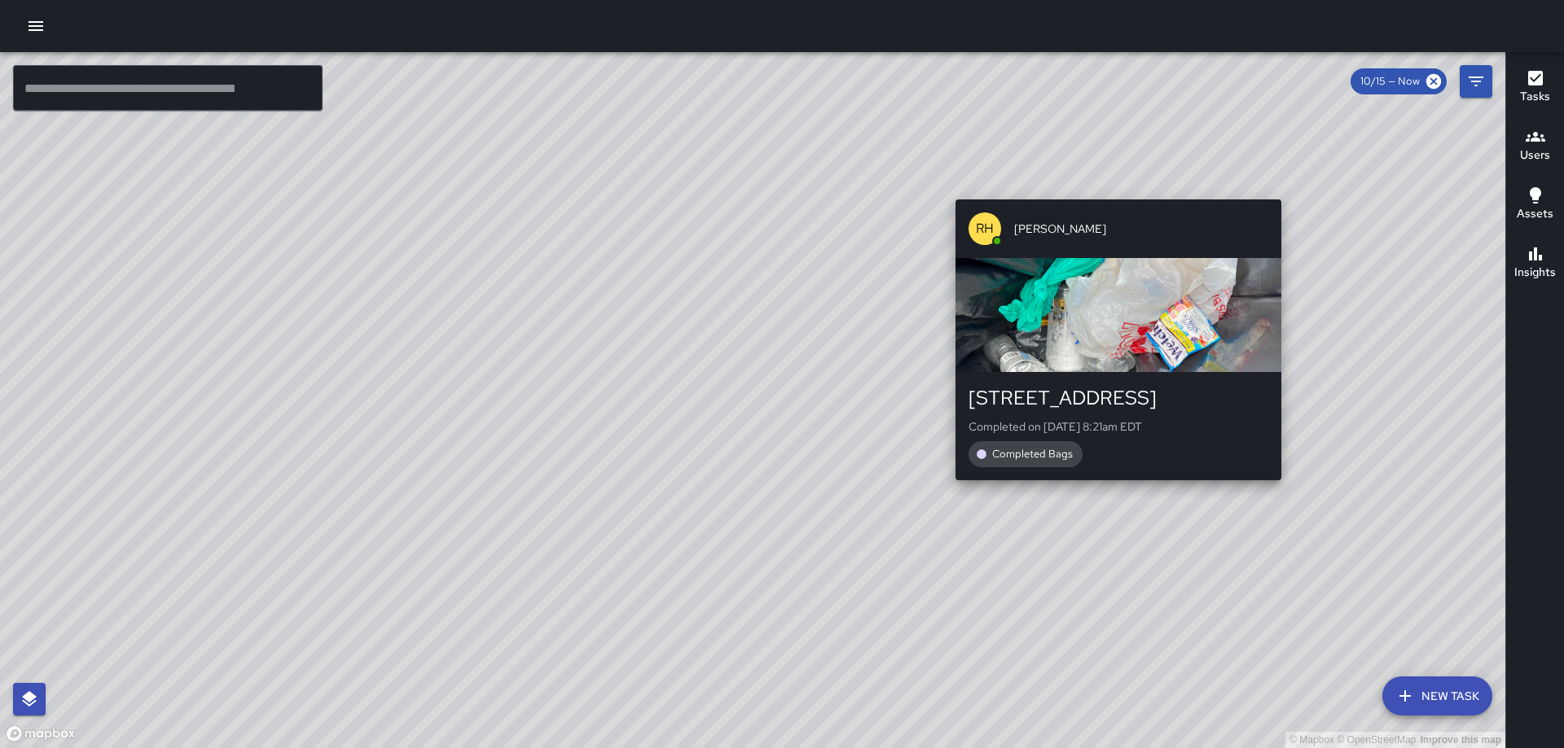
click at [1114, 188] on div "© Mapbox © OpenStreetMap Improve this map [PERSON_NAME] [PERSON_NAME] [STREET_A…" at bounding box center [752, 400] width 1505 height 696
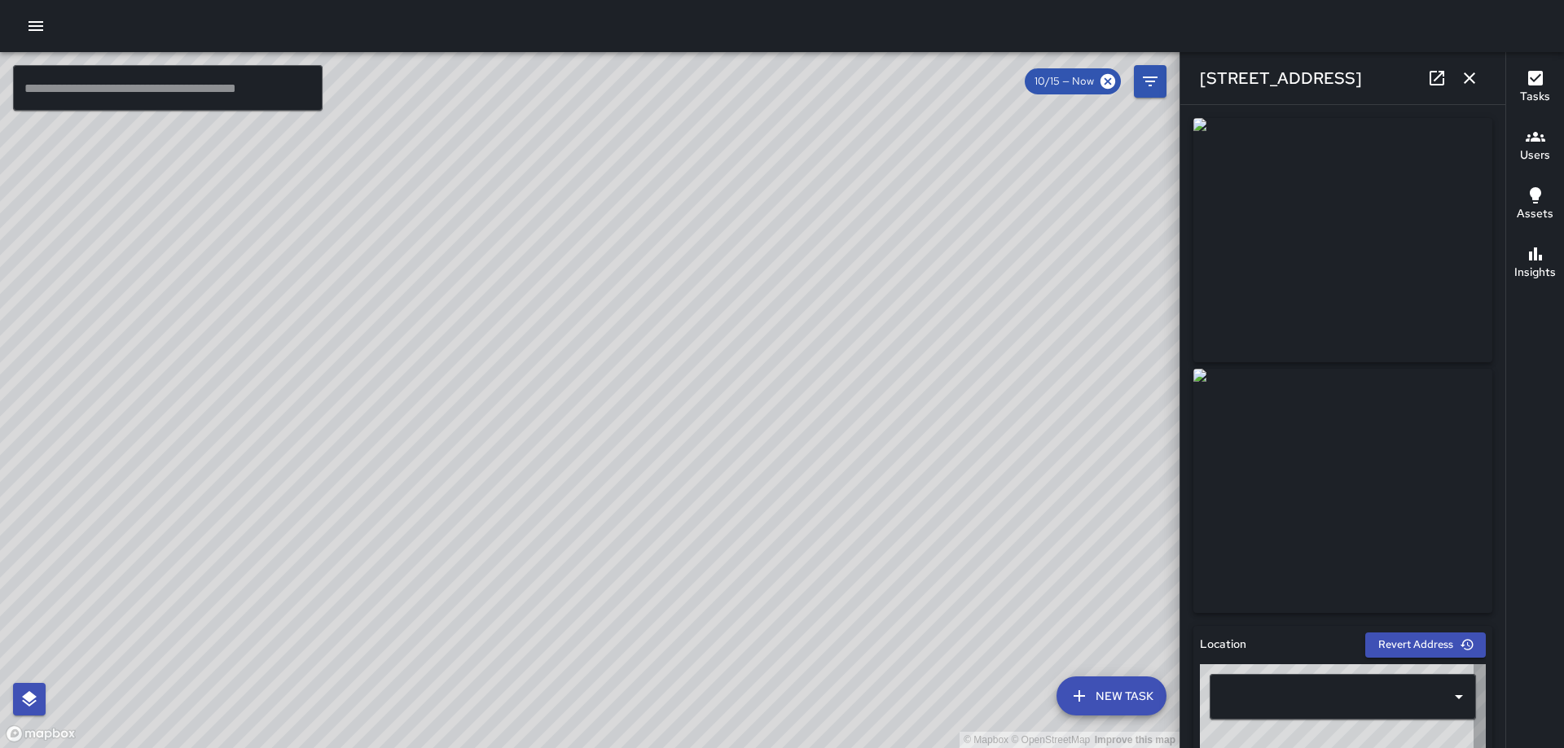
type input "**********"
click at [1475, 72] on icon "button" at bounding box center [1469, 78] width 20 height 20
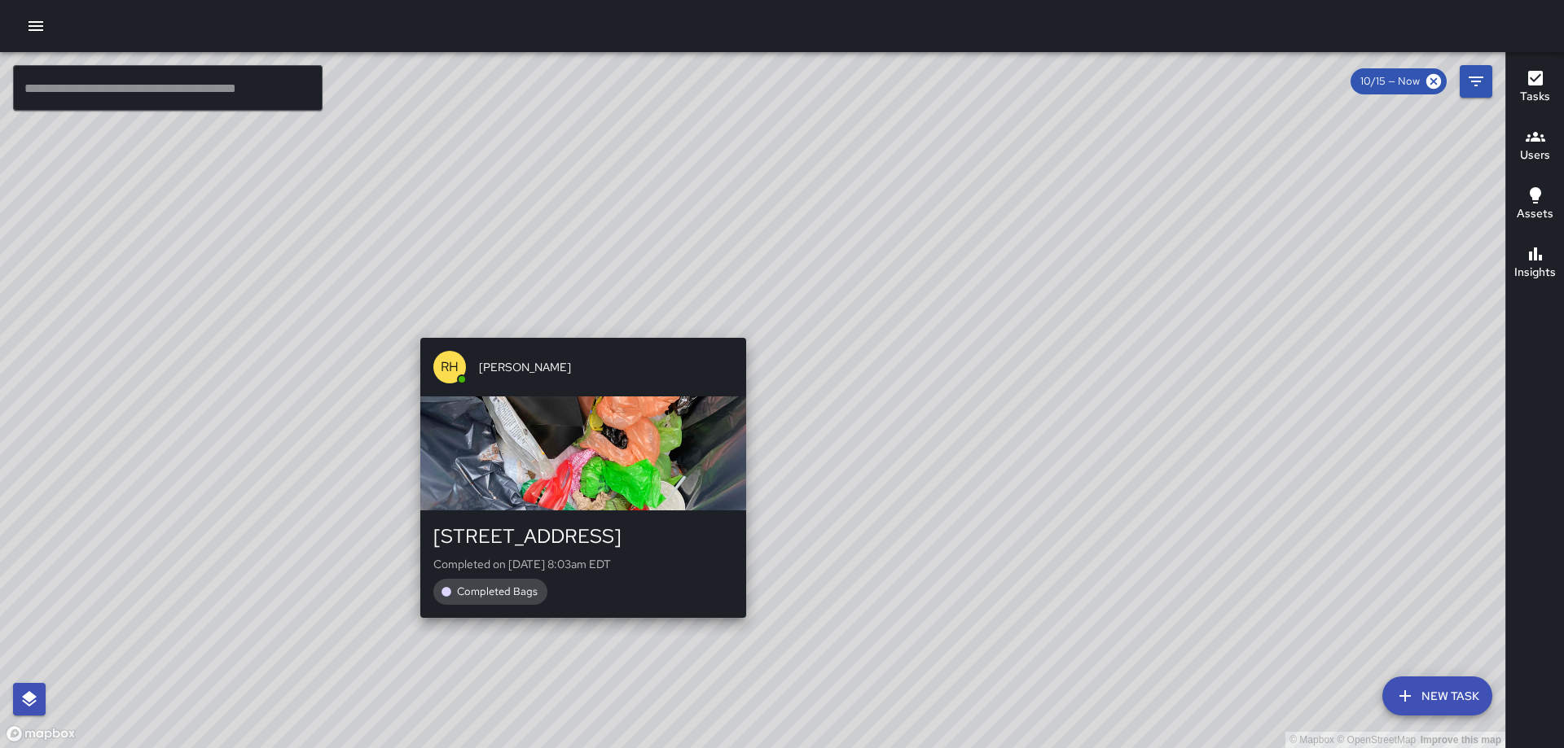
click at [739, 324] on div "© Mapbox © OpenStreetMap Improve this map [PERSON_NAME] [PERSON_NAME] [STREET_A…" at bounding box center [752, 400] width 1505 height 696
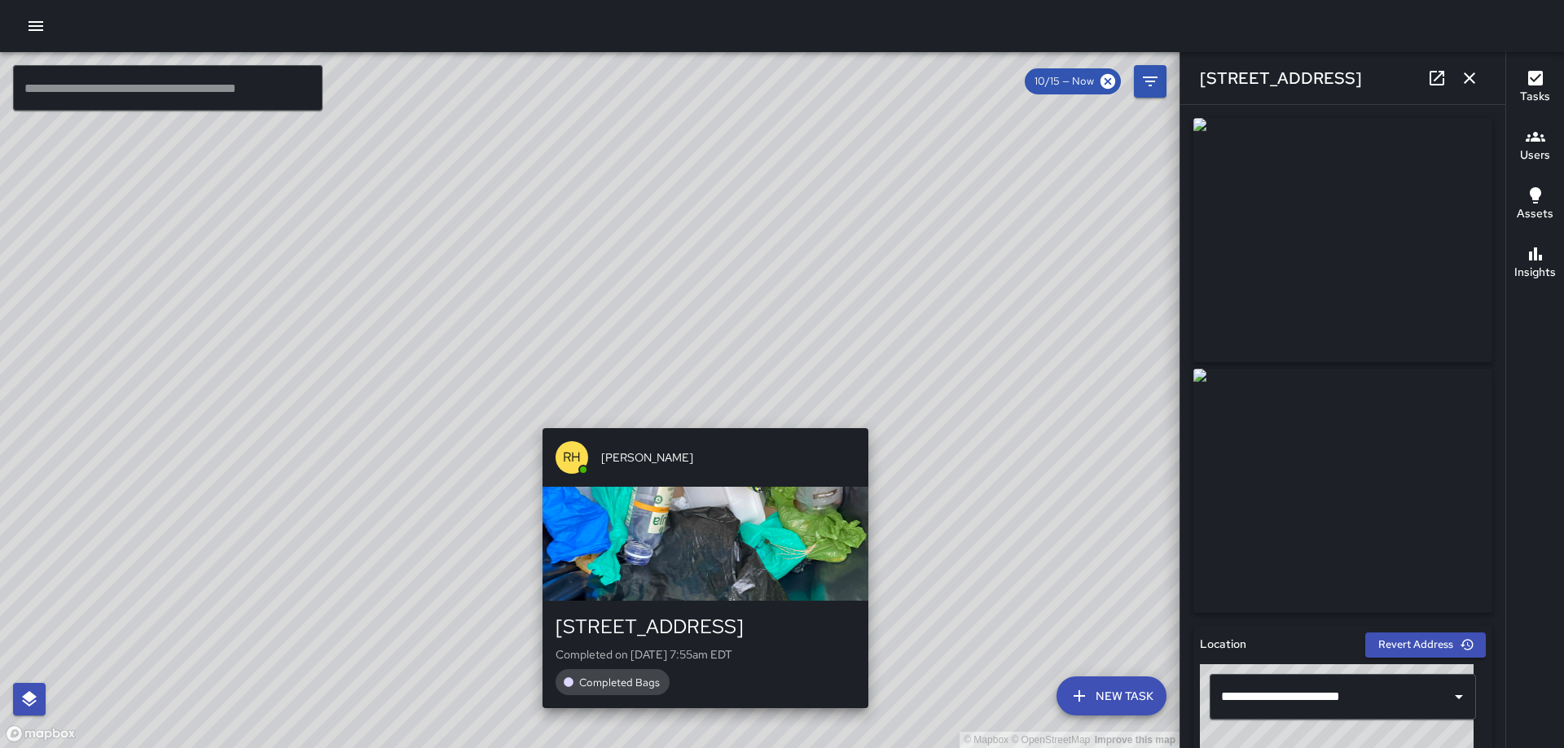
click at [877, 416] on div "© Mapbox © OpenStreetMap Improve this map [PERSON_NAME] [PERSON_NAME] [STREET_A…" at bounding box center [589, 400] width 1179 height 696
type input "**********"
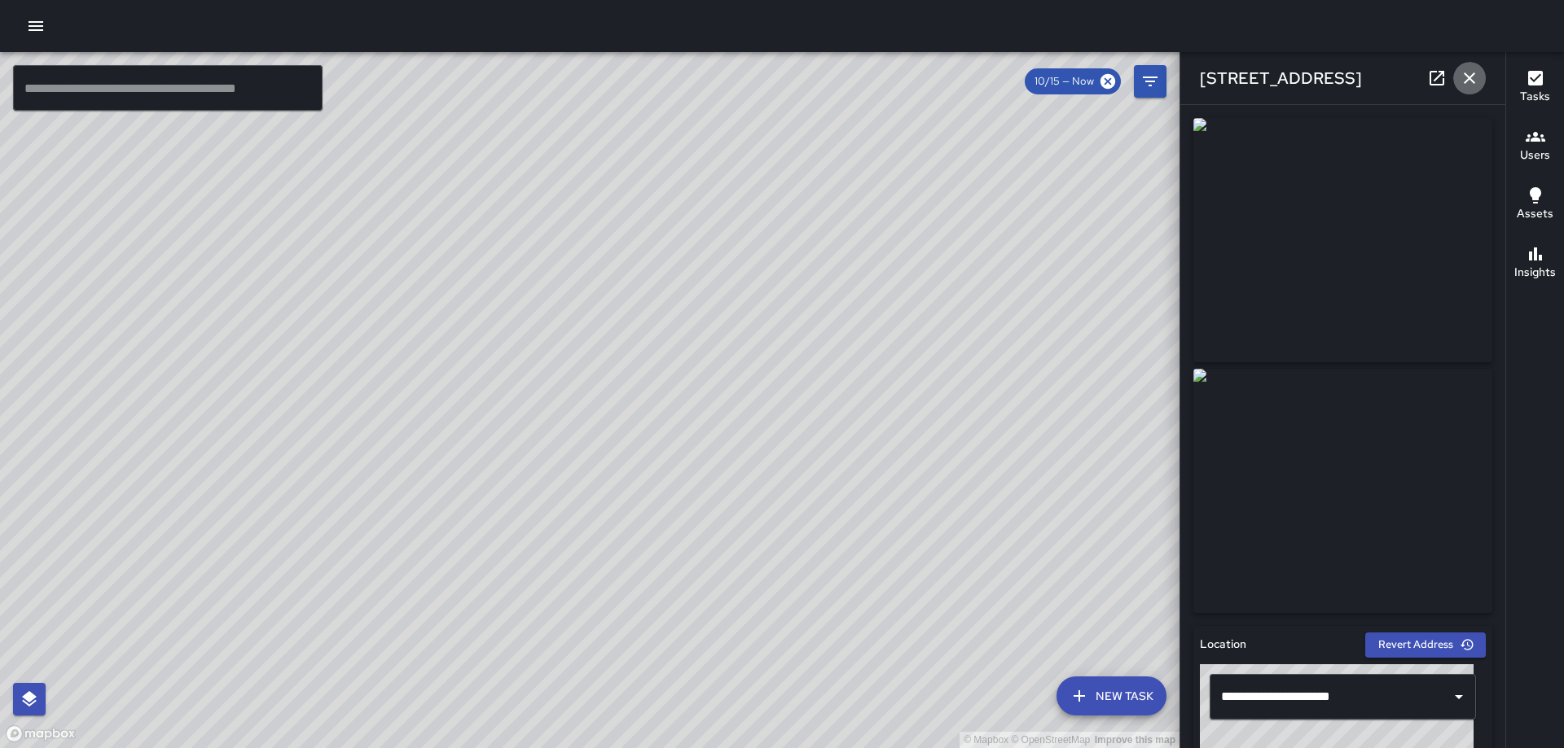
click at [1473, 75] on icon "button" at bounding box center [1469, 78] width 20 height 20
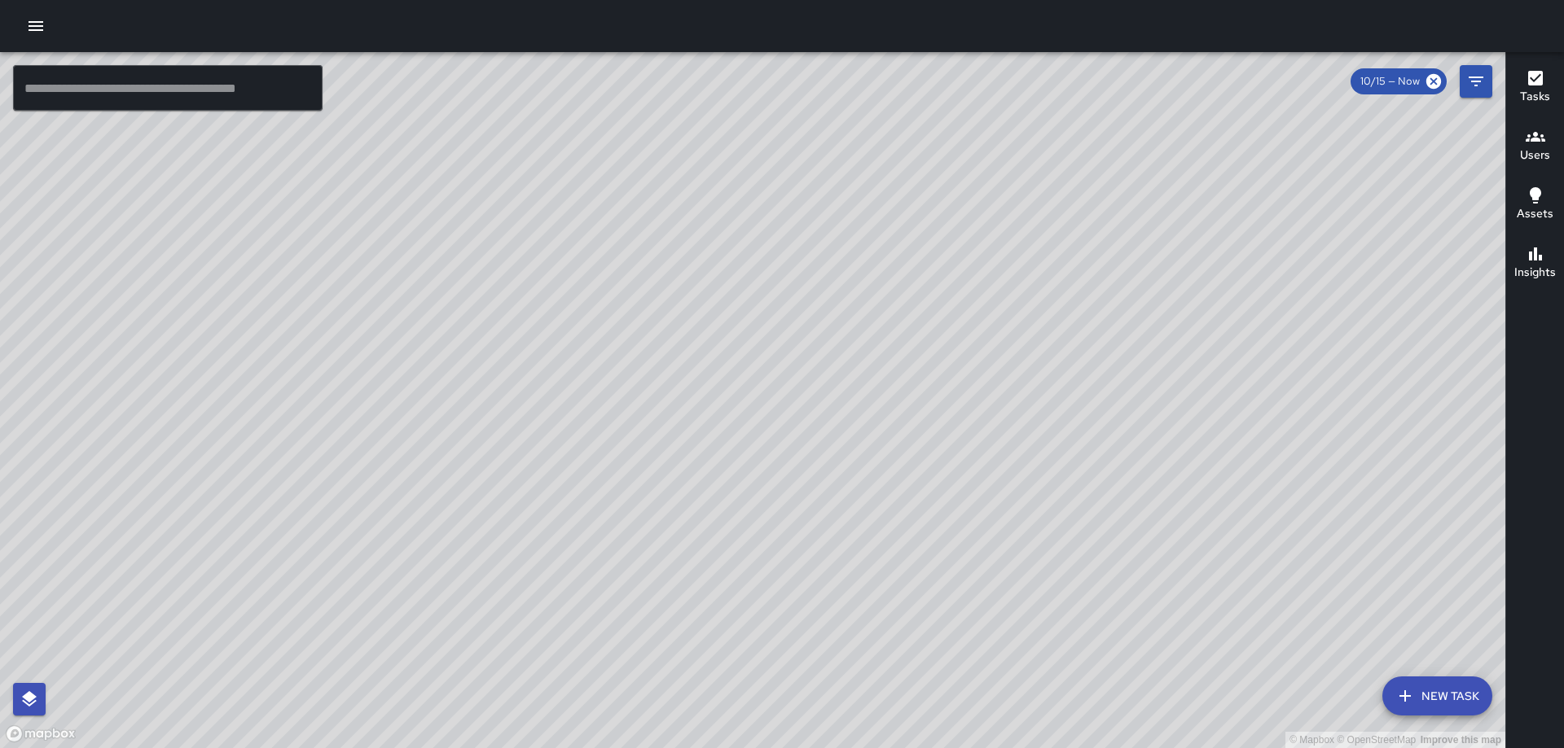
click at [845, 372] on div "© Mapbox © OpenStreetMap Improve this map [PERSON_NAME] [PERSON_NAME] [STREET_A…" at bounding box center [752, 400] width 1505 height 696
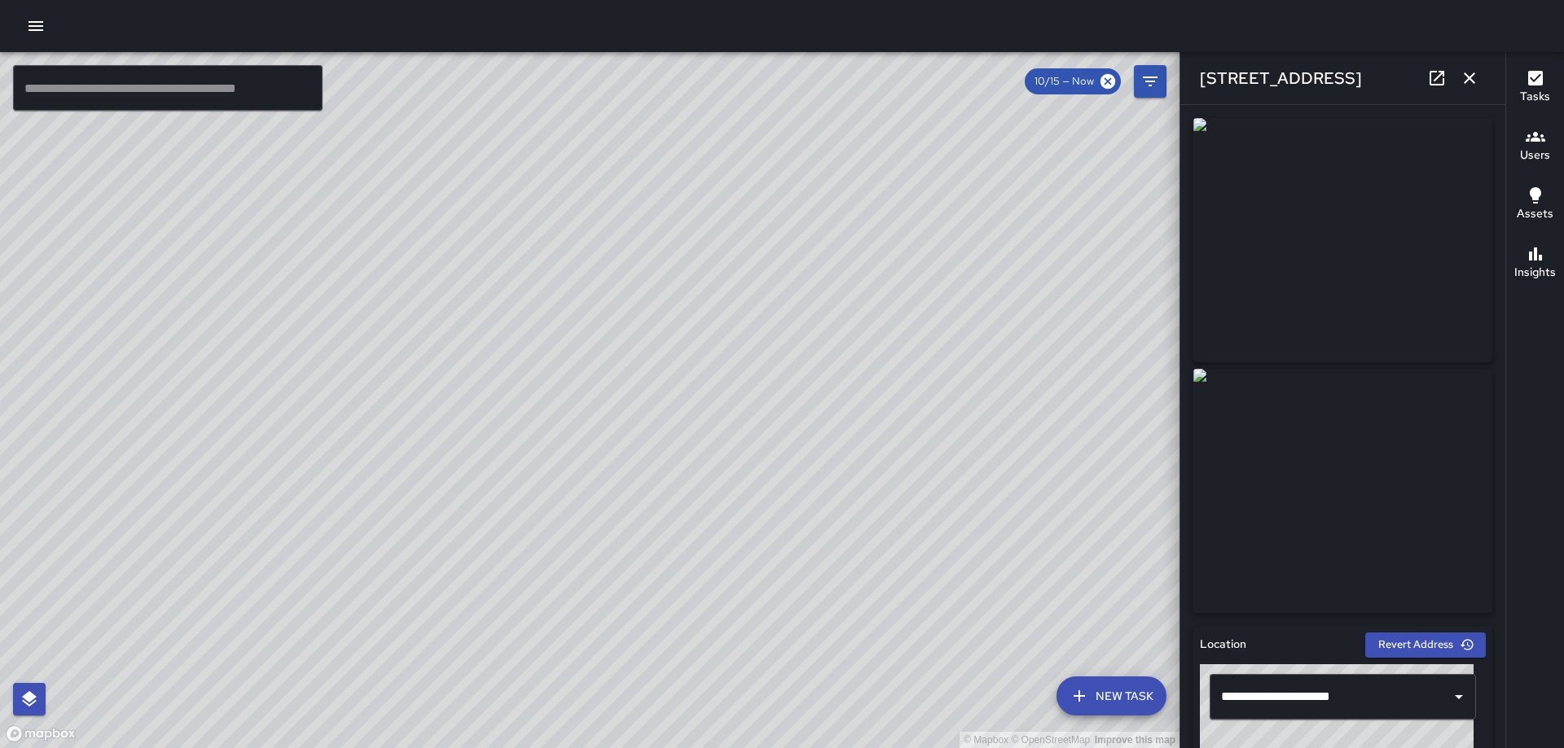
click at [1472, 81] on icon "button" at bounding box center [1468, 77] width 11 height 11
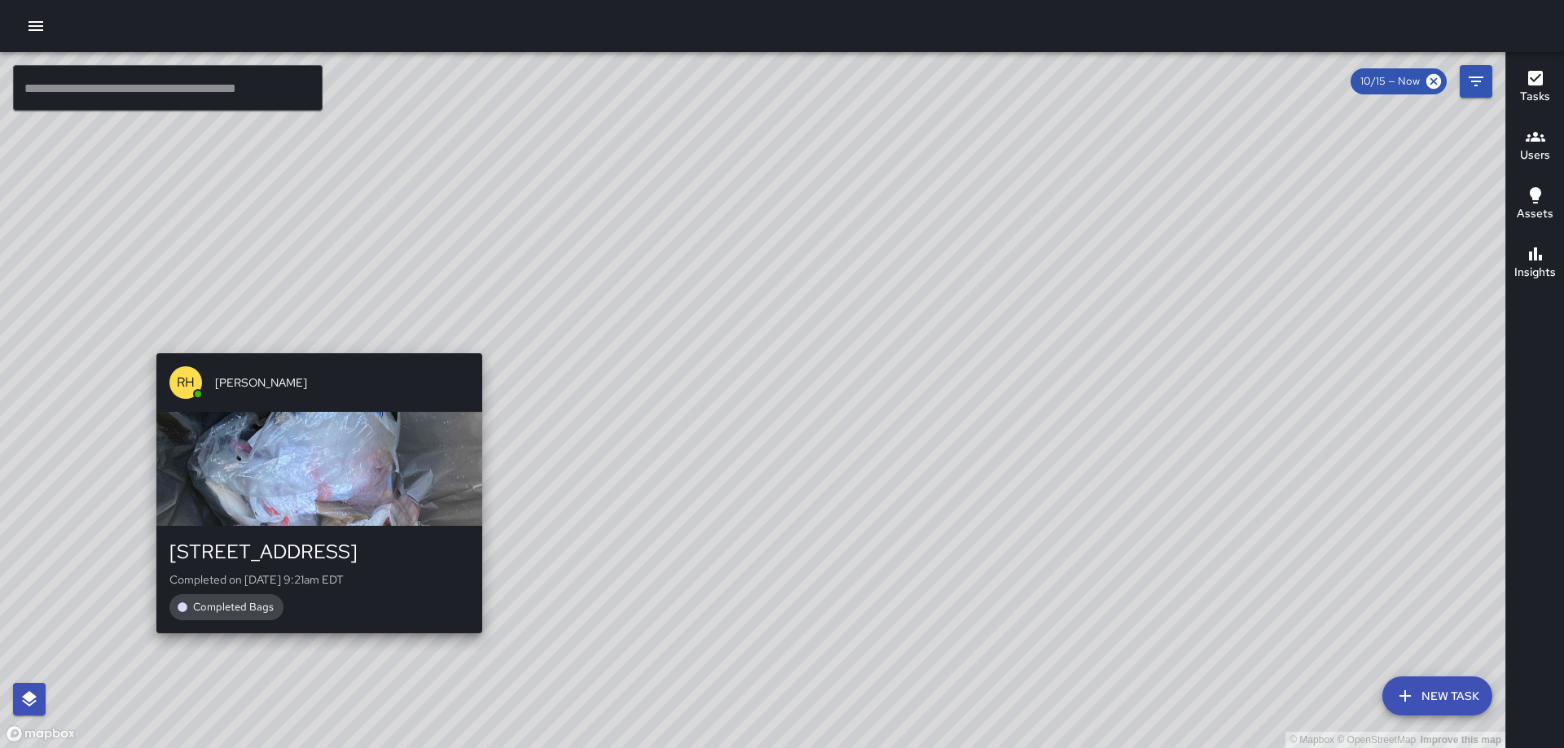
click at [313, 342] on div "© Mapbox © OpenStreetMap Improve this map [PERSON_NAME] [PERSON_NAME] [STREET_A…" at bounding box center [752, 400] width 1505 height 696
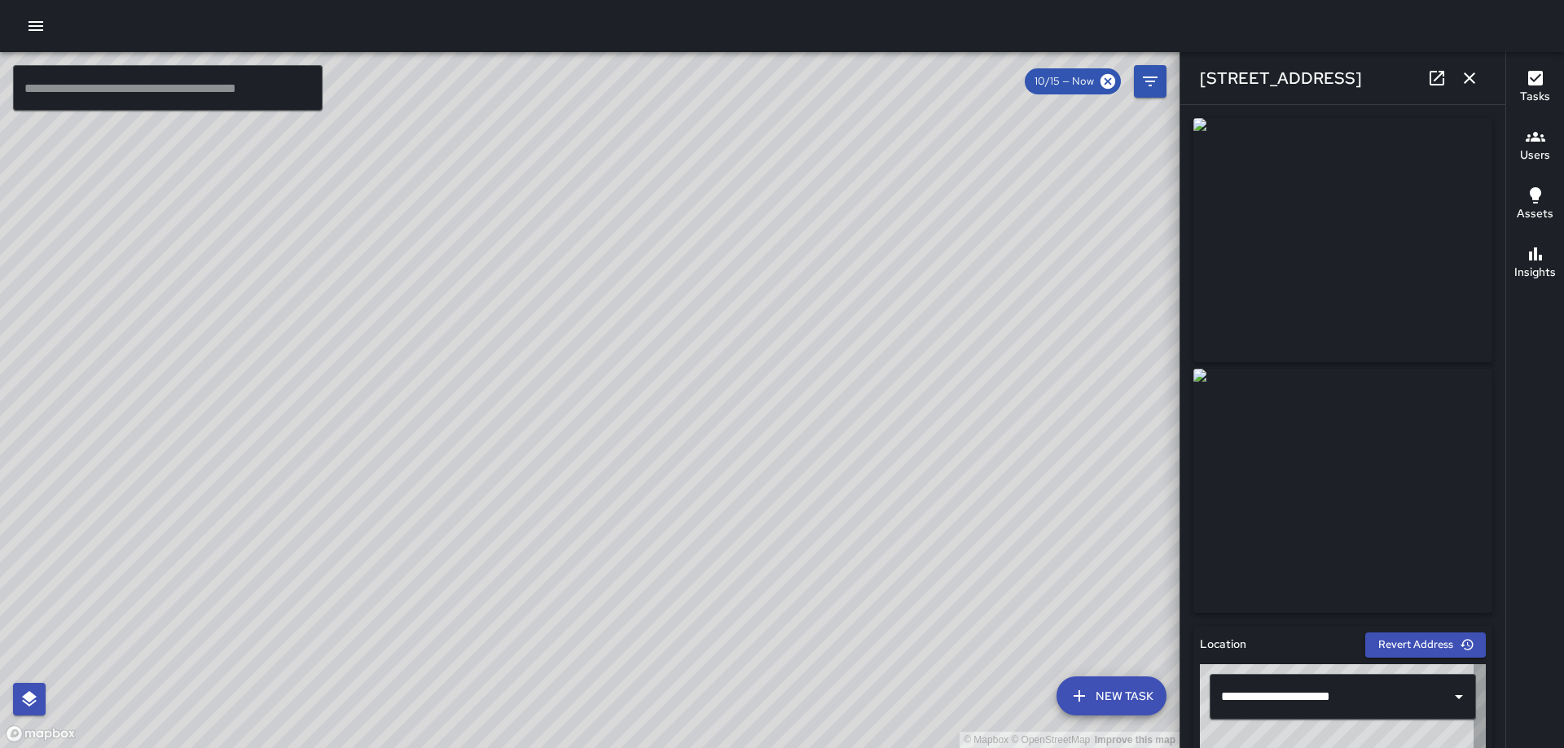
type input "**********"
click at [1480, 85] on button "button" at bounding box center [1469, 78] width 33 height 33
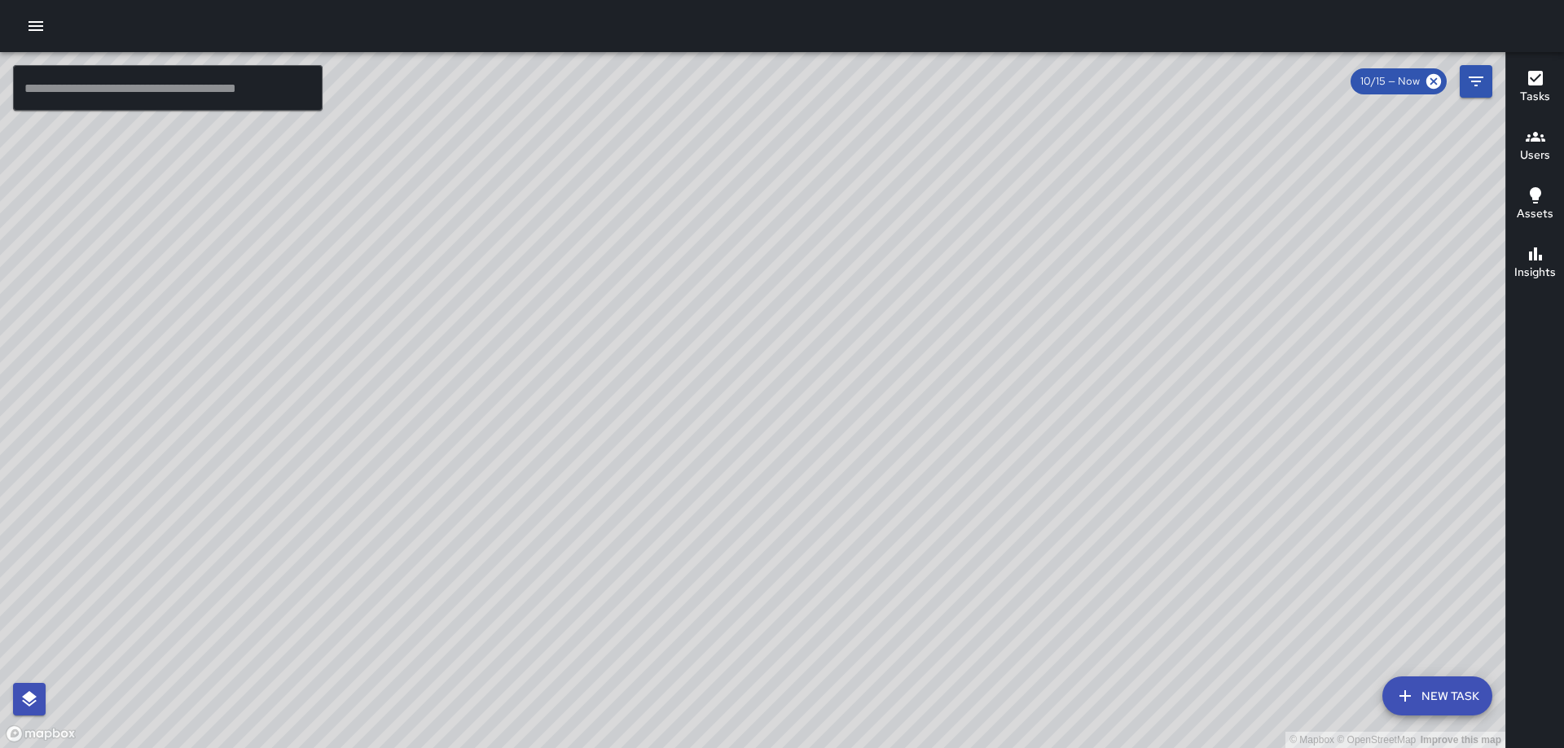
click at [739, 64] on div "© Mapbox © OpenStreetMap Improve this map" at bounding box center [752, 400] width 1505 height 696
click at [729, 64] on div "© Mapbox © OpenStreetMap Improve this map" at bounding box center [752, 400] width 1505 height 696
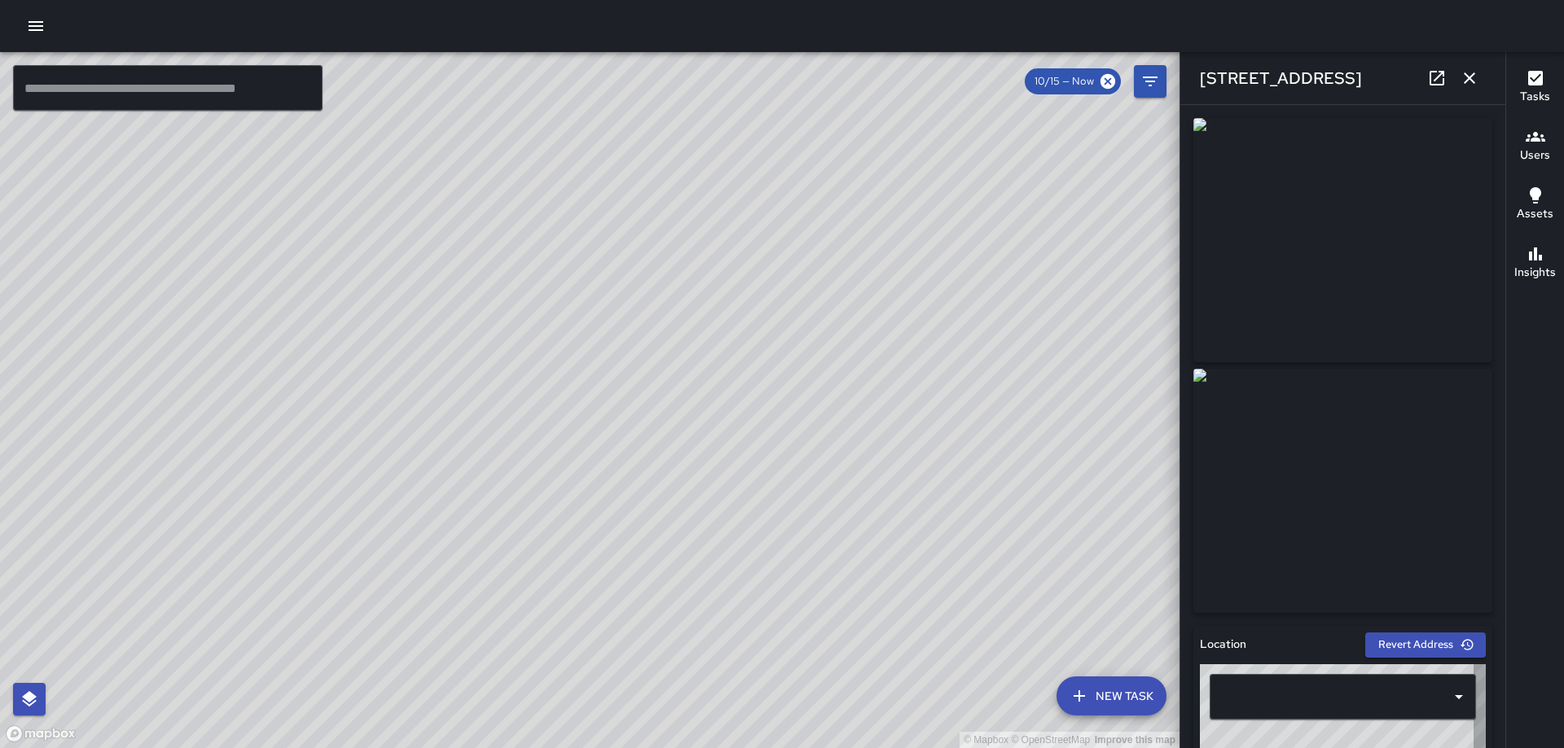
type input "**********"
click at [1465, 79] on icon "button" at bounding box center [1469, 78] width 20 height 20
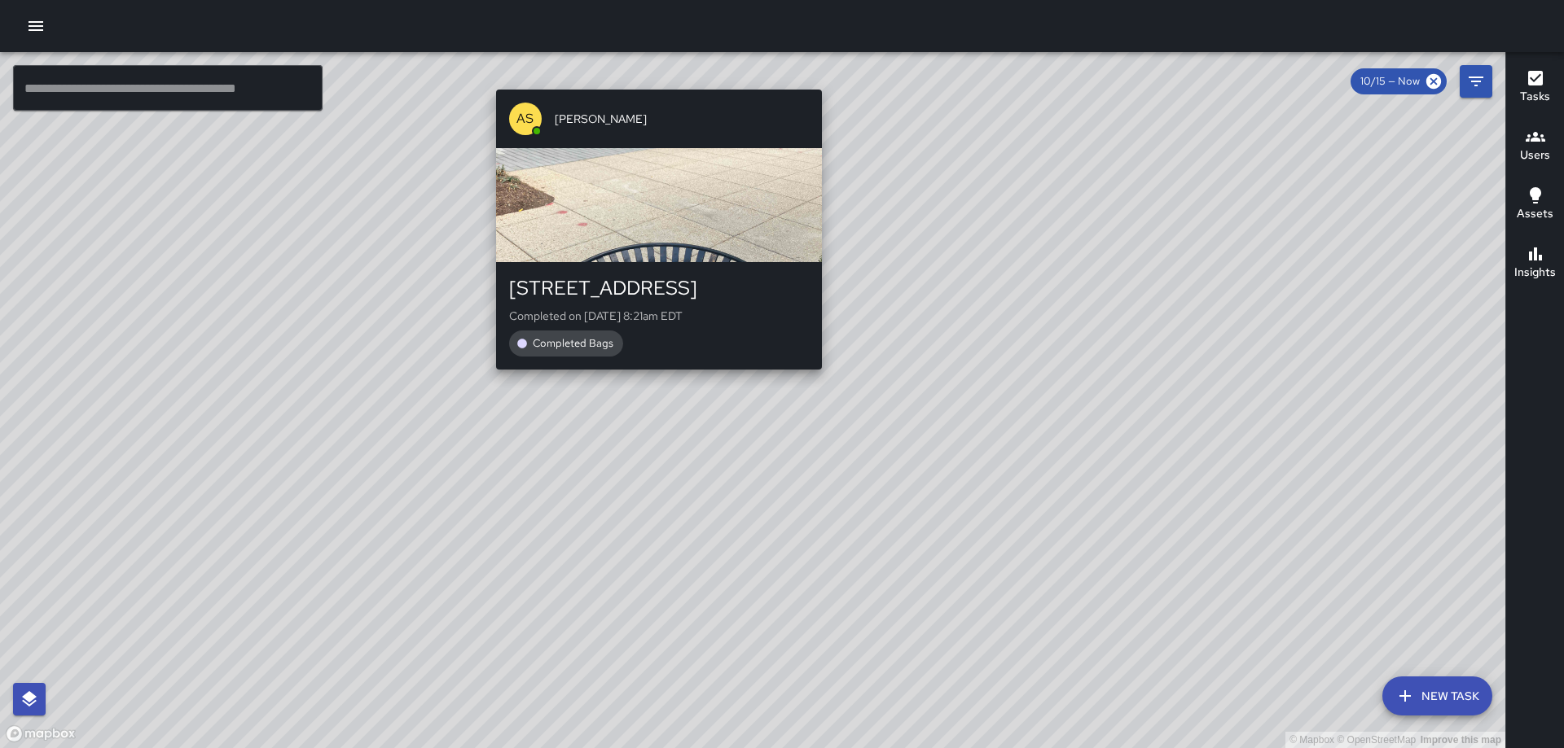
click at [650, 79] on div "© Mapbox © OpenStreetMap Improve this map AS [PERSON_NAME] [STREET_ADDRESS] Com…" at bounding box center [752, 400] width 1505 height 696
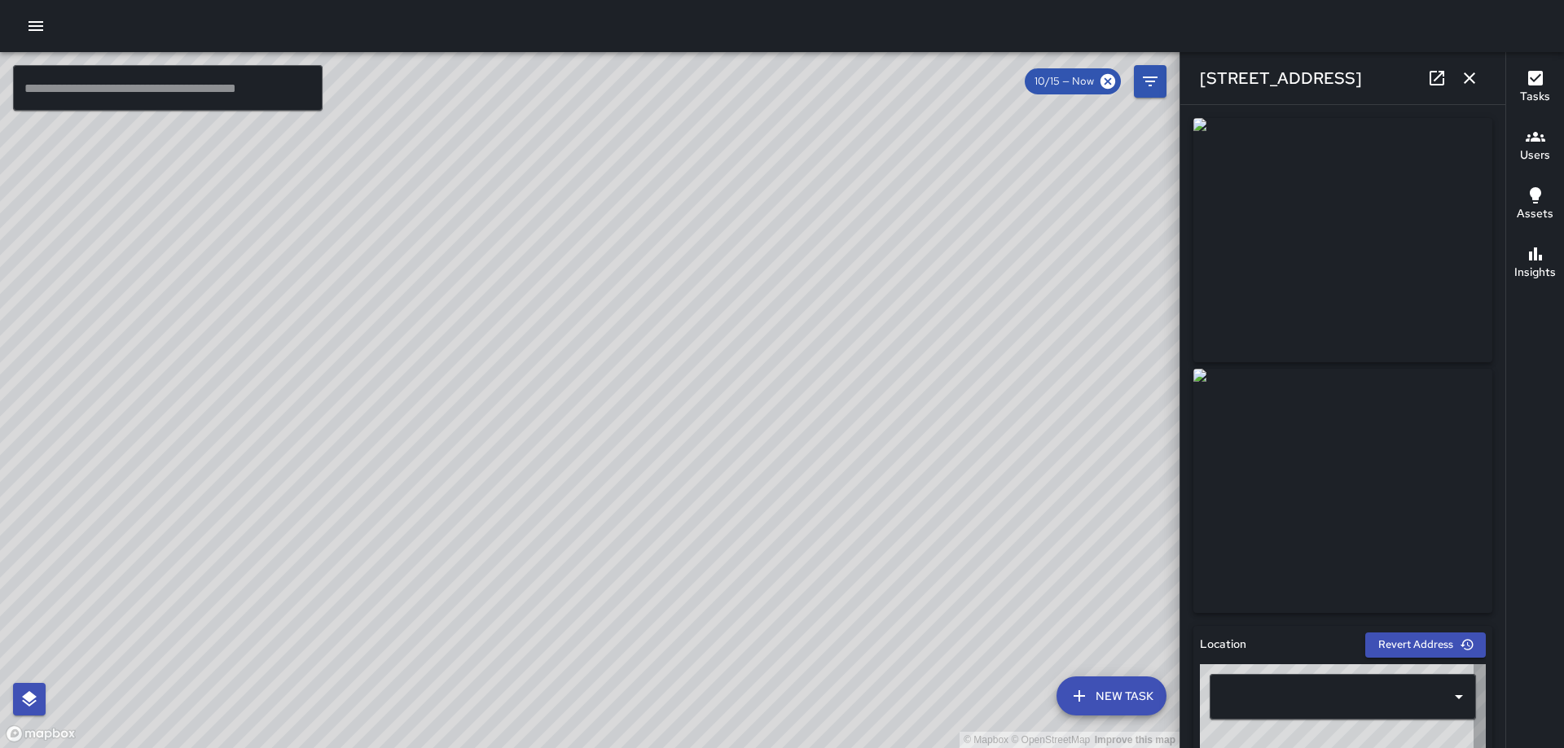
type input "**********"
click at [1468, 71] on icon "button" at bounding box center [1469, 78] width 20 height 20
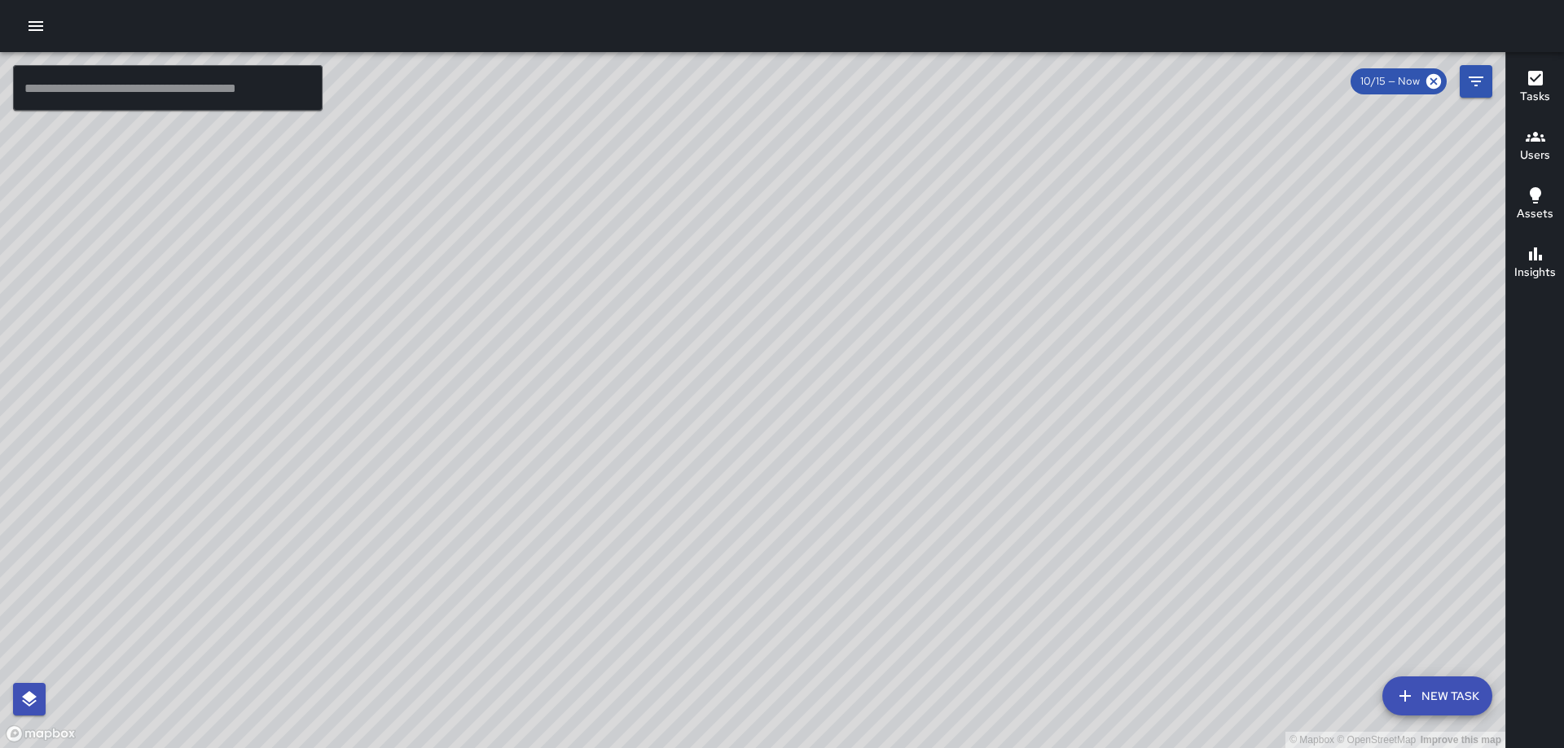
drag, startPoint x: 1055, startPoint y: 151, endPoint x: 906, endPoint y: 309, distance: 217.2
click at [911, 326] on div "© Mapbox © OpenStreetMap Improve this map" at bounding box center [752, 400] width 1505 height 696
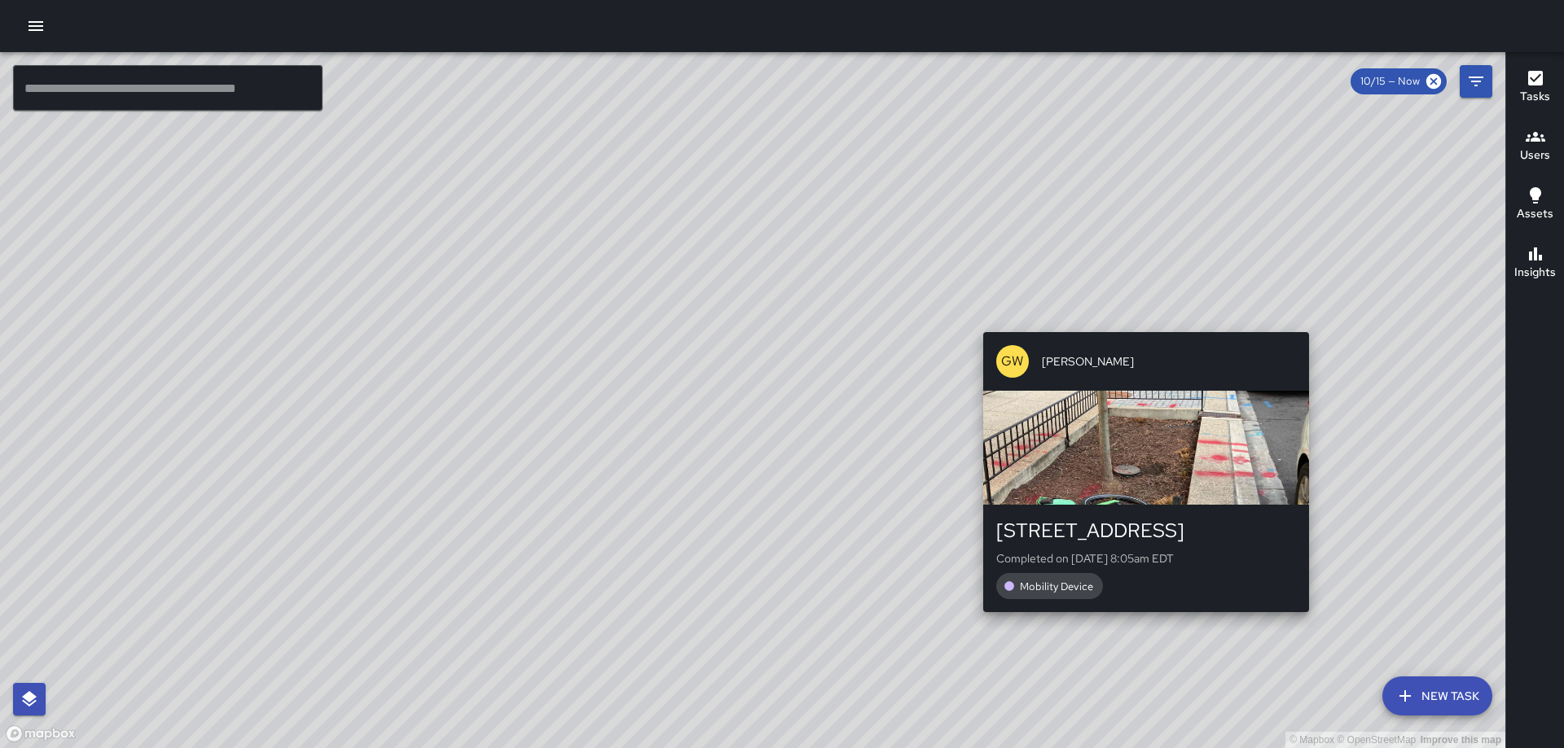
click at [1139, 320] on div "© Mapbox © OpenStreetMap Improve this map GW [PERSON_NAME] [STREET_ADDRESS] Com…" at bounding box center [752, 400] width 1505 height 696
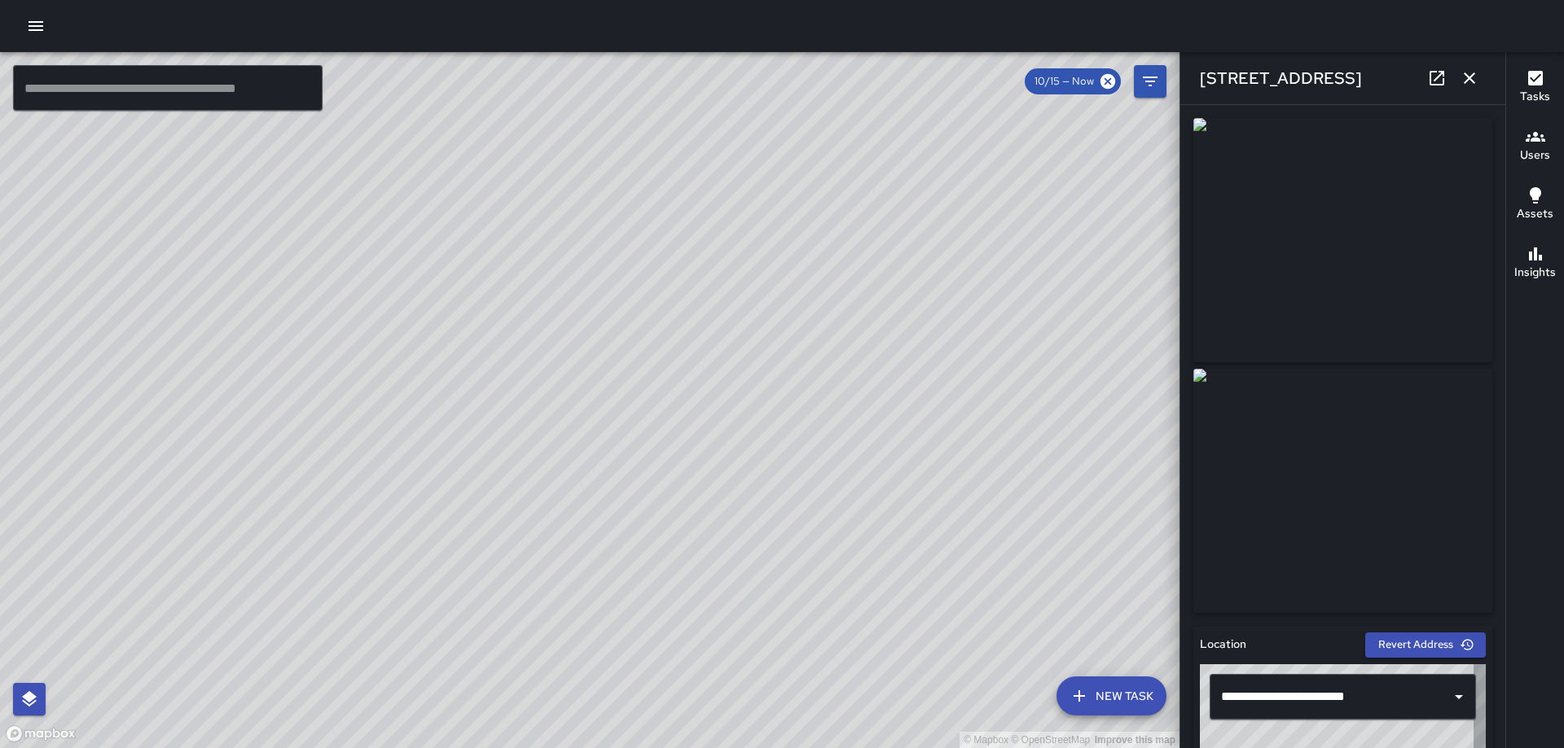
type input "**********"
drag, startPoint x: 1463, startPoint y: 74, endPoint x: 1374, endPoint y: 123, distance: 102.0
click at [1463, 76] on icon "button" at bounding box center [1469, 78] width 20 height 20
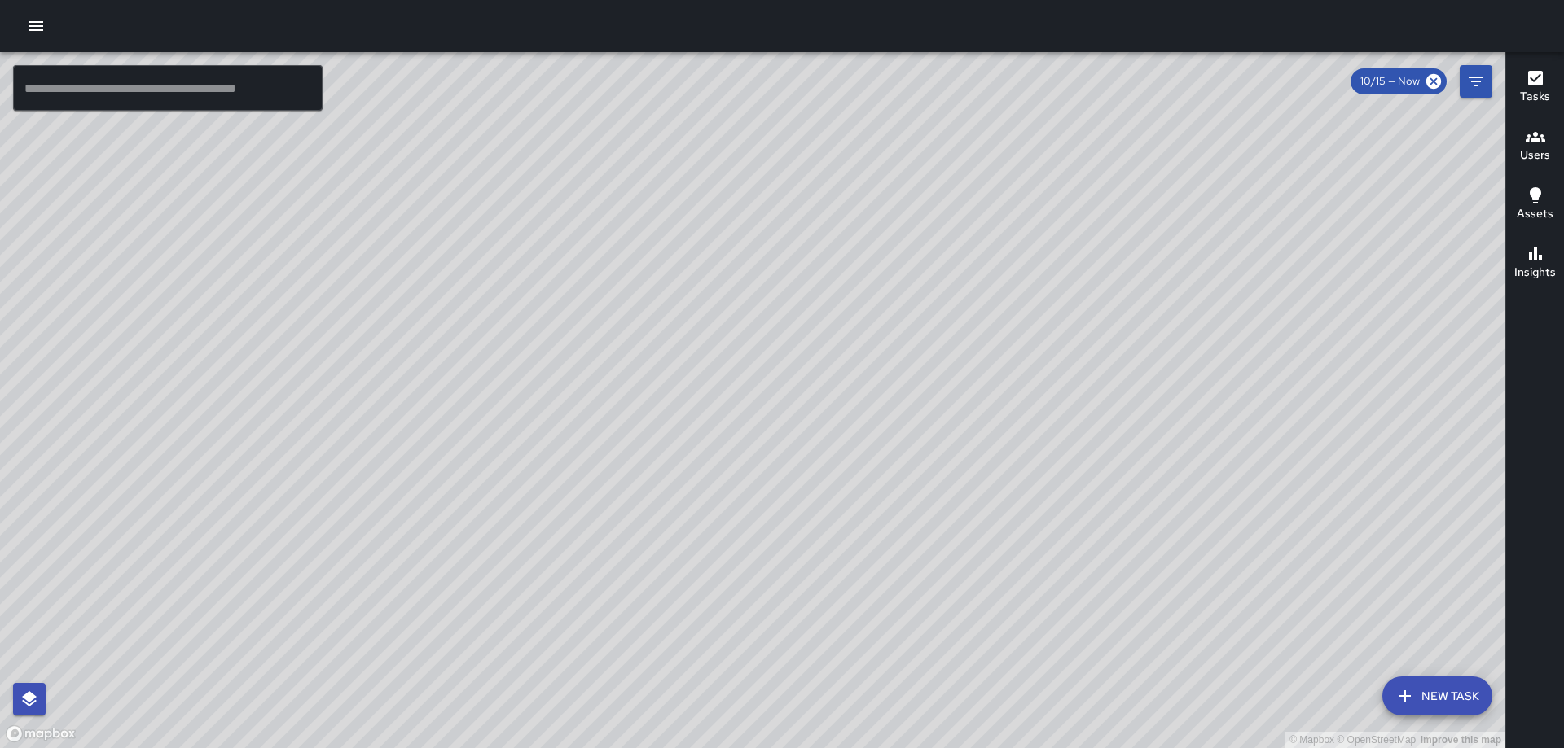
click at [778, 200] on div "© Mapbox © OpenStreetMap Improve this map GW [PERSON_NAME] [STREET_ADDRESS][US_…" at bounding box center [752, 400] width 1505 height 696
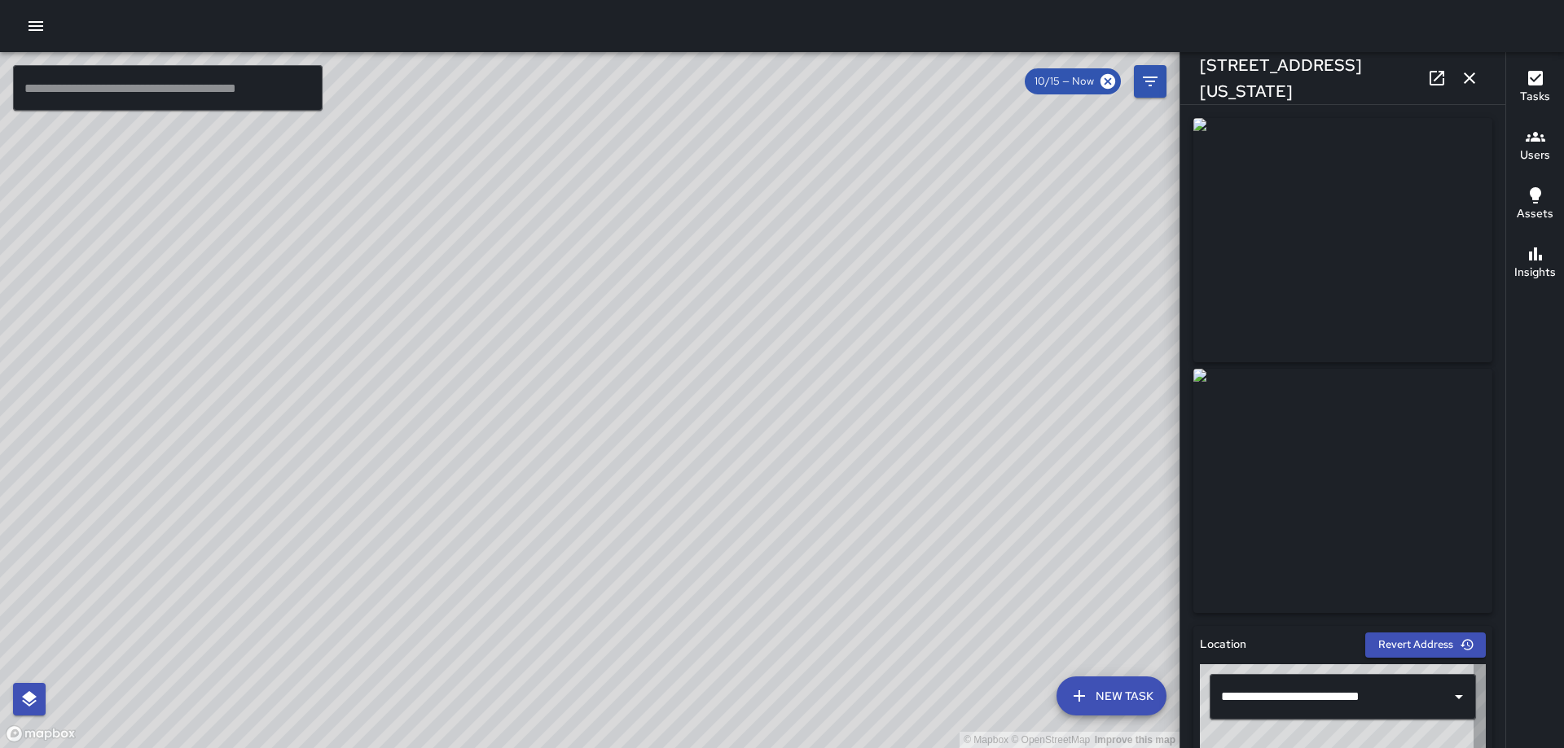
type input "**********"
click at [1472, 84] on icon "button" at bounding box center [1469, 78] width 20 height 20
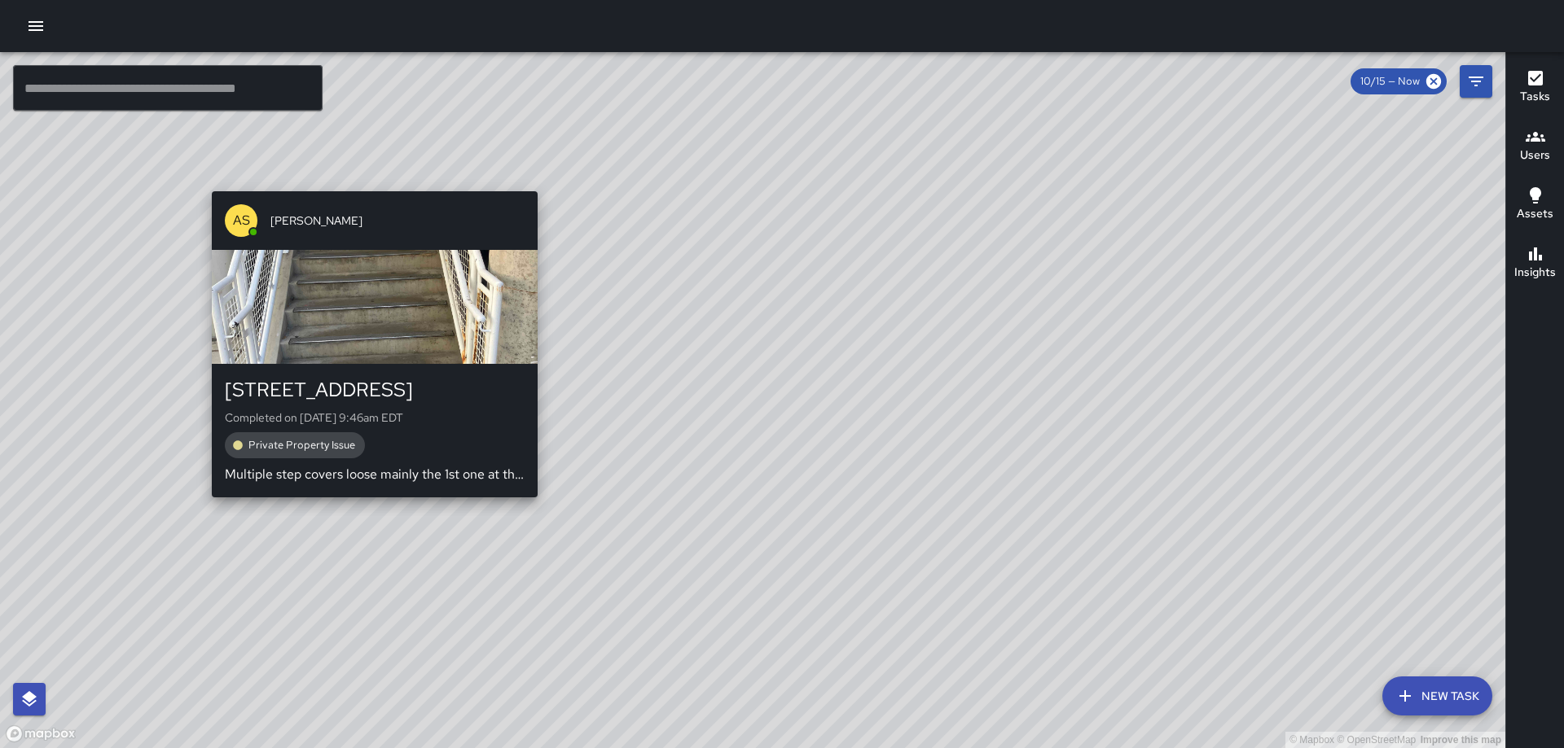
click at [526, 501] on div "AS [PERSON_NAME] [STREET_ADDRESS] Completed on [DATE] 9:46am EDT Private Proper…" at bounding box center [374, 344] width 339 height 319
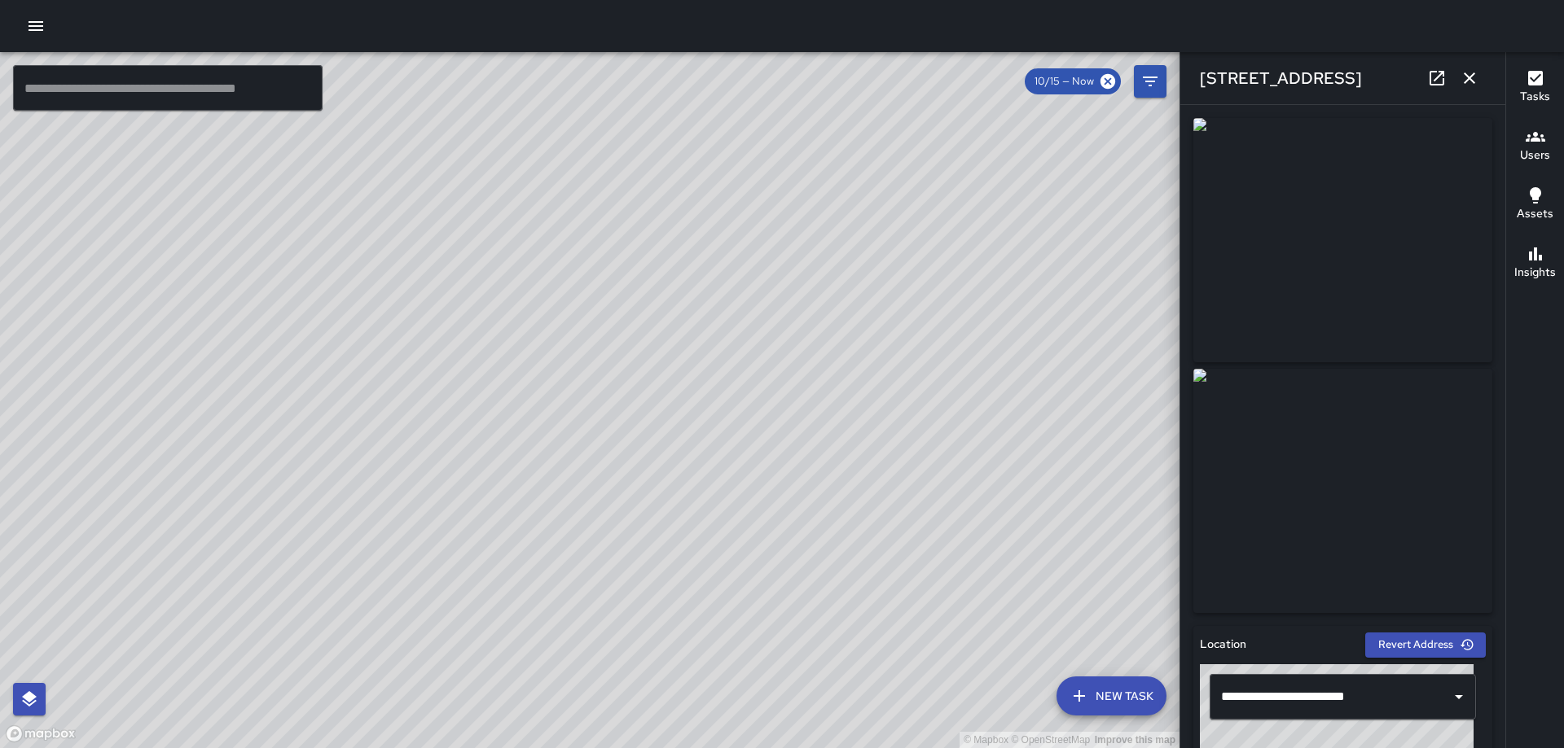
click at [1466, 70] on icon "button" at bounding box center [1469, 78] width 20 height 20
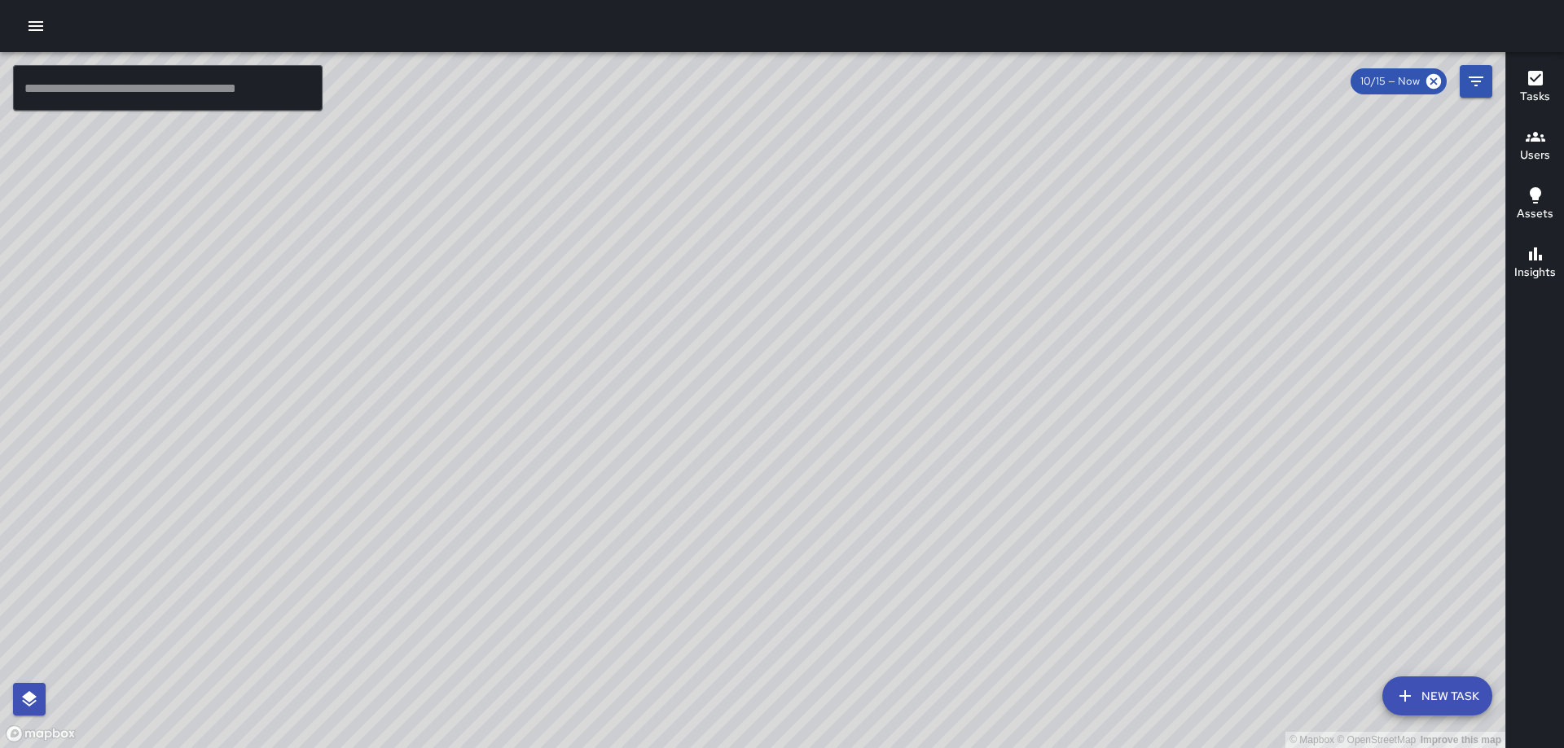
drag, startPoint x: 726, startPoint y: 191, endPoint x: 674, endPoint y: 343, distance: 160.2
click at [669, 415] on div "© Mapbox © OpenStreetMap Improve this map" at bounding box center [752, 400] width 1505 height 696
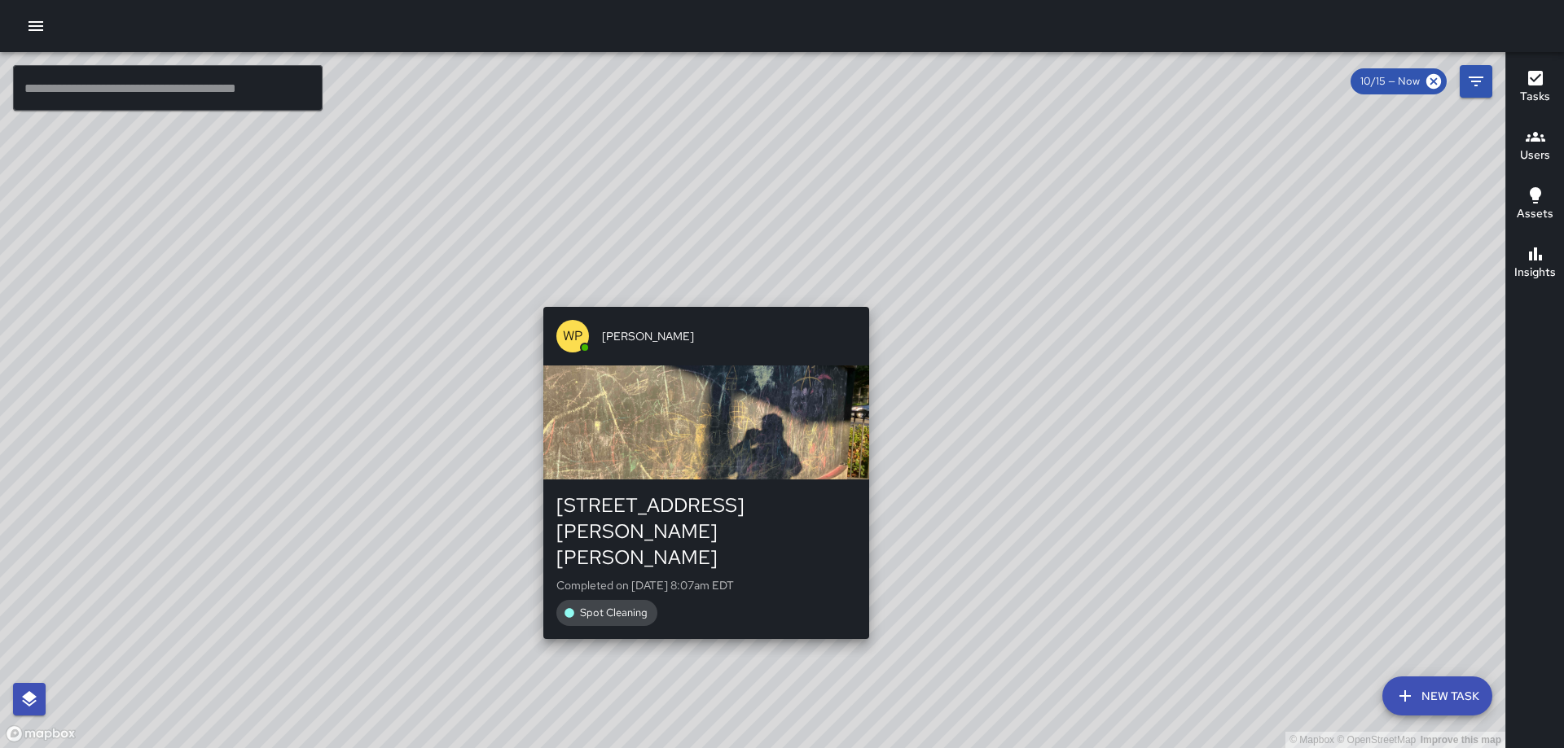
click at [699, 297] on div "© Mapbox © OpenStreetMap Improve this map WP [PERSON_NAME] [STREET_ADDRESS][PER…" at bounding box center [752, 400] width 1505 height 696
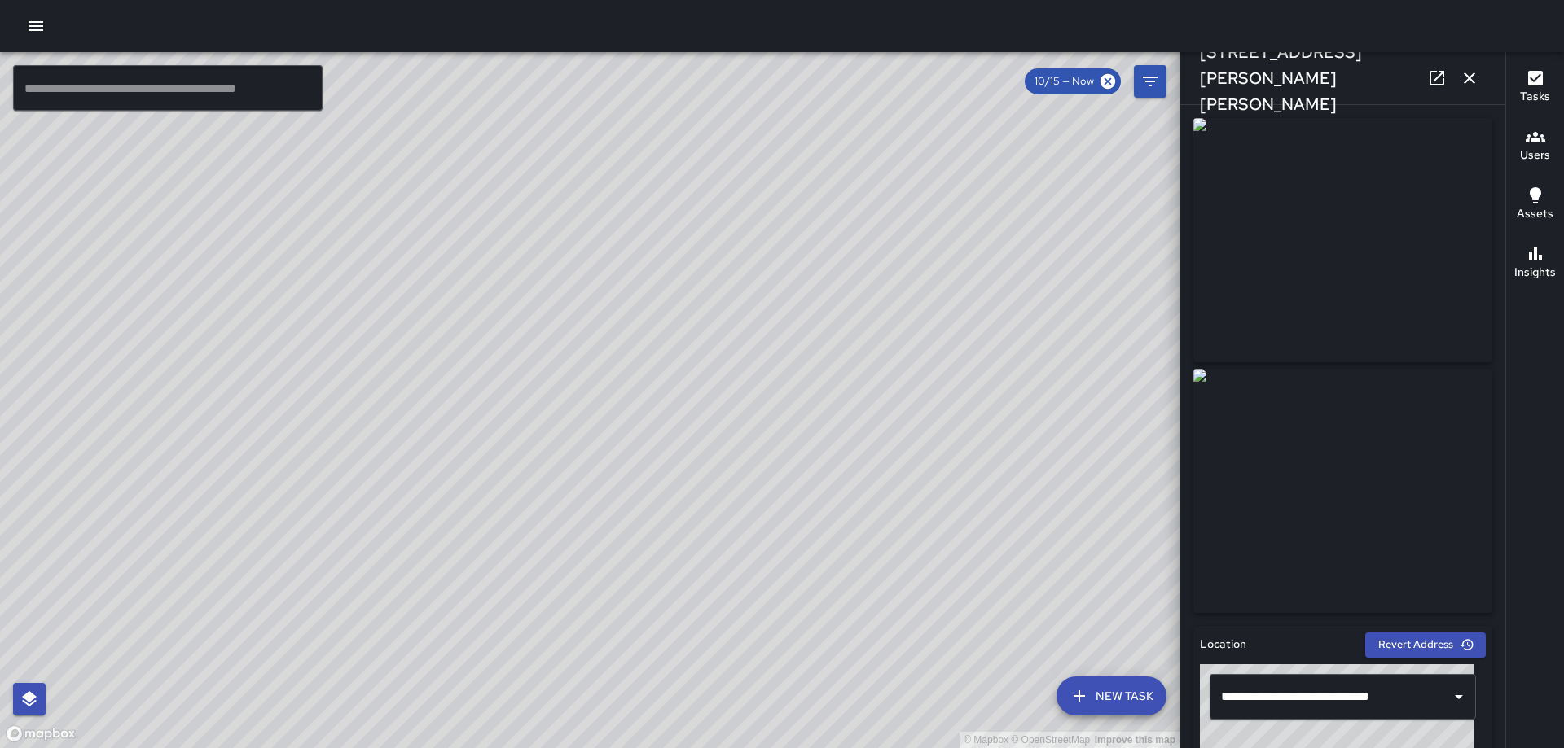
click at [1468, 82] on icon "button" at bounding box center [1469, 78] width 20 height 20
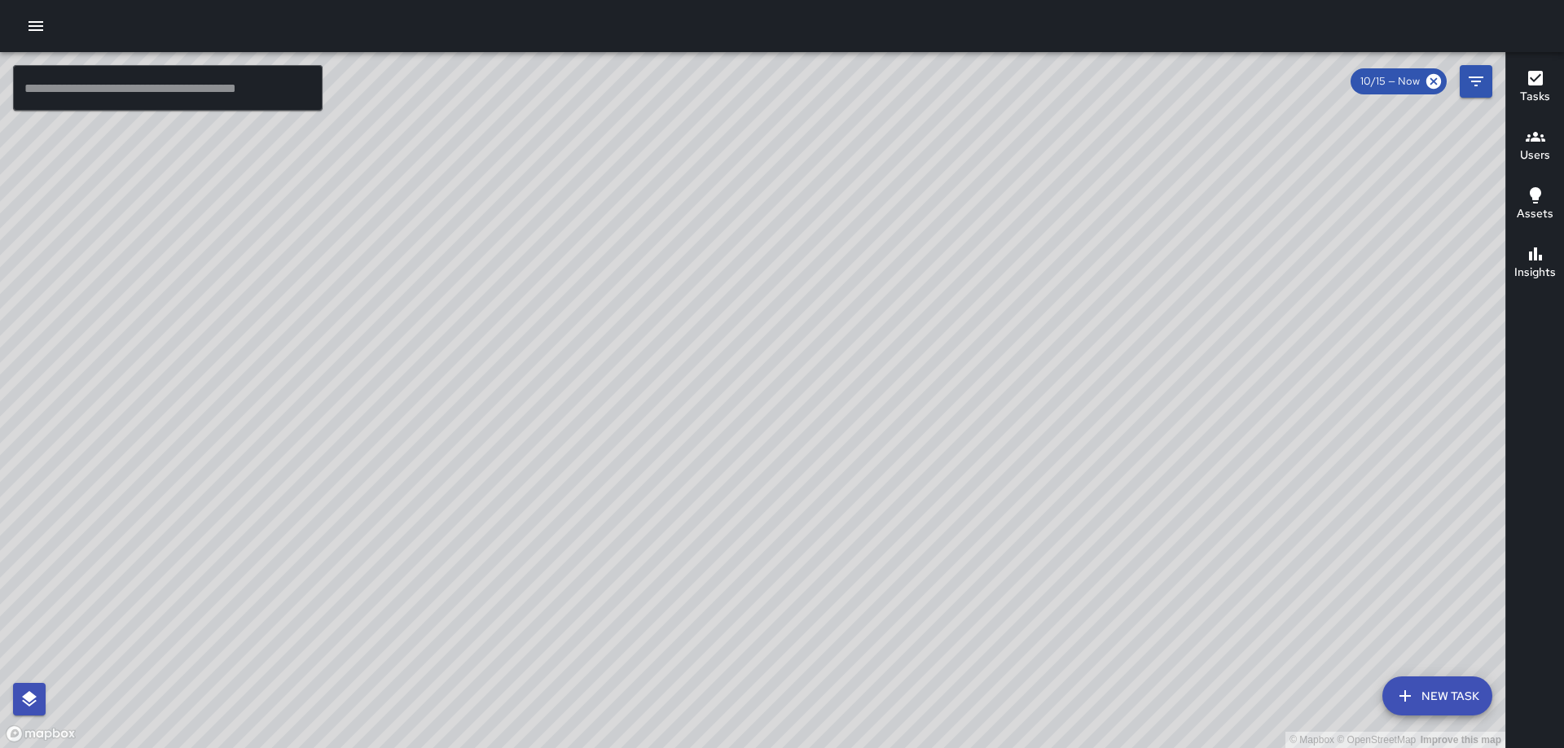
drag, startPoint x: 766, startPoint y: 348, endPoint x: 1108, endPoint y: 192, distance: 375.0
click at [1107, 194] on div "© Mapbox © OpenStreetMap Improve this map" at bounding box center [752, 400] width 1505 height 696
click at [789, 447] on div "© Mapbox © OpenStreetMap Improve this map AS [PERSON_NAME] [STREET_ADDRESS] Com…" at bounding box center [752, 400] width 1505 height 696
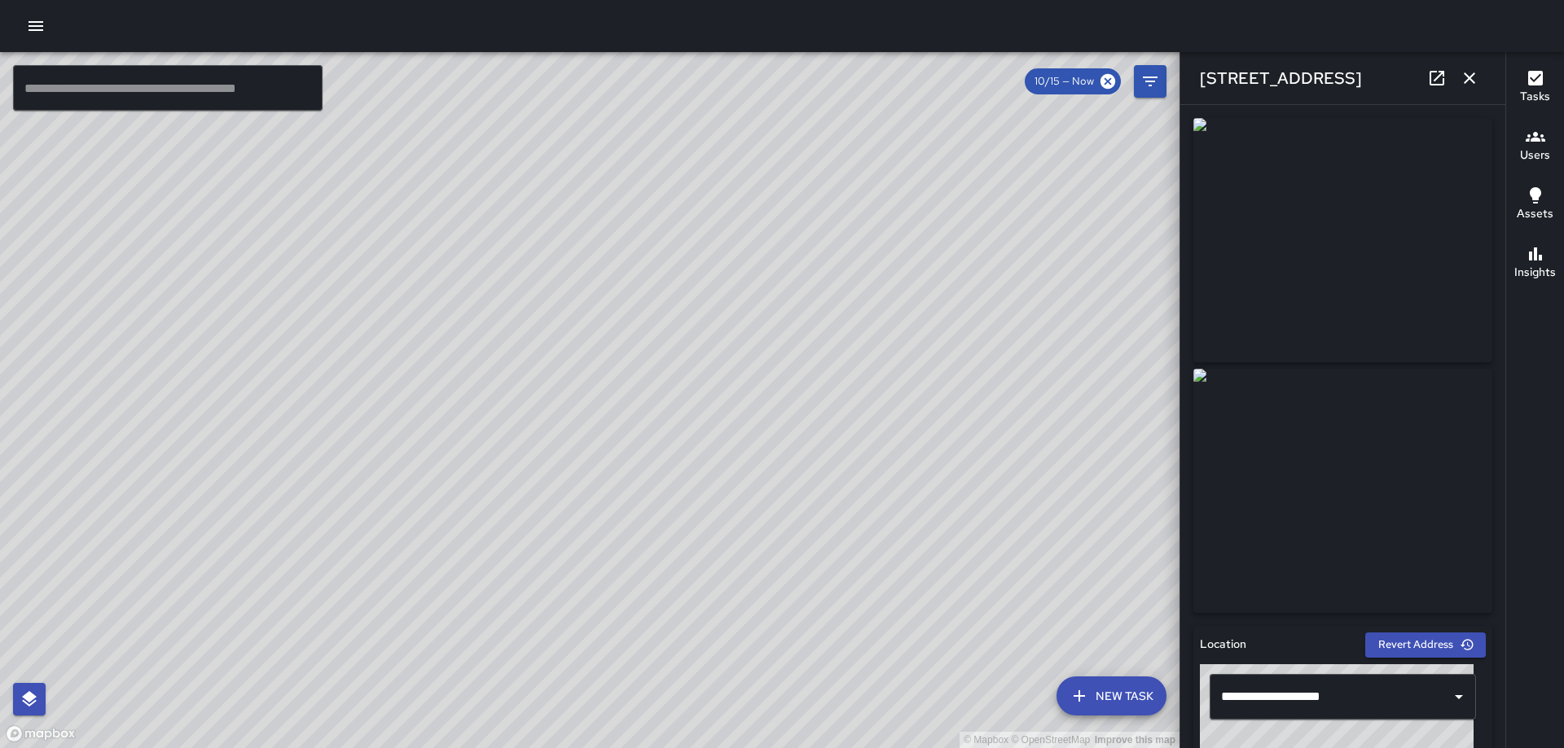
click at [1477, 71] on icon "button" at bounding box center [1469, 78] width 20 height 20
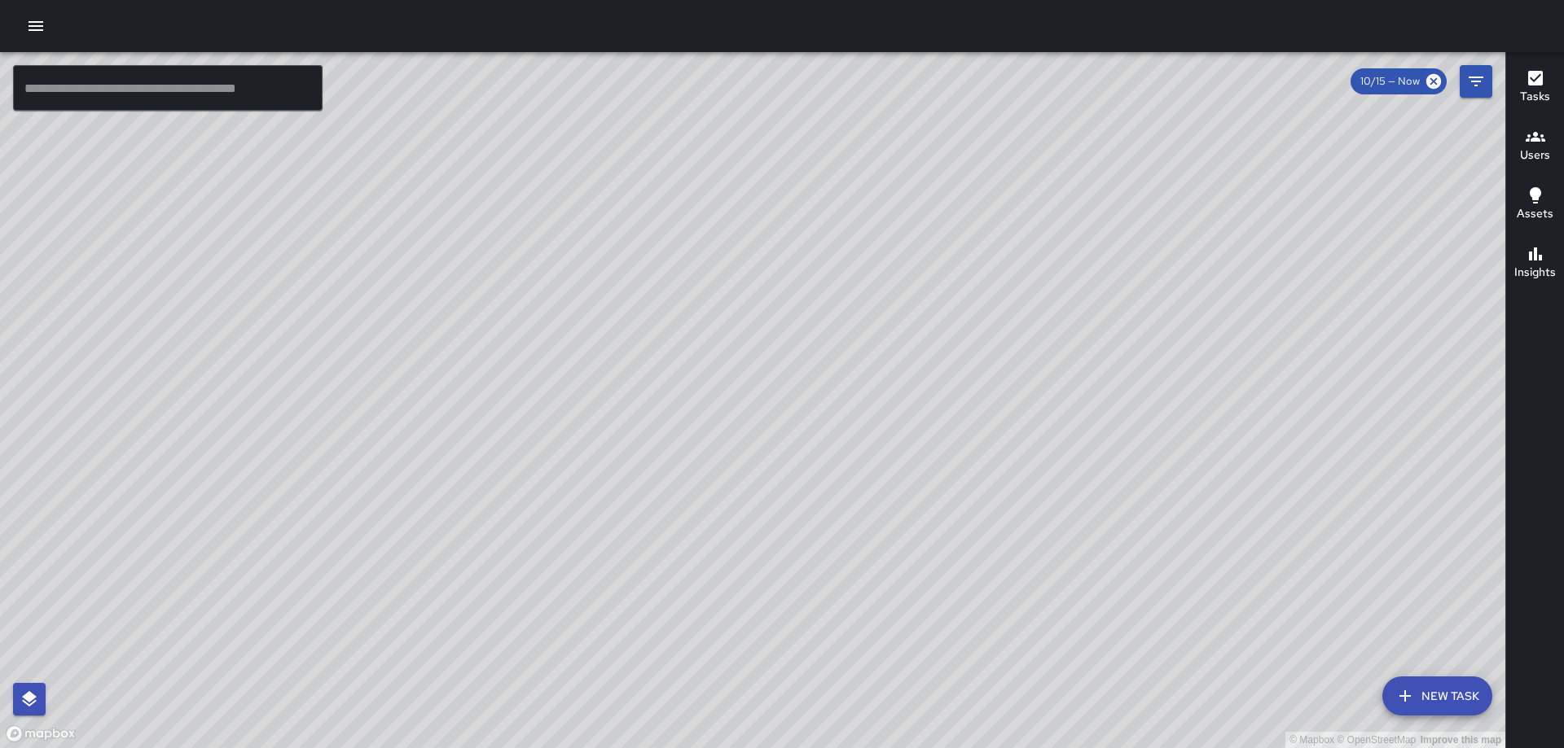
click at [998, 413] on div "© Mapbox © OpenStreetMap Improve this map AS [PERSON_NAME] [STREET_ADDRESS] Com…" at bounding box center [752, 400] width 1505 height 696
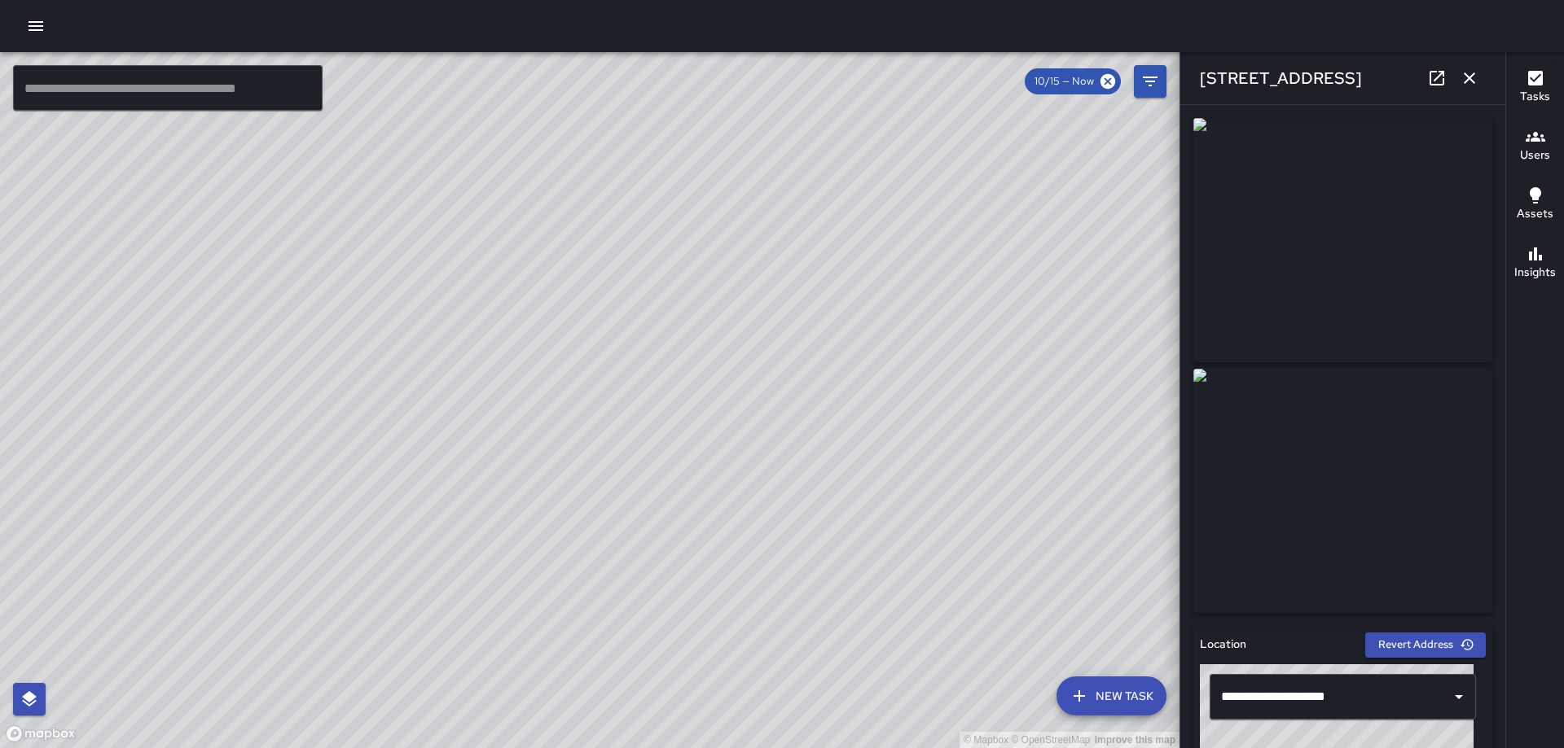
click at [1475, 80] on icon "button" at bounding box center [1469, 78] width 20 height 20
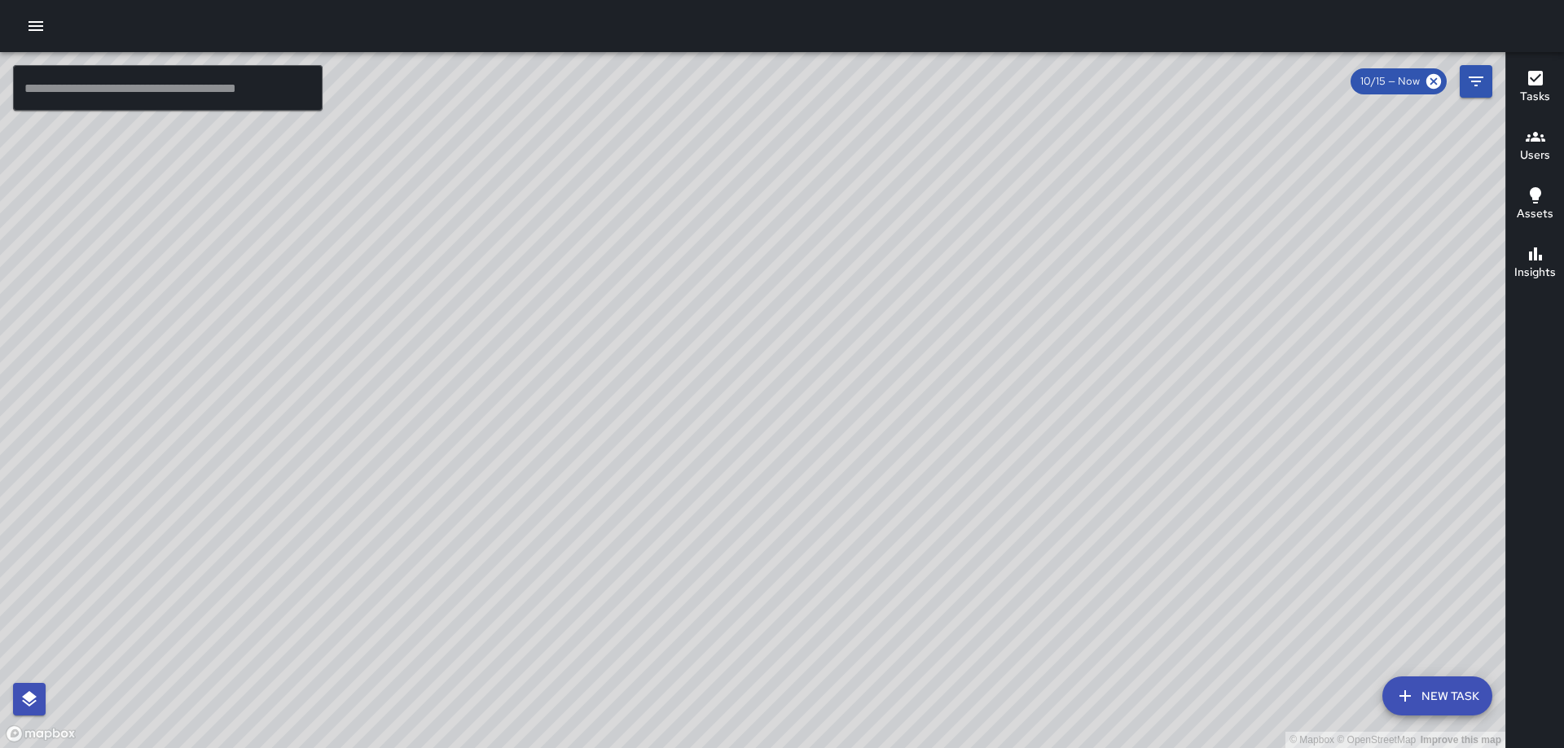
click at [1150, 503] on div "© Mapbox © OpenStreetMap Improve this map [GEOGRAPHIC_DATA][PERSON_NAME] [STREE…" at bounding box center [752, 400] width 1505 height 696
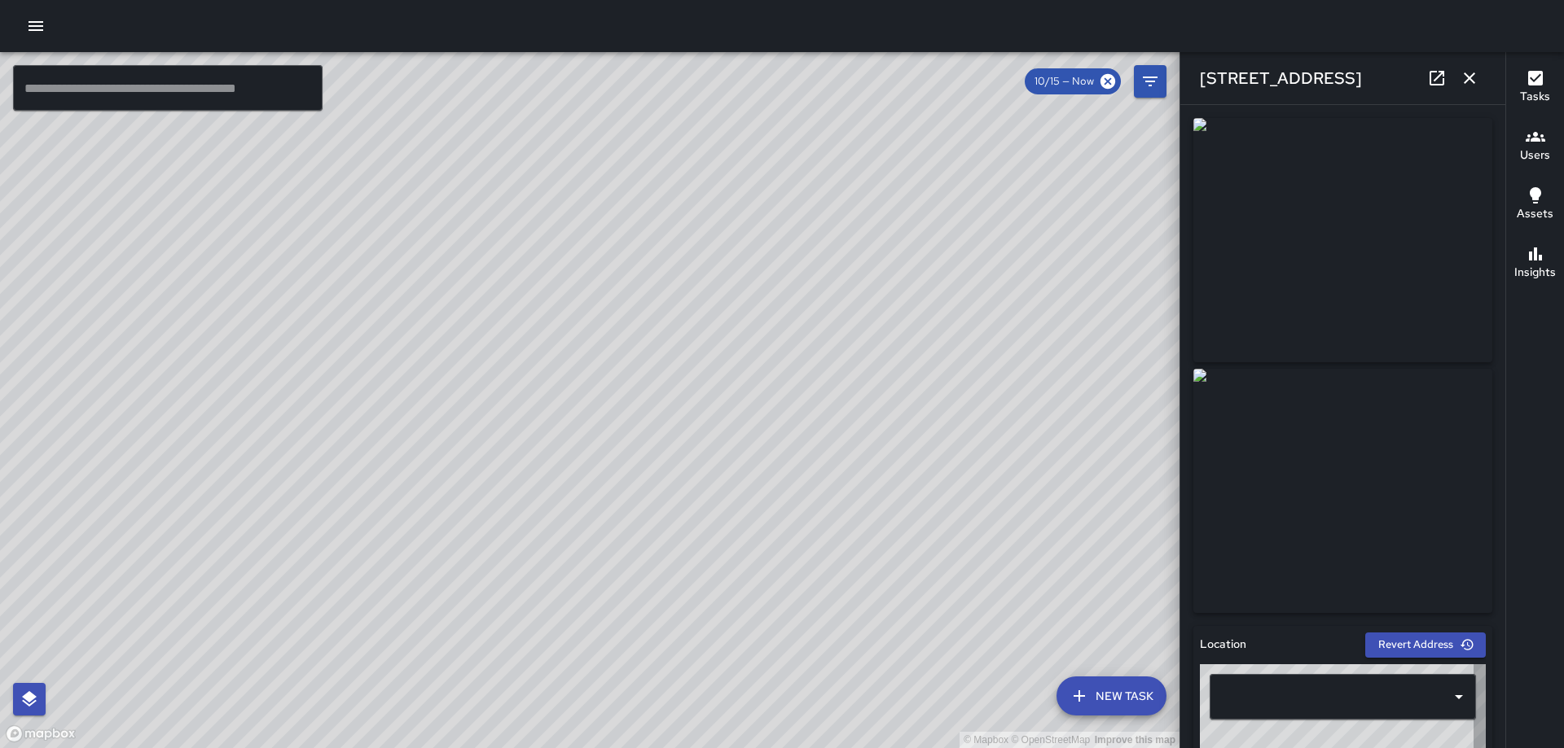
type input "**********"
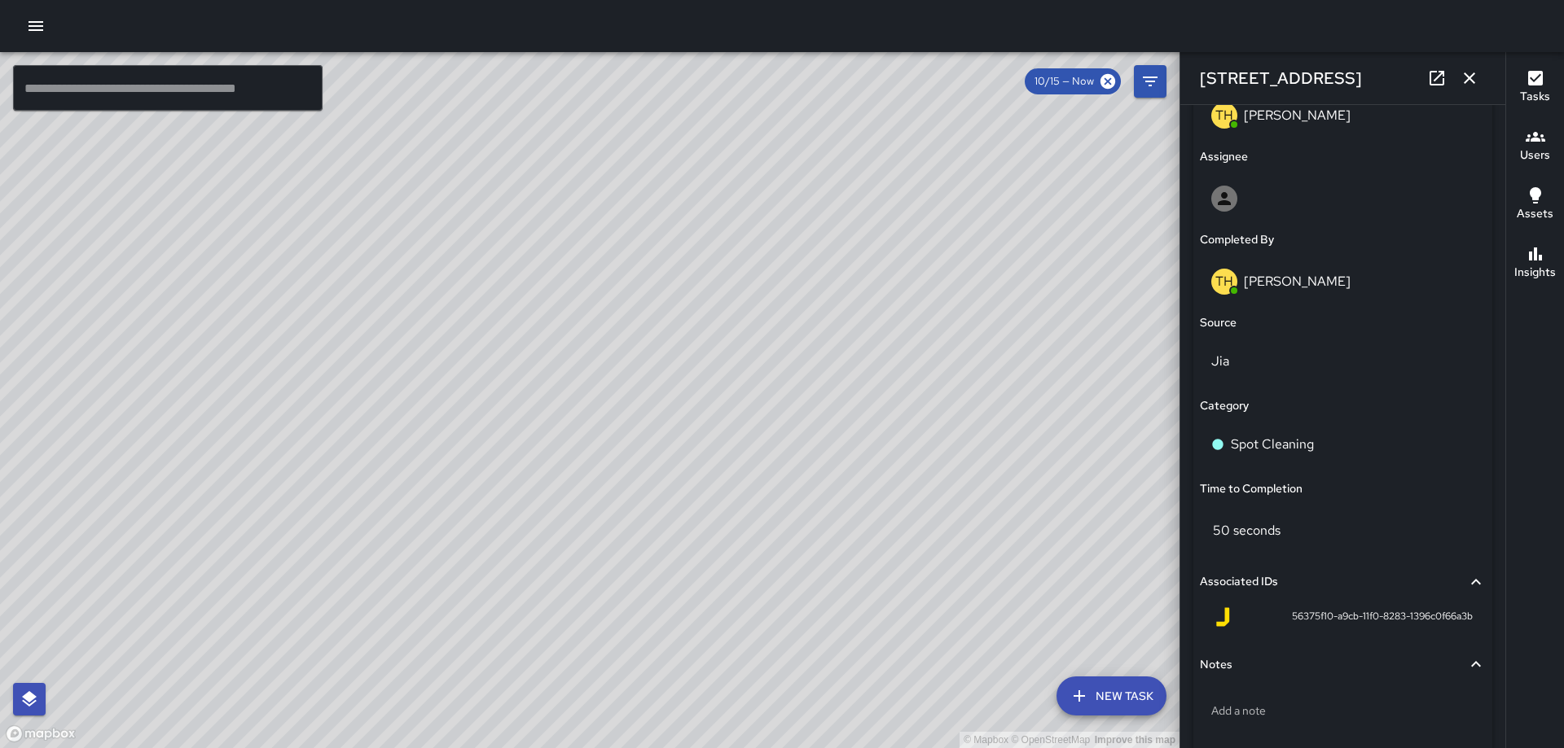
scroll to position [981, 0]
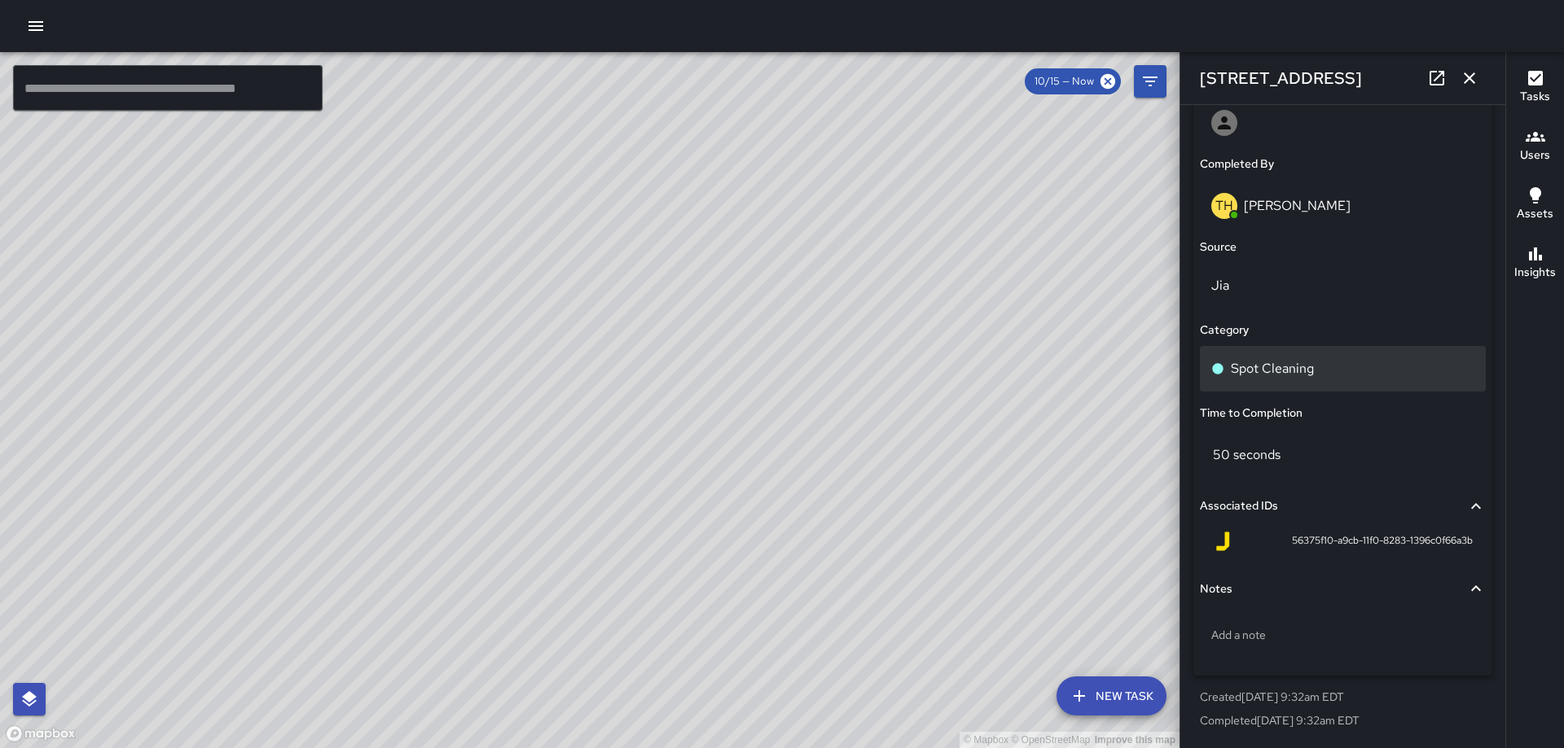
click at [1297, 367] on p "Spot Cleaning" at bounding box center [1272, 369] width 83 height 20
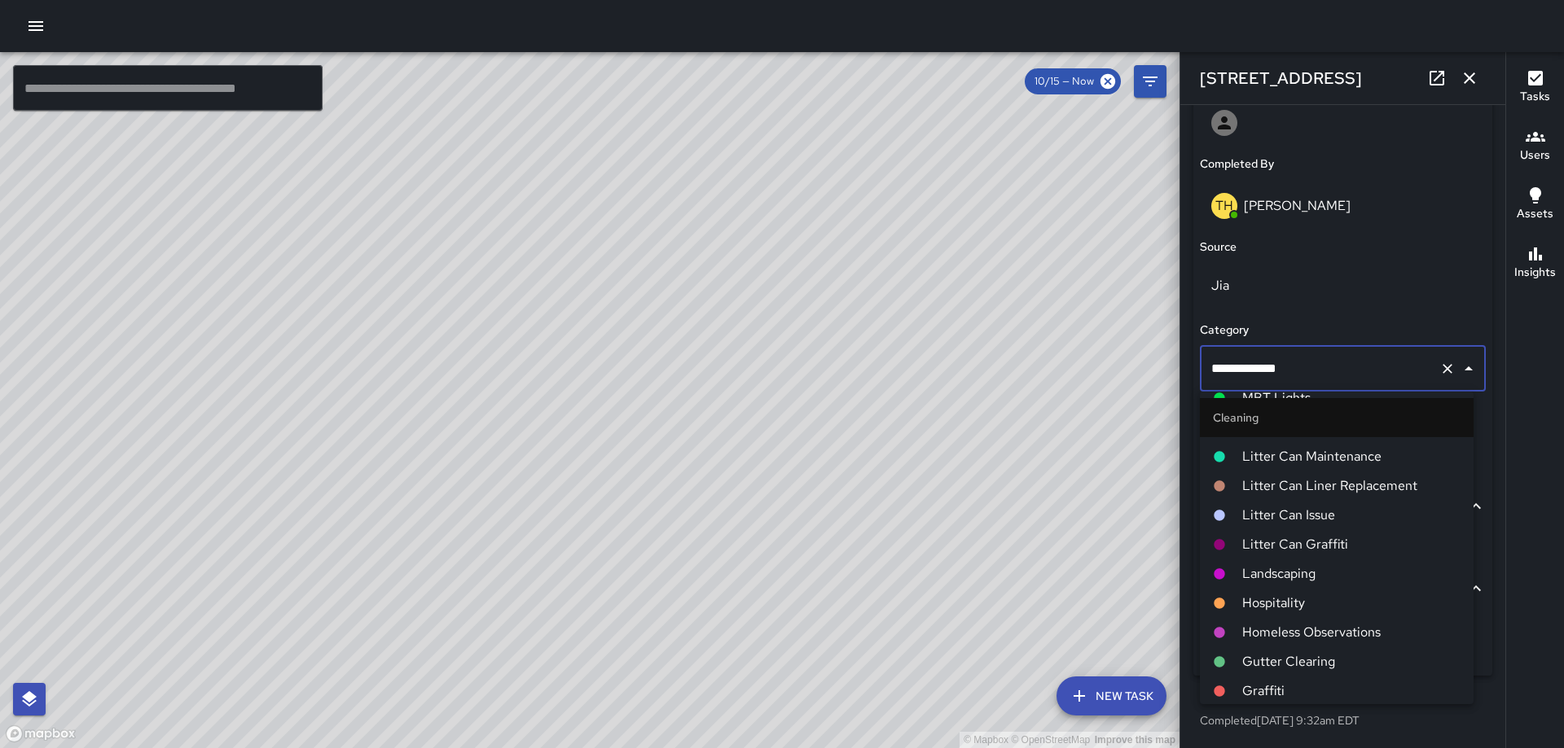
scroll to position [489, 0]
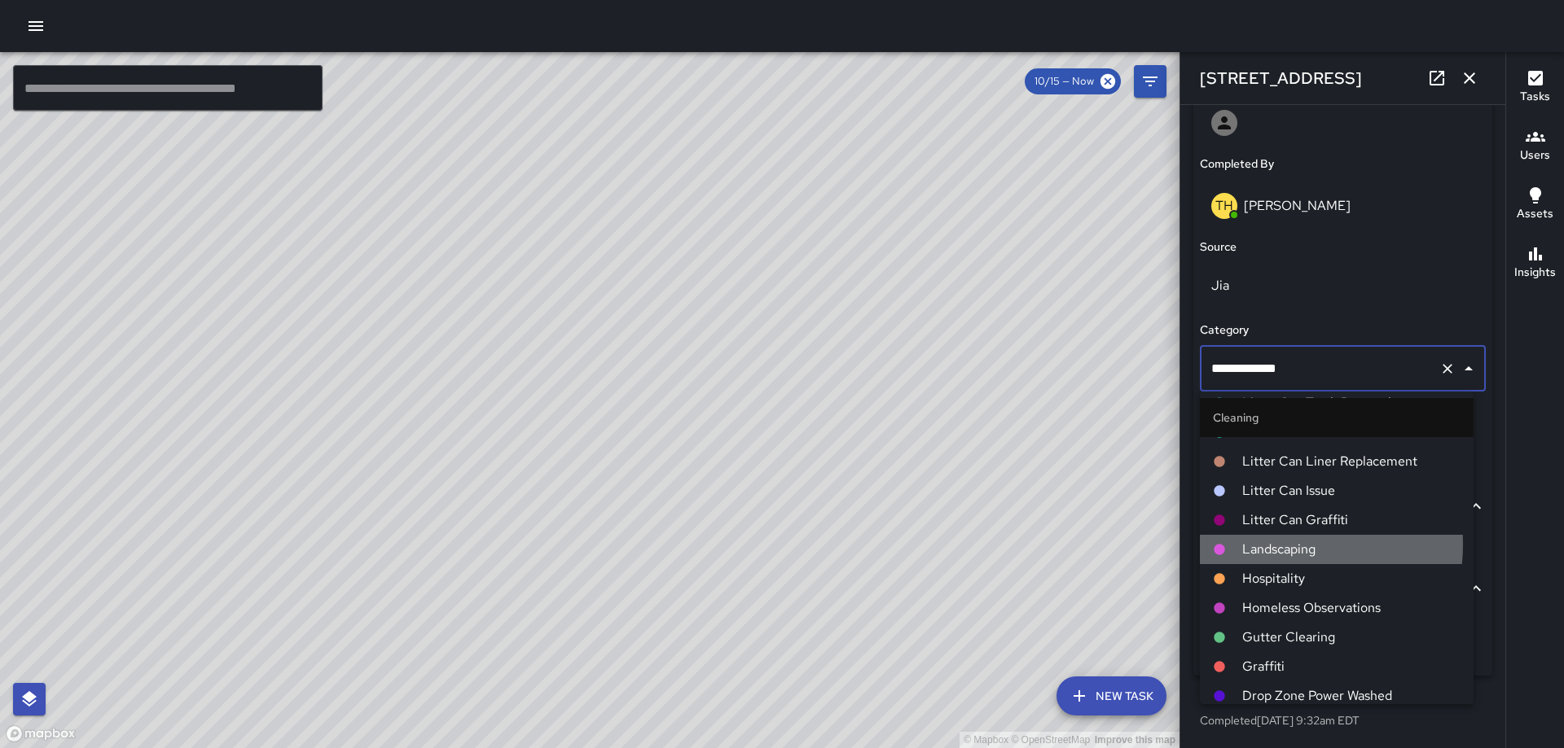
drag, startPoint x: 1275, startPoint y: 545, endPoint x: 1284, endPoint y: 522, distance: 24.5
click at [1275, 544] on span "Landscaping" at bounding box center [1351, 550] width 218 height 20
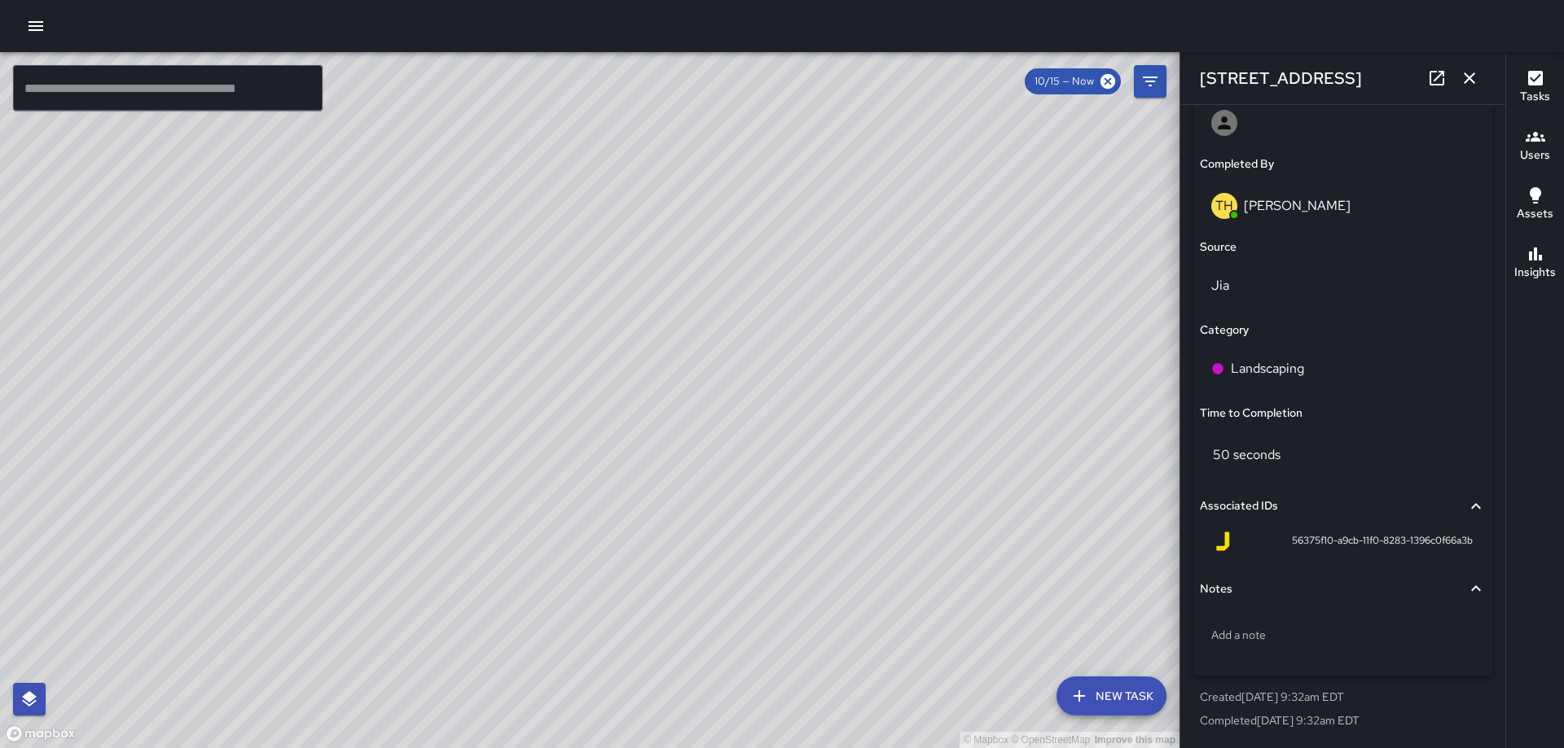
click at [1476, 79] on icon "button" at bounding box center [1469, 78] width 20 height 20
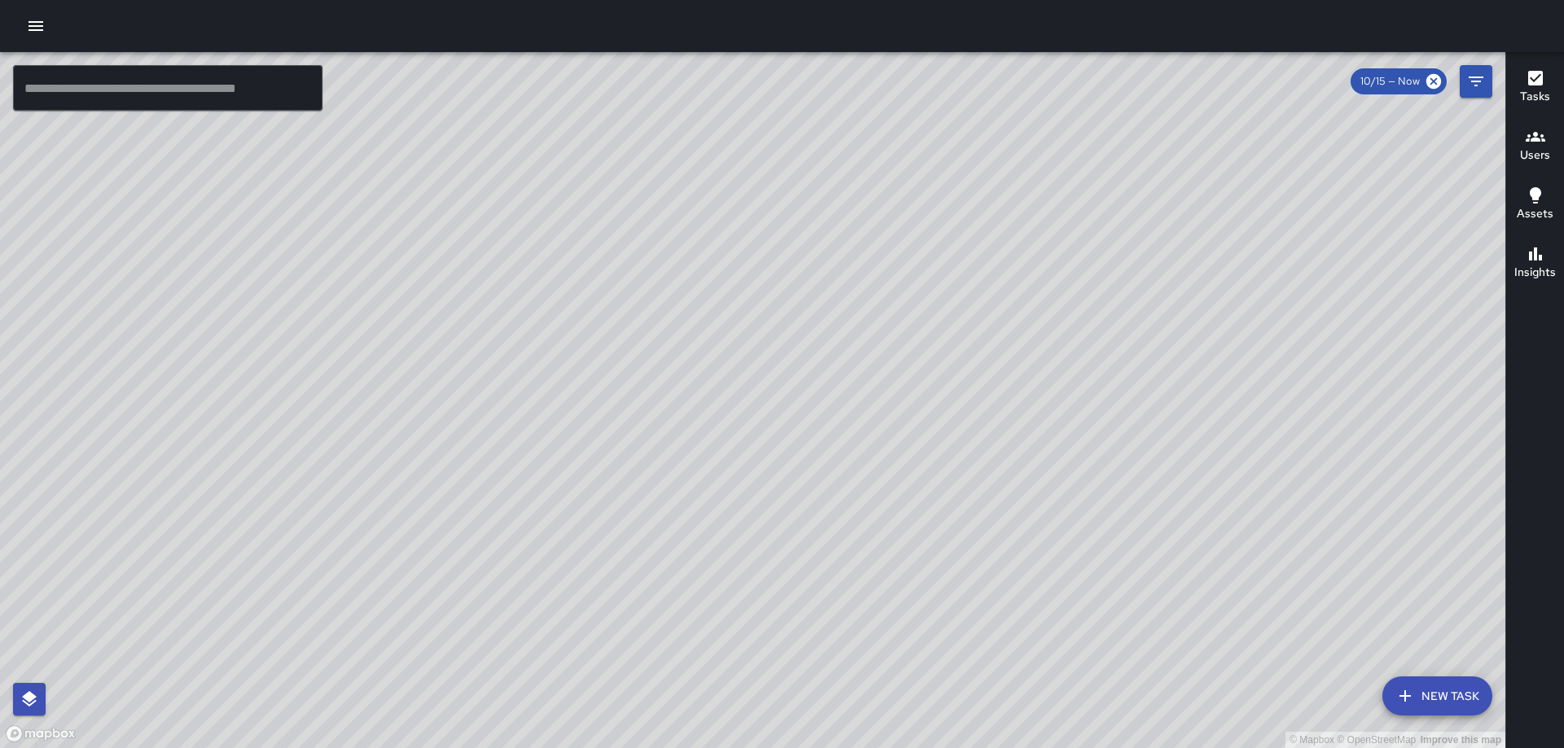
click at [747, 454] on div "© Mapbox © OpenStreetMap Improve this map [GEOGRAPHIC_DATA][PERSON_NAME] [STREE…" at bounding box center [752, 400] width 1505 height 696
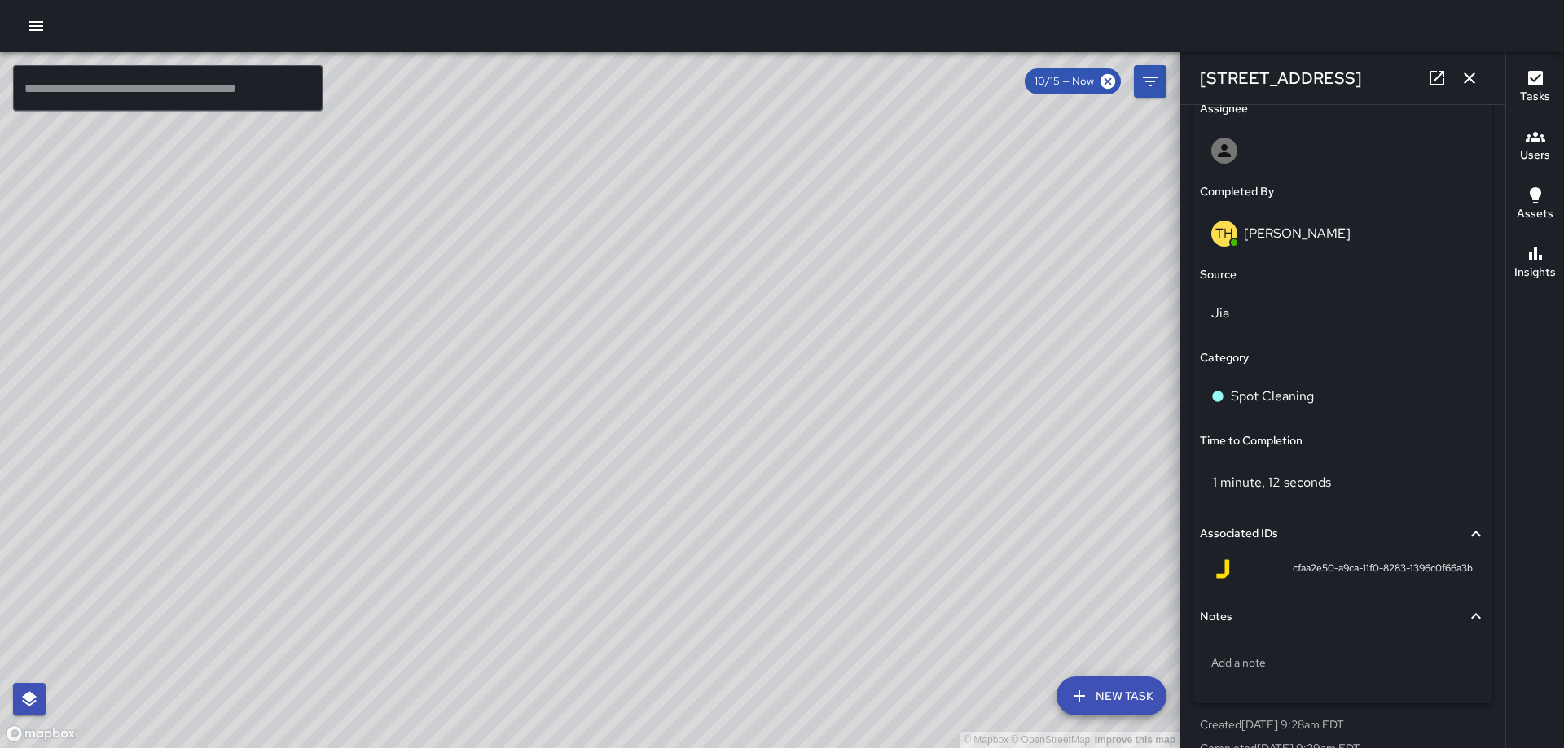
scroll to position [955, 0]
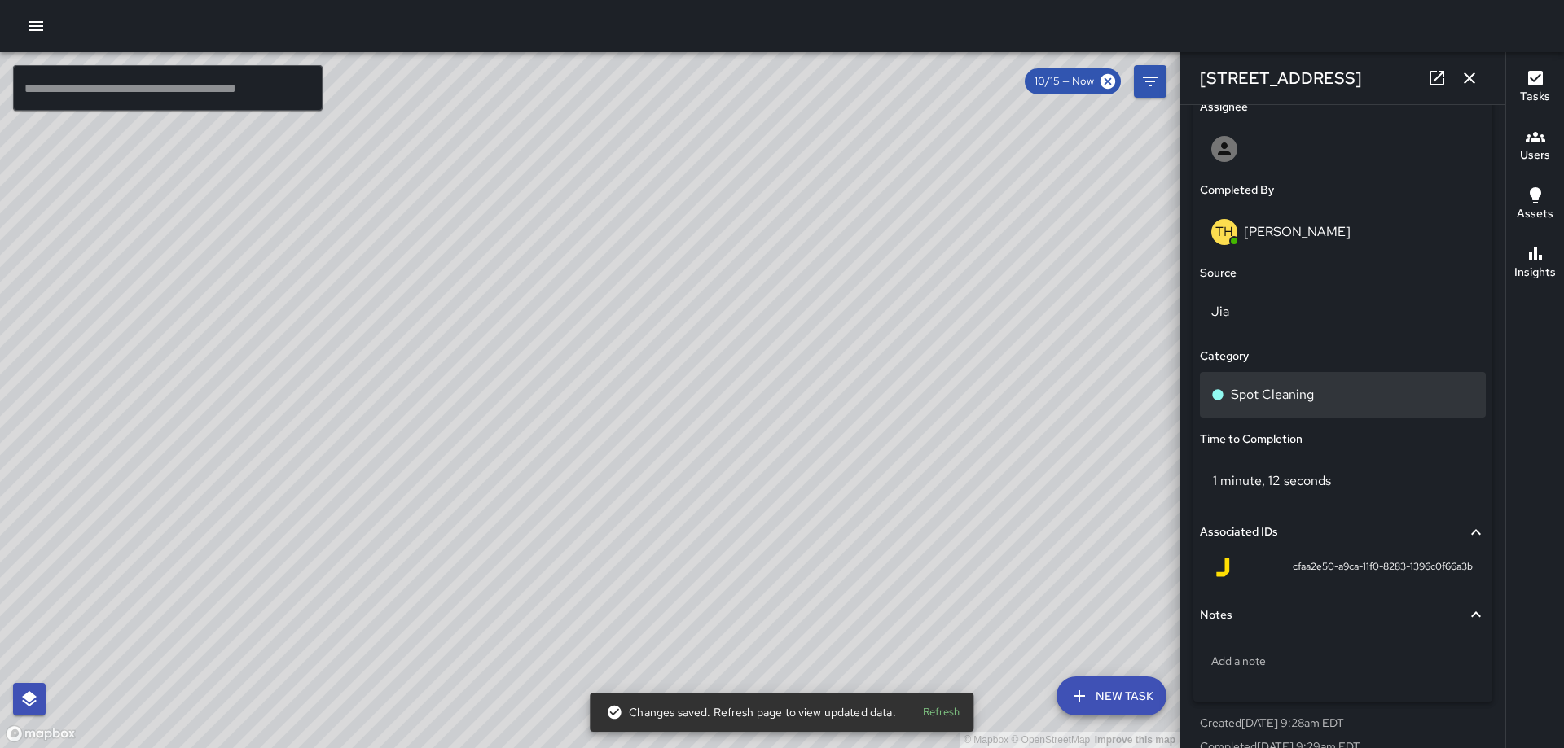
click at [1317, 406] on div "Spot Cleaning" at bounding box center [1343, 395] width 286 height 46
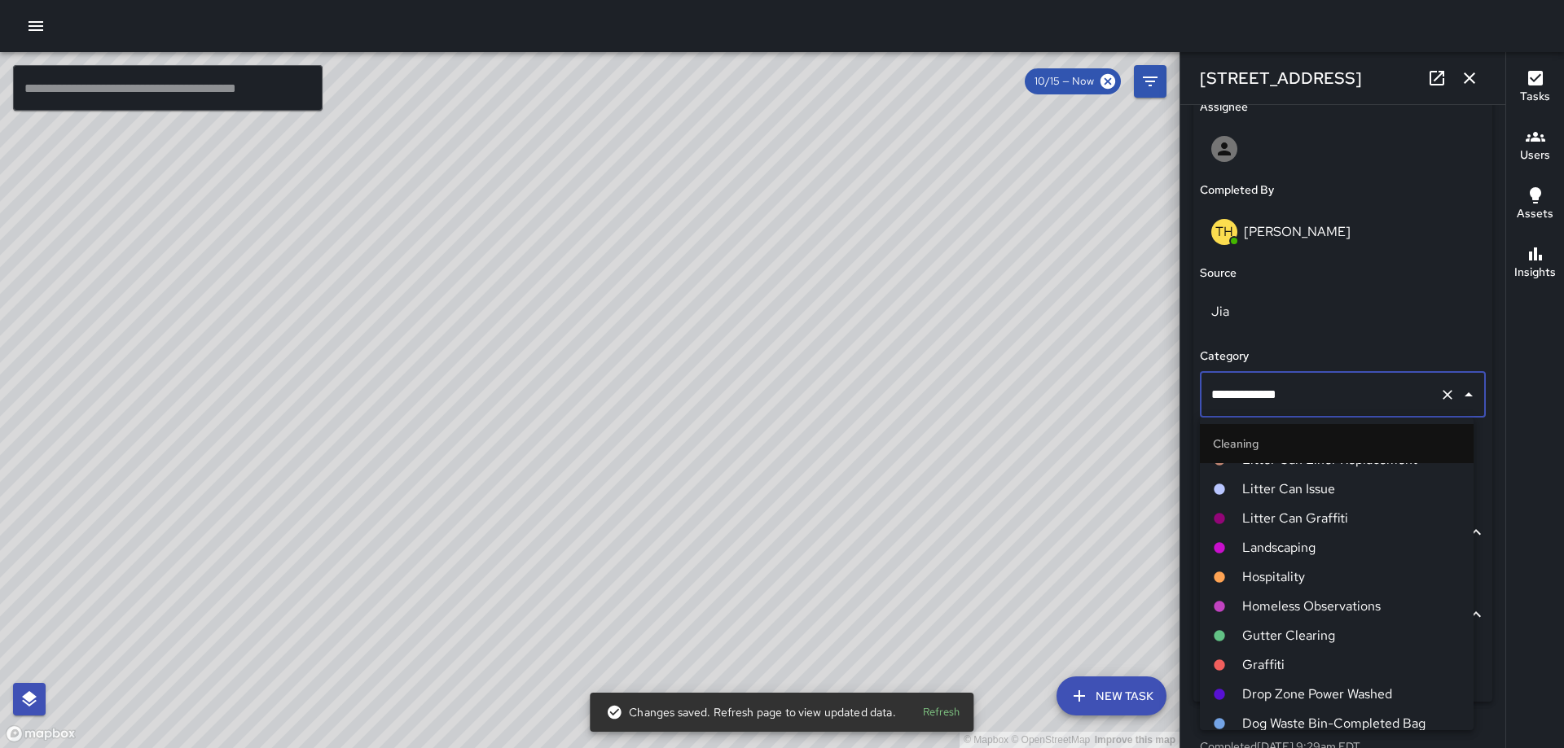
scroll to position [570, 0]
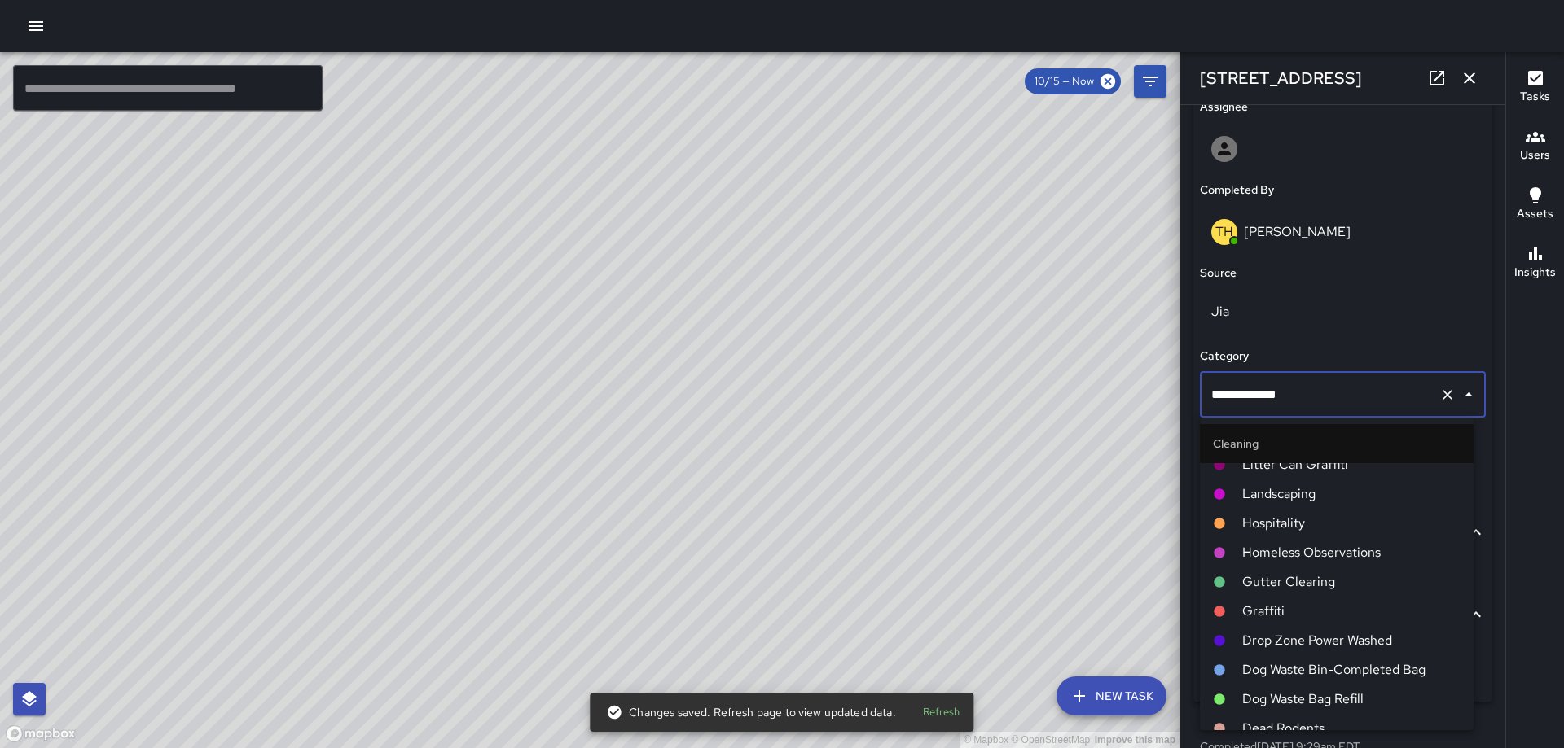
click at [1308, 489] on span "Landscaping" at bounding box center [1351, 495] width 218 height 20
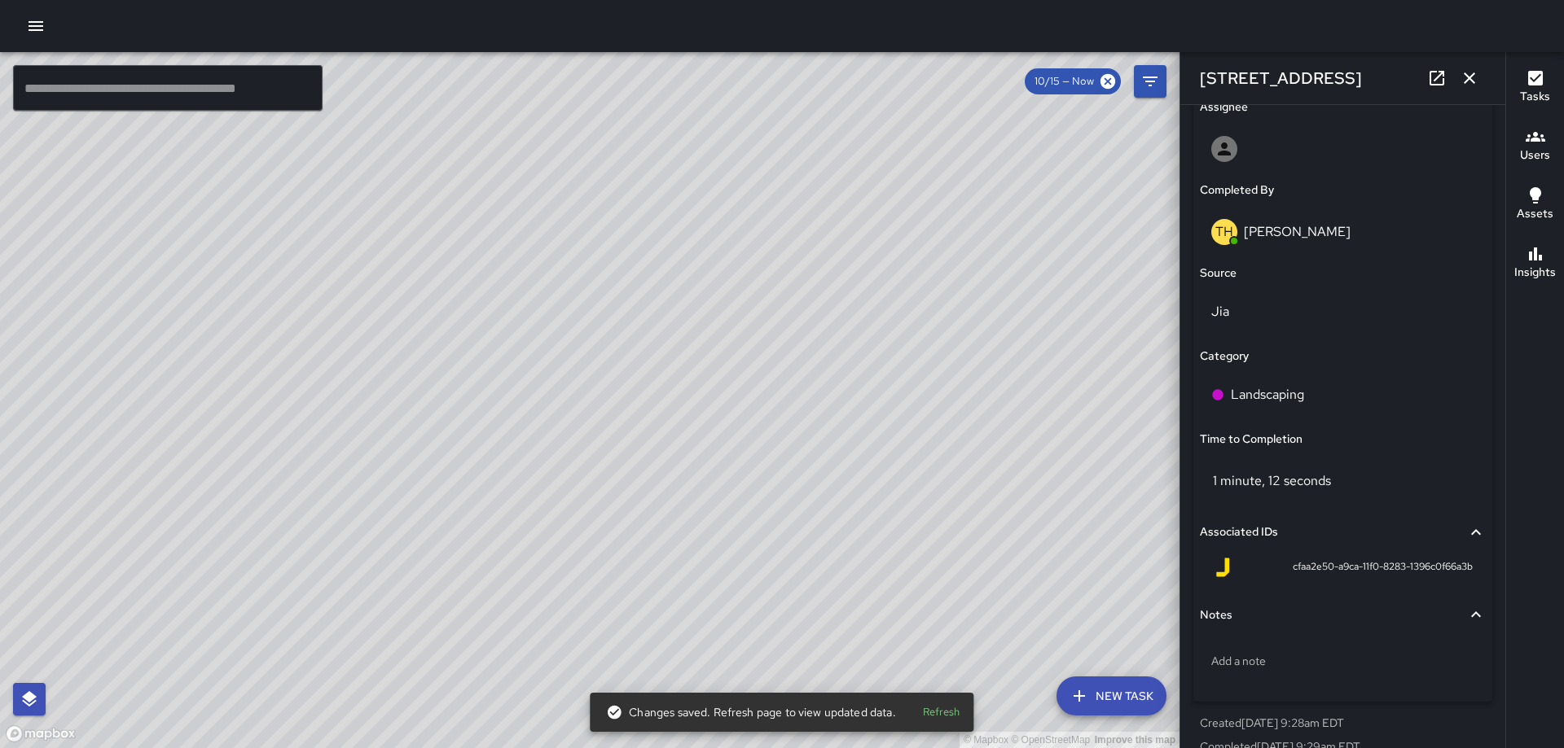
click at [1464, 74] on icon "button" at bounding box center [1468, 77] width 11 height 11
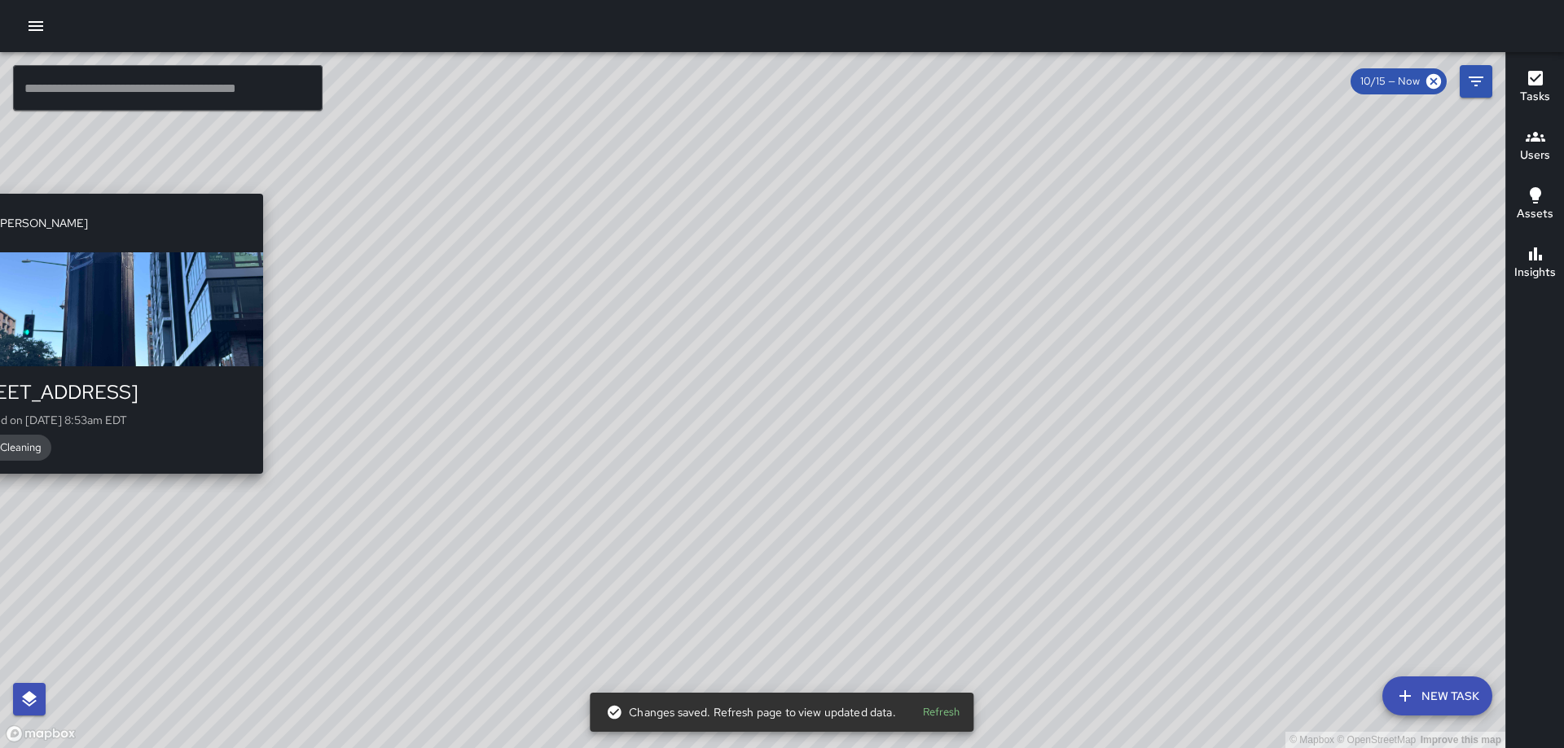
click at [94, 507] on div "© Mapbox © OpenStreetMap Improve this map [PERSON_NAME] [STREET_ADDRESS] Comple…" at bounding box center [752, 400] width 1505 height 696
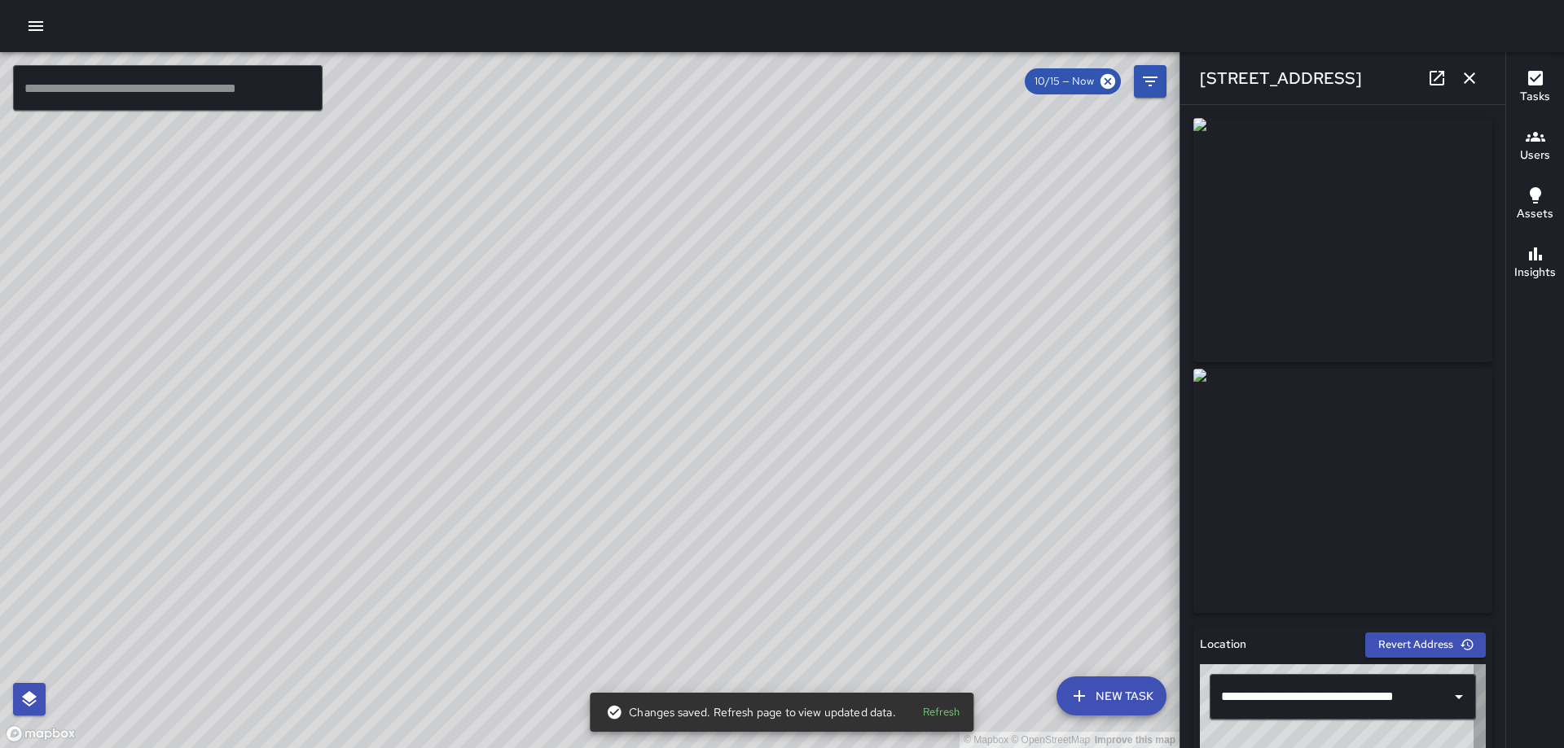
type input "**********"
click at [1471, 75] on icon "button" at bounding box center [1469, 78] width 20 height 20
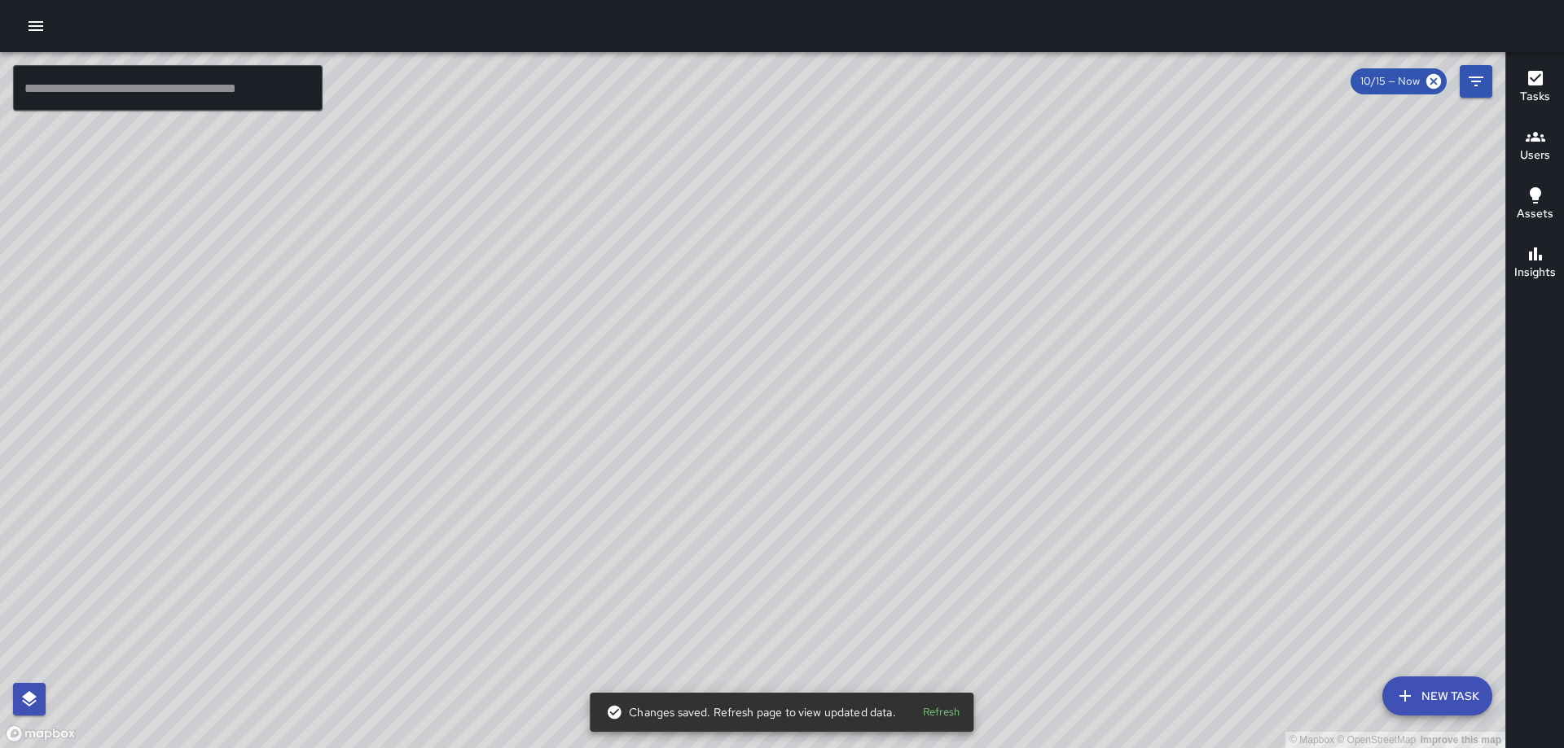
drag, startPoint x: 961, startPoint y: 413, endPoint x: 588, endPoint y: 279, distance: 396.2
click at [588, 281] on div "© Mapbox © OpenStreetMap Improve this map" at bounding box center [752, 400] width 1505 height 696
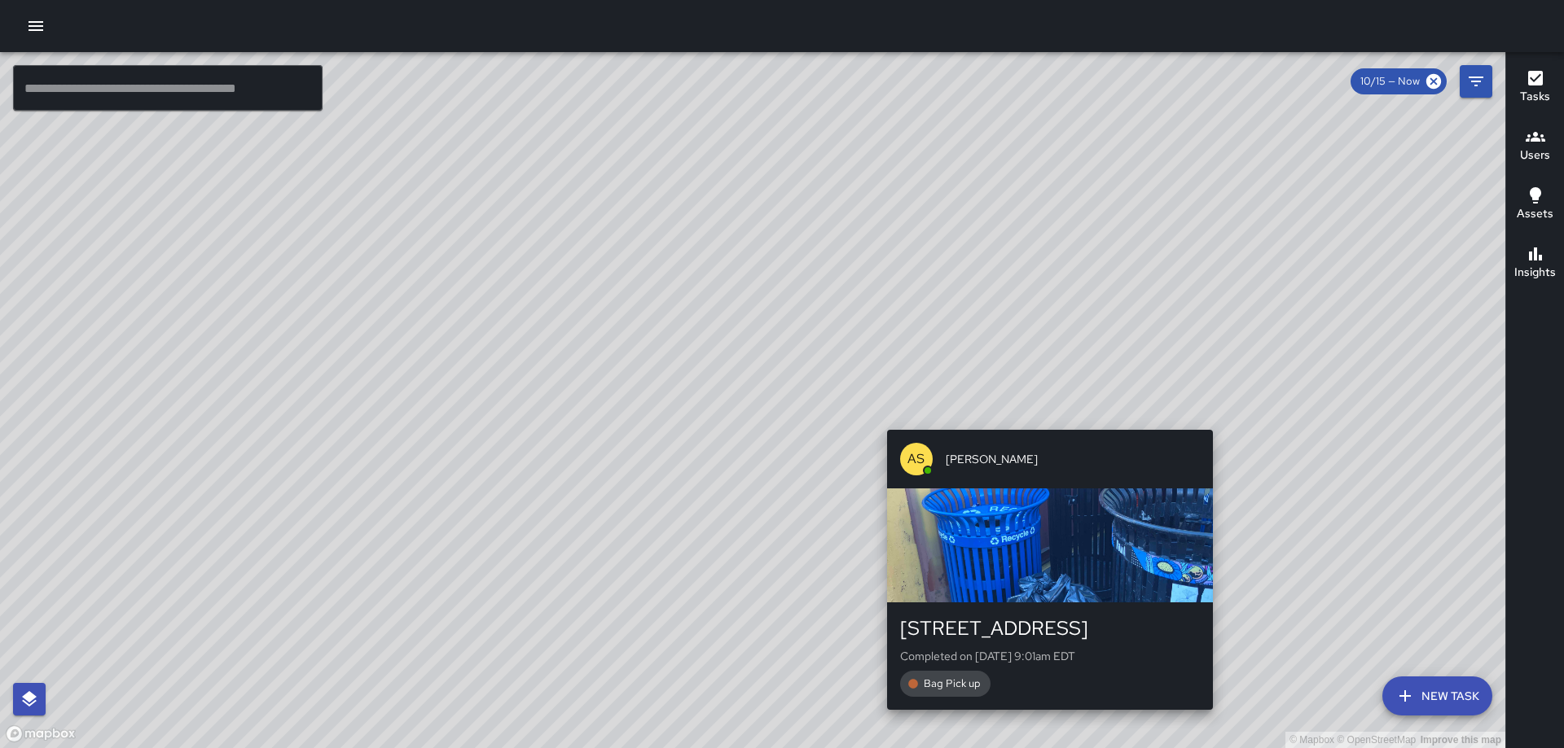
click at [1218, 418] on div "© Mapbox © OpenStreetMap Improve this map AS [PERSON_NAME] [STREET_ADDRESS] Com…" at bounding box center [752, 400] width 1505 height 696
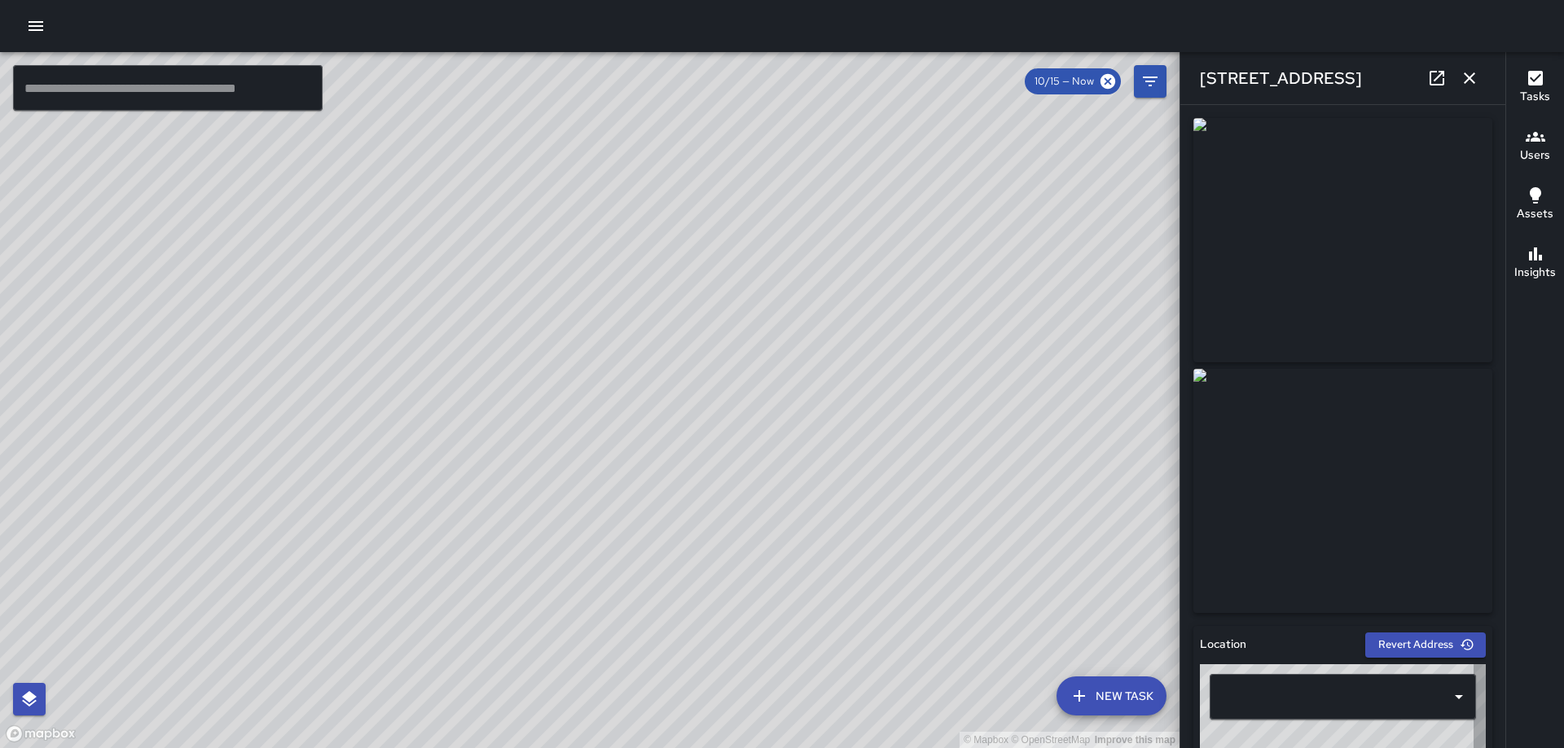
type input "**********"
click at [1470, 79] on icon "button" at bounding box center [1468, 77] width 11 height 11
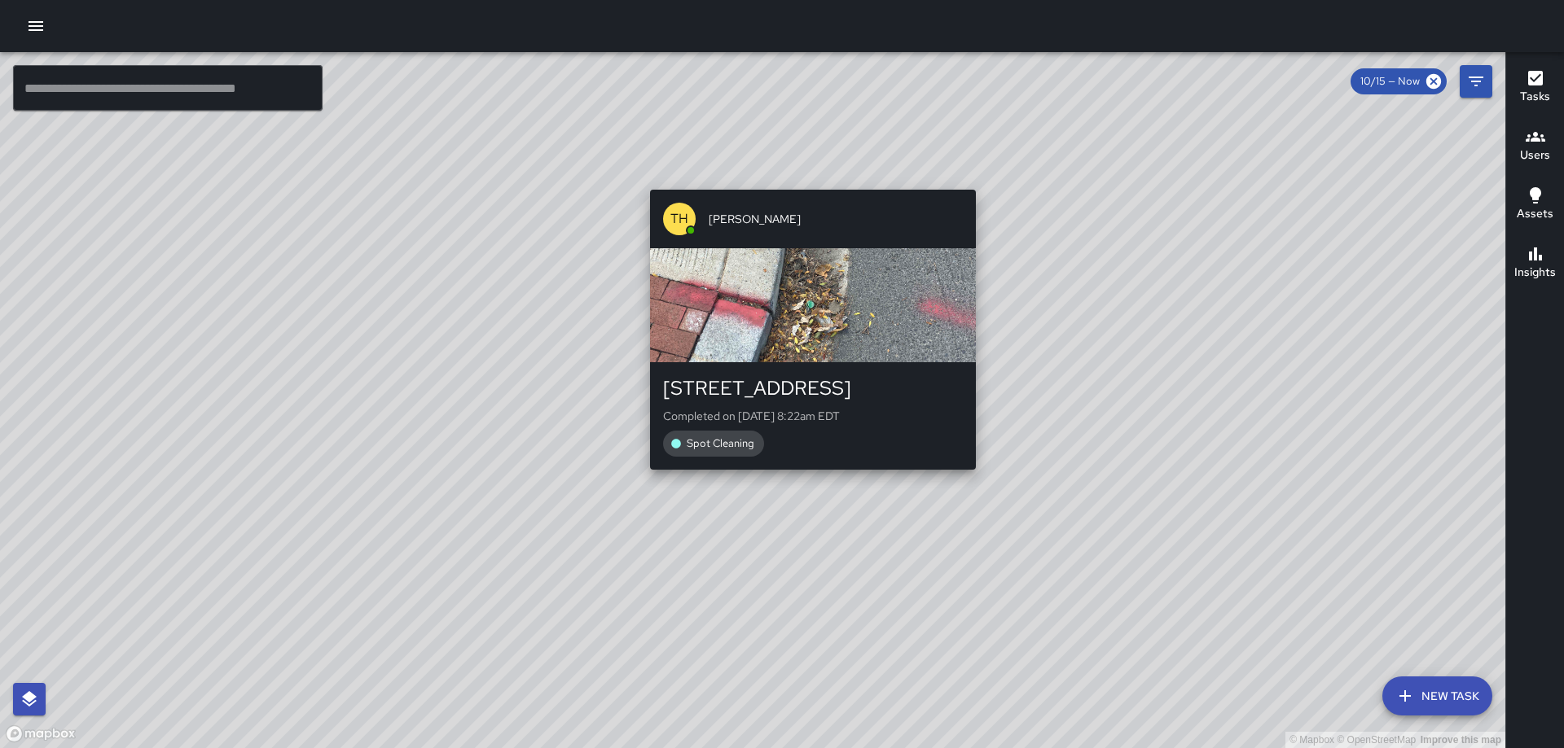
click at [968, 477] on div "© Mapbox © OpenStreetMap Improve this map [GEOGRAPHIC_DATA][PERSON_NAME] [STREE…" at bounding box center [752, 400] width 1505 height 696
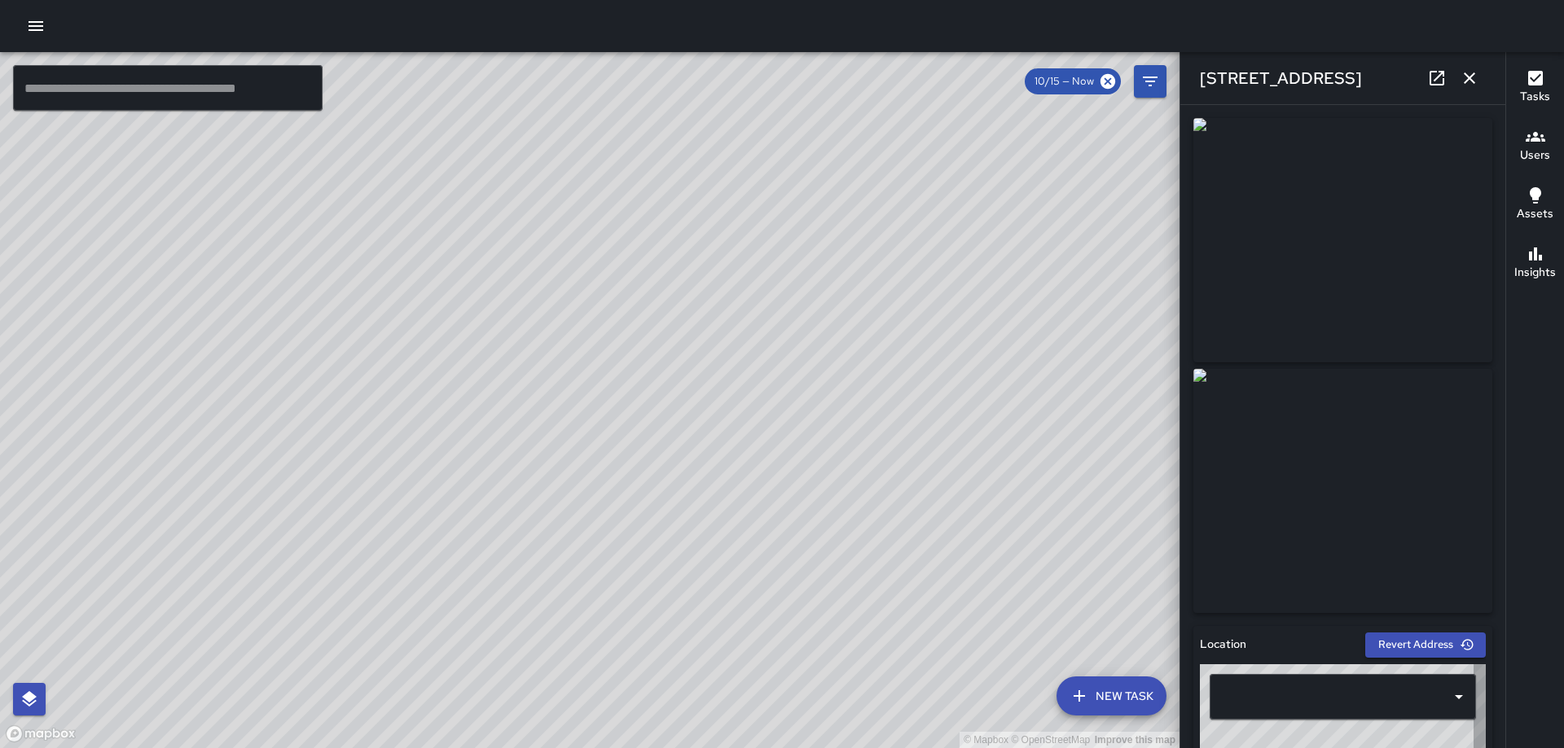
type input "**********"
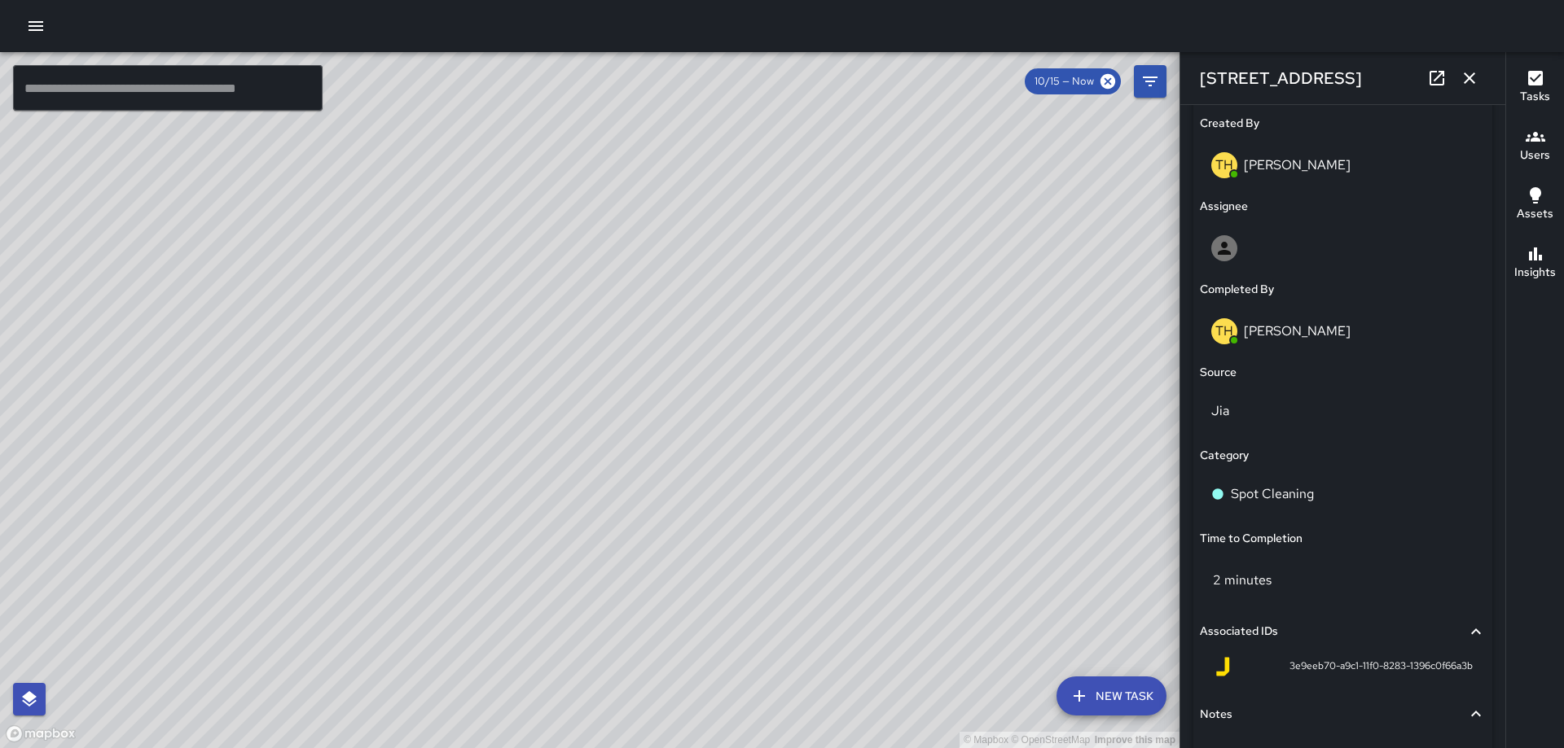
scroll to position [942, 0]
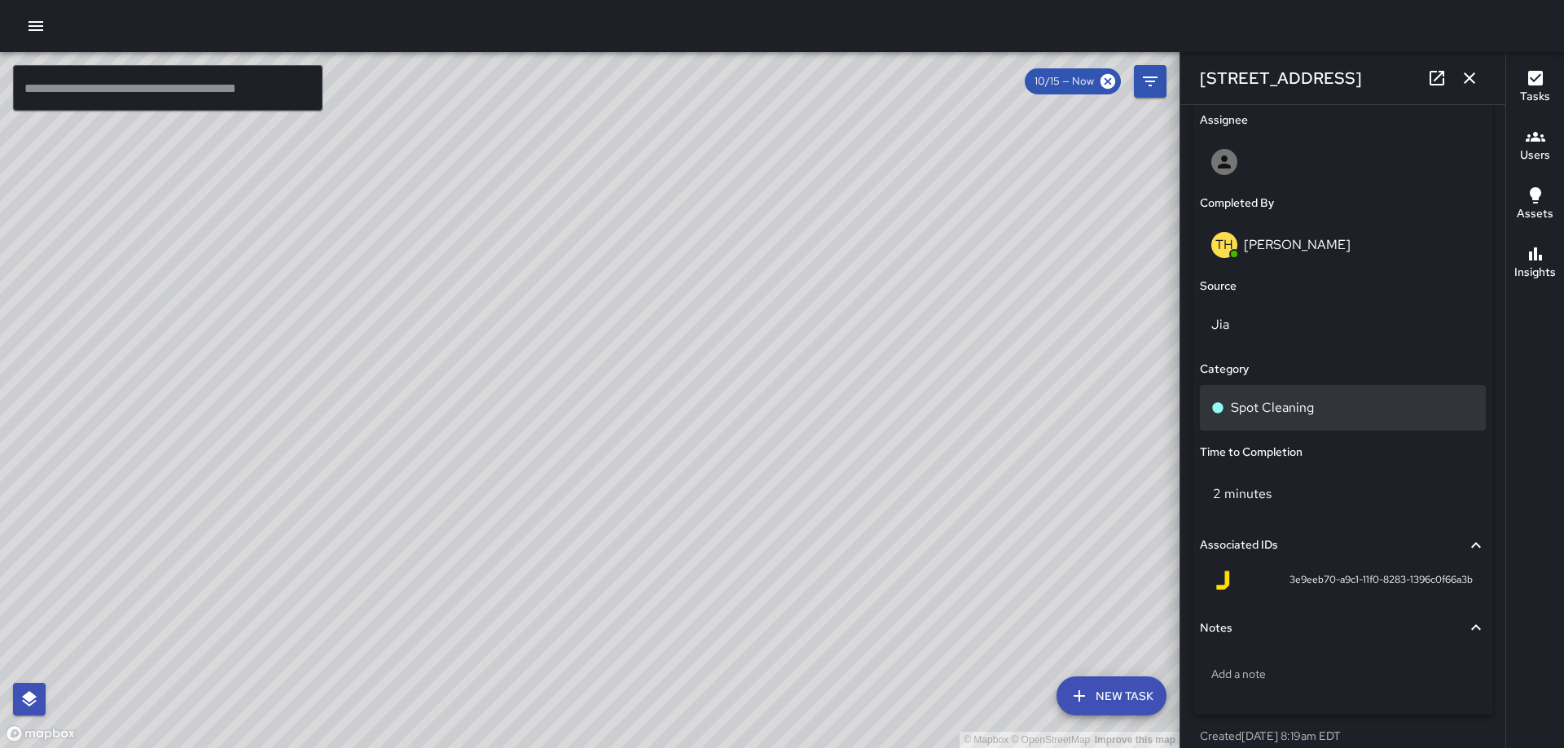
click at [1382, 418] on div "Spot Cleaning" at bounding box center [1343, 408] width 286 height 46
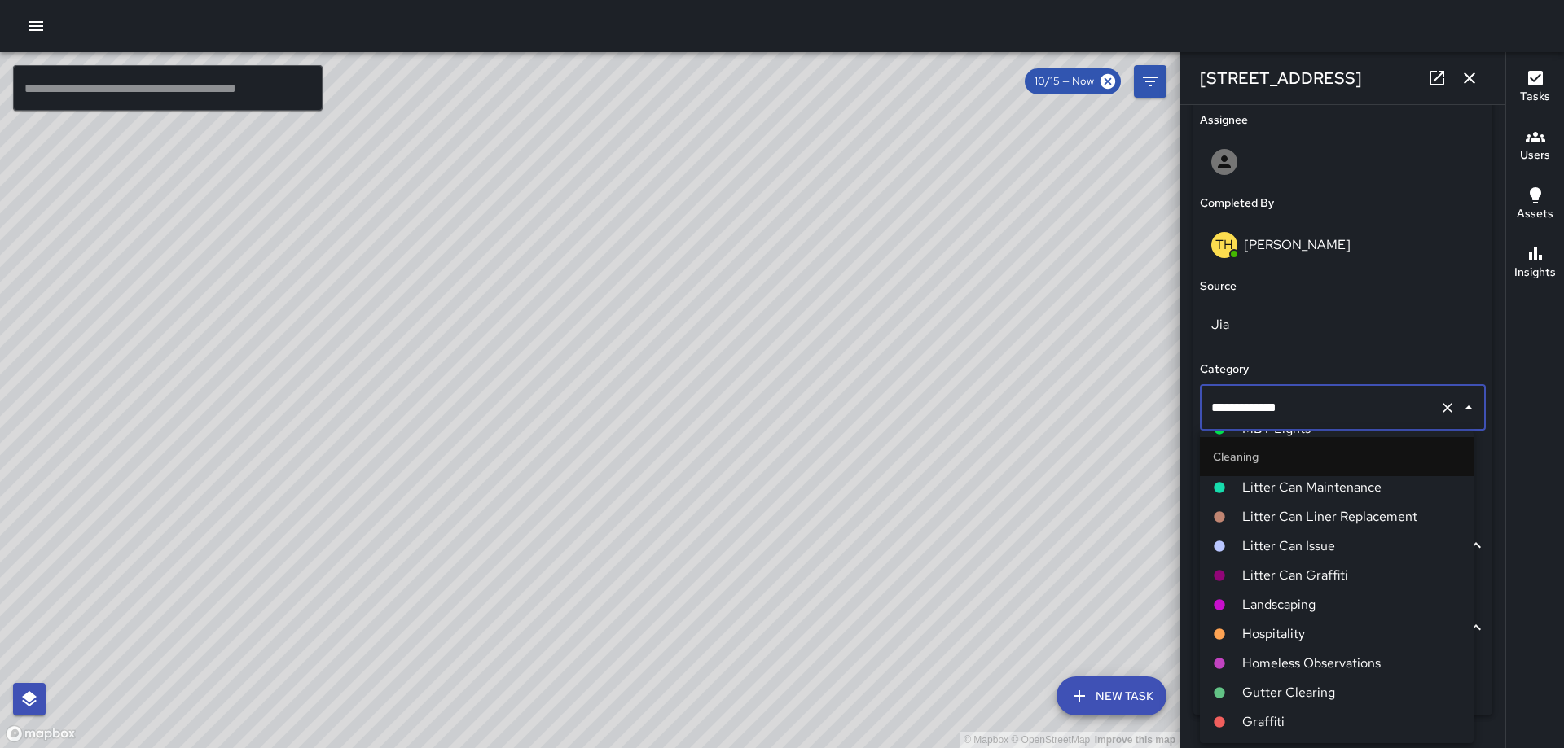
scroll to position [489, 0]
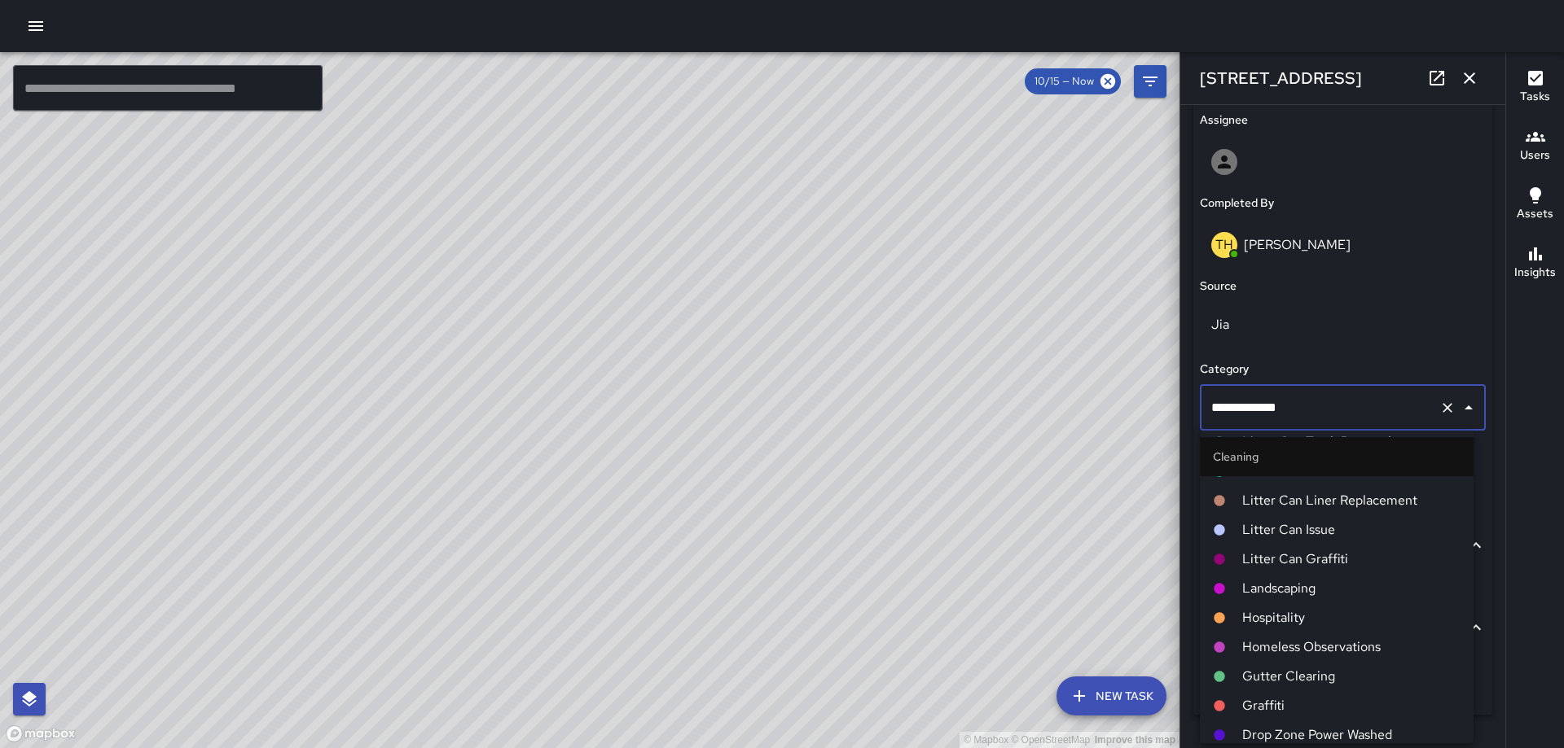
click at [1297, 586] on span "Landscaping" at bounding box center [1351, 589] width 218 height 20
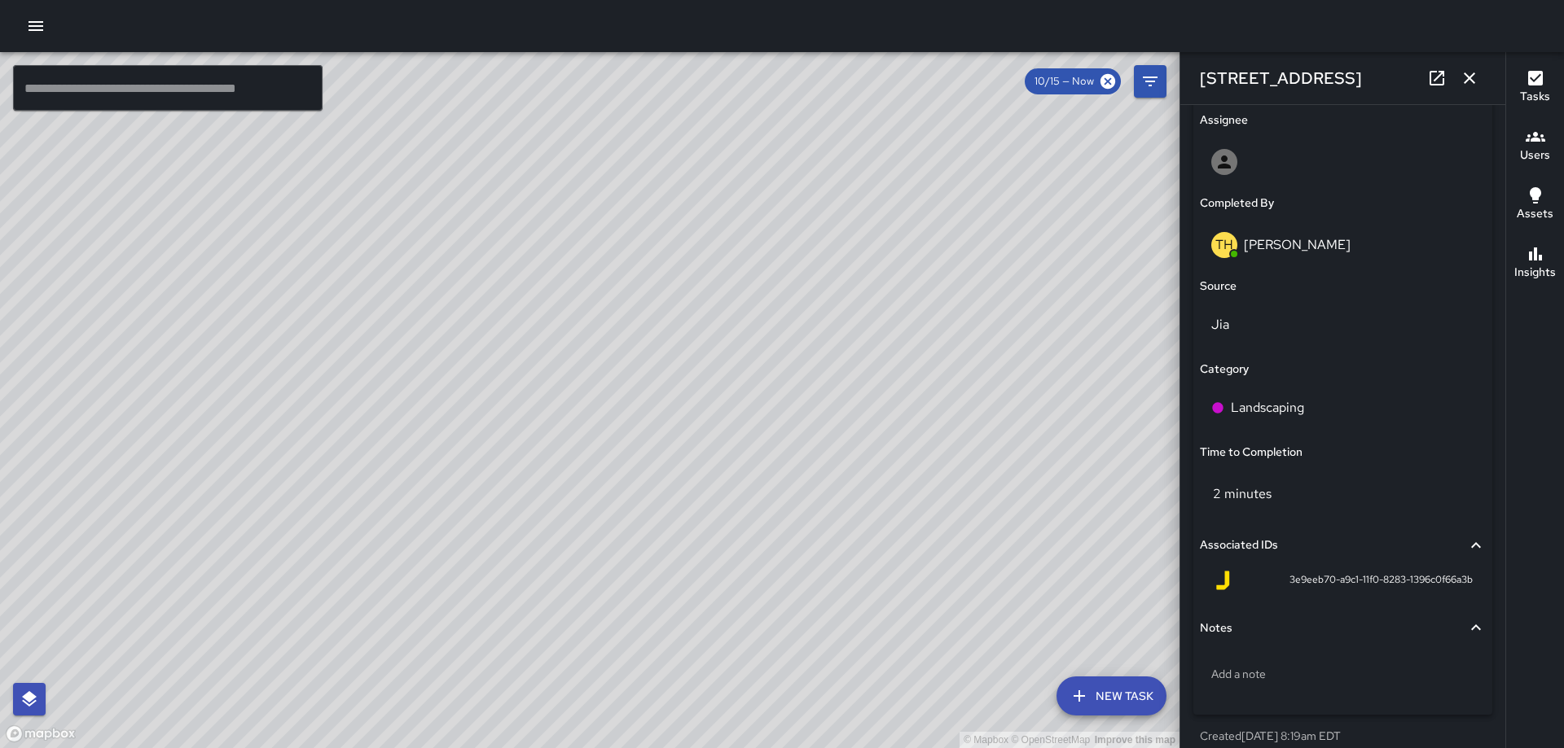
click at [1463, 74] on icon "button" at bounding box center [1469, 78] width 20 height 20
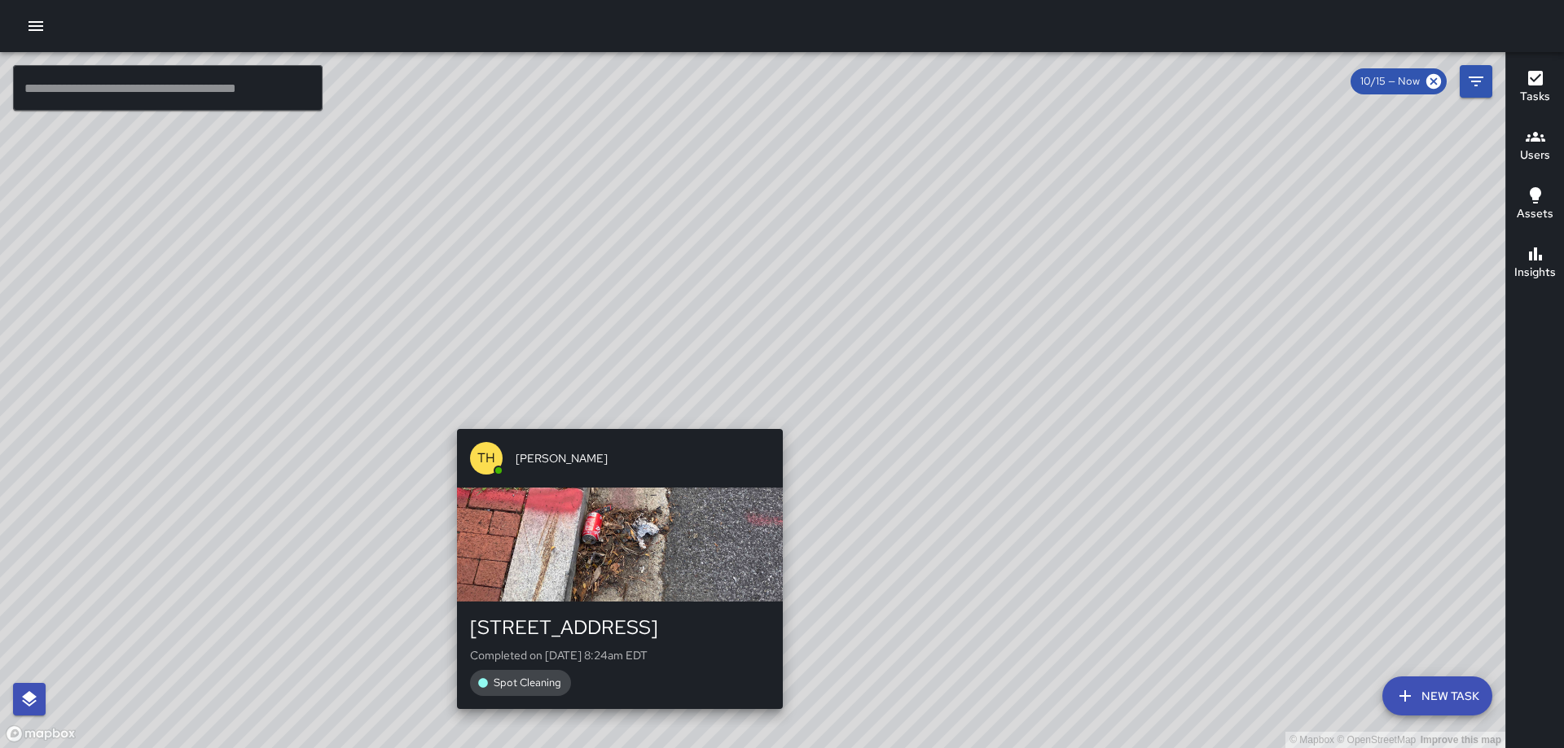
click at [779, 415] on div "© Mapbox © OpenStreetMap Improve this map [GEOGRAPHIC_DATA][PERSON_NAME] [STREE…" at bounding box center [752, 400] width 1505 height 696
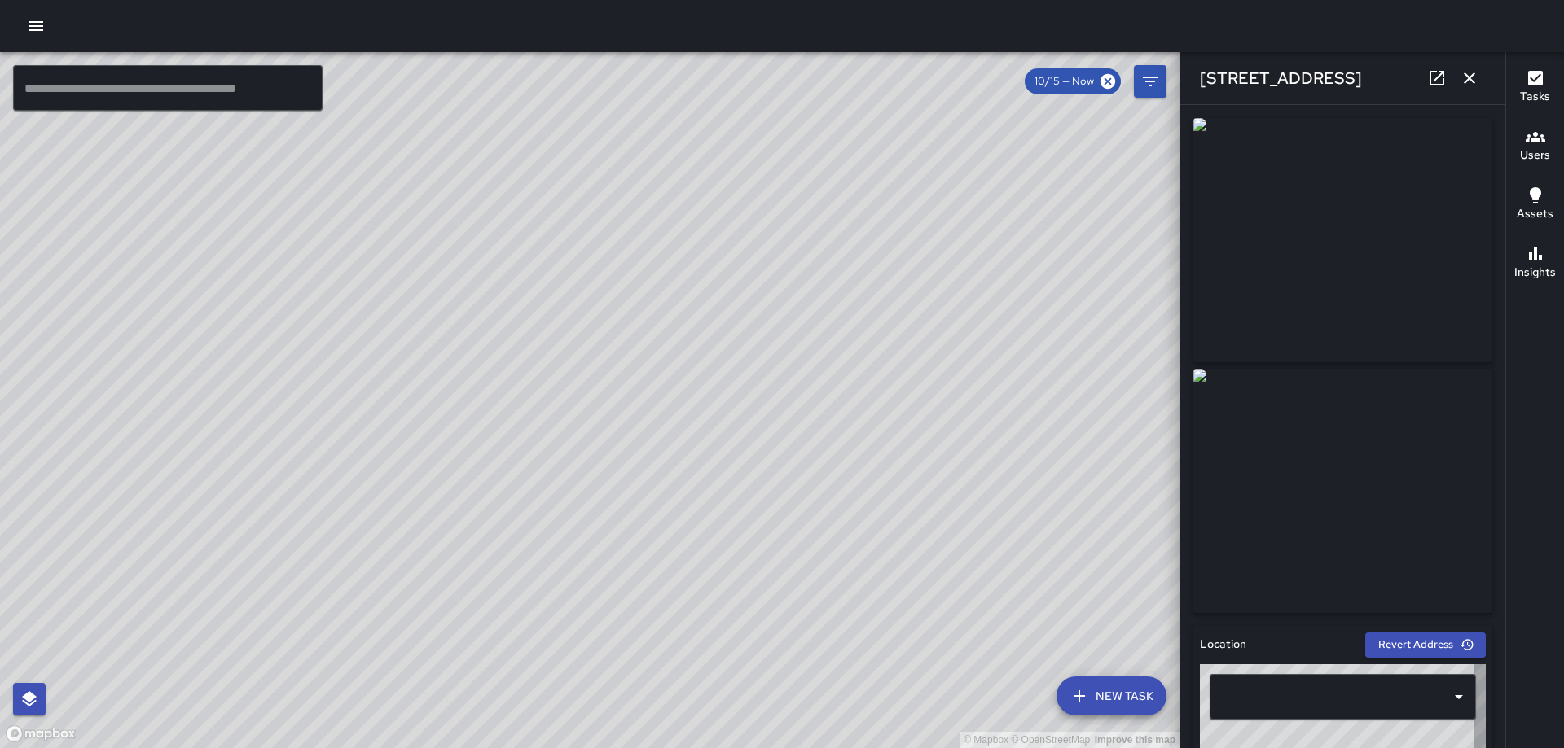
type input "**********"
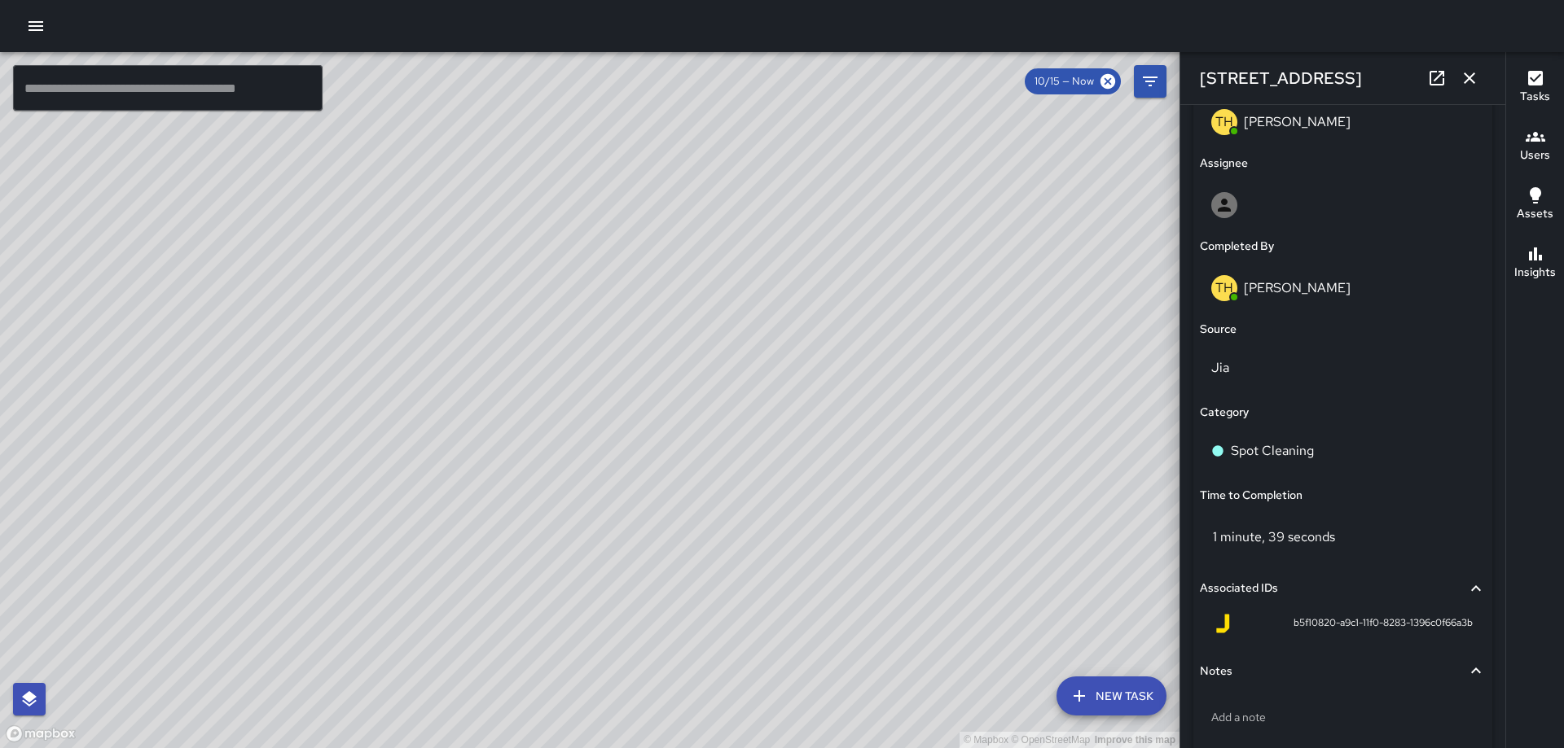
scroll to position [897, 0]
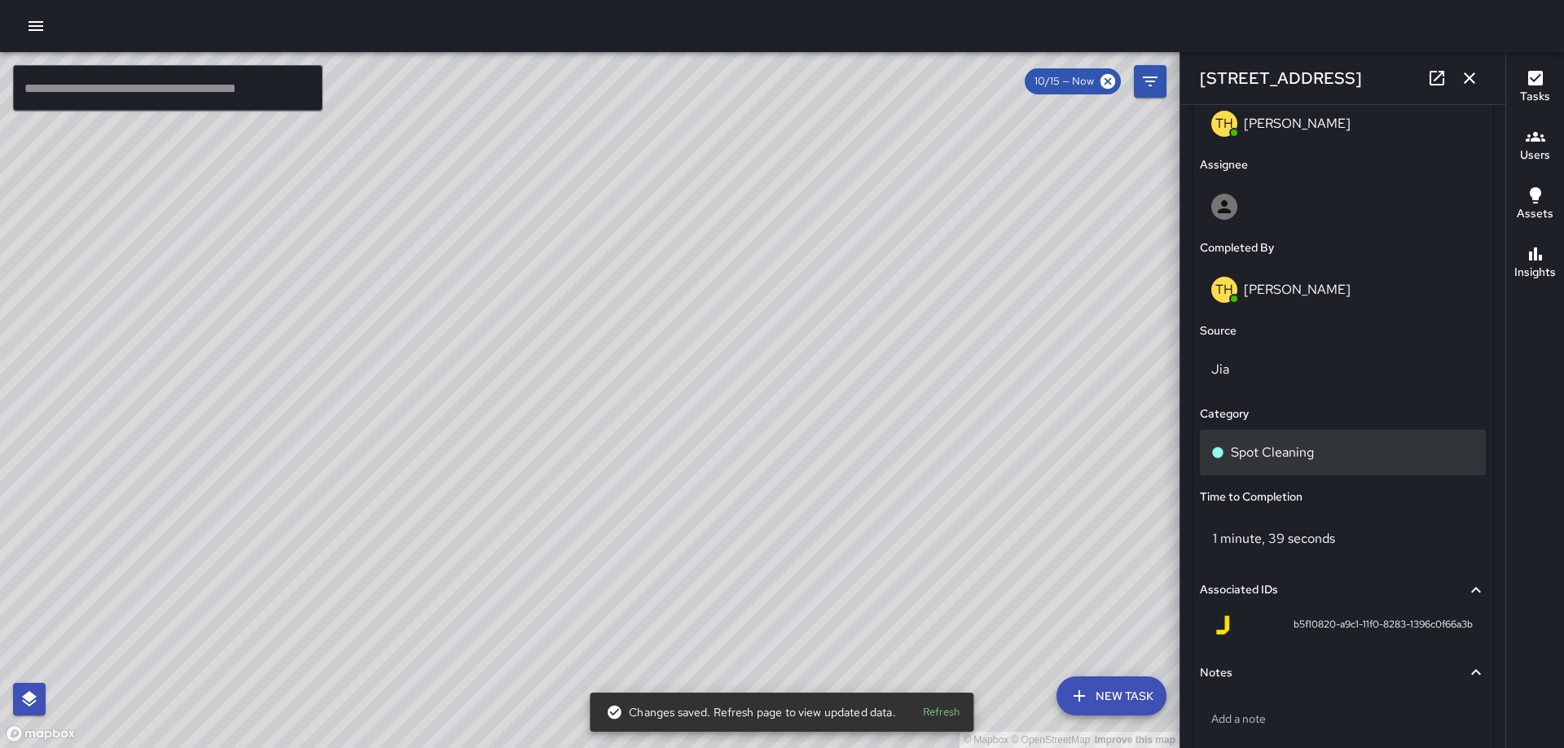
click at [1293, 454] on p "Spot Cleaning" at bounding box center [1272, 453] width 83 height 20
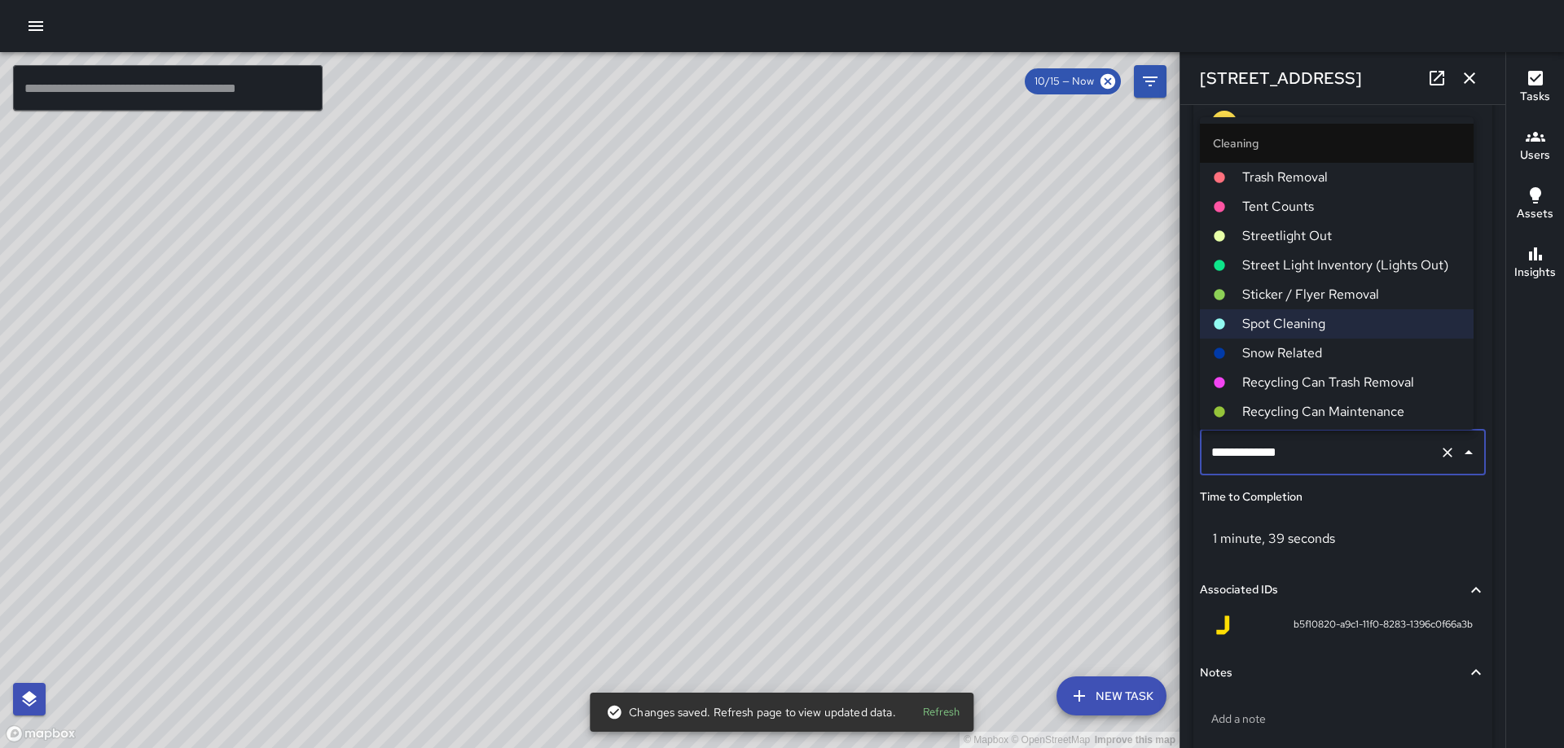
click at [1327, 177] on span "Trash Removal" at bounding box center [1351, 178] width 218 height 20
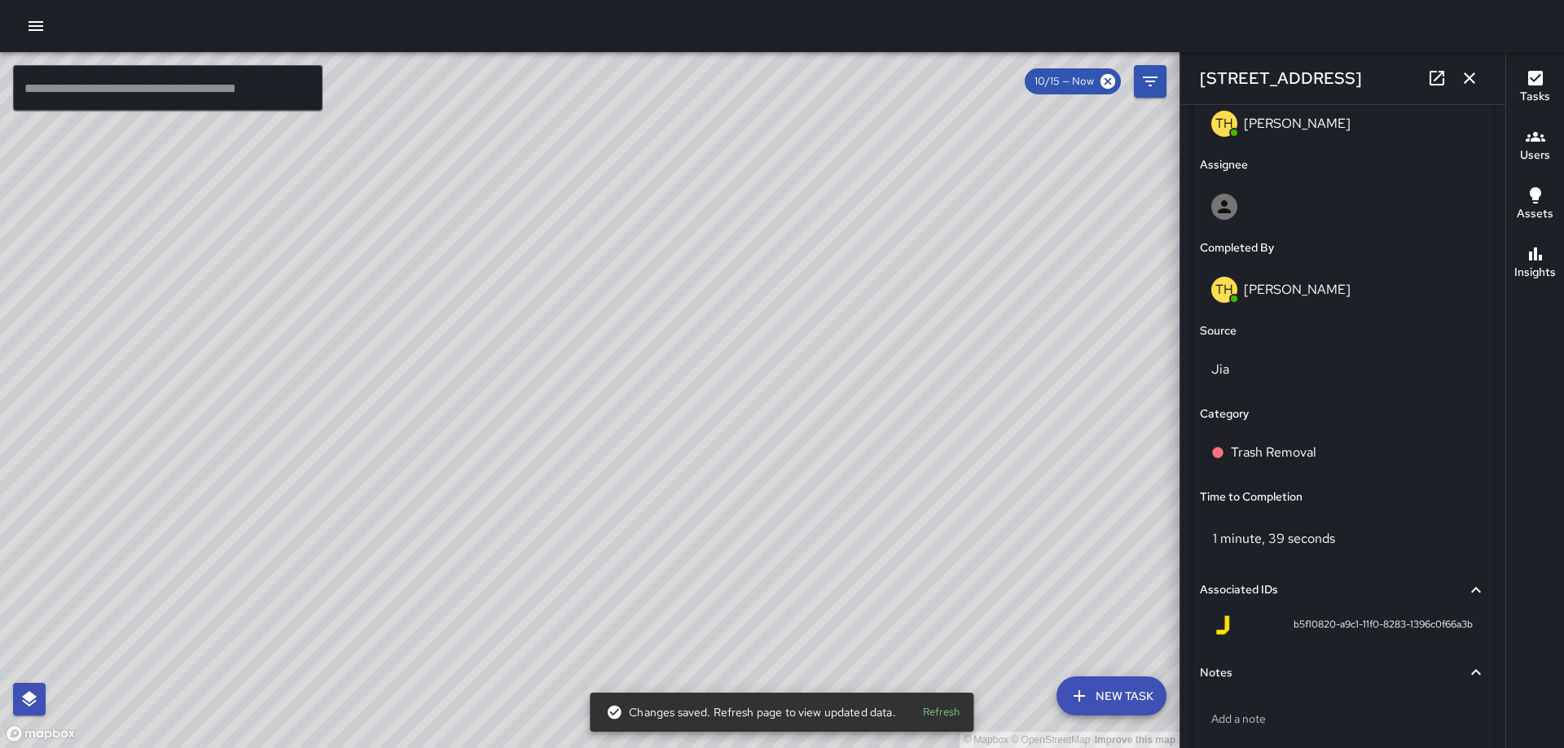
click at [1478, 72] on icon "button" at bounding box center [1469, 78] width 20 height 20
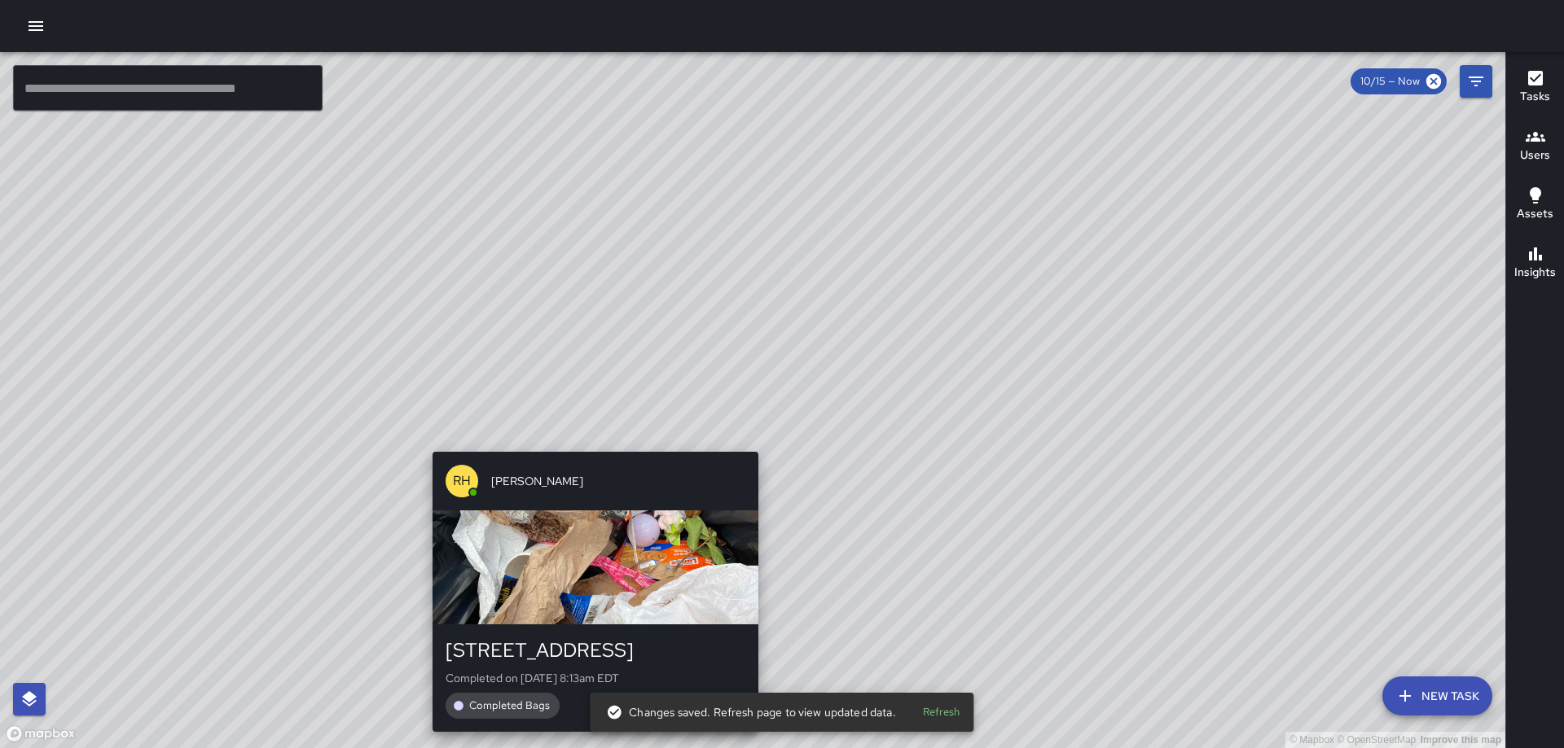
click at [749, 441] on div "© Mapbox © OpenStreetMap Improve this map [PERSON_NAME] [PERSON_NAME] [STREET_A…" at bounding box center [752, 400] width 1505 height 696
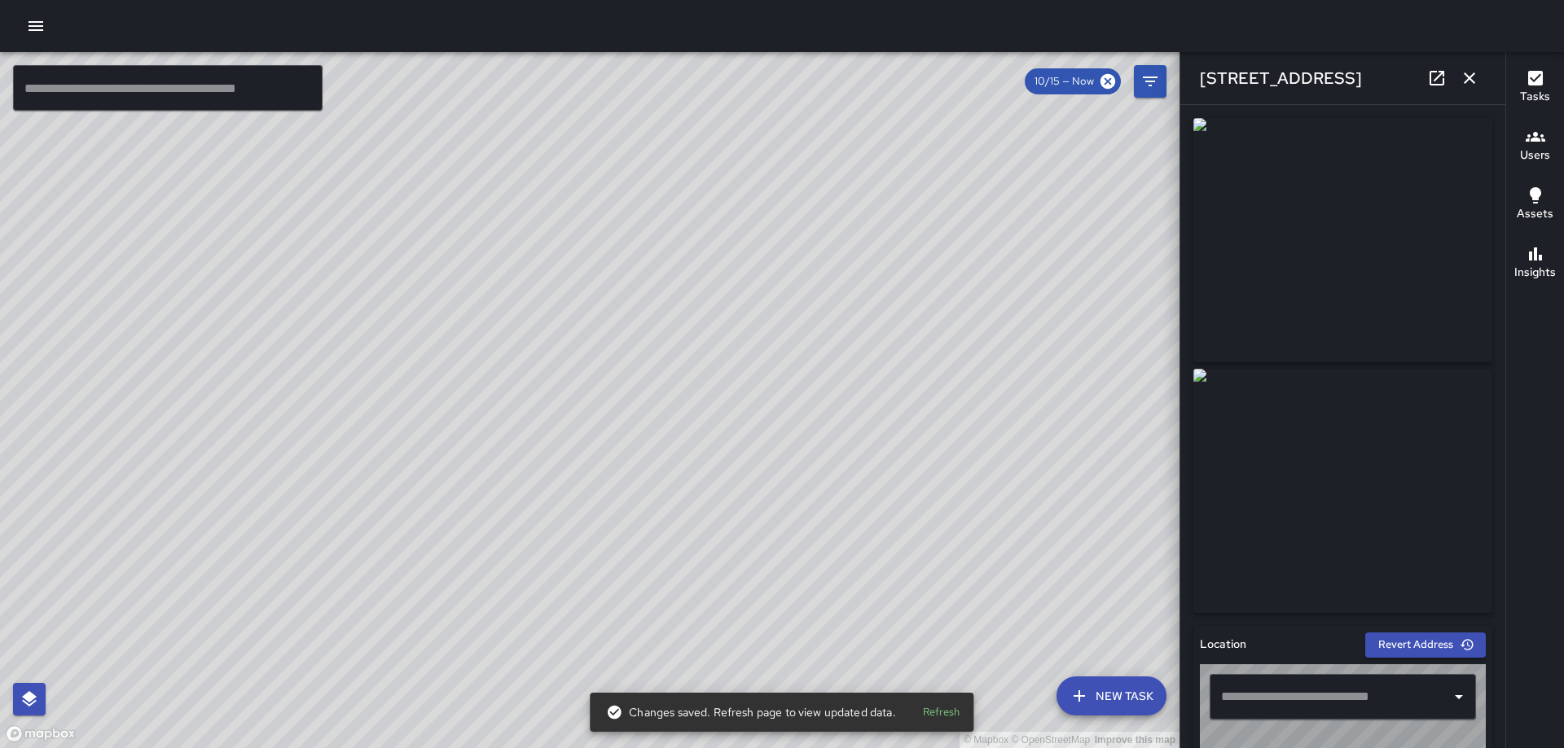
type input "**********"
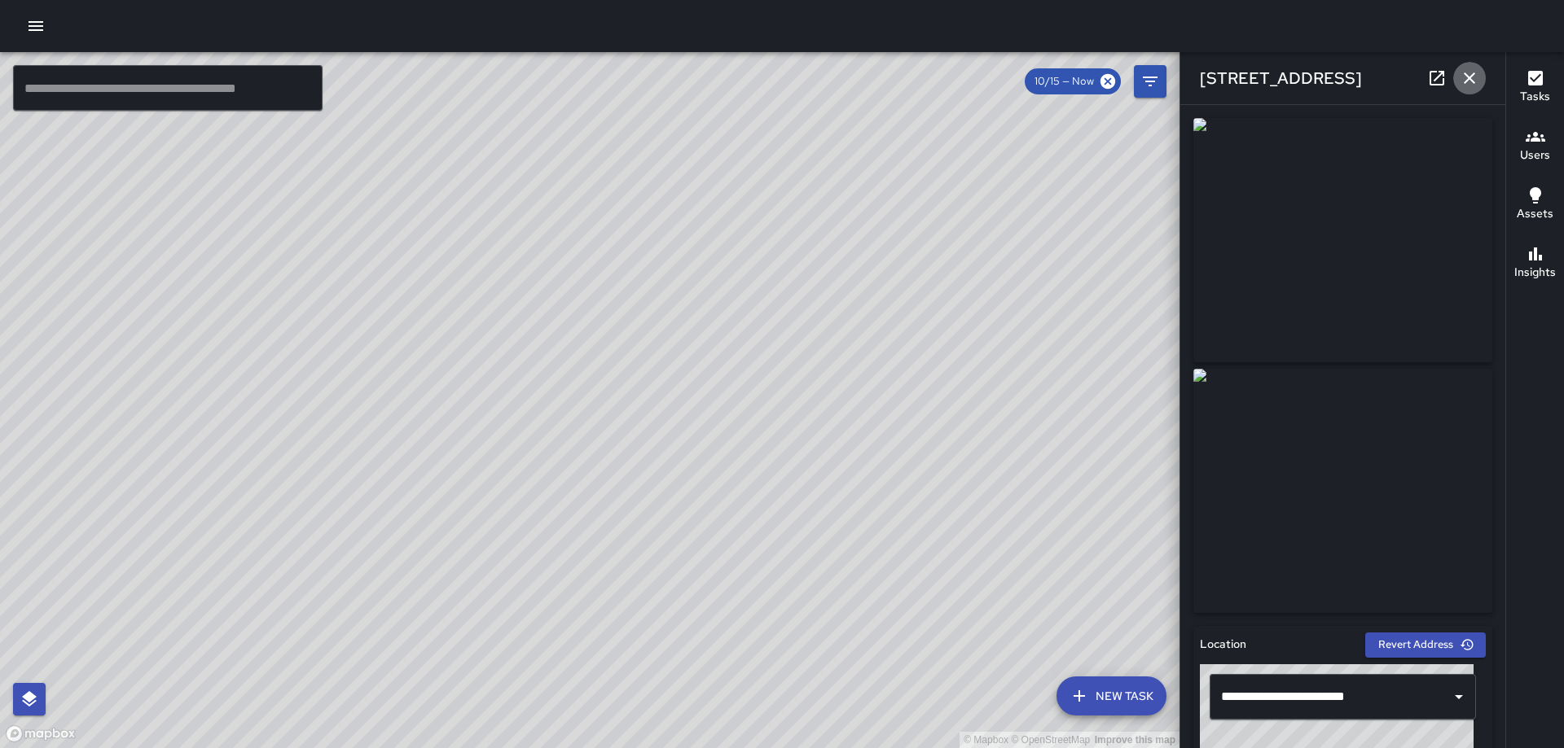
click at [1463, 76] on icon "button" at bounding box center [1469, 78] width 20 height 20
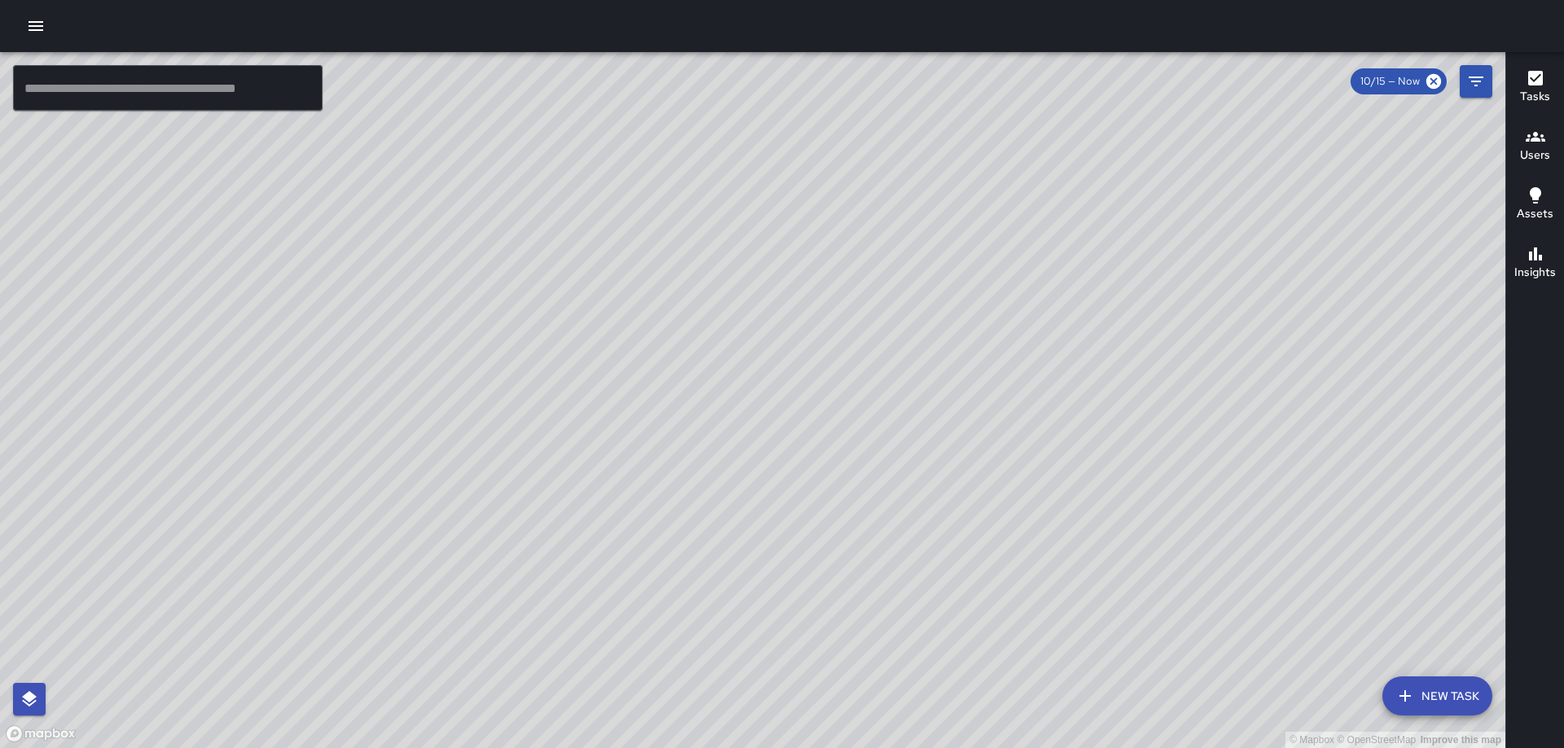
drag, startPoint x: 696, startPoint y: 455, endPoint x: 707, endPoint y: 396, distance: 60.4
click at [705, 406] on div "© Mapbox © OpenStreetMap Improve this map" at bounding box center [752, 400] width 1505 height 696
drag, startPoint x: 576, startPoint y: 541, endPoint x: 635, endPoint y: 367, distance: 183.4
click at [634, 366] on div "© Mapbox © OpenStreetMap Improve this map" at bounding box center [752, 400] width 1505 height 696
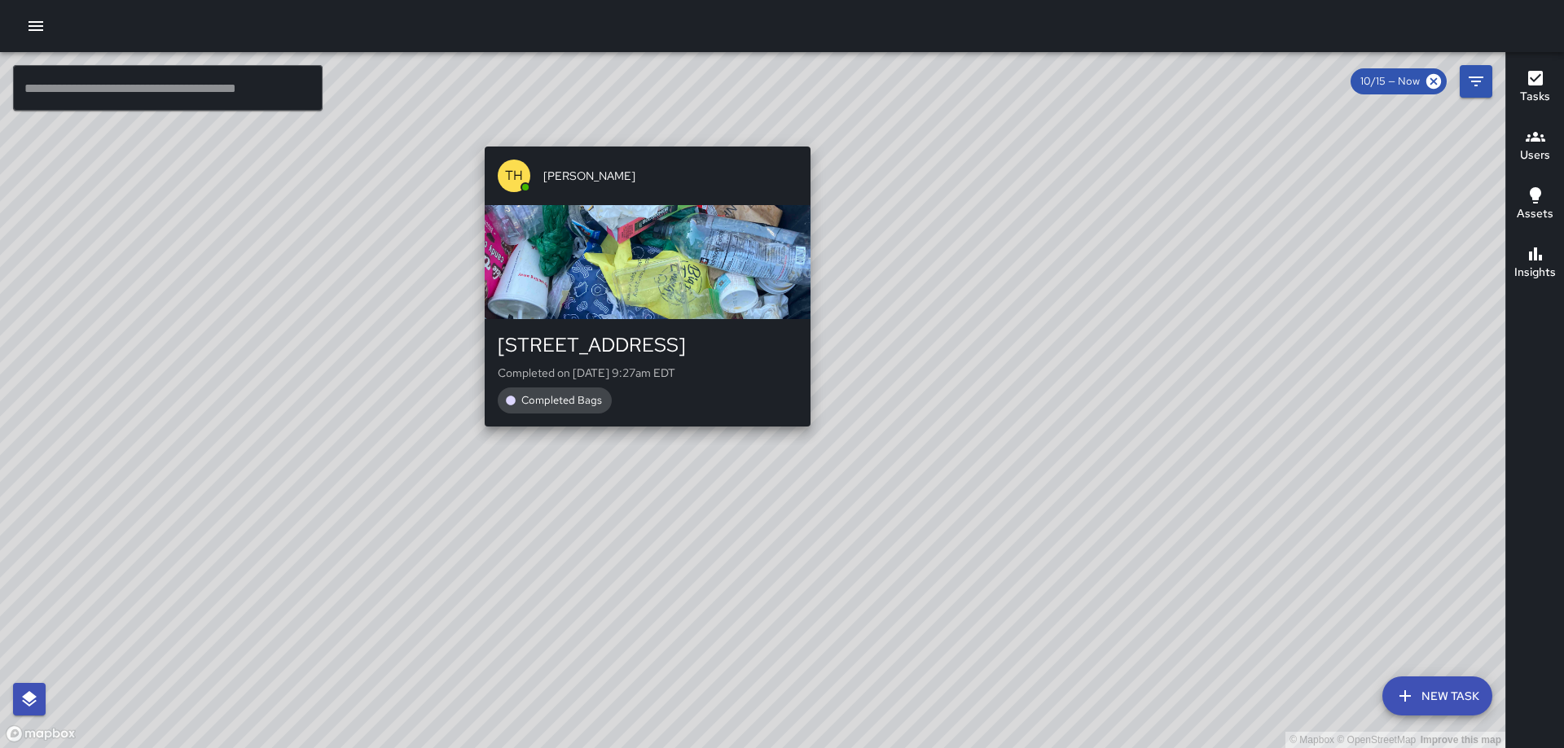
click at [642, 134] on div "© Mapbox © OpenStreetMap Improve this map [GEOGRAPHIC_DATA][PERSON_NAME] [STREE…" at bounding box center [752, 400] width 1505 height 696
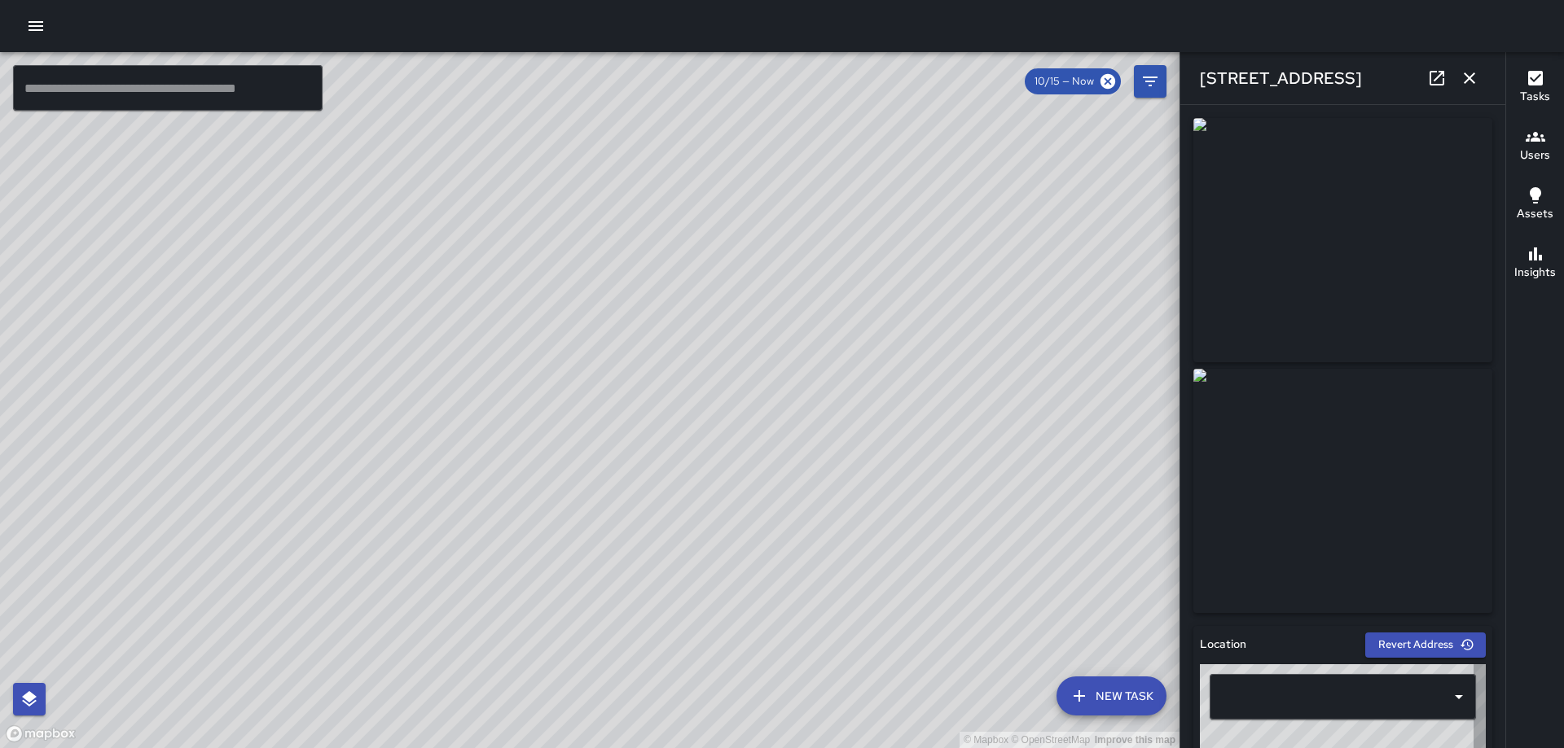
type input "**********"
click at [1480, 81] on button "button" at bounding box center [1469, 78] width 33 height 33
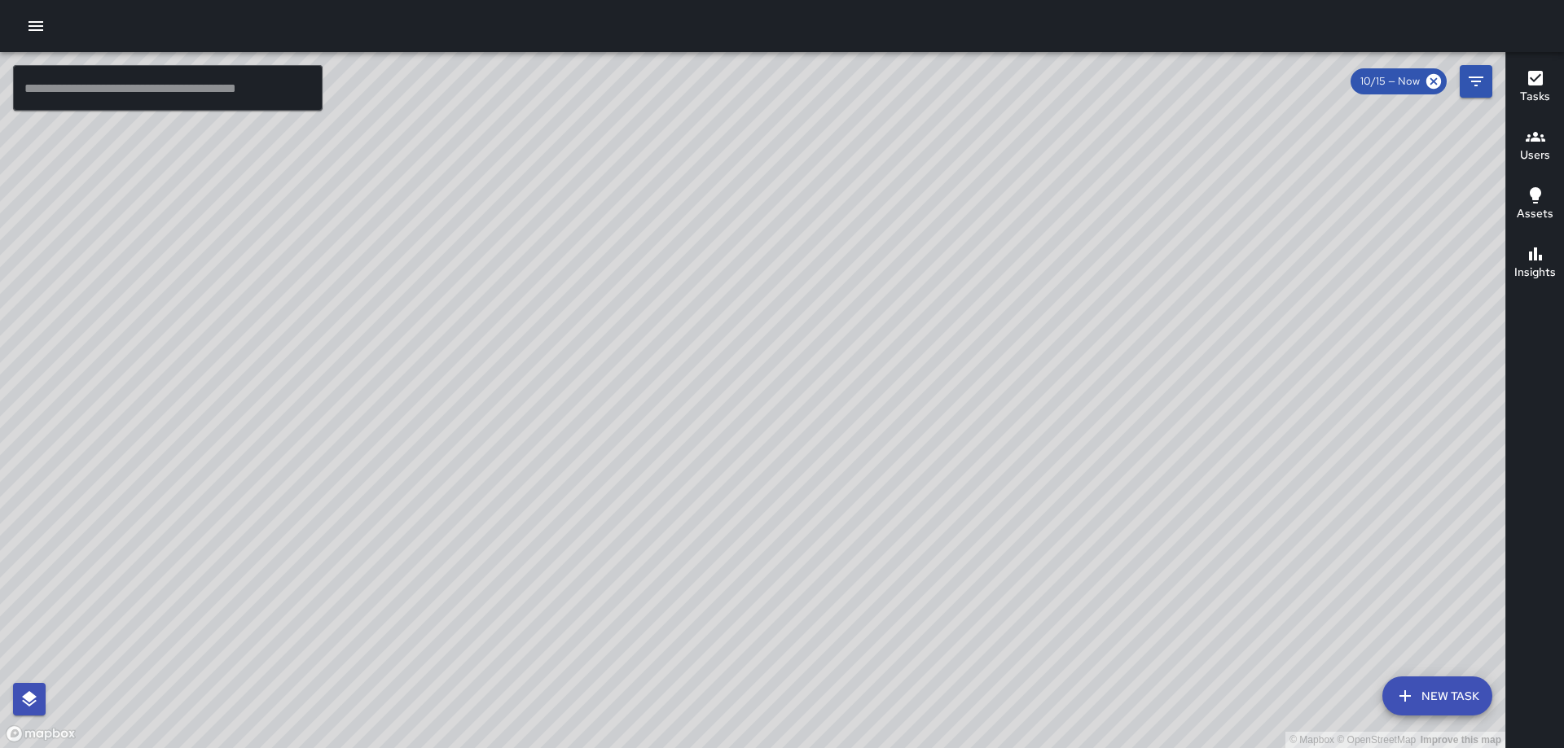
click at [801, 455] on div "© Mapbox © OpenStreetMap Improve this map [PERSON_NAME] [PERSON_NAME] [STREET_A…" at bounding box center [752, 400] width 1505 height 696
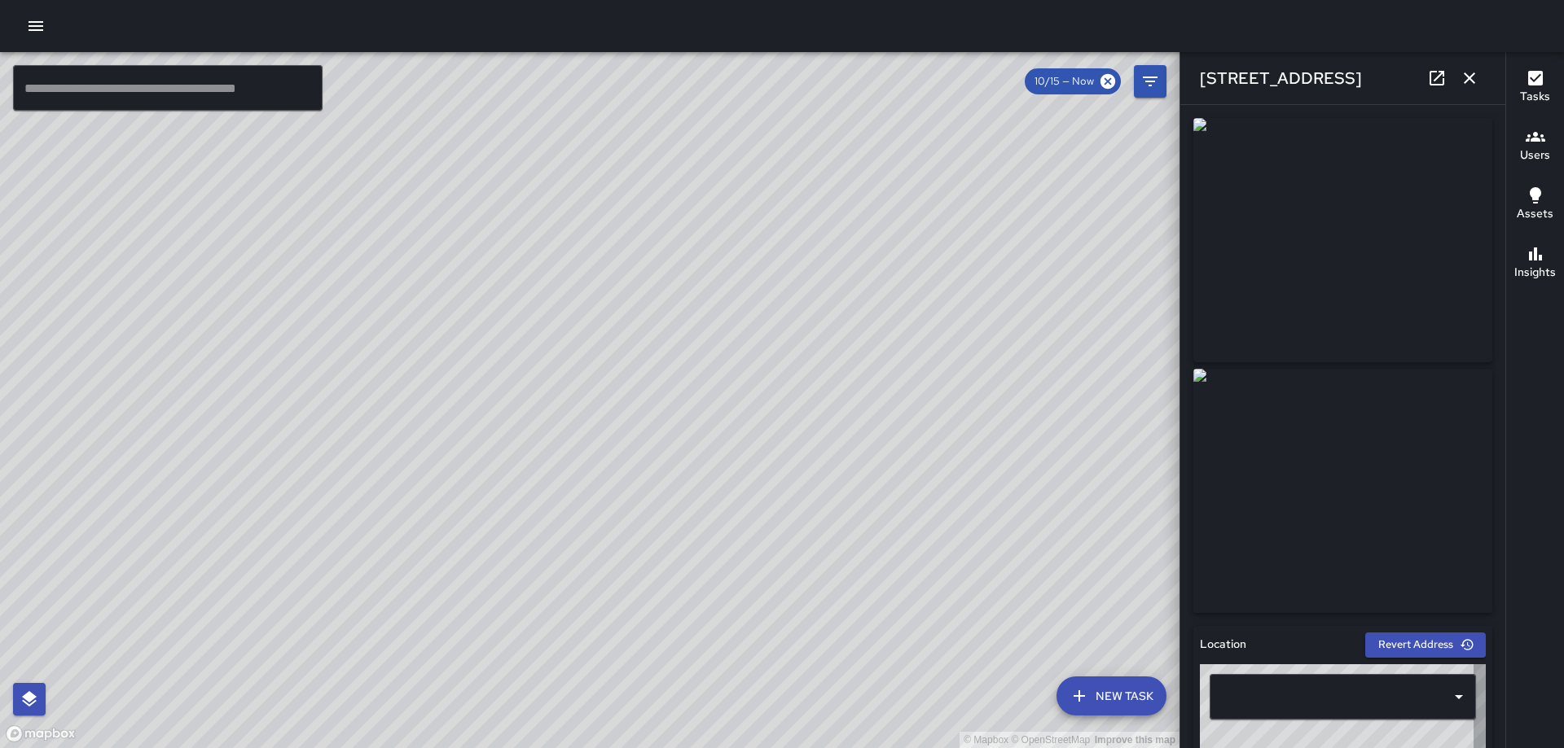
type input "**********"
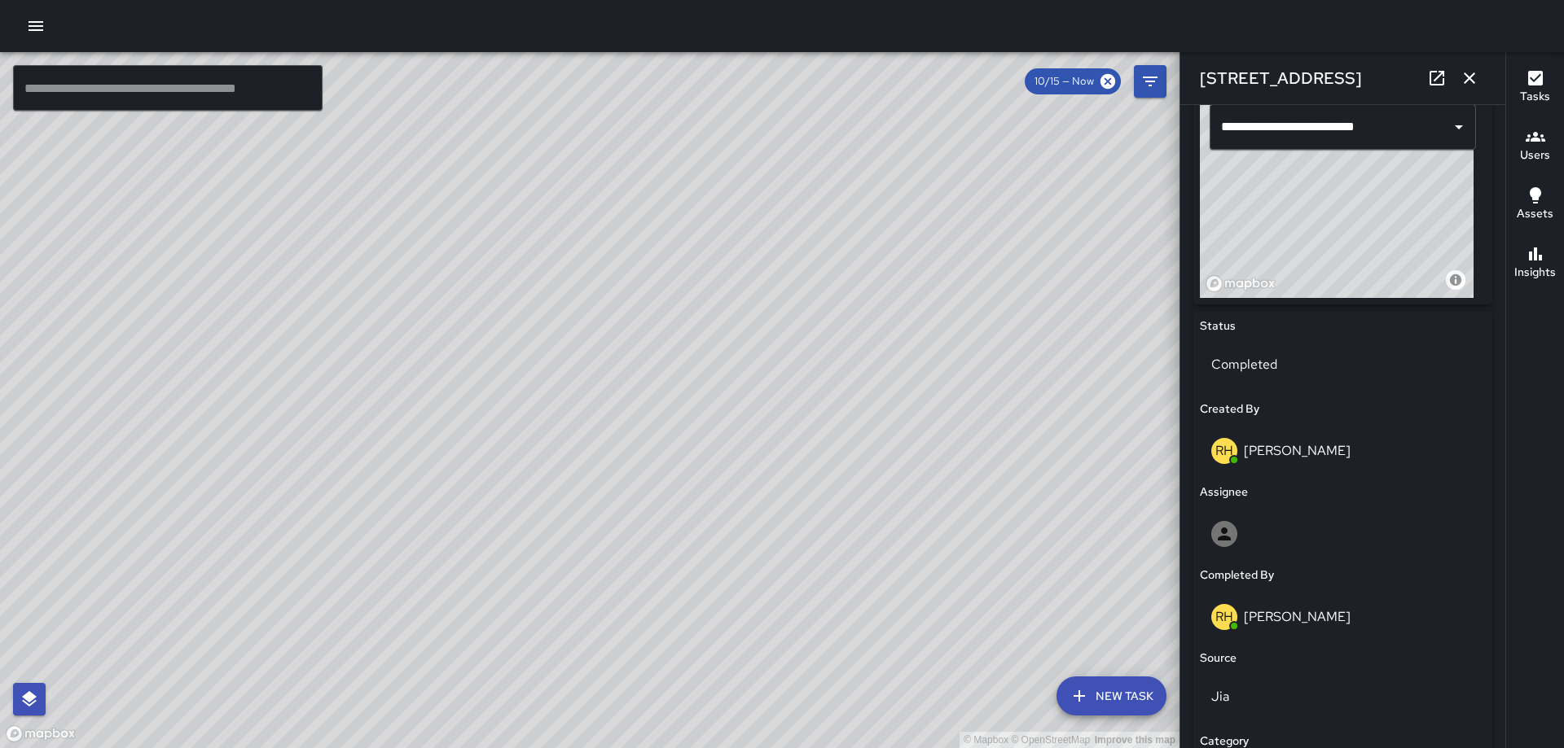
scroll to position [573, 0]
click at [1465, 73] on icon "button" at bounding box center [1468, 77] width 11 height 11
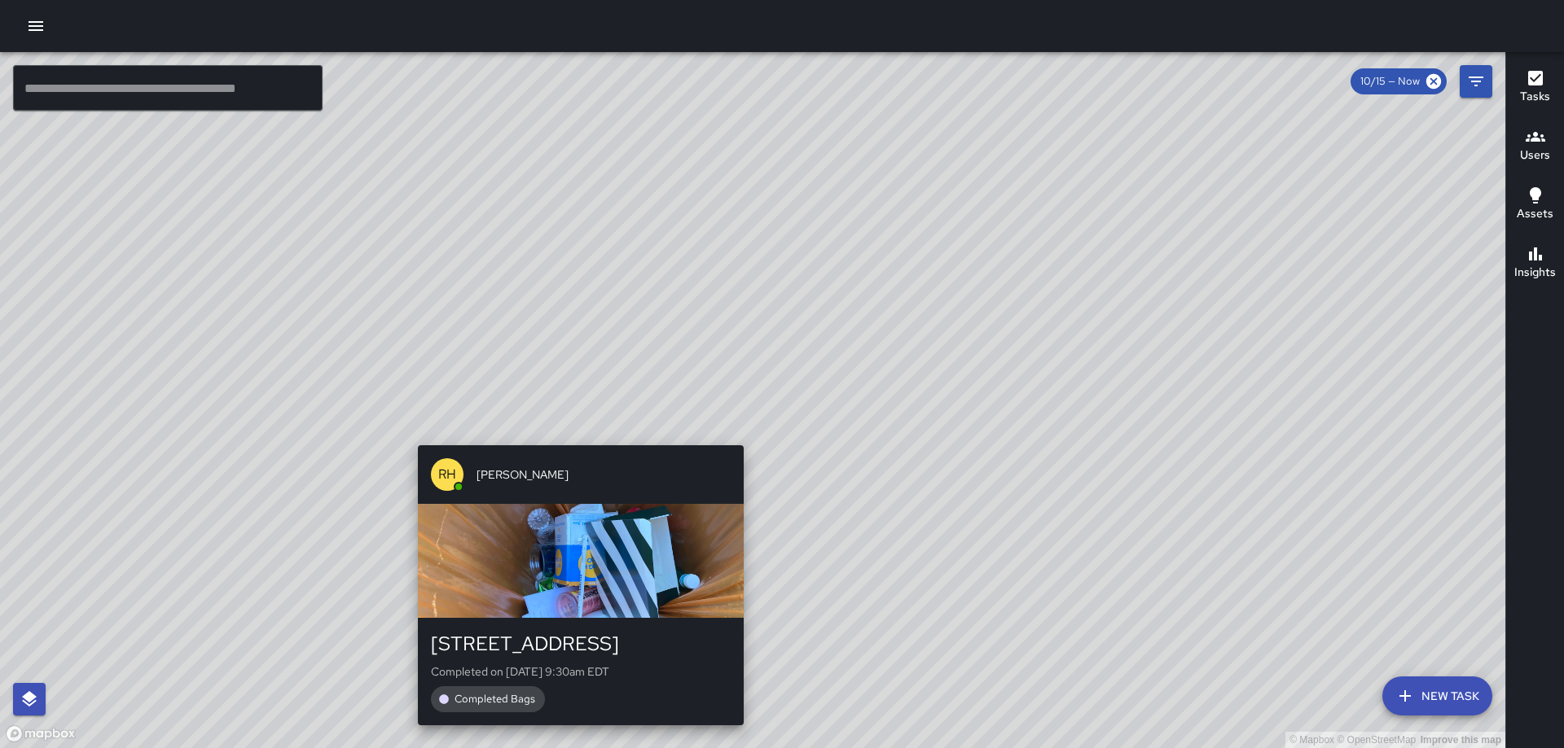
click at [741, 441] on div "[PERSON_NAME] [PERSON_NAME] [STREET_ADDRESS] Completed on [DATE] 9:30am EDT Com…" at bounding box center [580, 585] width 339 height 293
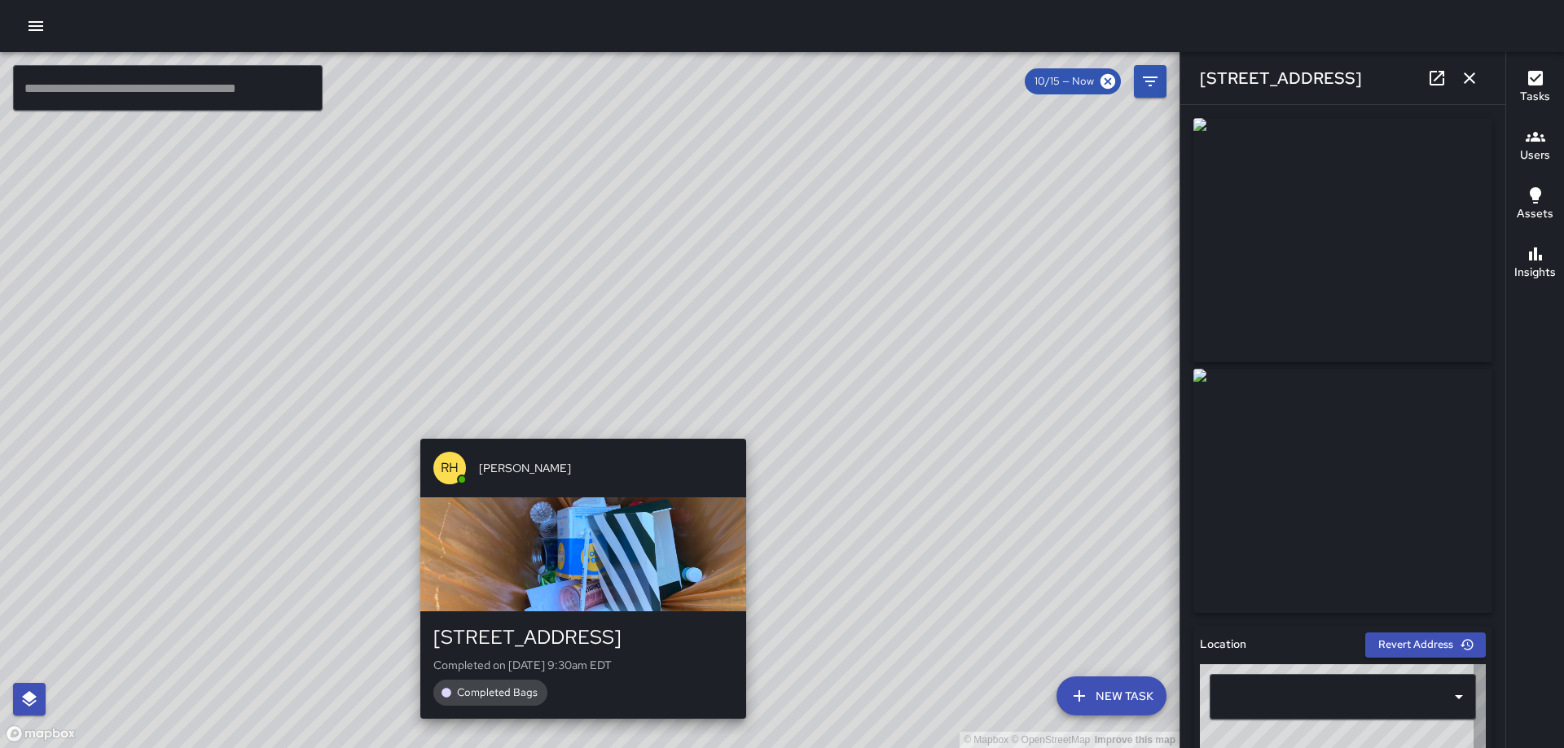
type input "**********"
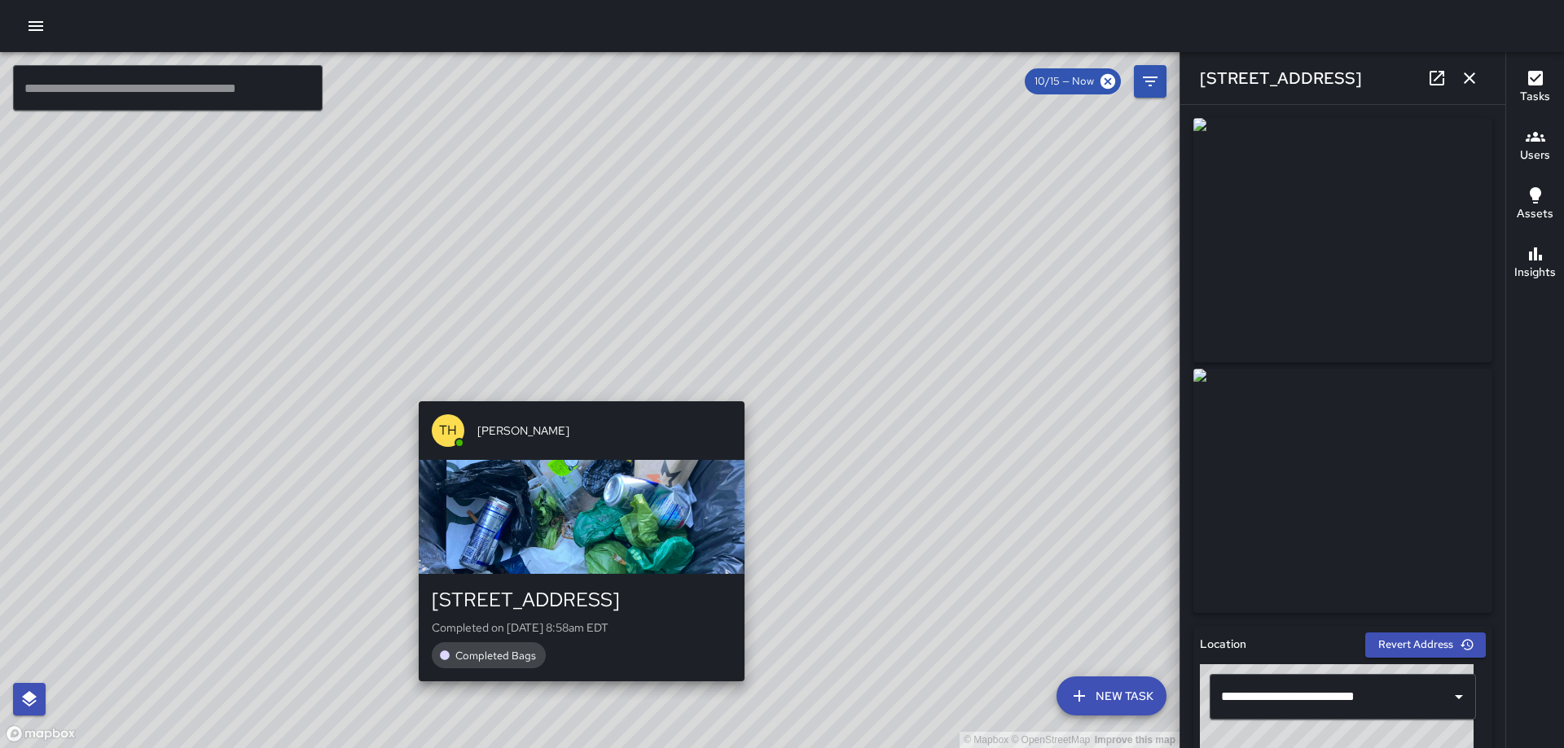
click at [572, 393] on div "© Mapbox © OpenStreetMap Improve this map [GEOGRAPHIC_DATA][PERSON_NAME] [STREE…" at bounding box center [589, 400] width 1179 height 696
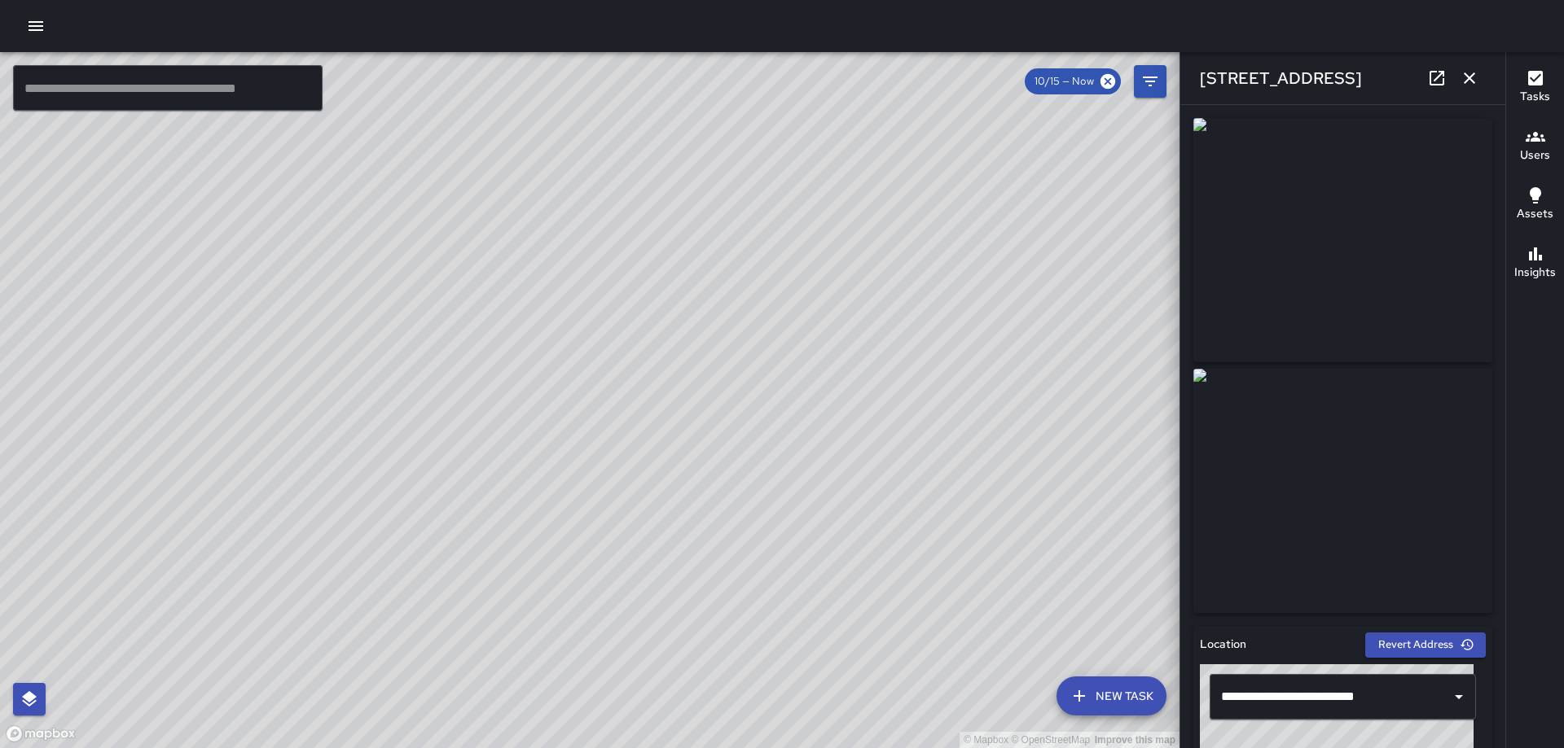
drag, startPoint x: 1464, startPoint y: 77, endPoint x: 1446, endPoint y: 130, distance: 56.2
click at [1464, 77] on icon "button" at bounding box center [1469, 78] width 20 height 20
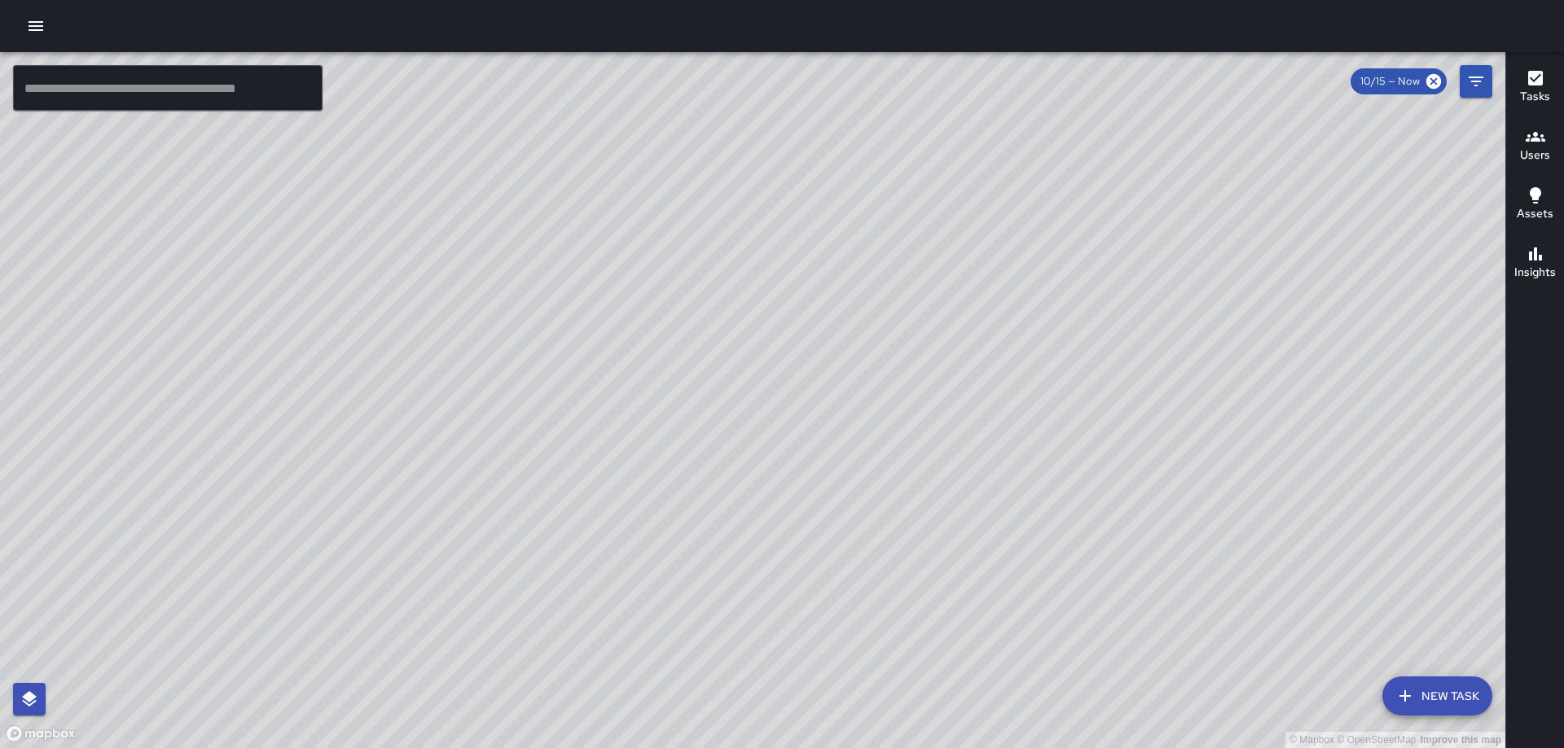
click at [812, 711] on div "© Mapbox © OpenStreetMap Improve this map [PERSON_NAME] [PERSON_NAME] [STREET_A…" at bounding box center [752, 400] width 1505 height 696
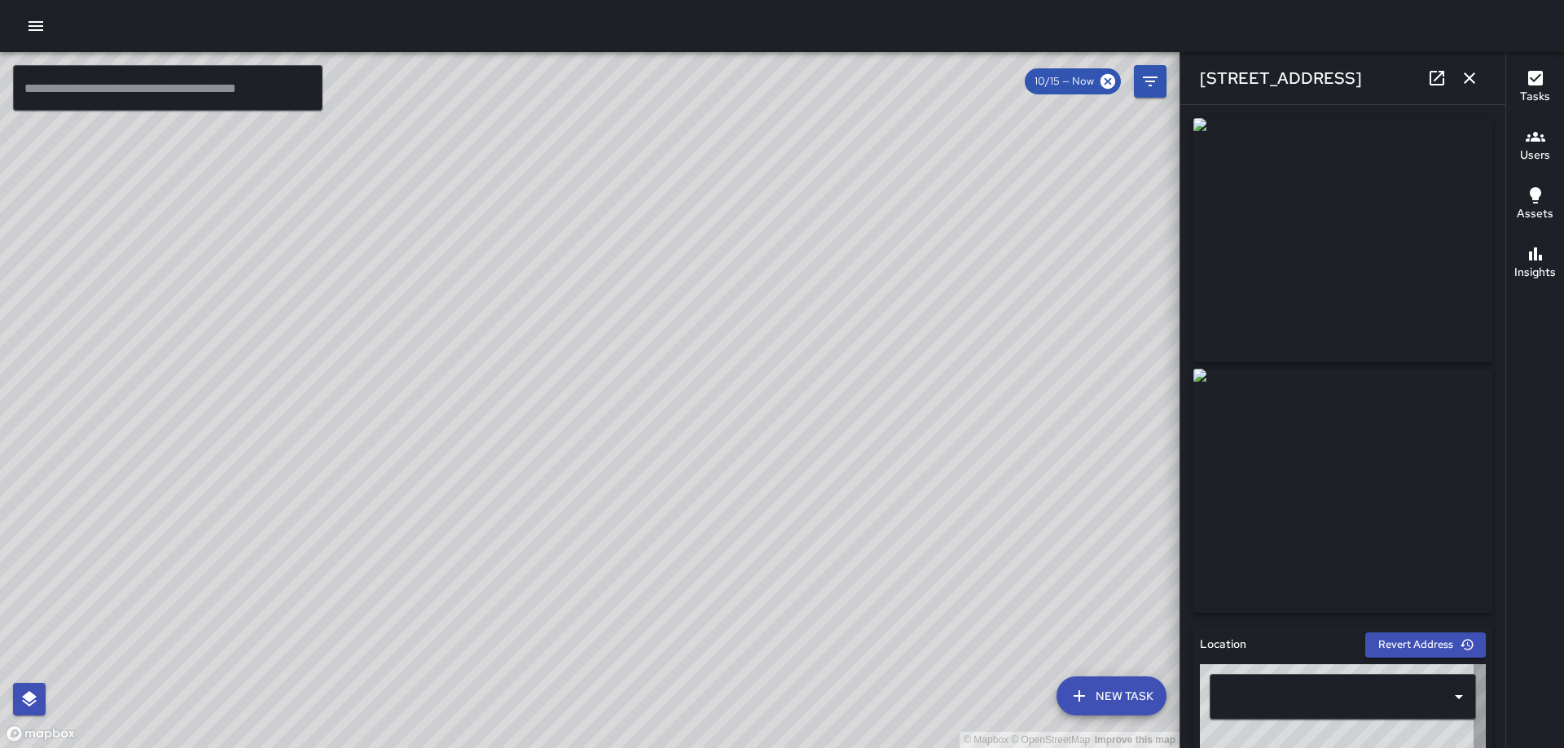
type input "**********"
drag, startPoint x: 1465, startPoint y: 66, endPoint x: 1405, endPoint y: 143, distance: 98.1
click at [1467, 66] on button "button" at bounding box center [1469, 78] width 33 height 33
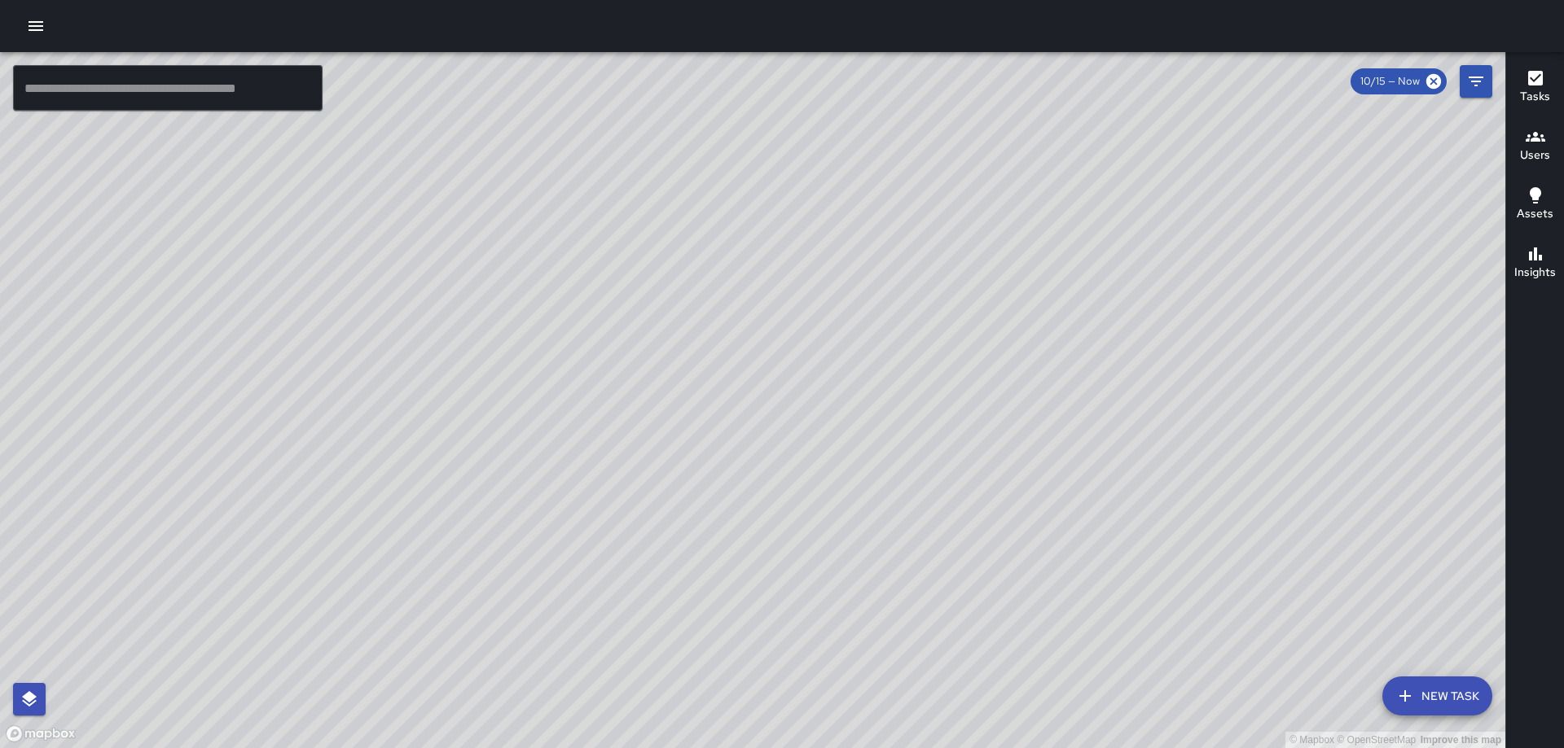
click at [674, 369] on div "© Mapbox © OpenStreetMap Improve this map [PERSON_NAME] [PERSON_NAME] [STREET_A…" at bounding box center [752, 400] width 1505 height 696
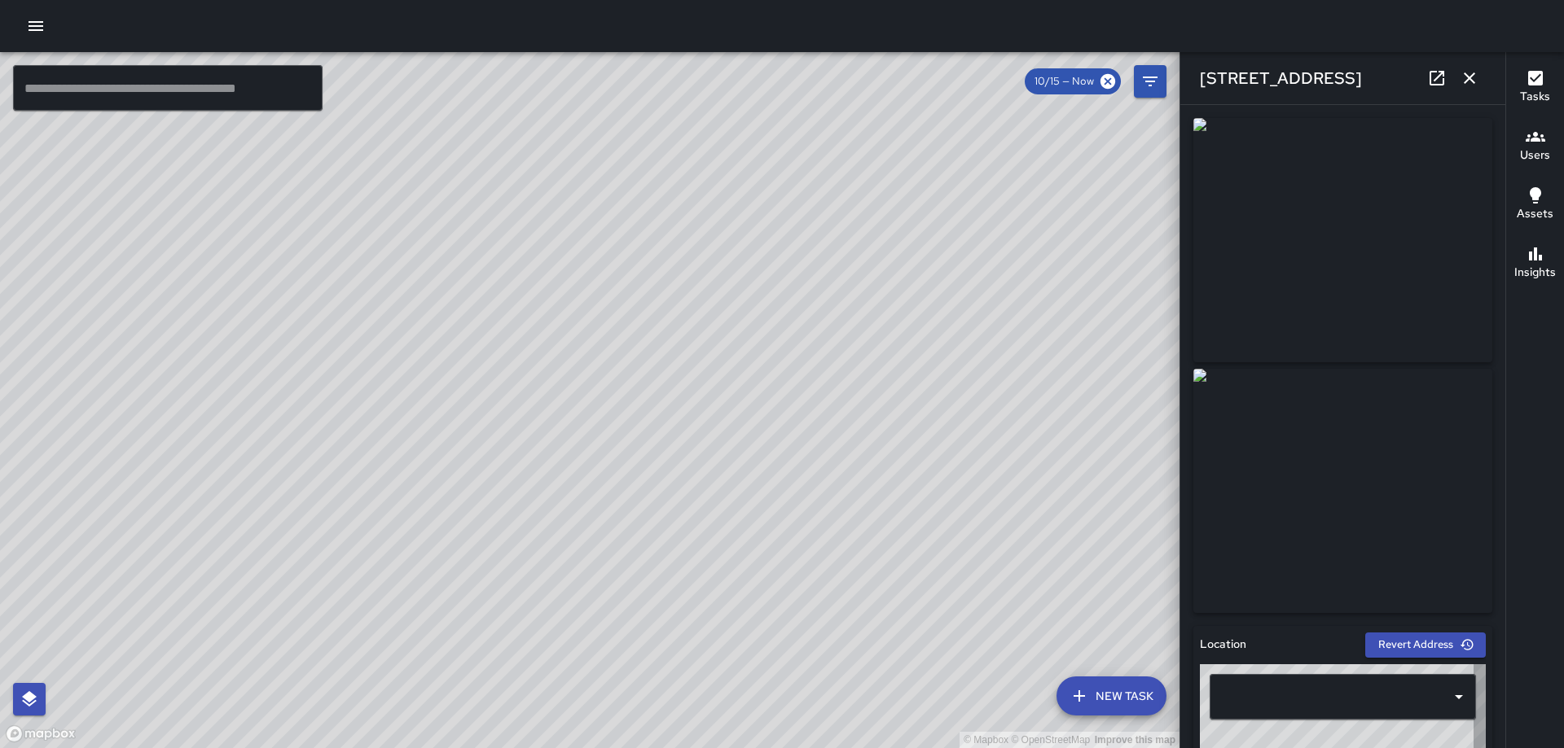
type input "**********"
click at [1469, 75] on icon "button" at bounding box center [1469, 78] width 20 height 20
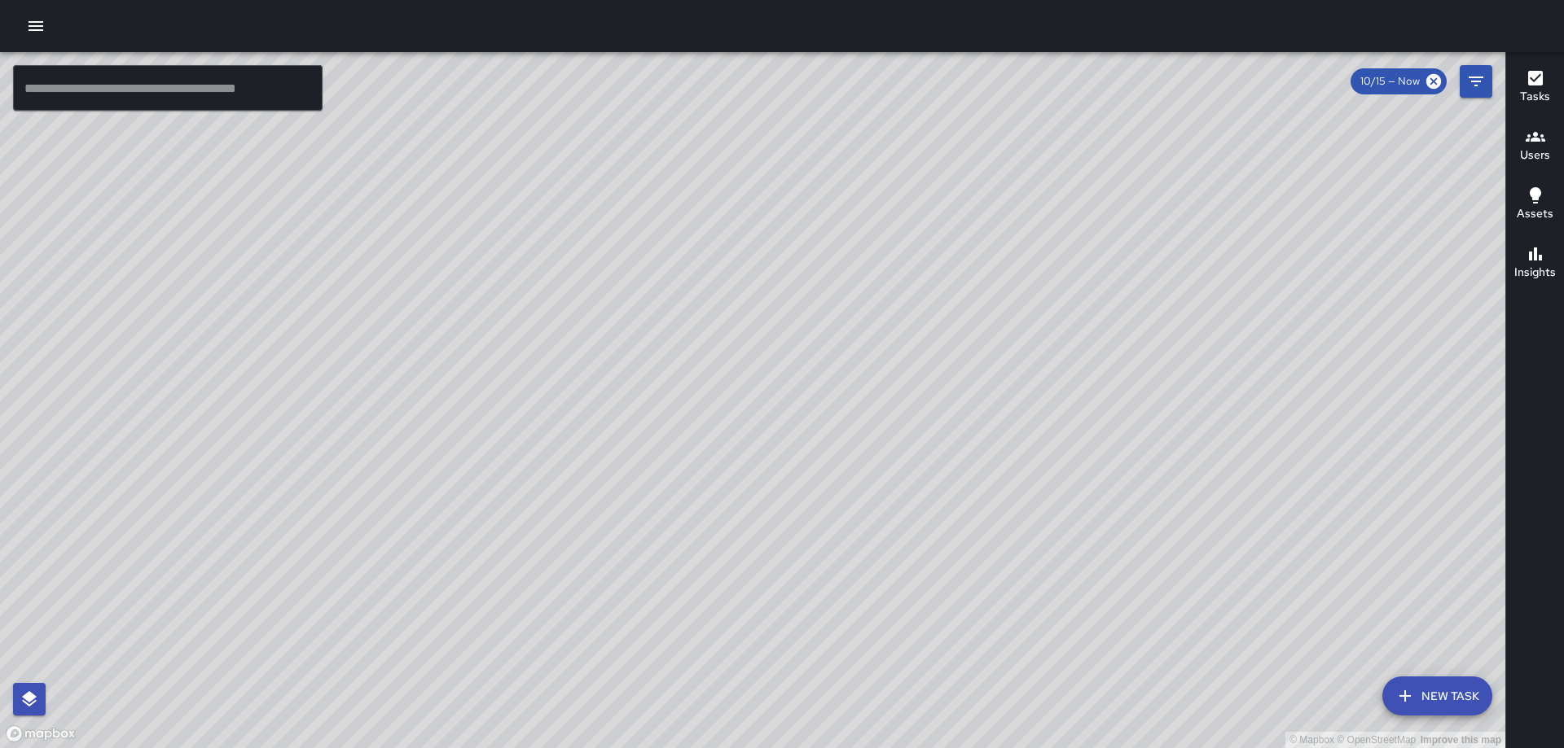
click at [1307, 457] on div "© Mapbox © OpenStreetMap Improve this map [PERSON_NAME] [PERSON_NAME] [STREET_A…" at bounding box center [752, 400] width 1505 height 696
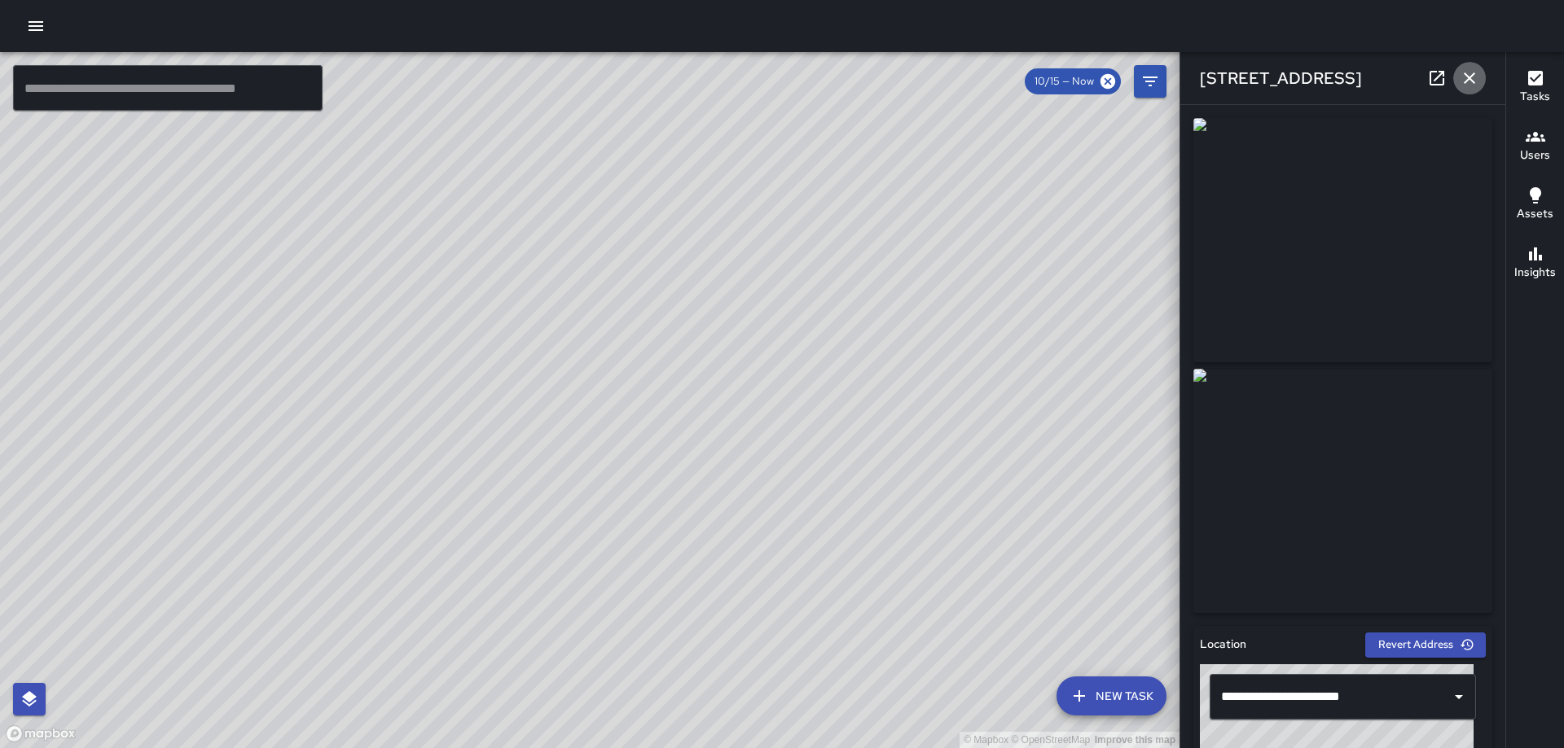
click at [1463, 81] on icon "button" at bounding box center [1469, 78] width 20 height 20
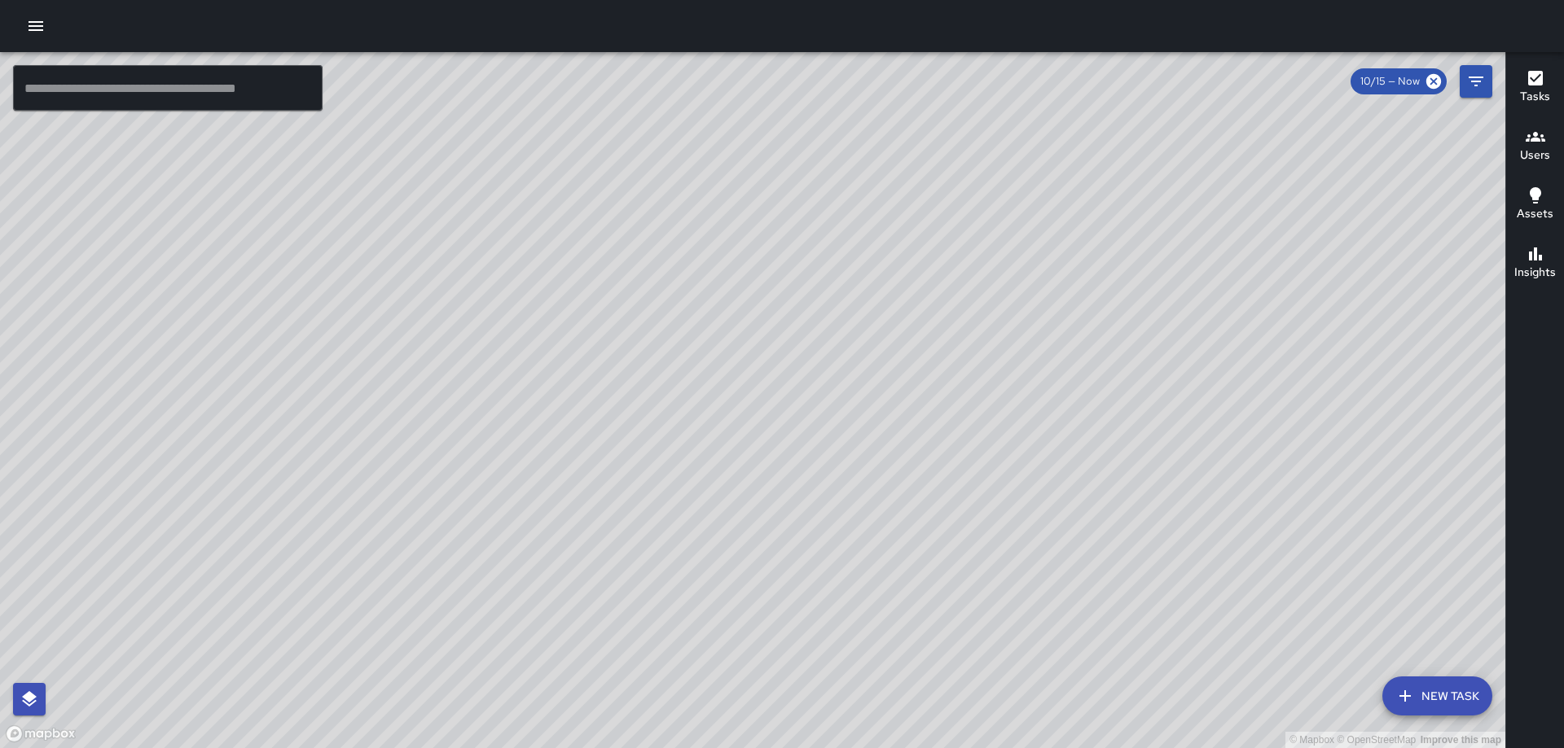
click at [753, 399] on div "© Mapbox © OpenStreetMap Improve this map [PERSON_NAME] [PERSON_NAME] [STREET_A…" at bounding box center [752, 400] width 1505 height 696
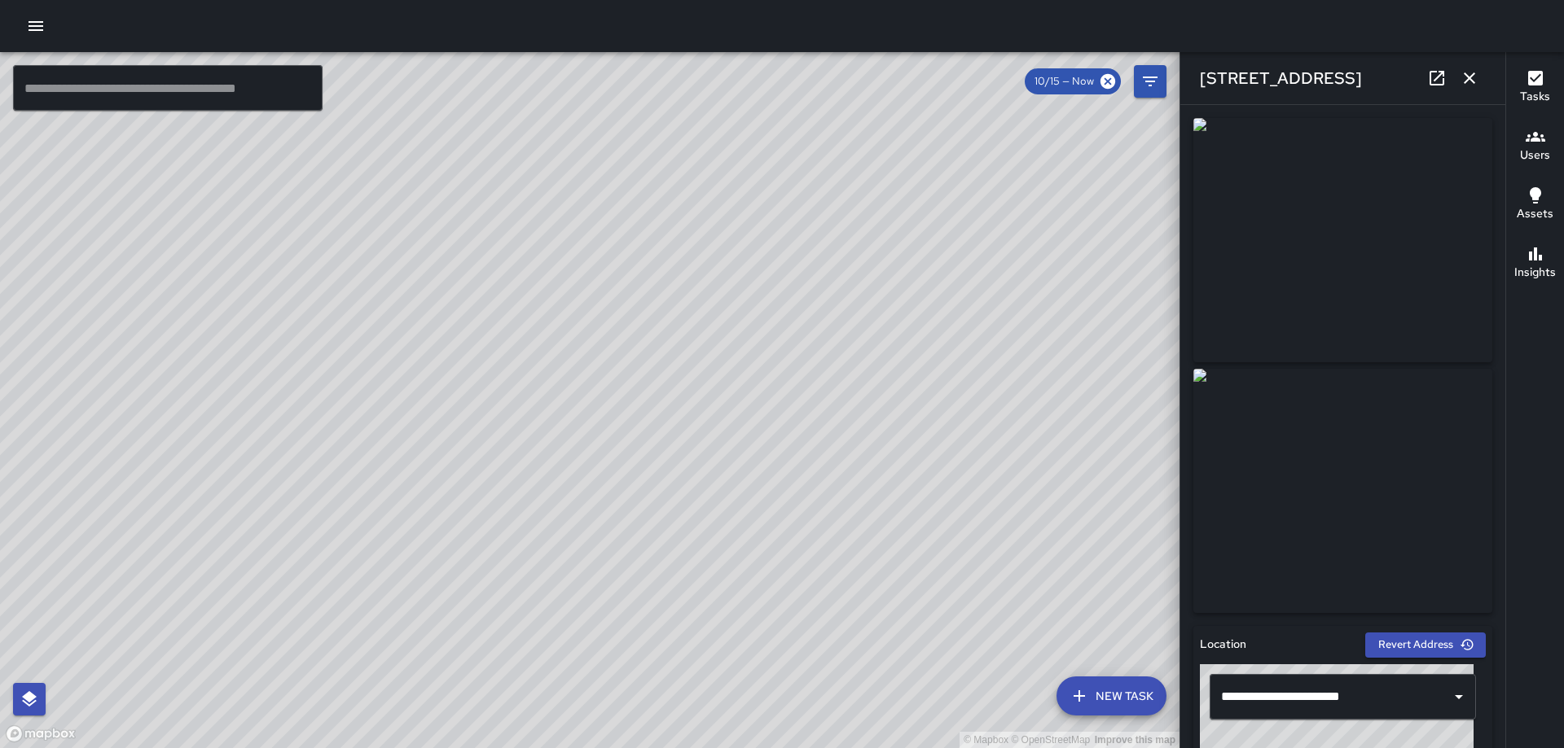
click at [1463, 72] on icon "button" at bounding box center [1469, 78] width 20 height 20
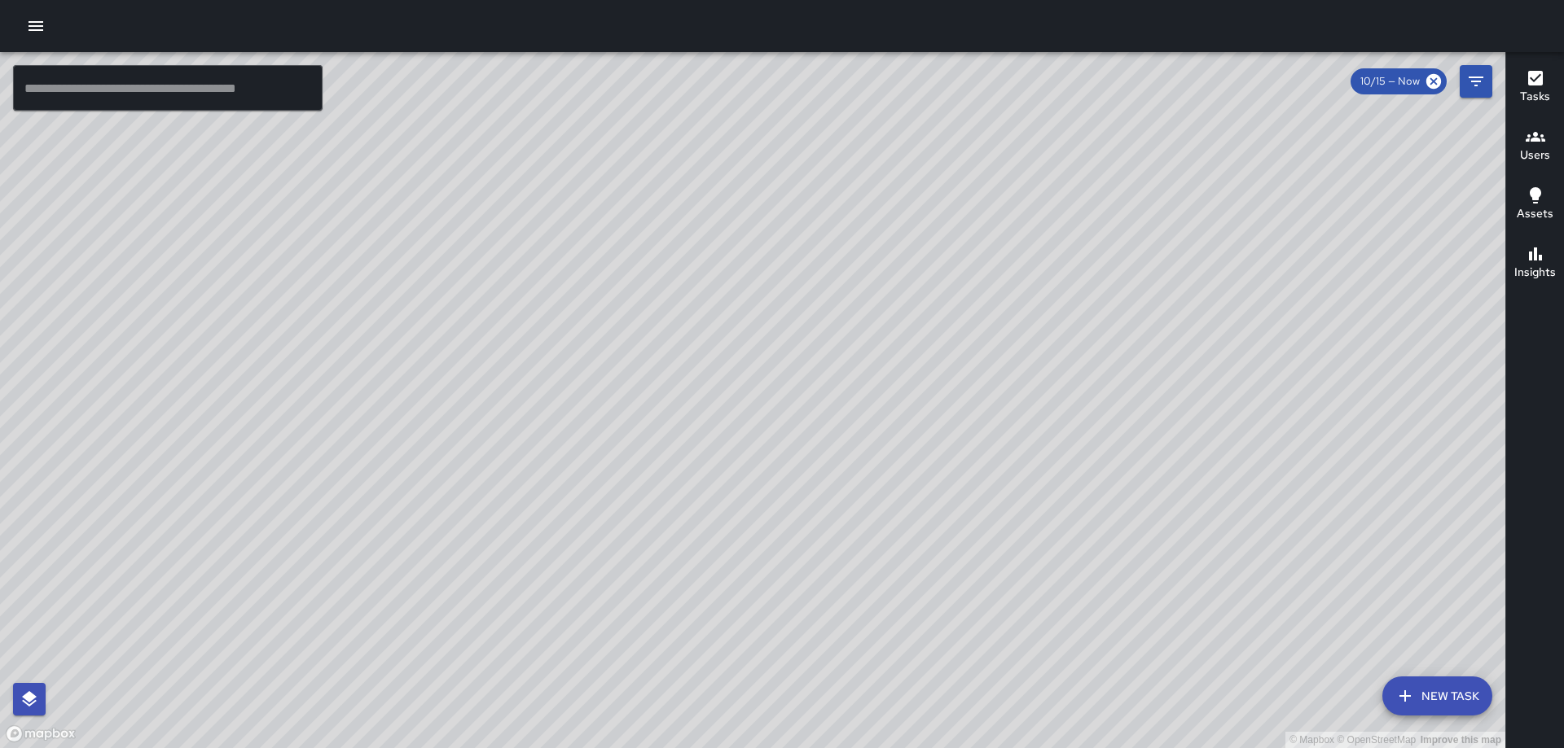
drag, startPoint x: 721, startPoint y: 341, endPoint x: 731, endPoint y: 391, distance: 50.8
click at [731, 402] on div "© Mapbox © OpenStreetMap Improve this map" at bounding box center [752, 400] width 1505 height 696
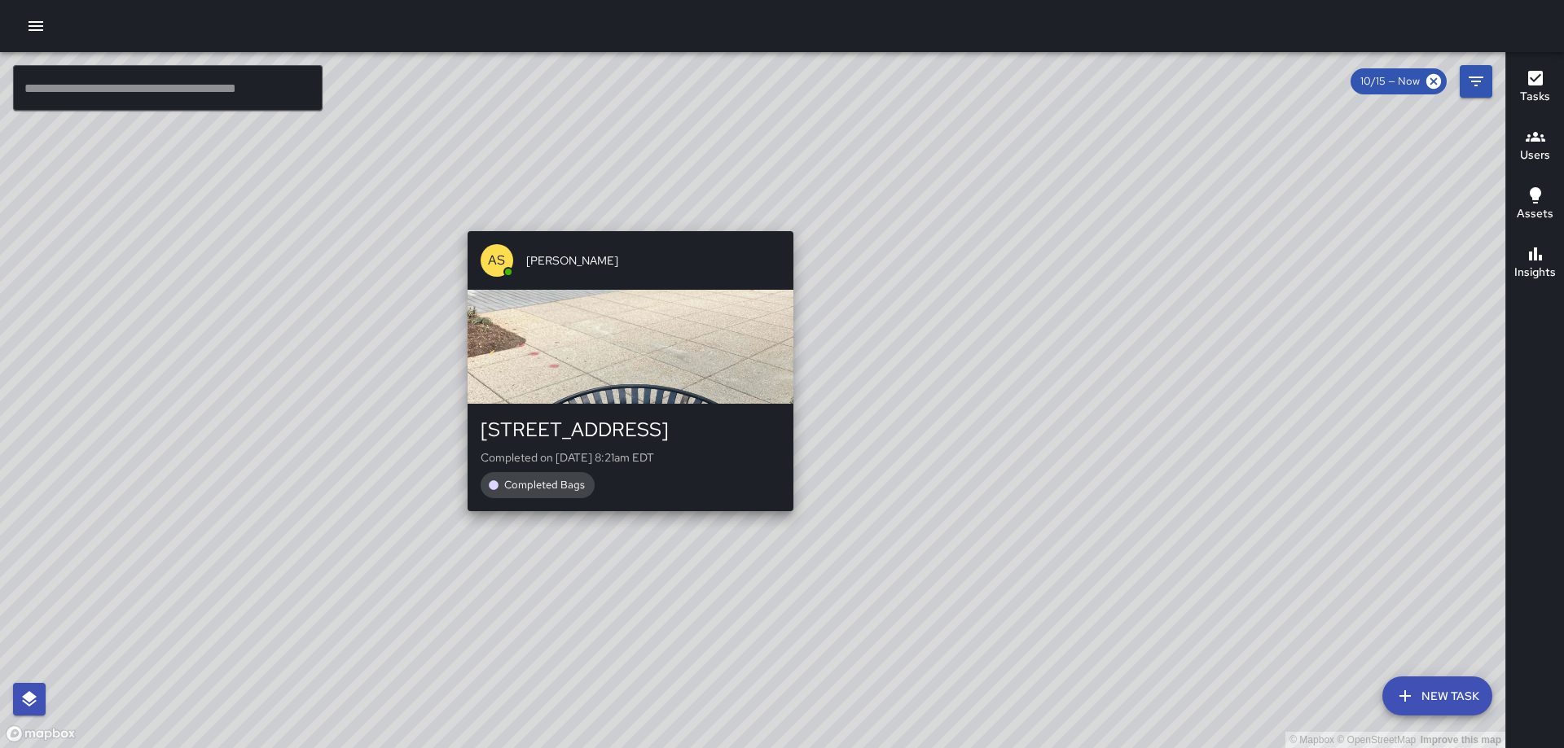
click at [625, 221] on div "© Mapbox © OpenStreetMap Improve this map AS [PERSON_NAME] [STREET_ADDRESS] Com…" at bounding box center [752, 400] width 1505 height 696
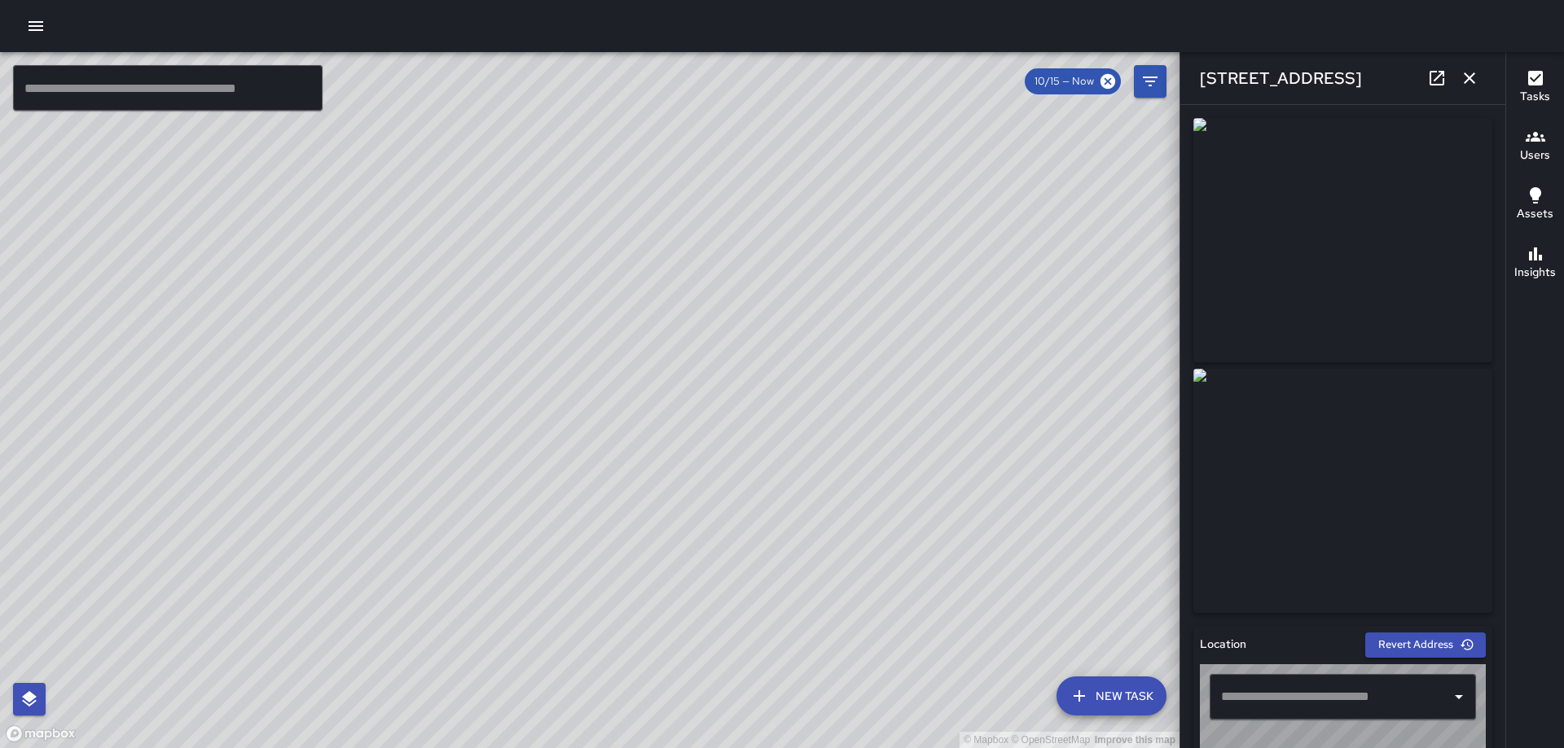
type input "**********"
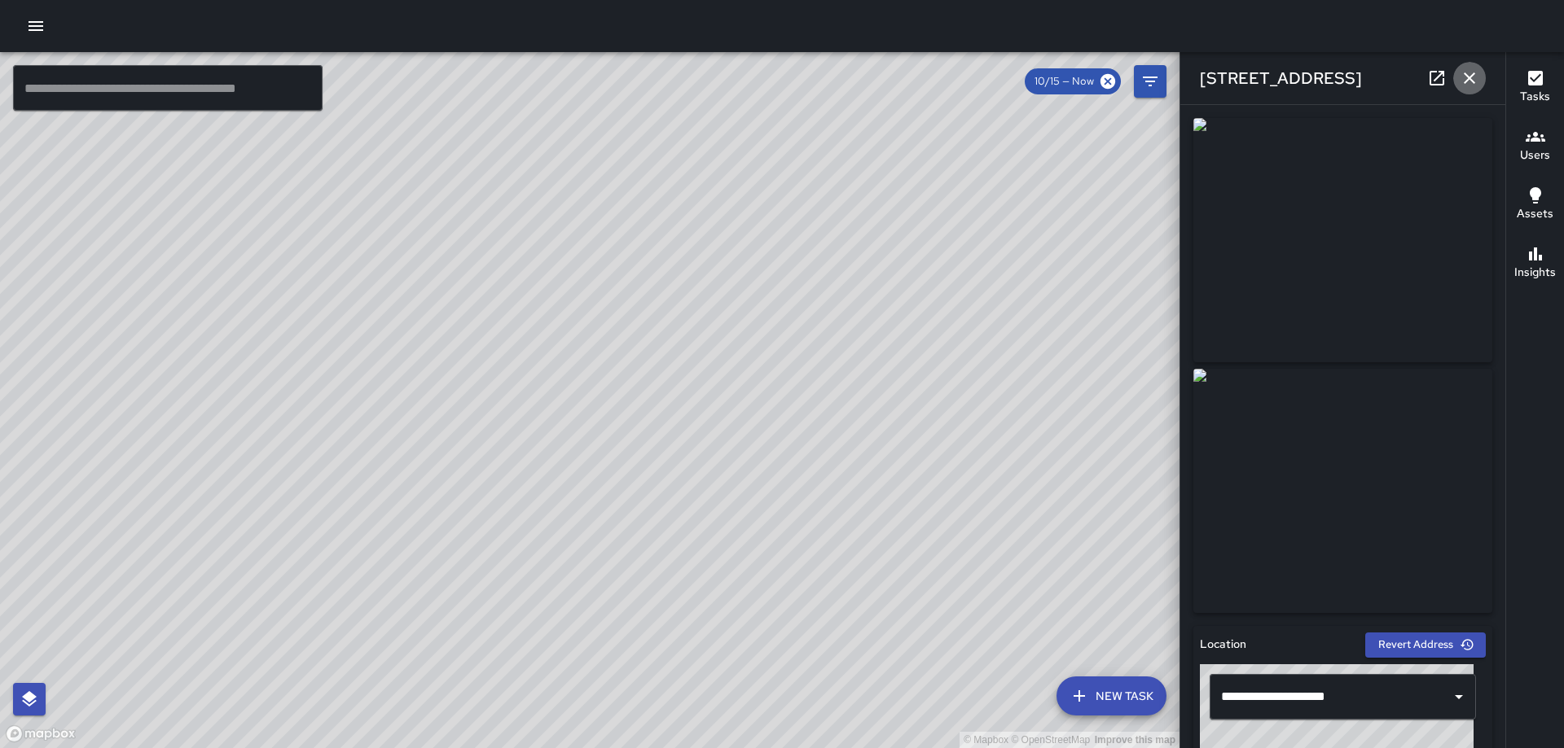
click at [1473, 78] on icon "button" at bounding box center [1469, 78] width 20 height 20
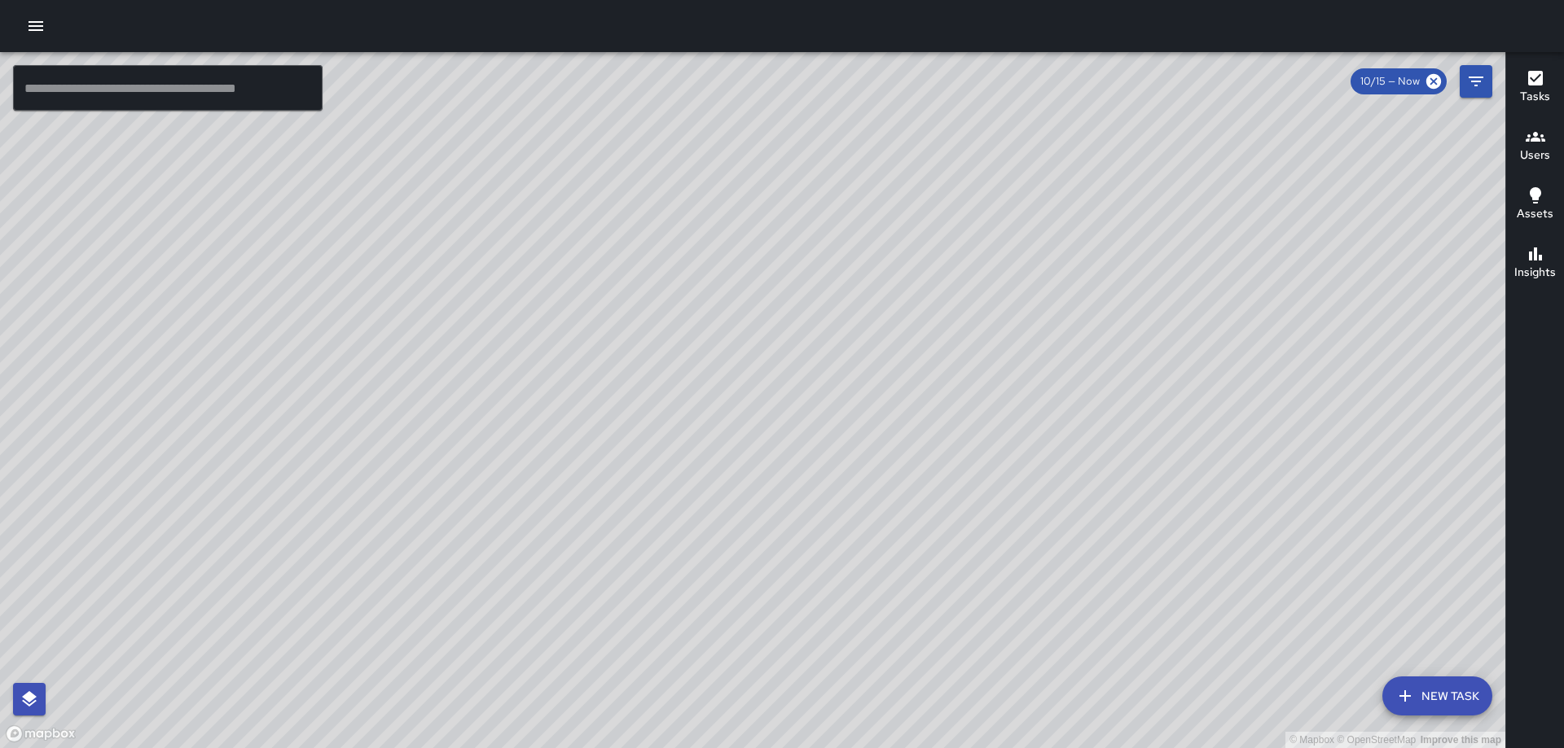
click at [713, 411] on div "© Mapbox © OpenStreetMap Improve this map AS [PERSON_NAME] [STREET_ADDRESS] Com…" at bounding box center [752, 400] width 1505 height 696
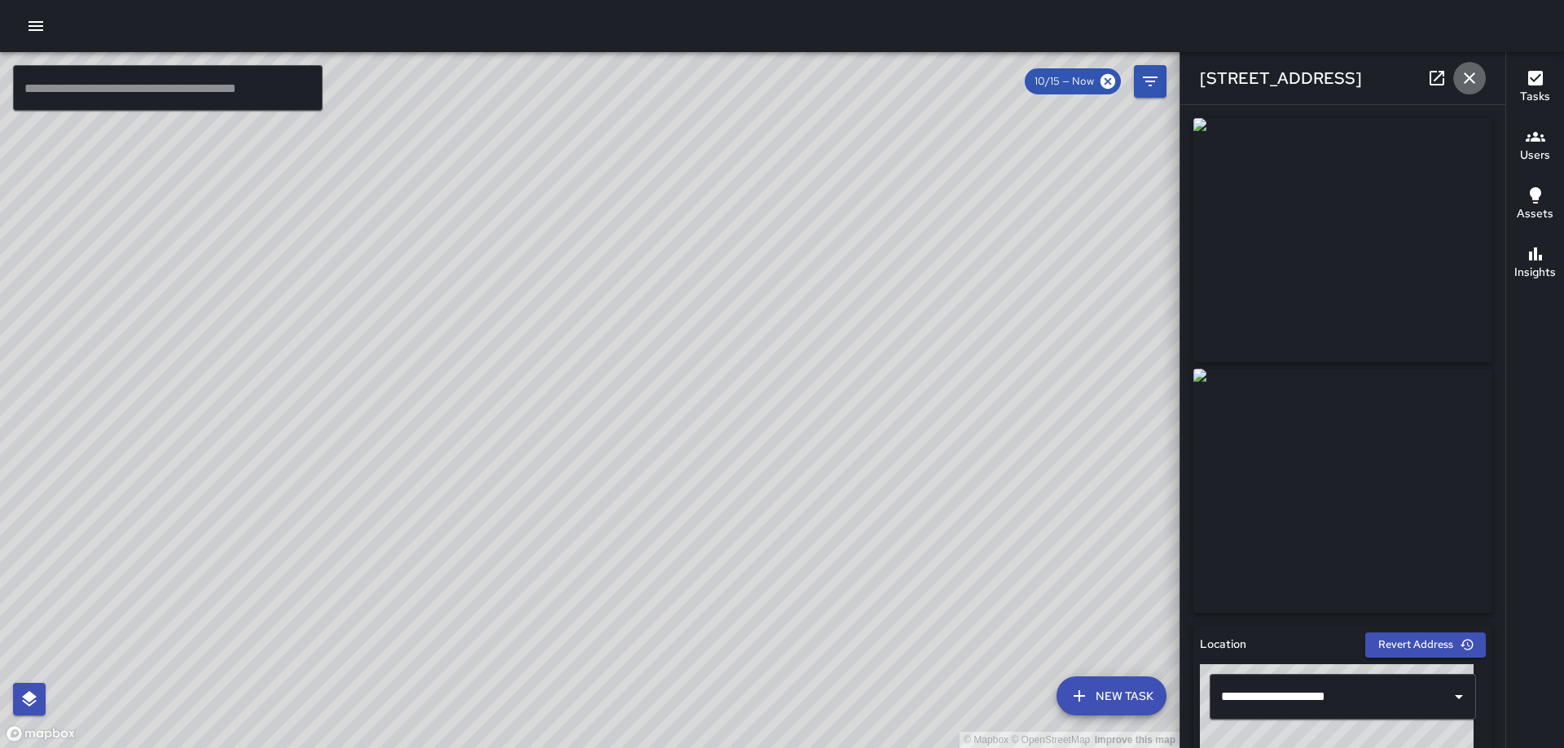
click at [1466, 71] on icon "button" at bounding box center [1469, 78] width 20 height 20
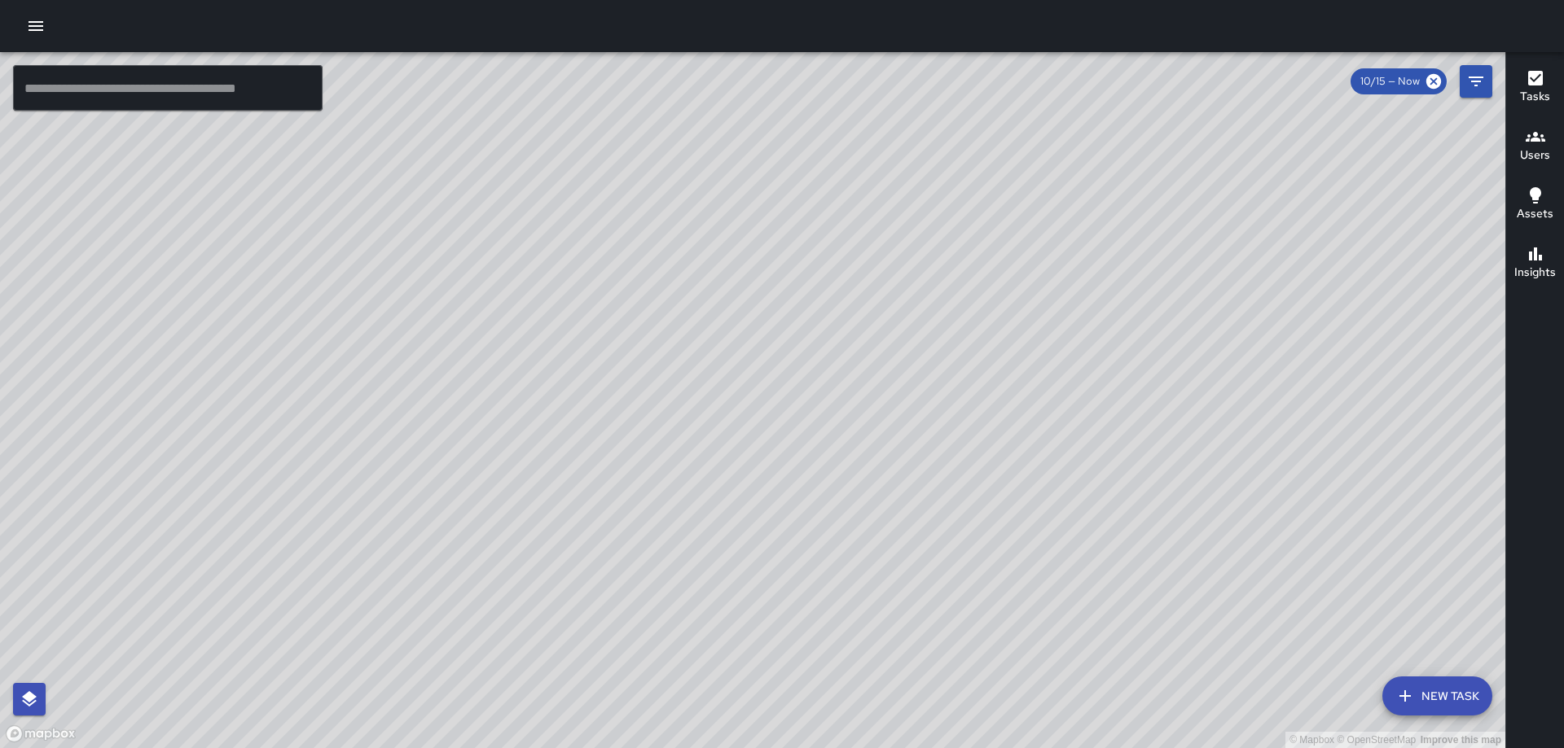
click at [506, 380] on div "© Mapbox © OpenStreetMap Improve this map" at bounding box center [752, 400] width 1505 height 696
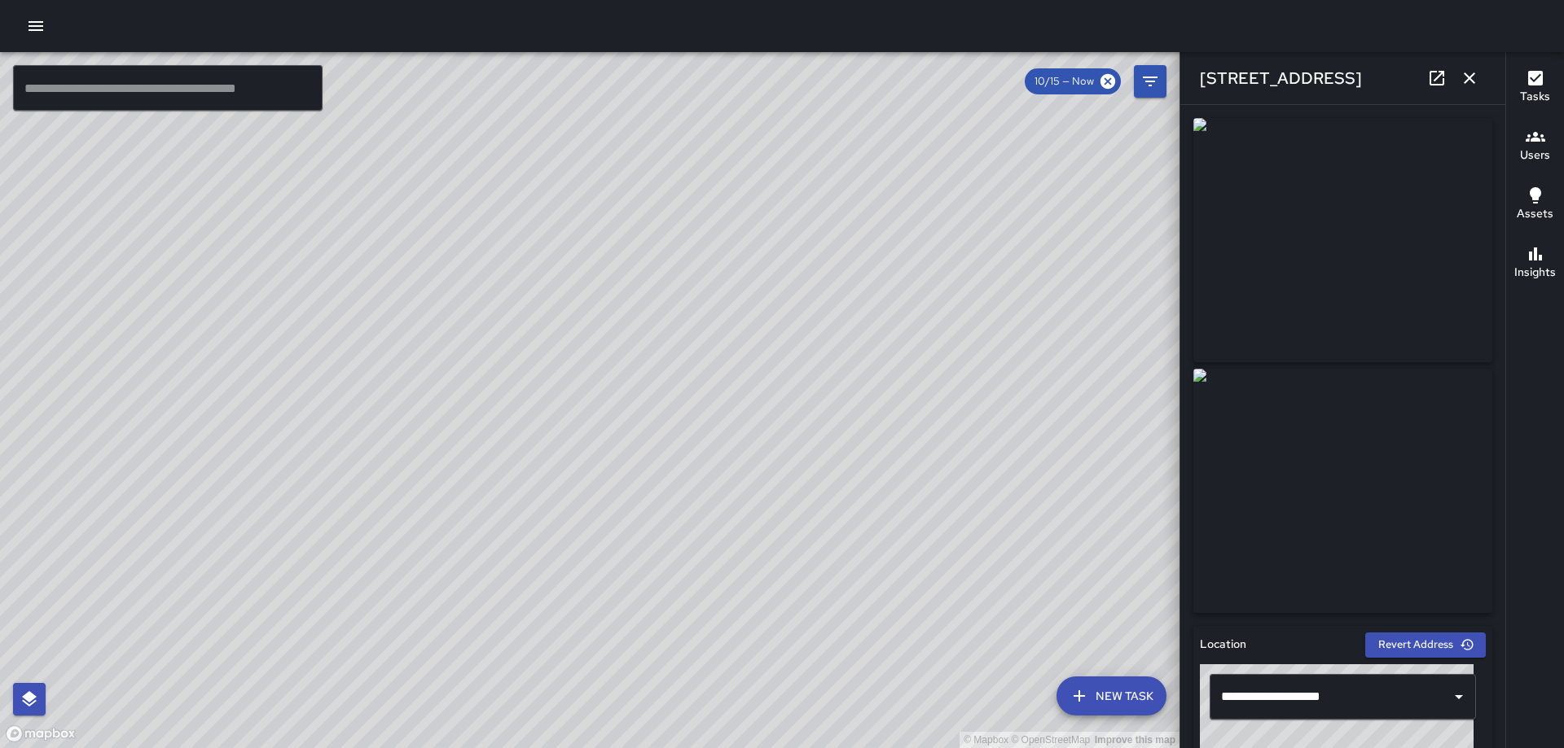
click at [827, 412] on div "© Mapbox © OpenStreetMap Improve this map AS [PERSON_NAME] [STREET_ADDRESS] Com…" at bounding box center [589, 400] width 1179 height 696
type input "**********"
click at [1466, 77] on icon "button" at bounding box center [1469, 78] width 20 height 20
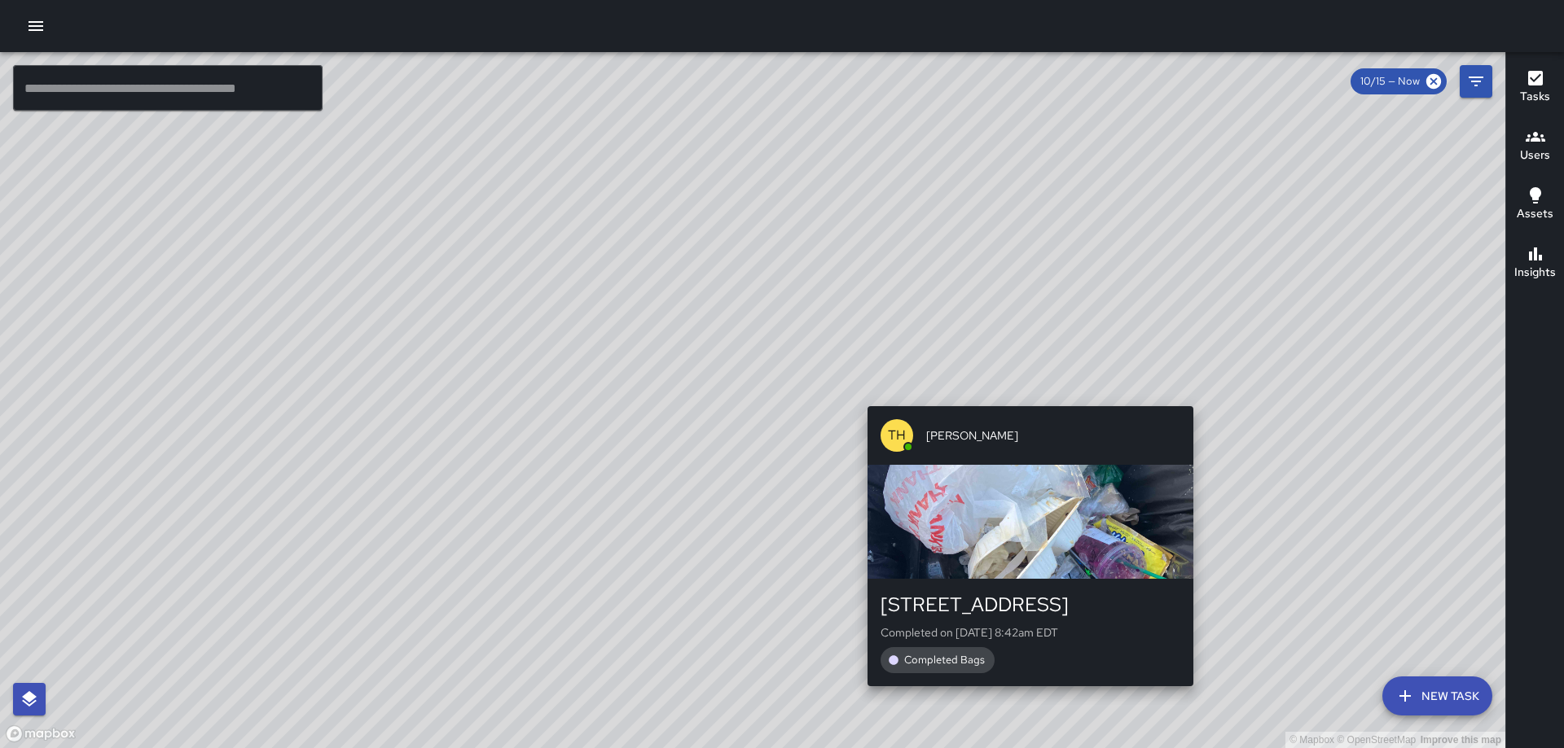
click at [1186, 393] on div "© Mapbox © OpenStreetMap Improve this map [GEOGRAPHIC_DATA][PERSON_NAME] [STREE…" at bounding box center [752, 400] width 1505 height 696
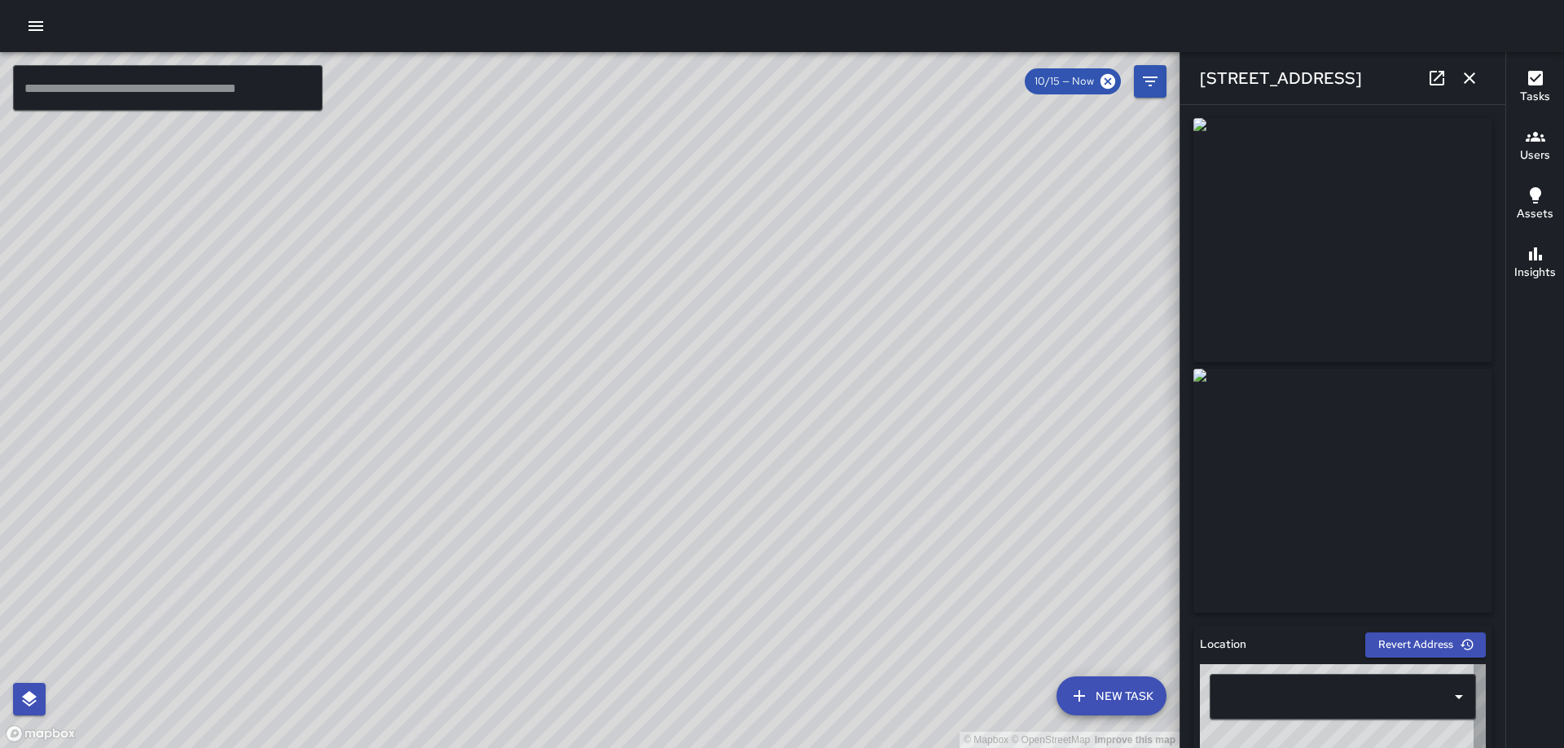
type input "**********"
click at [1460, 76] on icon "button" at bounding box center [1469, 78] width 20 height 20
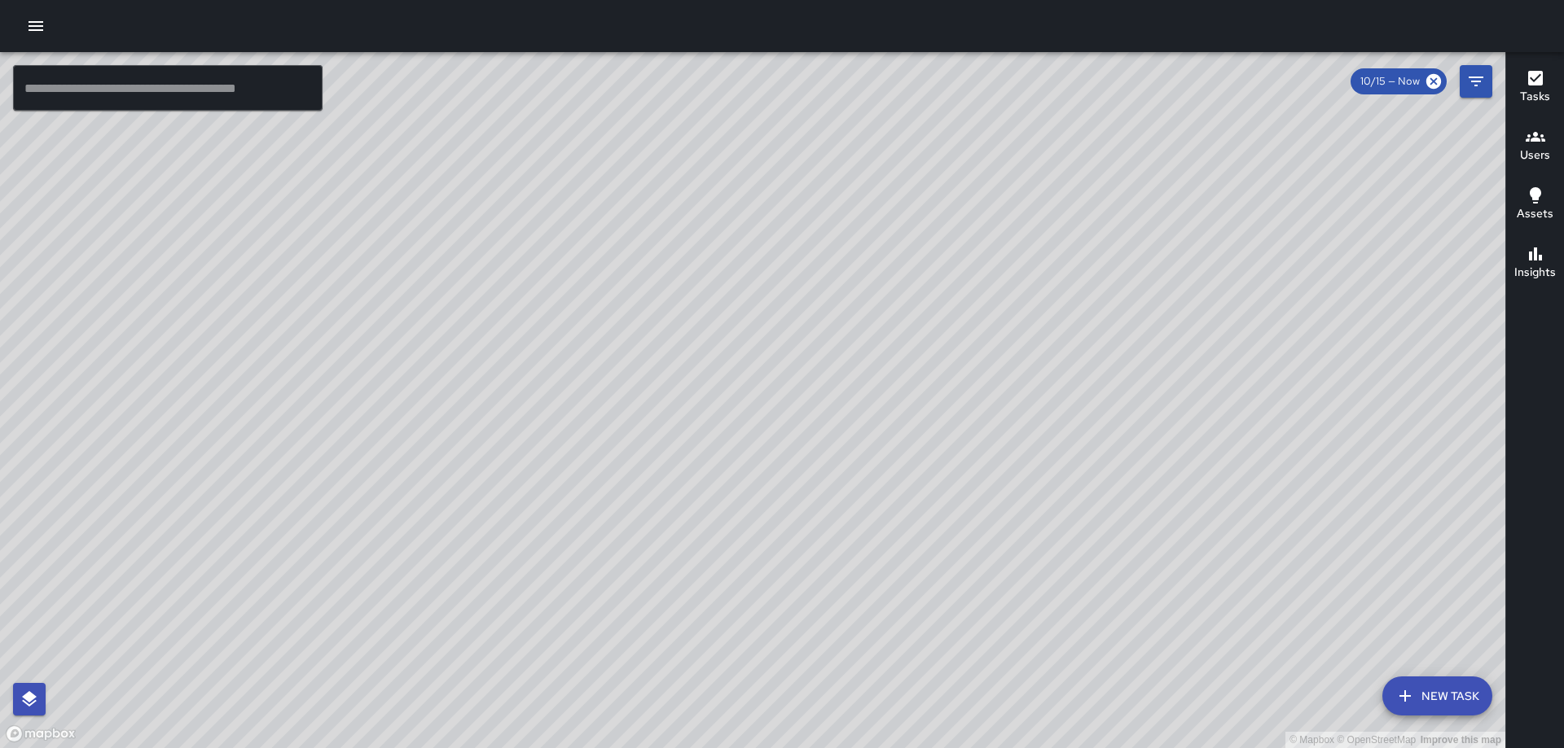
drag, startPoint x: 750, startPoint y: 542, endPoint x: 721, endPoint y: 235, distance: 308.4
click at [718, 240] on div "© Mapbox © OpenStreetMap Improve this map" at bounding box center [752, 400] width 1505 height 696
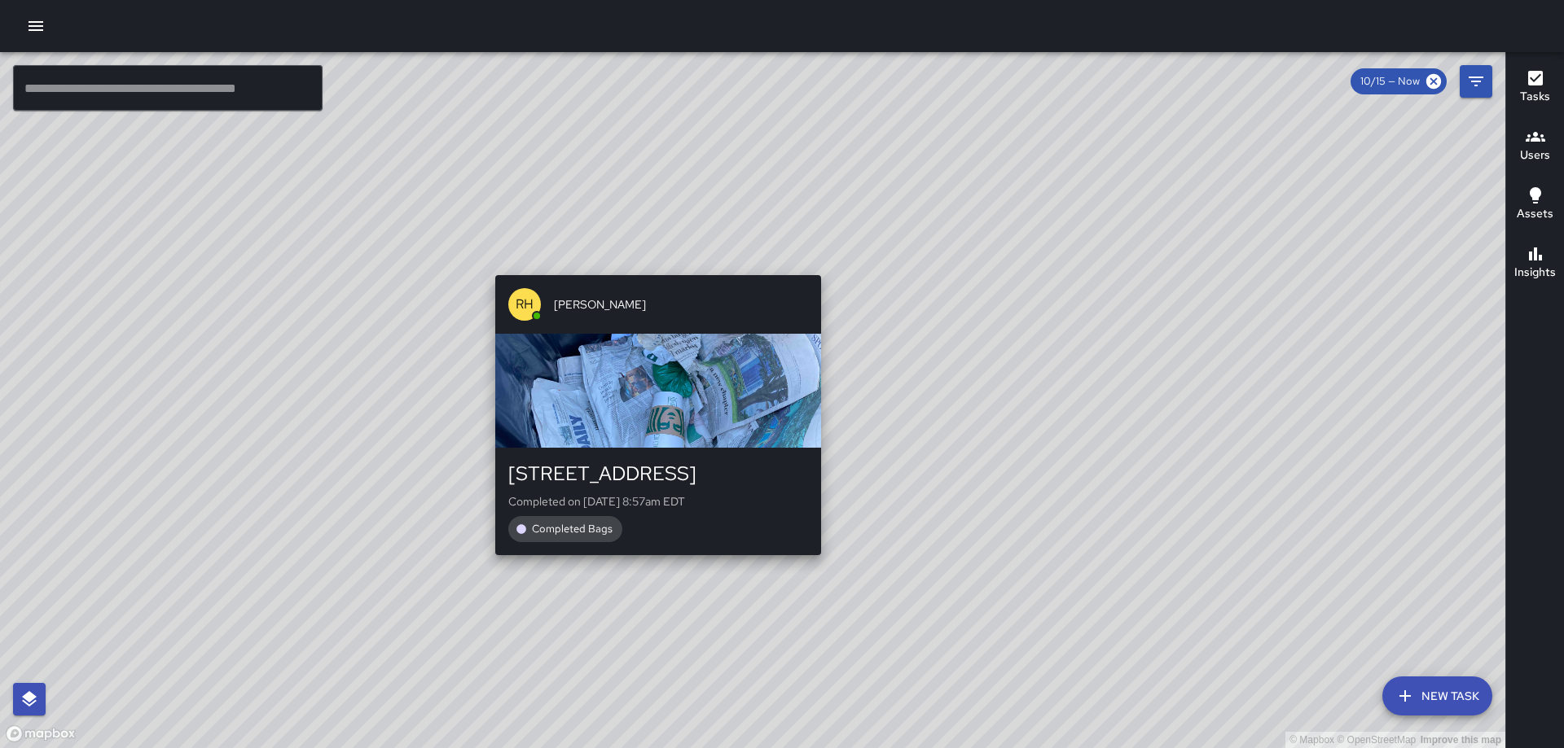
click at [651, 564] on div "© Mapbox © OpenStreetMap Improve this map [PERSON_NAME] [PERSON_NAME] [STREET_A…" at bounding box center [752, 400] width 1505 height 696
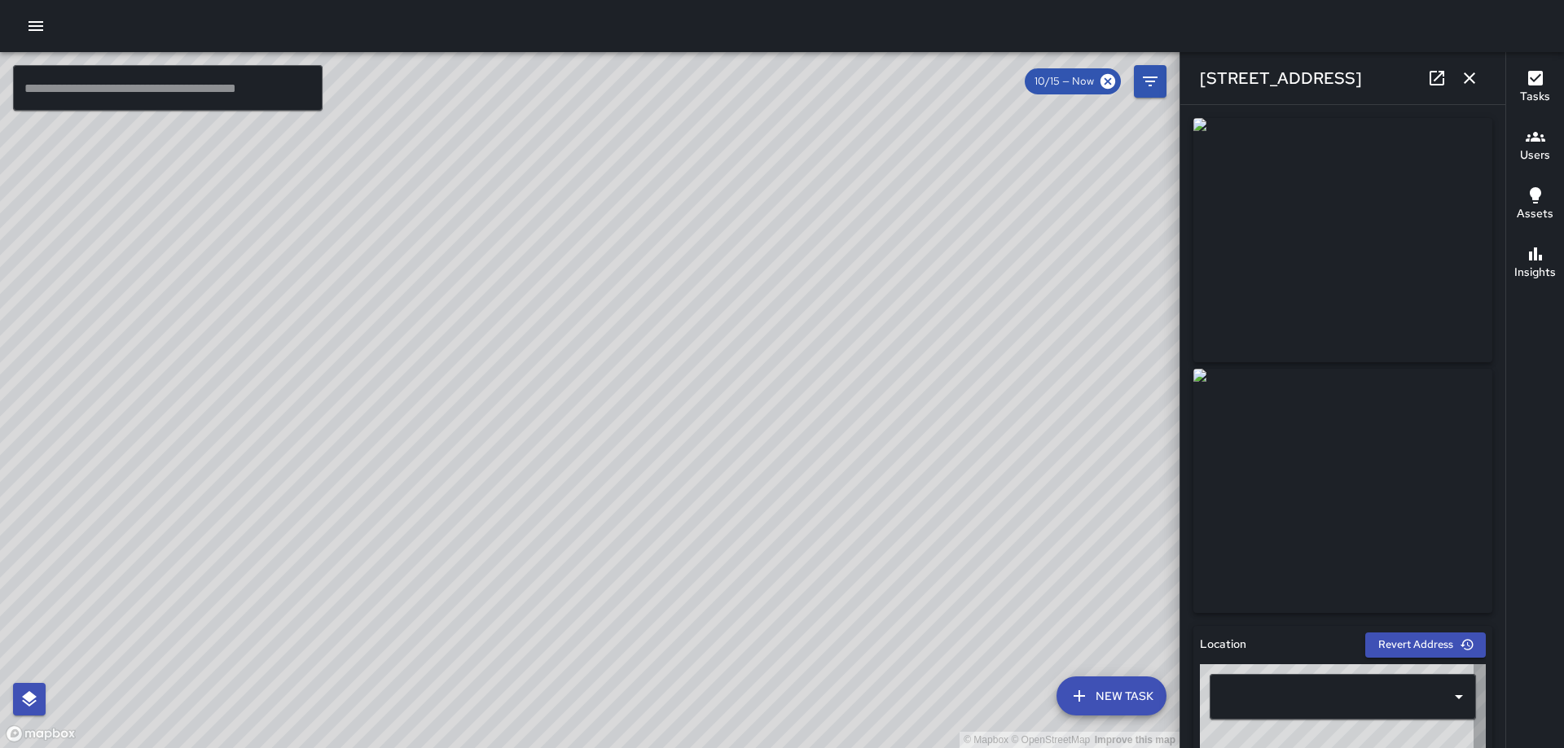
type input "**********"
click at [1469, 77] on icon "button" at bounding box center [1468, 77] width 11 height 11
